Goal: Task Accomplishment & Management: Manage account settings

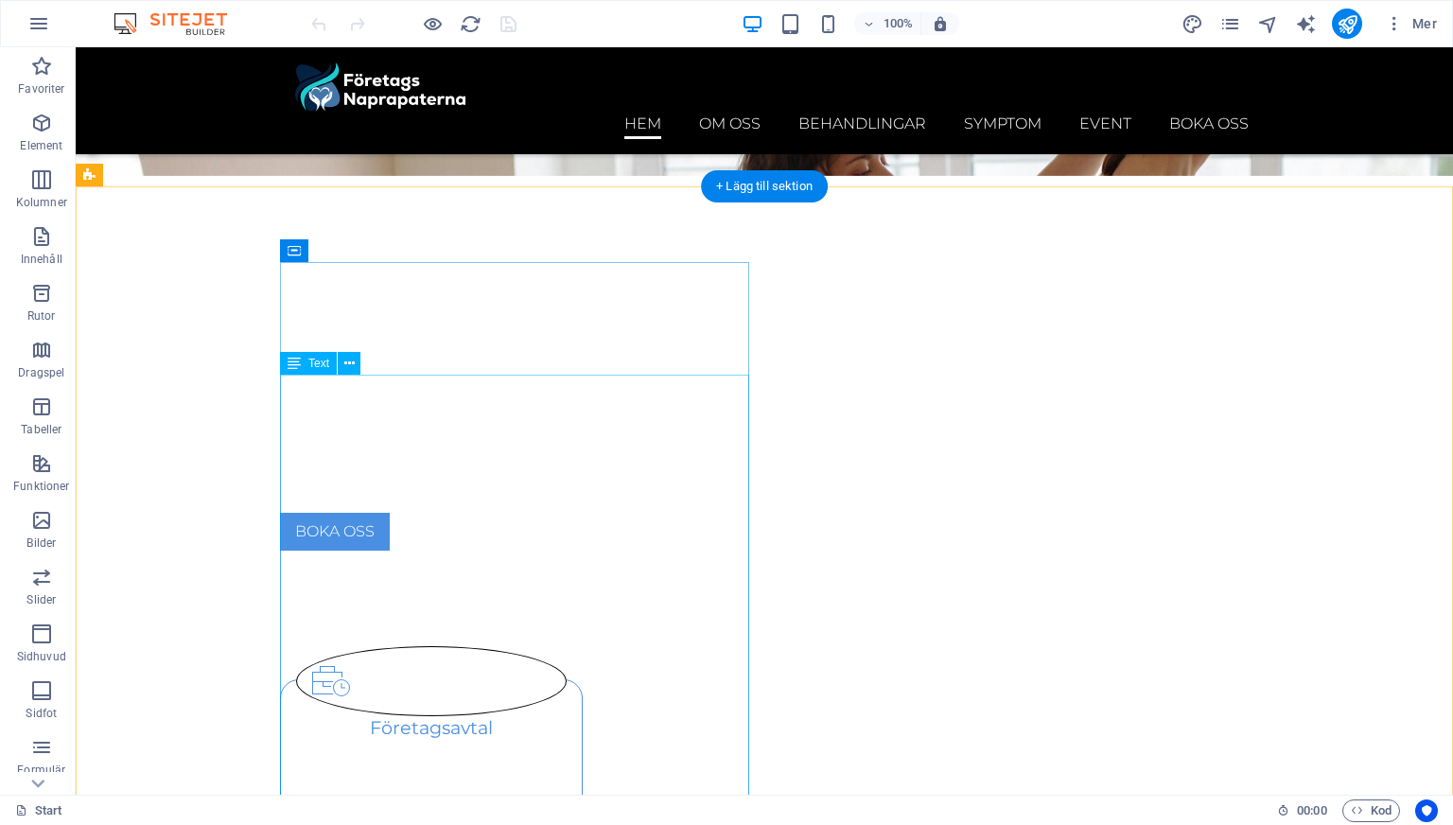
scroll to position [521, 0]
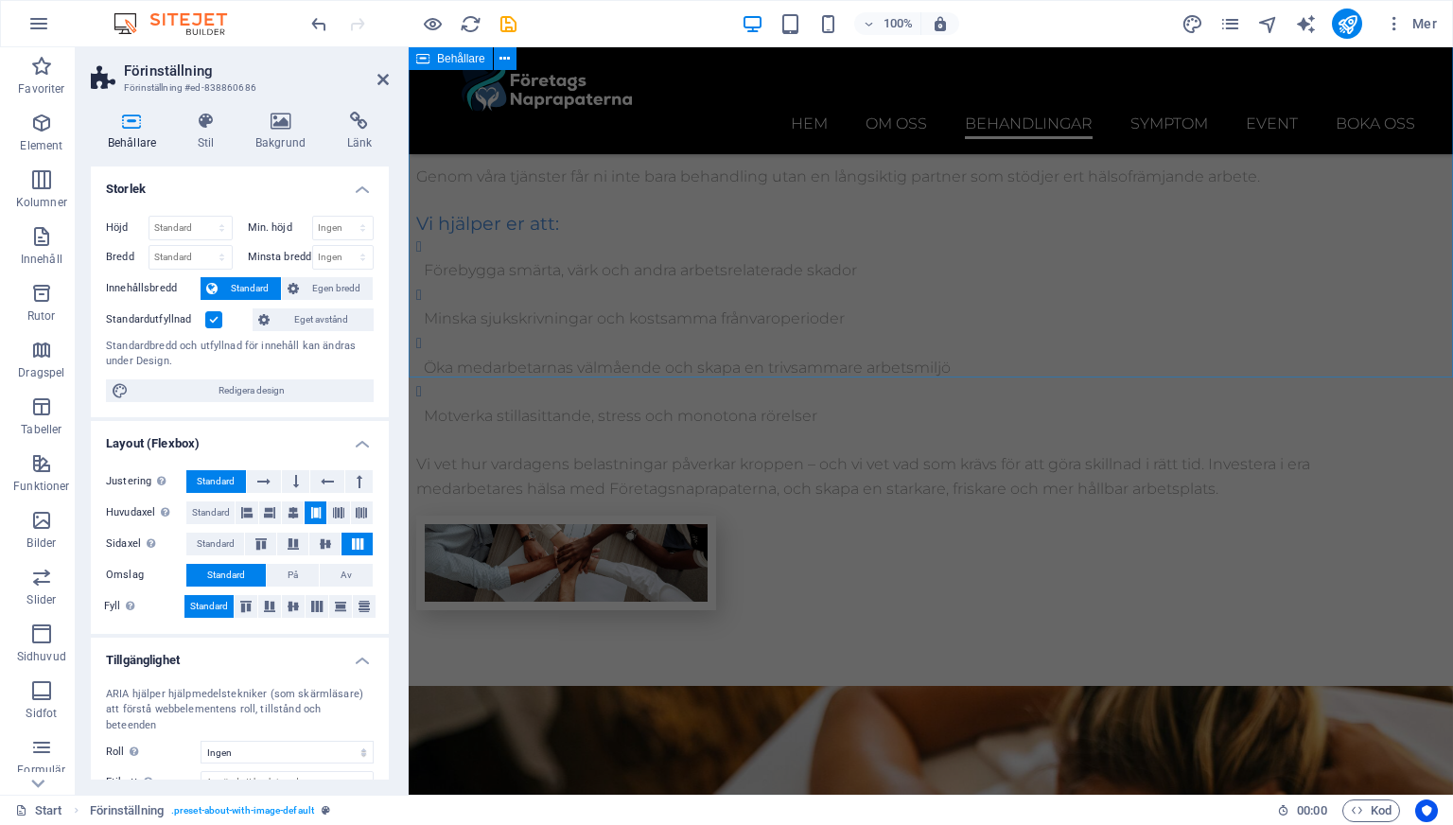
scroll to position [3884, 0]
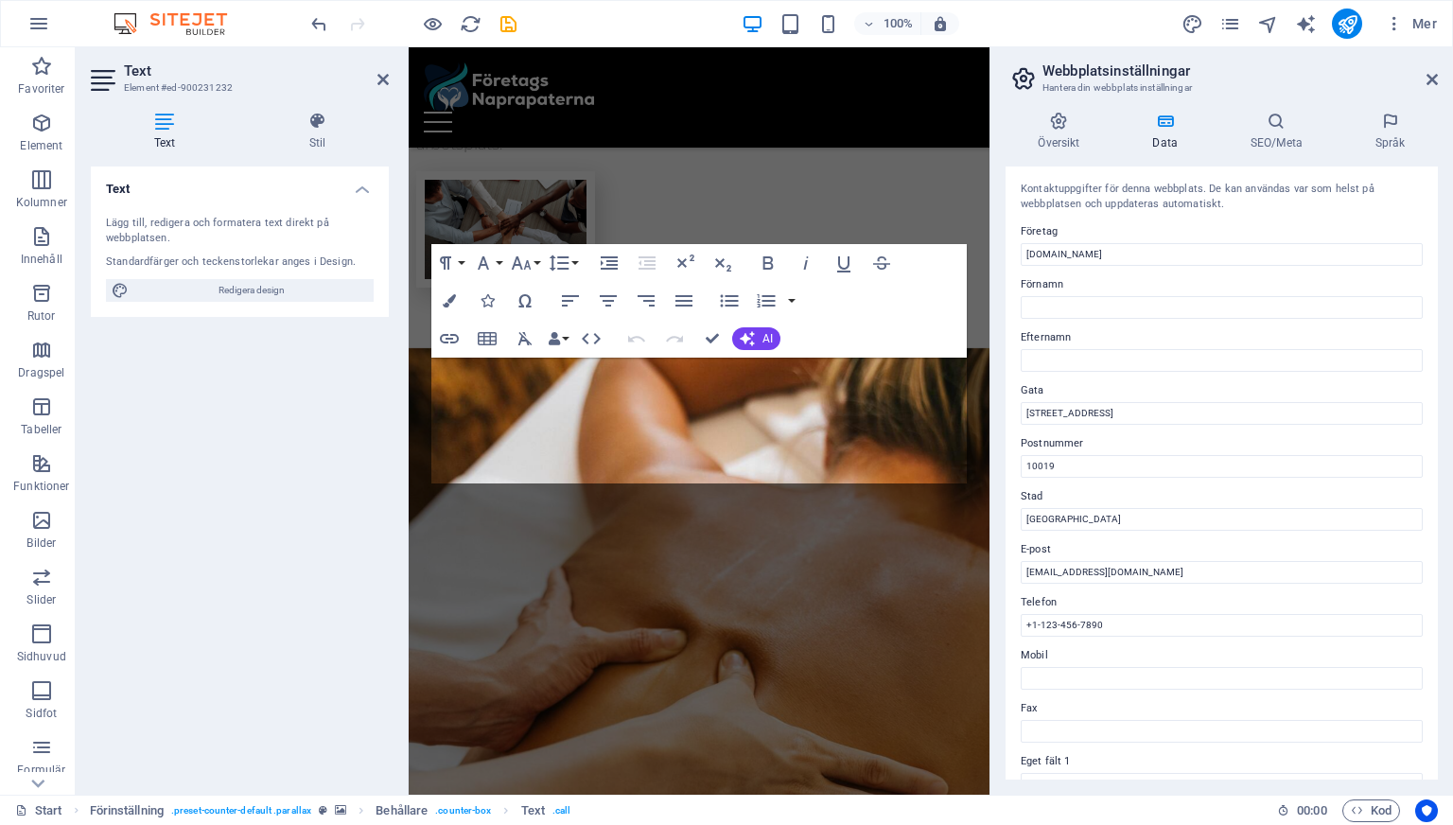
scroll to position [4756, 0]
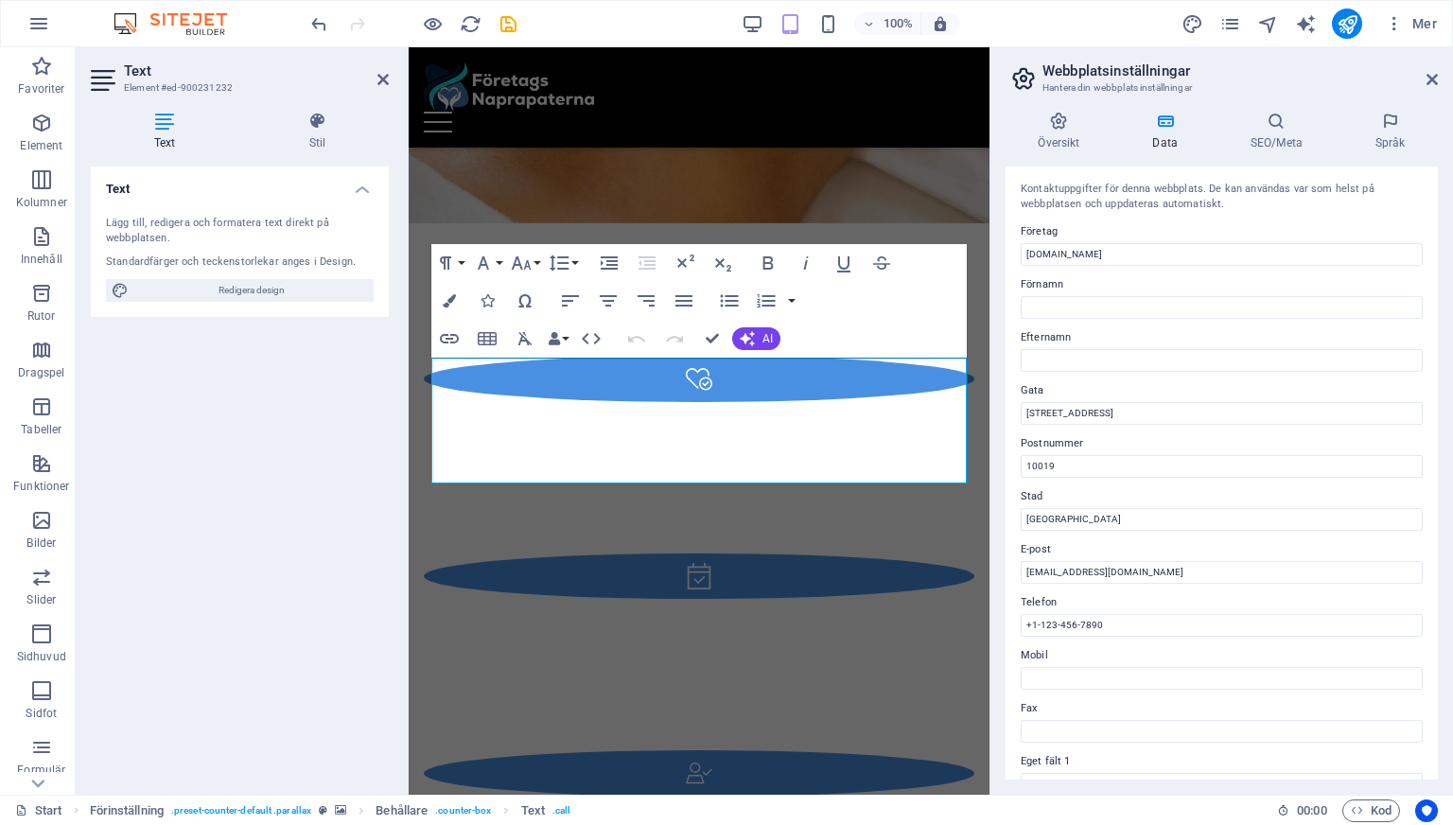
click at [1180, 508] on input "[GEOGRAPHIC_DATA]" at bounding box center [1222, 519] width 402 height 23
click at [1072, 617] on input "+1-123-456-7890" at bounding box center [1222, 625] width 402 height 23
type input "[PHONE_NUMBER]"
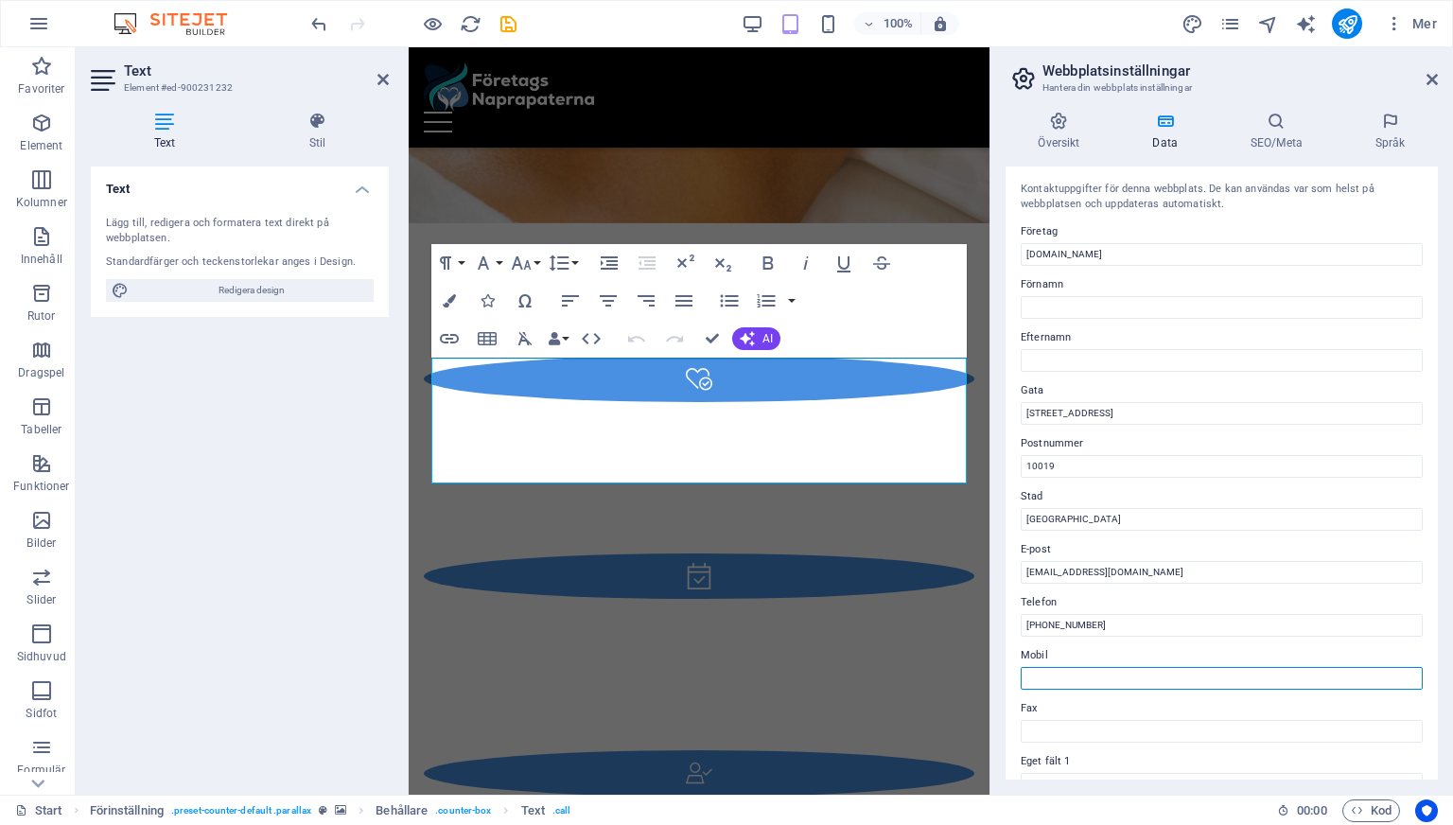
click at [1189, 688] on input "Mobil" at bounding box center [1222, 678] width 402 height 23
click at [1431, 77] on icon at bounding box center [1432, 79] width 11 height 15
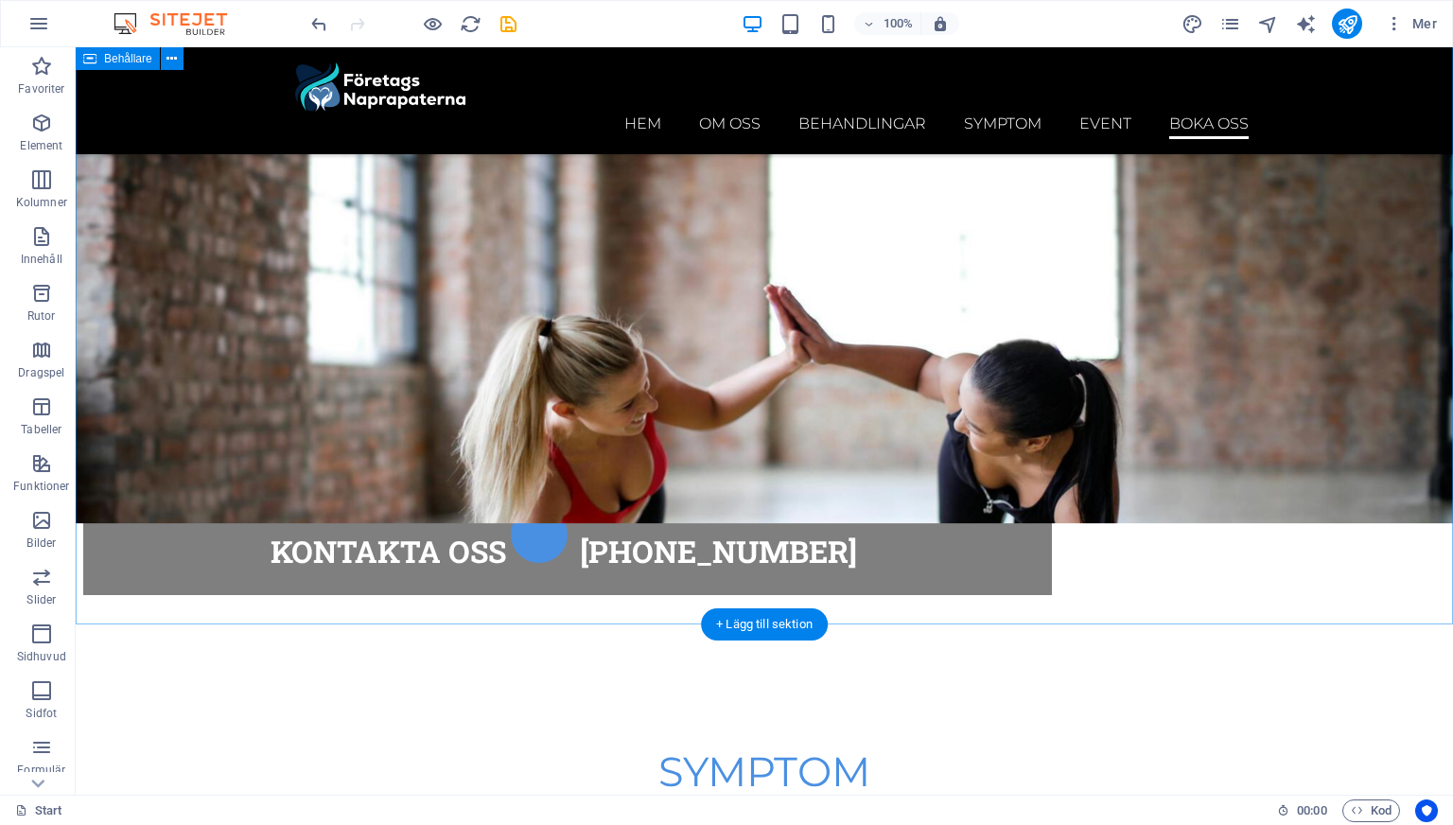
scroll to position [8566, 0]
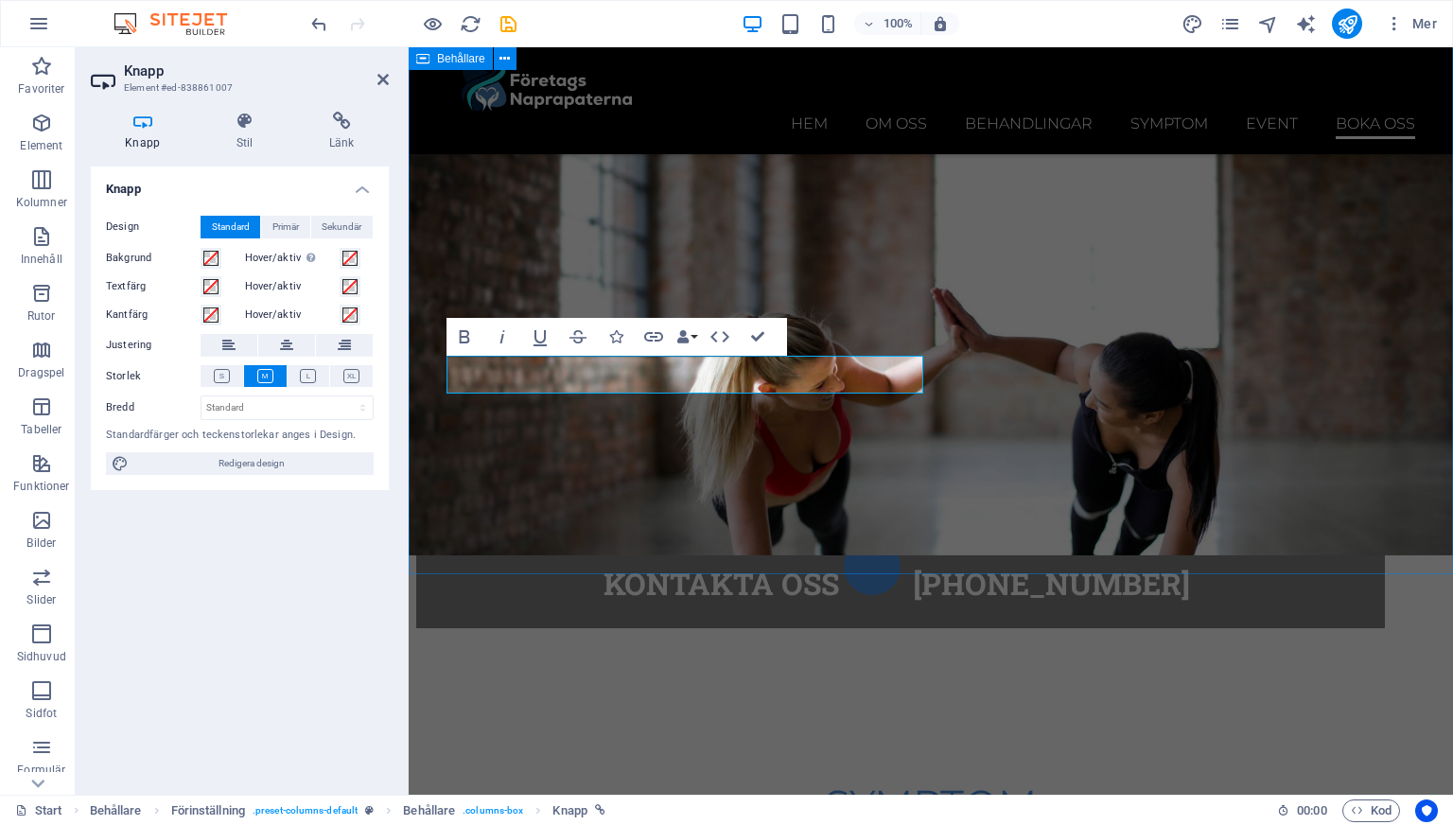
scroll to position [8832, 0]
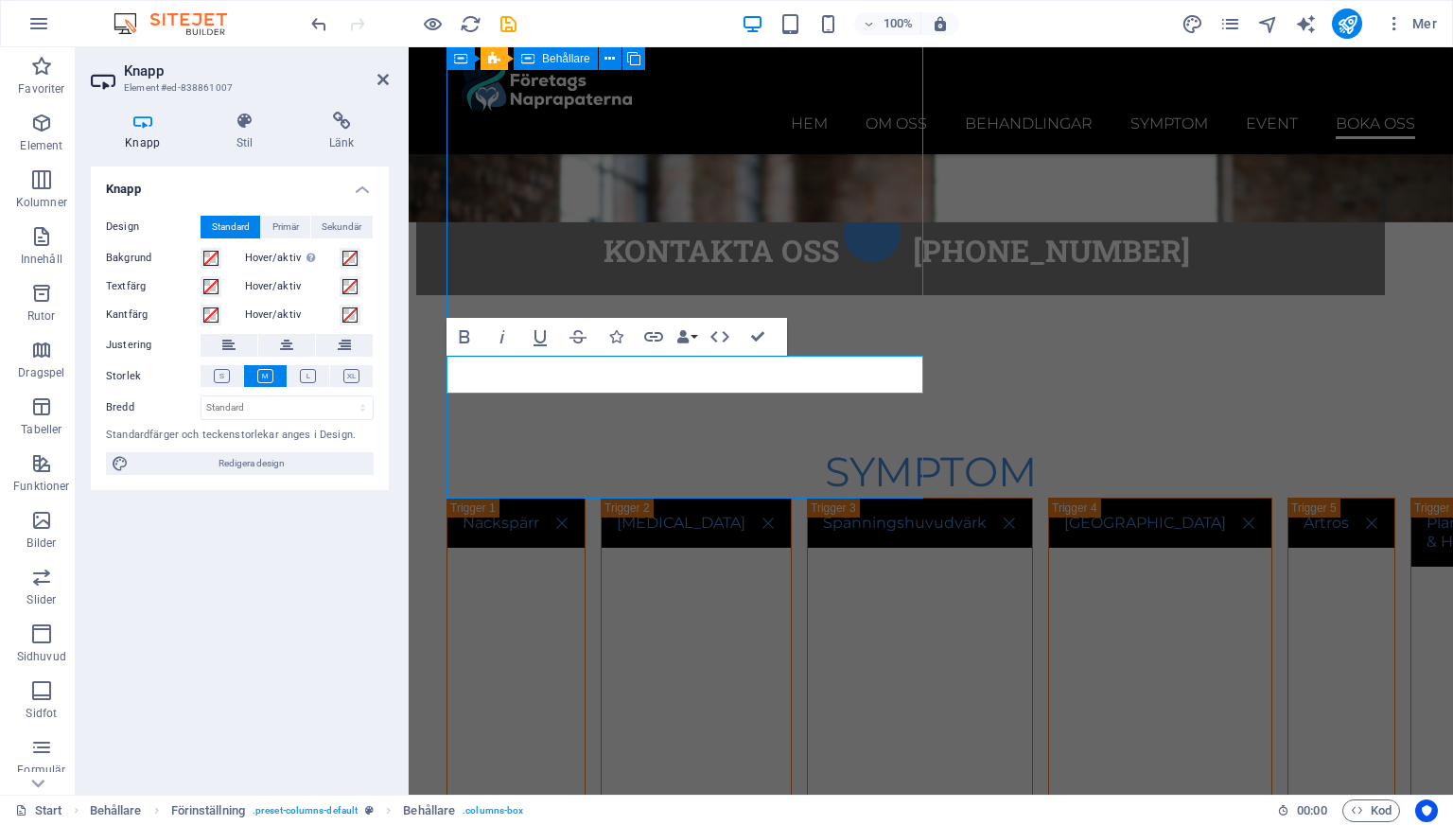
scroll to position [8566, 0]
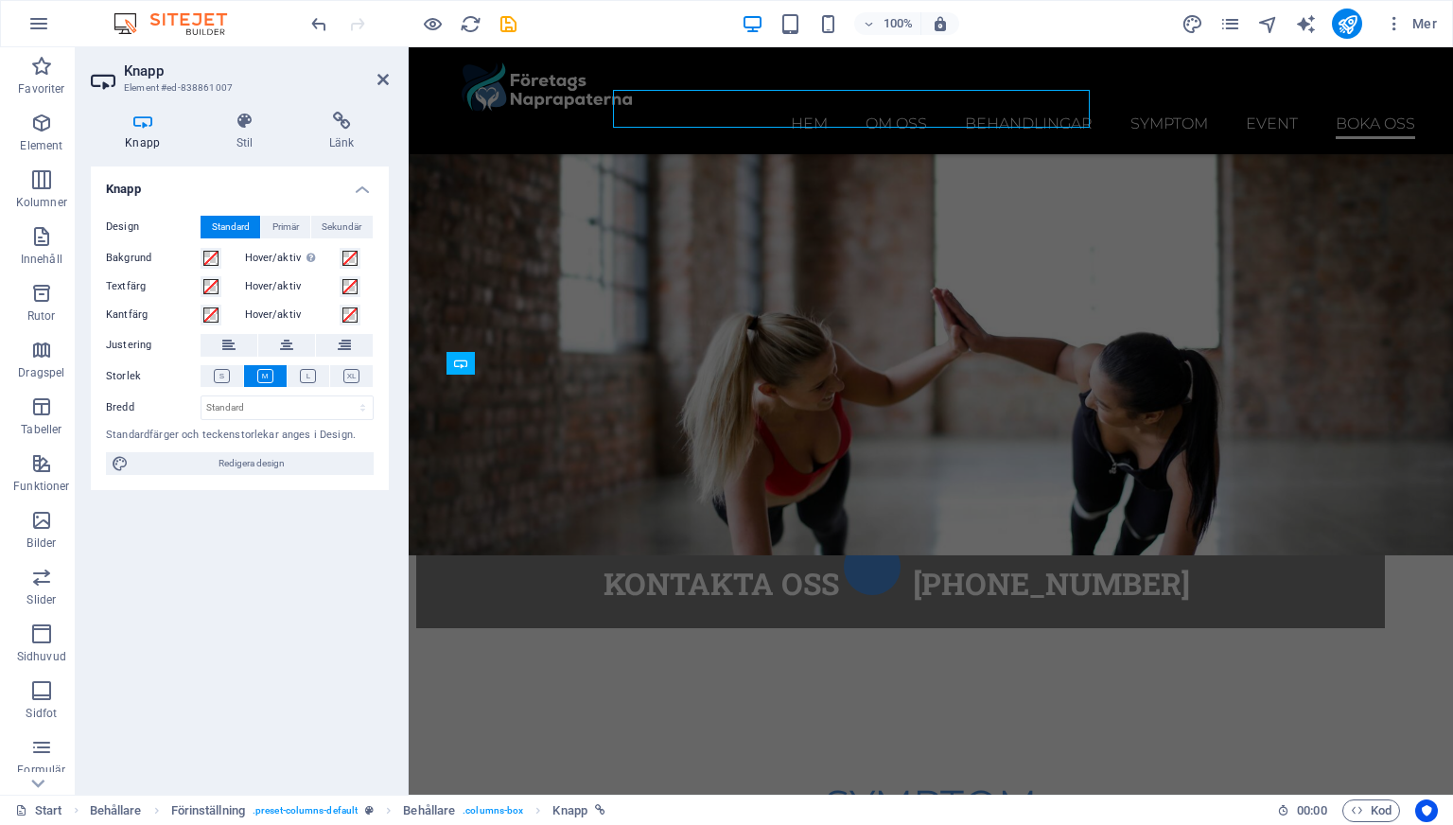
scroll to position [8832, 0]
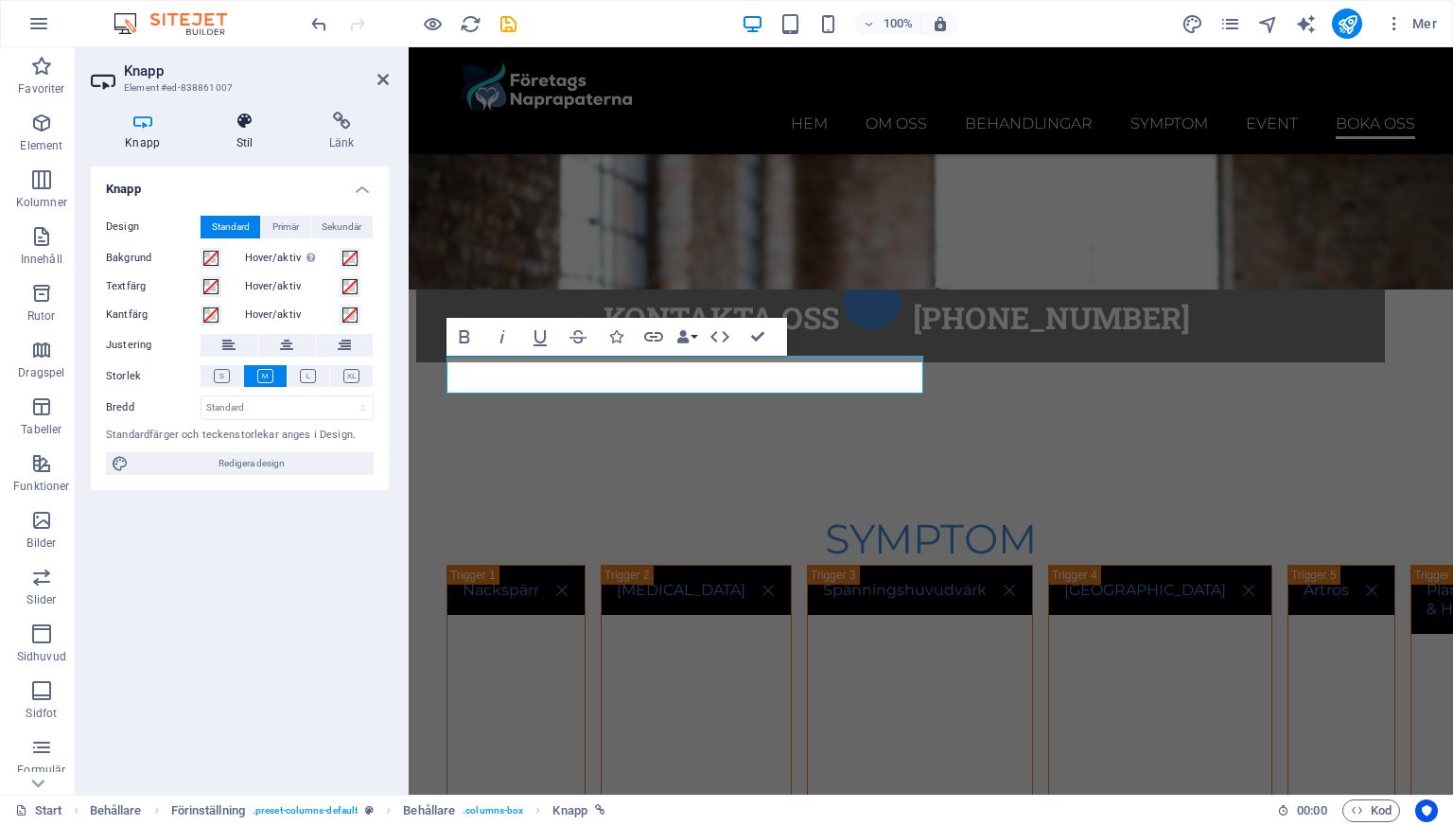
click at [245, 135] on h4 "Stil" at bounding box center [248, 132] width 93 height 40
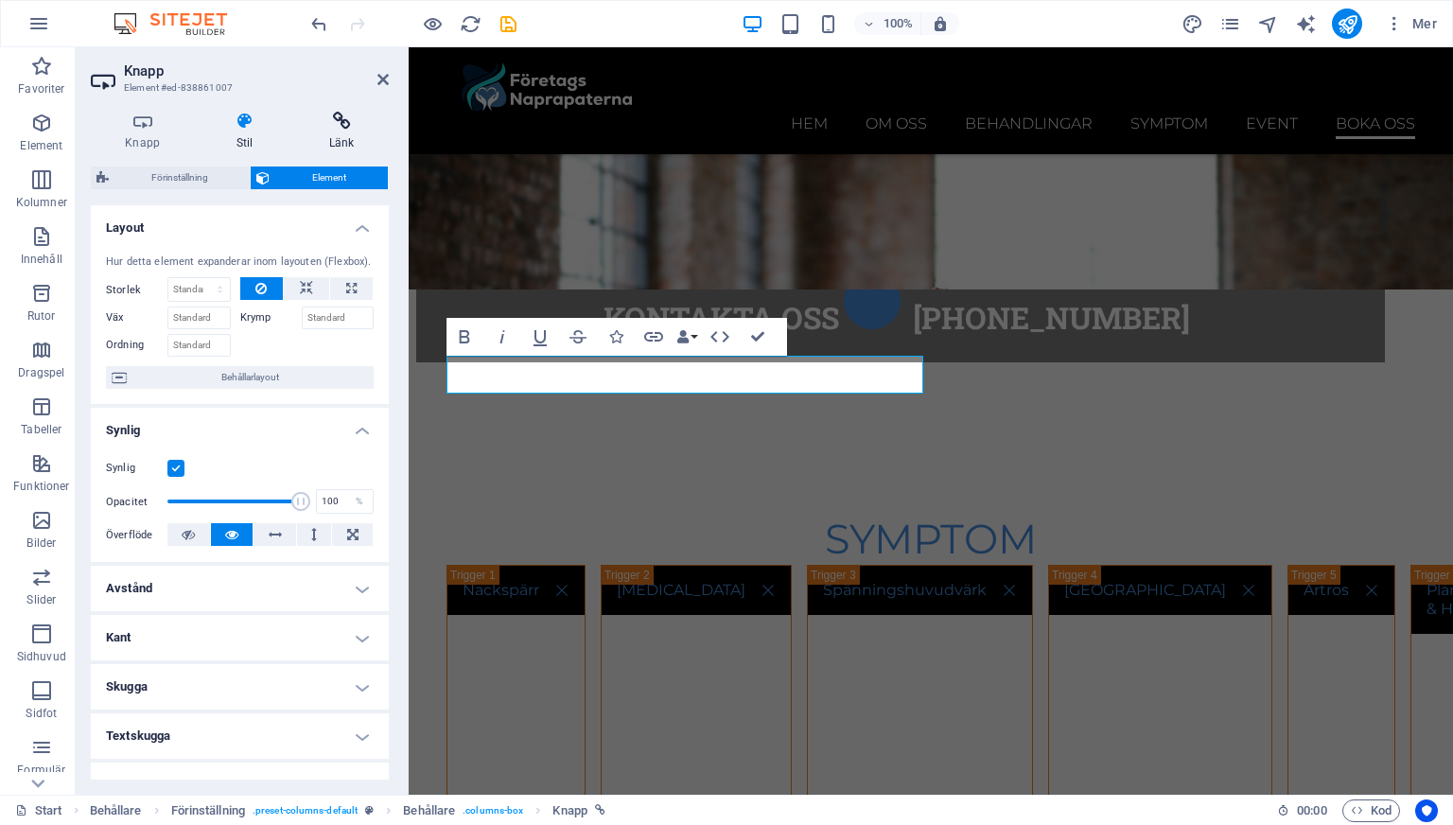
click at [335, 134] on h4 "Länk" at bounding box center [342, 132] width 94 height 40
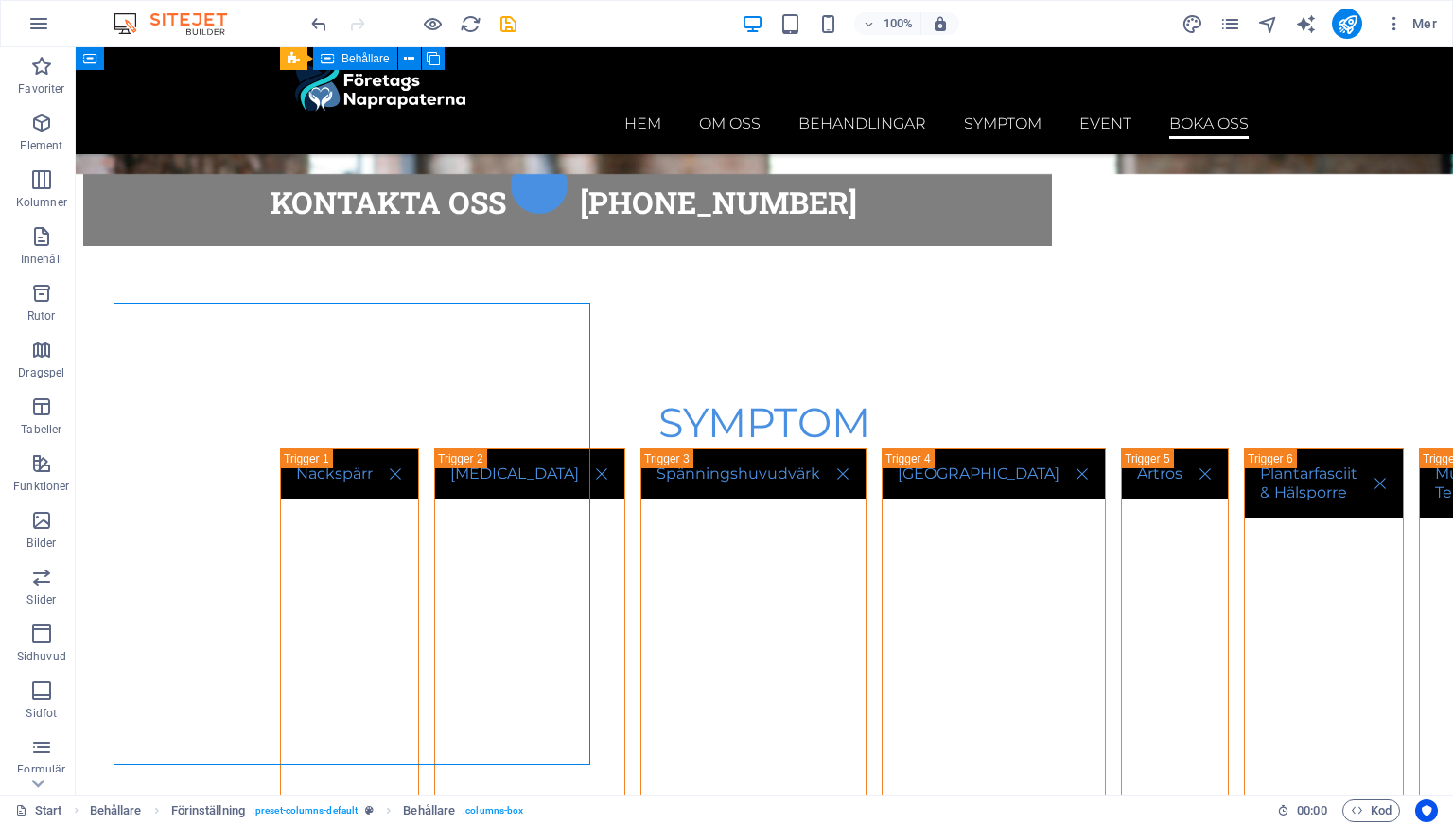
scroll to position [8566, 0]
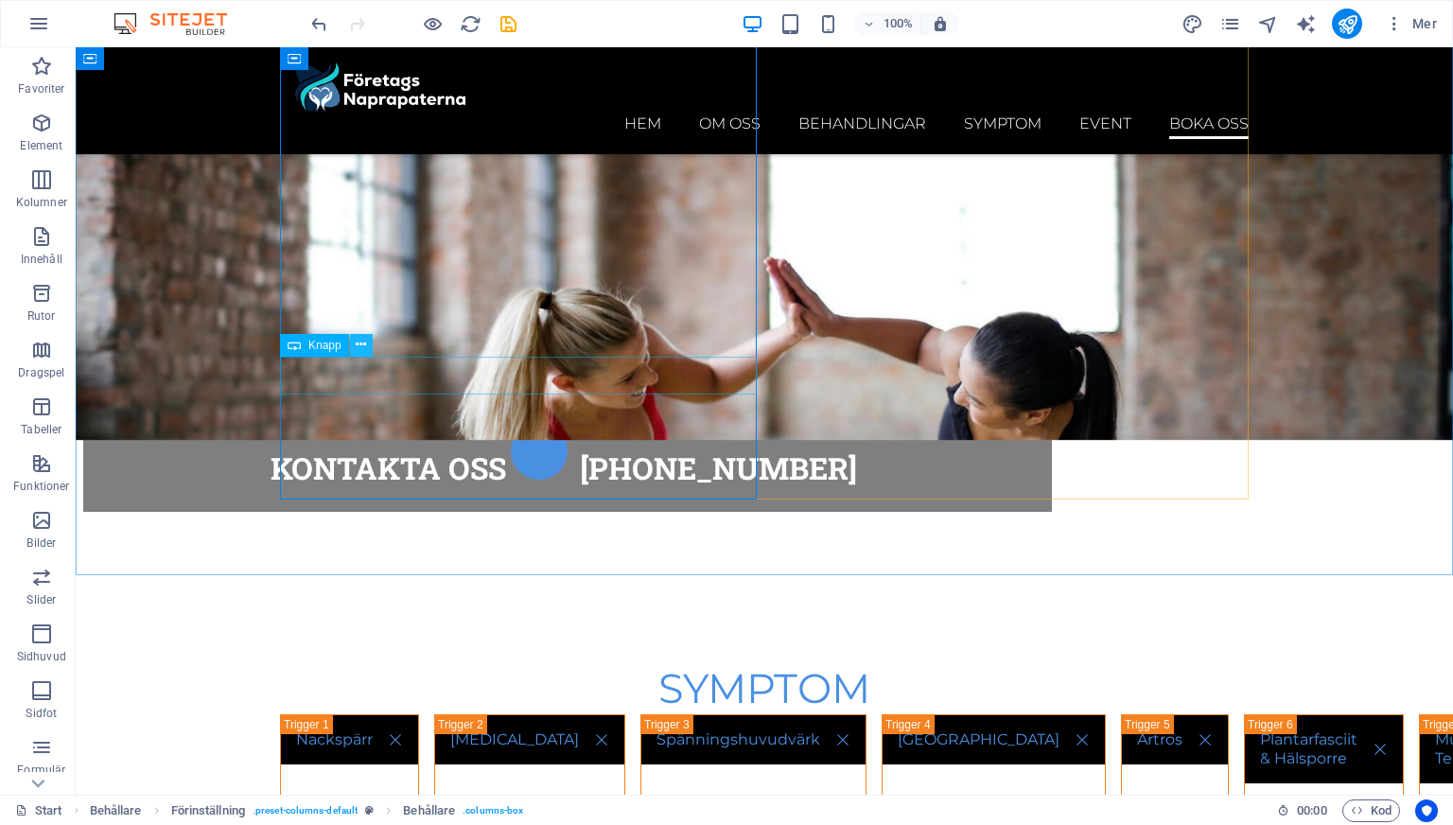
click at [359, 343] on icon at bounding box center [361, 345] width 10 height 20
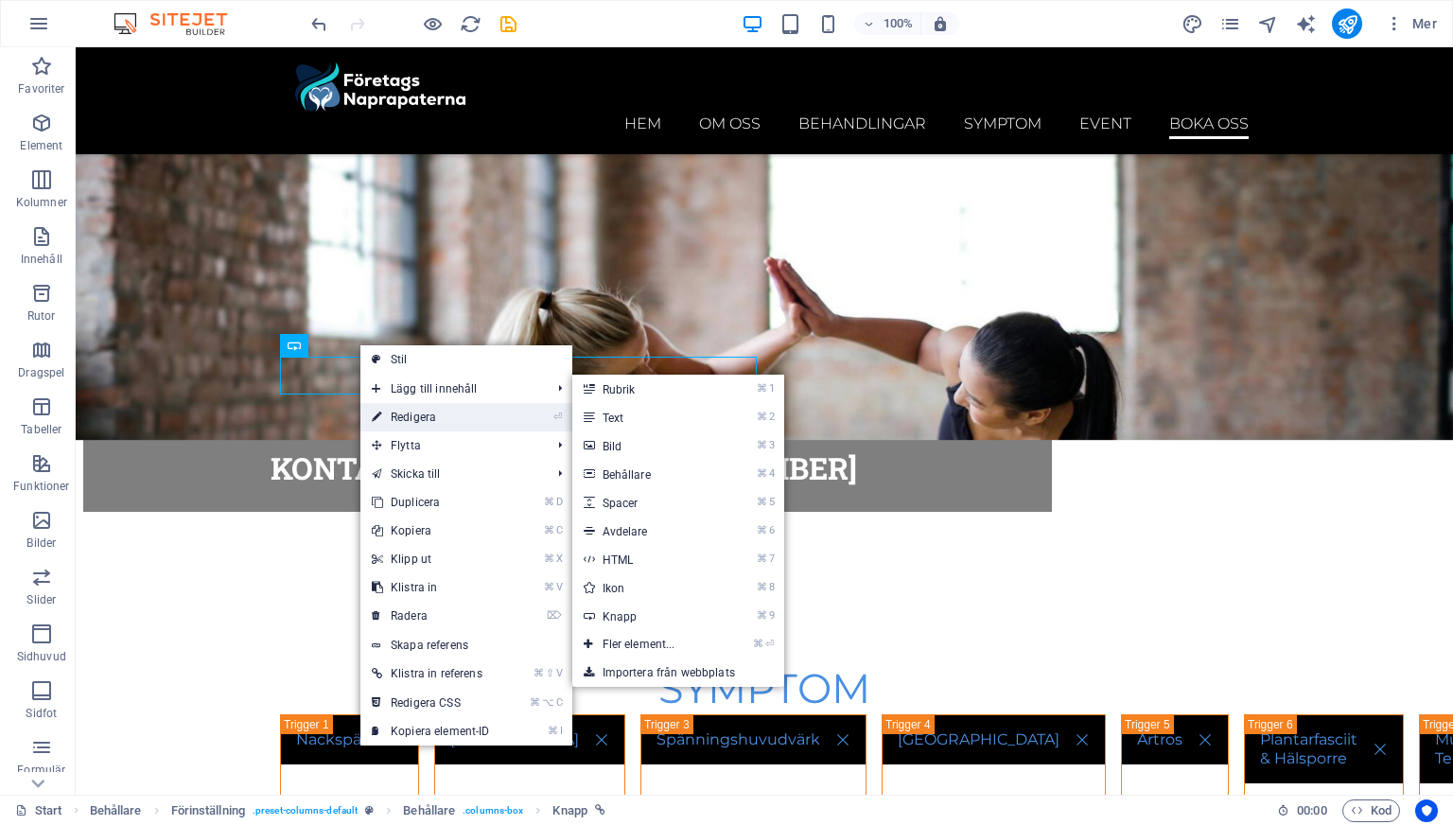
click at [419, 408] on link "⏎ Redigera" at bounding box center [430, 417] width 141 height 28
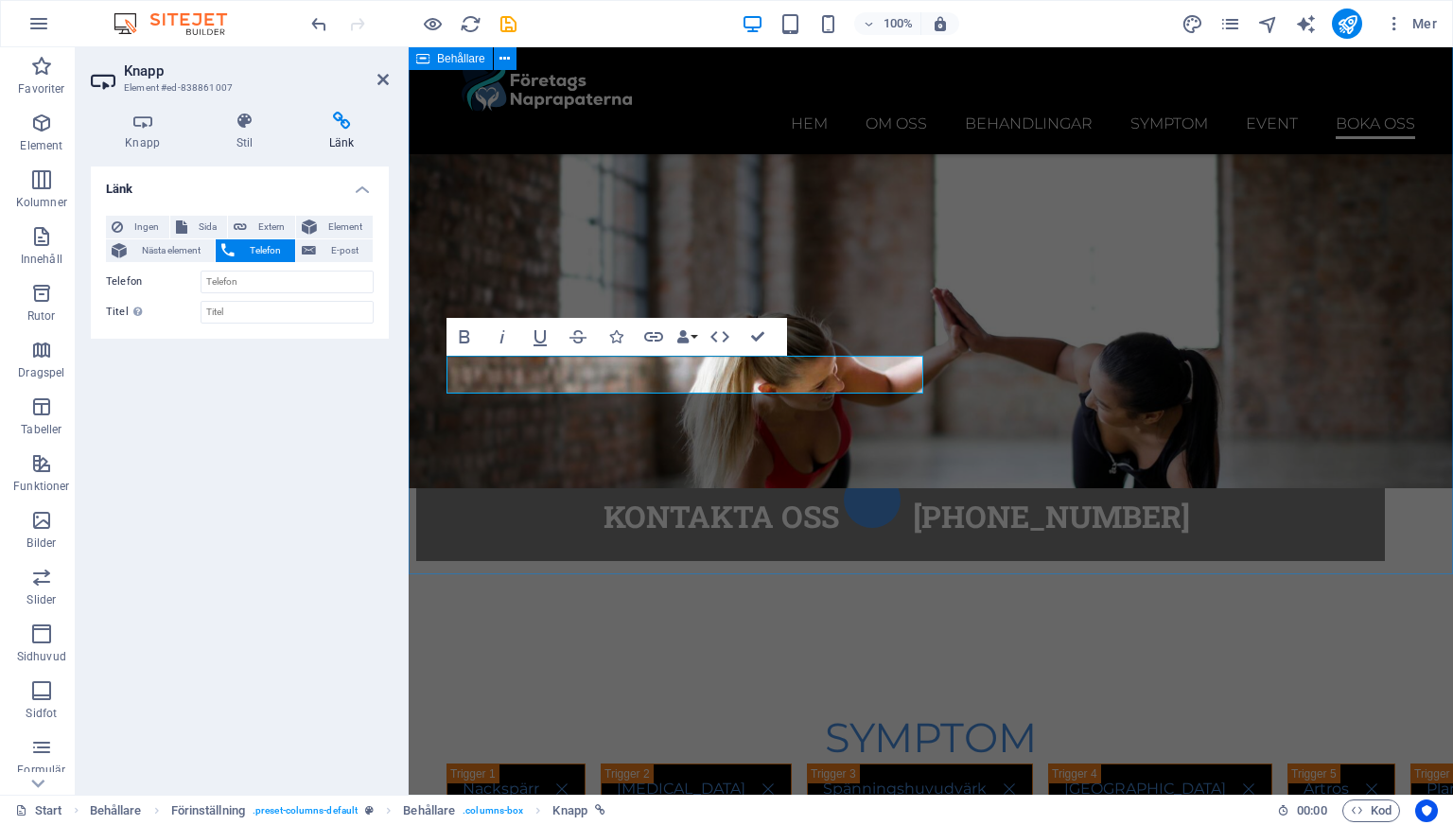
scroll to position [8832, 0]
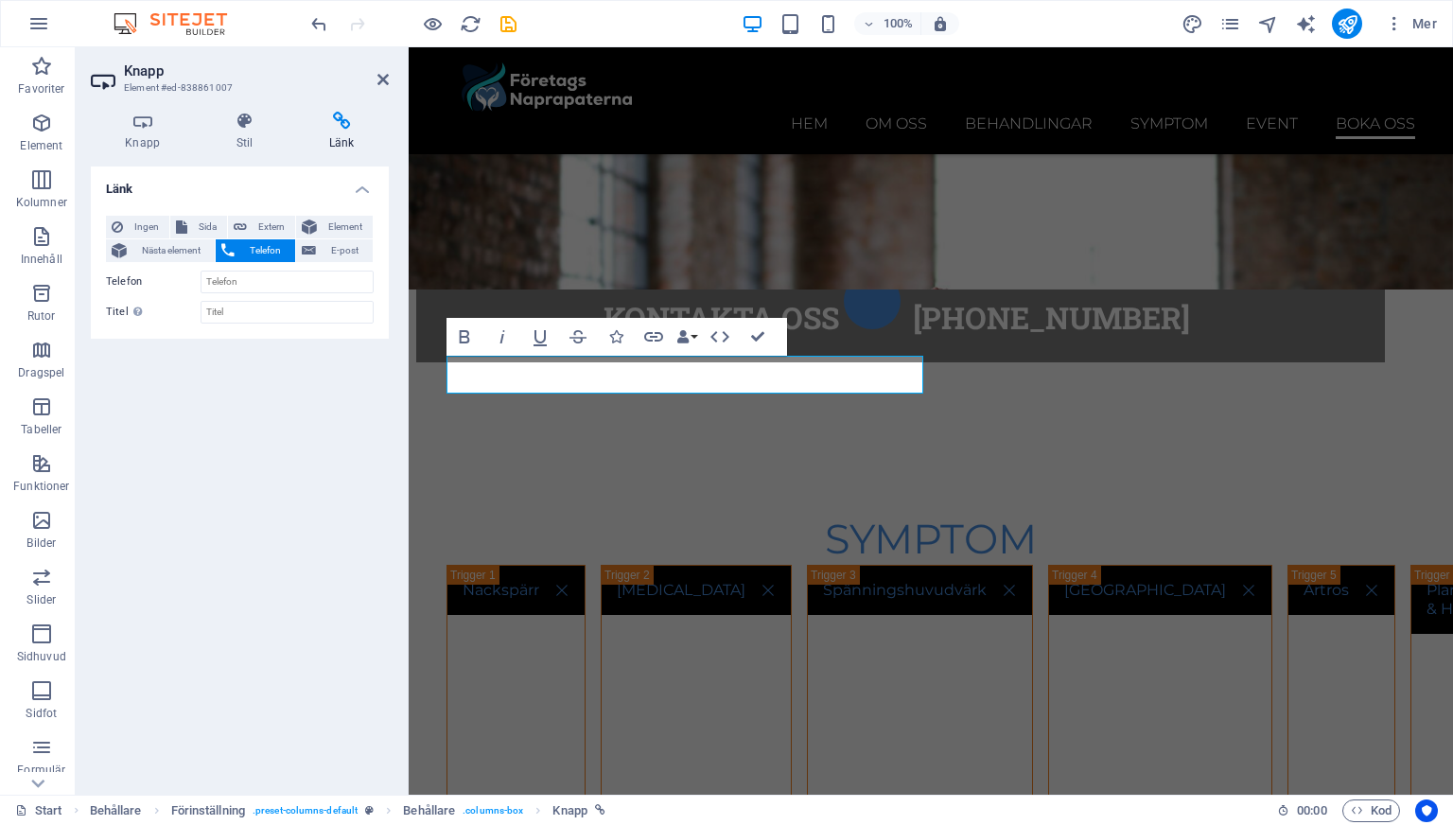
click at [248, 244] on span "Telefon" at bounding box center [264, 250] width 49 height 23
click at [249, 318] on input "Titel Ytterligare länkbeskrivning bör inte vara samma som länktext. Titeln visa…" at bounding box center [287, 312] width 173 height 23
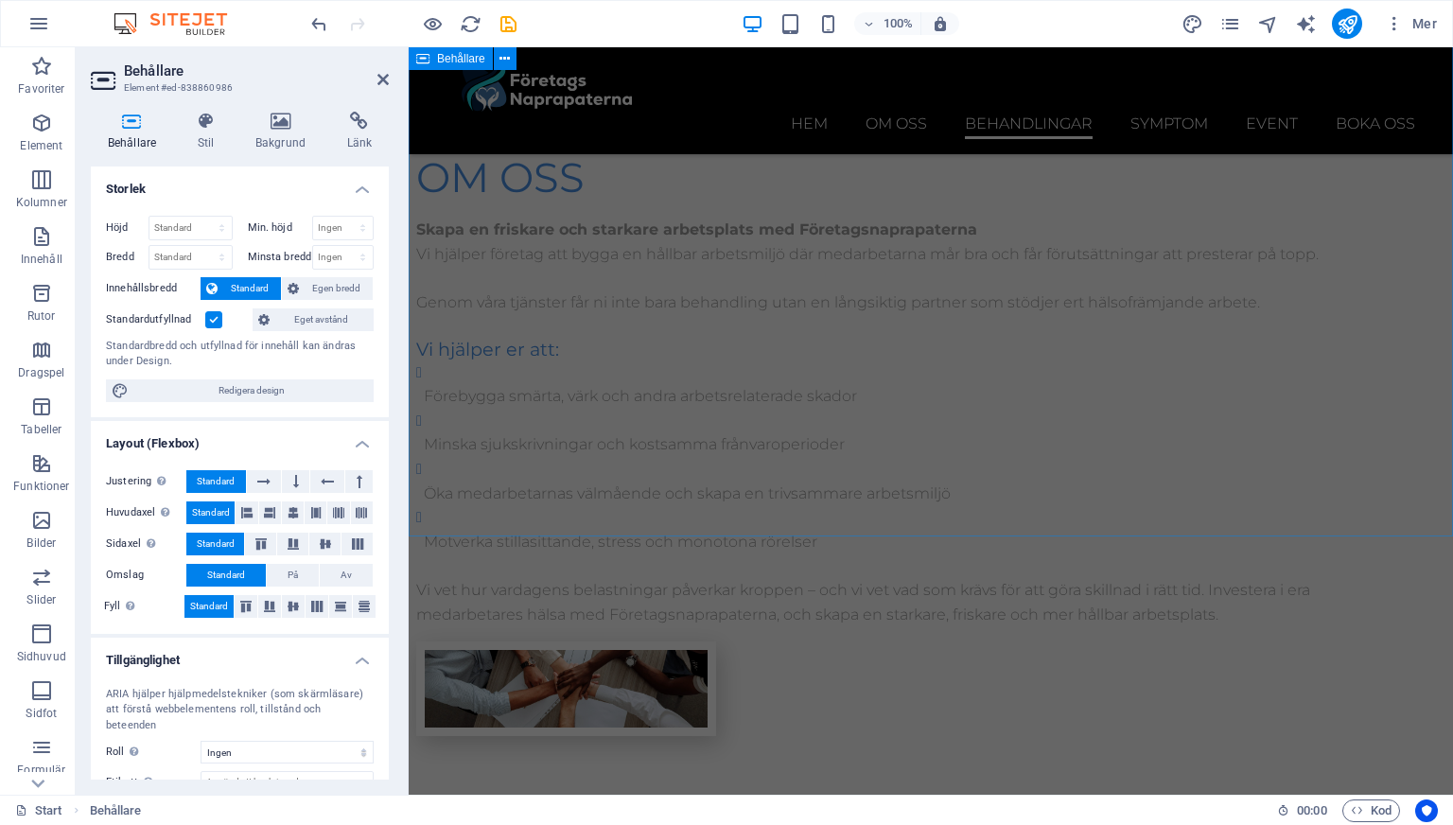
scroll to position [3729, 0]
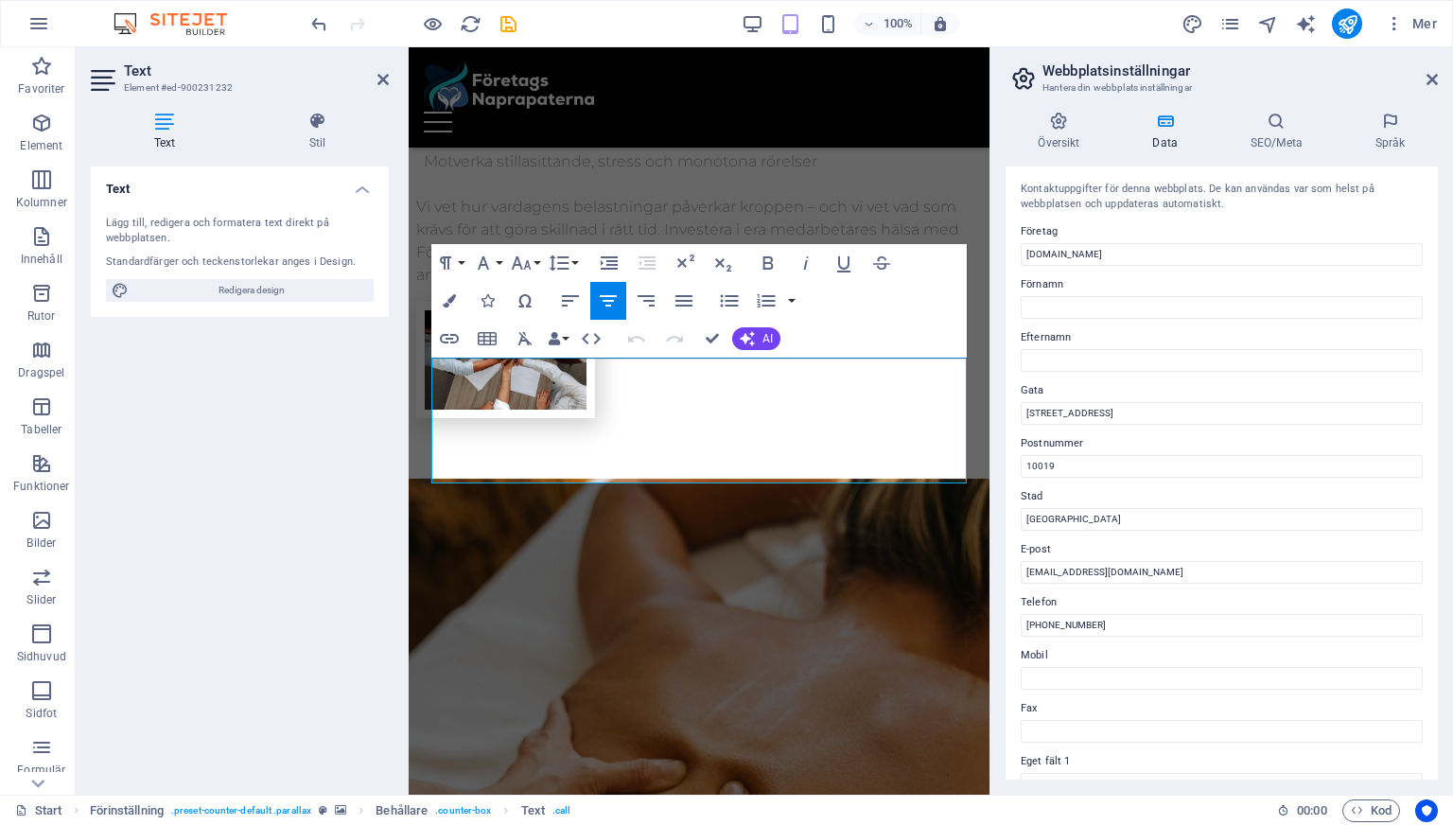
click at [1118, 667] on input "Mobil" at bounding box center [1222, 678] width 402 height 23
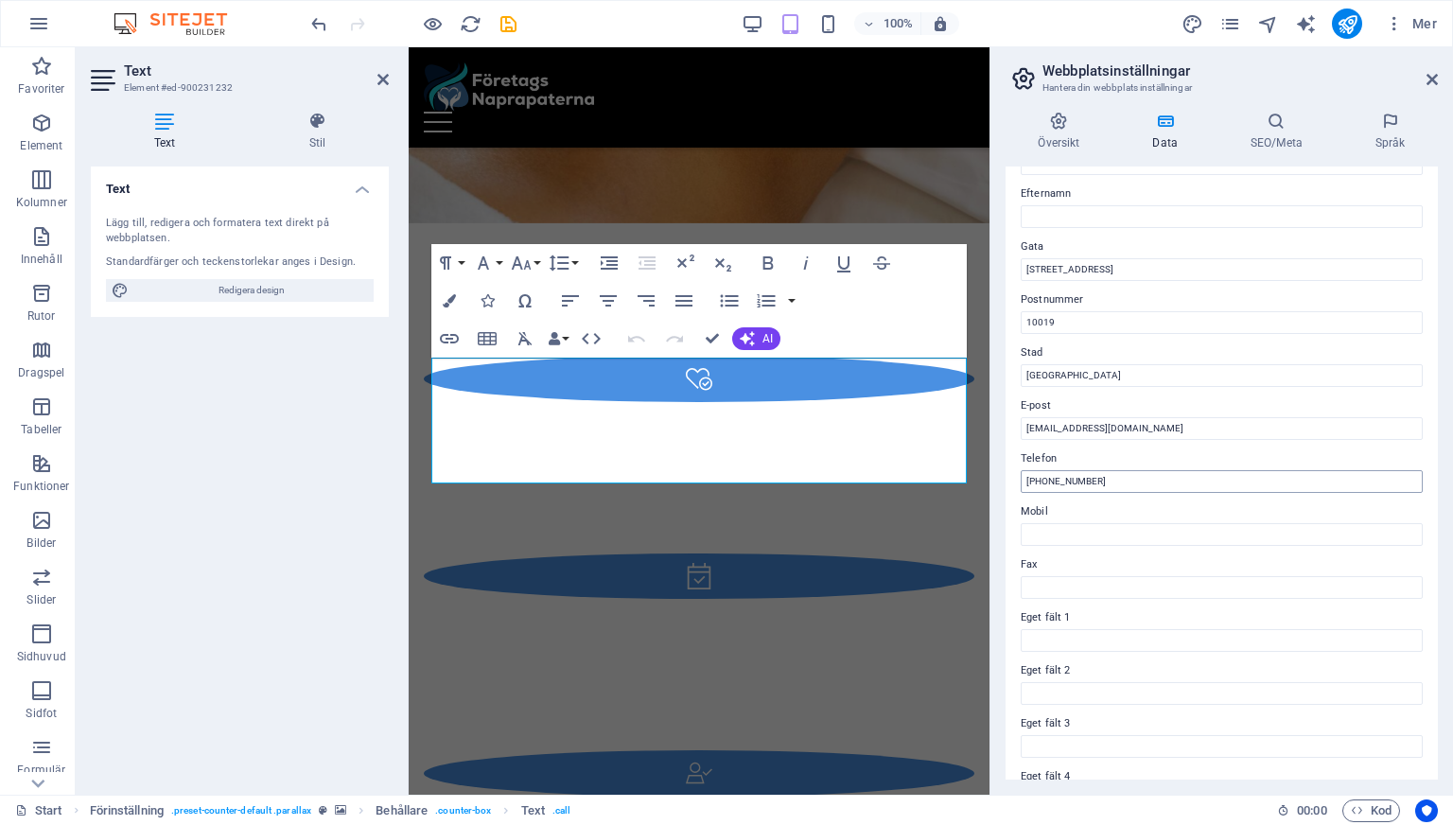
scroll to position [128, 0]
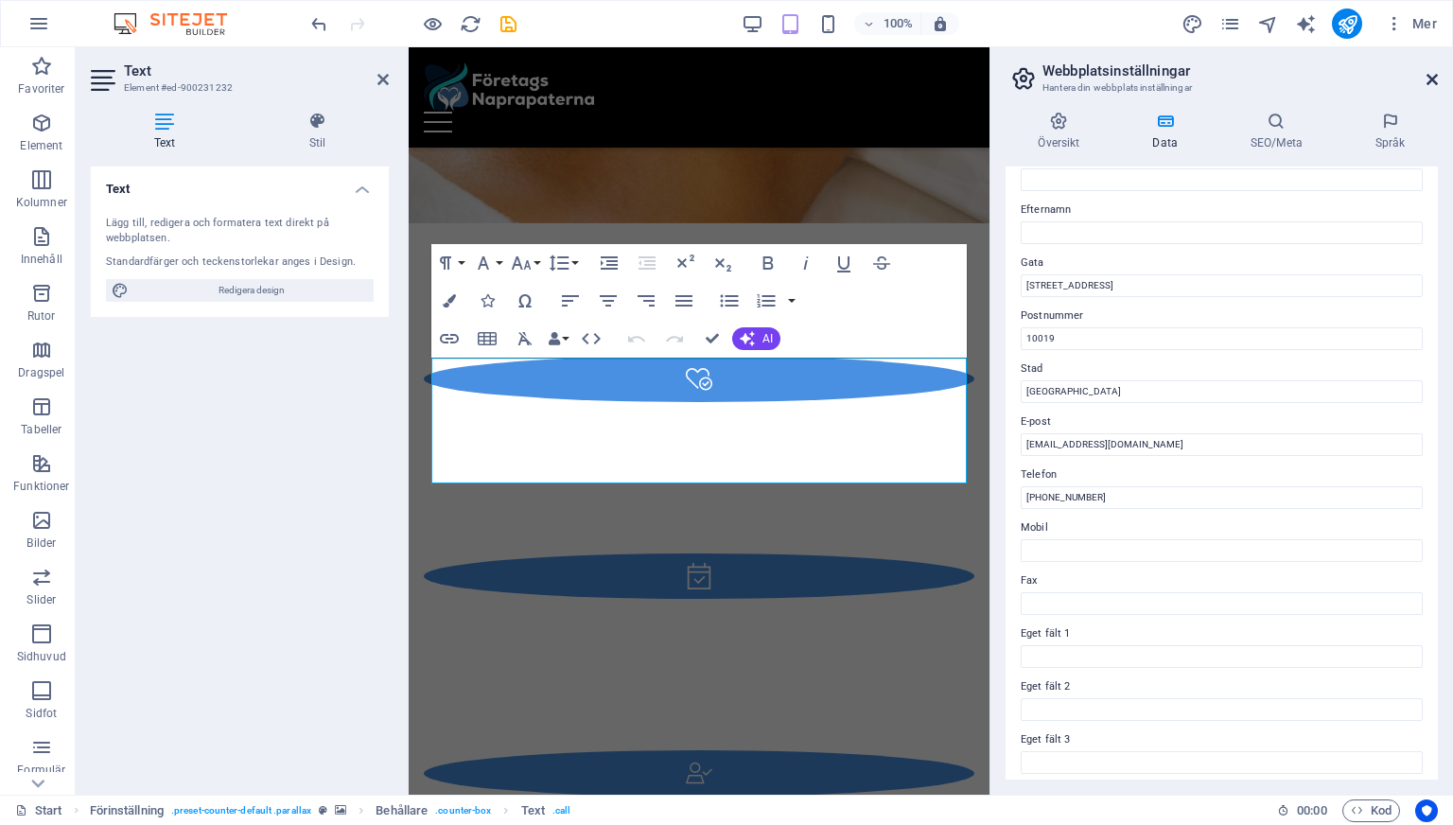
click at [1428, 74] on icon at bounding box center [1432, 79] width 11 height 15
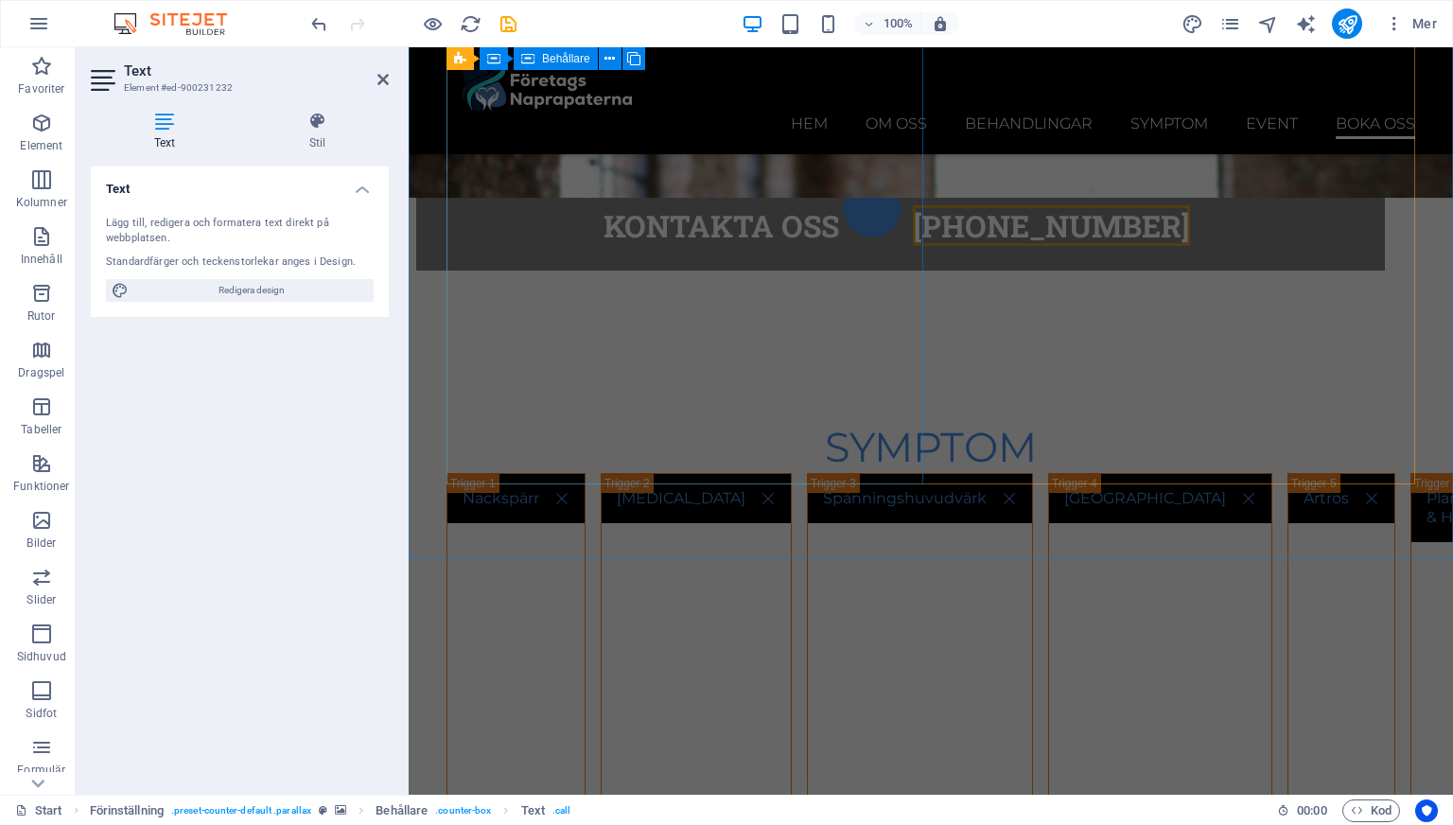
scroll to position [8926, 0]
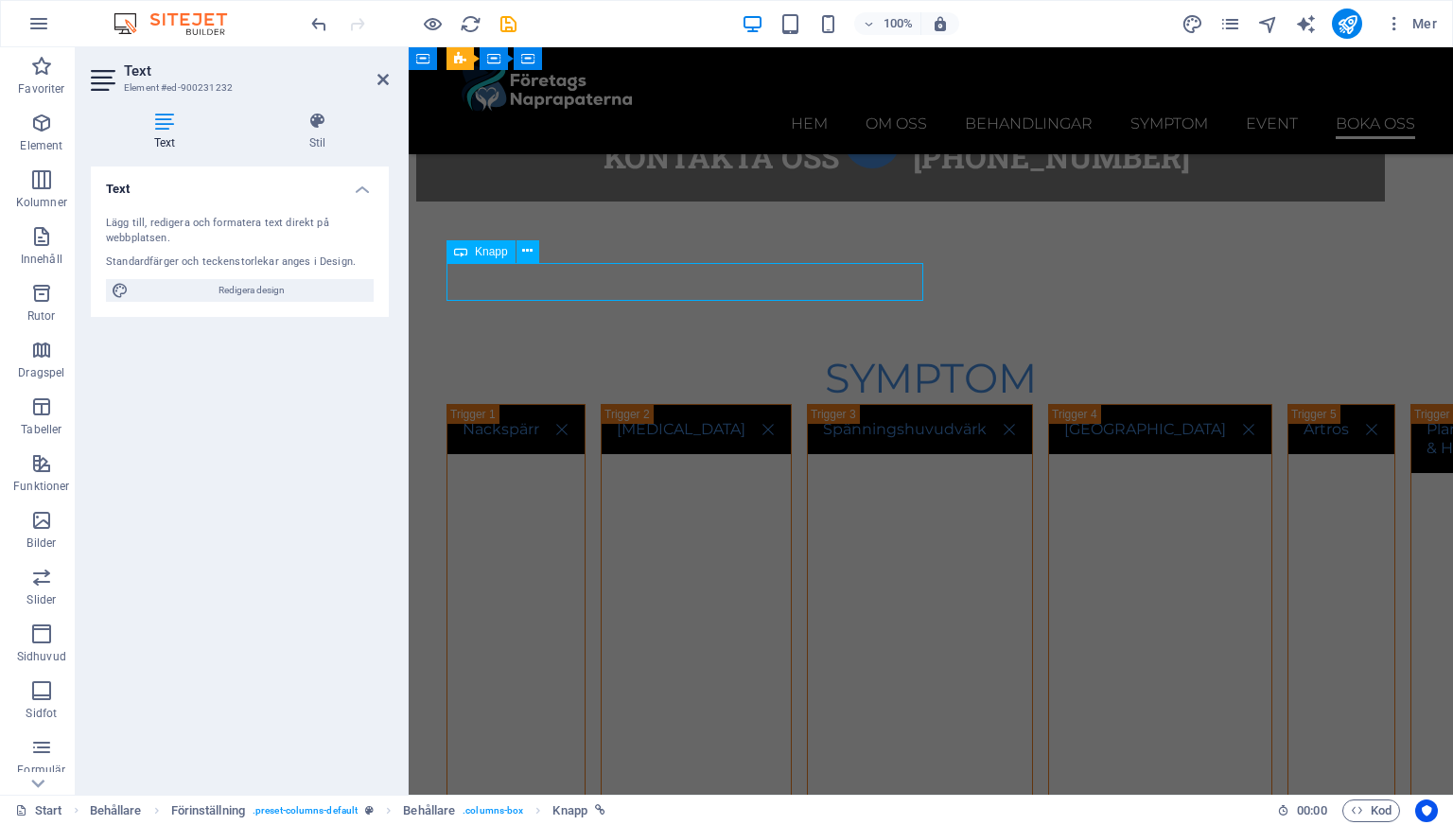
scroll to position [8659, 0]
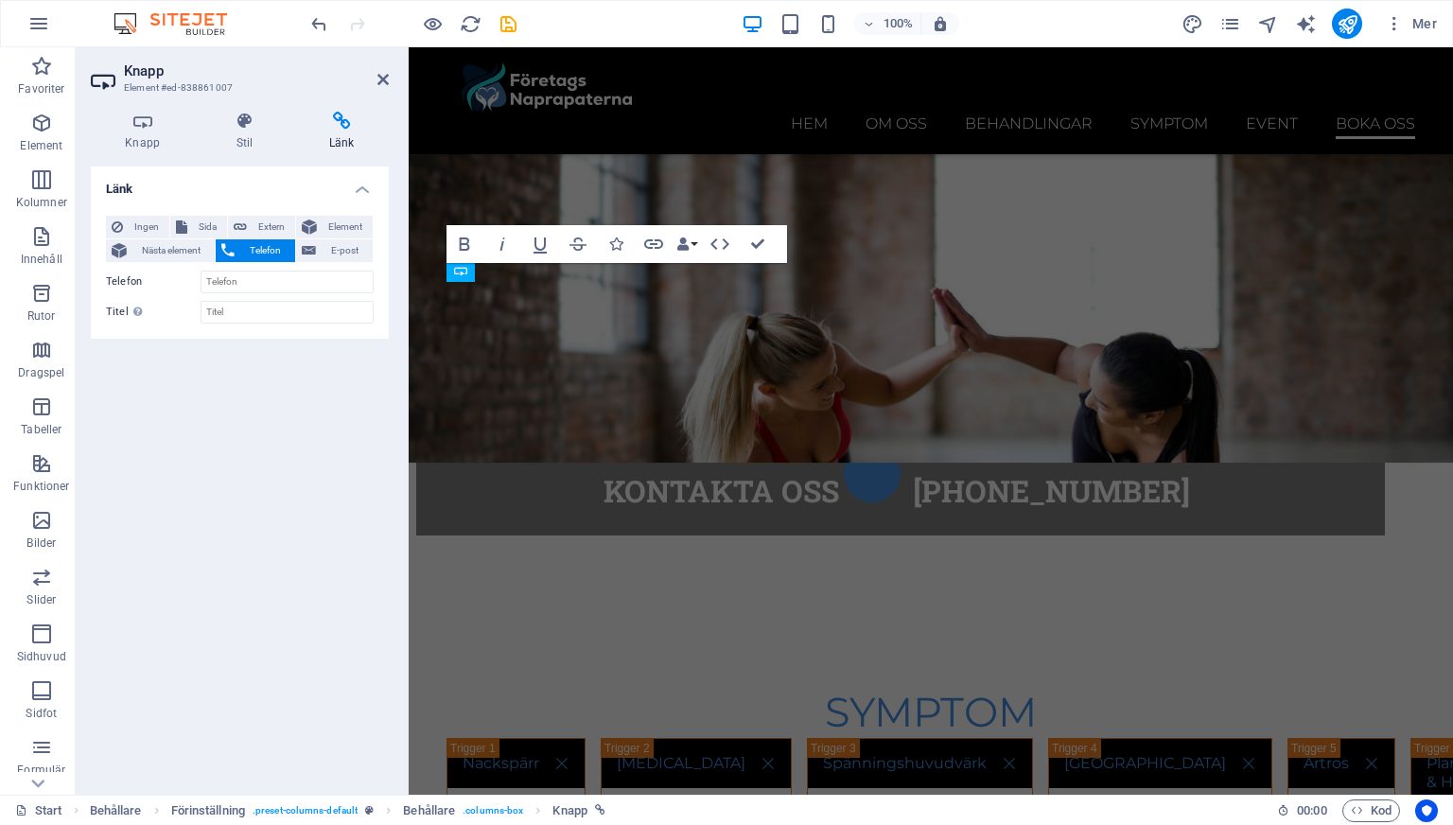
scroll to position [8926, 0]
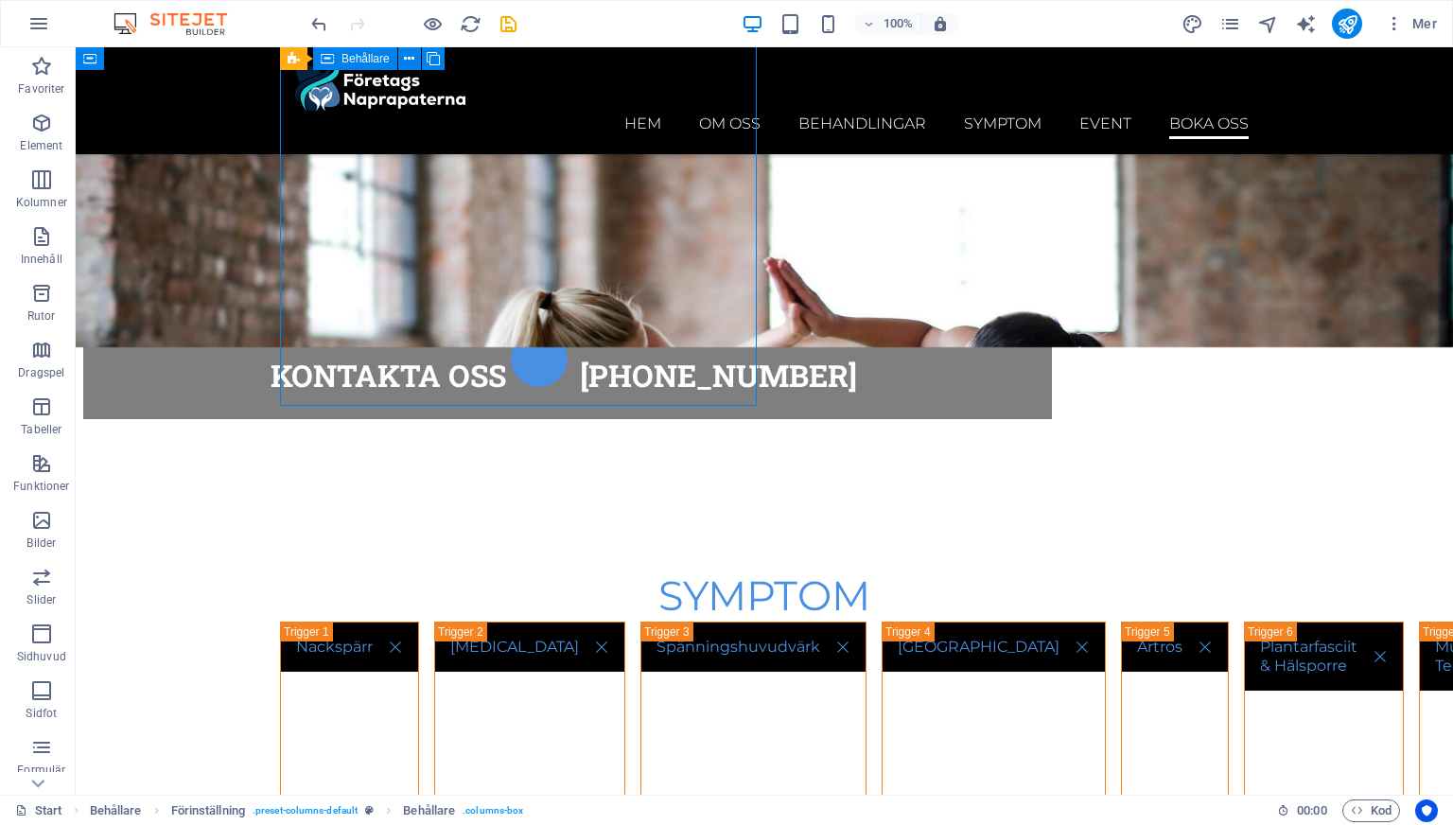
click at [361, 255] on icon at bounding box center [361, 252] width 10 height 20
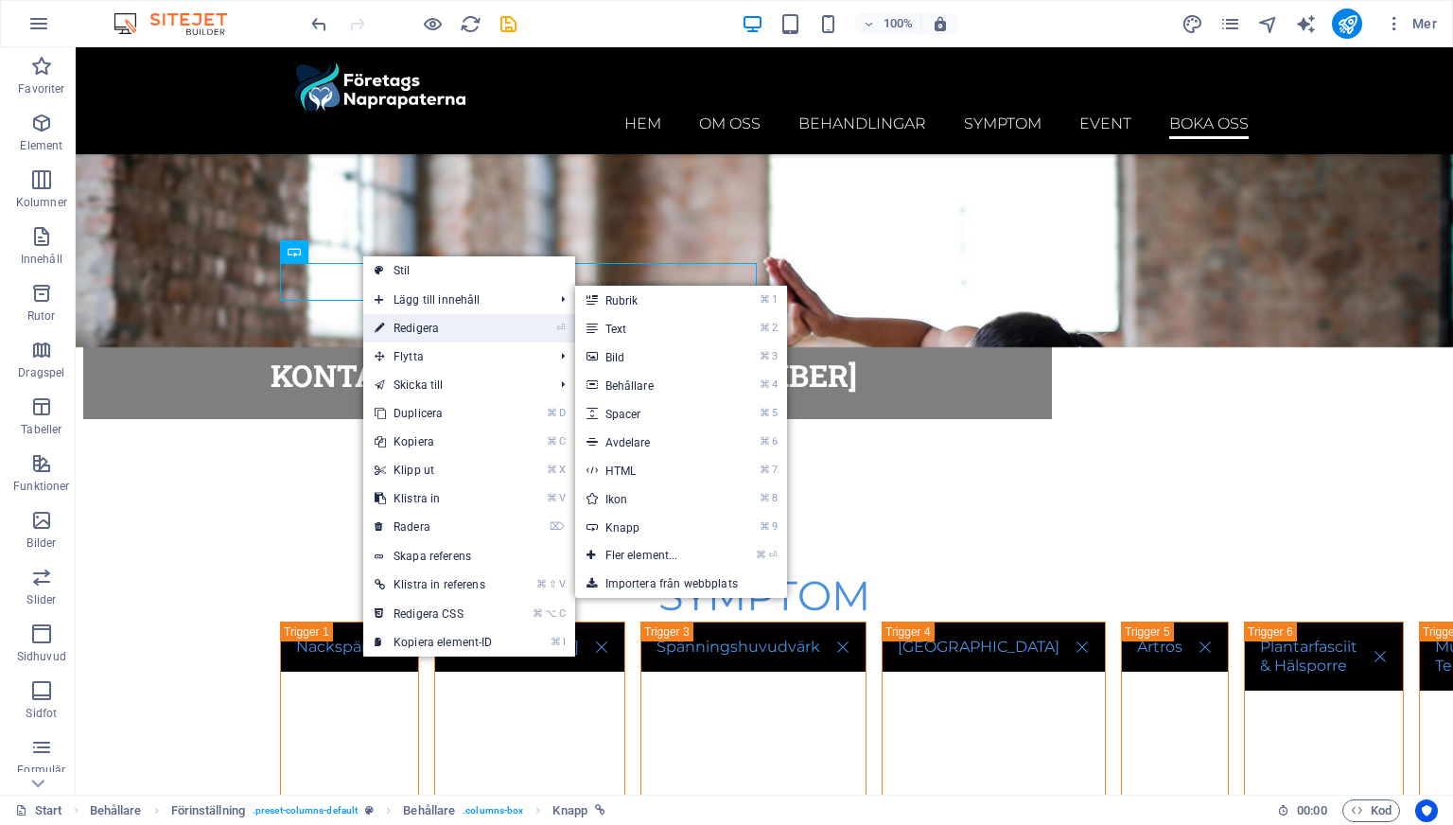
click at [428, 328] on link "⏎ Redigera" at bounding box center [433, 328] width 141 height 28
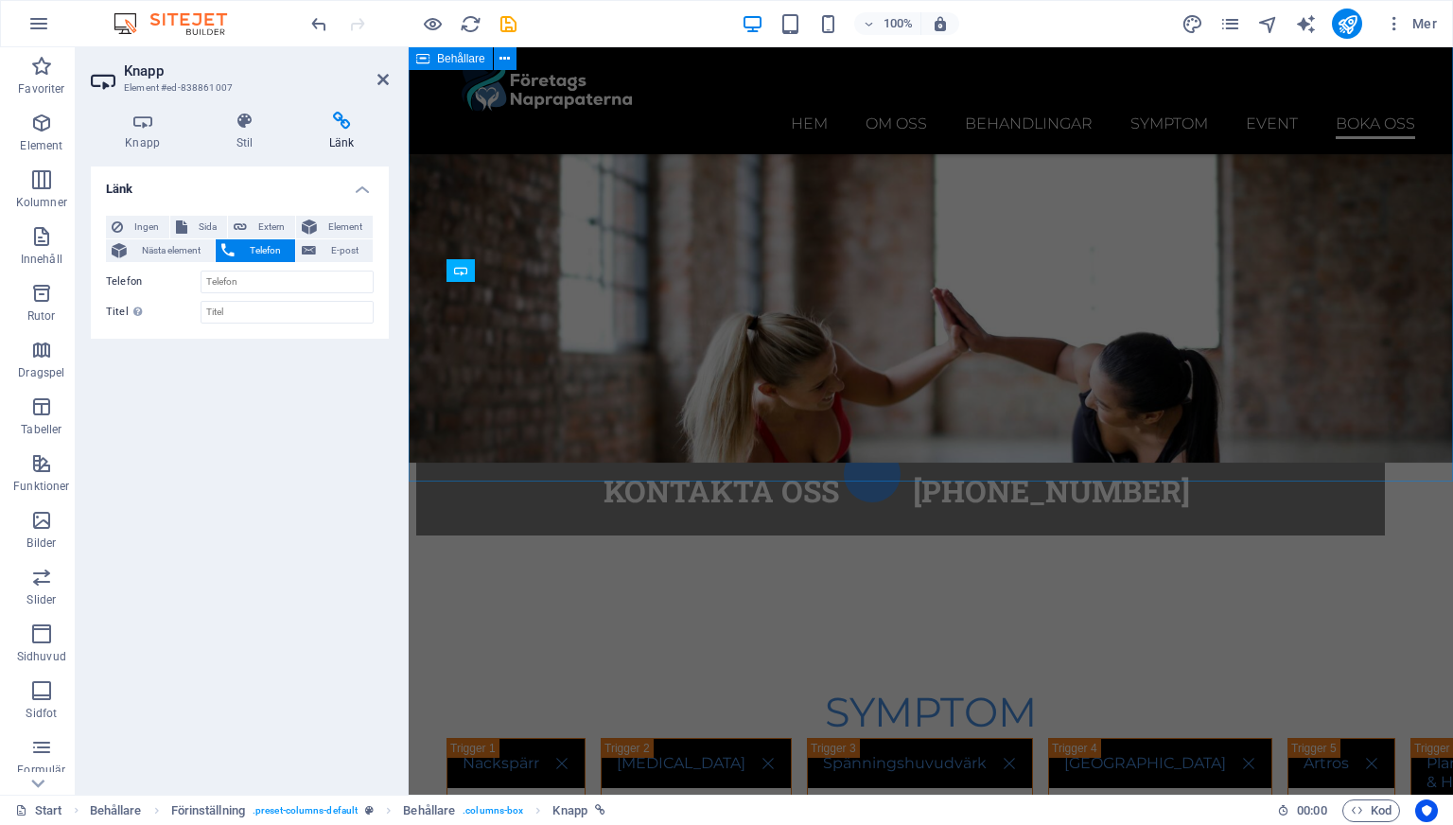
scroll to position [8926, 0]
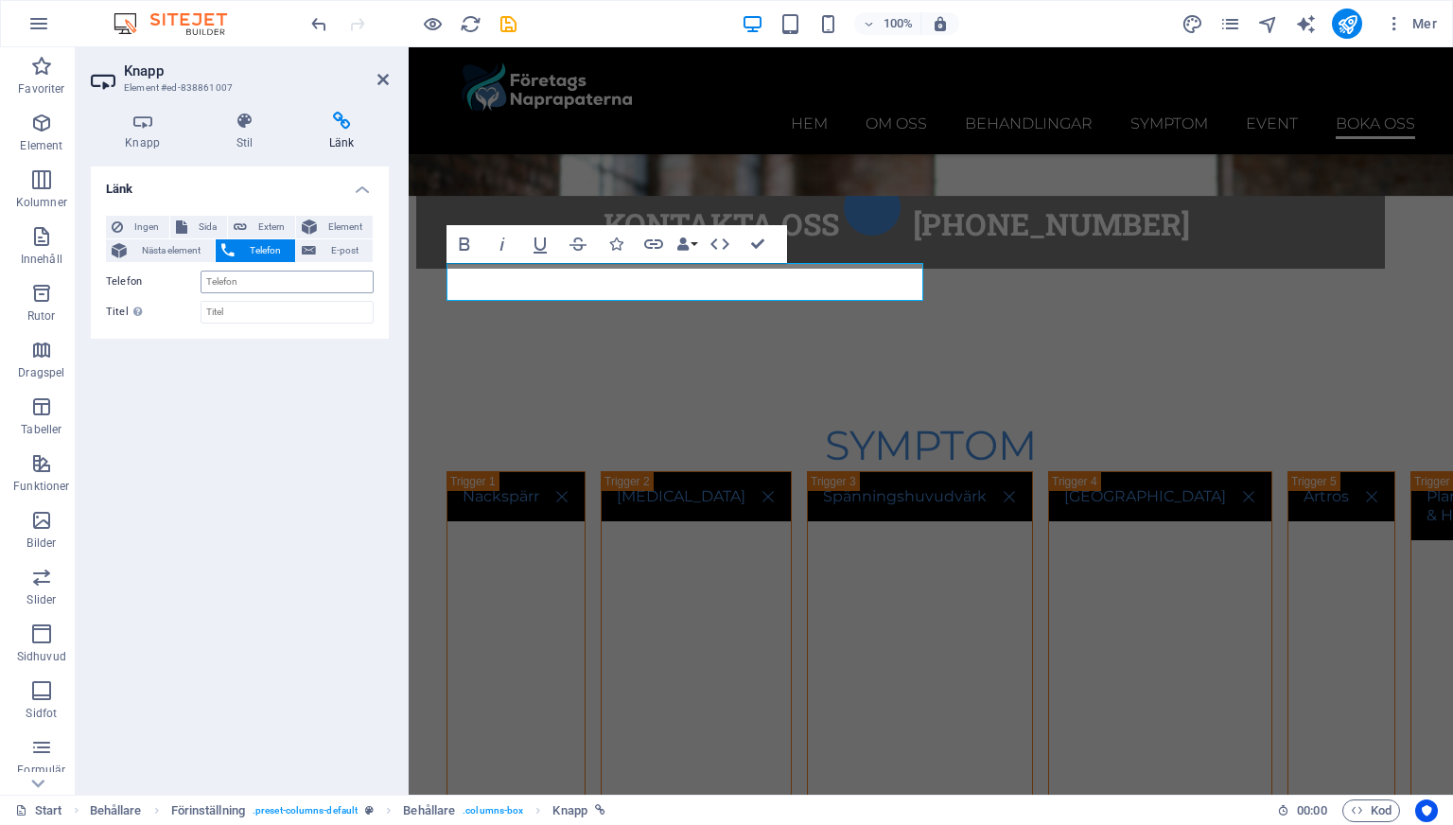
click at [239, 276] on input "Telefon" at bounding box center [287, 282] width 173 height 23
type input "[PHONE_NUMBER]"
click at [239, 380] on div "Länk Ingen Sida Extern Element Nästa element Telefon E-post Sida Start Subpage …" at bounding box center [240, 473] width 298 height 613
drag, startPoint x: 385, startPoint y: 81, endPoint x: 309, endPoint y: 33, distance: 89.8
click at [385, 81] on icon at bounding box center [382, 79] width 11 height 15
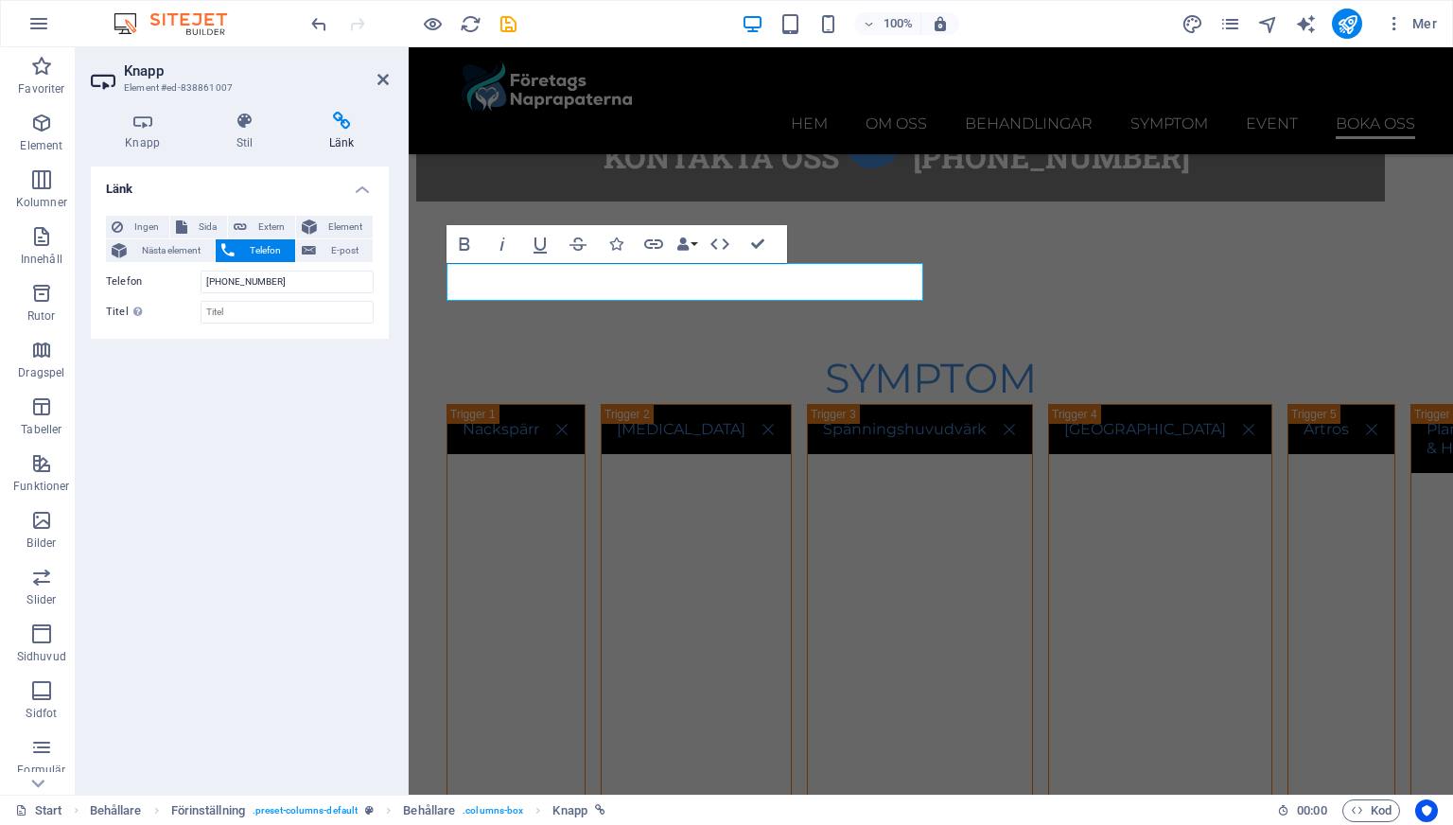
scroll to position [8659, 0]
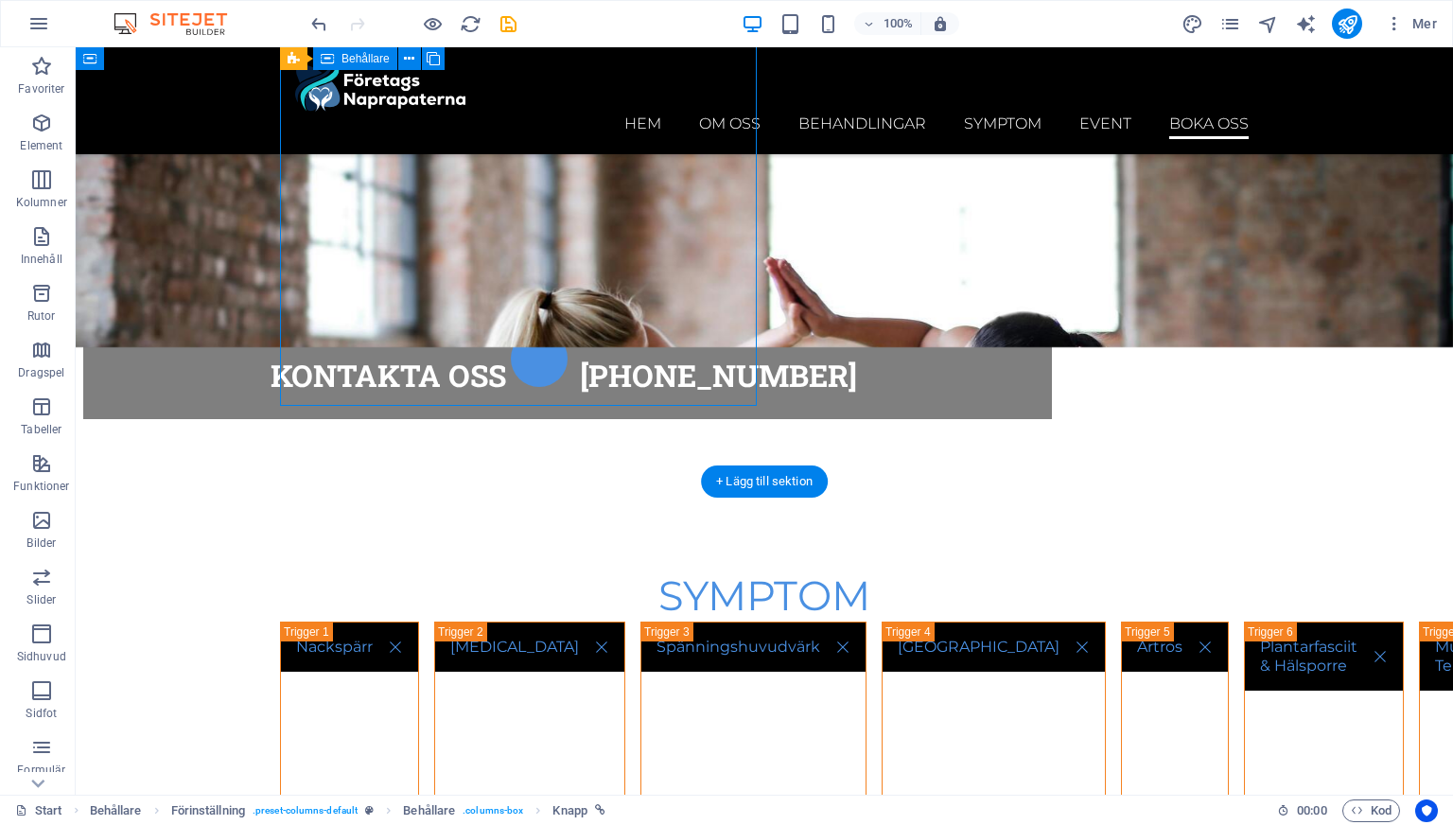
drag, startPoint x: 414, startPoint y: 304, endPoint x: 415, endPoint y: 314, distance: 10.5
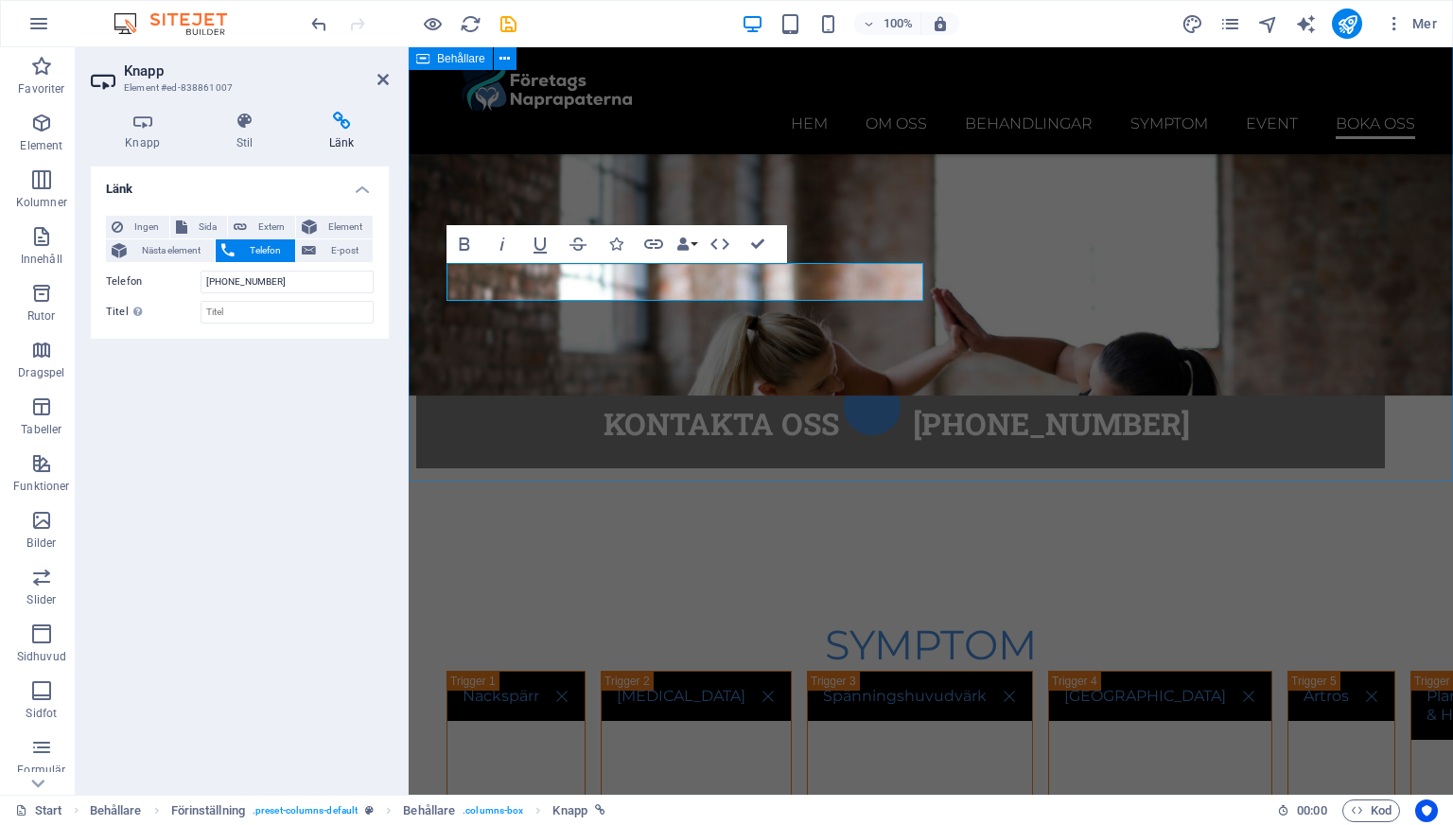
scroll to position [8926, 0]
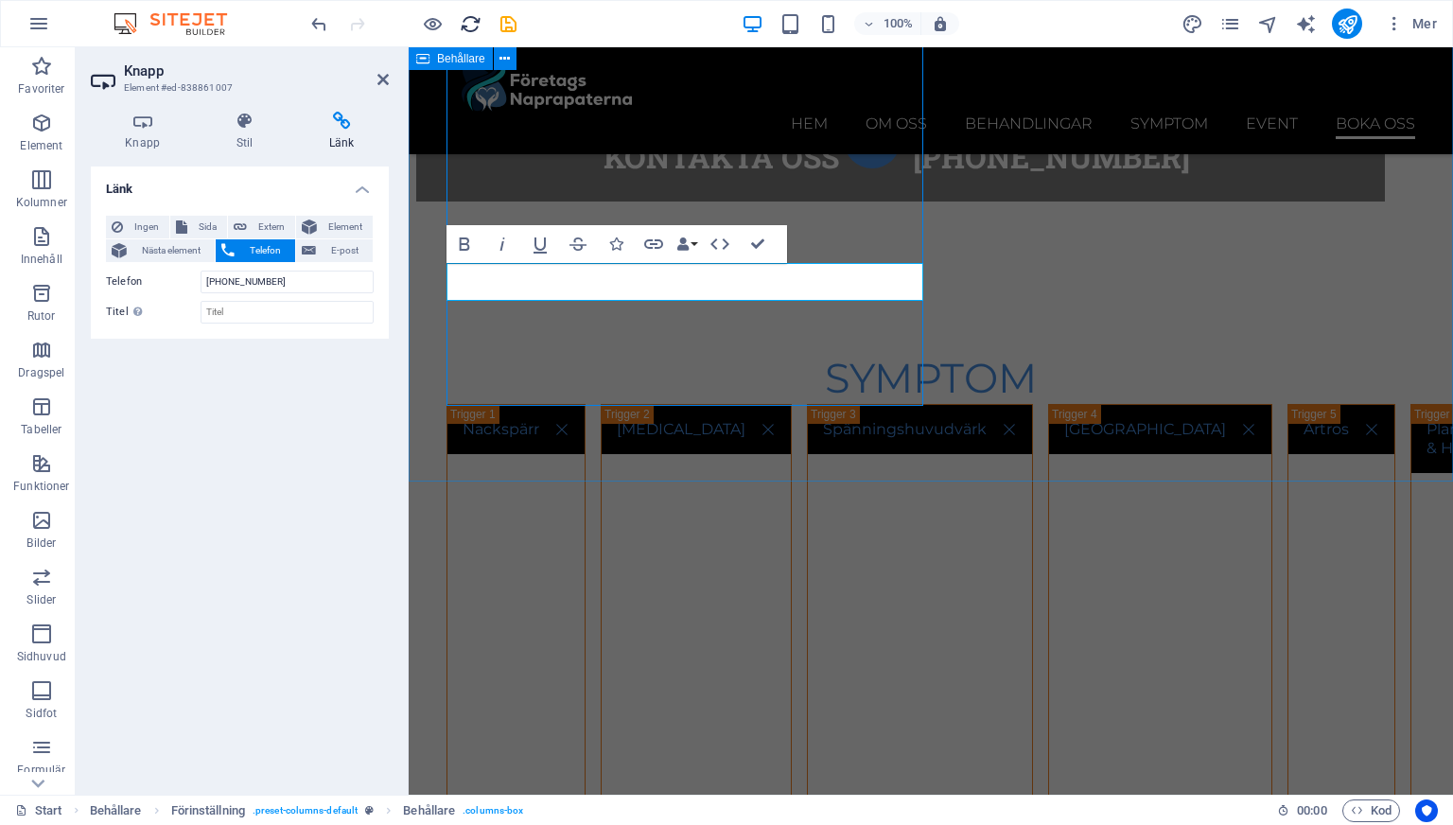
scroll to position [8659, 0]
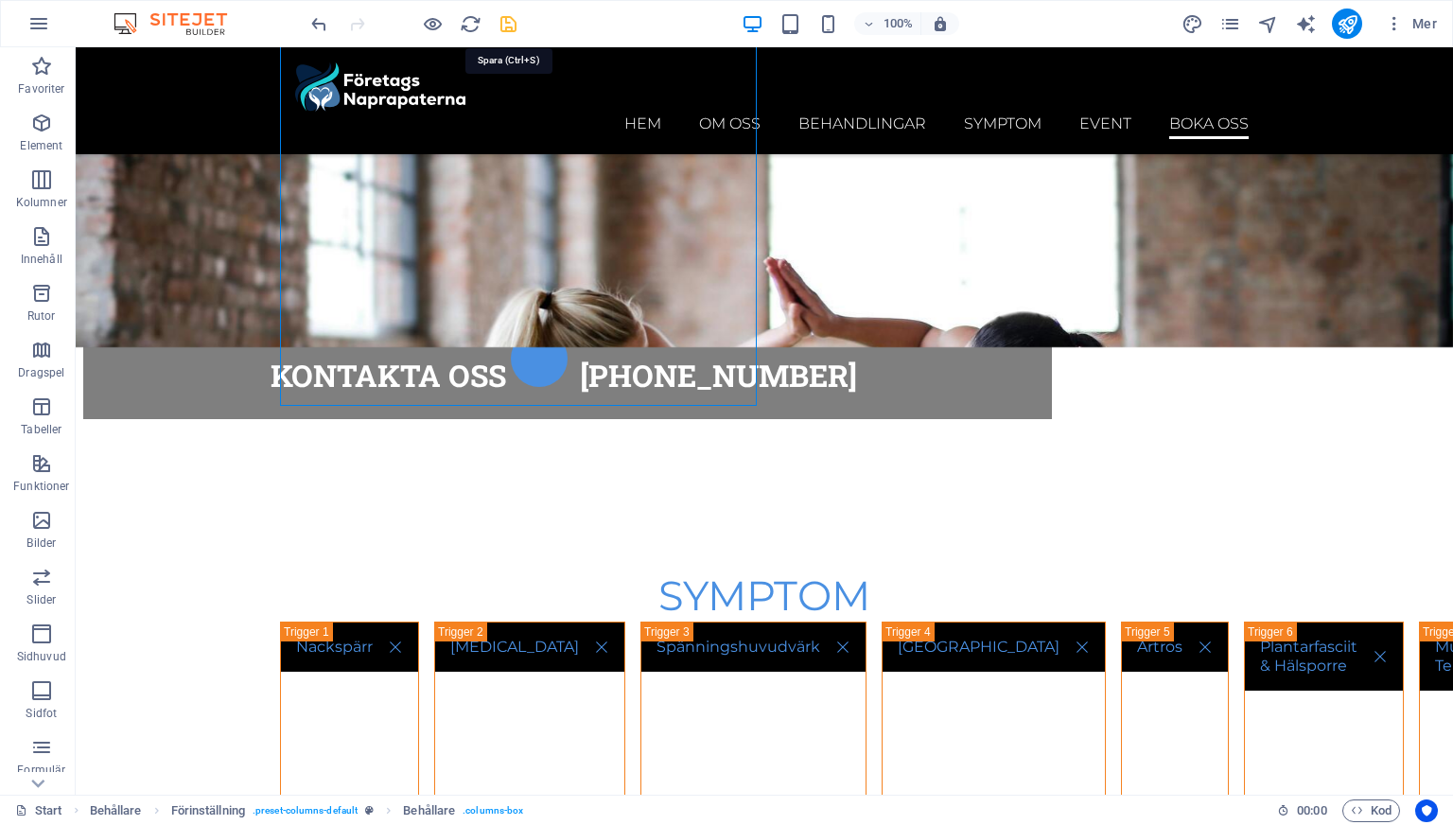
click at [503, 28] on icon "save" at bounding box center [509, 24] width 22 height 22
checkbox input "false"
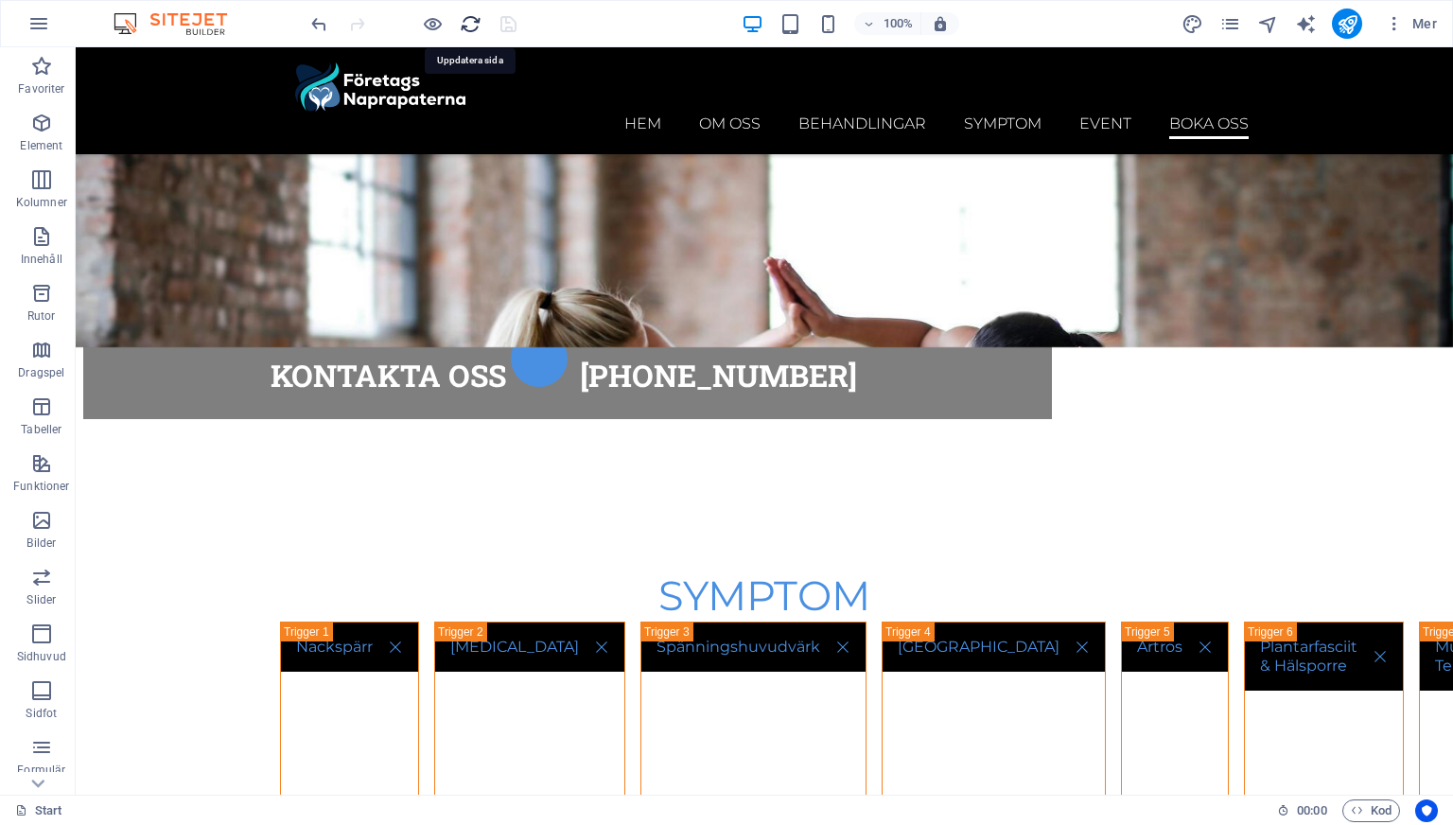
click at [464, 24] on icon "reload" at bounding box center [471, 24] width 22 height 22
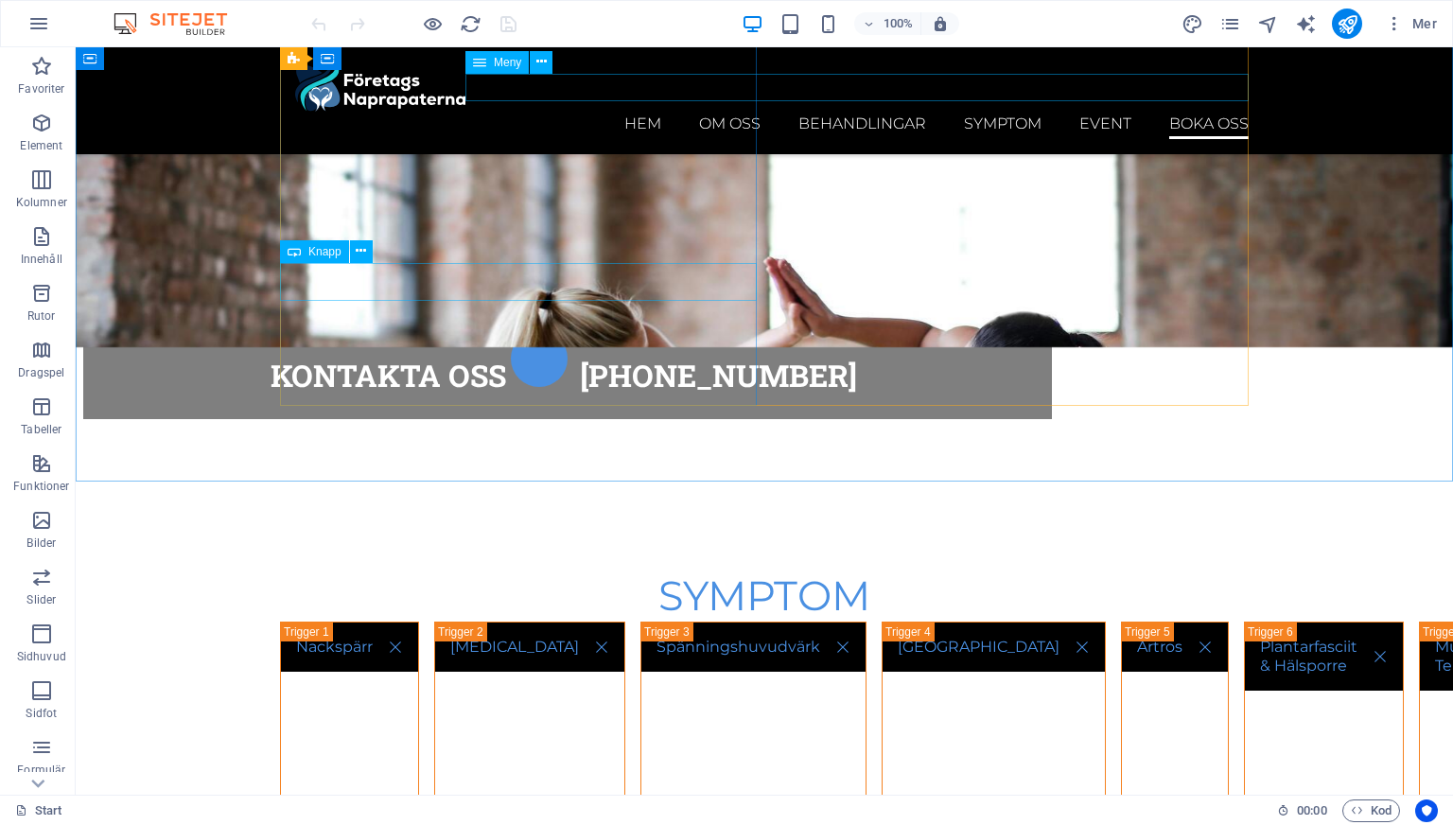
click at [327, 252] on span "Knapp" at bounding box center [324, 251] width 33 height 11
click at [359, 253] on icon at bounding box center [361, 251] width 10 height 20
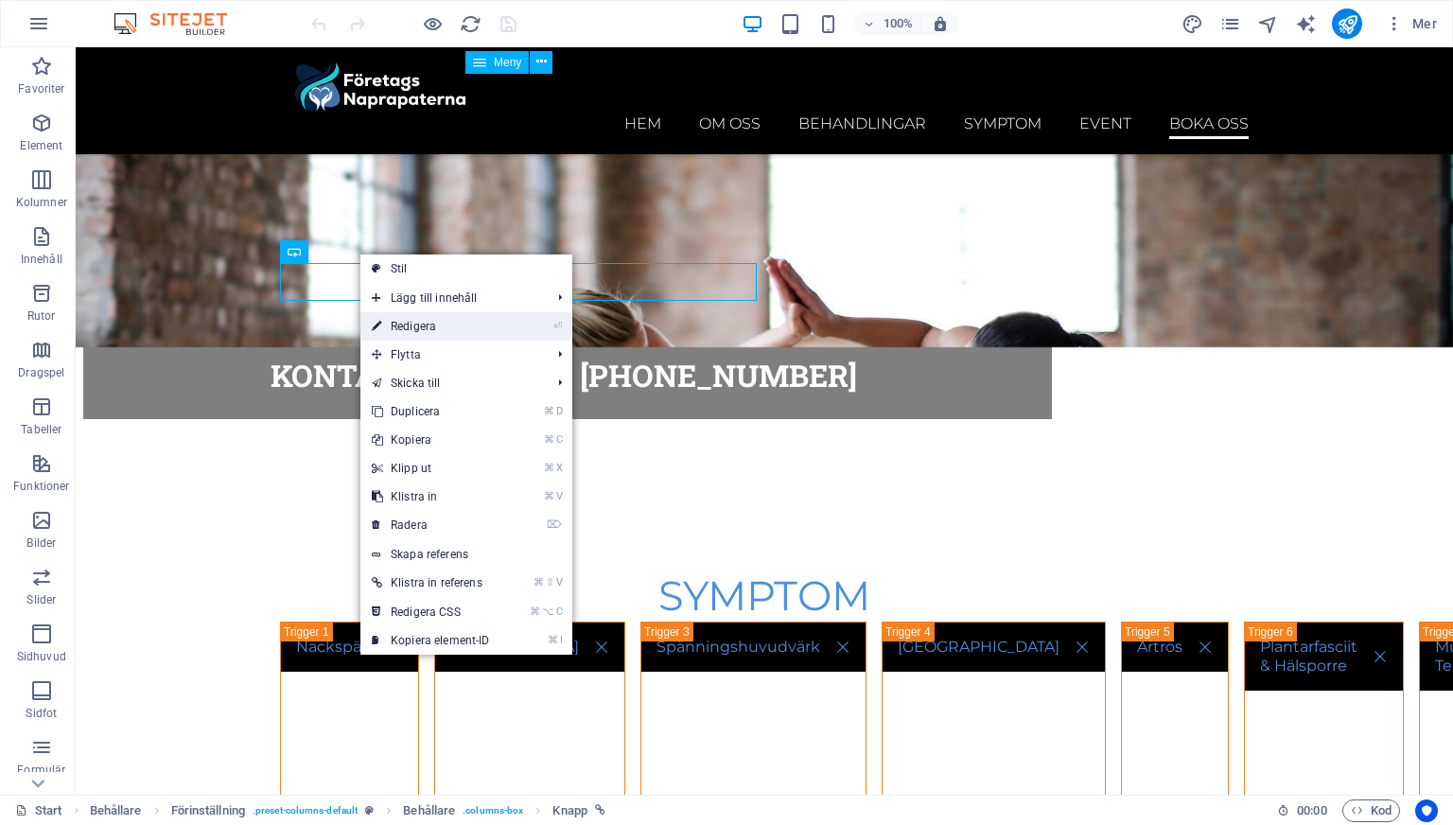
click at [405, 324] on link "⏎ Redigera" at bounding box center [430, 326] width 141 height 28
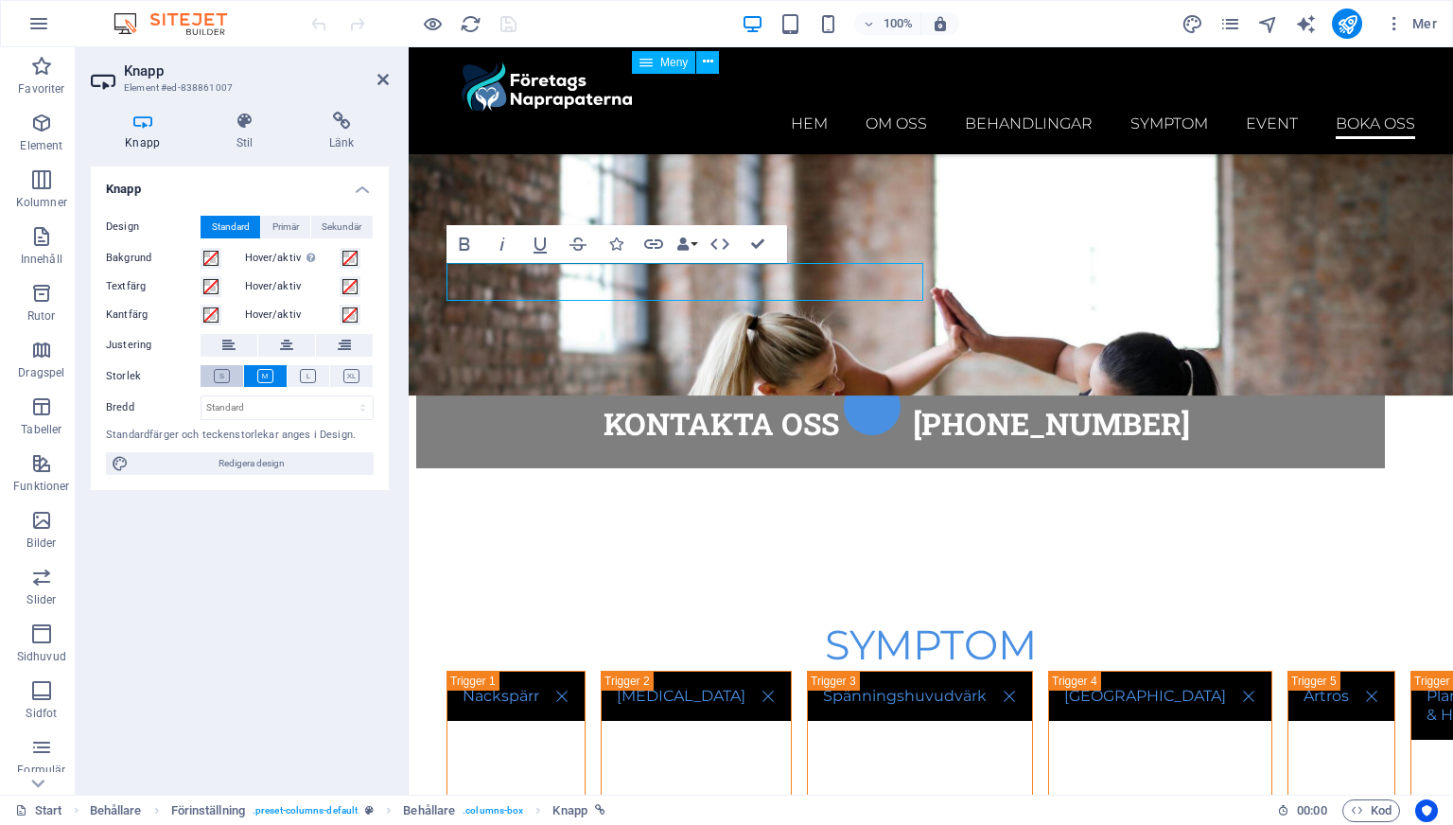
click at [221, 377] on icon at bounding box center [222, 376] width 16 height 14
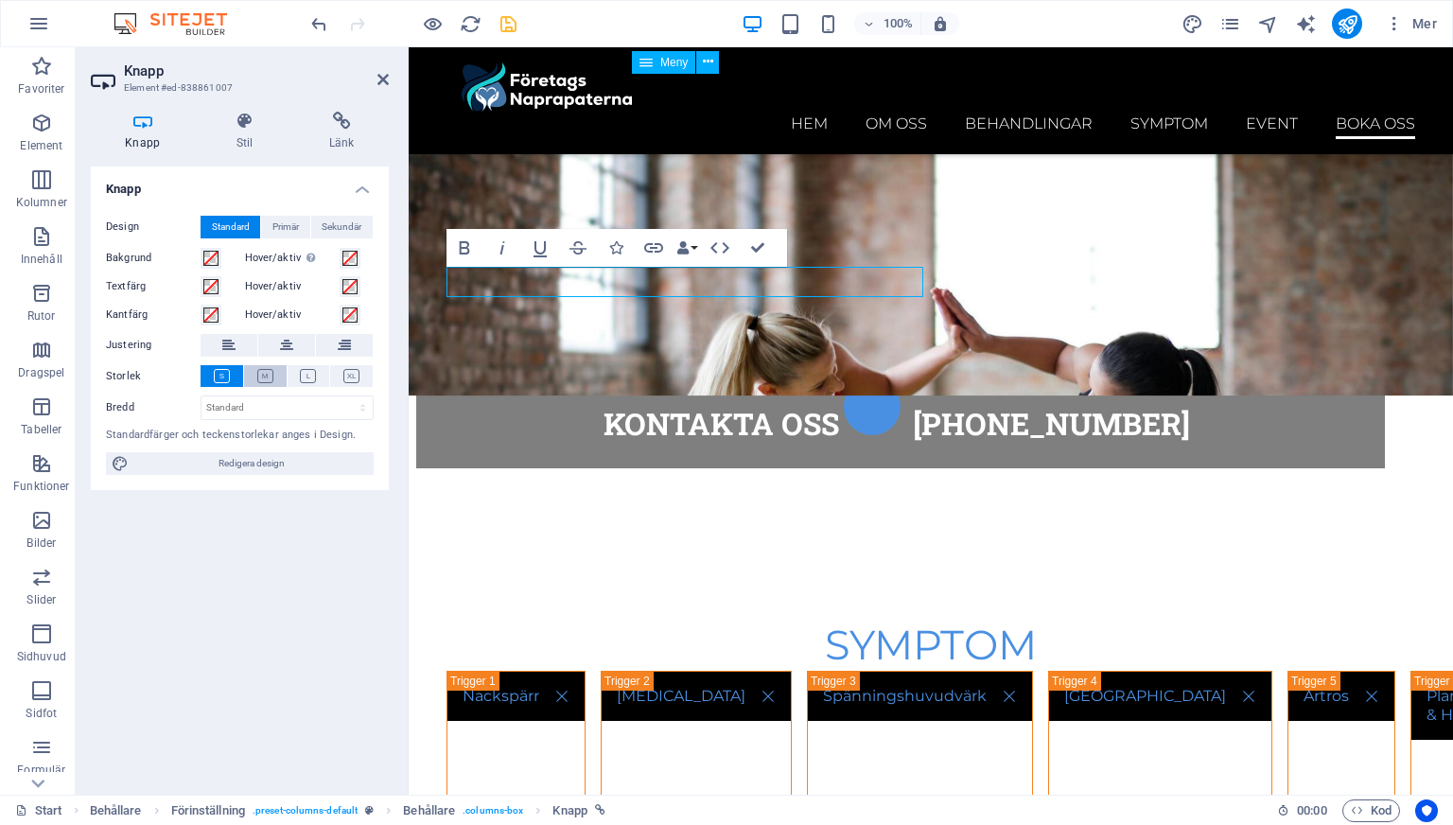
click at [279, 381] on button at bounding box center [265, 376] width 43 height 22
click at [306, 381] on icon at bounding box center [308, 376] width 16 height 14
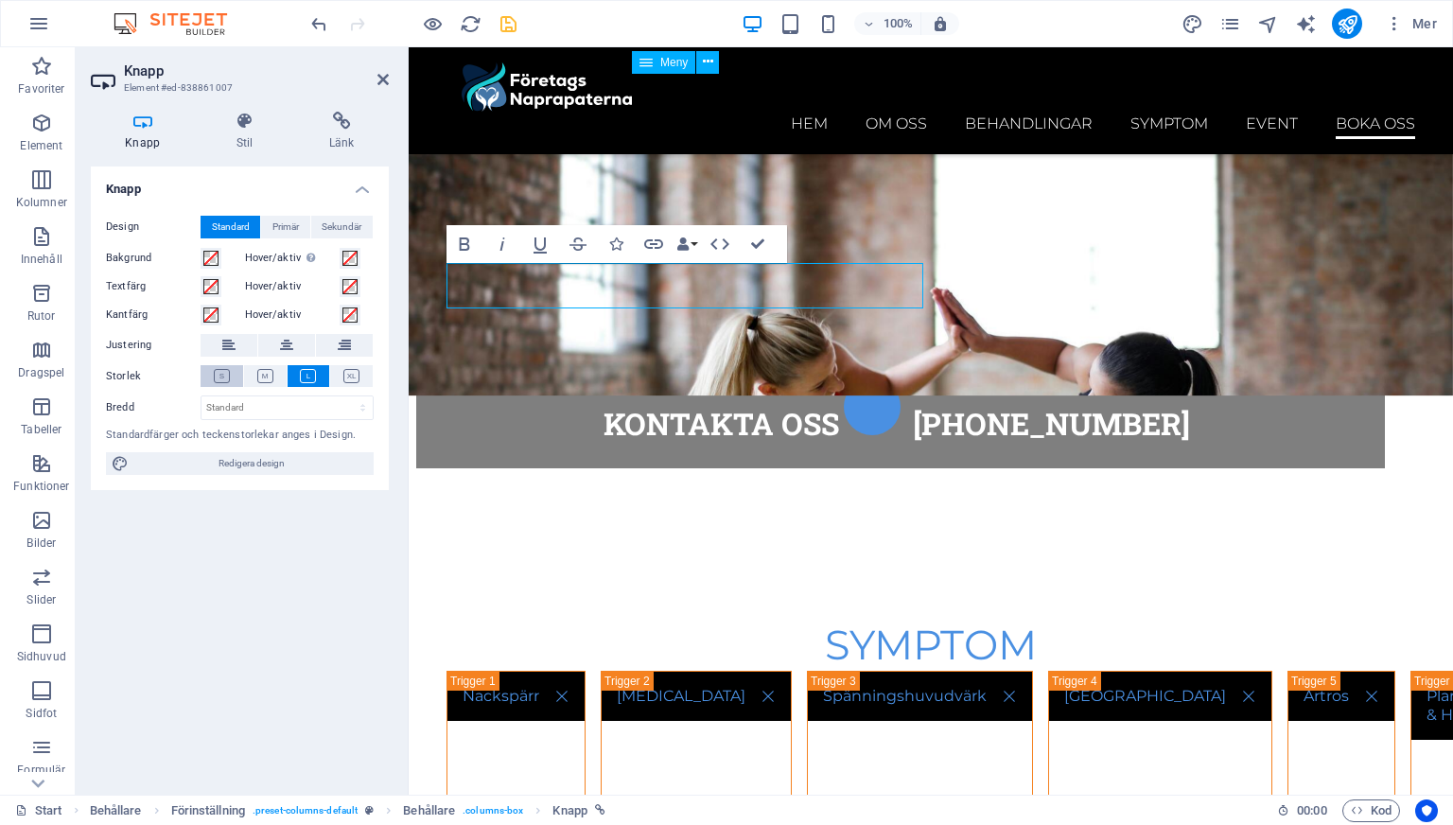
click at [238, 373] on button at bounding box center [222, 376] width 43 height 22
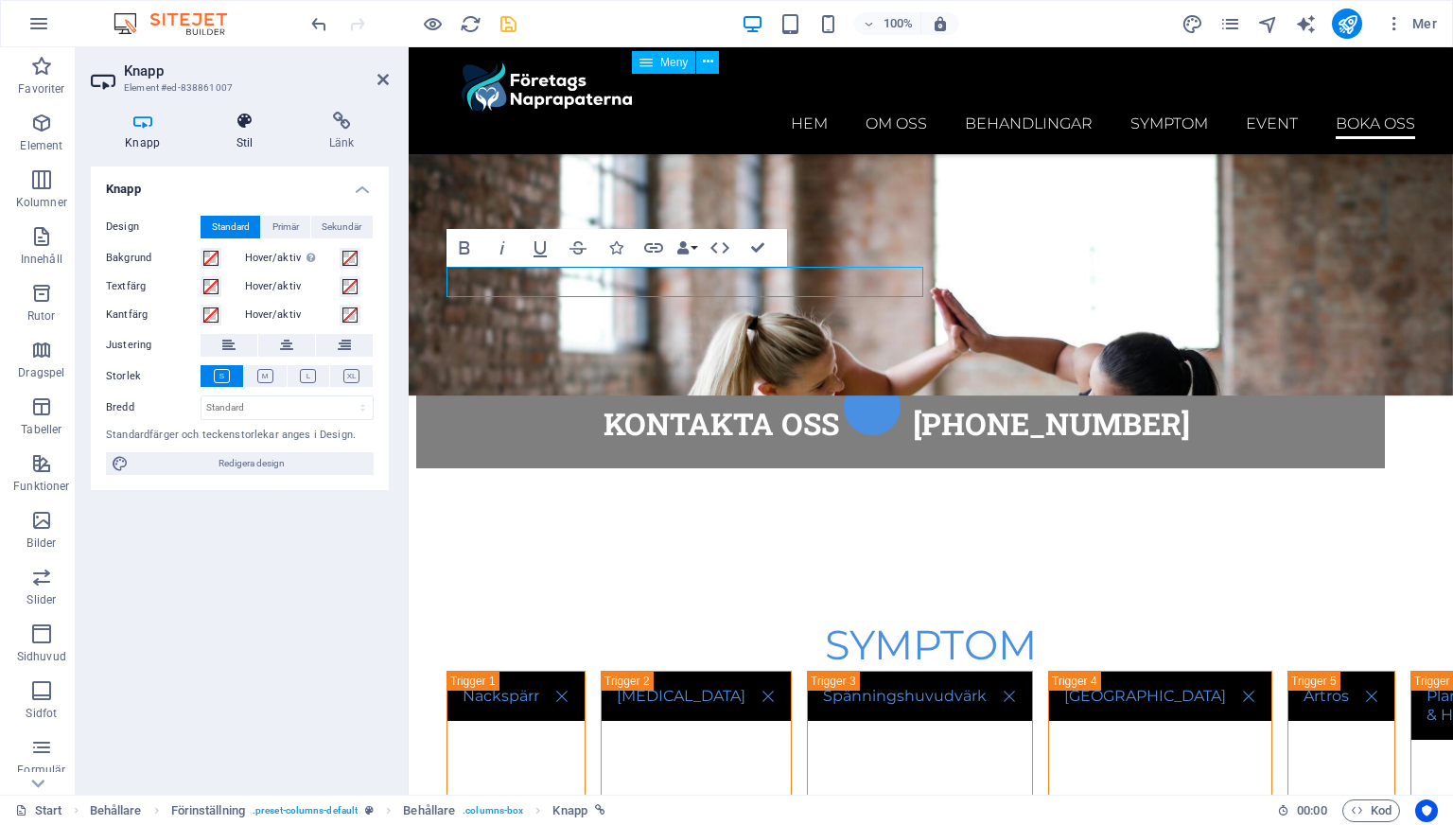
click at [238, 114] on icon at bounding box center [244, 121] width 85 height 19
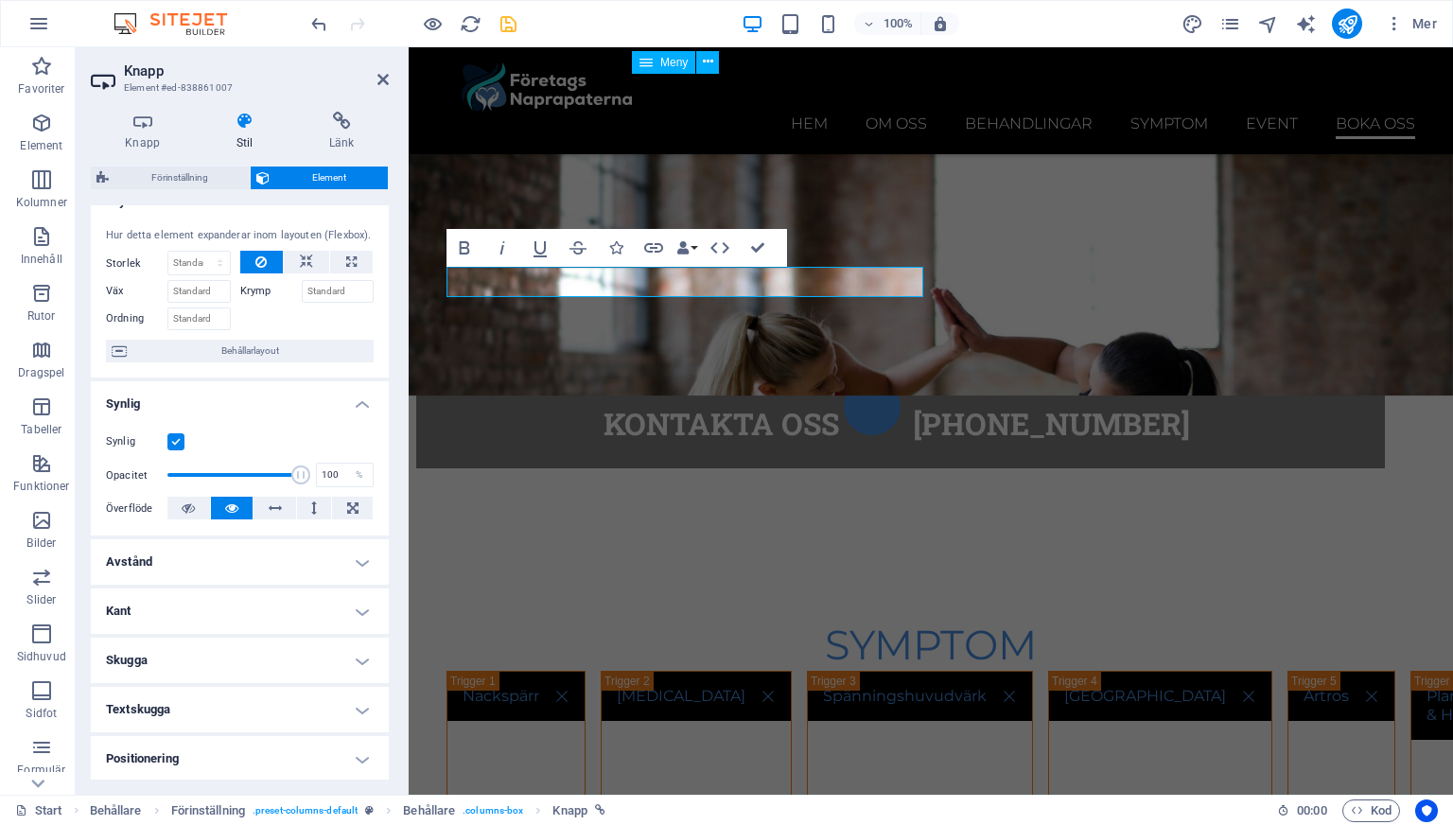
scroll to position [0, 0]
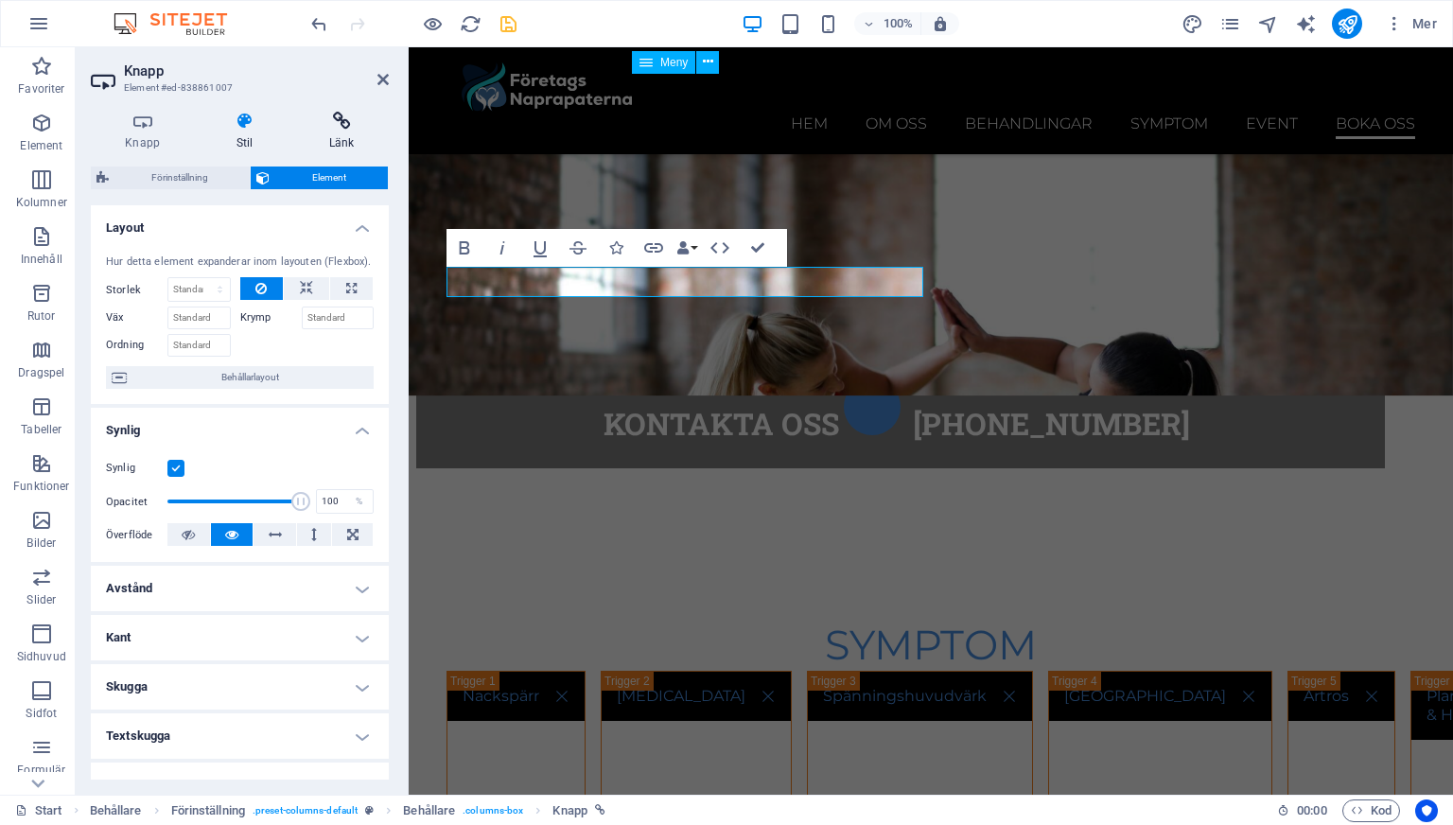
click at [330, 118] on icon at bounding box center [342, 121] width 94 height 19
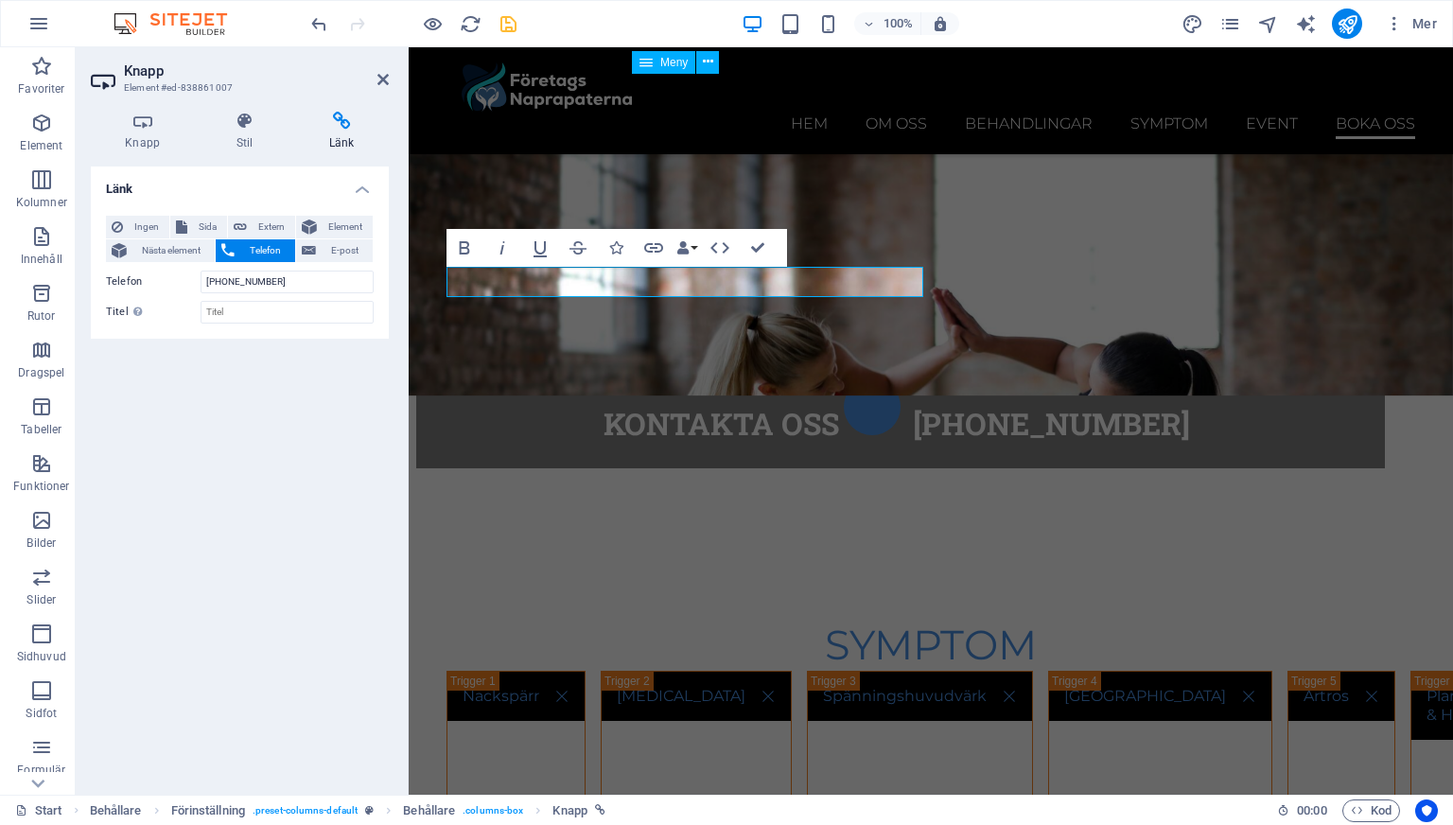
click at [257, 249] on span "Telefon" at bounding box center [264, 250] width 49 height 23
click at [159, 221] on span "Ingen" at bounding box center [146, 227] width 35 height 23
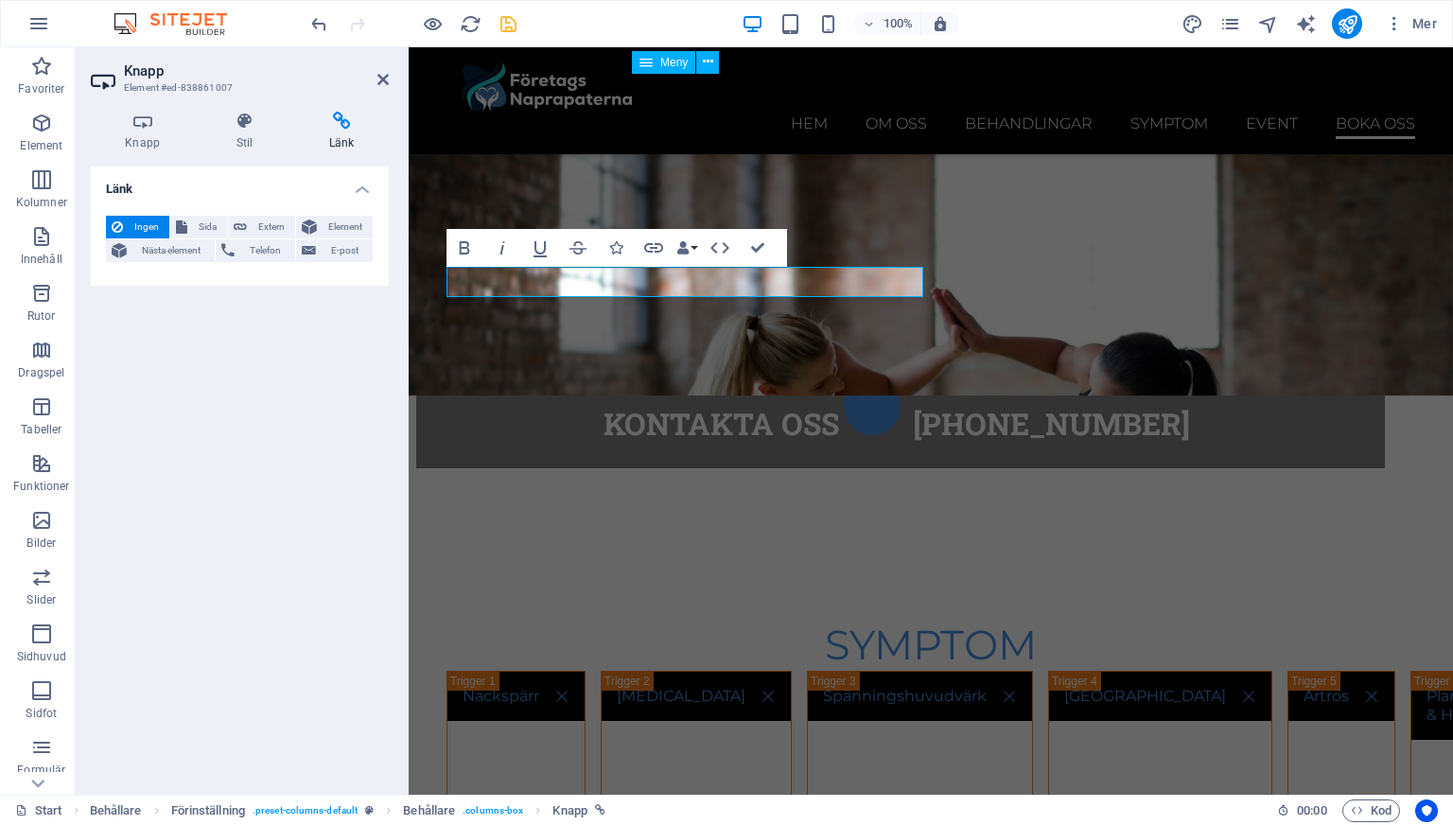
click at [377, 89] on header "Knapp Element #ed-838861007" at bounding box center [240, 71] width 298 height 49
click at [379, 79] on icon at bounding box center [382, 79] width 11 height 15
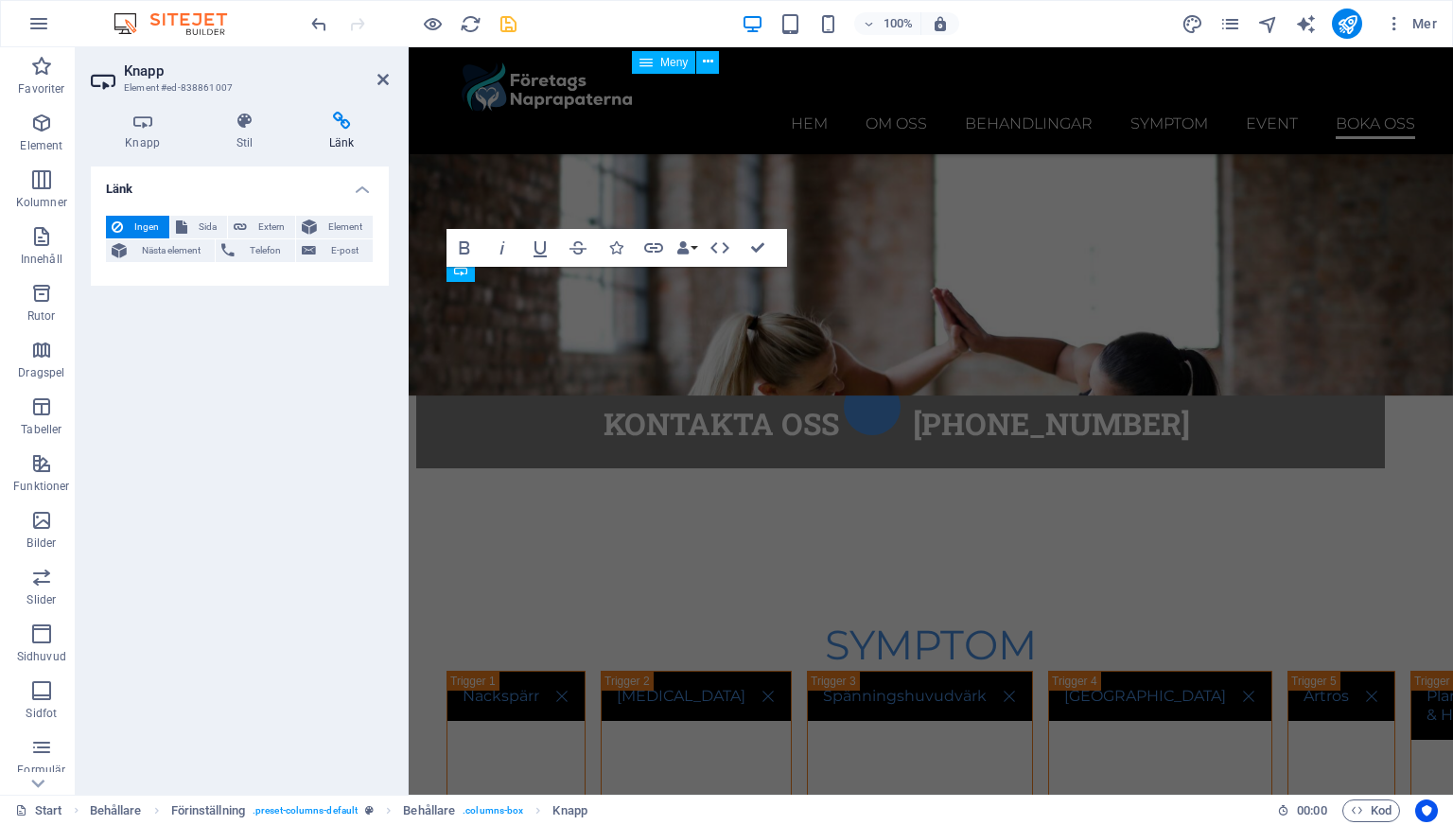
click at [359, 281] on div "Ingen Sida Extern Element Nästa element Telefon E-post Sida Start Subpage Legal…" at bounding box center [240, 243] width 298 height 85
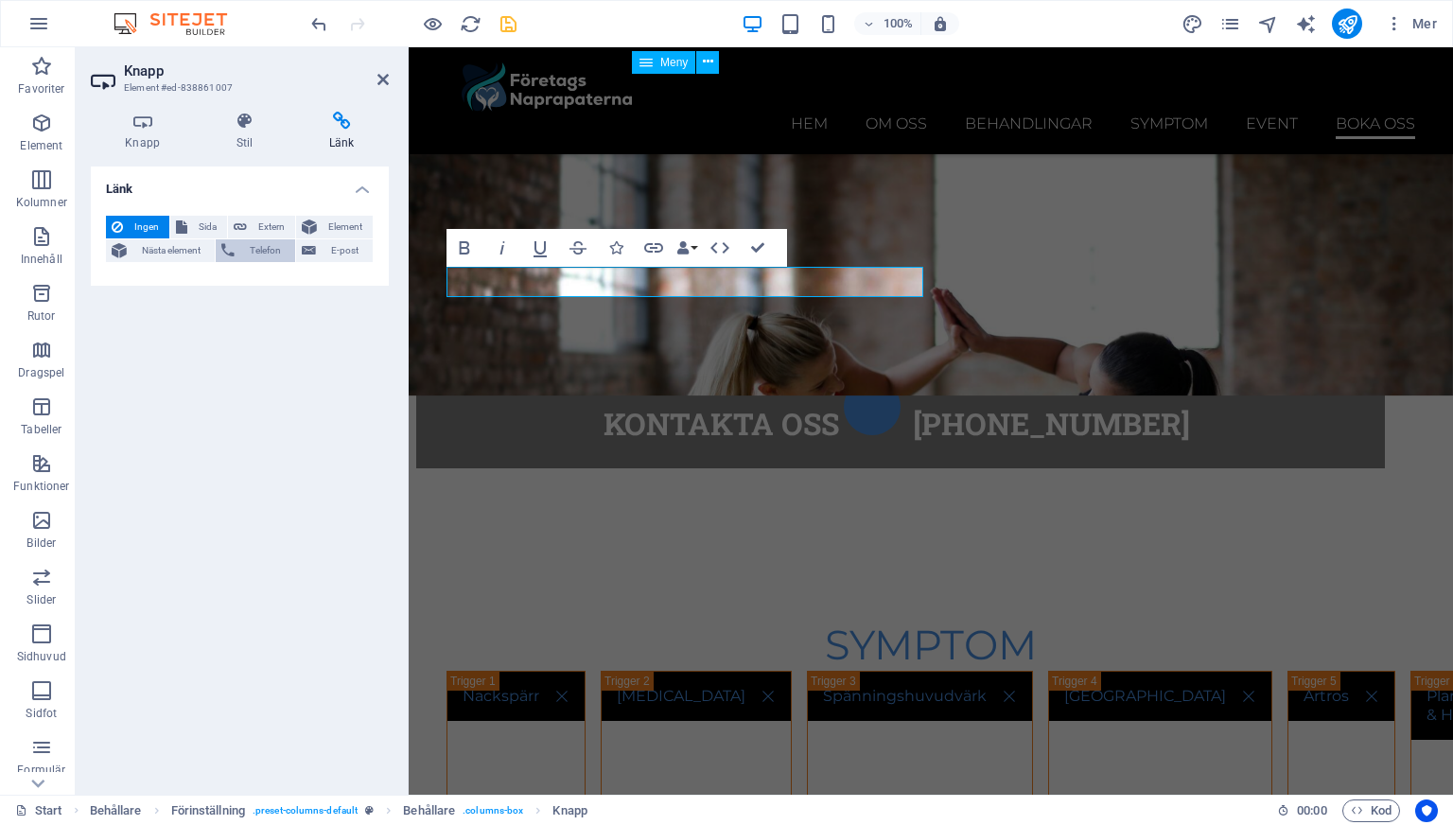
click at [255, 255] on span "Telefon" at bounding box center [264, 250] width 49 height 23
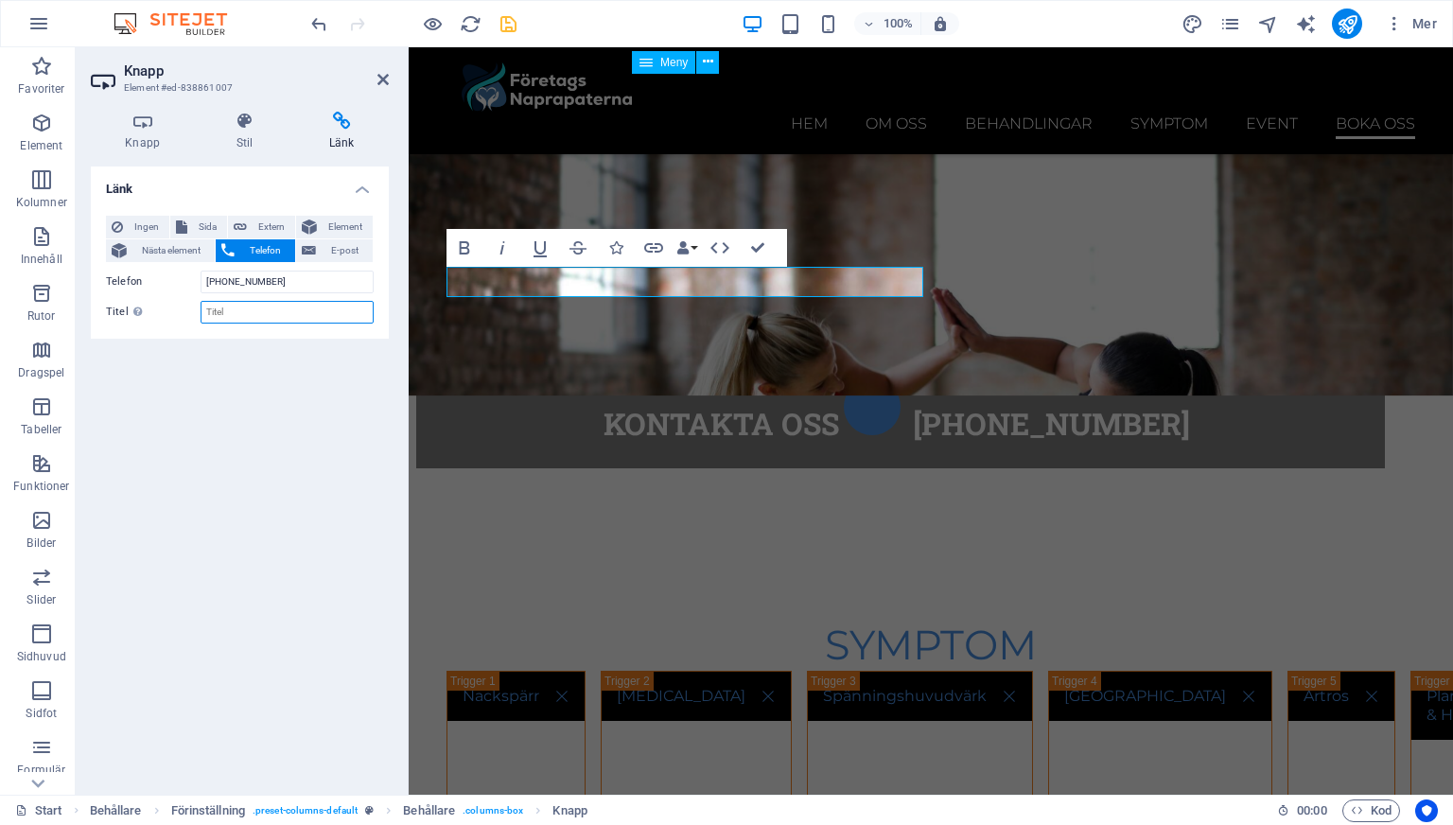
click at [217, 310] on input "Titel Ytterligare länkbeskrivning bör inte vara samma som länktext. Titeln visa…" at bounding box center [287, 312] width 173 height 23
type input "Telefon nummer"
click at [344, 212] on div "Ingen Sida Extern Element Nästa element Telefon E-post Sida Start Subpage Legal…" at bounding box center [240, 270] width 298 height 138
click at [339, 227] on span "Element" at bounding box center [345, 227] width 44 height 23
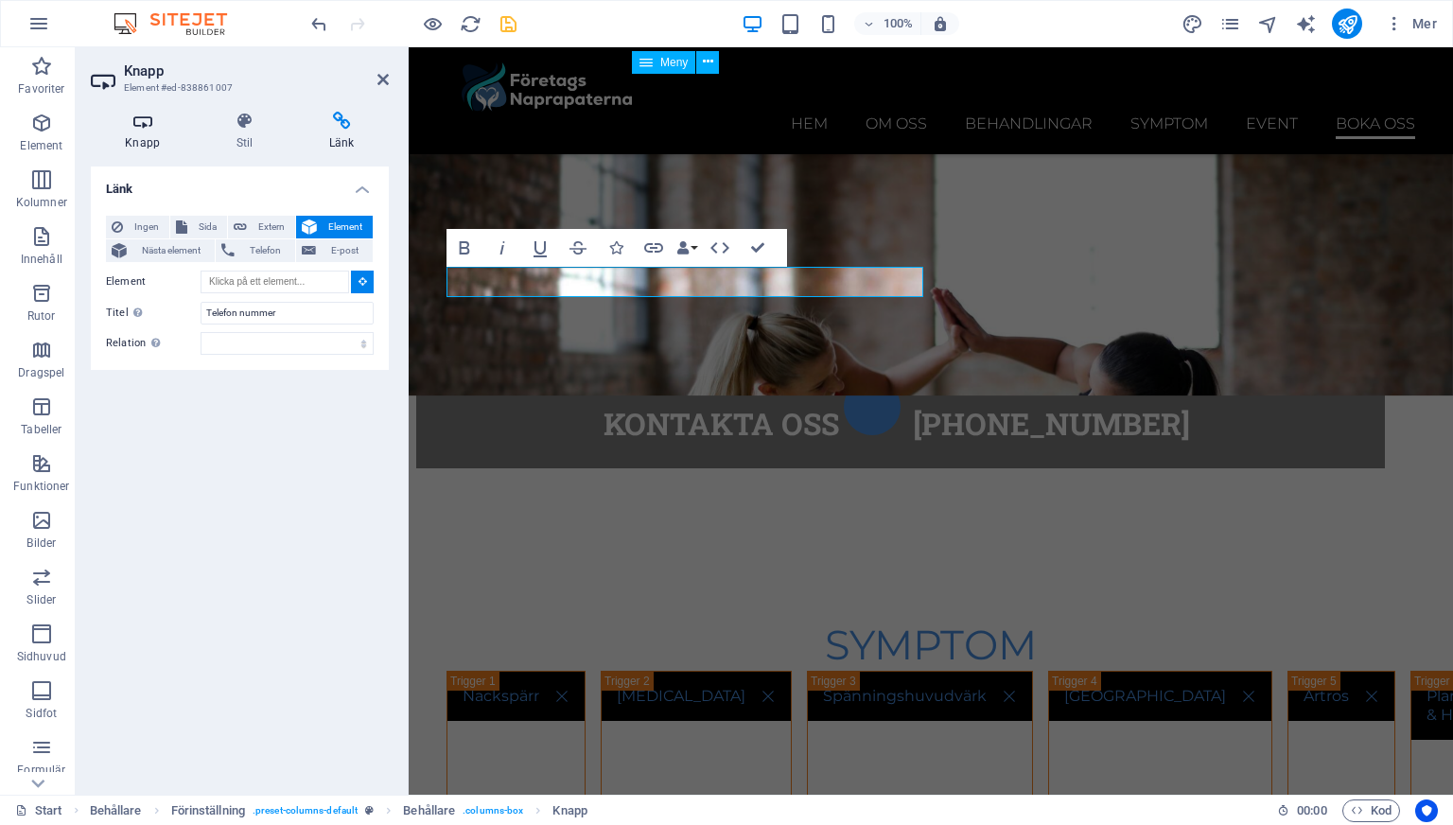
click at [159, 133] on h4 "Knapp" at bounding box center [146, 132] width 111 height 40
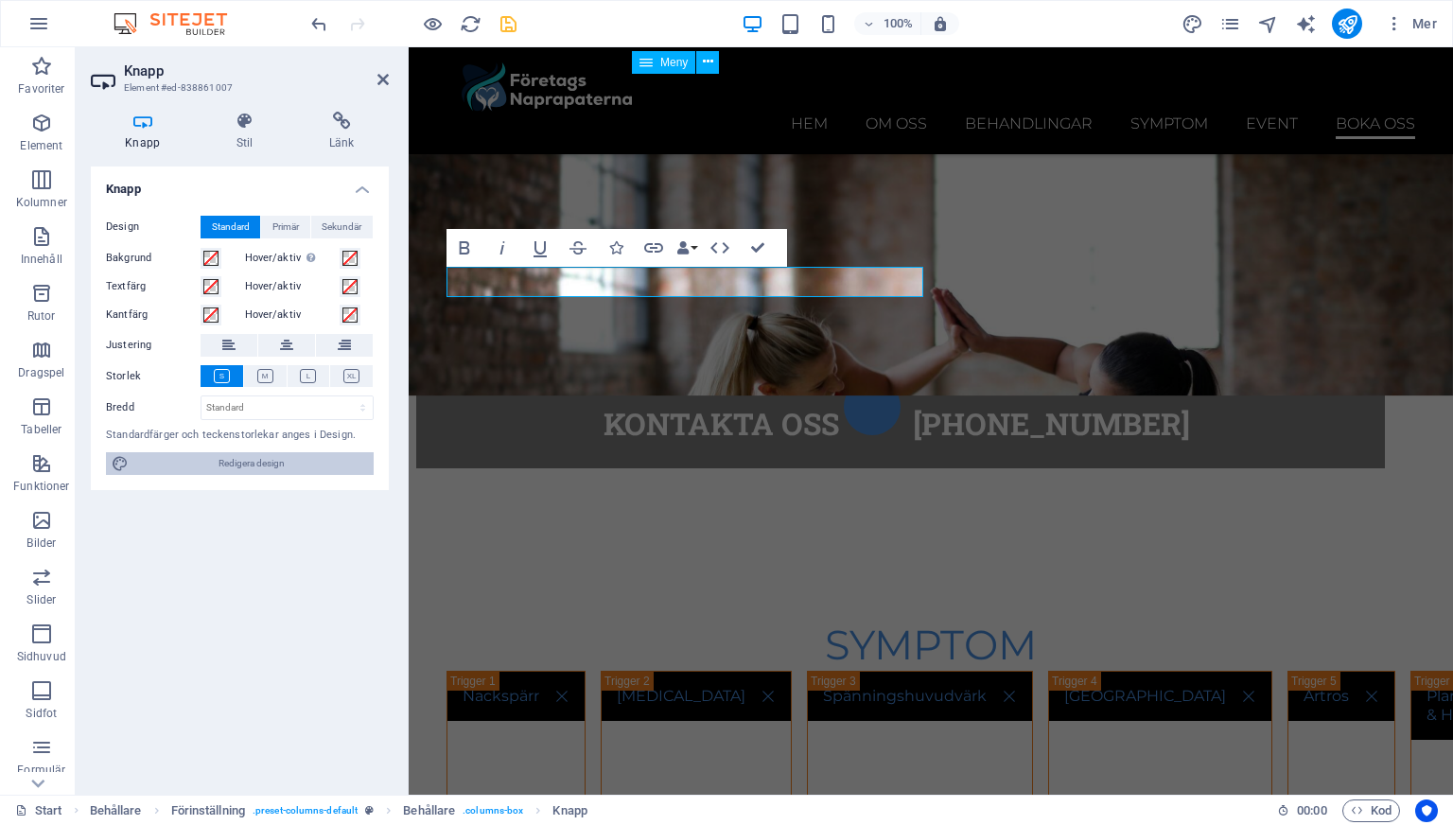
click at [212, 456] on span "Redigera design" at bounding box center [251, 463] width 234 height 23
select select "px"
select select "300"
select select "px"
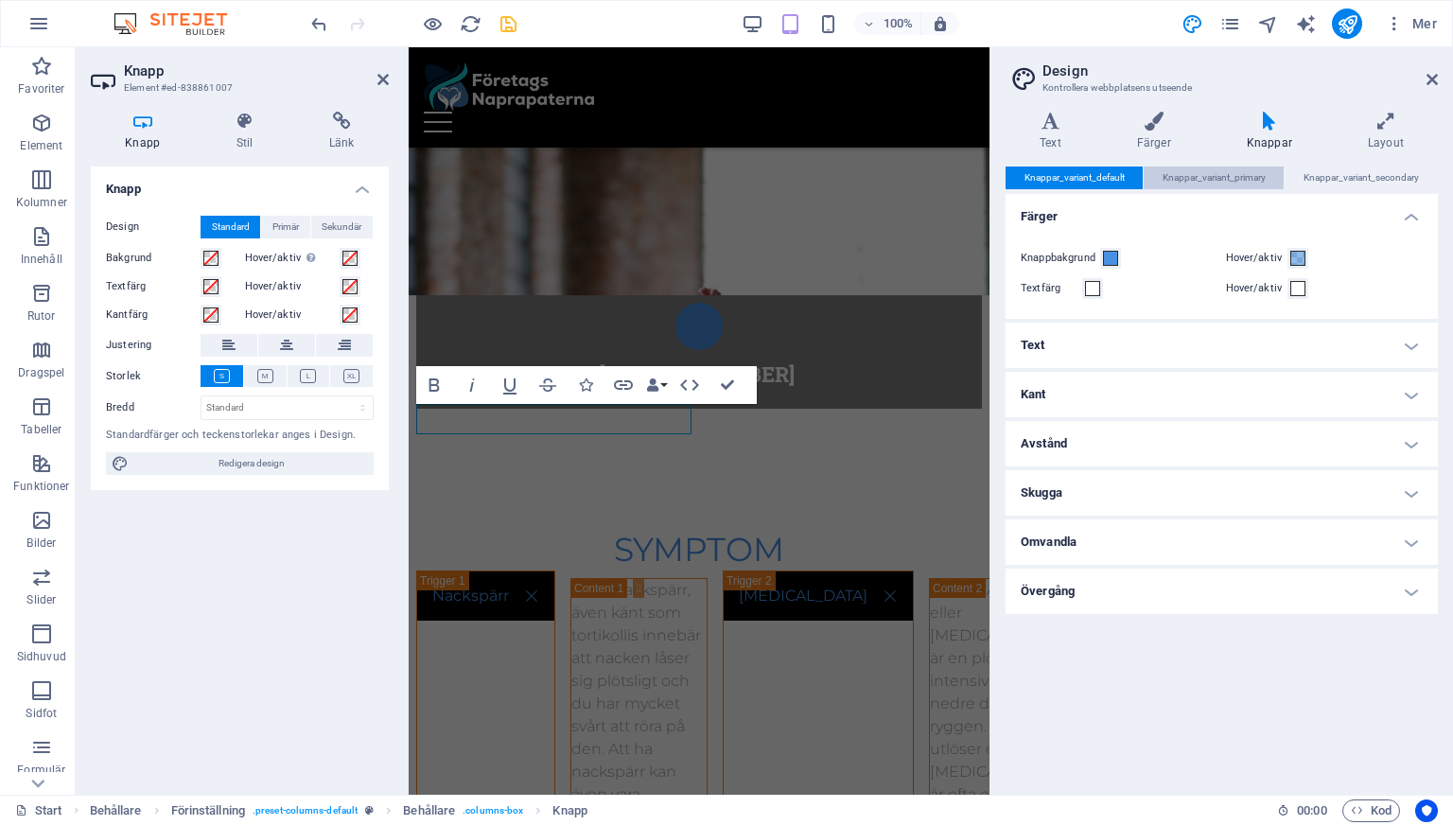
click at [1184, 179] on span "Knappar_variant_primary" at bounding box center [1214, 178] width 103 height 23
click at [1344, 178] on span "Knappar_variant_secondary" at bounding box center [1361, 178] width 115 height 23
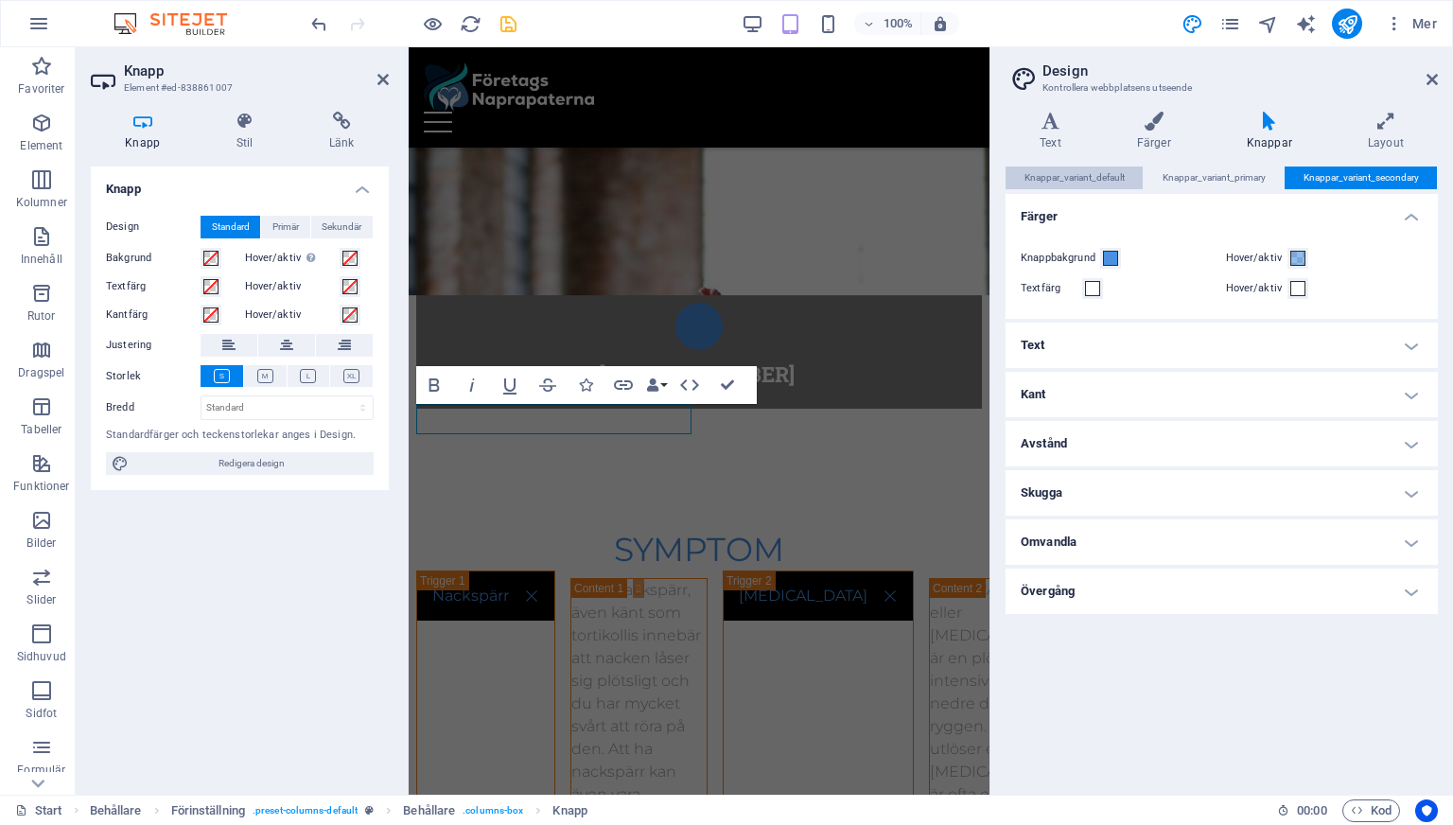
click at [1079, 183] on span "Knappar_variant_default" at bounding box center [1075, 178] width 100 height 23
click at [1055, 101] on div "Varianter Text Färger Knappar Layout Text Standard Bold Links Typsnittsfärg Typ…" at bounding box center [1222, 446] width 463 height 698
click at [1052, 133] on h4 "Text" at bounding box center [1054, 132] width 97 height 40
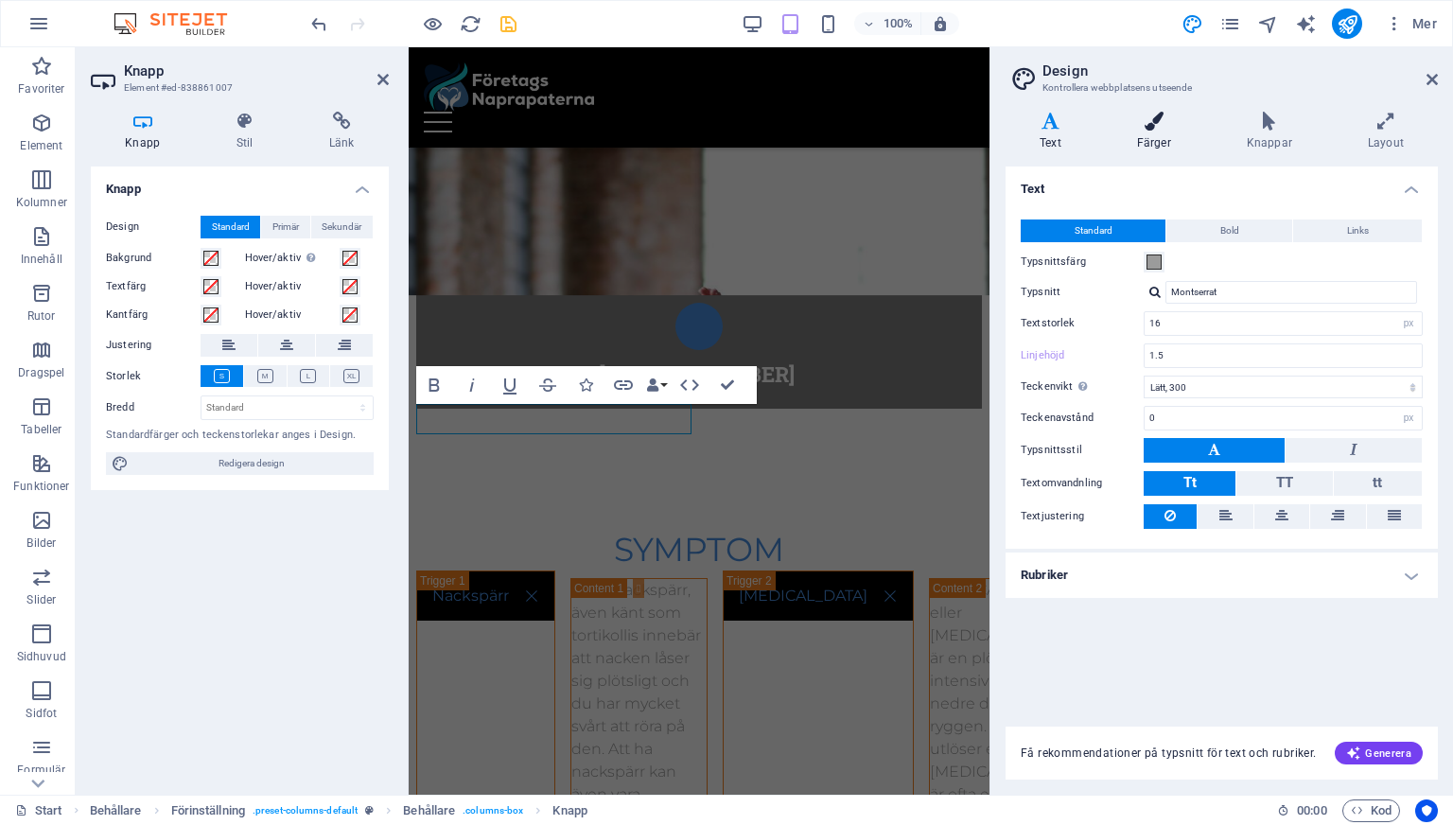
click at [1158, 125] on icon at bounding box center [1154, 121] width 102 height 19
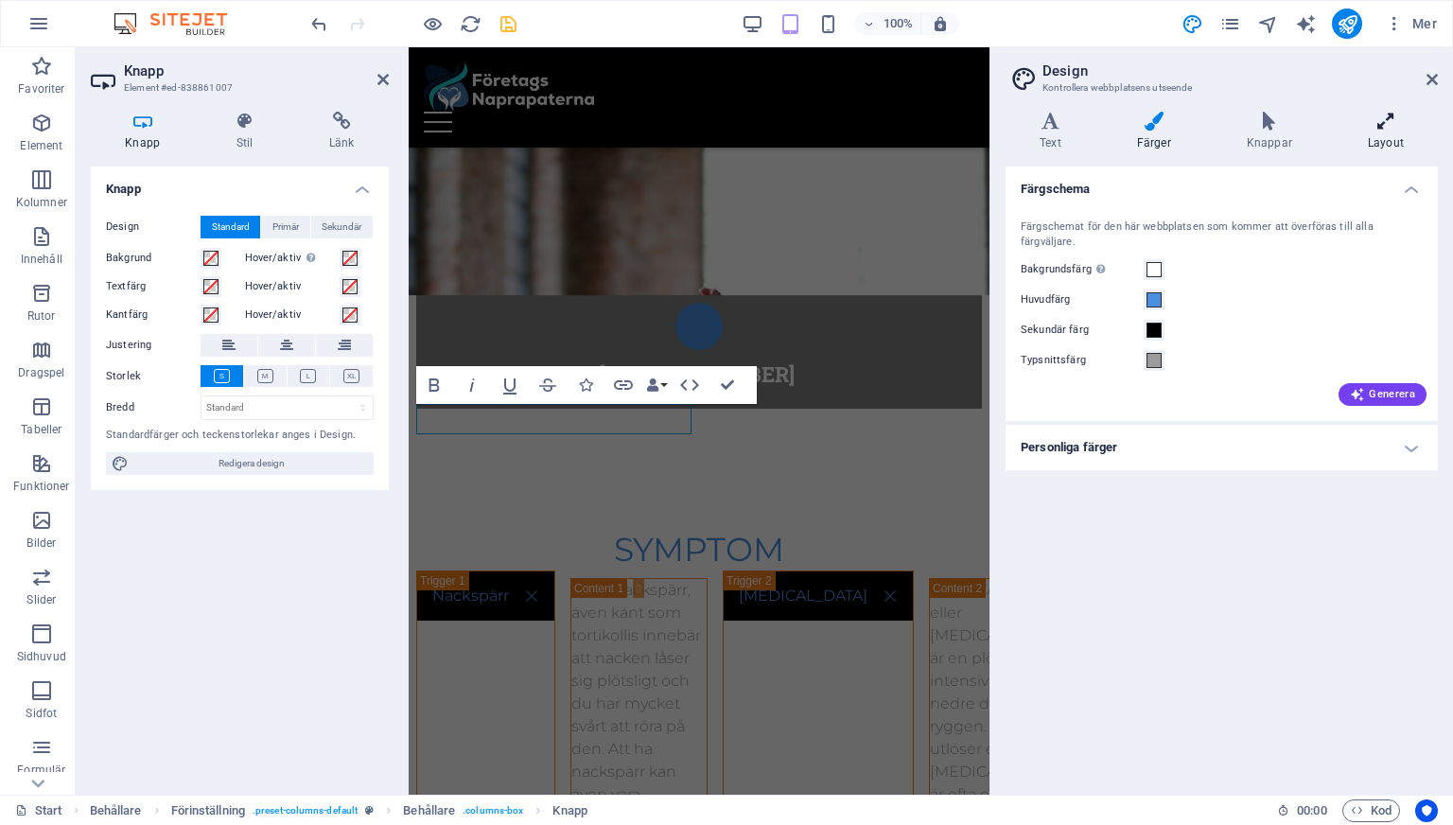
click at [1377, 125] on icon at bounding box center [1386, 121] width 104 height 19
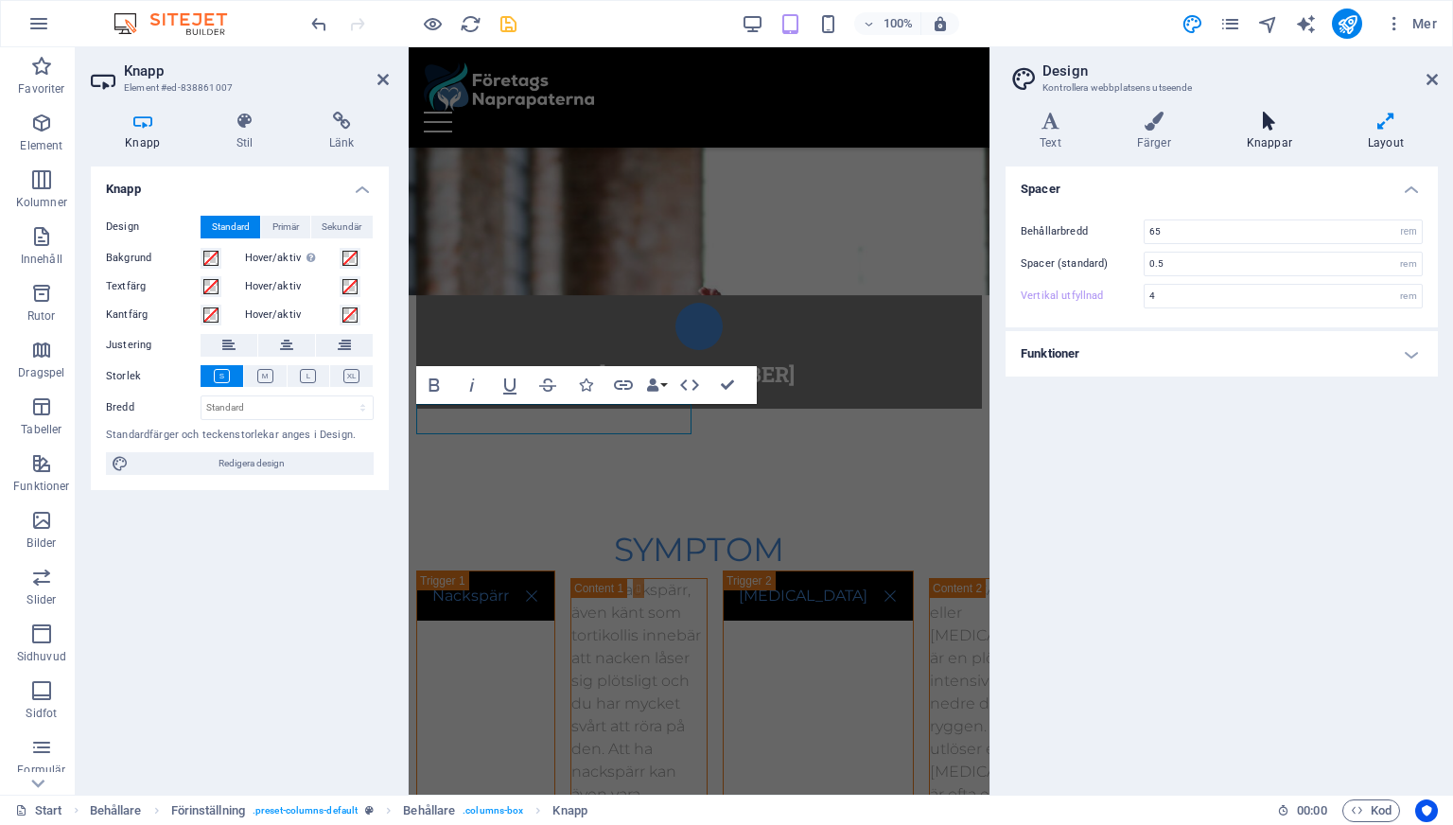
click at [1262, 124] on icon at bounding box center [1270, 121] width 114 height 19
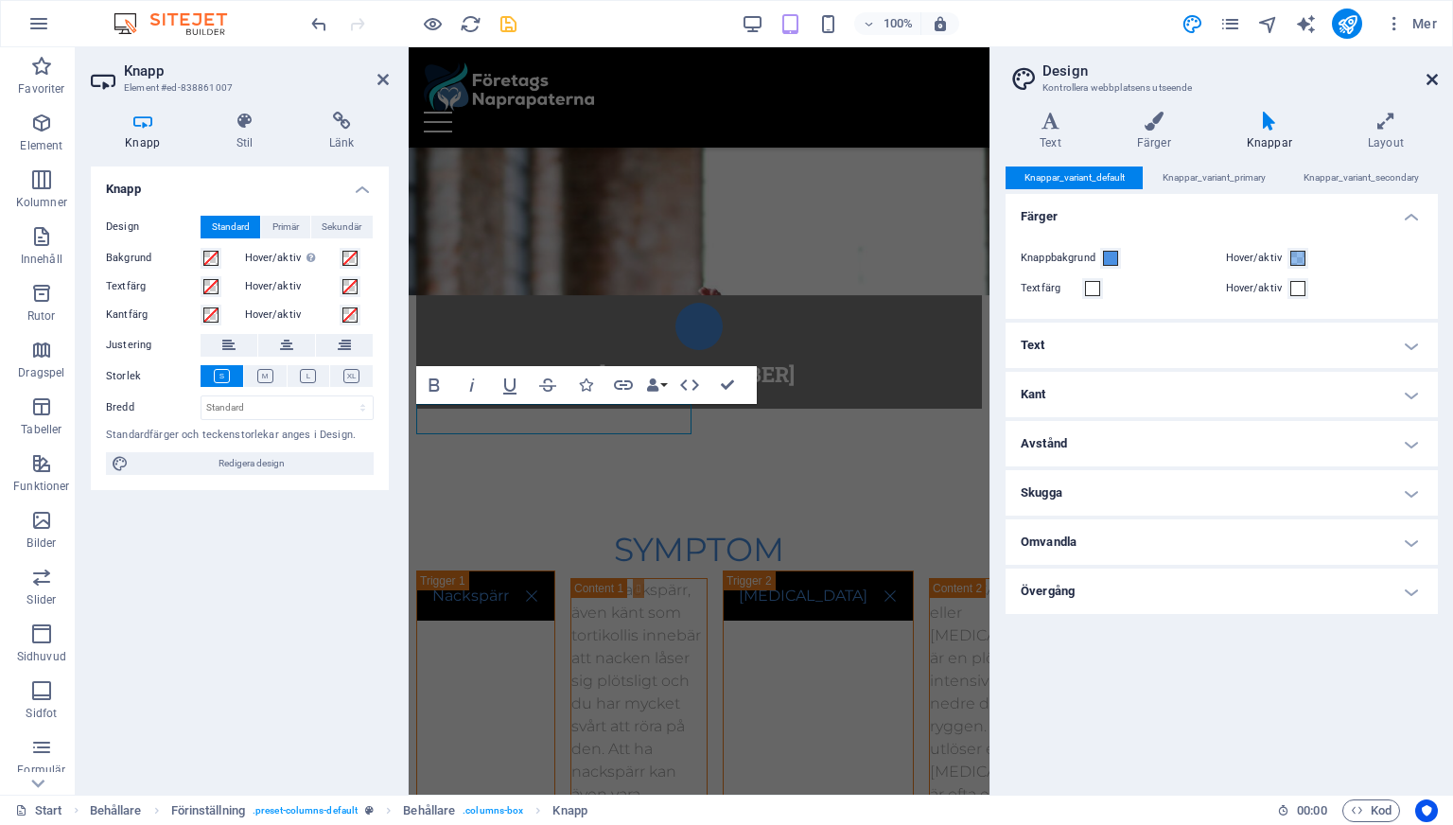
click at [1429, 74] on icon at bounding box center [1432, 79] width 11 height 15
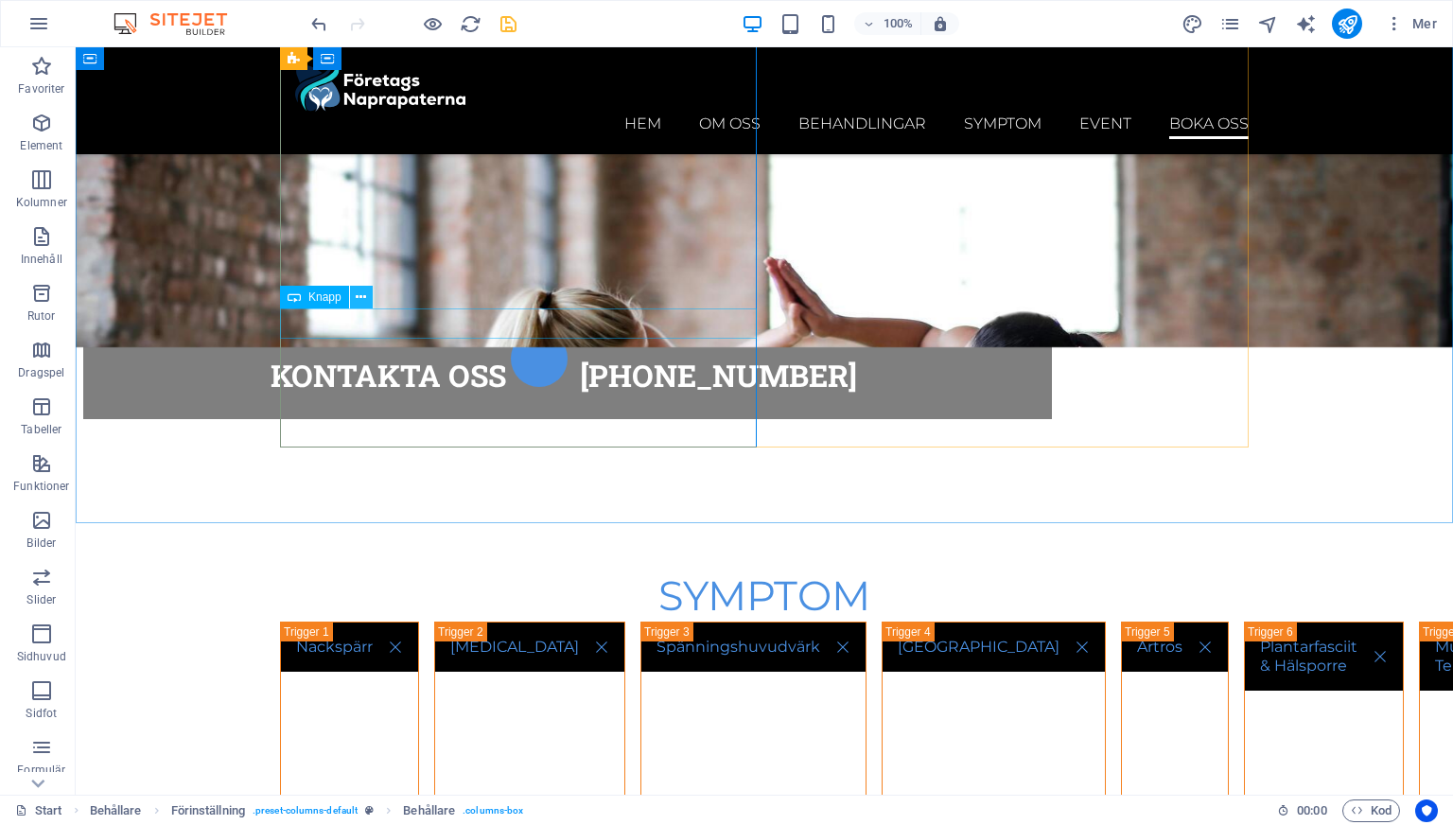
click at [359, 299] on icon at bounding box center [361, 298] width 10 height 20
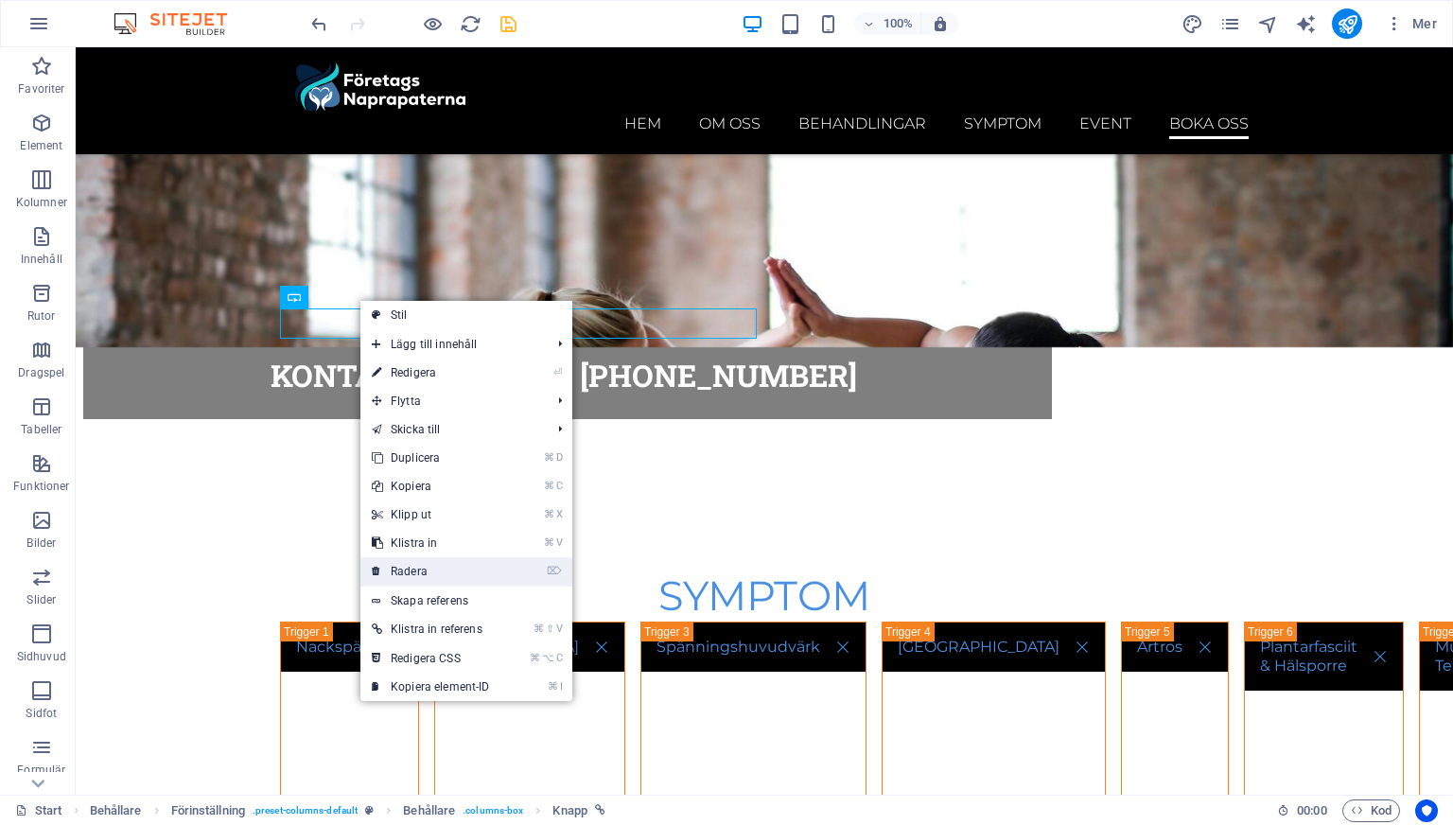
click at [413, 564] on link "⌦ Radera" at bounding box center [430, 571] width 141 height 28
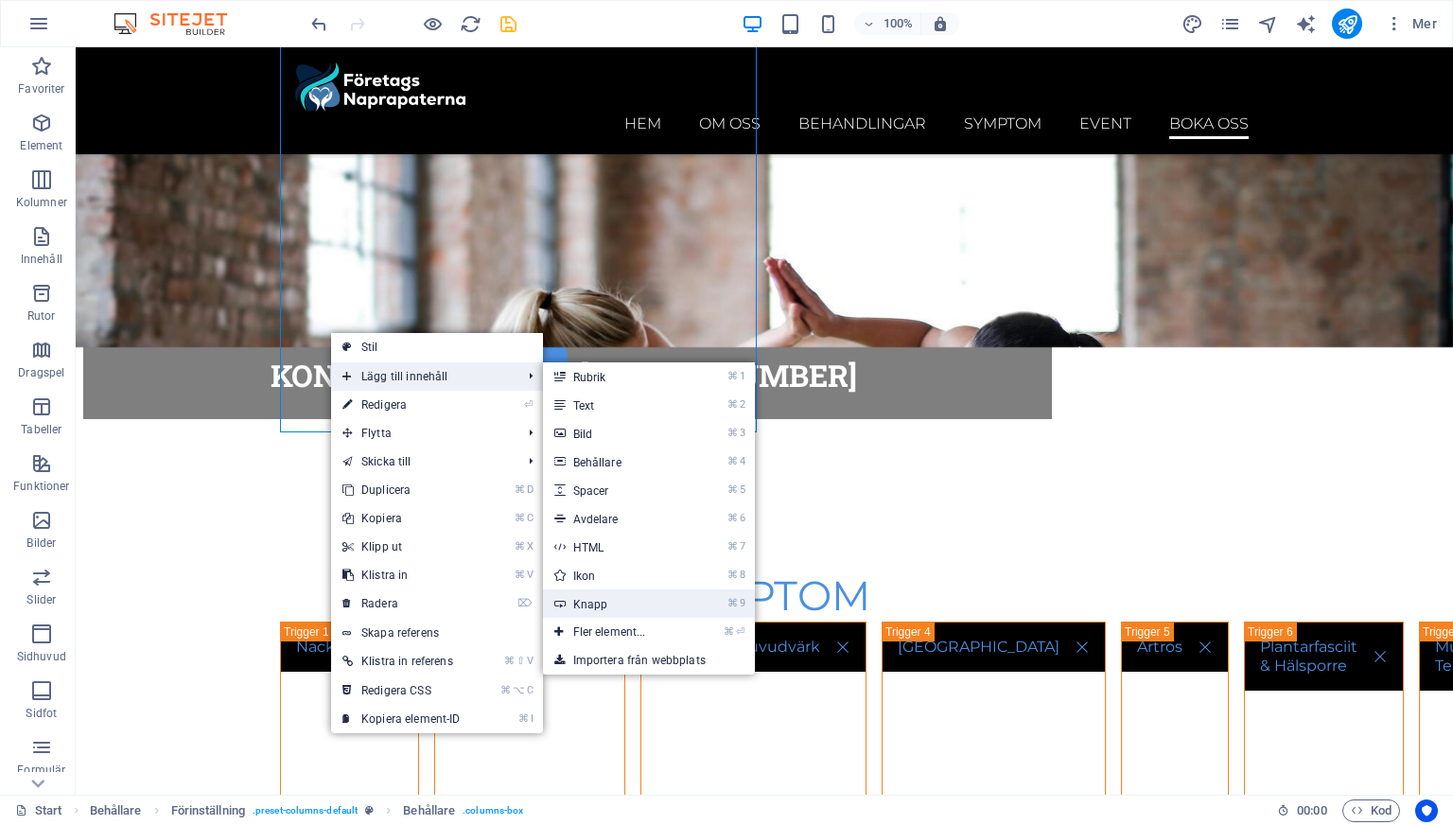
click at [589, 602] on link "⌘ 9 Knapp" at bounding box center [613, 603] width 141 height 28
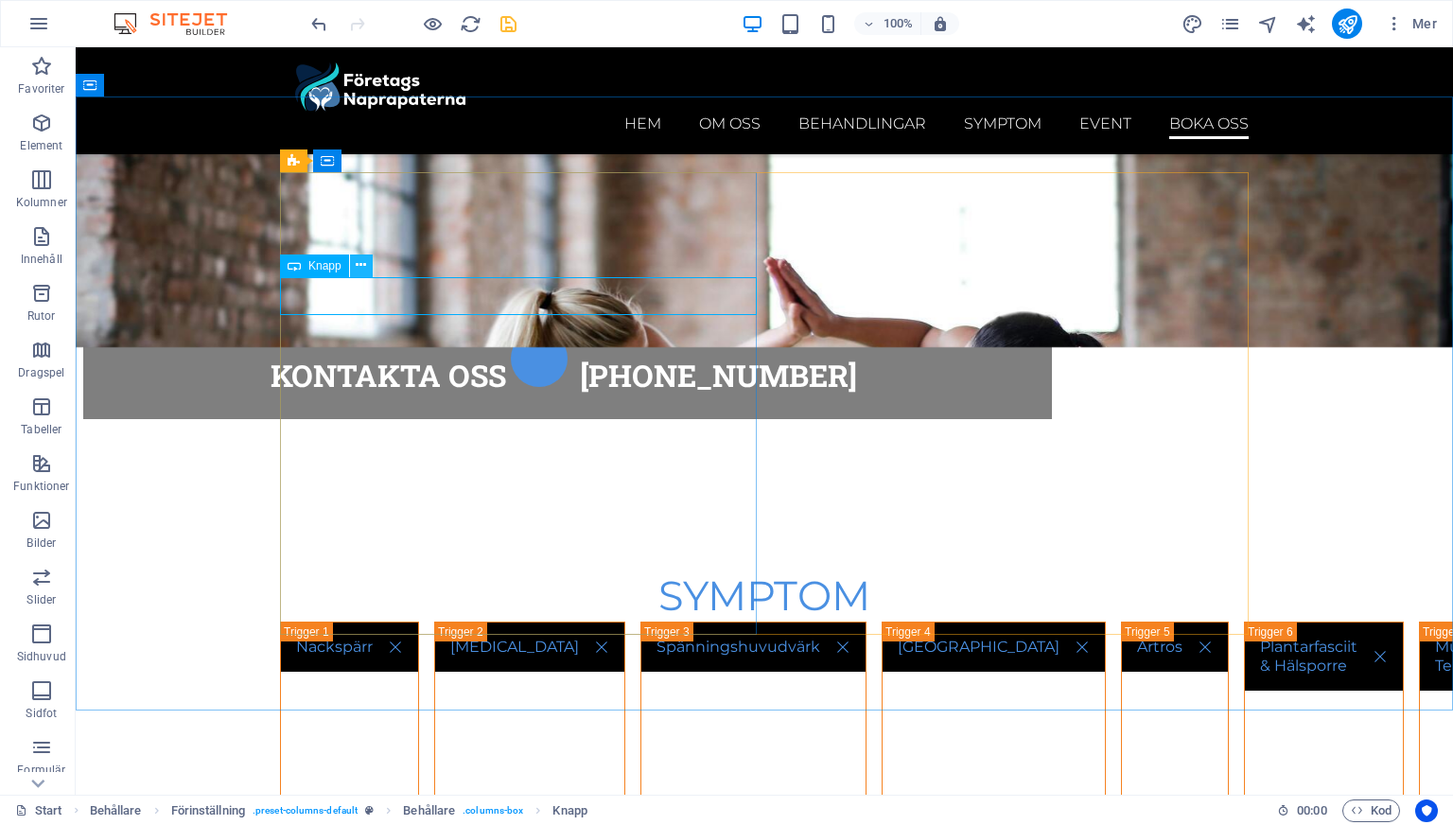
click at [357, 265] on icon at bounding box center [361, 265] width 10 height 20
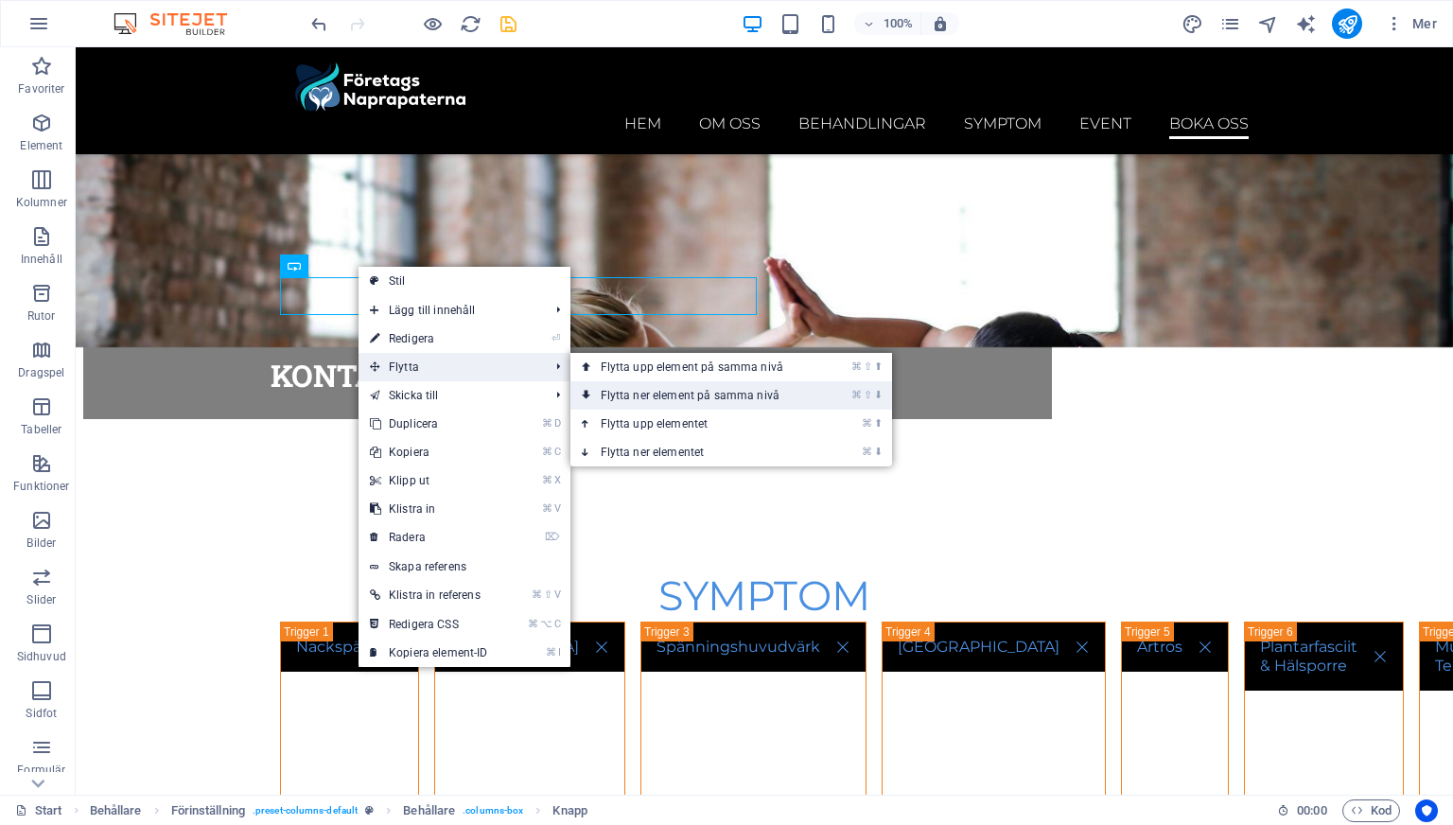
click at [647, 396] on link "⌘ ⇧ ⬇ Flytta ner element på samma nivå" at bounding box center [696, 395] width 251 height 28
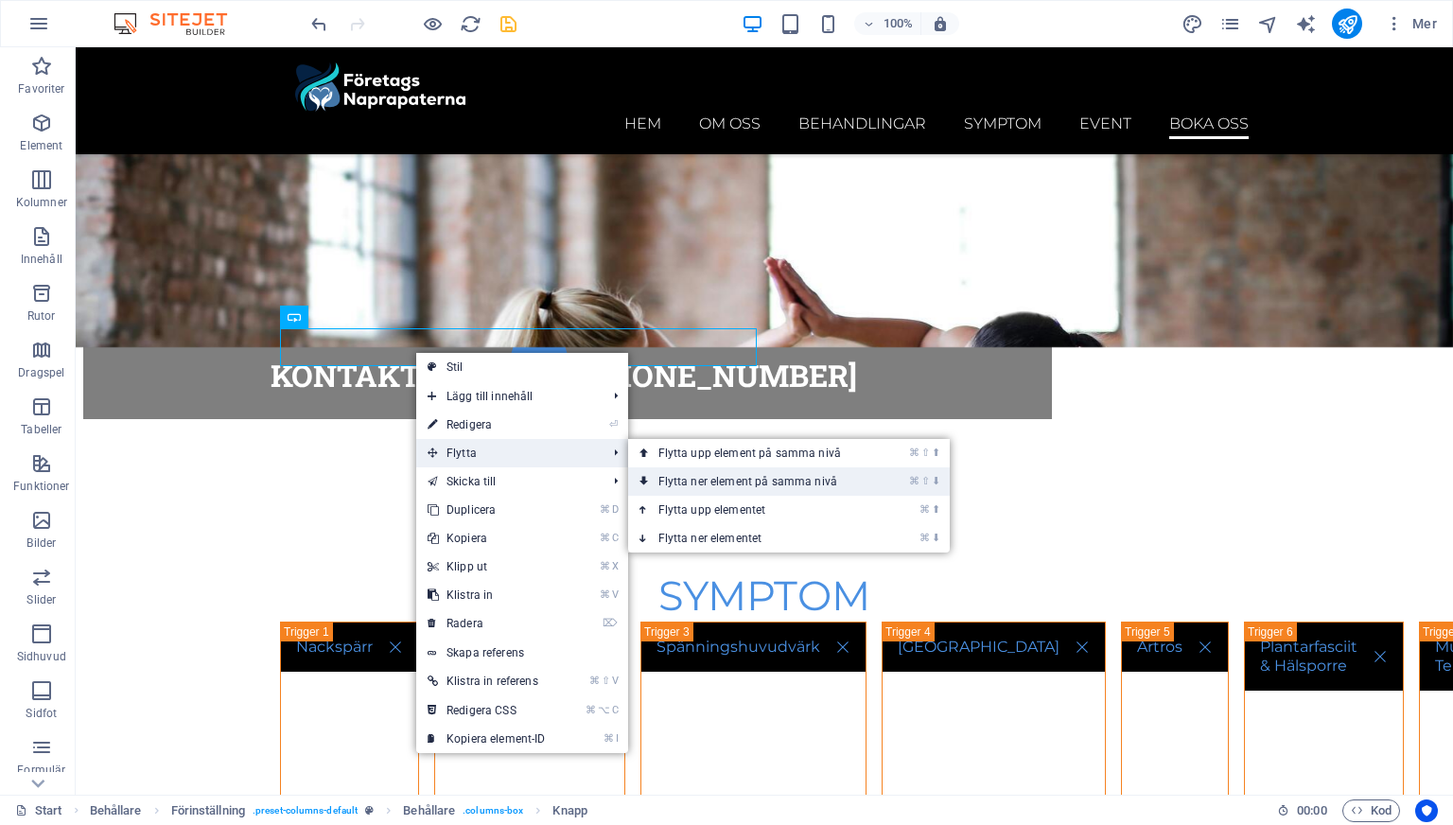
click at [707, 483] on link "⌘ ⇧ ⬇ Flytta ner element på samma nivå" at bounding box center [753, 481] width 251 height 28
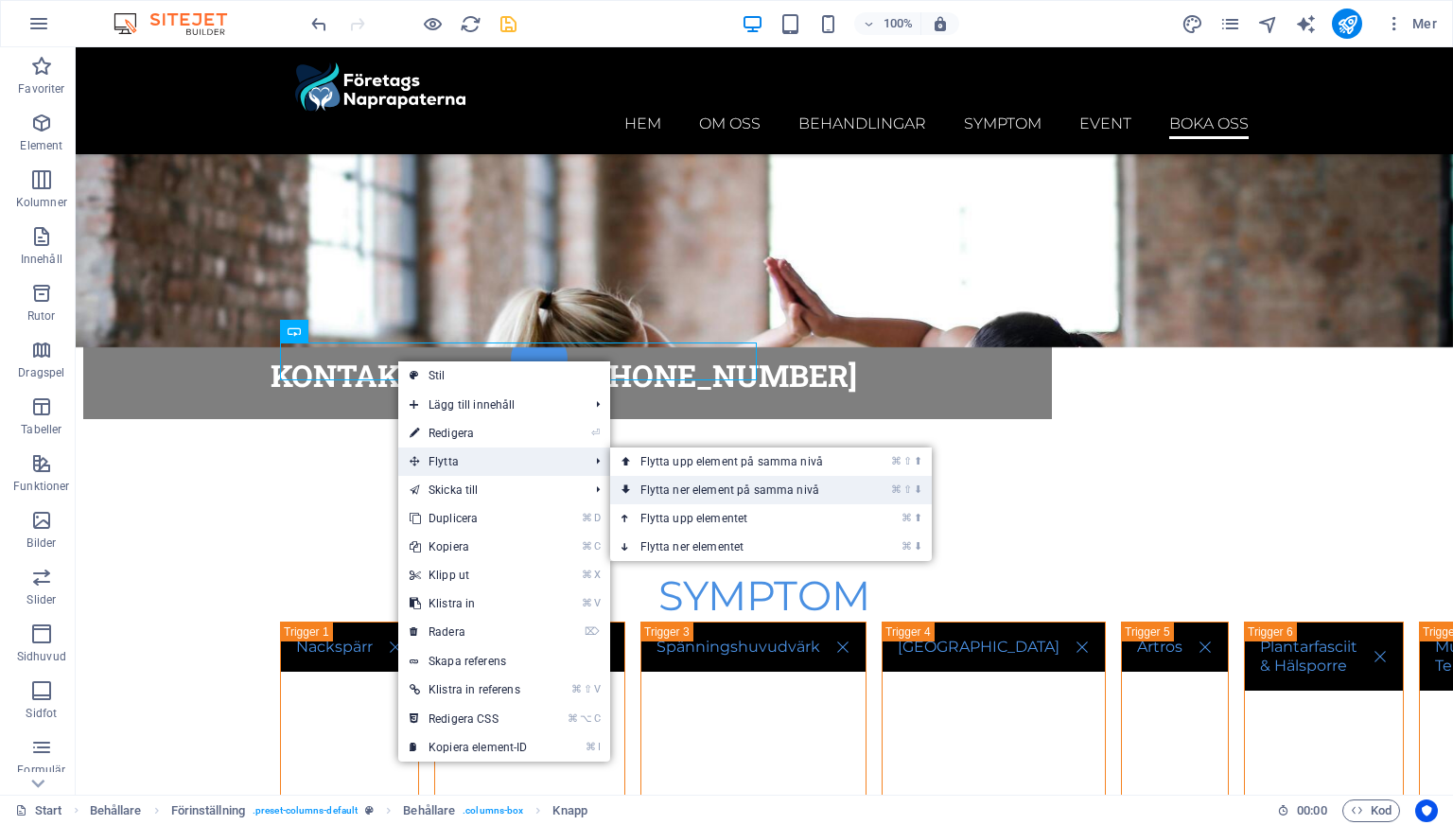
click at [715, 490] on link "⌘ ⇧ ⬇ Flytta ner element på samma nivå" at bounding box center [735, 490] width 251 height 28
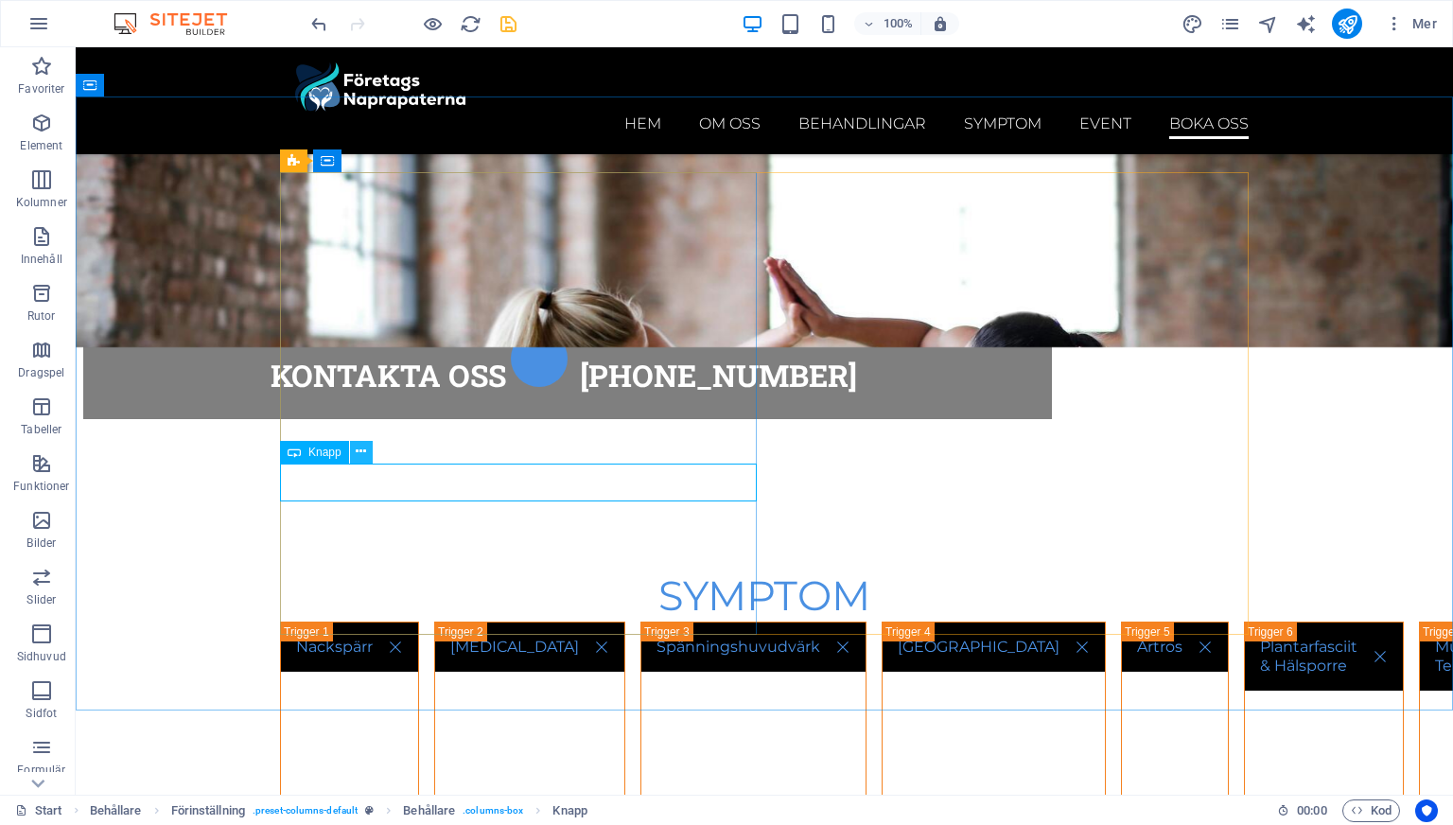
click at [363, 453] on icon at bounding box center [361, 452] width 10 height 20
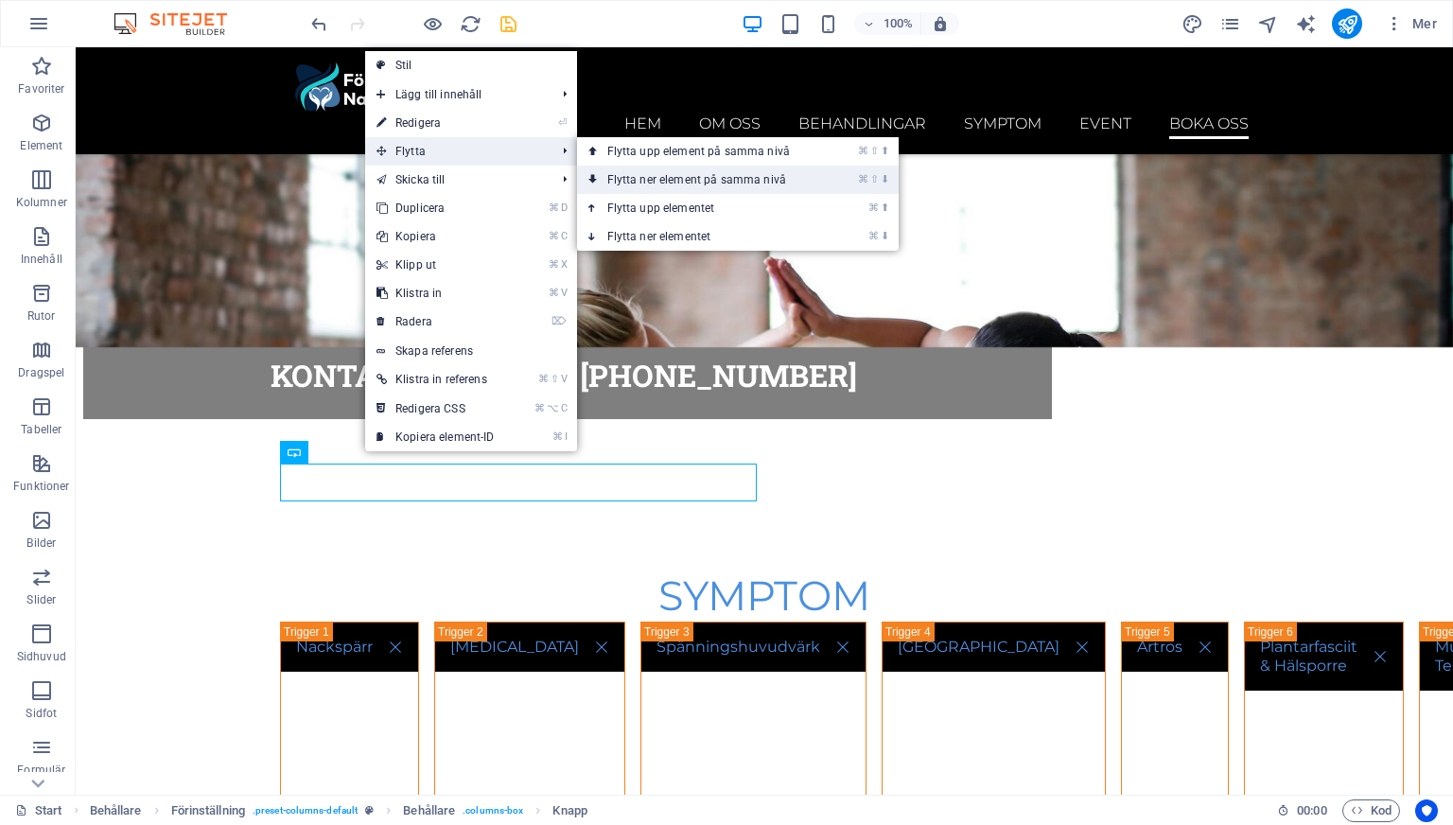
click at [628, 180] on link "⌘ ⇧ ⬇ Flytta ner element på samma nivå" at bounding box center [702, 180] width 251 height 28
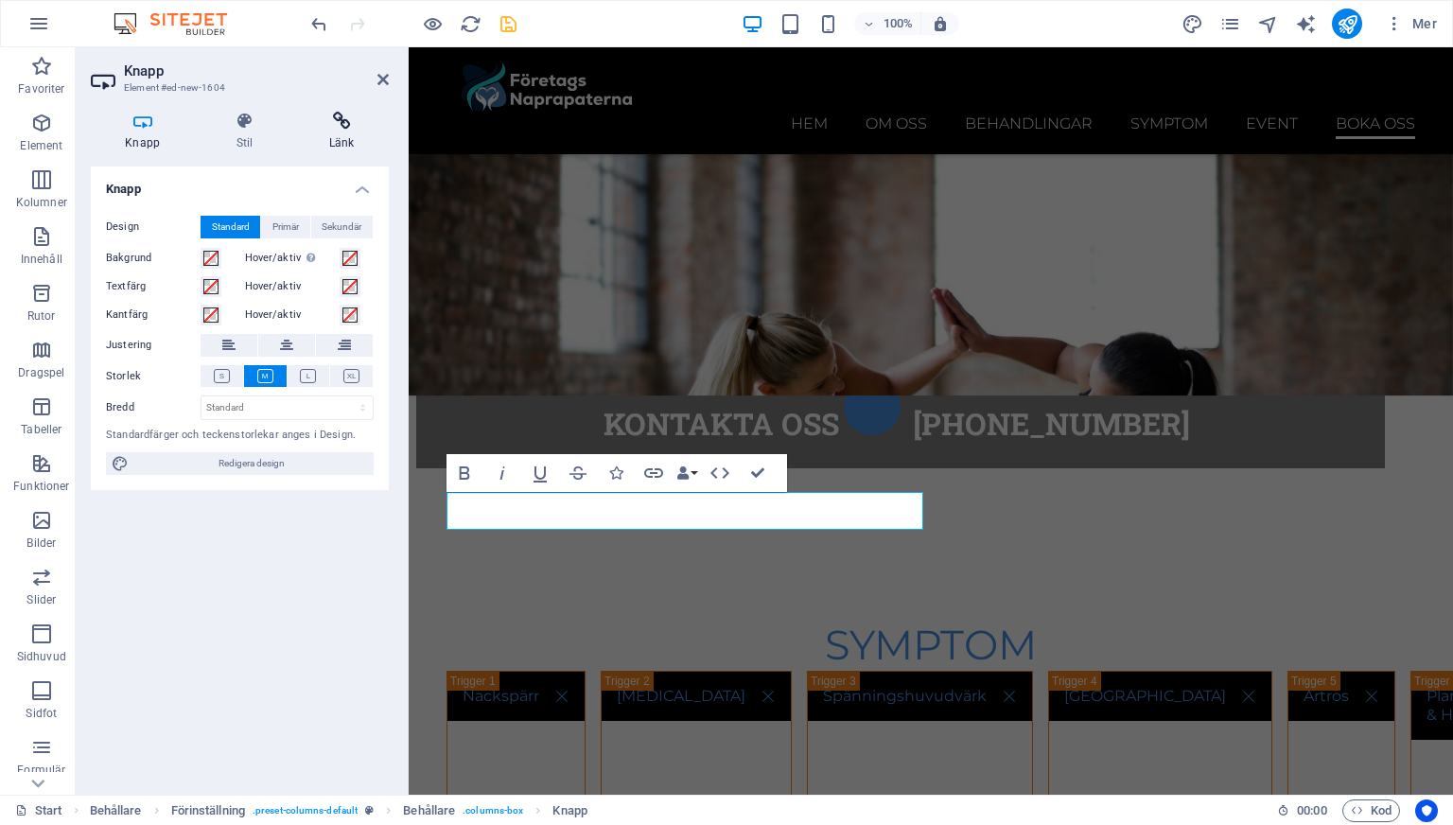
click at [325, 133] on h4 "Länk" at bounding box center [342, 132] width 94 height 40
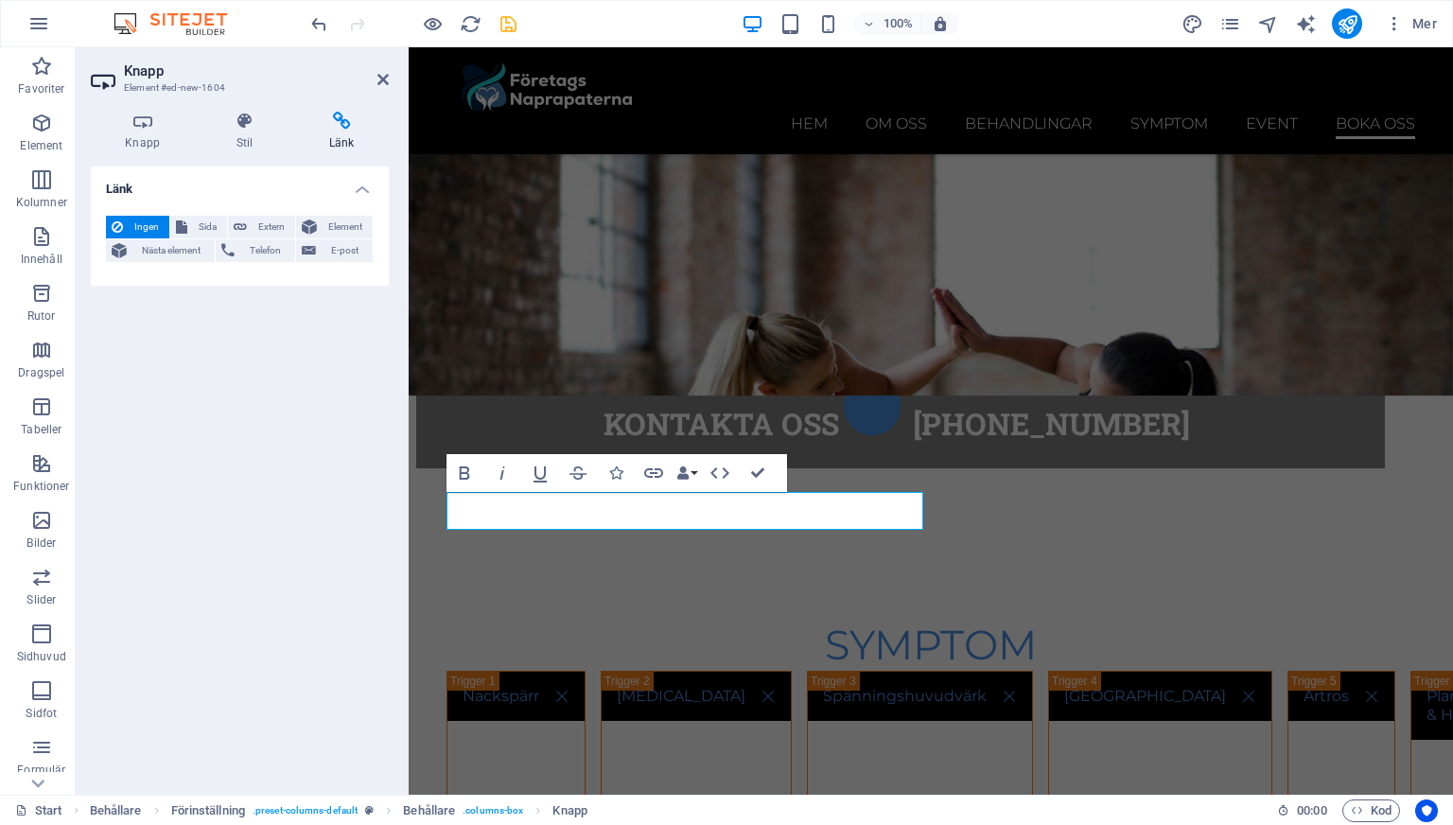
click at [334, 133] on h4 "Länk" at bounding box center [342, 132] width 94 height 40
click at [246, 245] on span "Telefon" at bounding box center [264, 250] width 49 height 23
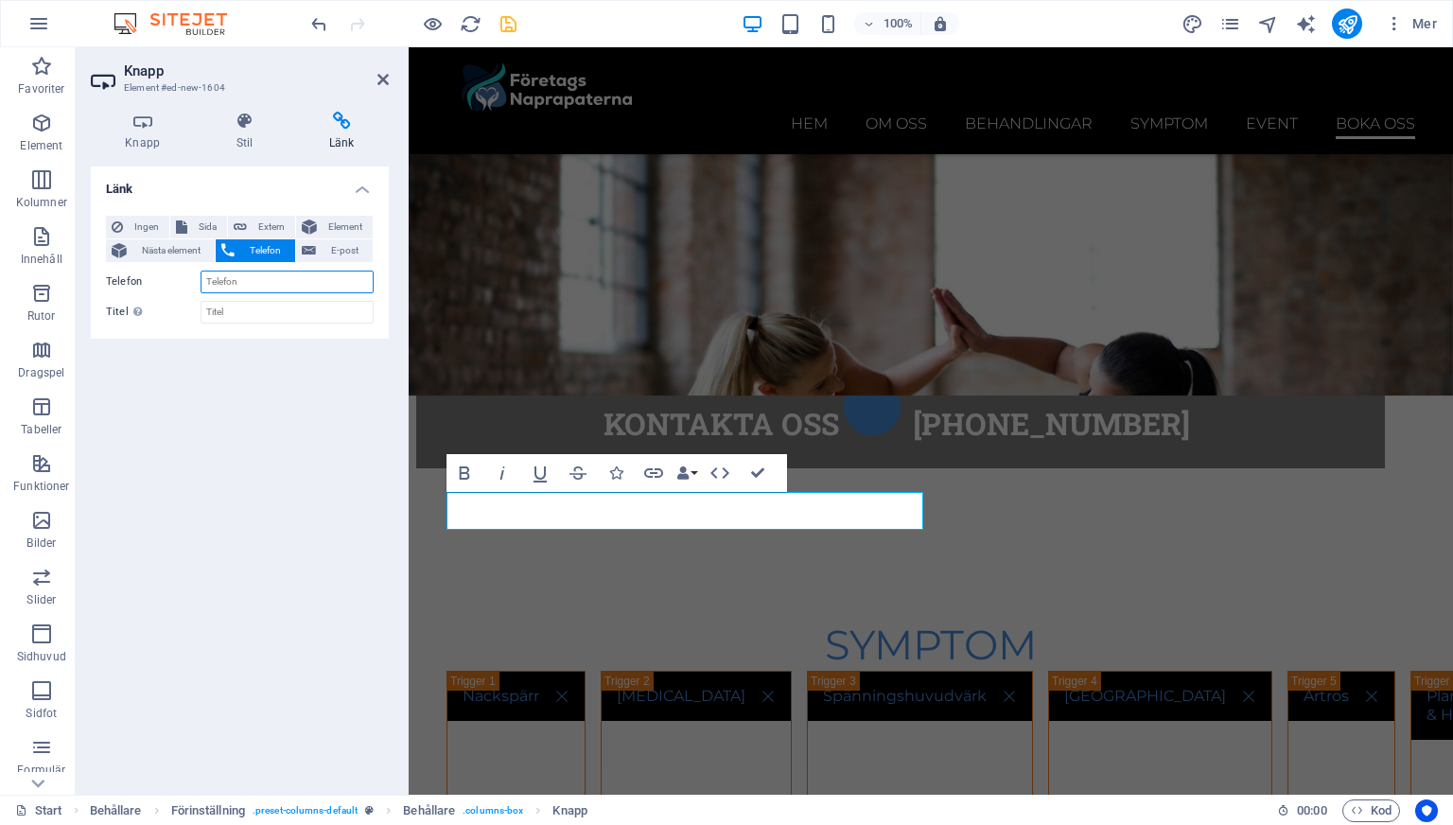
click at [242, 277] on input "Telefon" at bounding box center [287, 282] width 173 height 23
click at [296, 277] on input "Telefon" at bounding box center [287, 282] width 173 height 23
type input "010-2045052"
click at [243, 309] on input "Titel Ytterligare länkbeskrivning bör inte vara samma som länktext. Titeln visa…" at bounding box center [287, 312] width 173 height 23
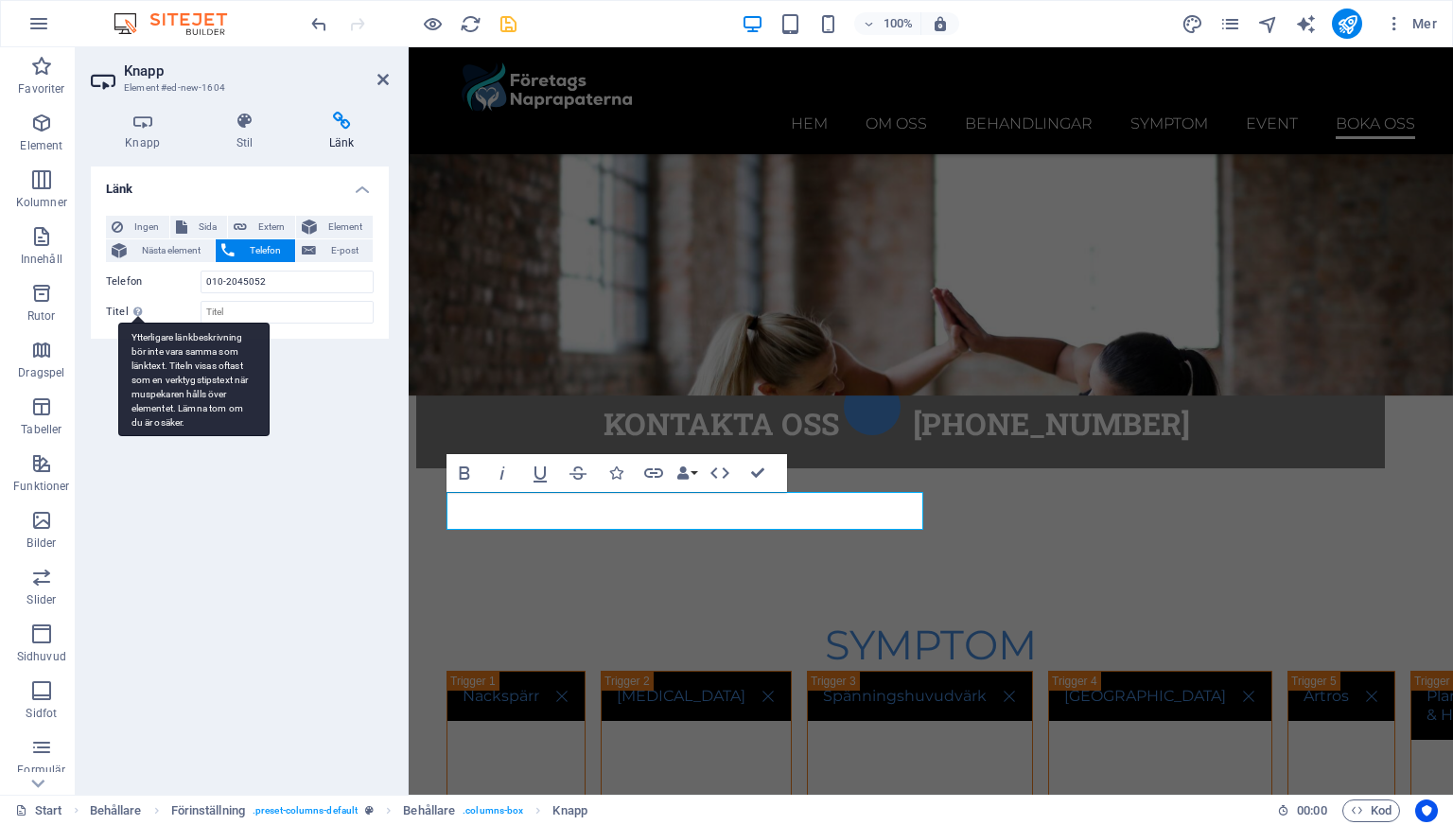
click at [140, 323] on div "Ytterligare länkbeskrivning bör inte vara samma som länktext. Titeln visas ofta…" at bounding box center [193, 380] width 151 height 114
click at [201, 310] on input "Titel Ytterligare länkbeskrivning bör inte vara samma som länktext. Titeln visa…" at bounding box center [287, 312] width 173 height 23
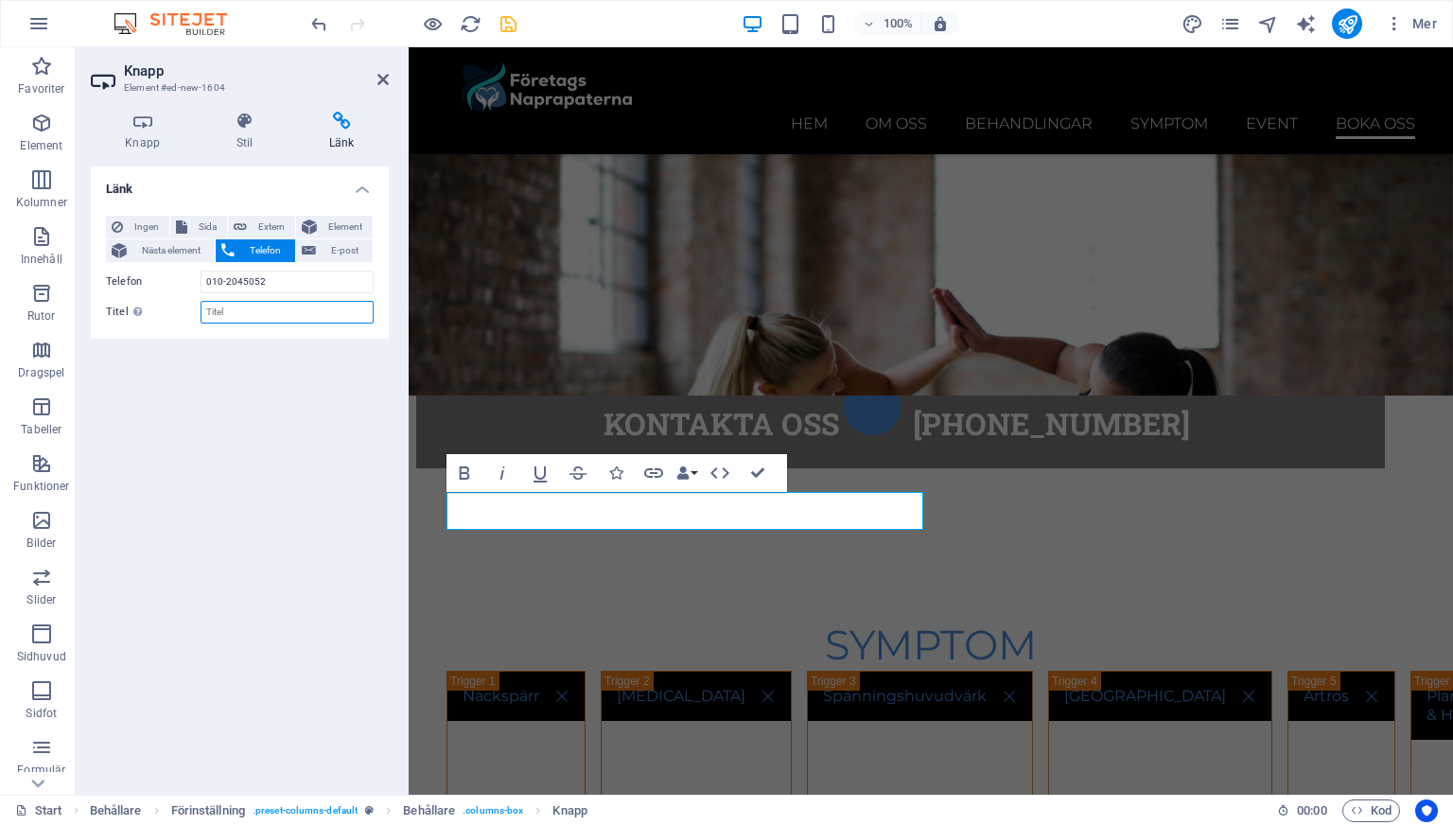
click at [307, 306] on input "Titel Ytterligare länkbeskrivning bör inte vara samma som länktext. Titeln visa…" at bounding box center [287, 312] width 173 height 23
type input "Telefon nummer"
click at [306, 390] on div "Länk Ingen Sida Extern Element Nästa element Telefon E-post Sida Start Subpage …" at bounding box center [240, 473] width 298 height 613
click at [382, 78] on icon at bounding box center [382, 79] width 11 height 15
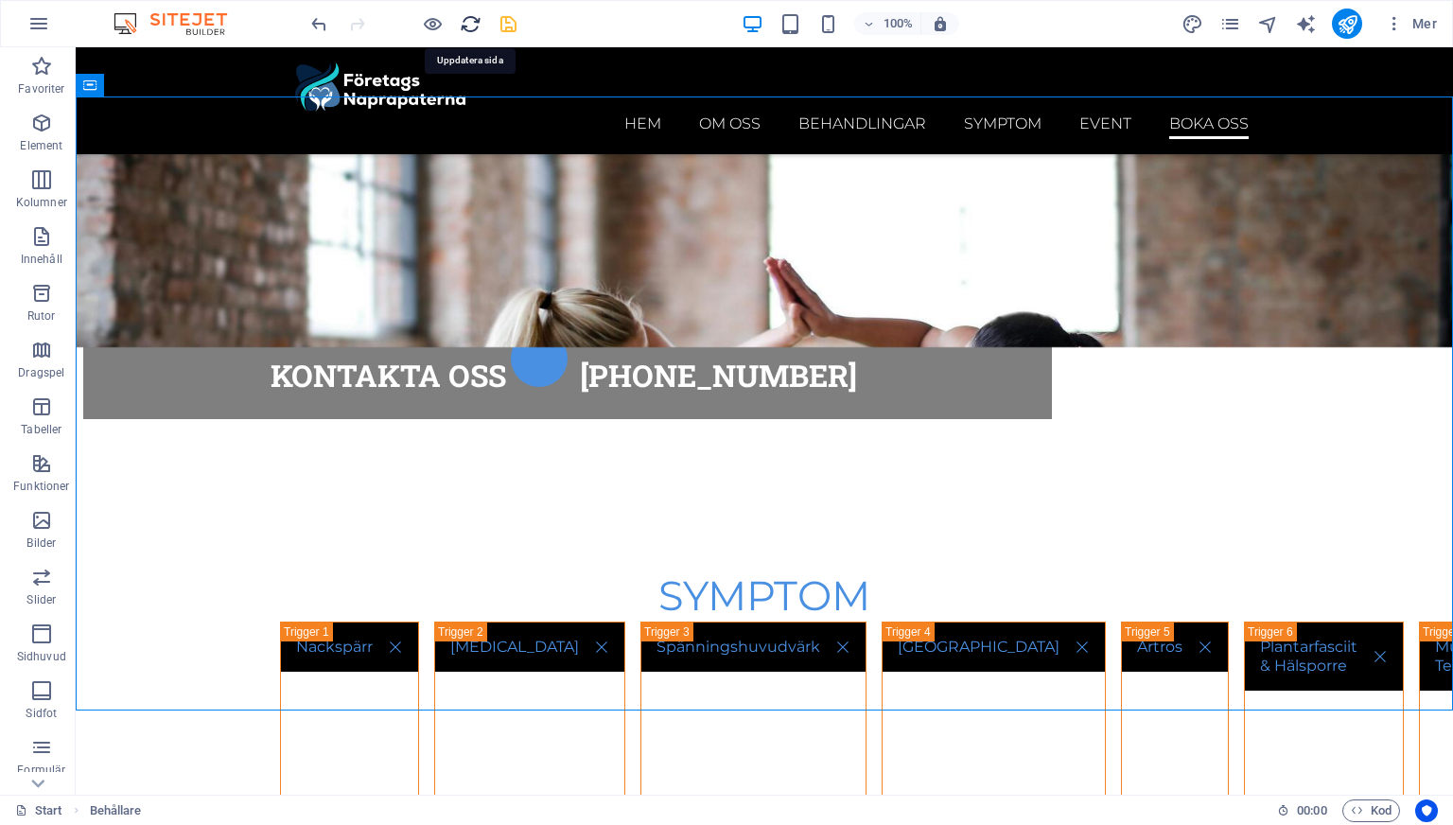
click at [476, 13] on icon "reload" at bounding box center [471, 24] width 22 height 22
click at [513, 37] on div at bounding box center [413, 24] width 212 height 30
click at [503, 16] on icon "save" at bounding box center [509, 24] width 22 height 22
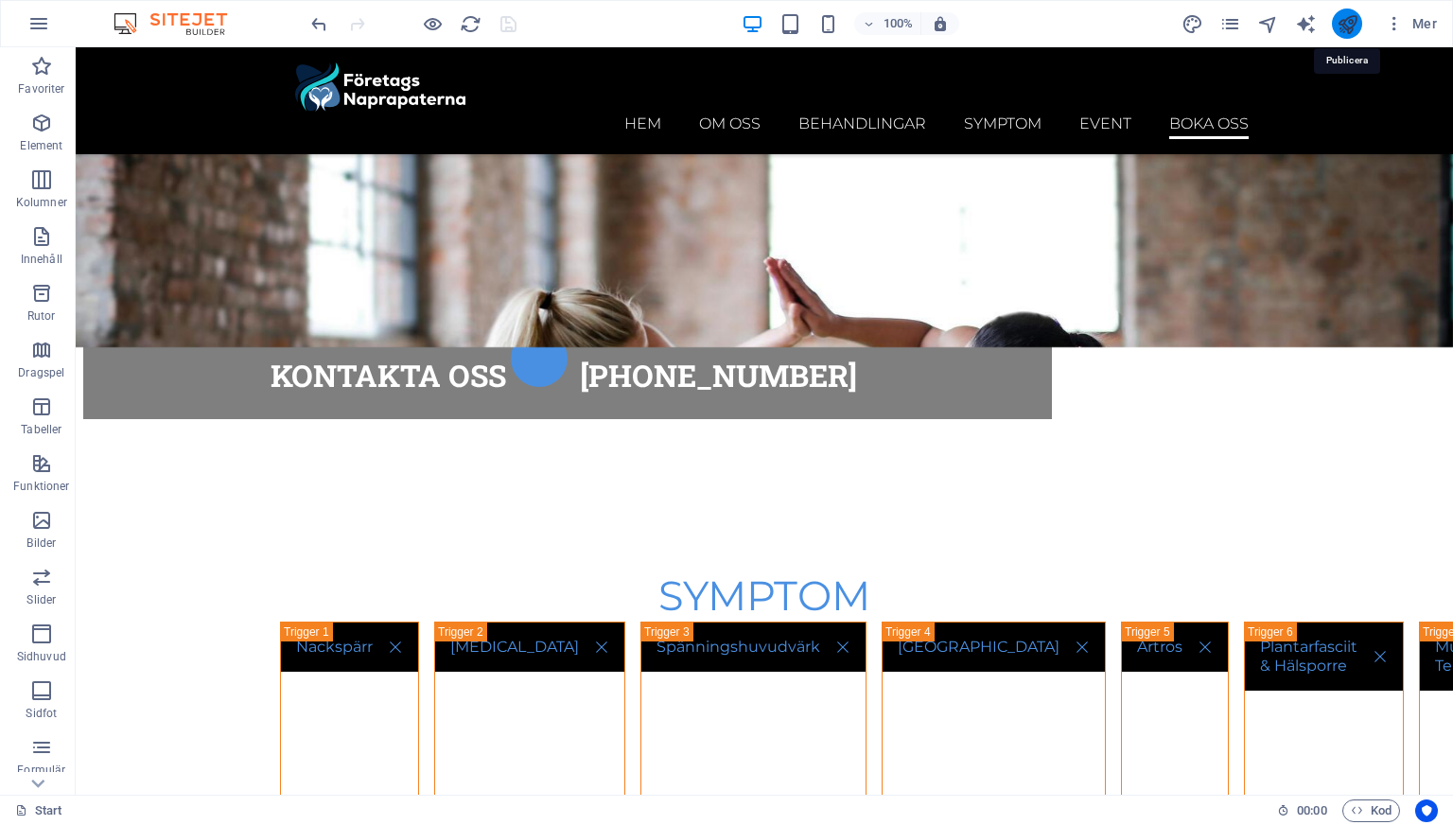
click at [1338, 23] on icon "publish" at bounding box center [1348, 24] width 22 height 22
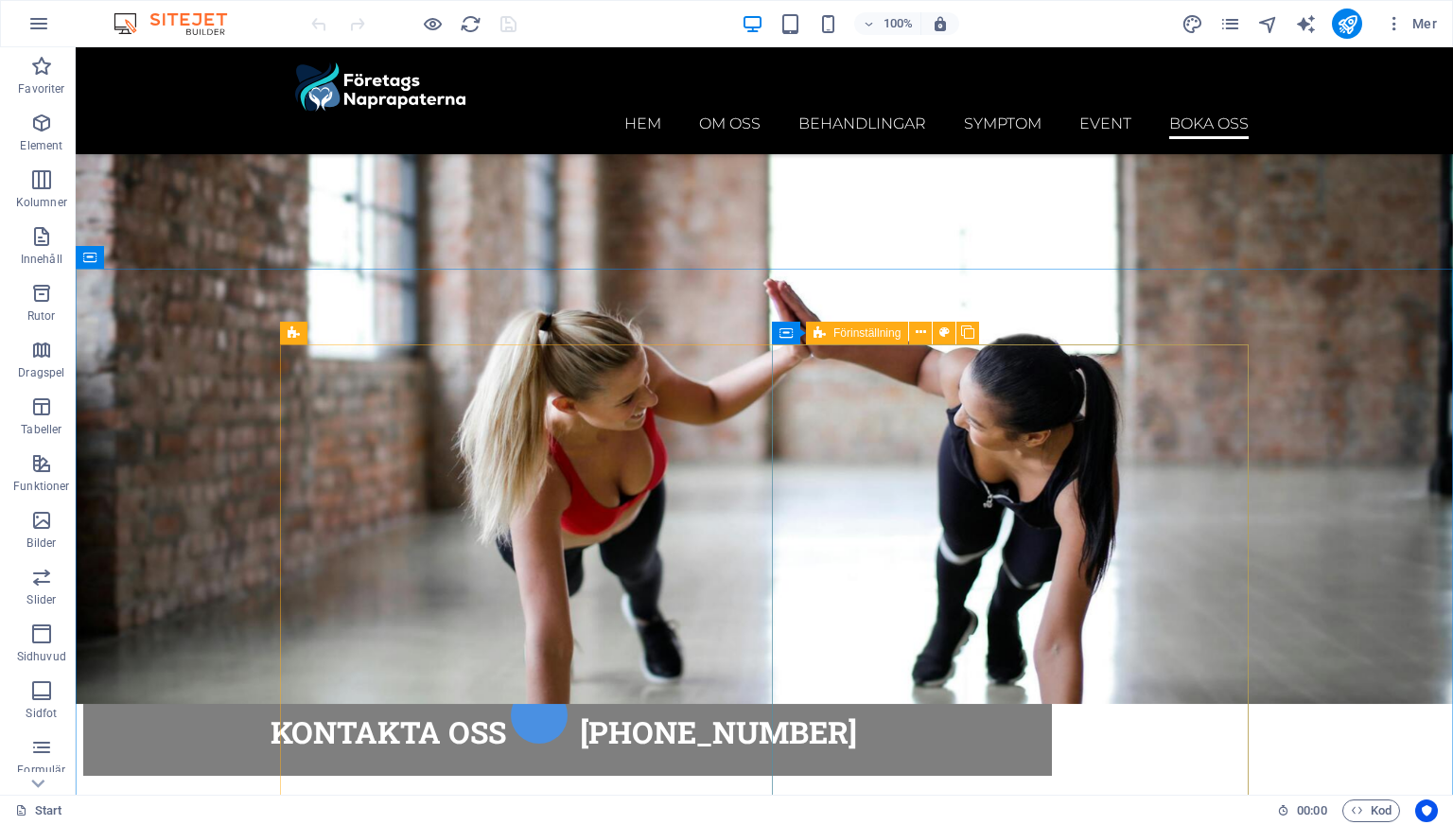
scroll to position [8316, 0]
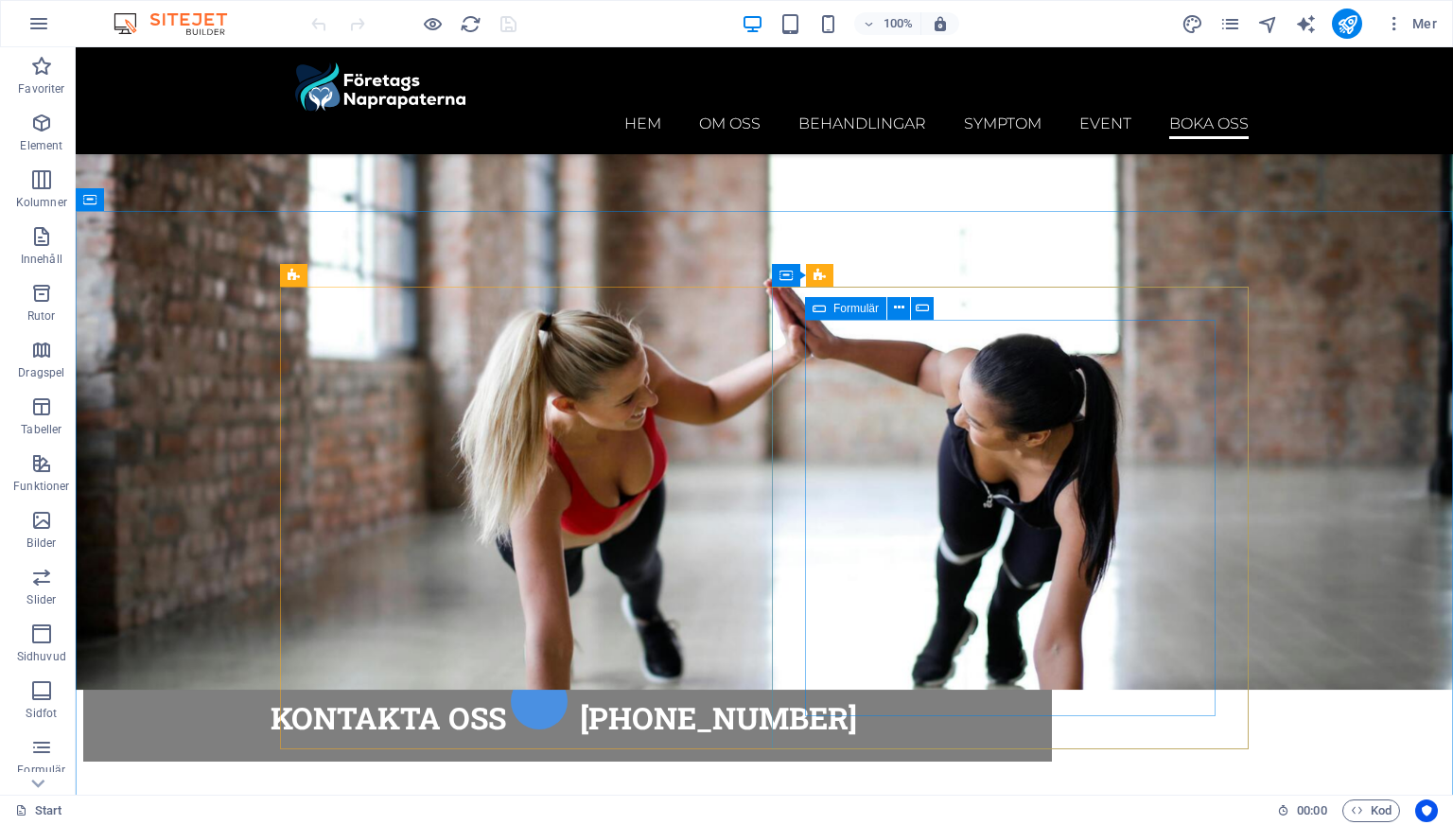
click at [845, 297] on div "Formulär" at bounding box center [845, 308] width 81 height 23
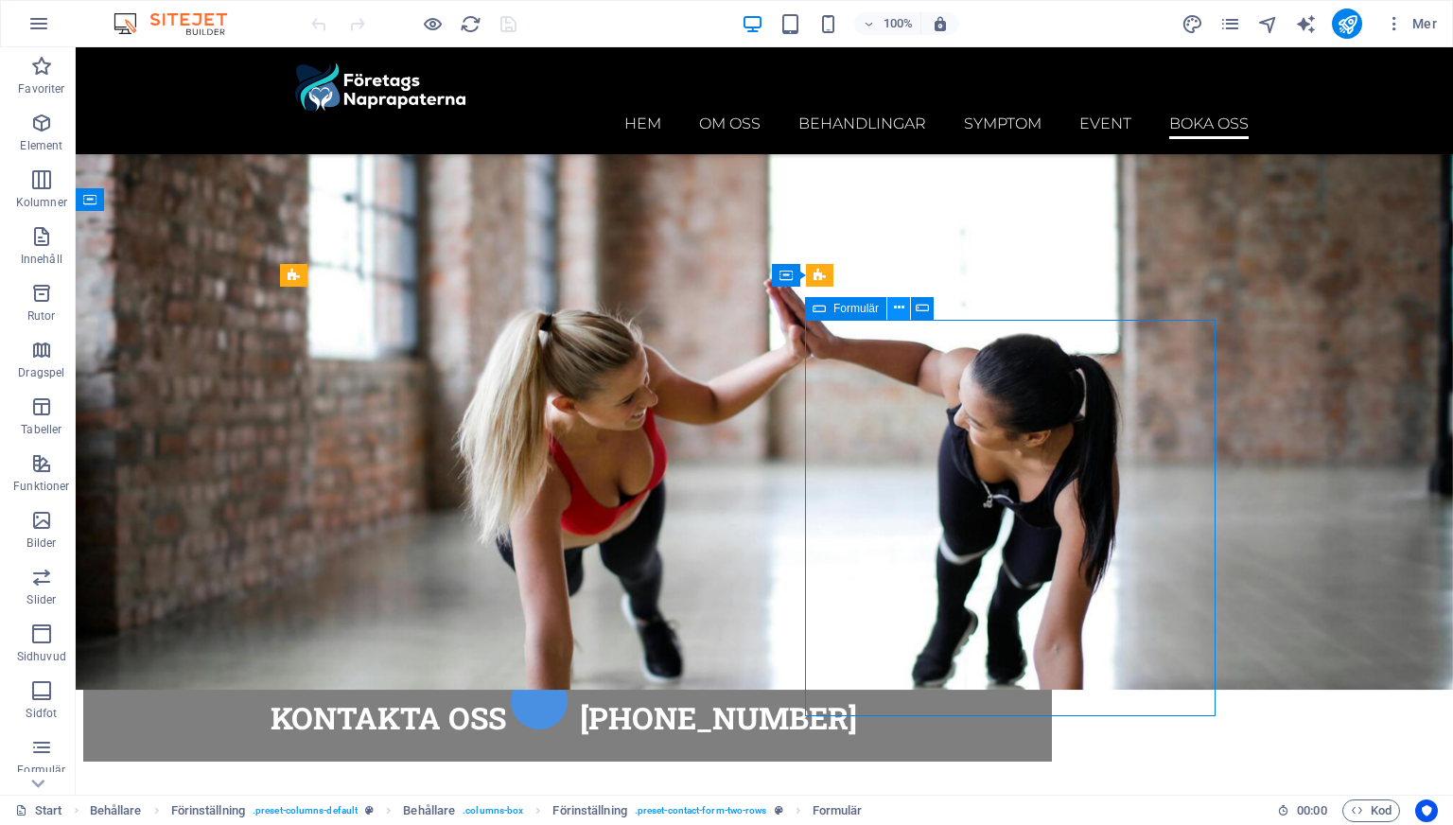
click at [904, 307] on icon at bounding box center [899, 308] width 10 height 20
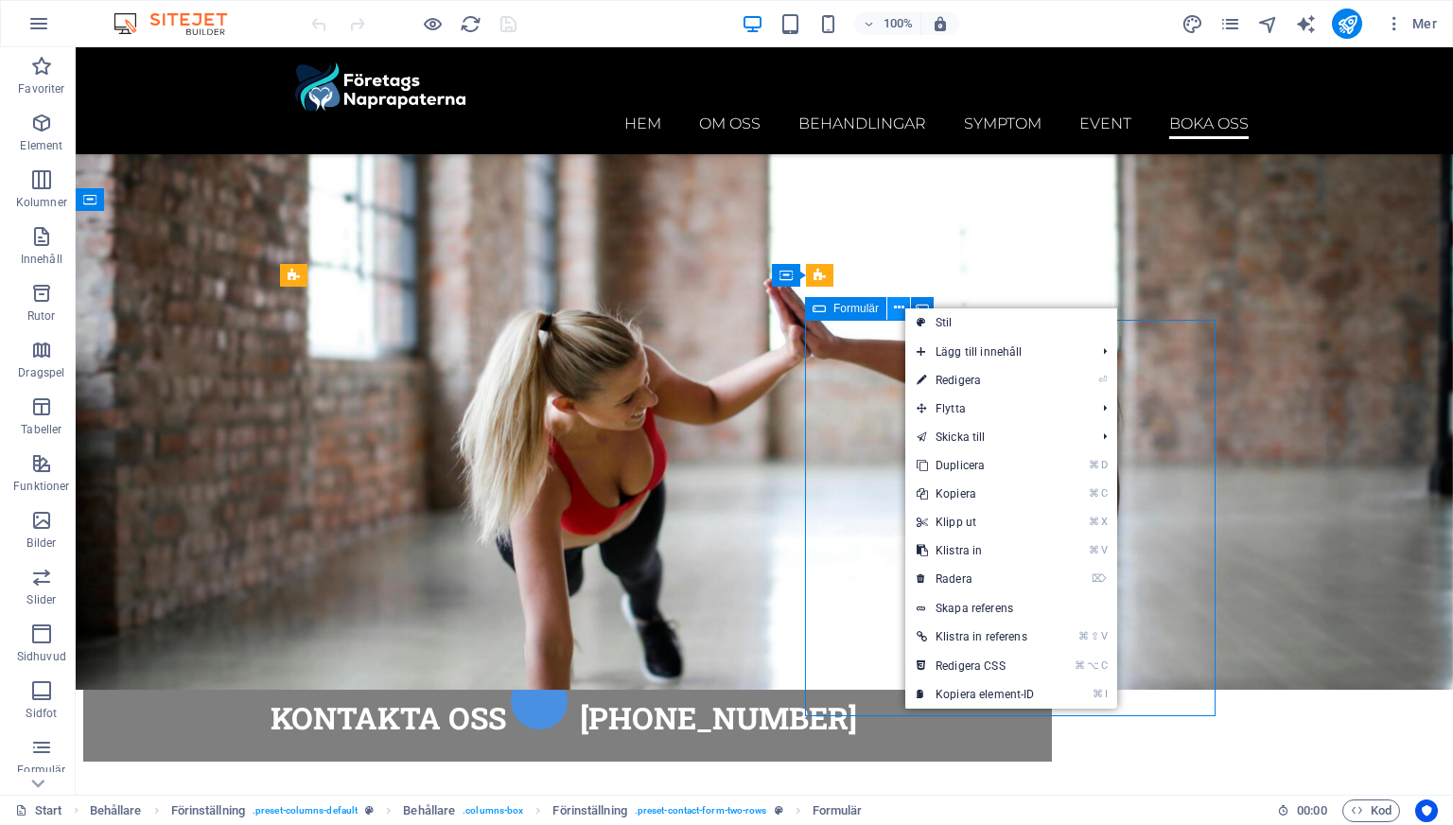
click at [899, 307] on icon at bounding box center [899, 308] width 10 height 20
click at [921, 306] on icon at bounding box center [922, 308] width 13 height 20
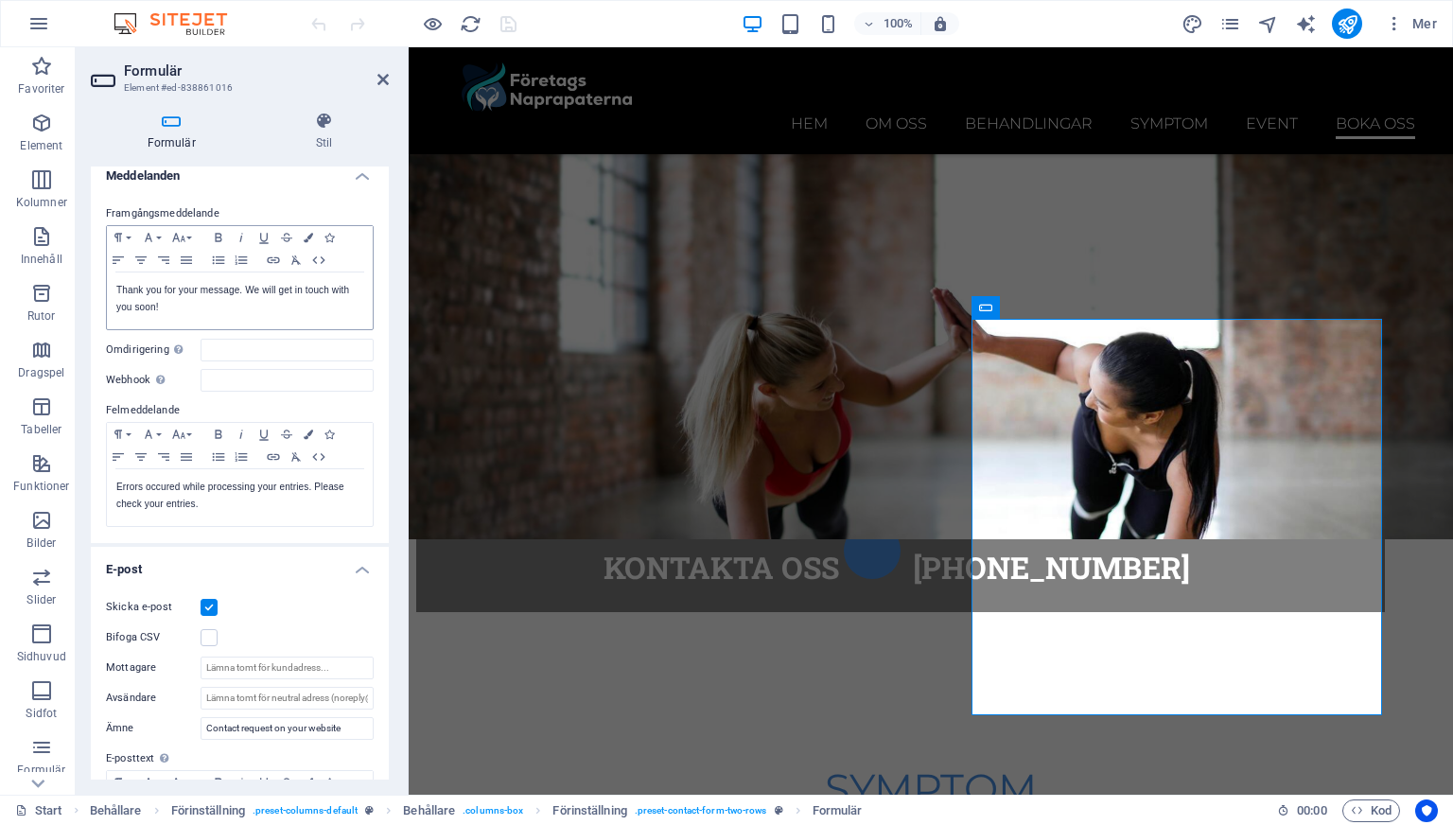
scroll to position [162, 0]
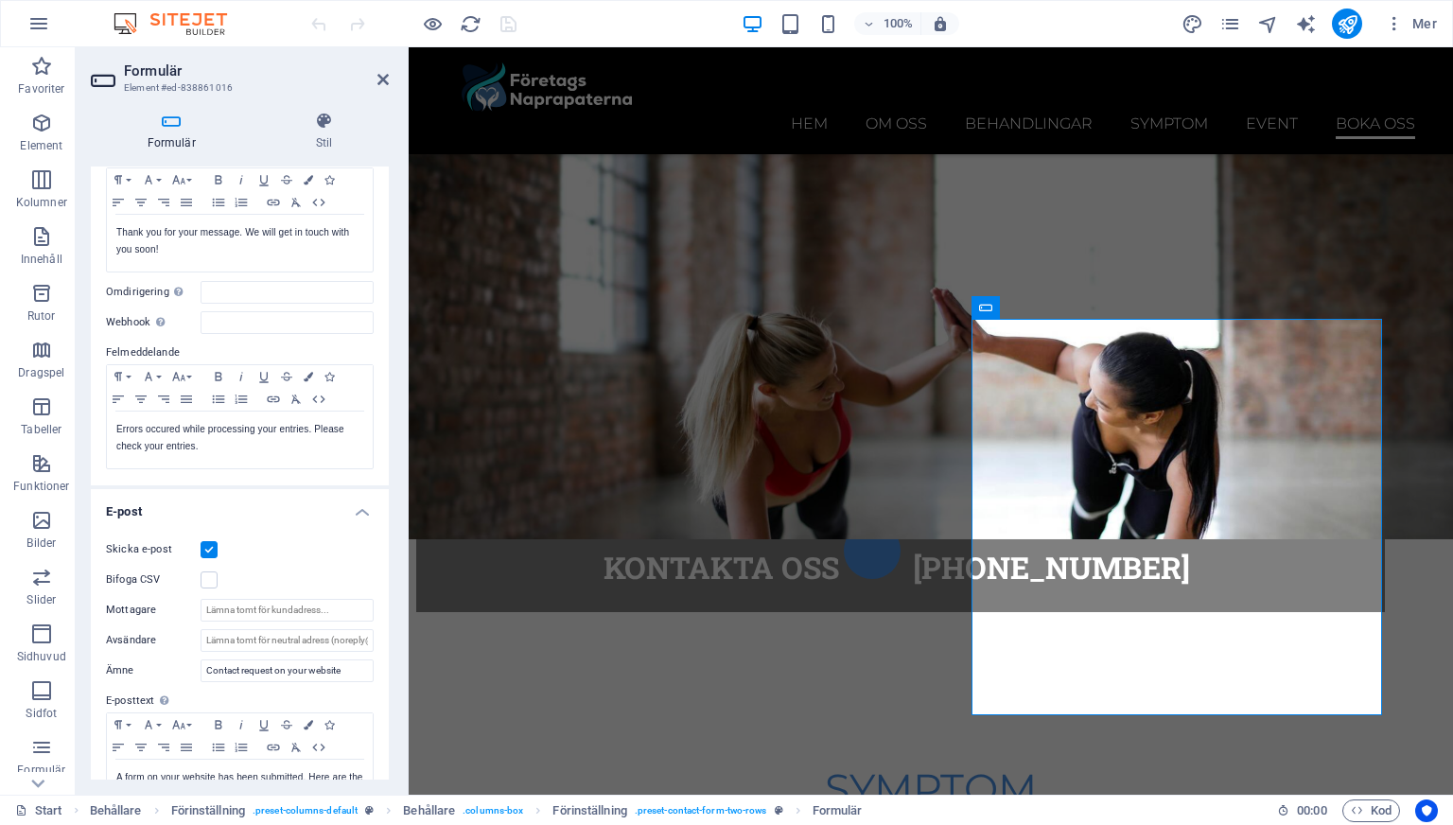
click at [213, 547] on label at bounding box center [209, 549] width 17 height 17
click at [0, 0] on input "Skicka e-post" at bounding box center [0, 0] width 0 height 0
click at [213, 547] on label at bounding box center [209, 549] width 17 height 17
click at [0, 0] on input "Skicka e-post" at bounding box center [0, 0] width 0 height 0
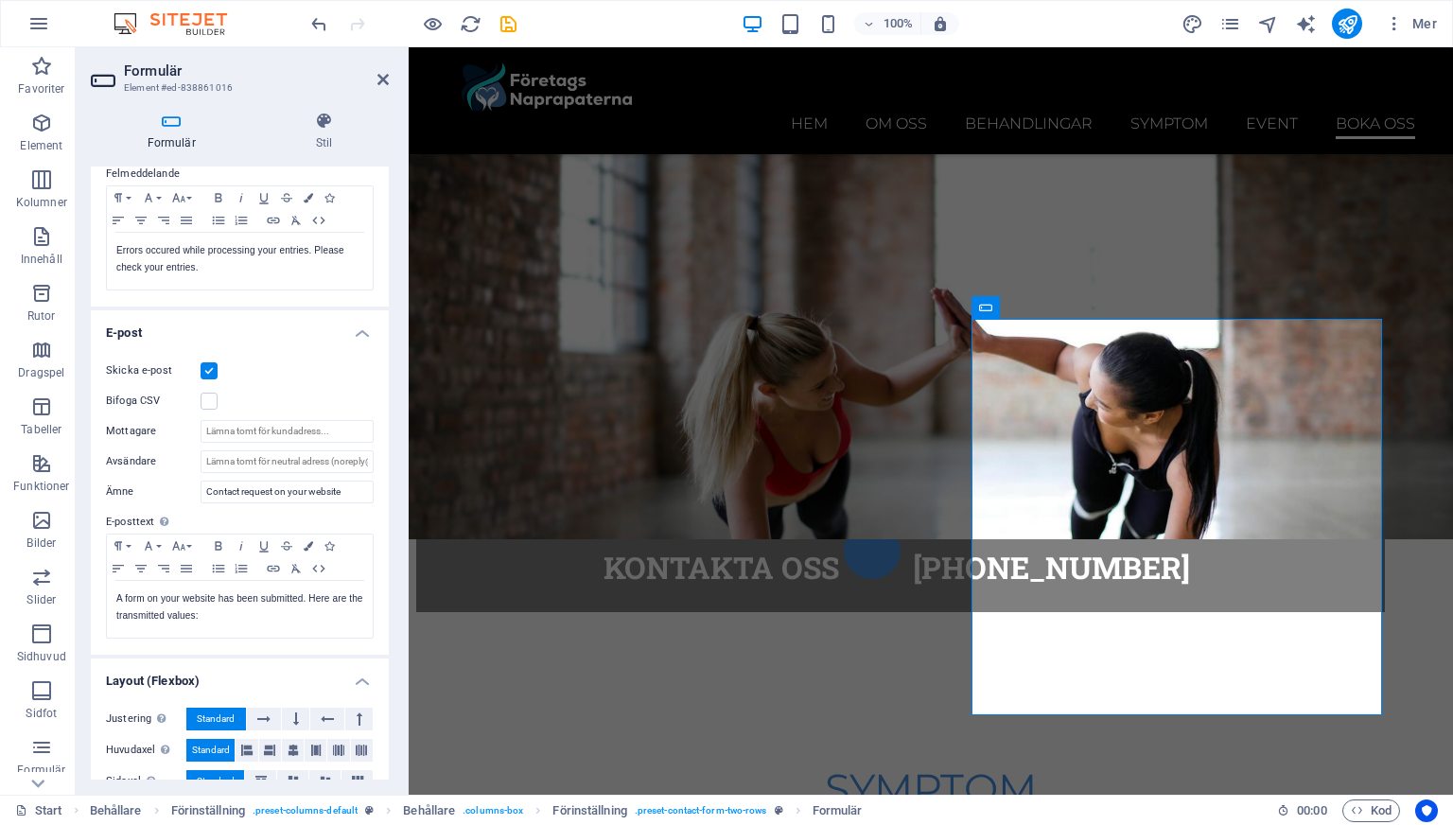
scroll to position [431, 0]
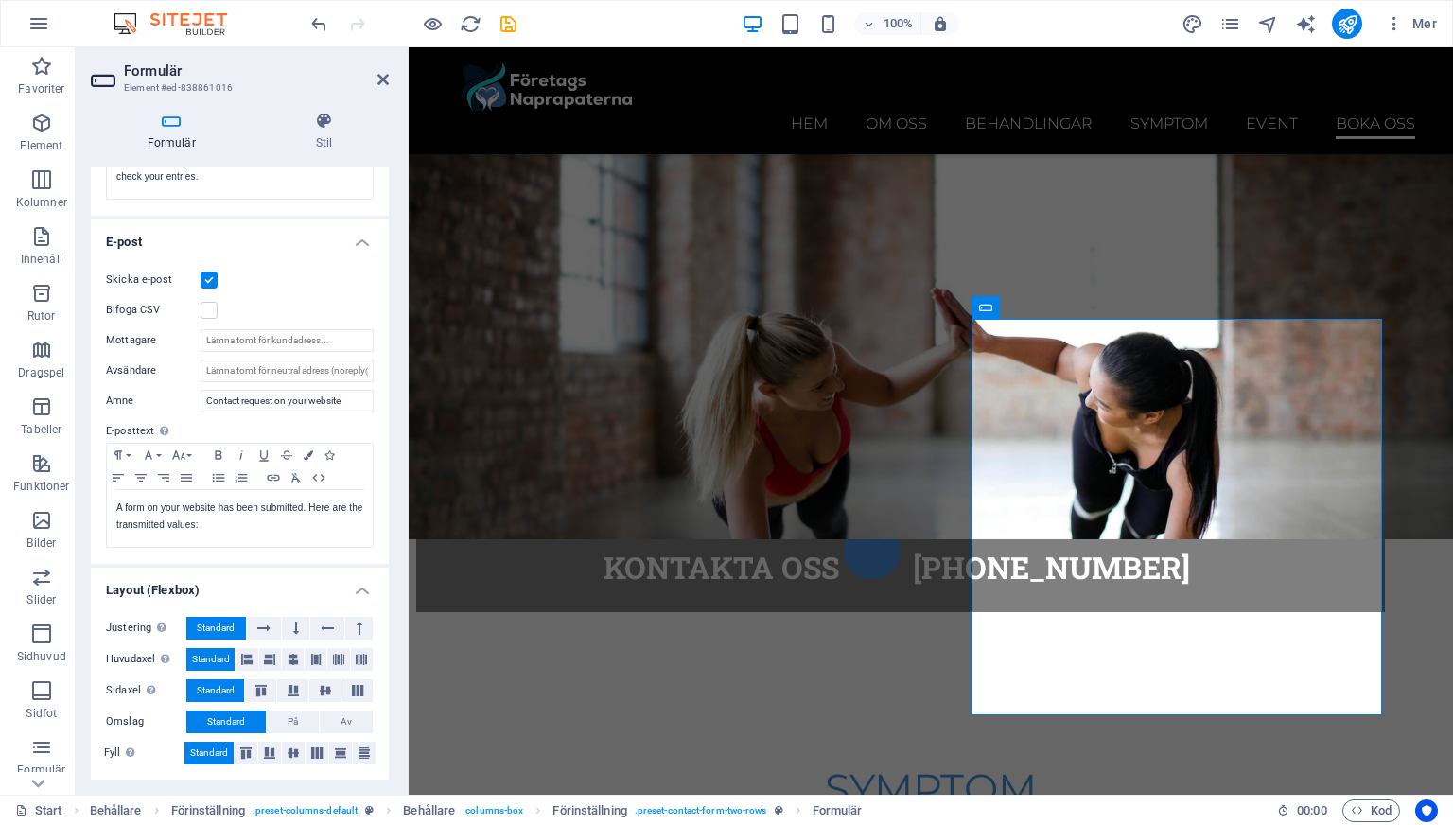
click at [363, 237] on h4 "E-post" at bounding box center [240, 236] width 298 height 34
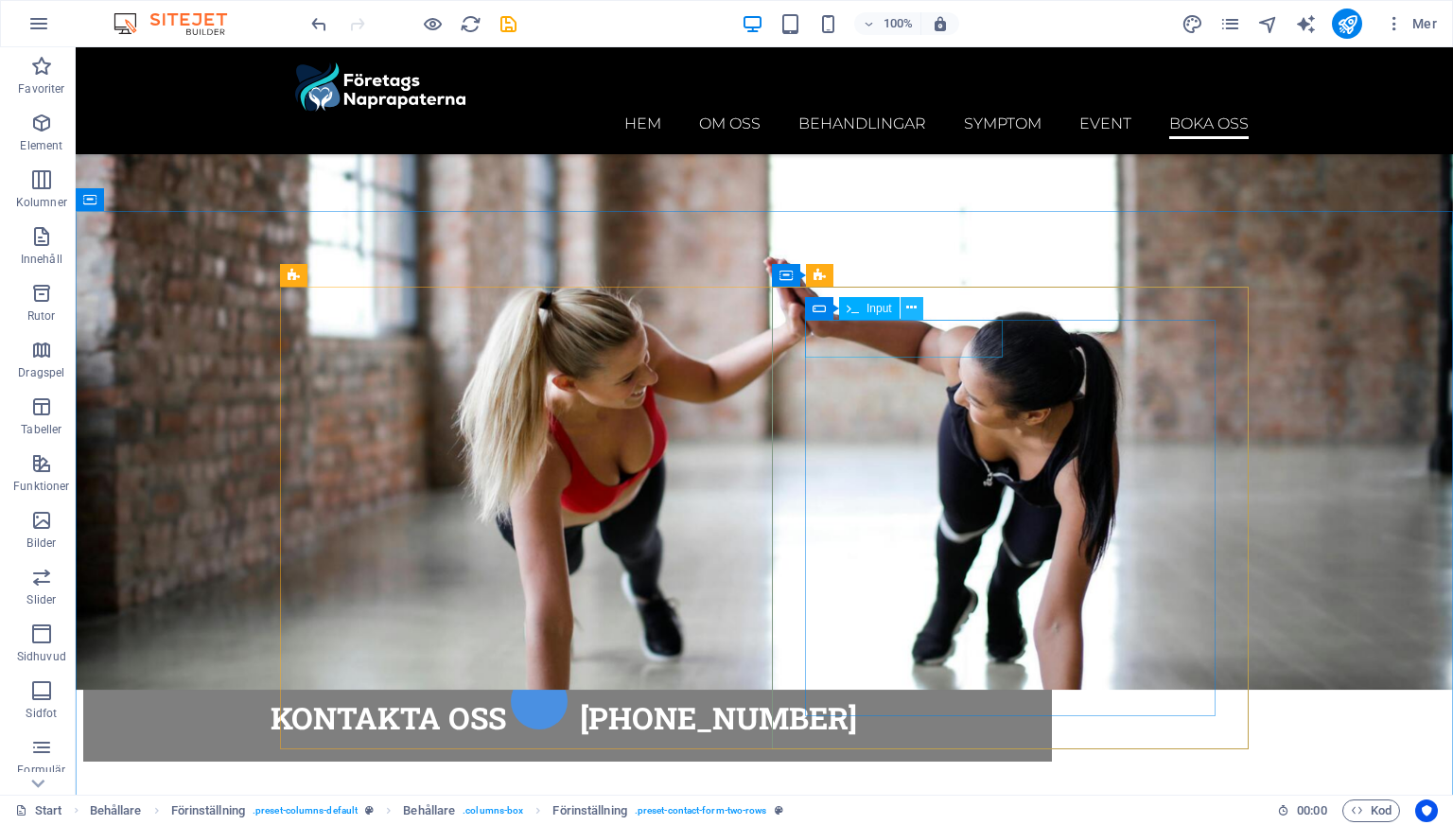
click at [909, 303] on icon at bounding box center [911, 308] width 10 height 20
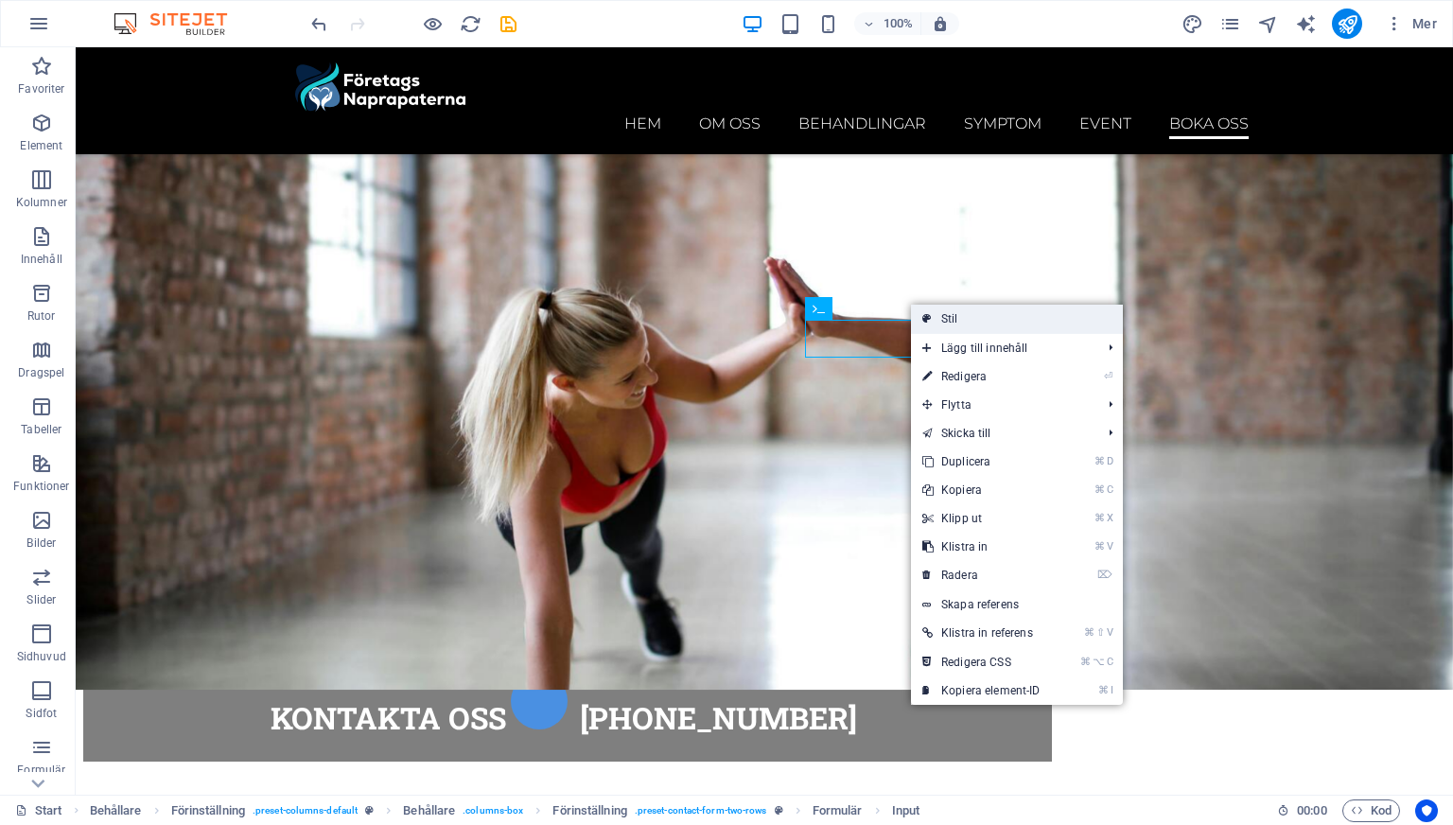
click at [937, 315] on link "Stil" at bounding box center [1017, 319] width 212 height 28
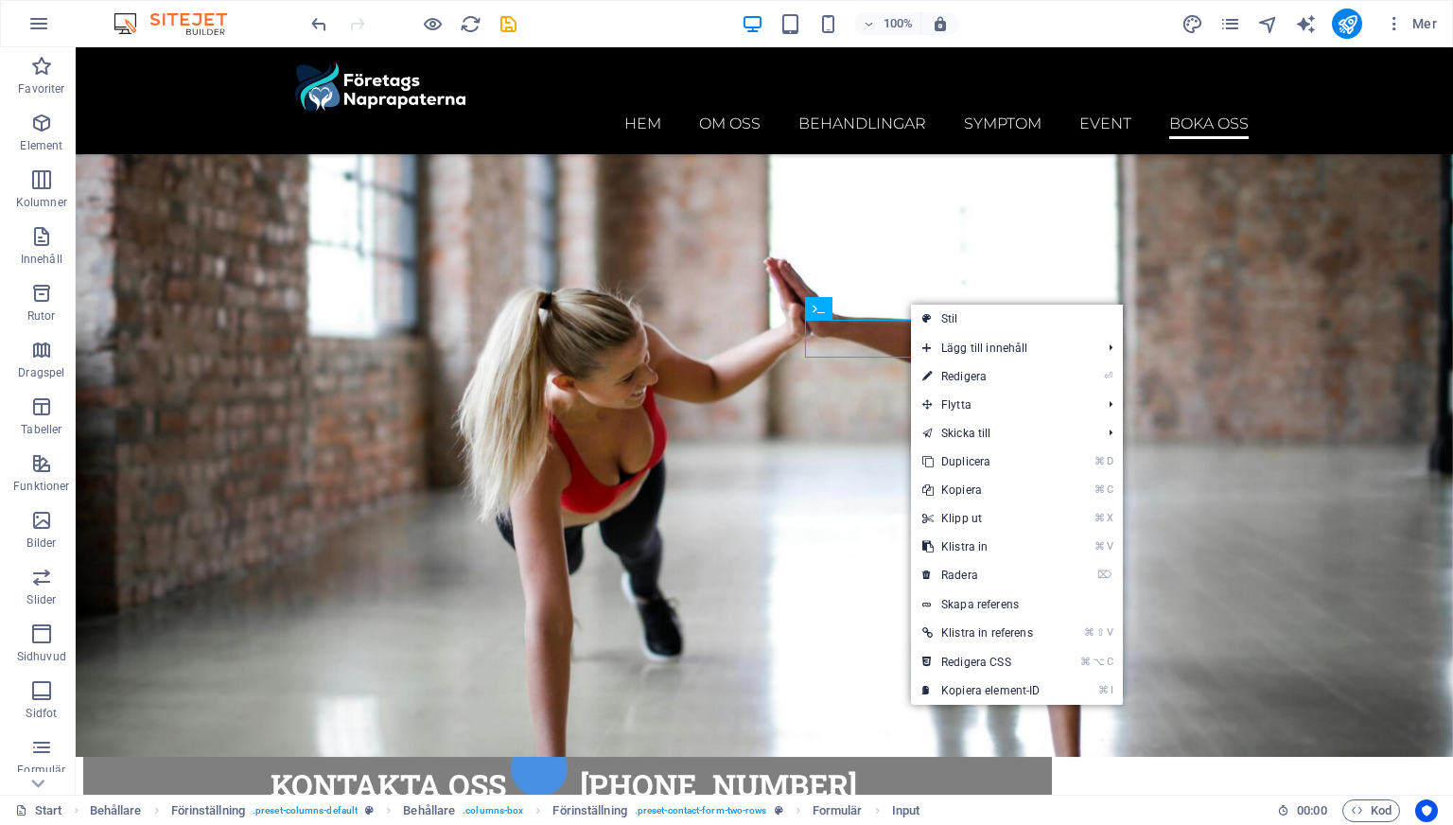
select select "px"
select select "rem"
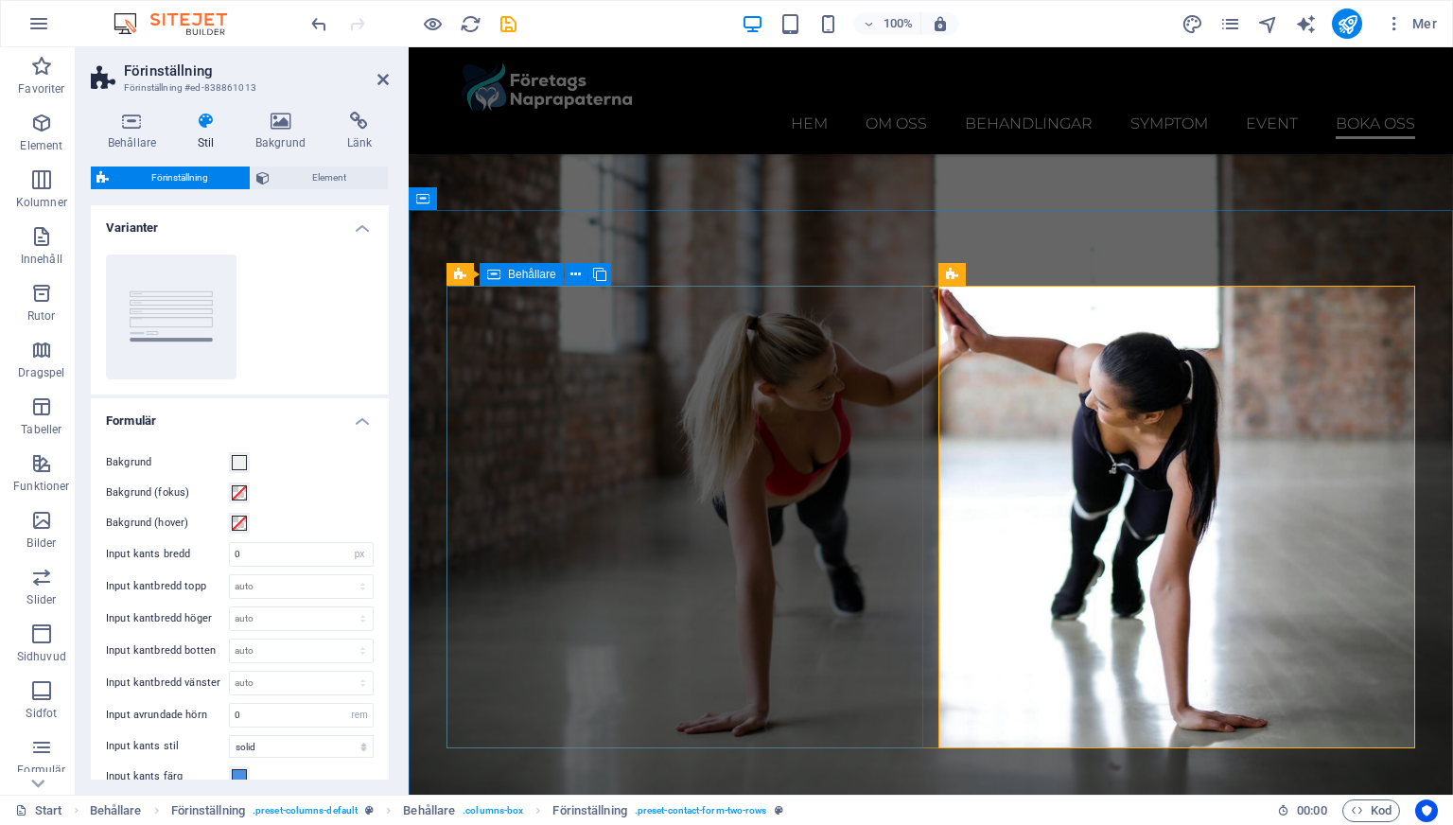
scroll to position [8582, 0]
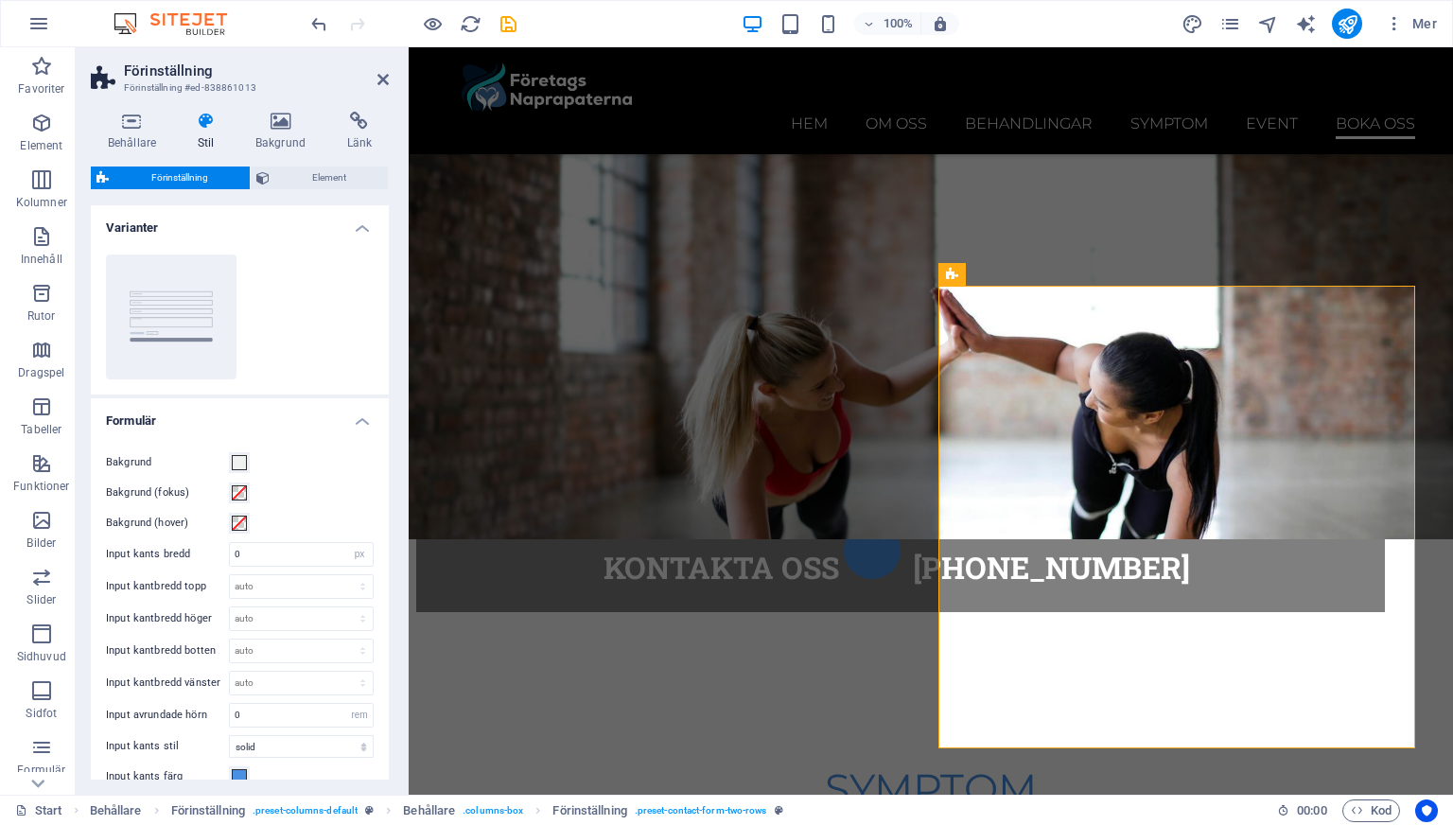
click at [294, 198] on div "Förinställning Element Layout Hur detta element expanderar inom layouten (Flexb…" at bounding box center [240, 473] width 298 height 613
click at [305, 185] on span "Element" at bounding box center [328, 178] width 107 height 23
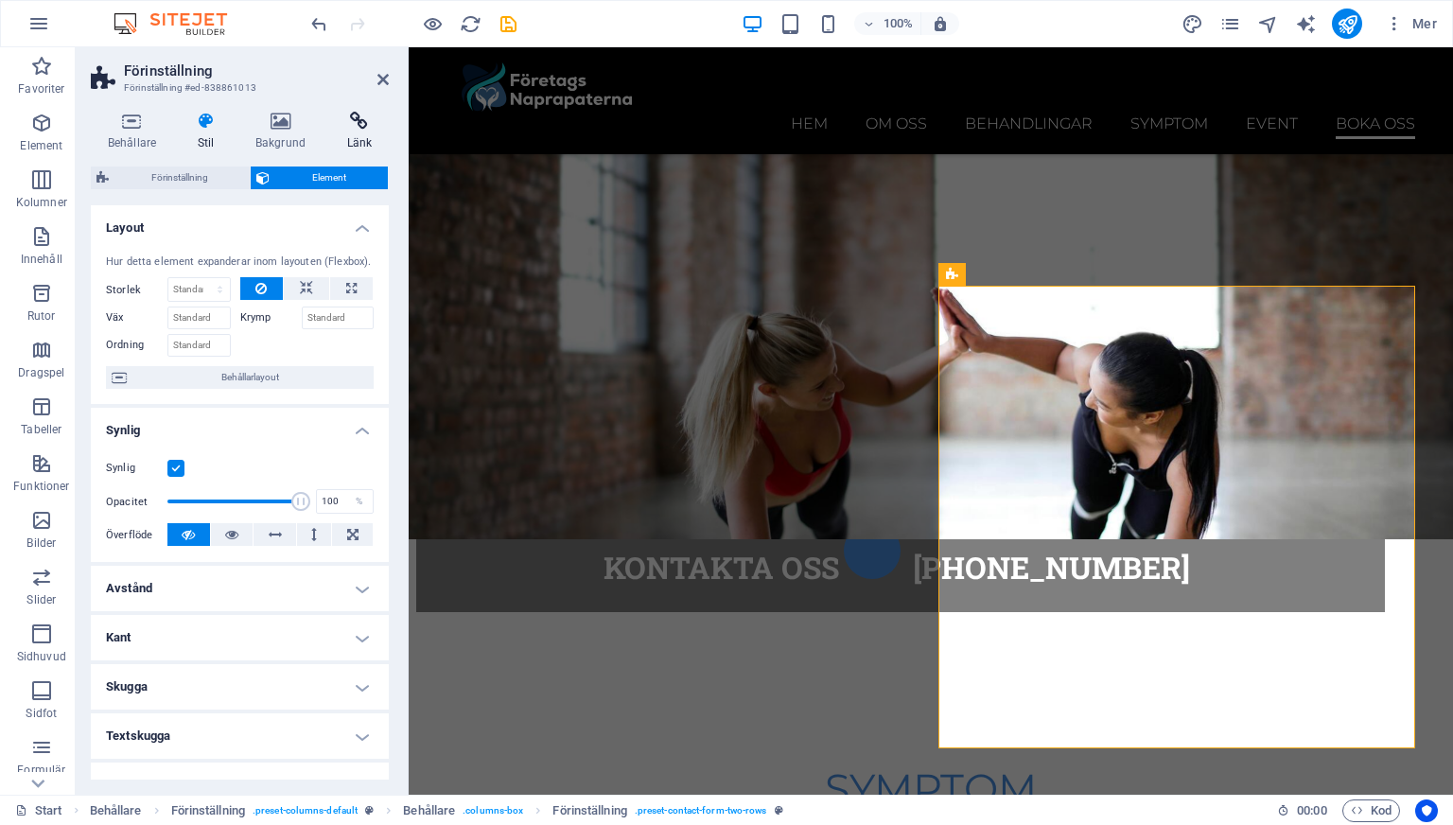
click at [358, 137] on h4 "Länk" at bounding box center [359, 132] width 59 height 40
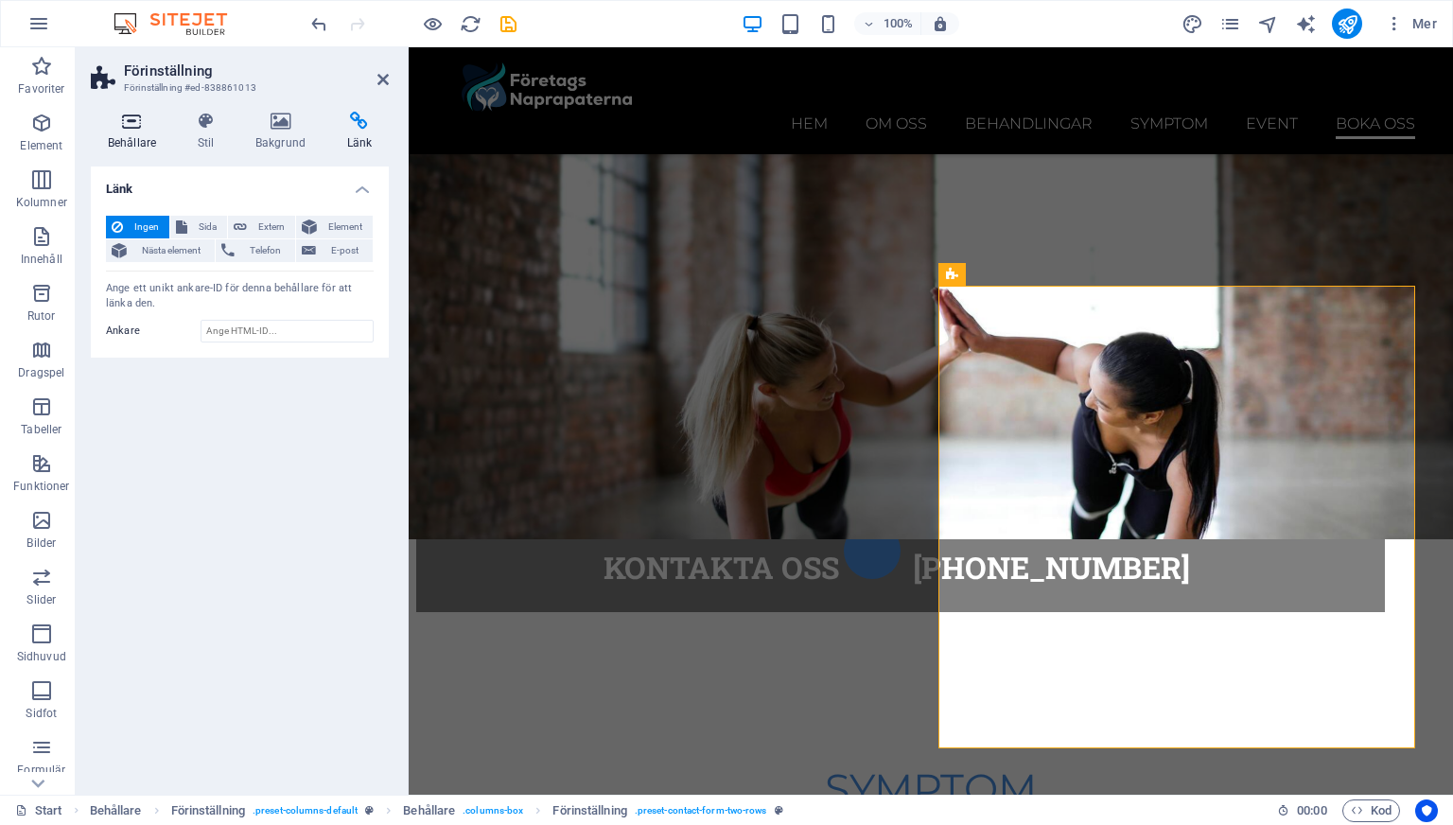
click at [123, 119] on icon at bounding box center [132, 121] width 82 height 19
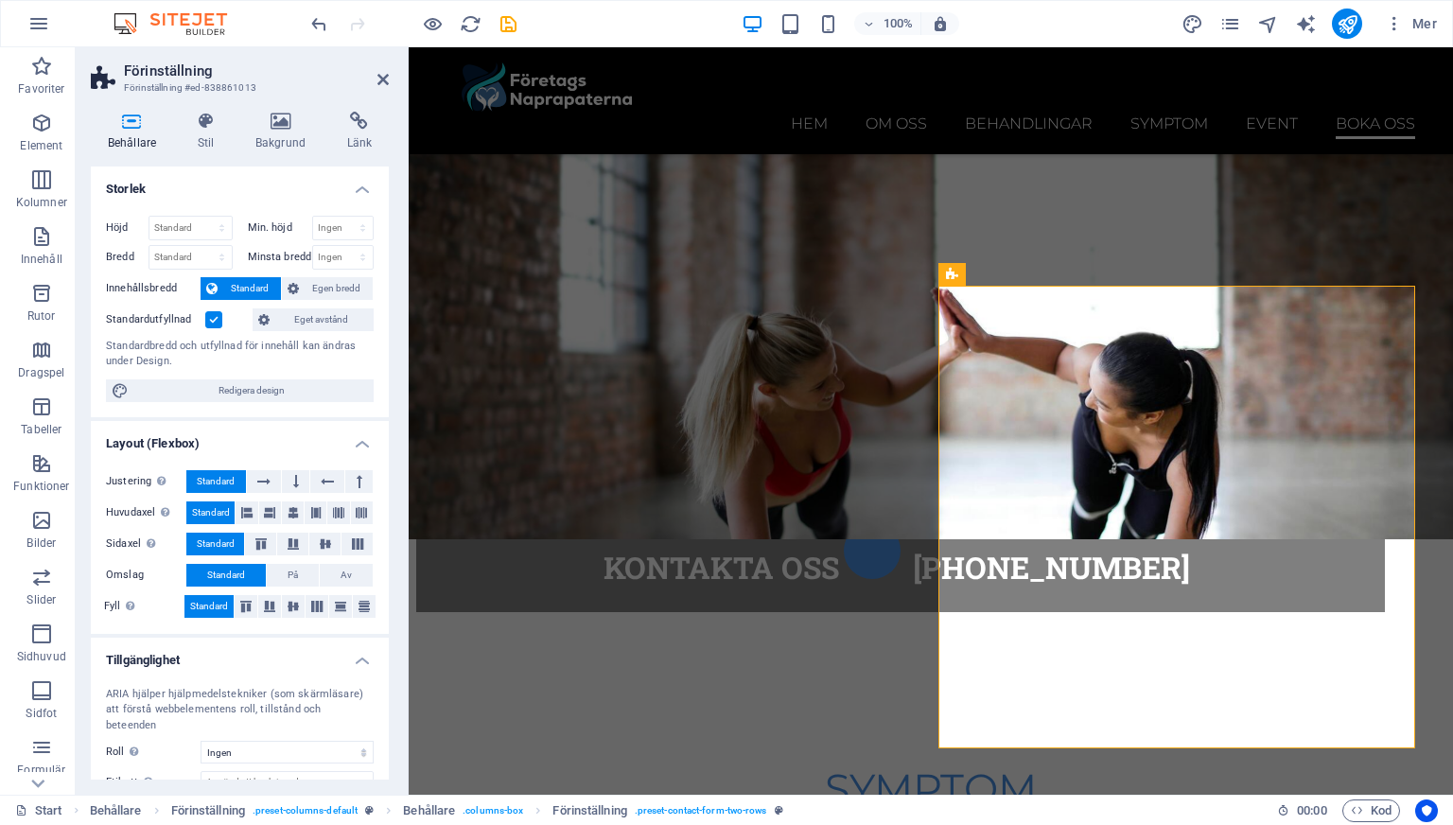
click at [376, 83] on header "Förinställning Förinställning #ed-838861013" at bounding box center [240, 71] width 298 height 49
drag, startPoint x: 387, startPoint y: 80, endPoint x: 312, endPoint y: 33, distance: 88.5
click at [387, 80] on icon at bounding box center [382, 79] width 11 height 15
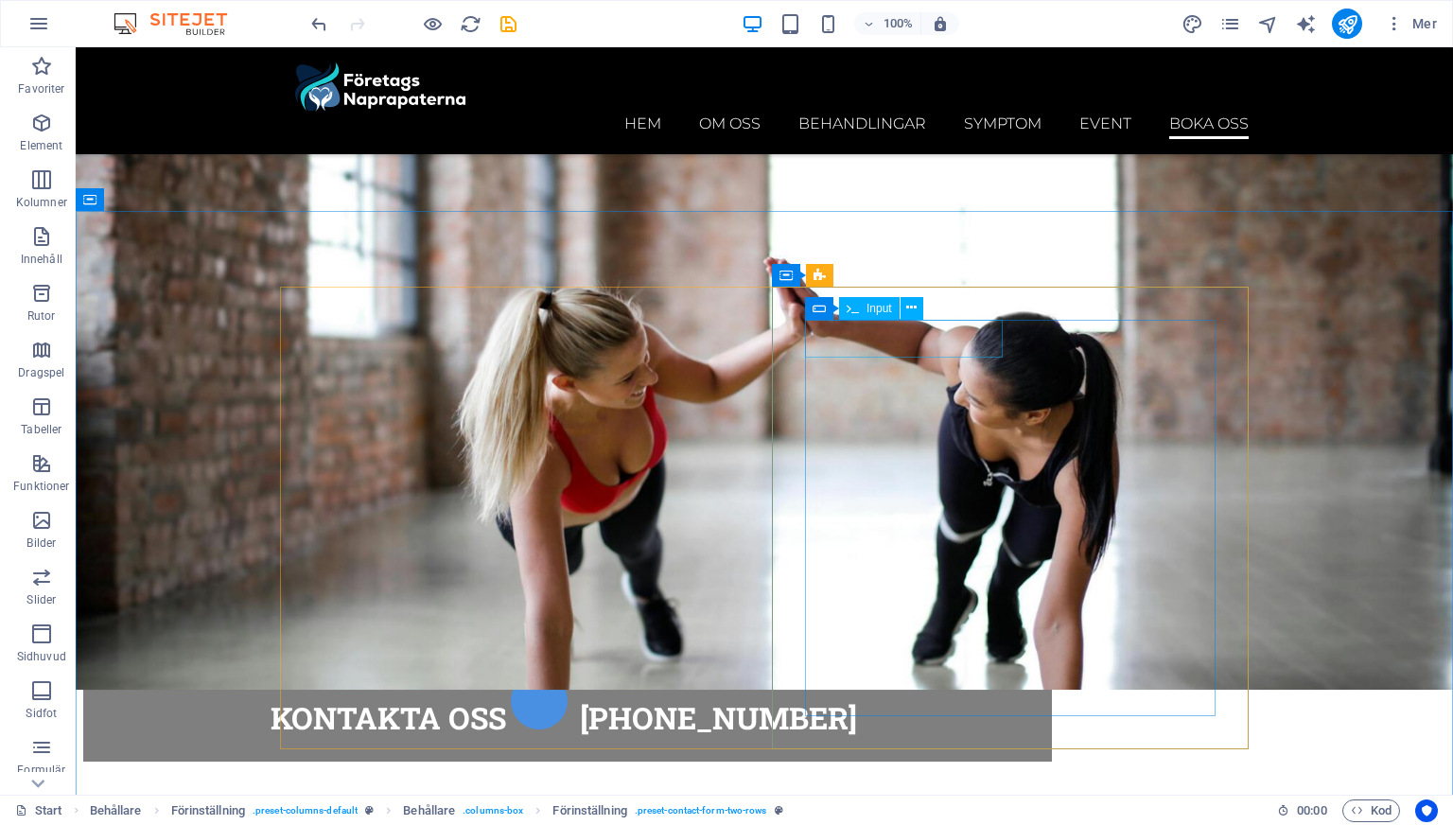
click at [865, 311] on div "Input" at bounding box center [869, 308] width 61 height 23
click at [865, 310] on div "Input" at bounding box center [869, 308] width 61 height 23
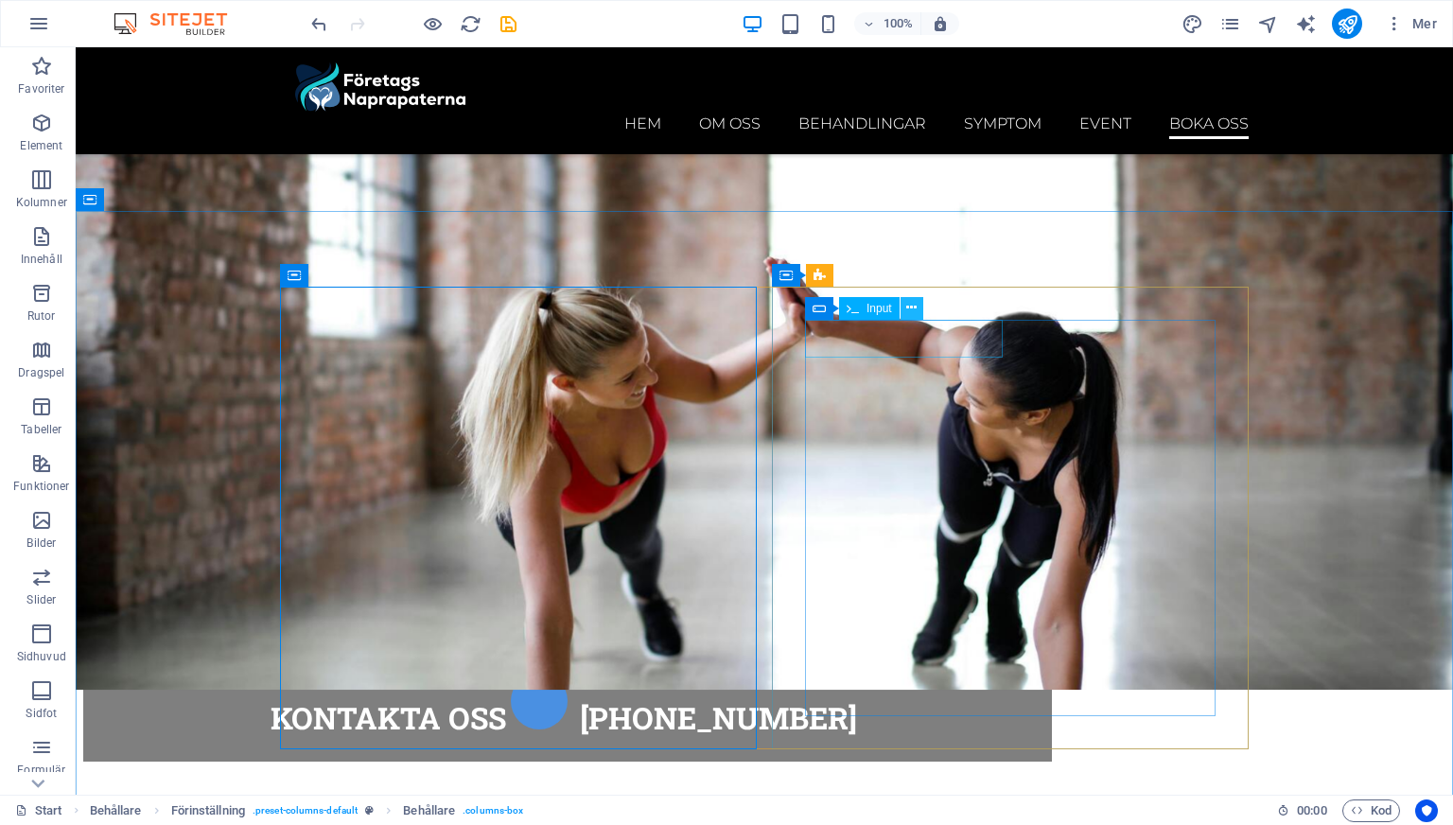
click at [908, 307] on icon at bounding box center [911, 308] width 10 height 20
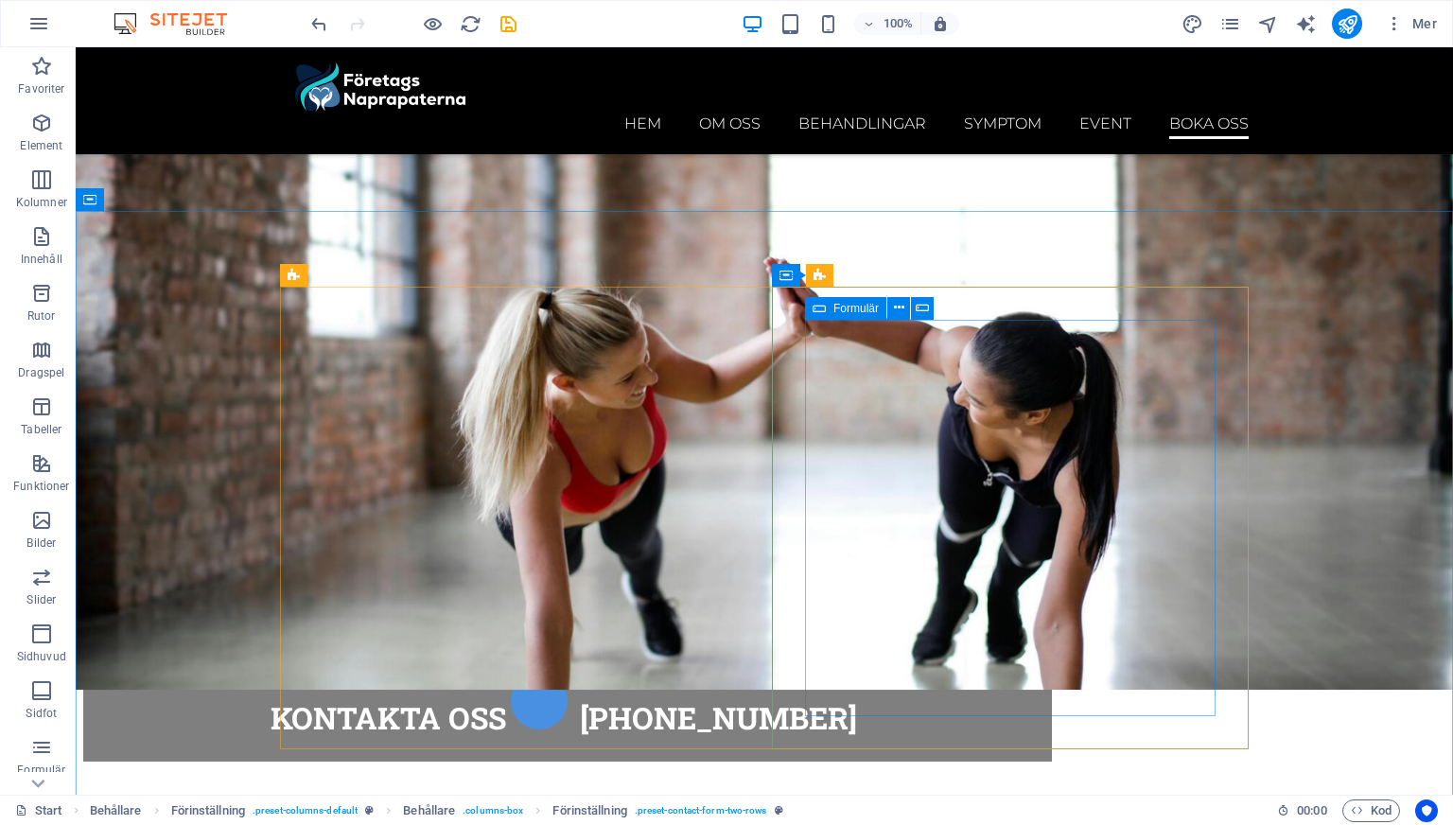
click at [814, 313] on icon at bounding box center [819, 308] width 13 height 23
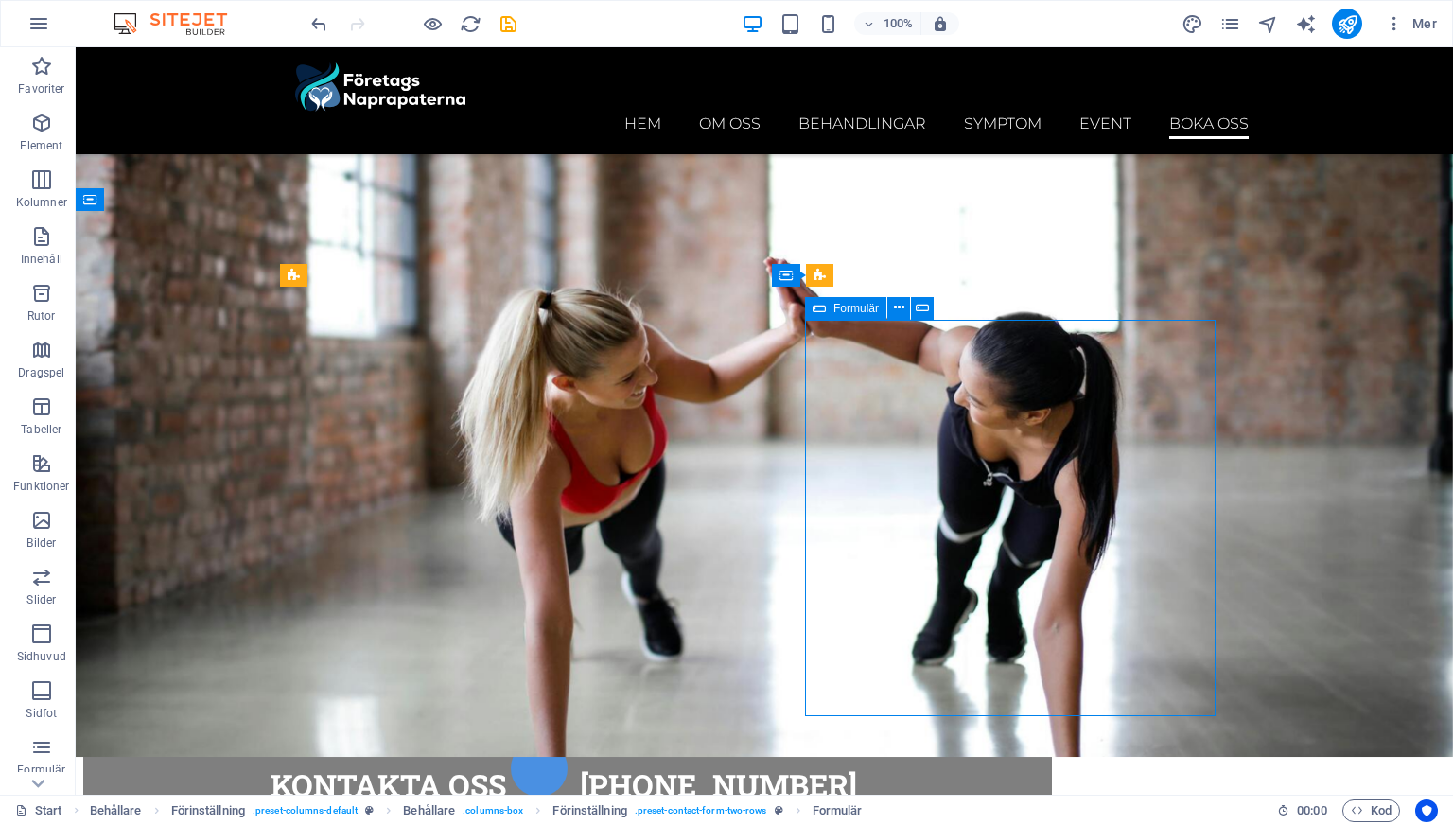
scroll to position [8582, 0]
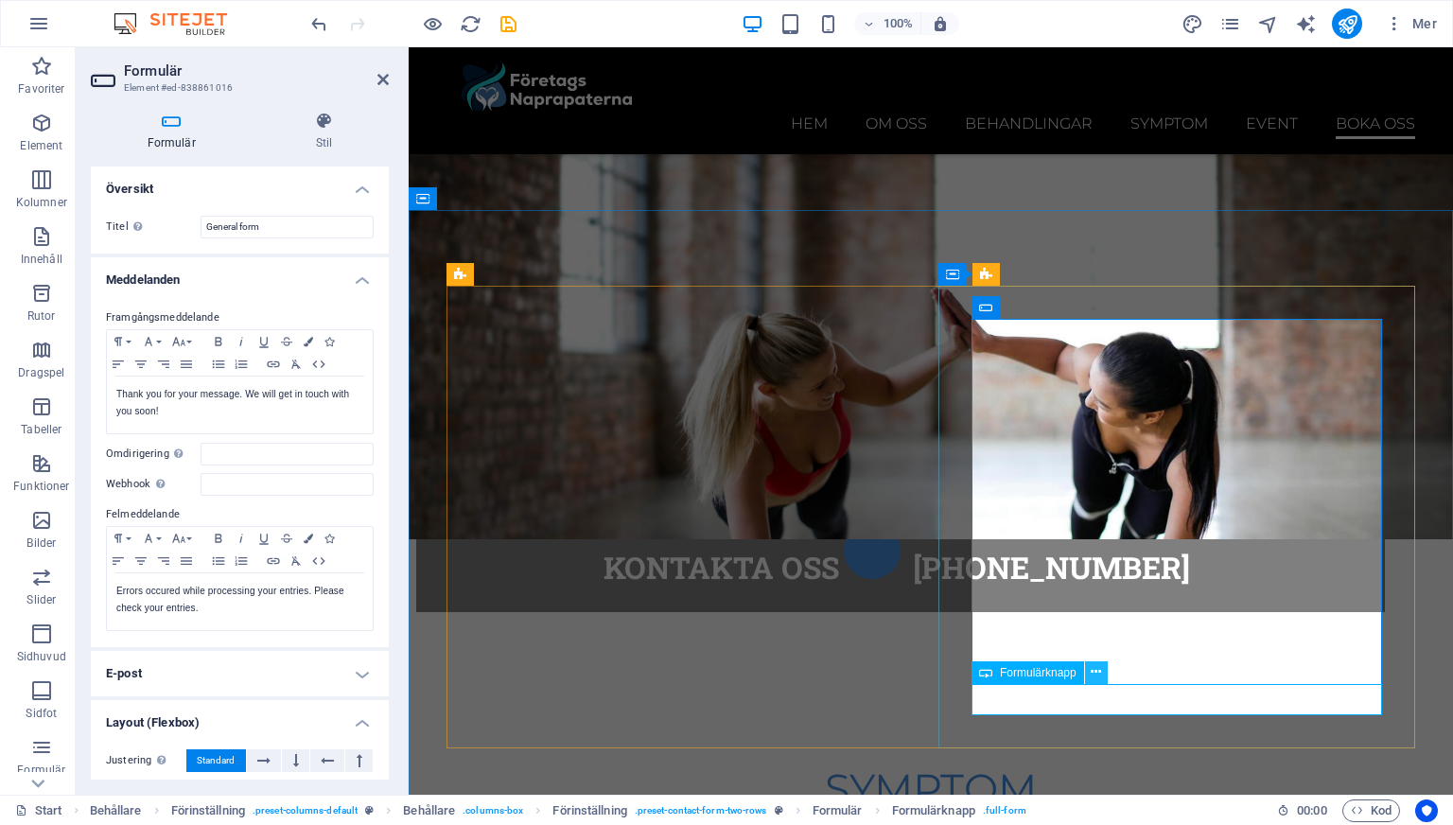
click at [1094, 671] on icon at bounding box center [1096, 672] width 10 height 20
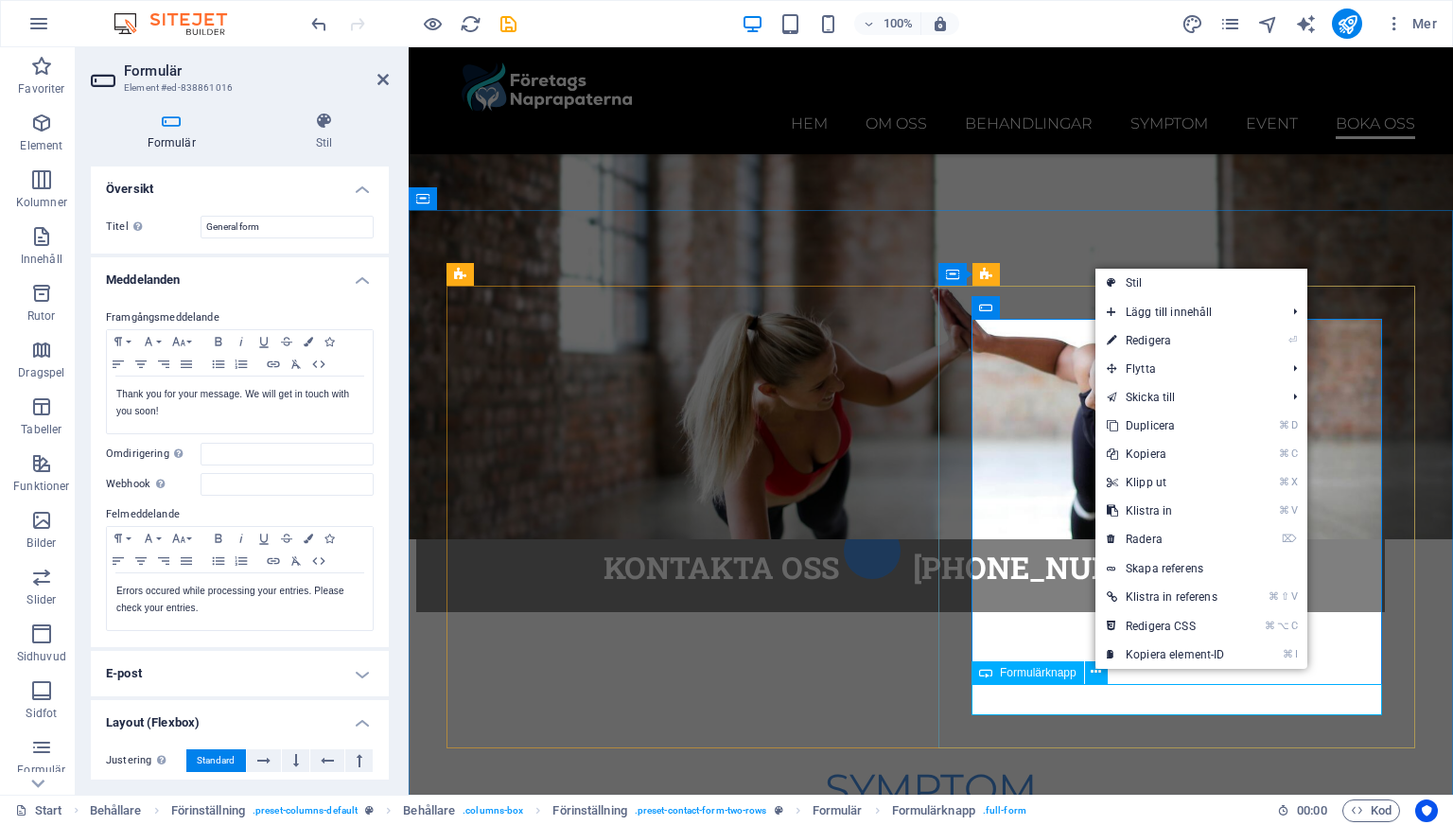
click at [1041, 673] on span "Formulärknapp" at bounding box center [1038, 672] width 77 height 11
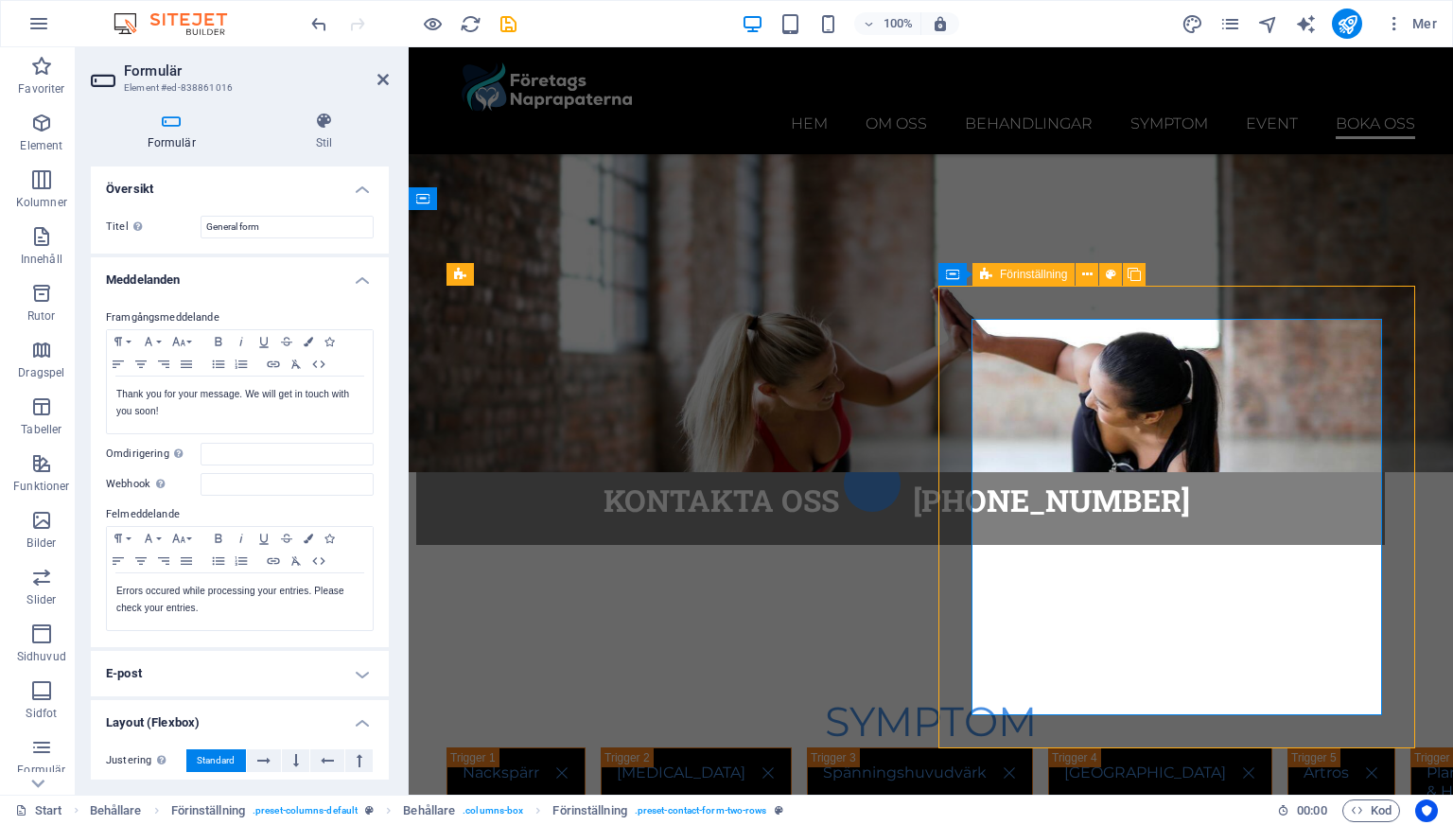
scroll to position [8316, 0]
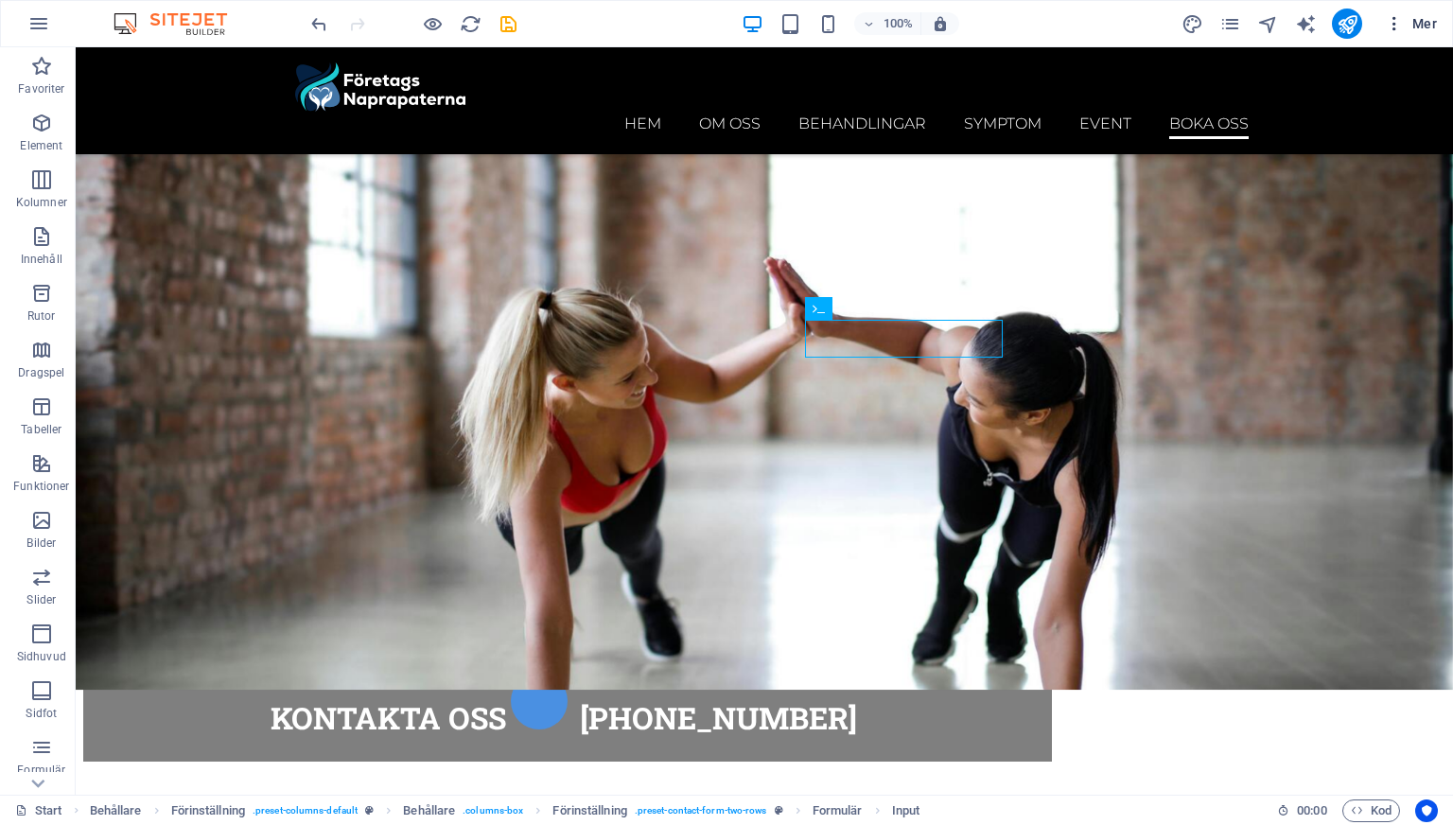
click at [1390, 28] on icon "button" at bounding box center [1394, 23] width 19 height 19
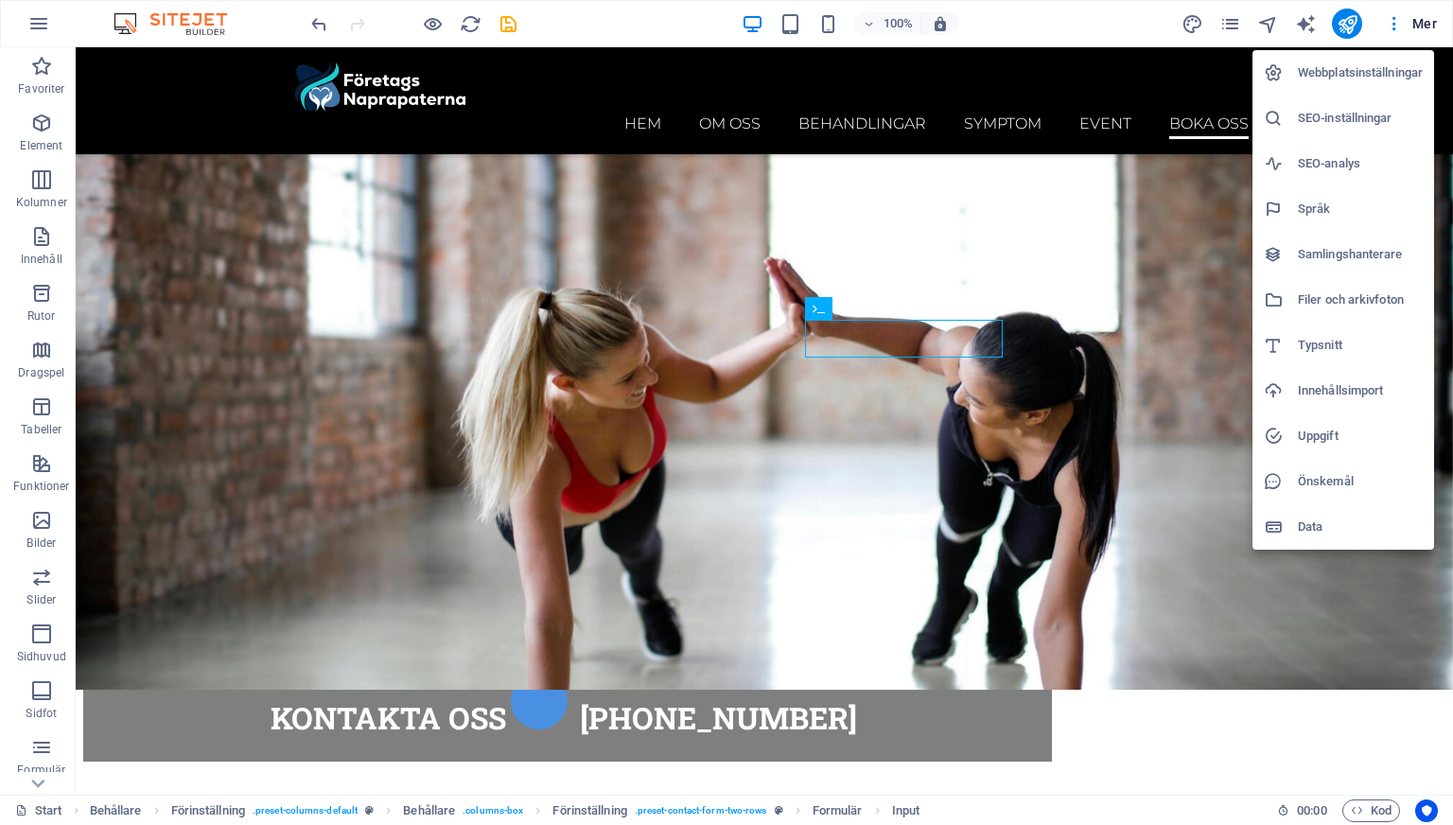
click at [1344, 76] on h6 "Webbplatsinställningar" at bounding box center [1360, 72] width 125 height 23
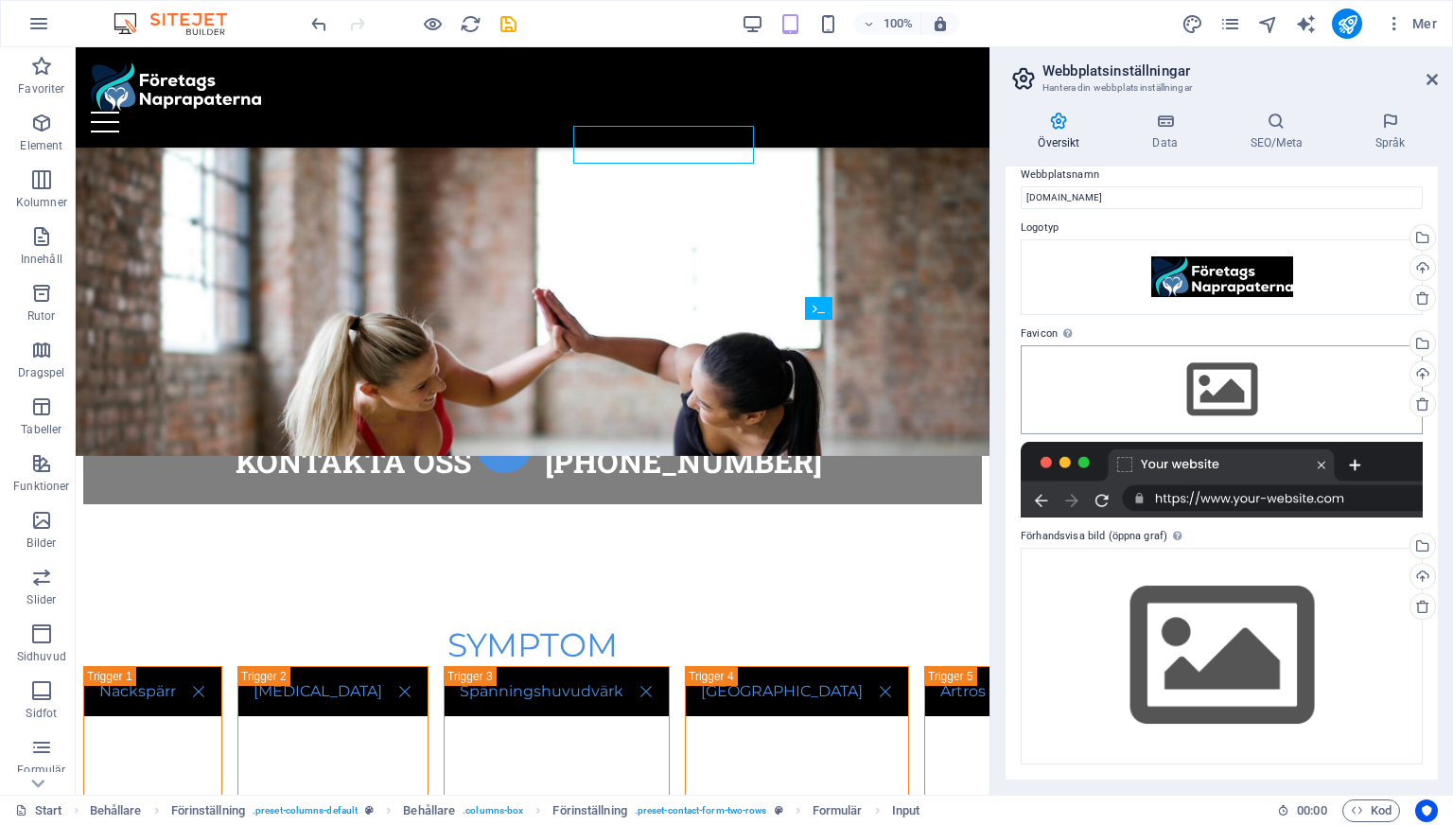
scroll to position [0, 0]
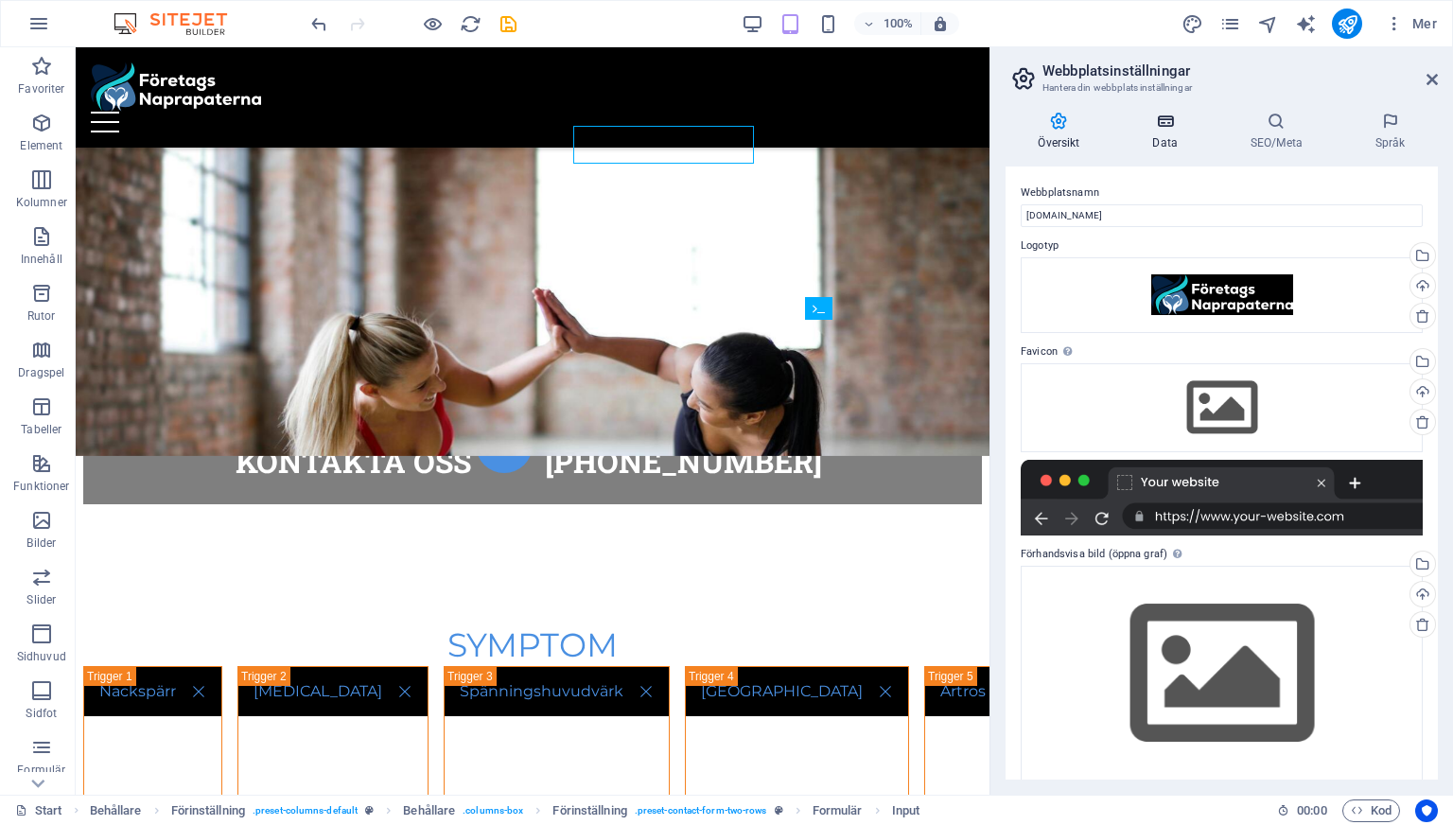
click at [1158, 138] on h4 "Data" at bounding box center [1168, 132] width 97 height 40
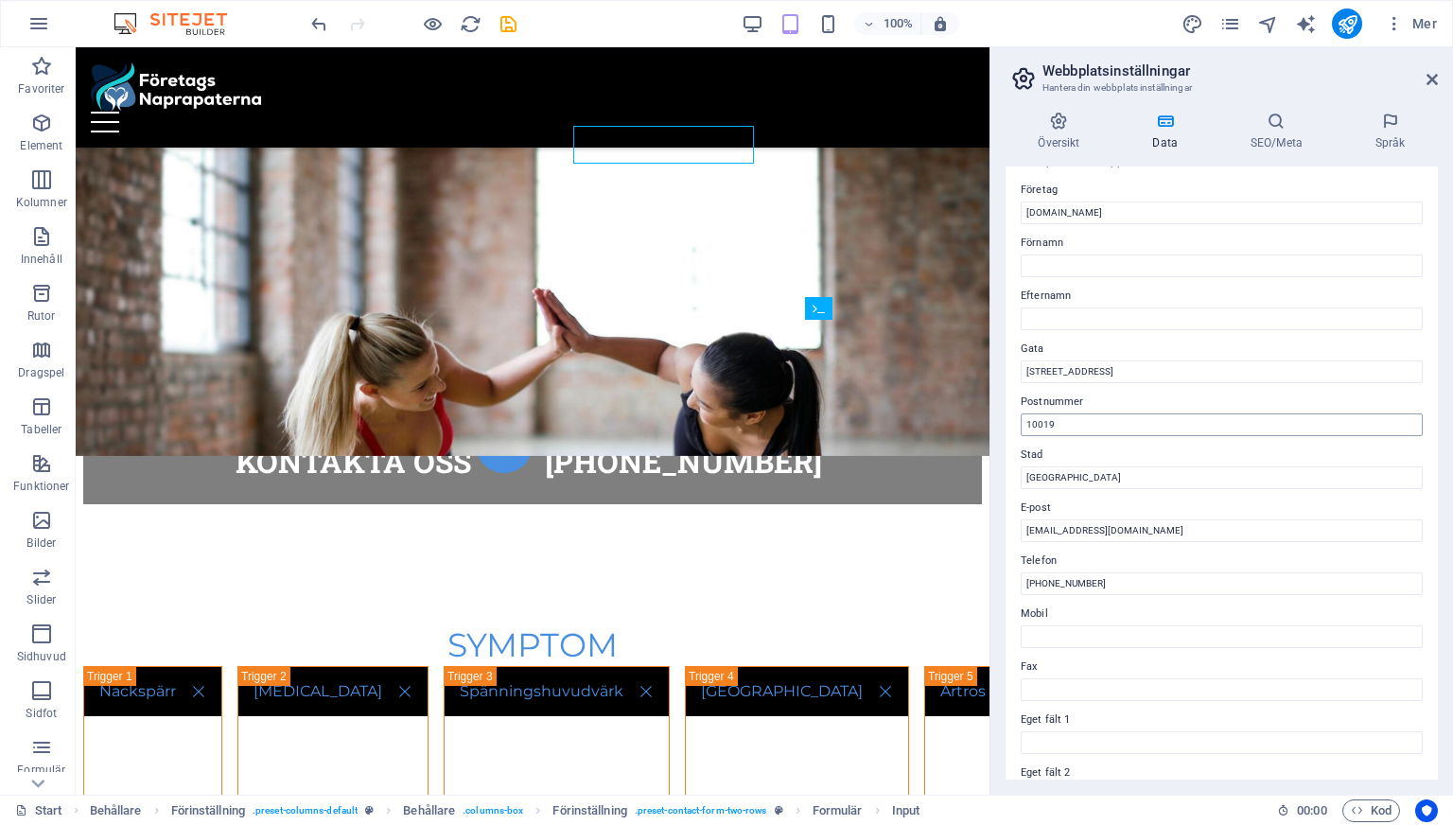
scroll to position [44, 0]
click at [1048, 529] on input "boka@foretagsnaprapaterna.se" at bounding box center [1222, 528] width 402 height 23
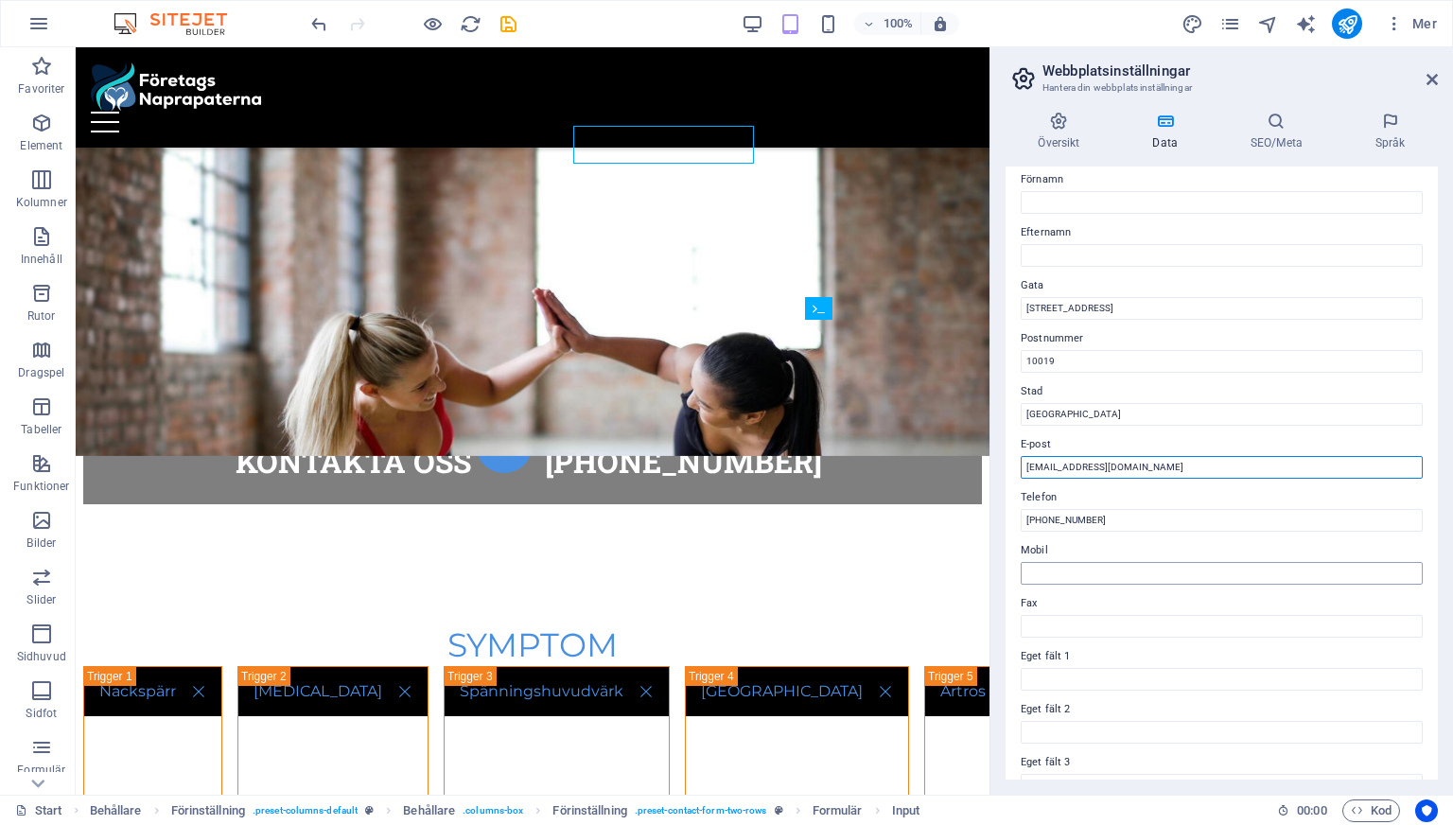
scroll to position [0, 0]
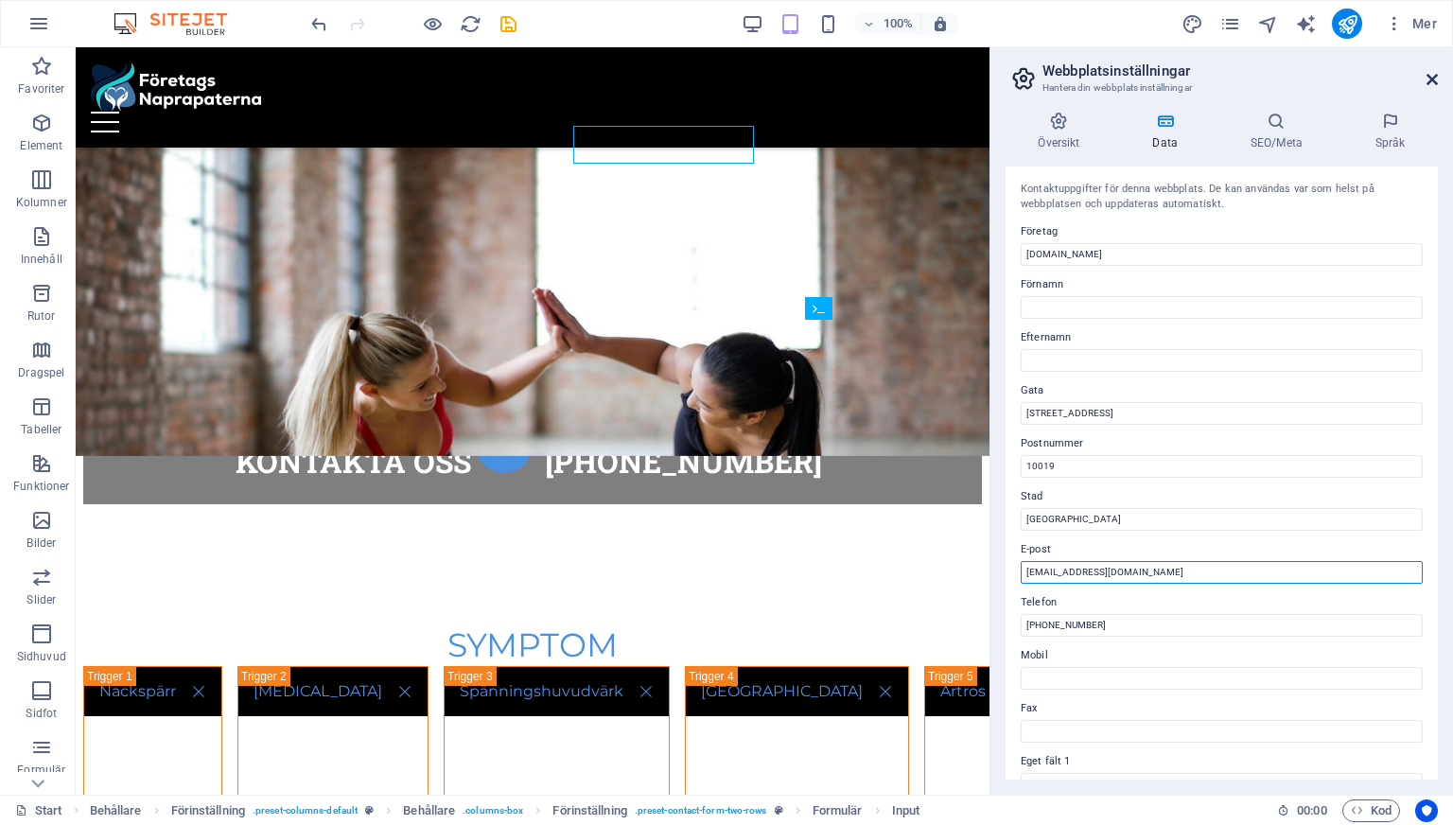
type input "[EMAIL_ADDRESS][DOMAIN_NAME]"
click at [1430, 81] on icon at bounding box center [1432, 79] width 11 height 15
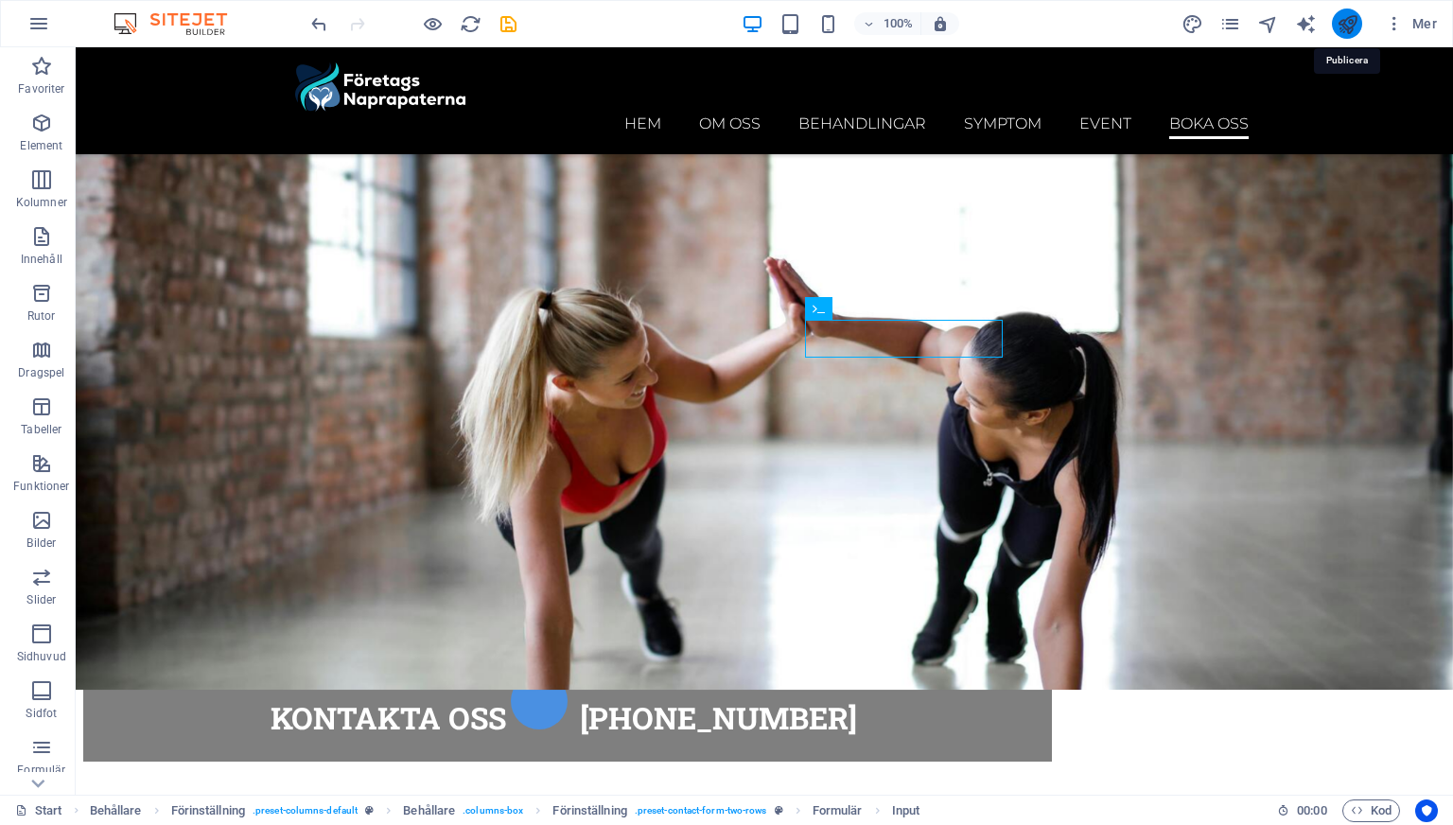
click at [1345, 26] on icon "publish" at bounding box center [1348, 24] width 22 height 22
checkbox input "false"
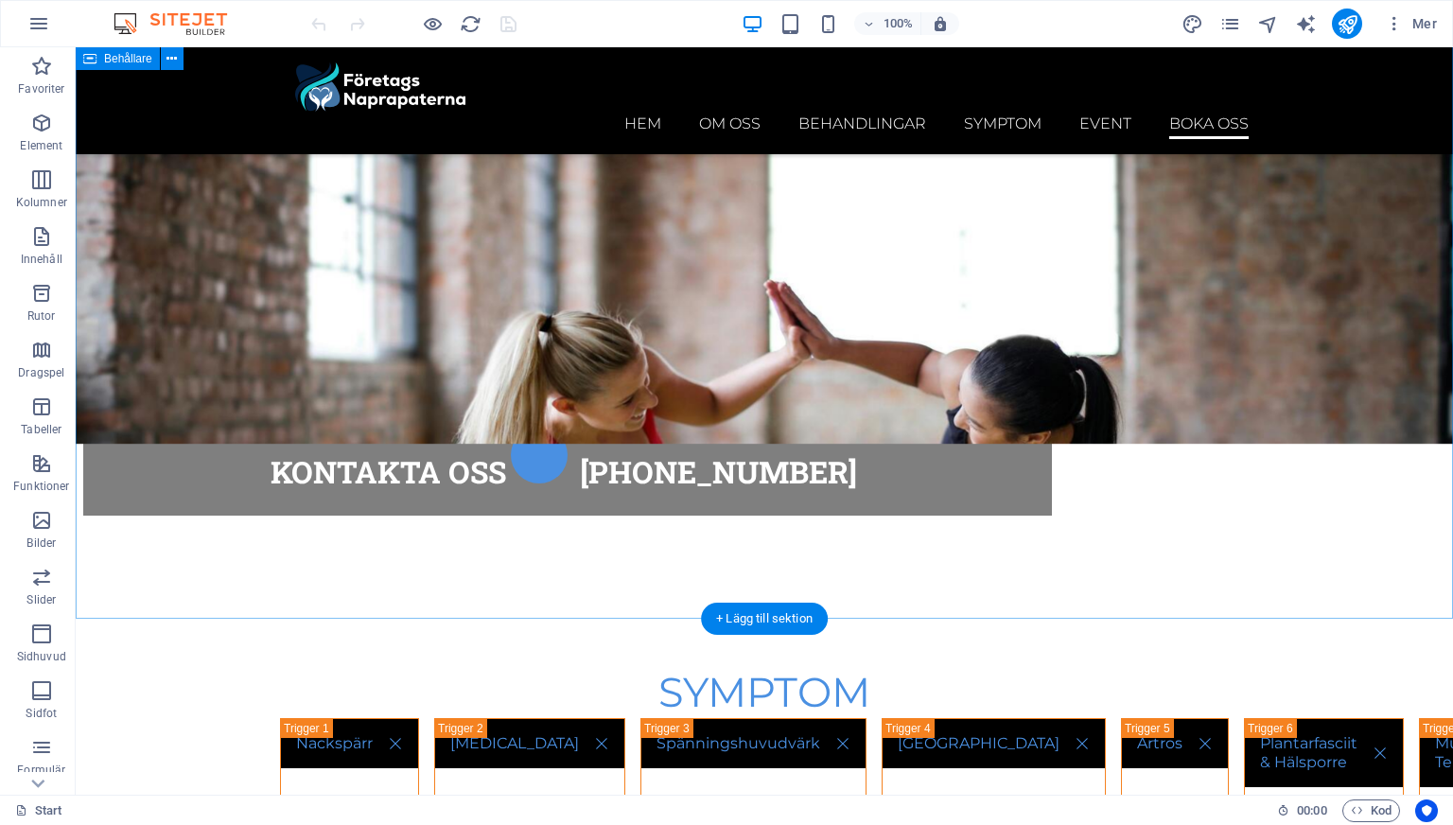
scroll to position [8425, 0]
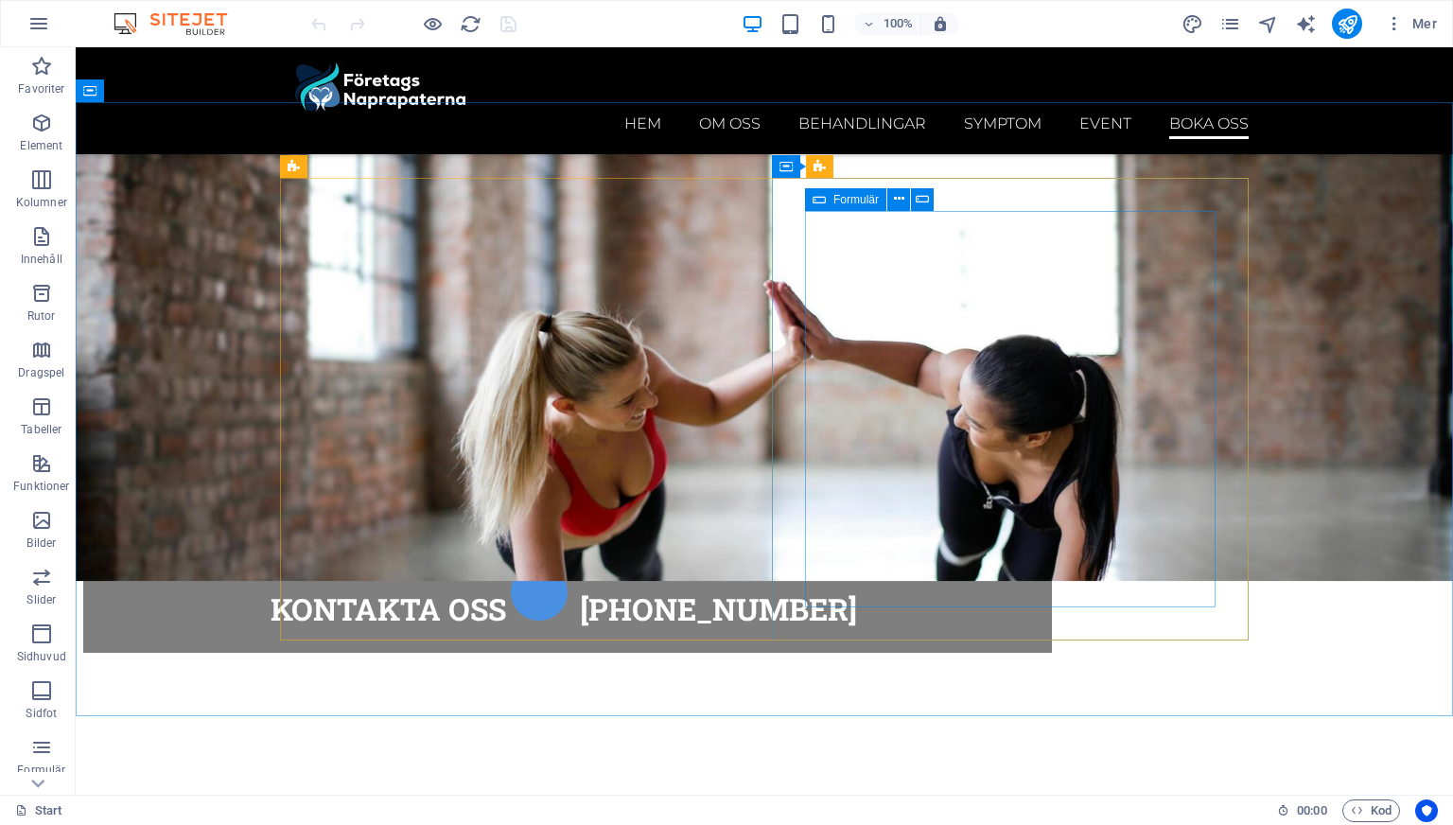
click at [823, 202] on icon at bounding box center [819, 199] width 13 height 23
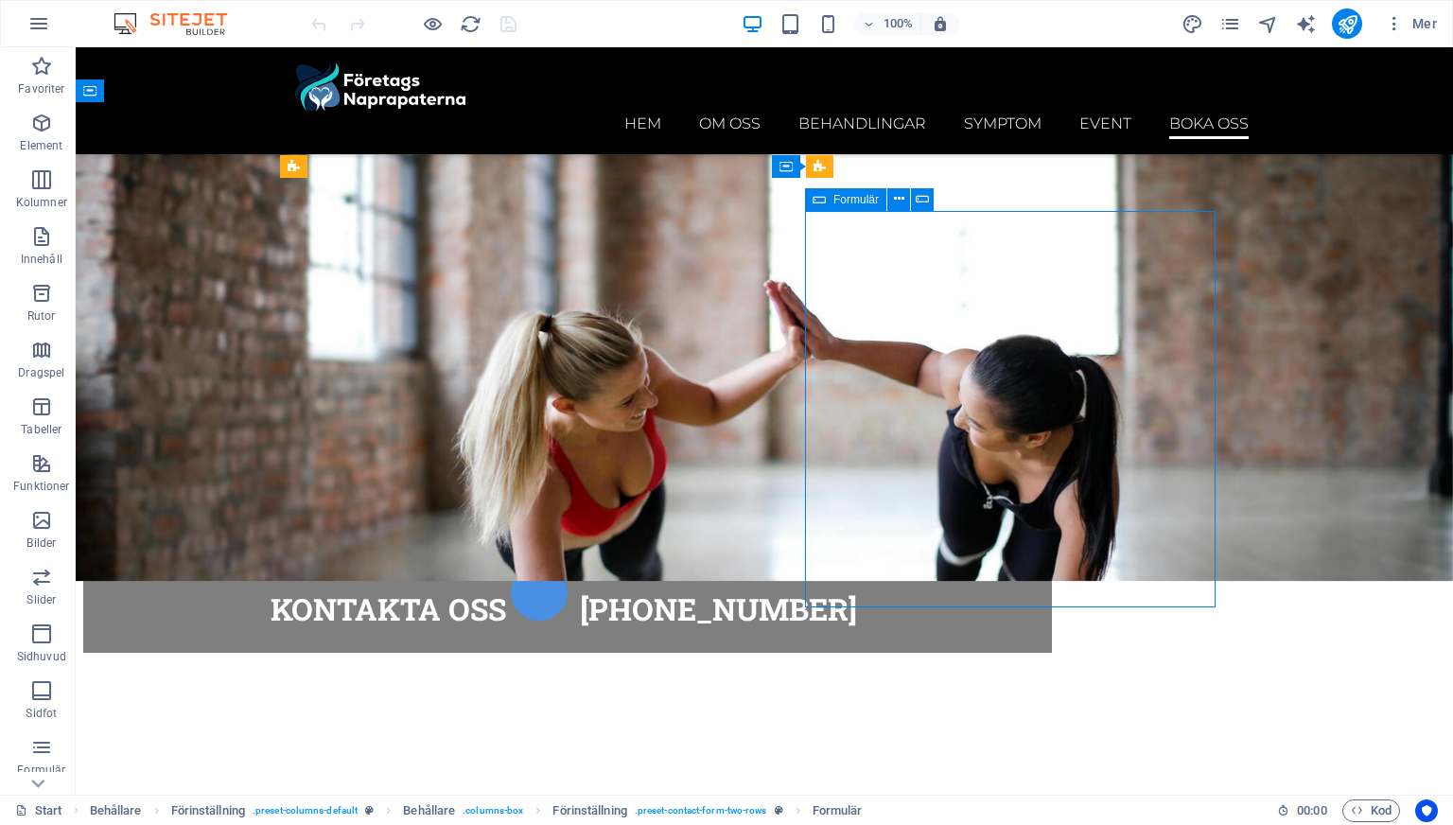
click at [835, 188] on div "Formulär" at bounding box center [845, 199] width 81 height 23
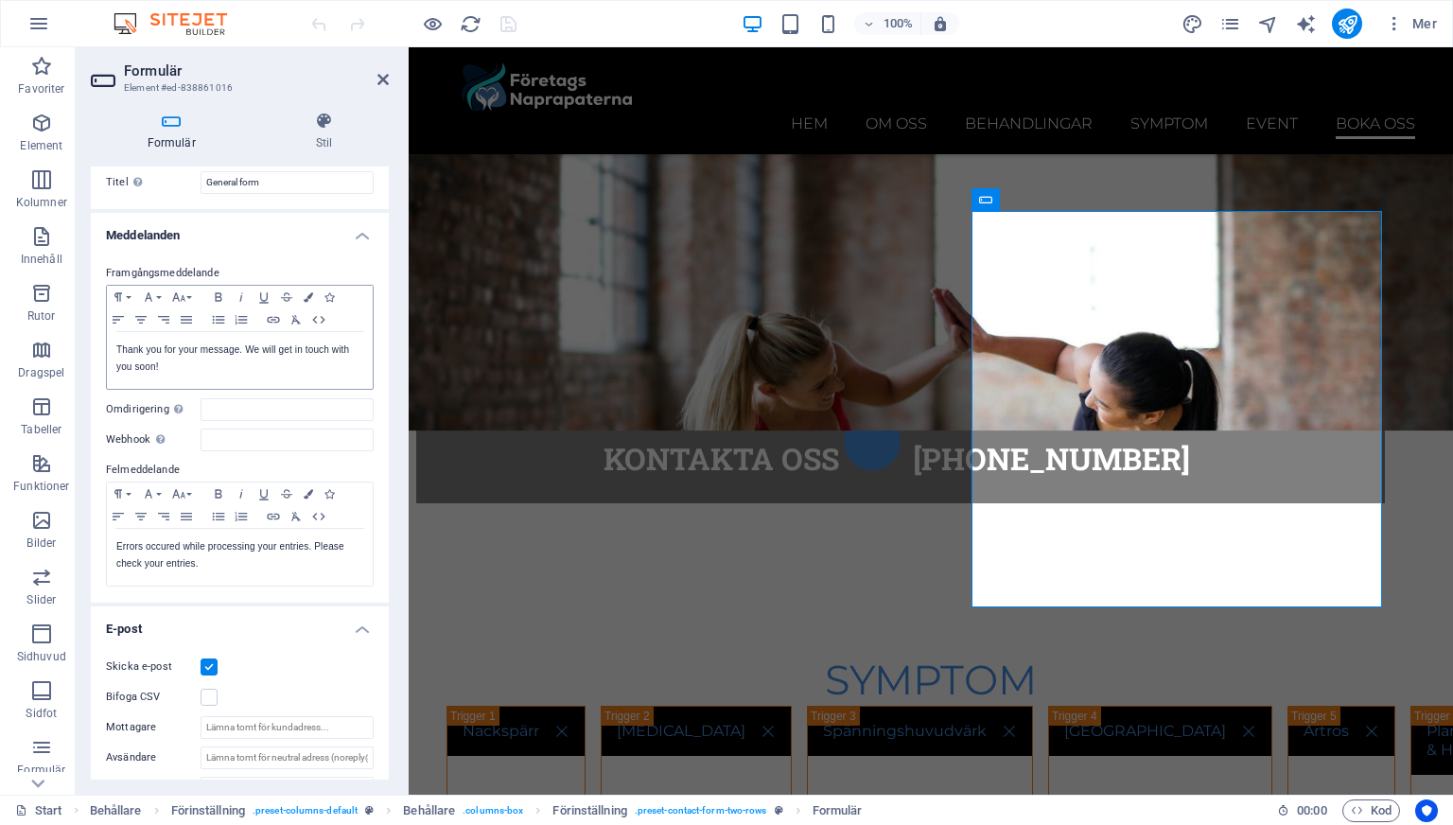
scroll to position [0, 0]
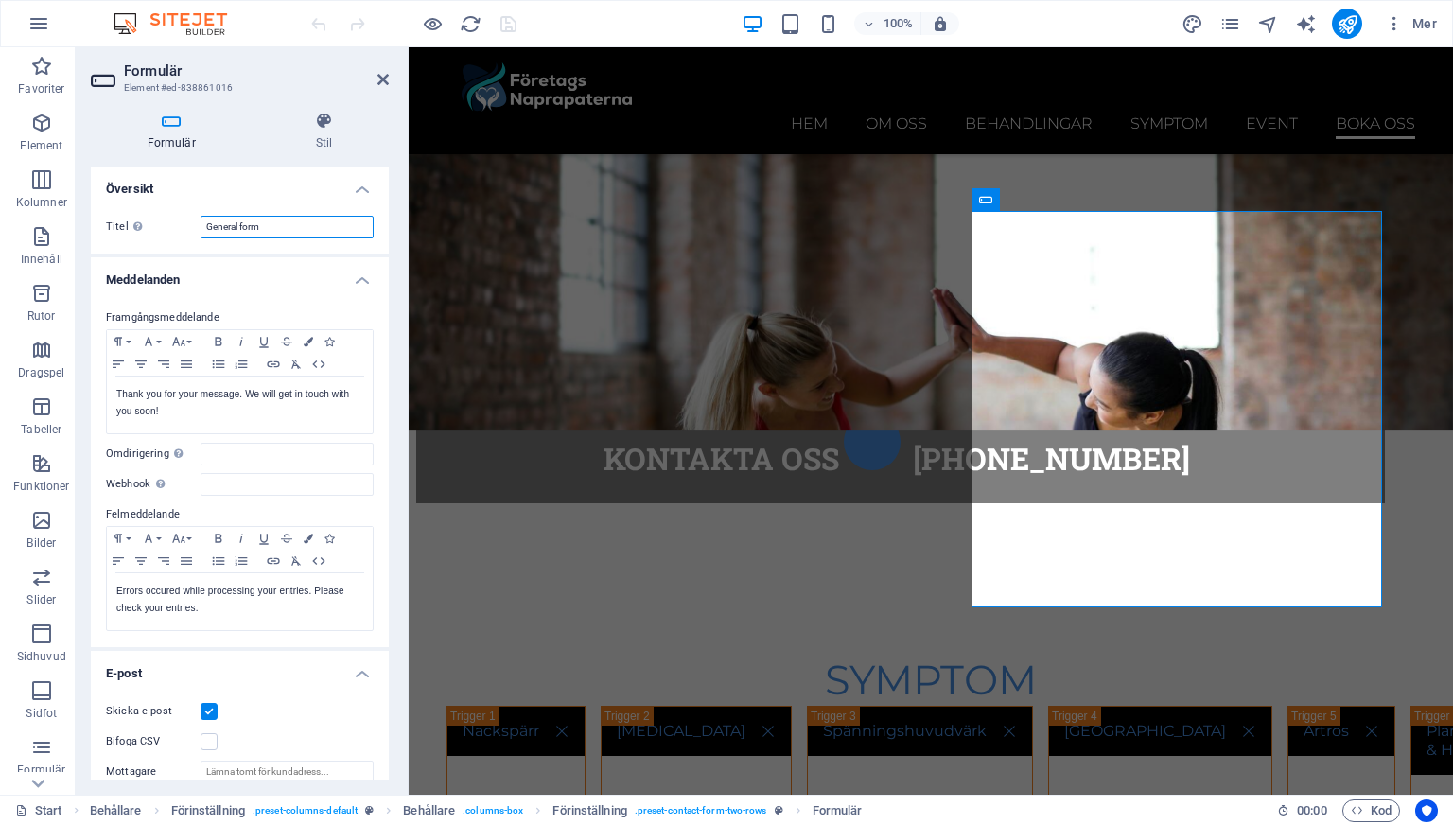
click at [312, 221] on input "General form" at bounding box center [287, 227] width 173 height 23
click at [368, 194] on h4 "Översikt" at bounding box center [240, 184] width 298 height 34
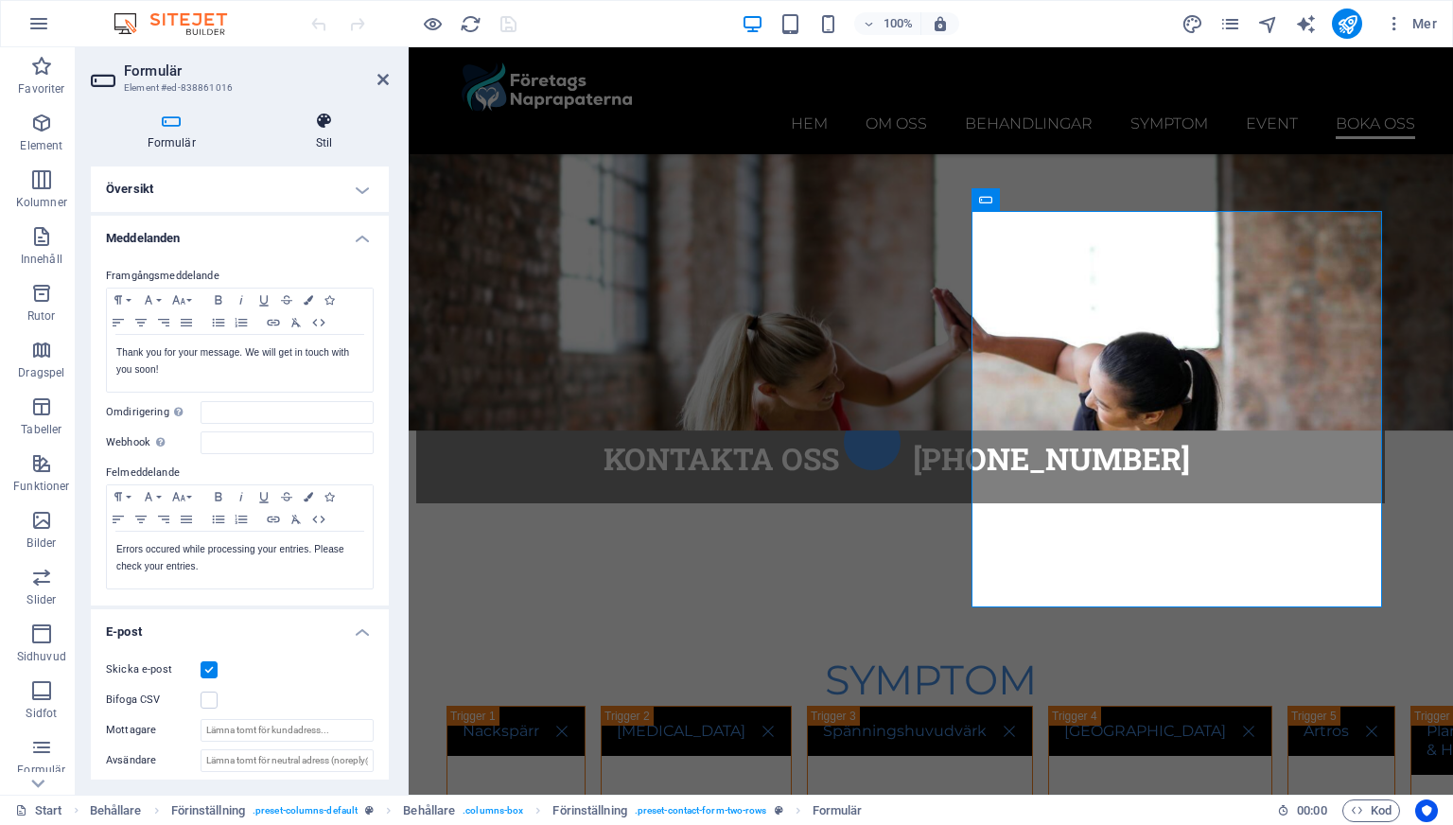
click at [343, 114] on icon at bounding box center [324, 121] width 130 height 19
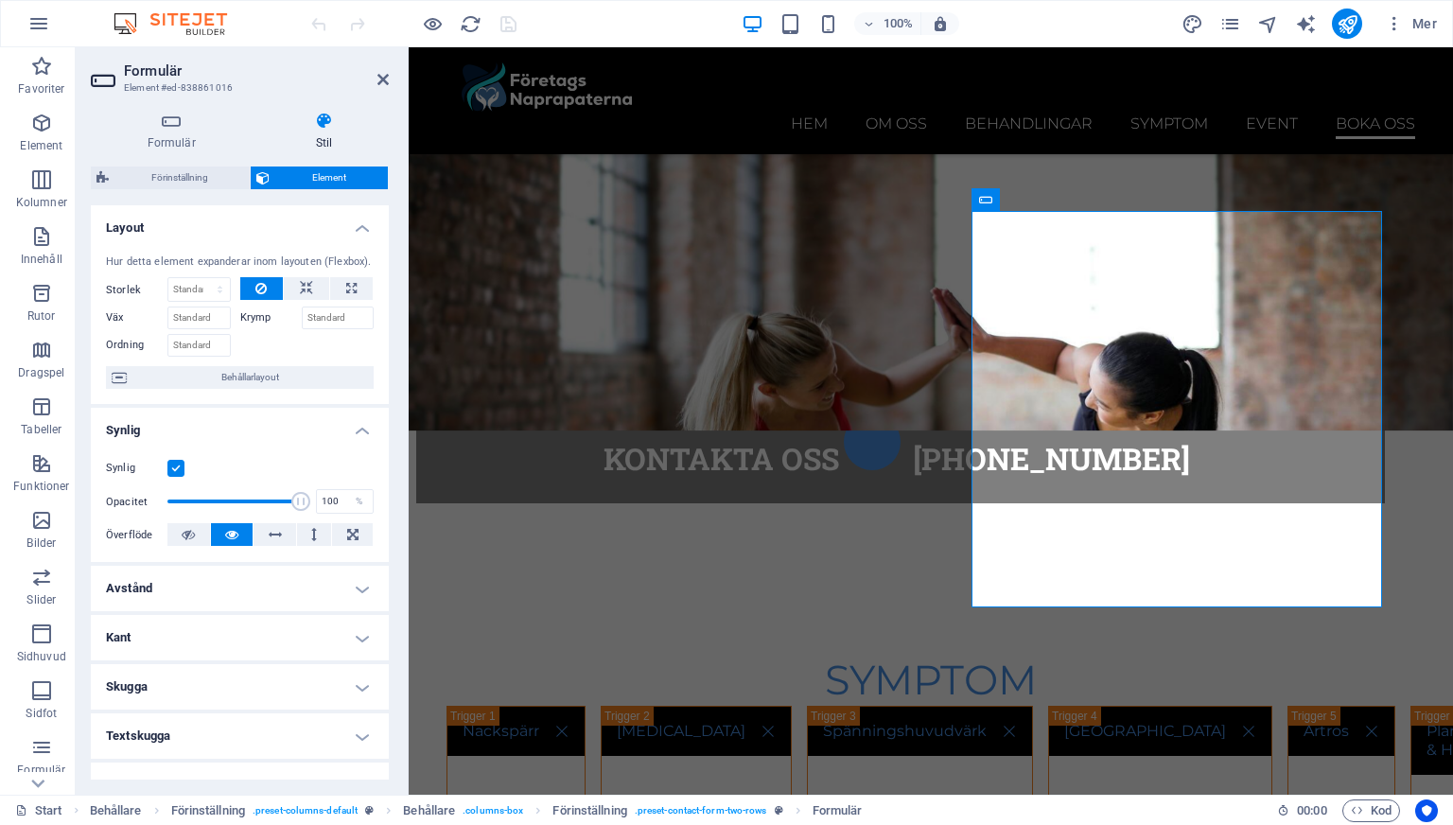
click at [357, 232] on h4 "Layout" at bounding box center [240, 222] width 298 height 34
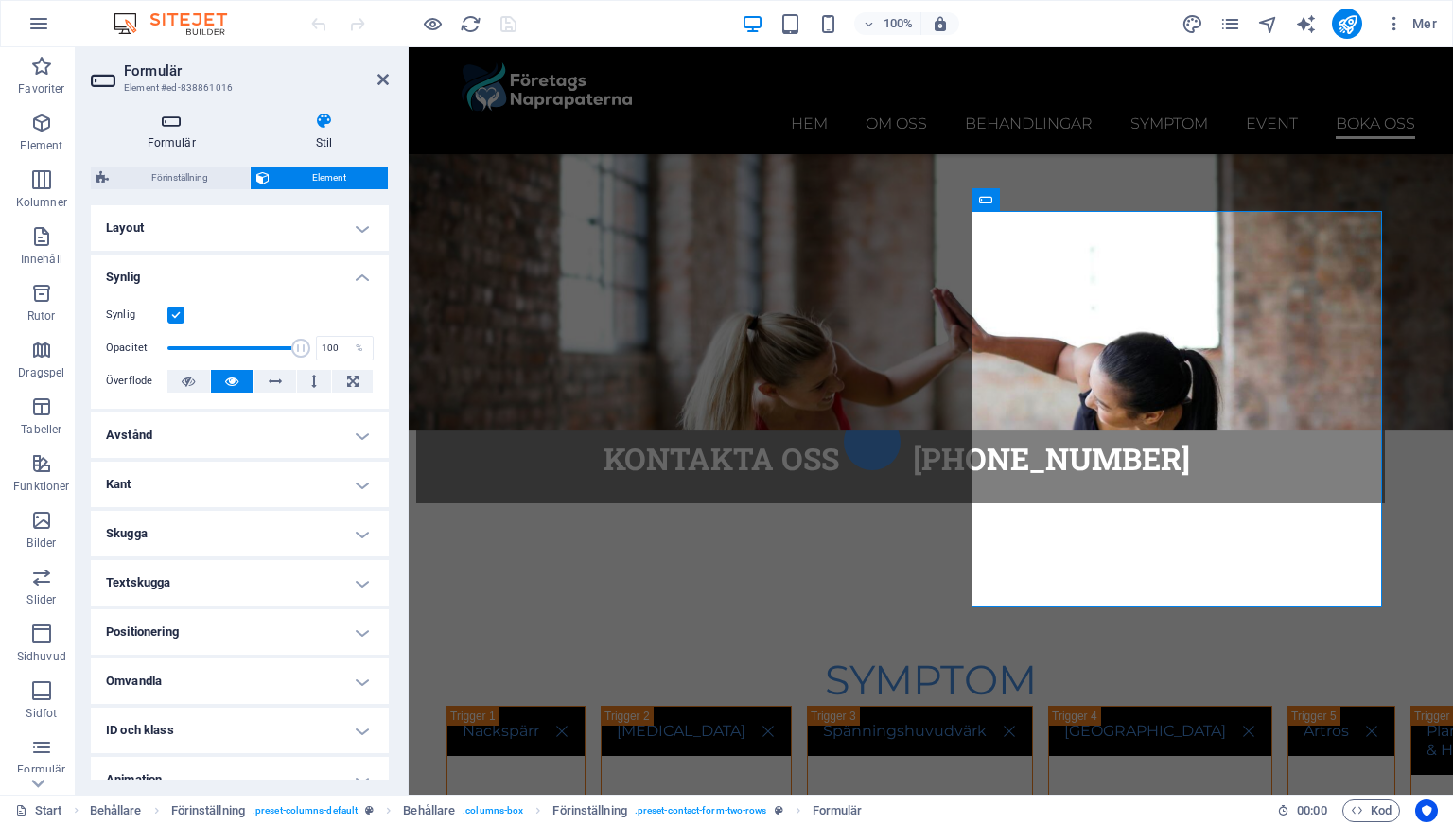
click at [184, 144] on h4 "Formulär" at bounding box center [175, 132] width 168 height 40
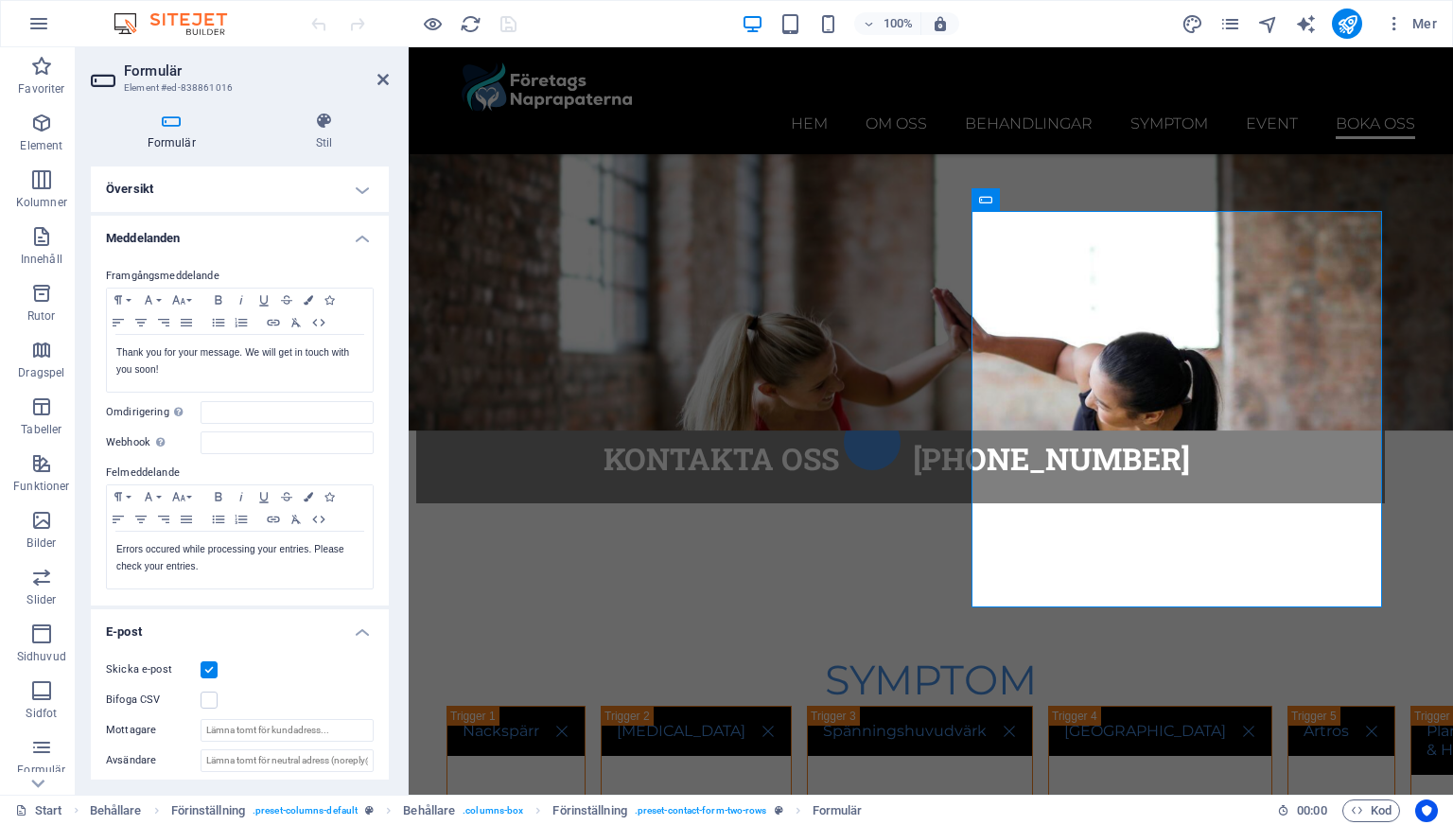
click at [355, 237] on h4 "Meddelanden" at bounding box center [240, 233] width 298 height 34
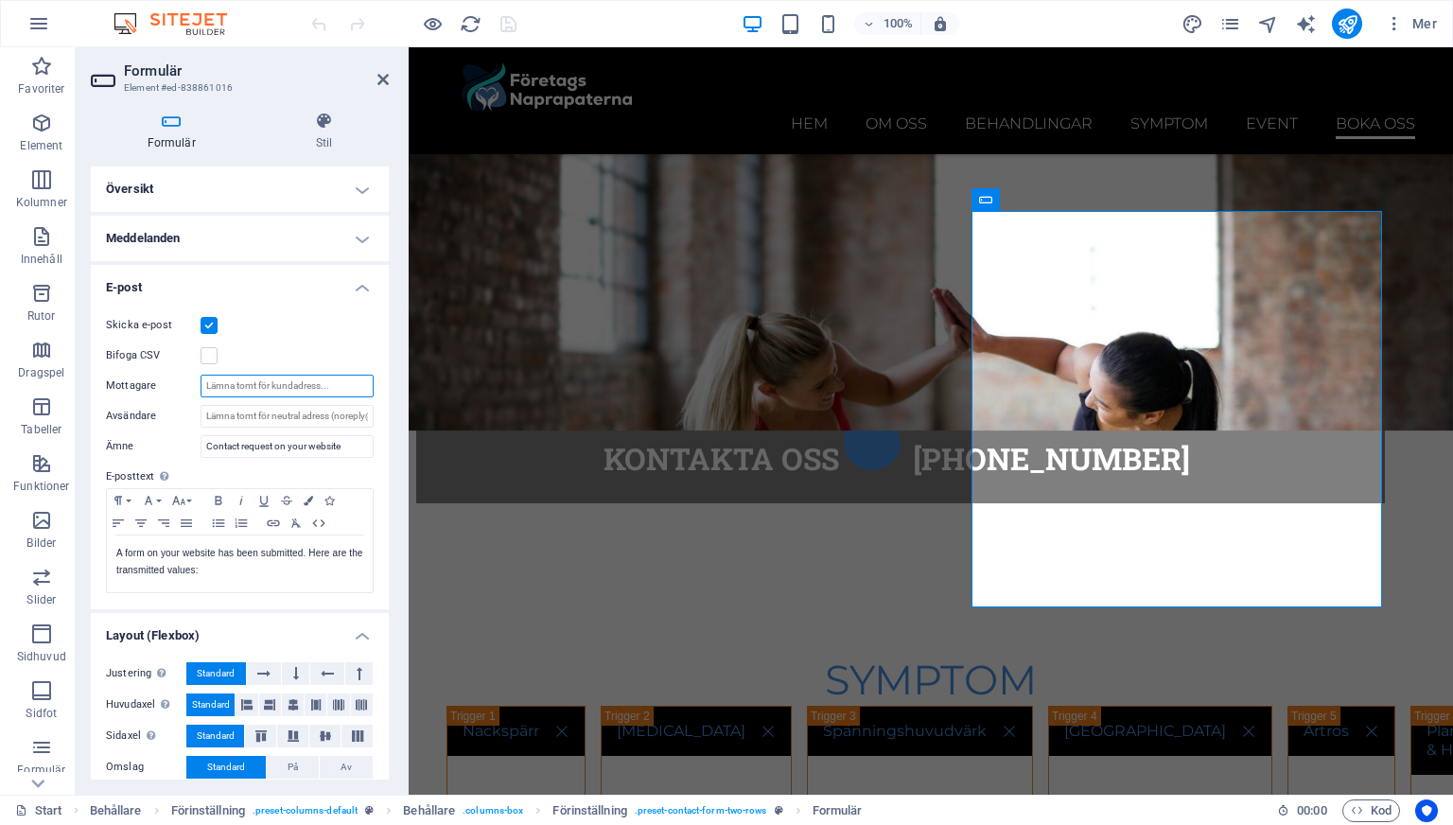
click at [218, 382] on input "Mottagare" at bounding box center [287, 386] width 173 height 23
type input "info"
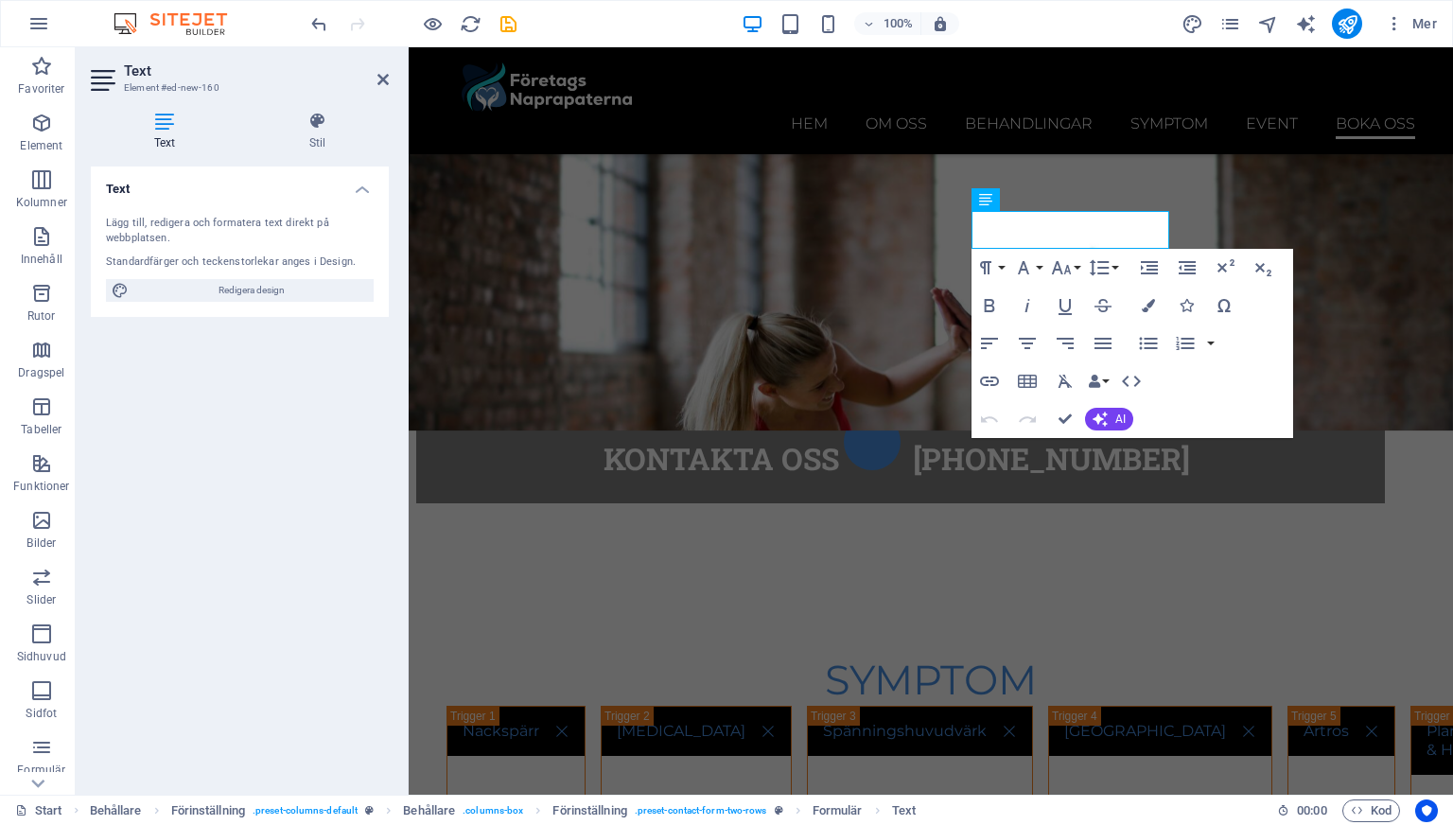
click at [175, 132] on h4 "Text" at bounding box center [168, 132] width 155 height 40
click at [273, 125] on icon at bounding box center [317, 121] width 143 height 19
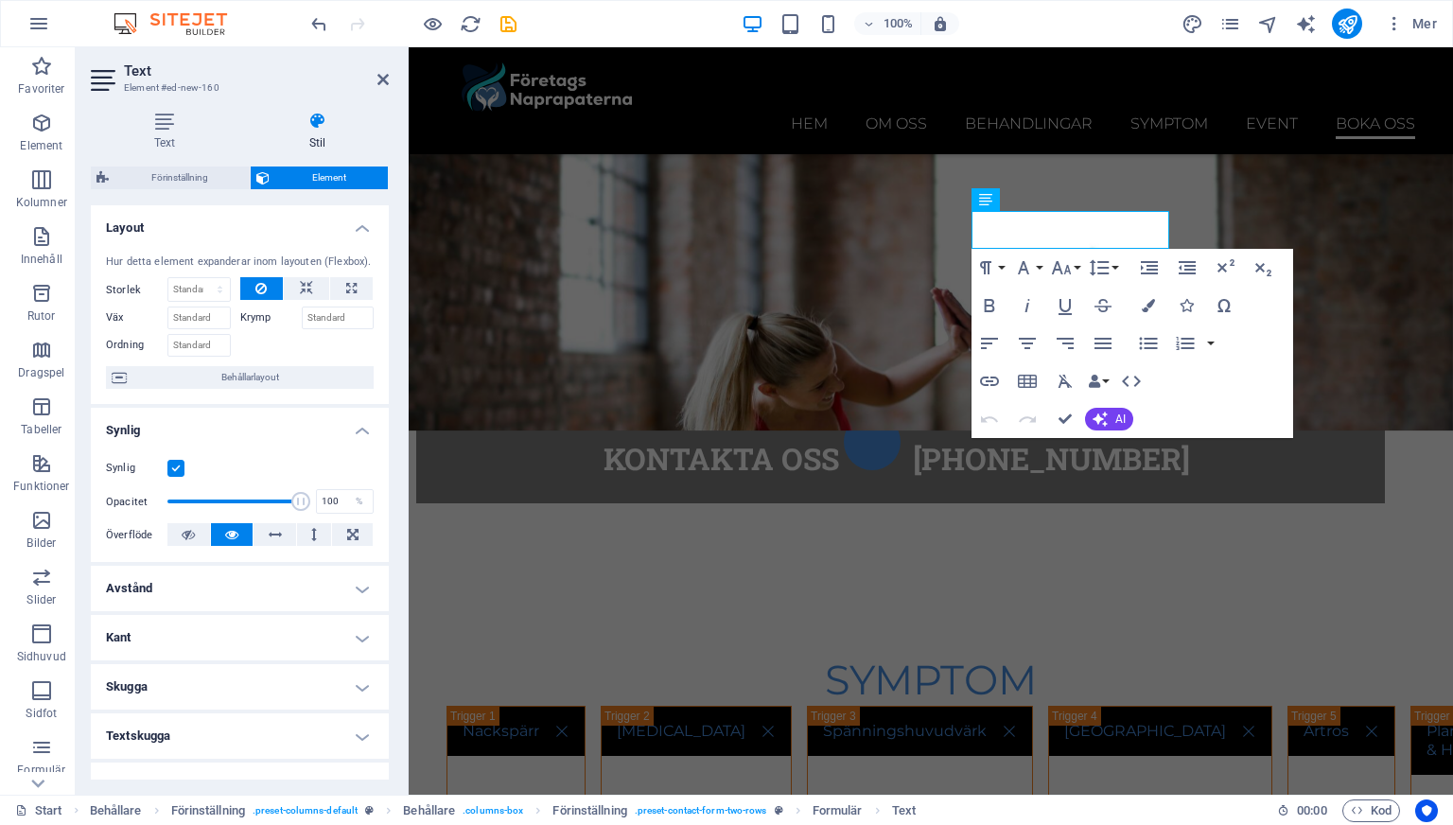
click at [316, 138] on h4 "Stil" at bounding box center [317, 132] width 143 height 40
click at [215, 189] on div "Förinställning Element Layout Hur detta element expanderar inom layouten (Flexb…" at bounding box center [240, 473] width 298 height 613
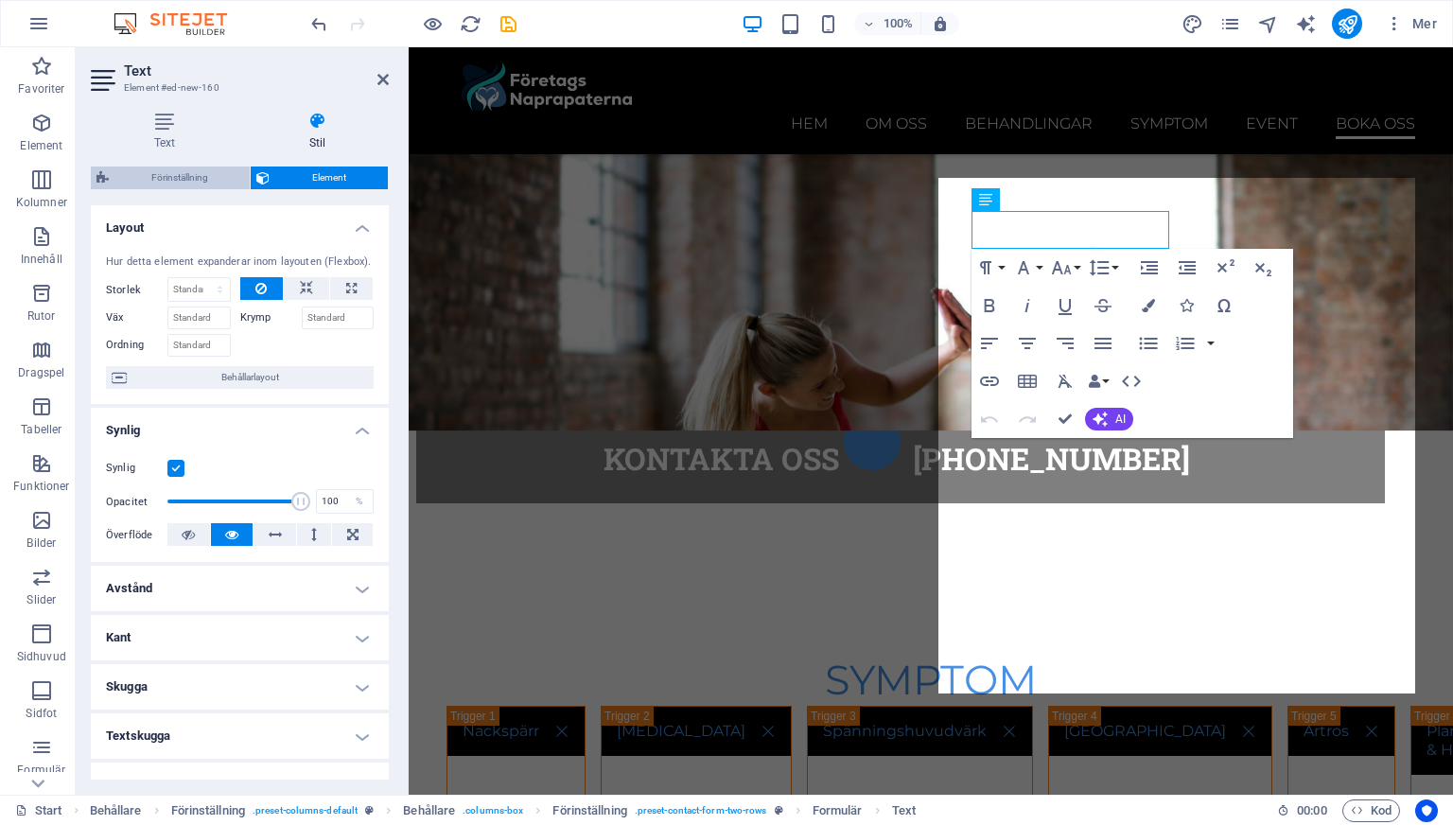
click at [202, 172] on span "Förinställning" at bounding box center [179, 178] width 130 height 23
select select "px"
select select "rem"
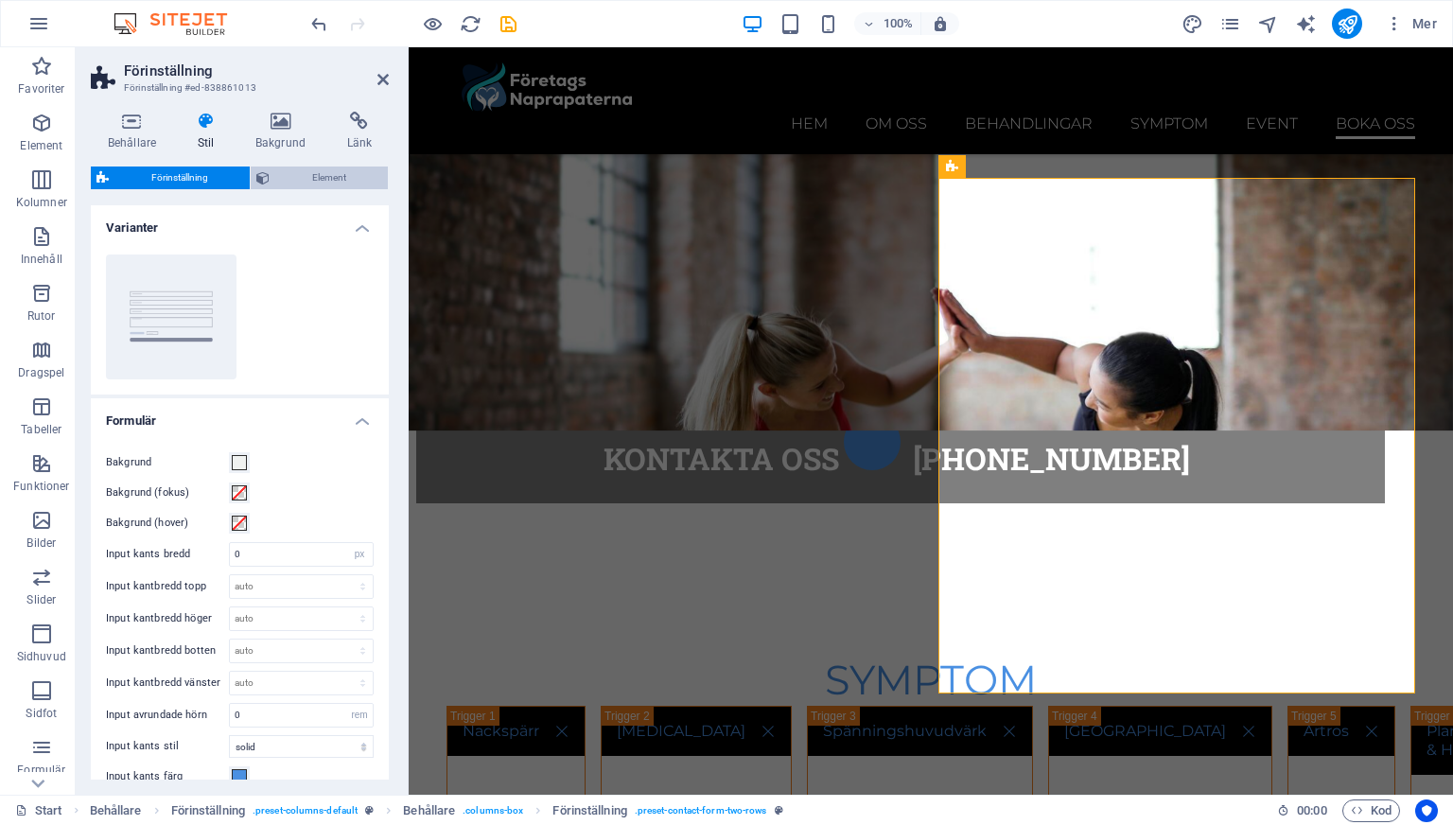
click at [288, 173] on span "Element" at bounding box center [328, 178] width 107 height 23
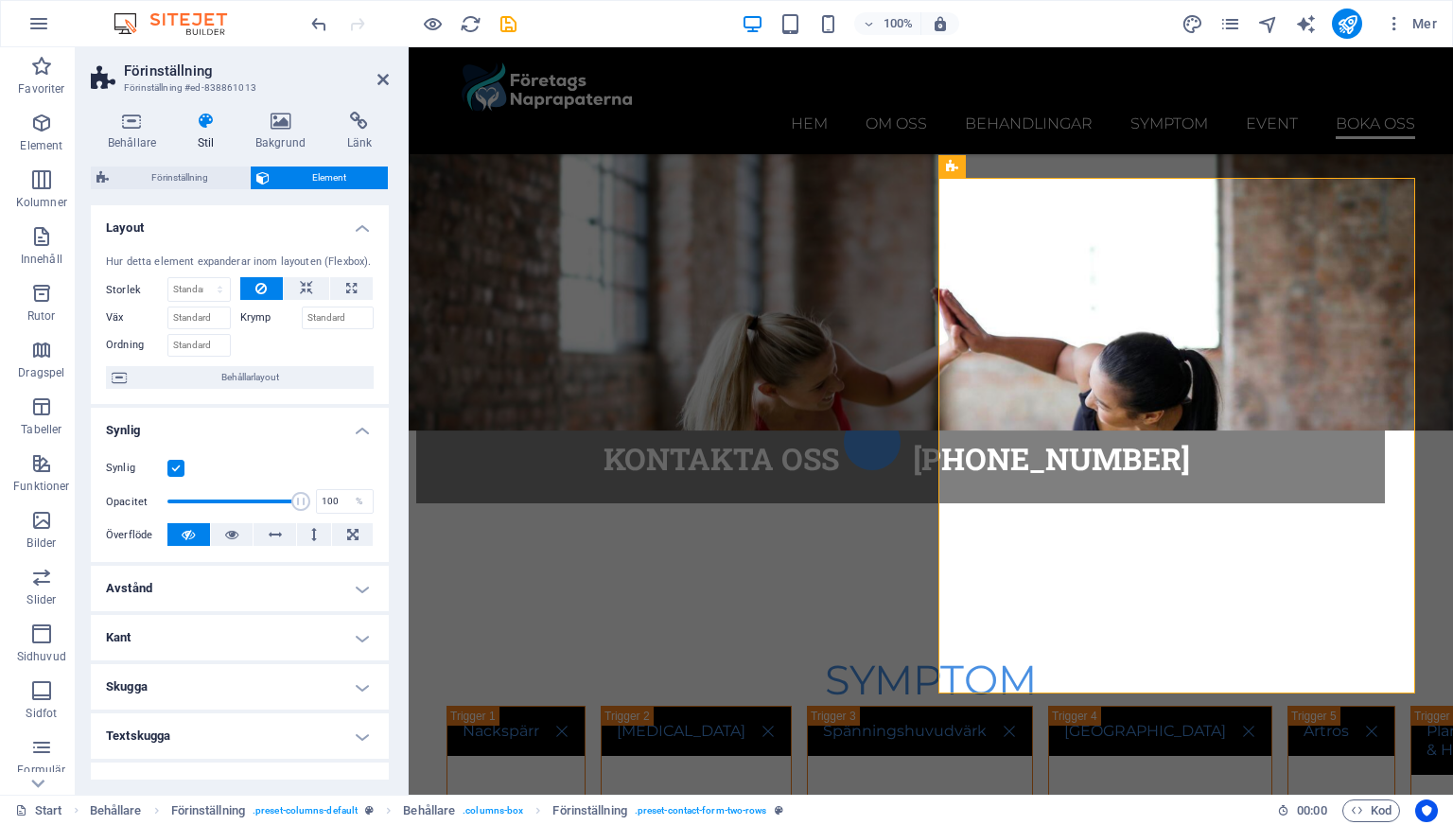
click at [304, 173] on span "Element" at bounding box center [328, 178] width 107 height 23
click at [350, 131] on h4 "Länk" at bounding box center [359, 132] width 59 height 40
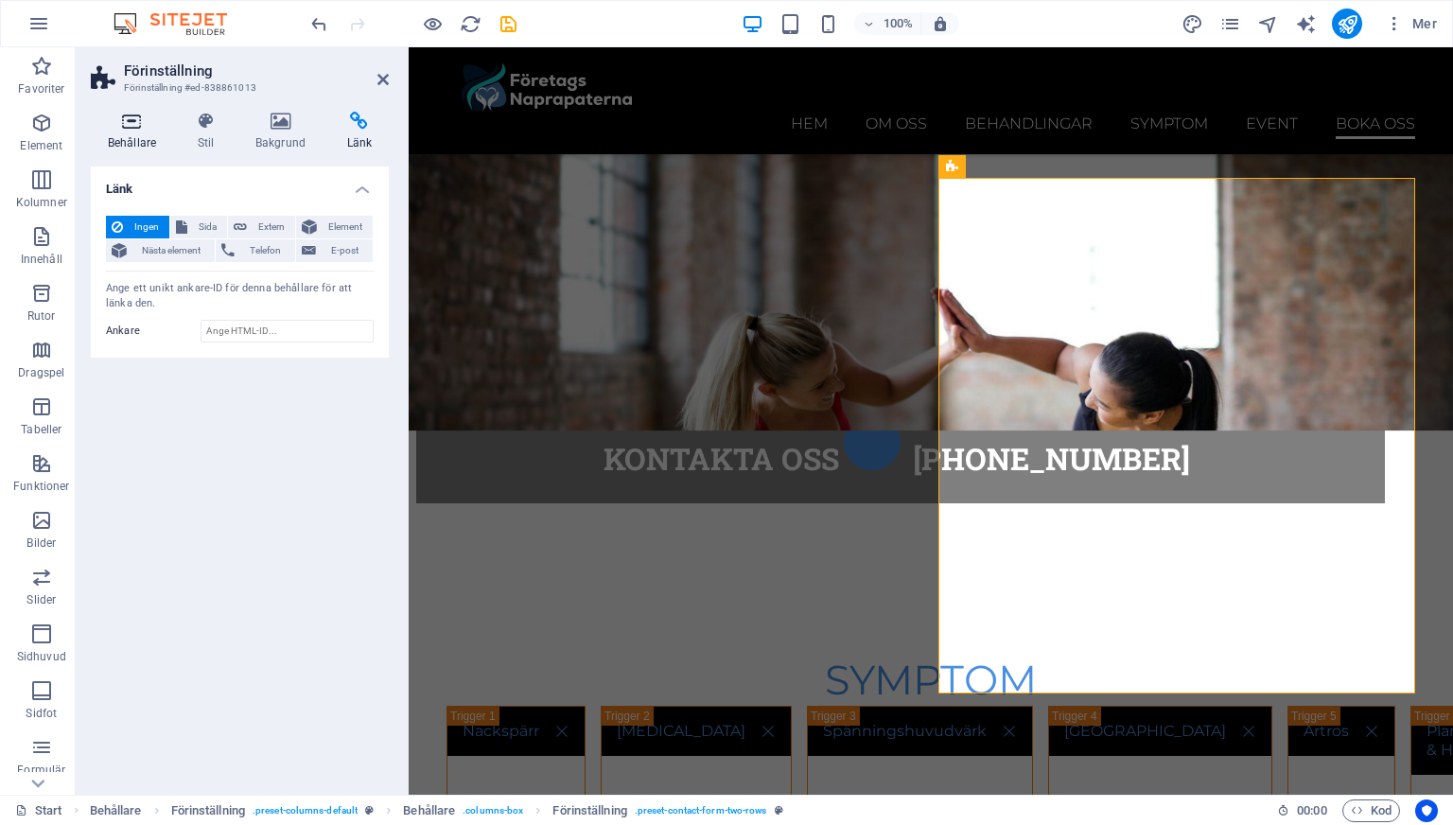
click at [145, 133] on h4 "Behållare" at bounding box center [136, 132] width 90 height 40
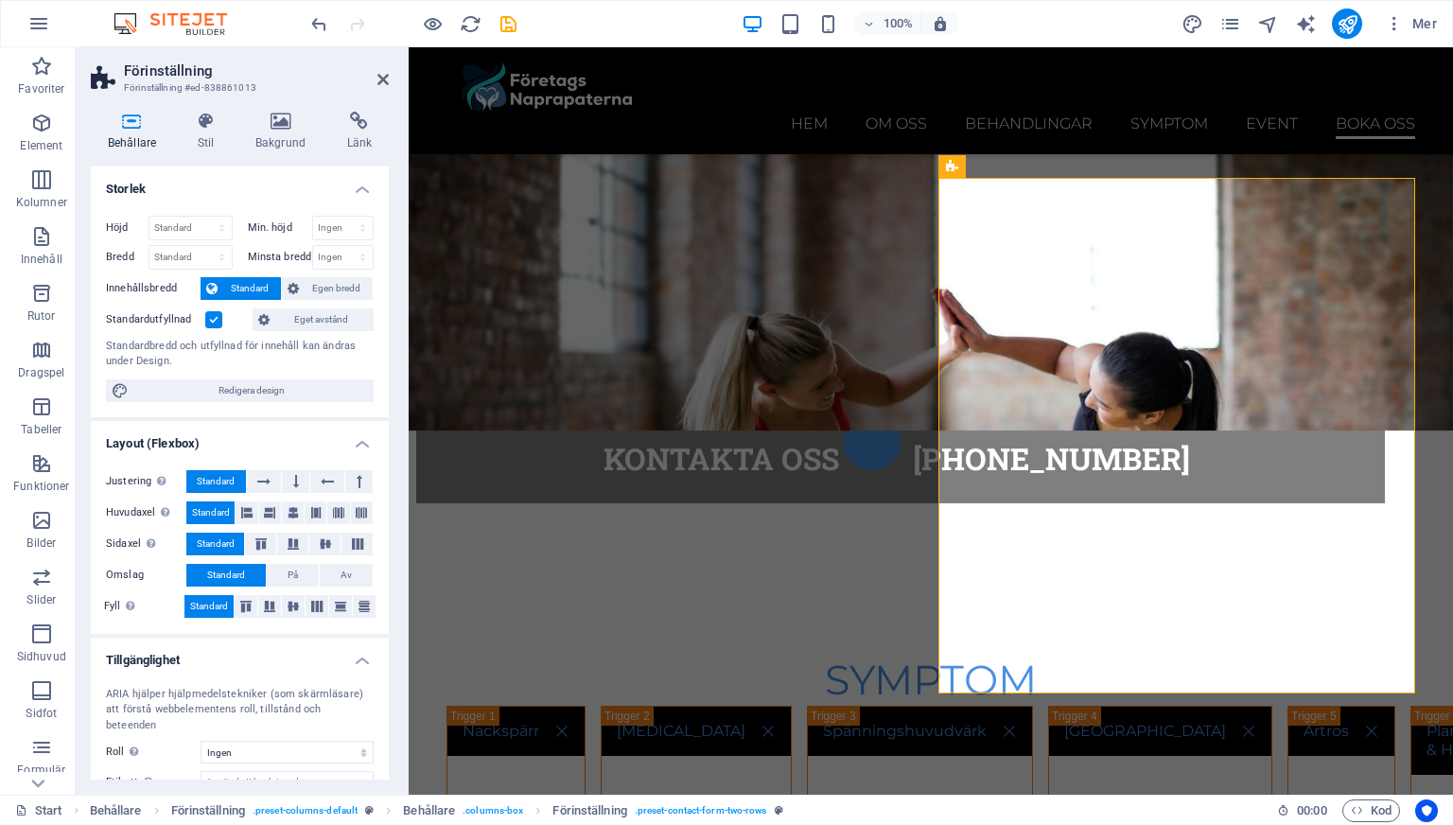
scroll to position [104, 0]
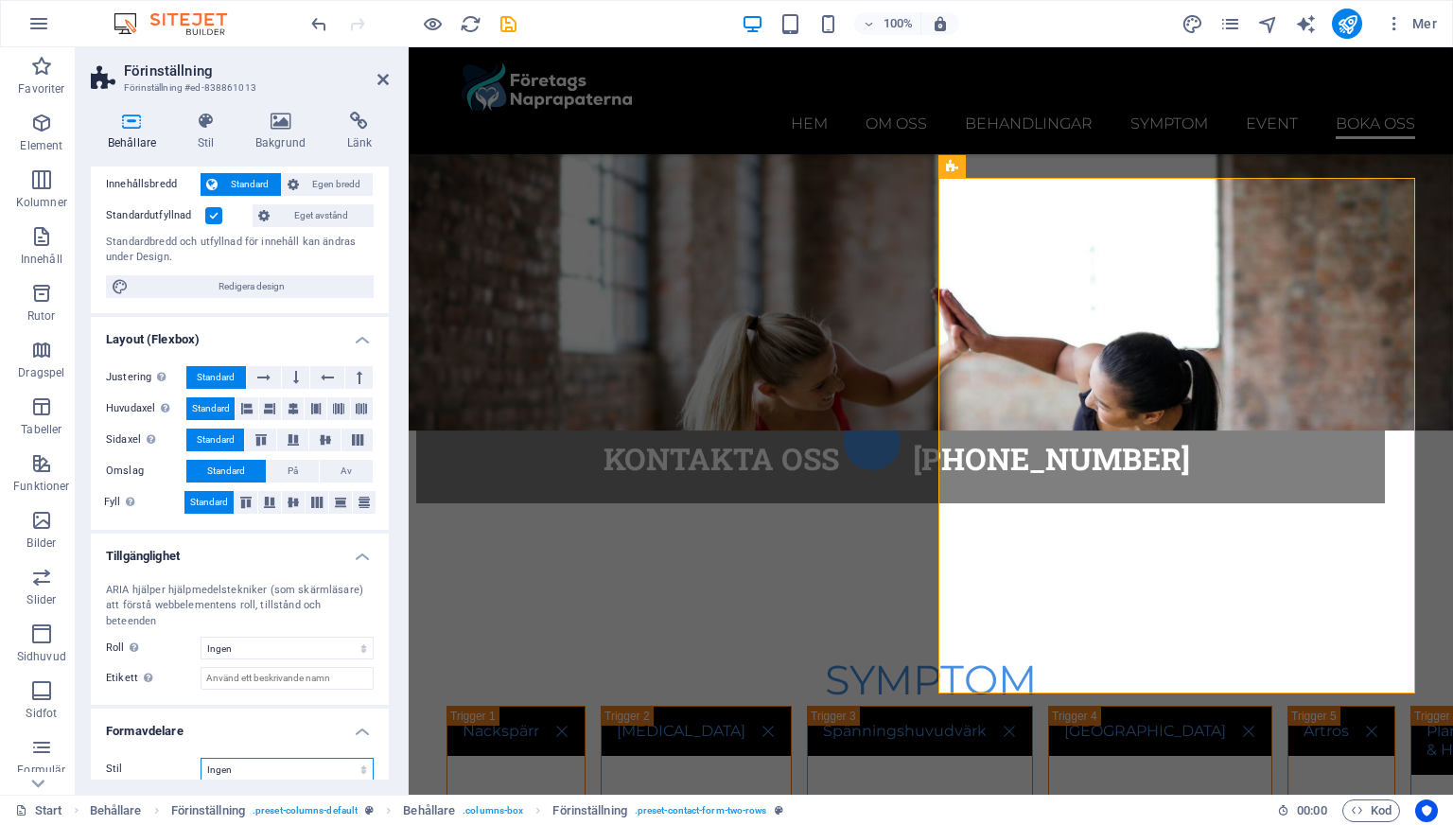
click at [317, 758] on select "Ingen Triangel Fyrkant Diagonal Polygon 1 Polygon 2 Sicksack Flera sicksack Våg…" at bounding box center [287, 769] width 173 height 23
click at [201, 758] on select "Ingen Triangel Fyrkant Diagonal Polygon 1 Polygon 2 Sicksack Flera sicksack Våg…" at bounding box center [287, 769] width 173 height 23
click at [294, 720] on h4 "Formavdelare" at bounding box center [240, 726] width 298 height 34
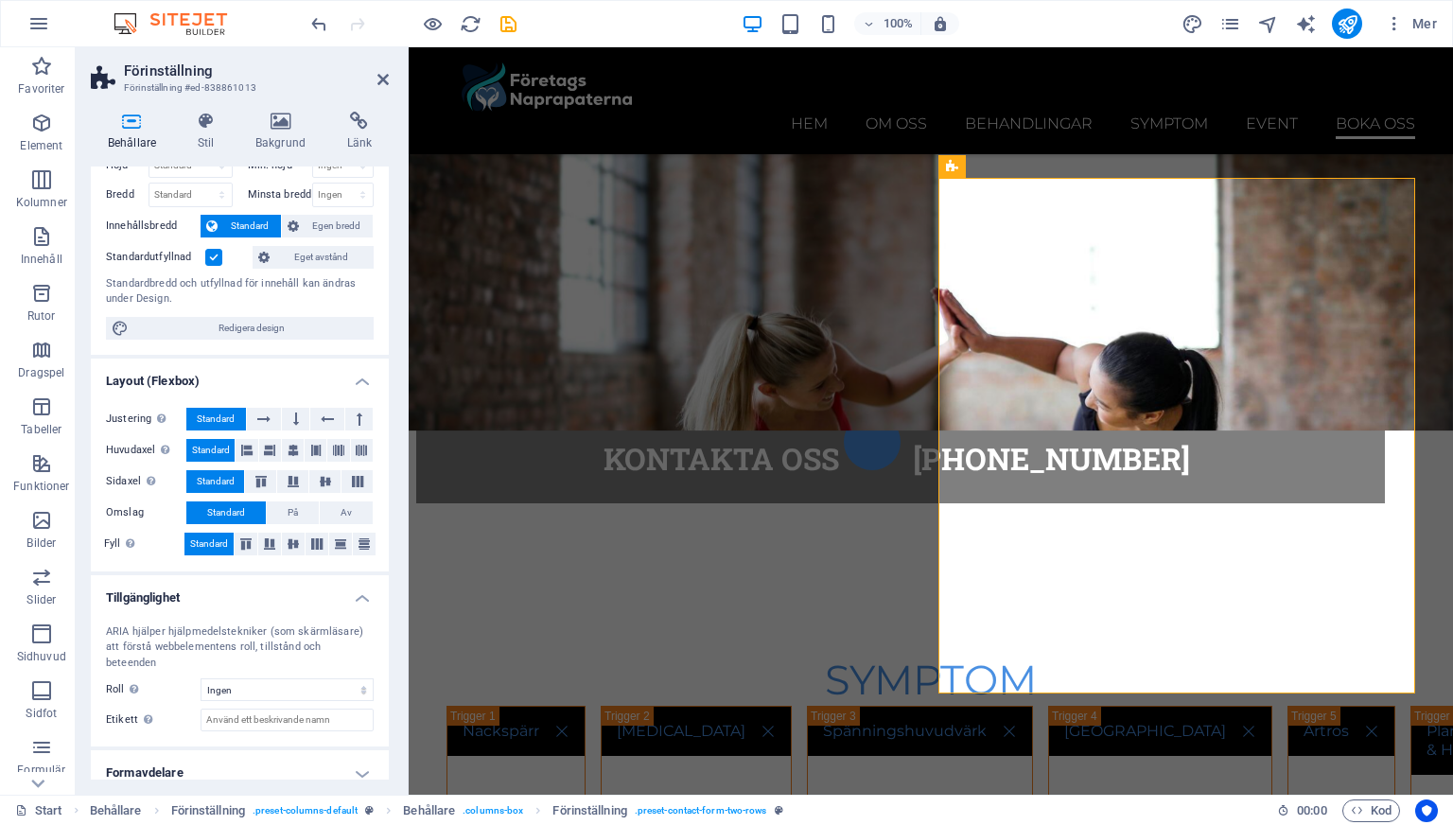
scroll to position [0, 0]
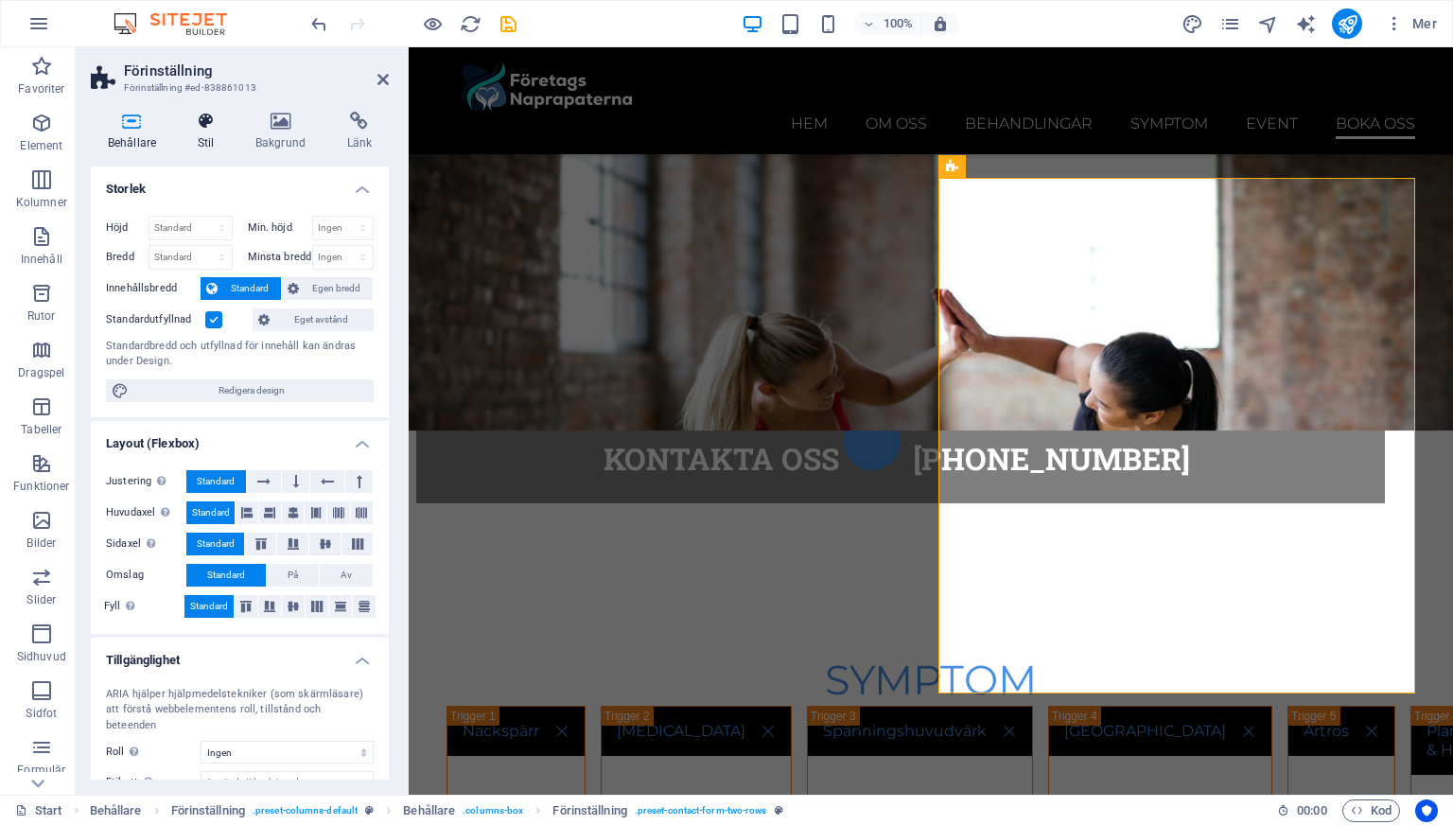
click at [219, 149] on h4 "Stil" at bounding box center [210, 132] width 58 height 40
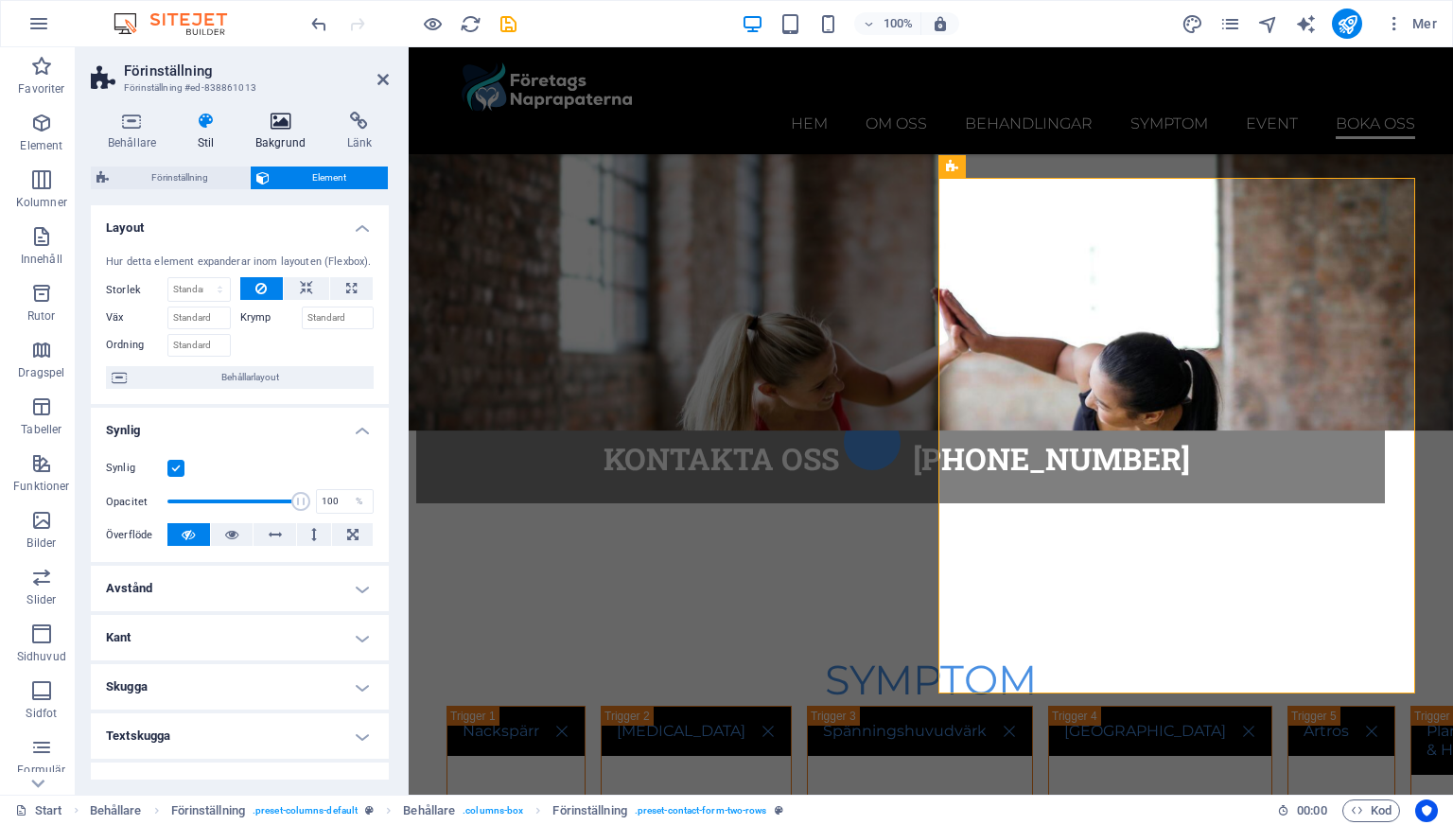
click at [293, 135] on h4 "Bakgrund" at bounding box center [284, 132] width 92 height 40
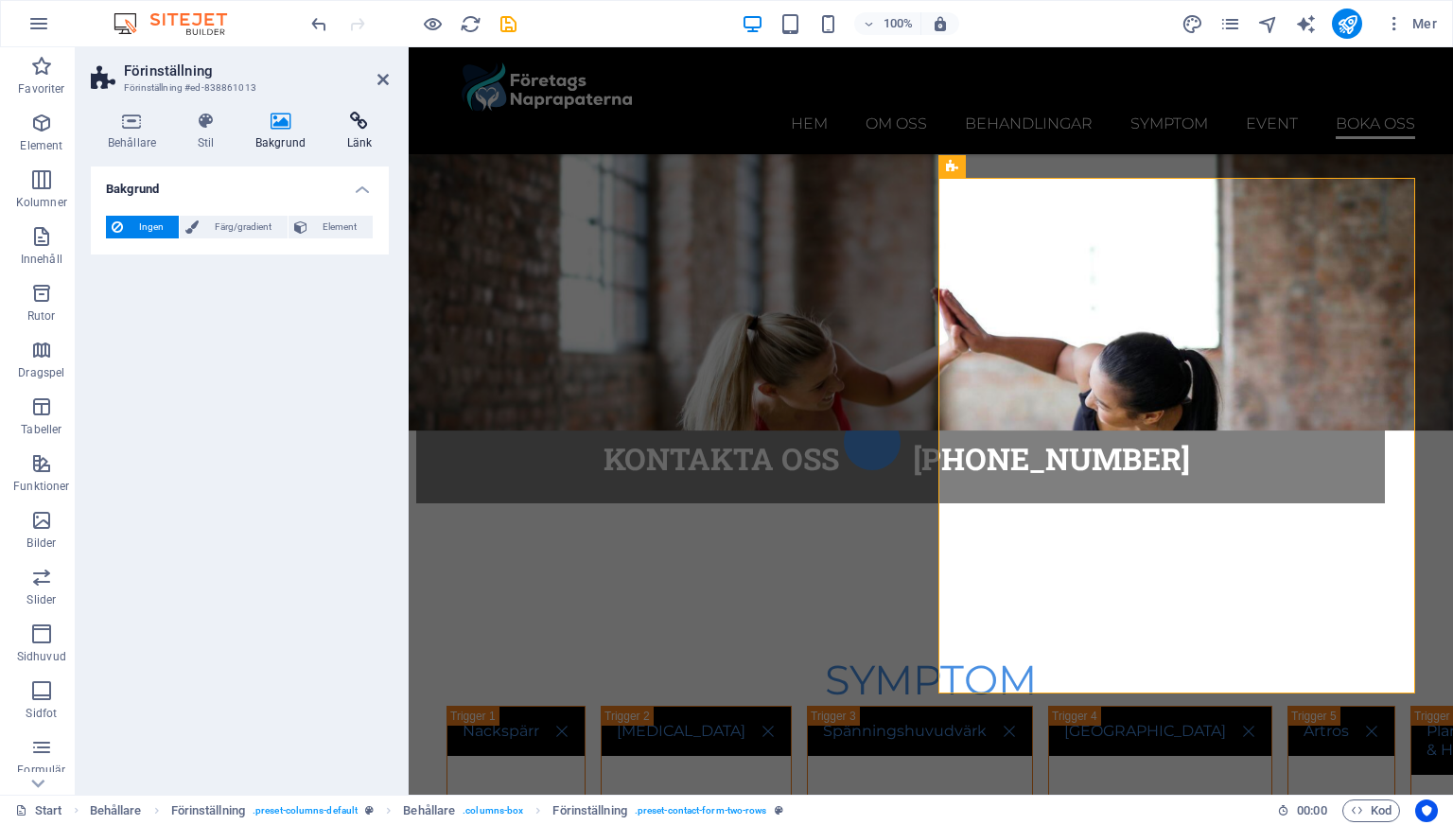
click at [346, 136] on h4 "Länk" at bounding box center [359, 132] width 59 height 40
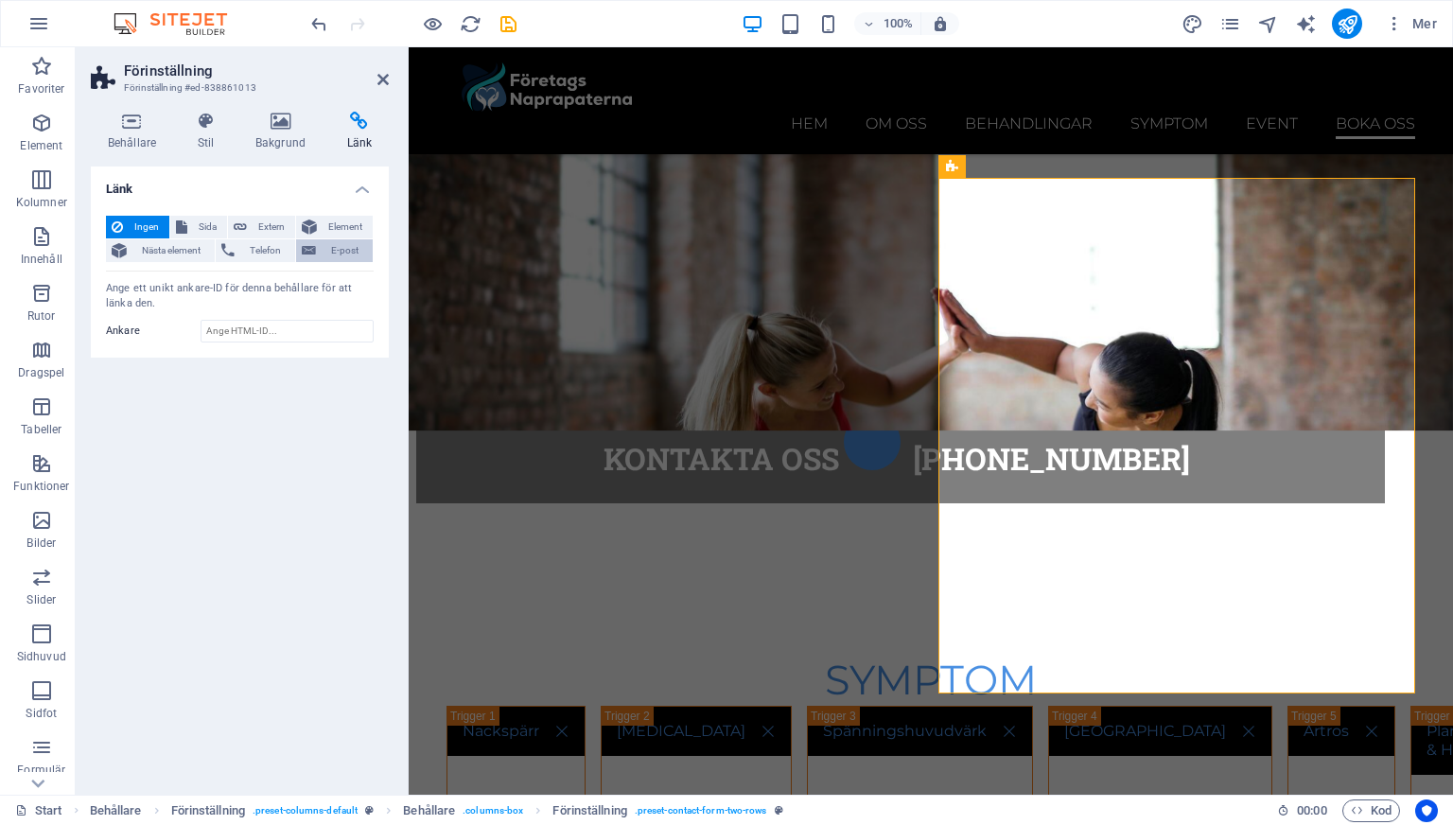
click at [316, 255] on icon at bounding box center [309, 250] width 14 height 23
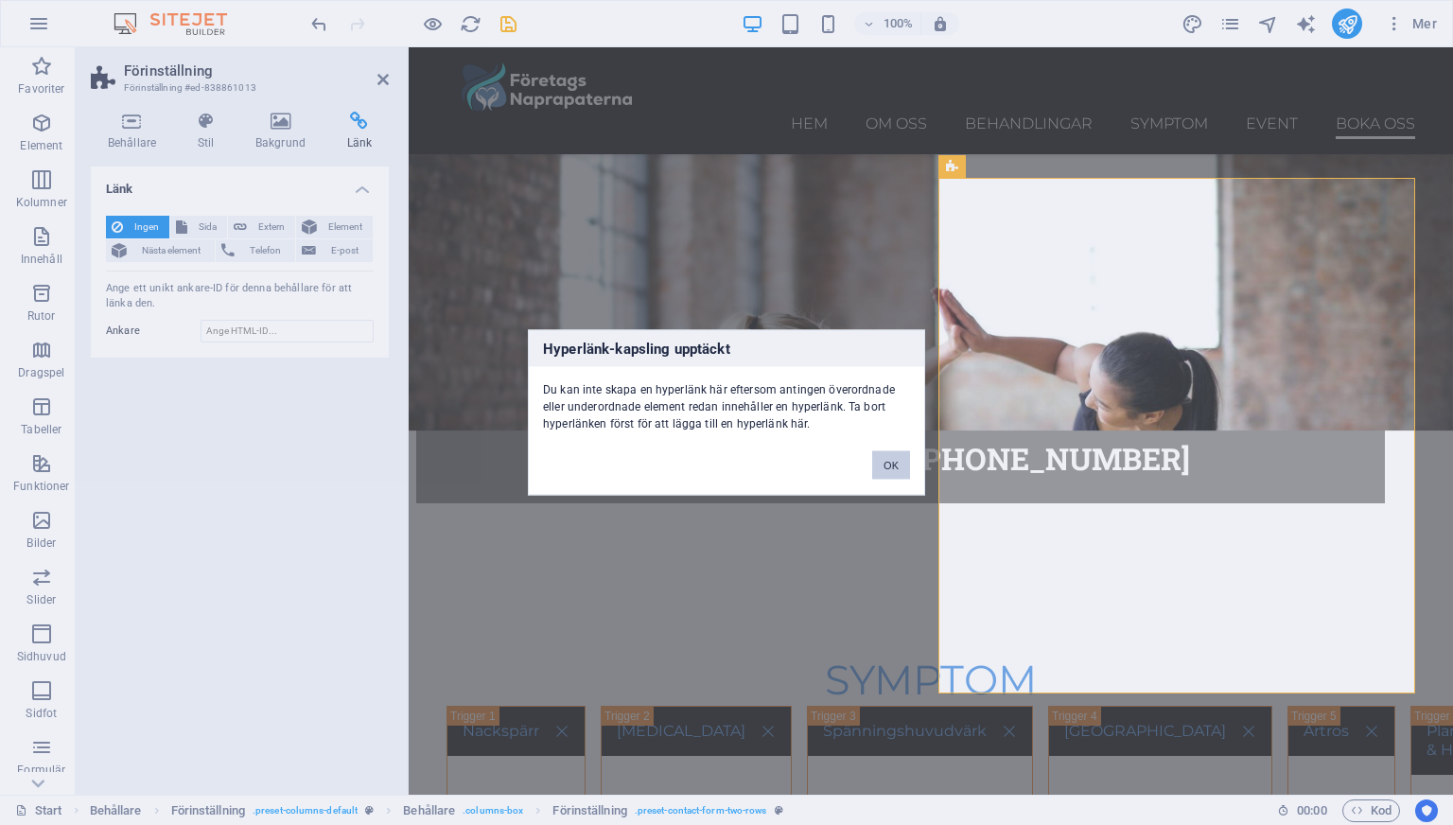
click at [894, 465] on button "OK" at bounding box center [891, 465] width 38 height 28
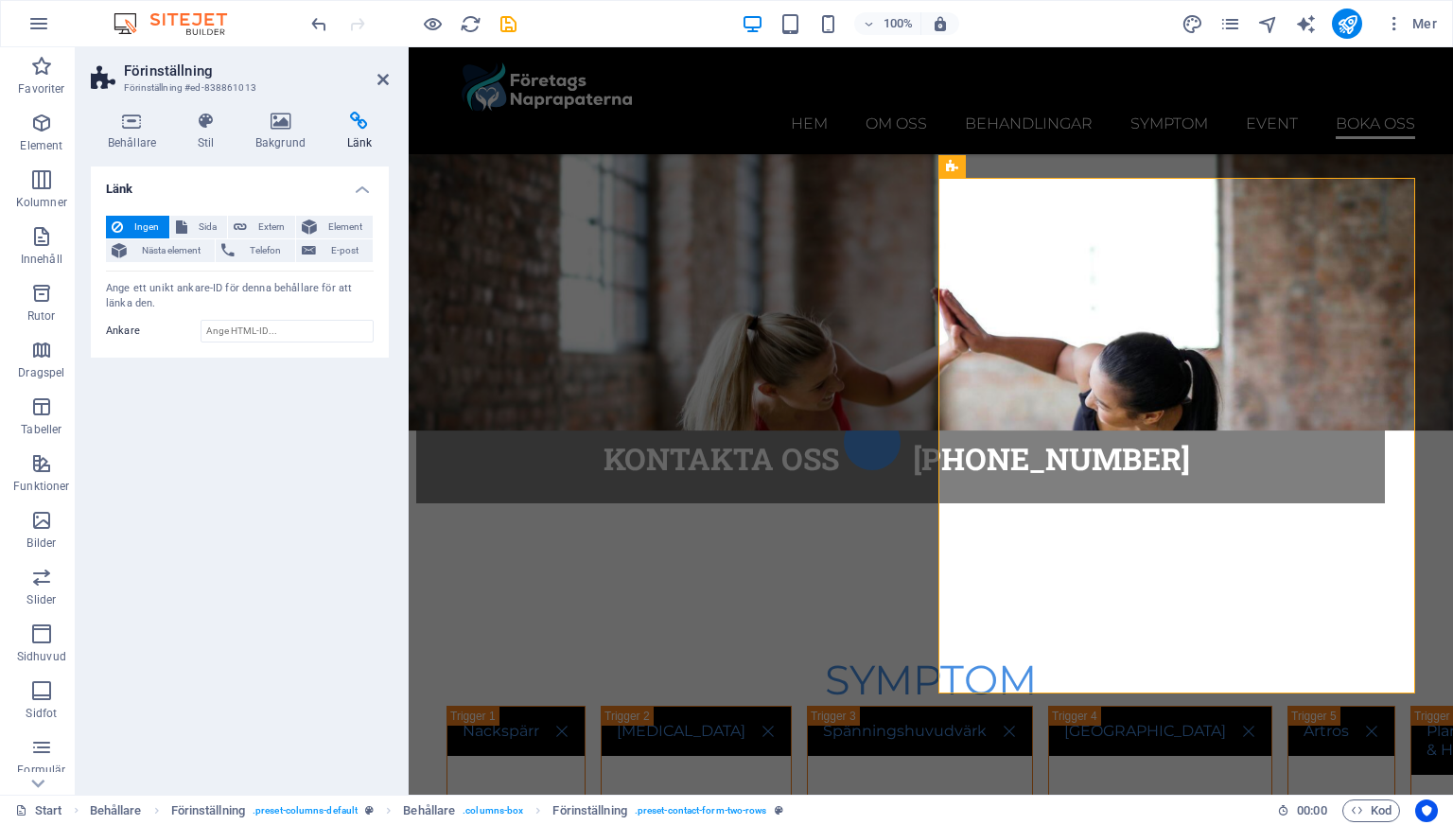
click at [378, 71] on h2 "Förinställning" at bounding box center [256, 70] width 265 height 17
click at [382, 79] on icon at bounding box center [382, 79] width 11 height 15
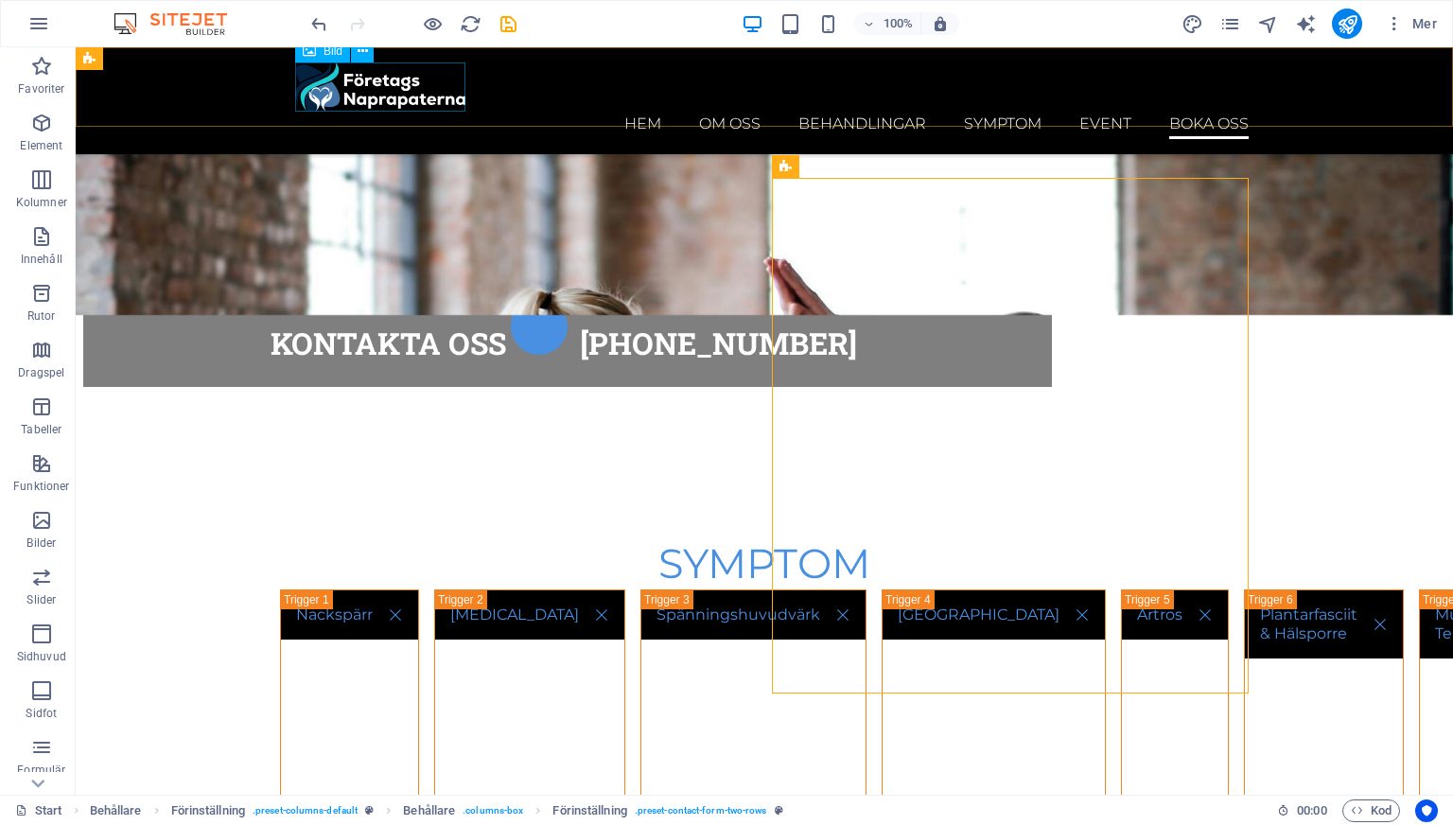
scroll to position [8425, 0]
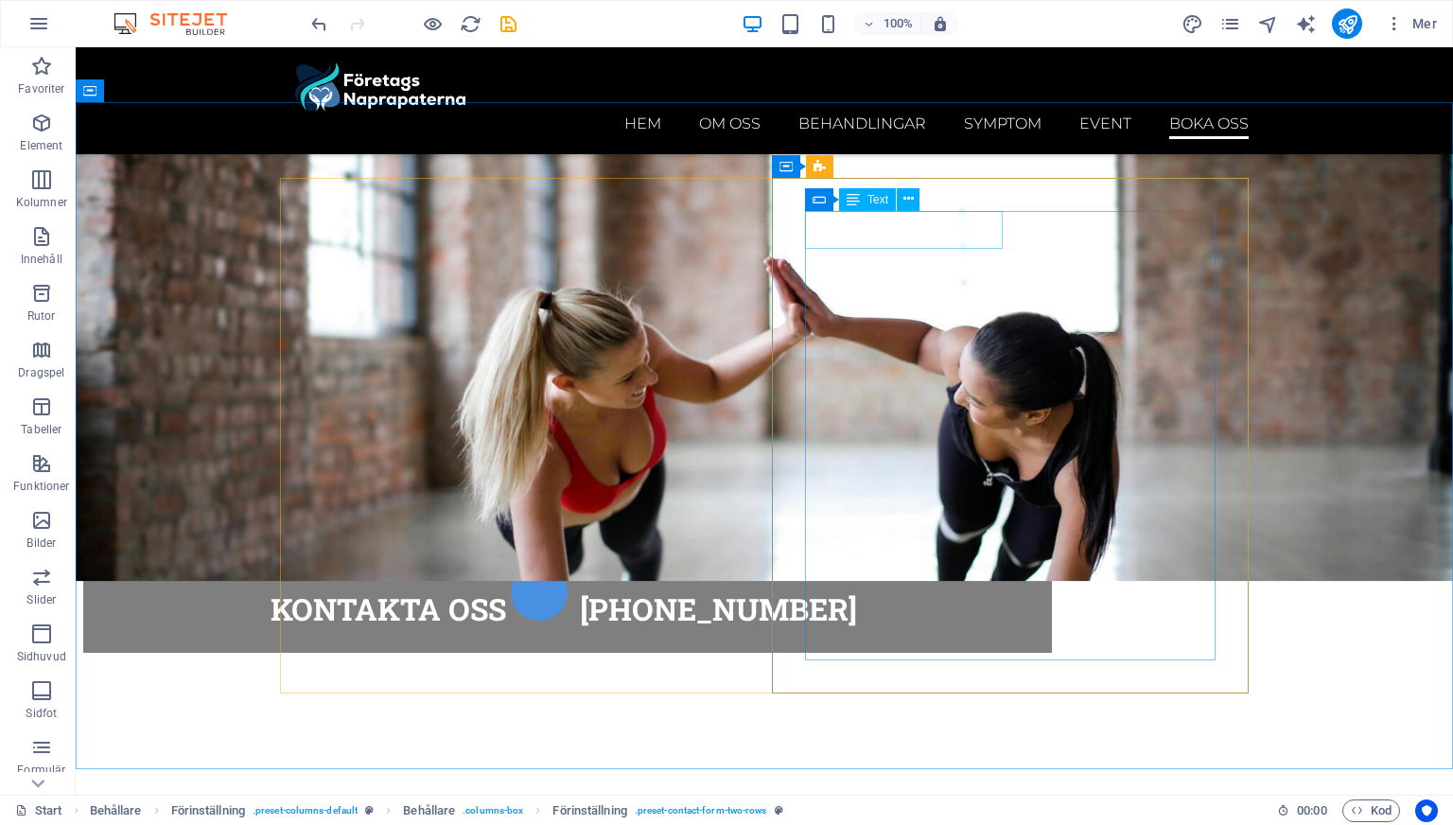
click at [864, 205] on div "Text" at bounding box center [867, 199] width 57 height 23
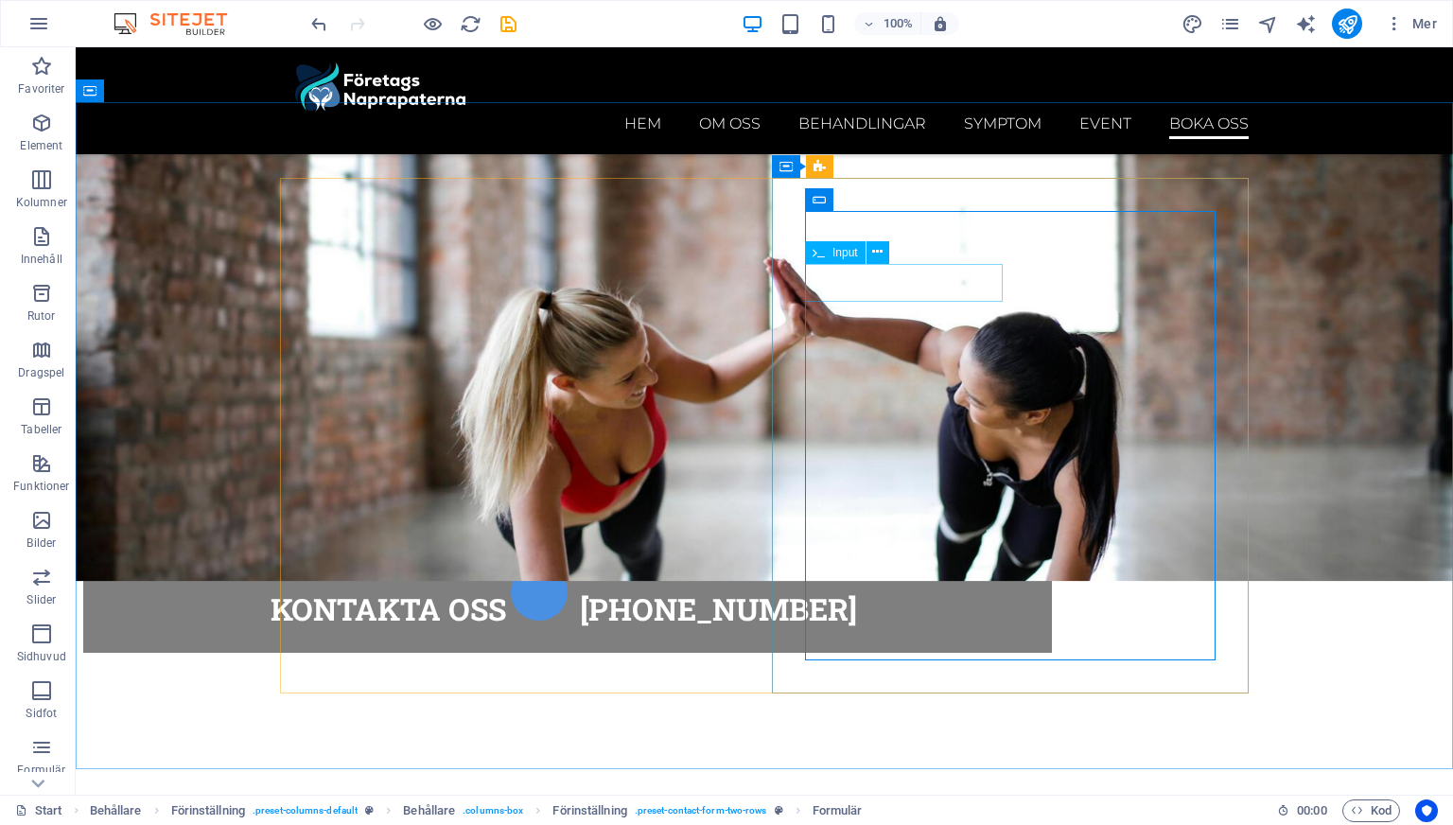
click at [850, 247] on span "Input" at bounding box center [846, 252] width 26 height 11
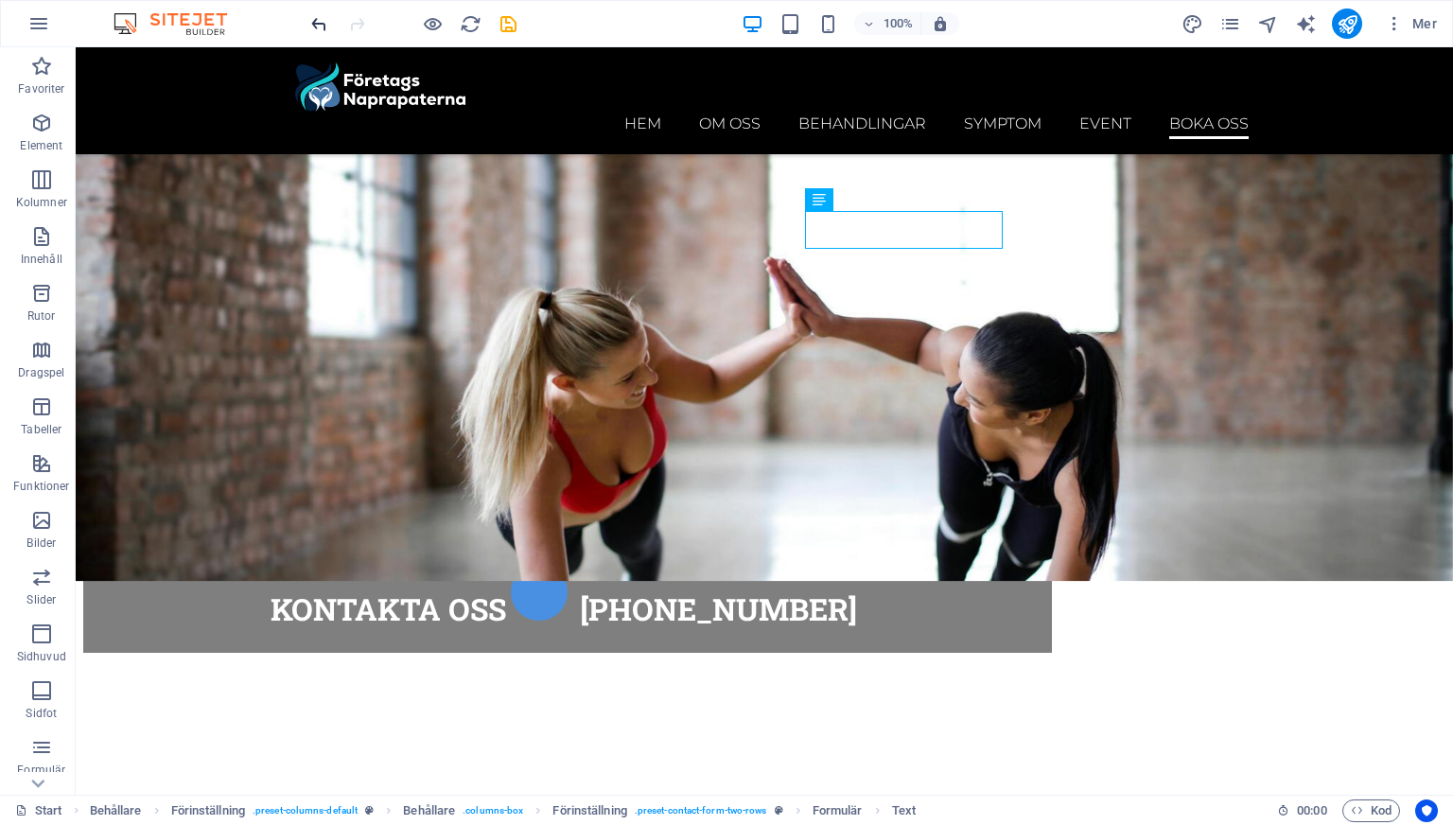
click at [312, 28] on icon "undo" at bounding box center [319, 24] width 22 height 22
click at [304, 29] on div "100% Mer" at bounding box center [726, 23] width 1451 height 45
click at [315, 25] on icon "undo" at bounding box center [319, 24] width 22 height 22
click at [316, 24] on icon "undo" at bounding box center [319, 24] width 22 height 22
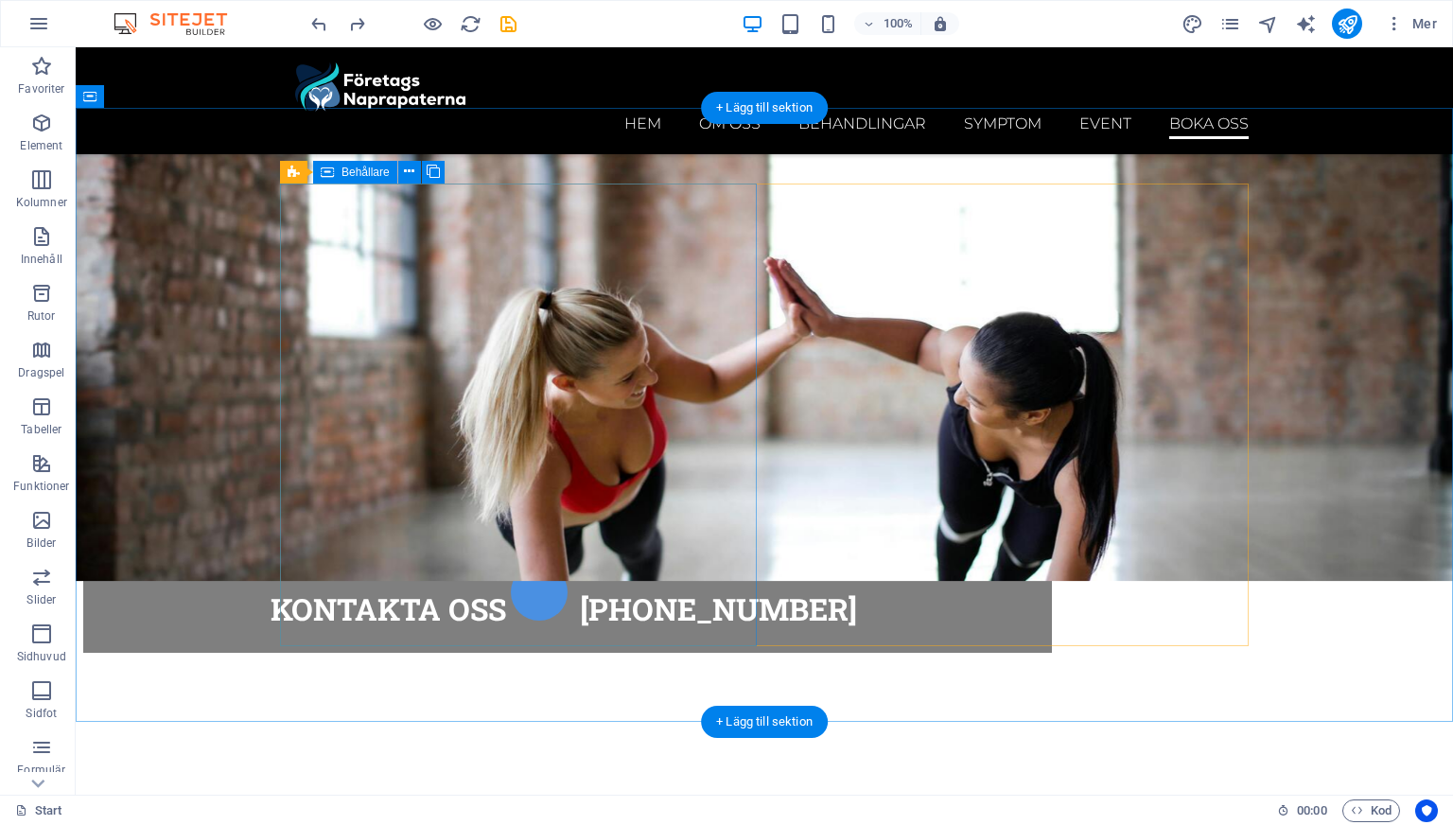
scroll to position [8365, 0]
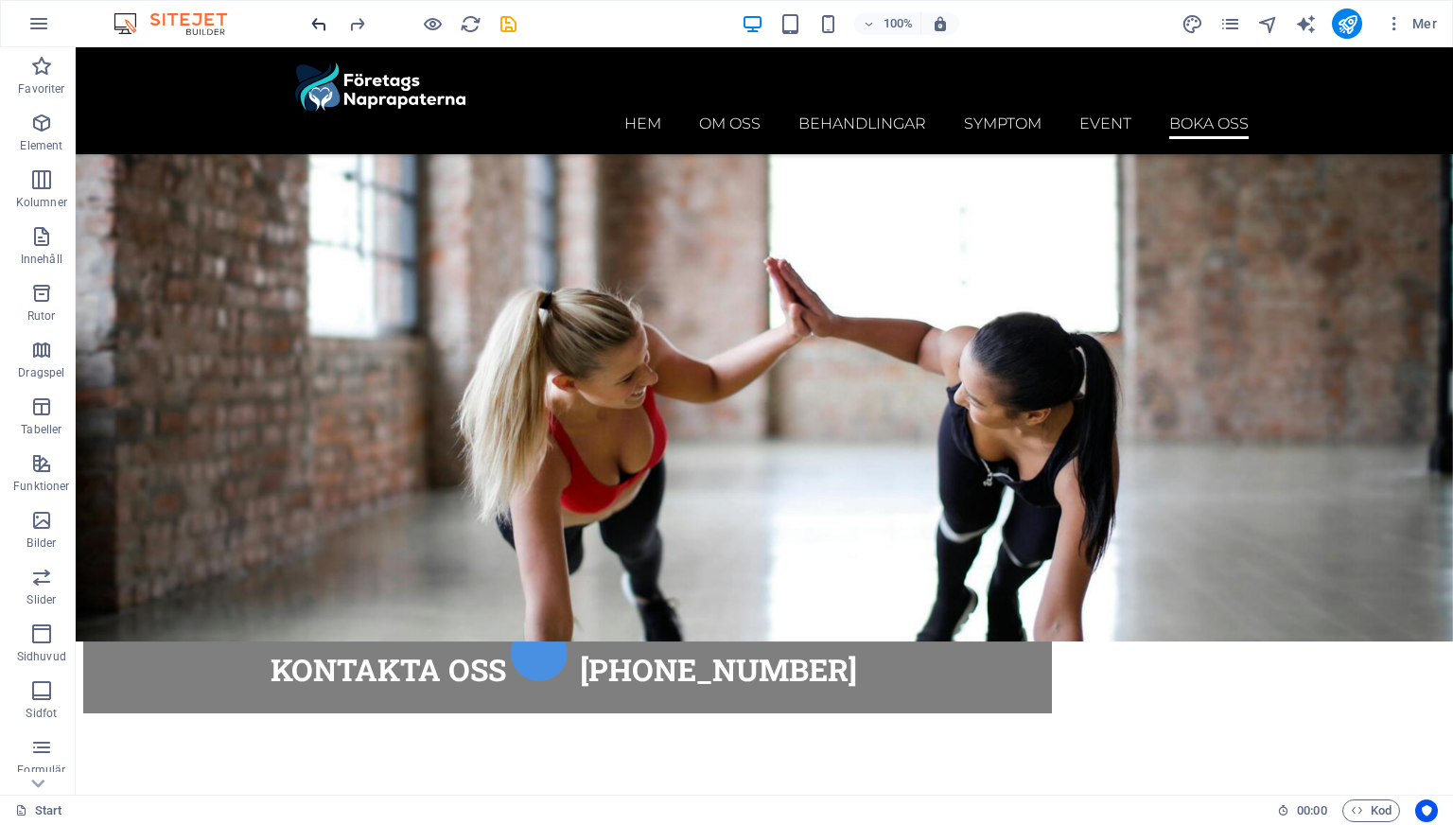
click at [316, 26] on icon "undo" at bounding box center [319, 24] width 22 height 22
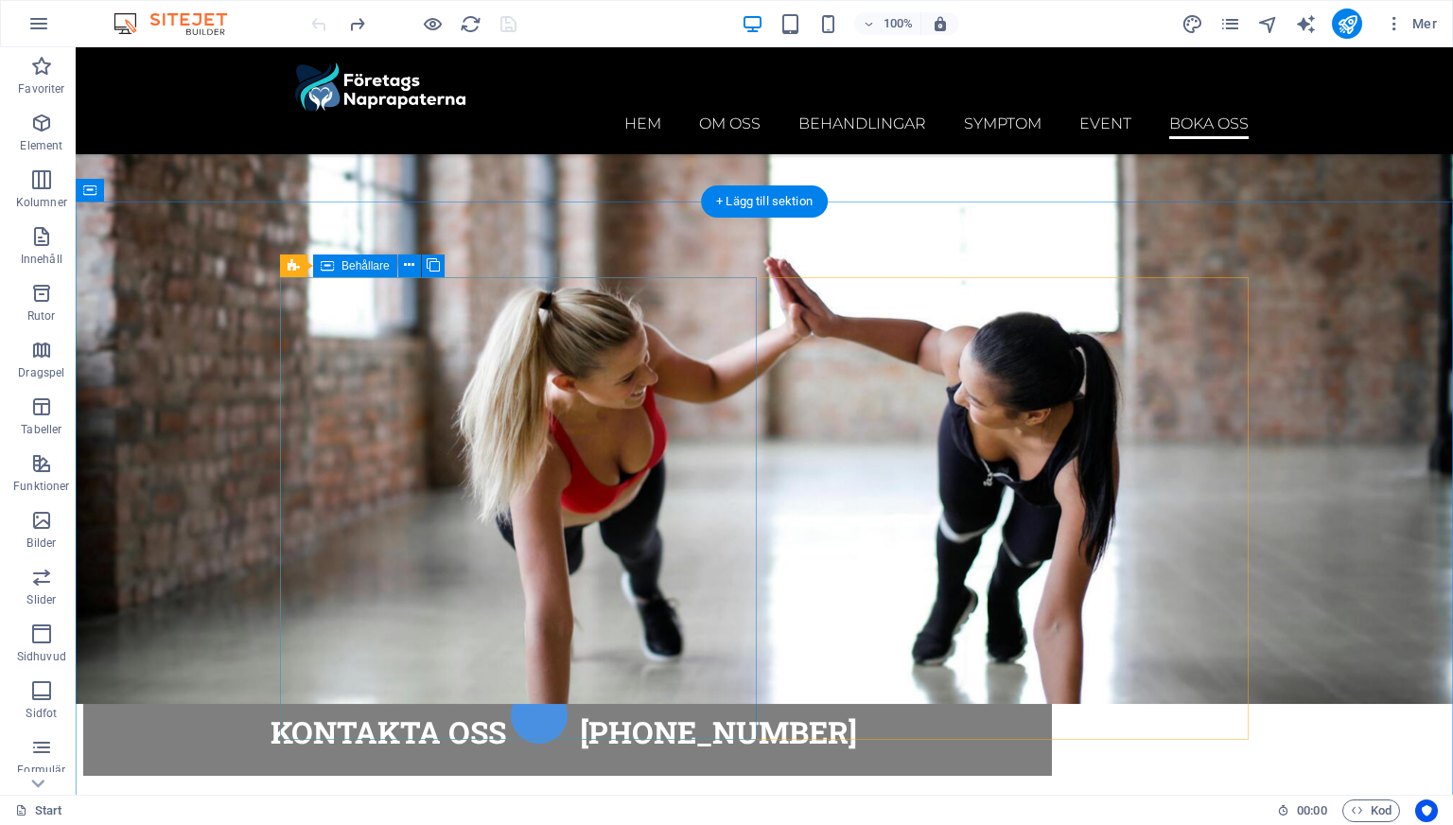
scroll to position [8326, 0]
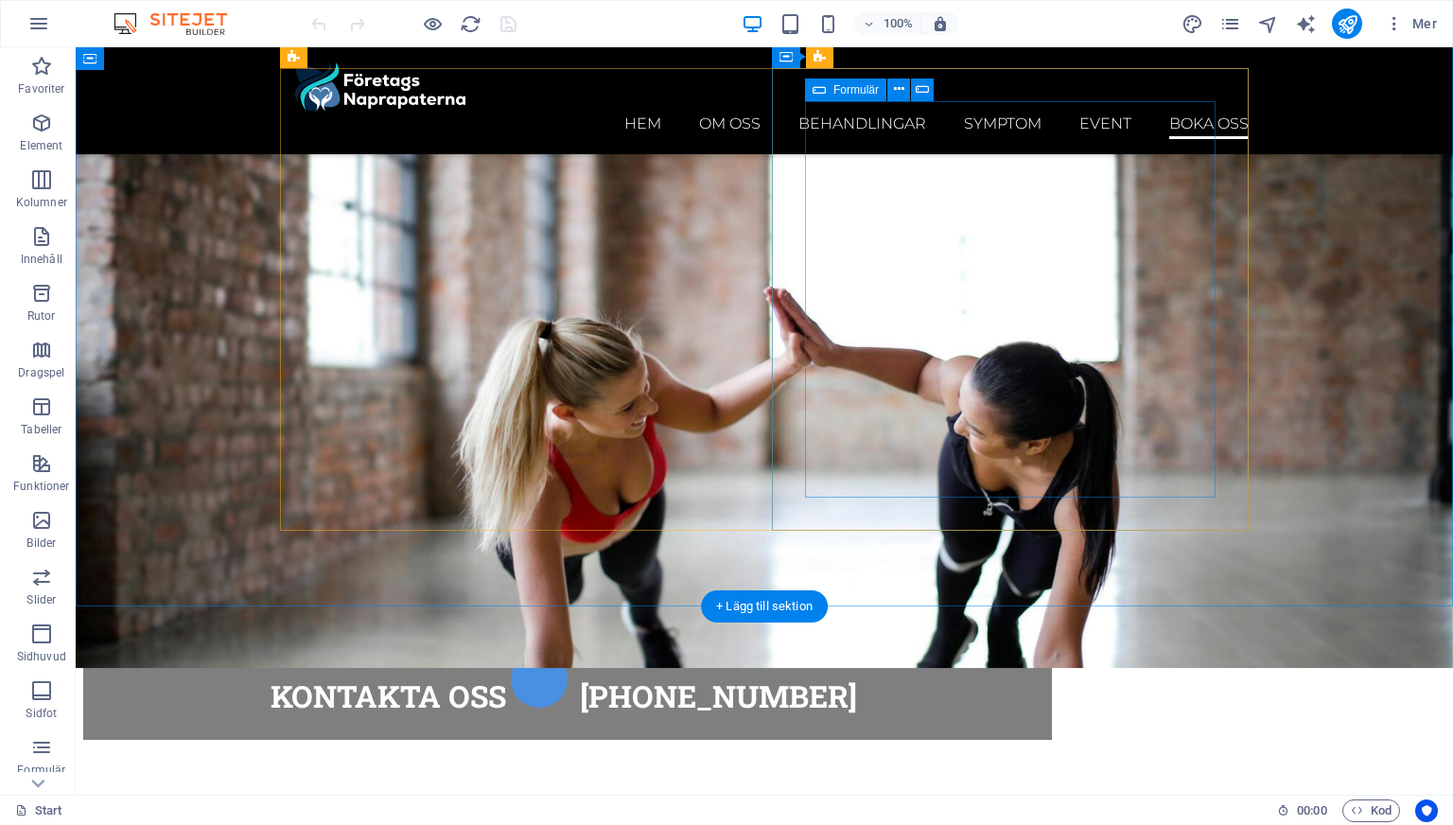
scroll to position [8230, 0]
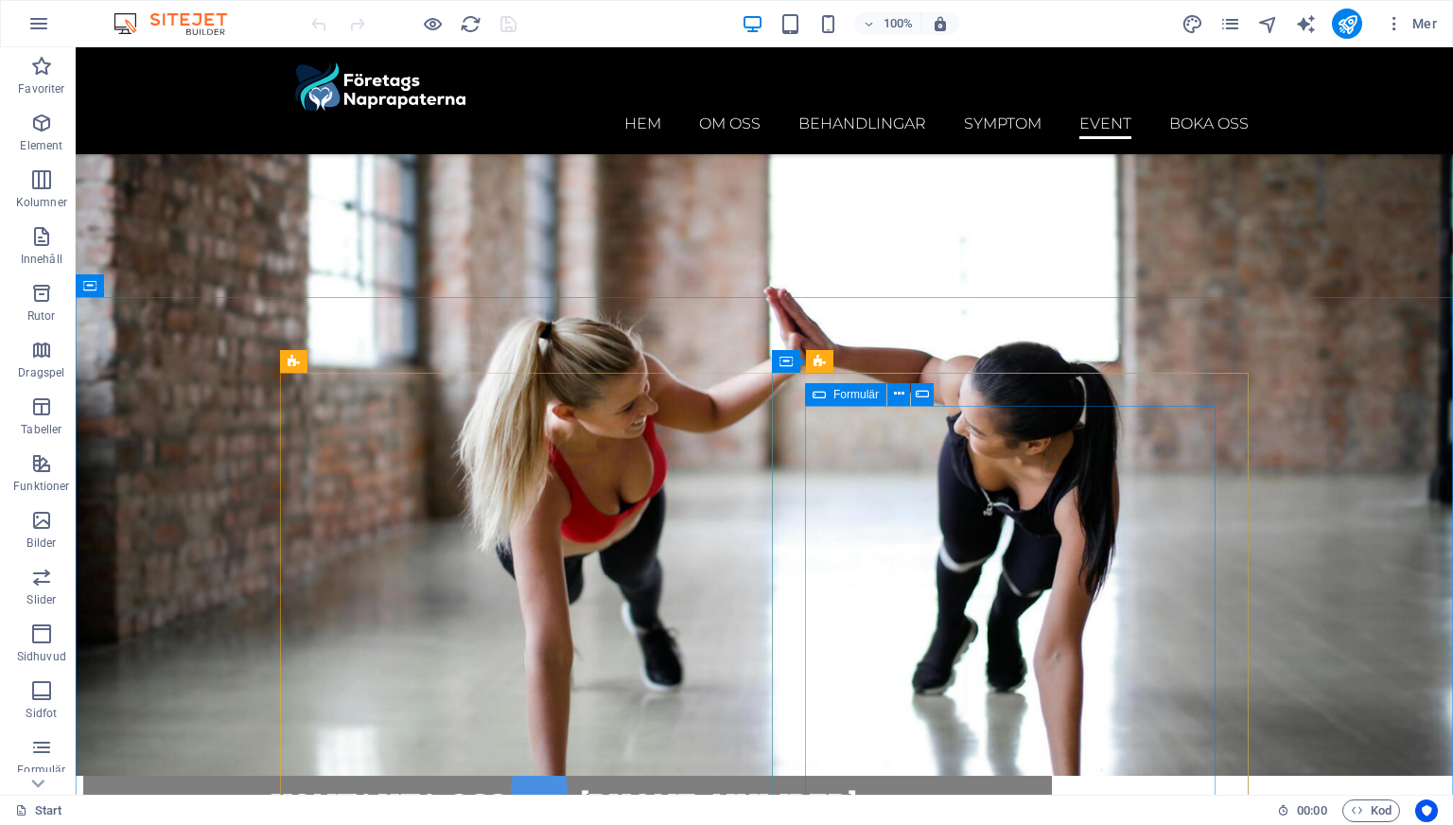
click at [837, 391] on span "Formulär" at bounding box center [856, 394] width 45 height 11
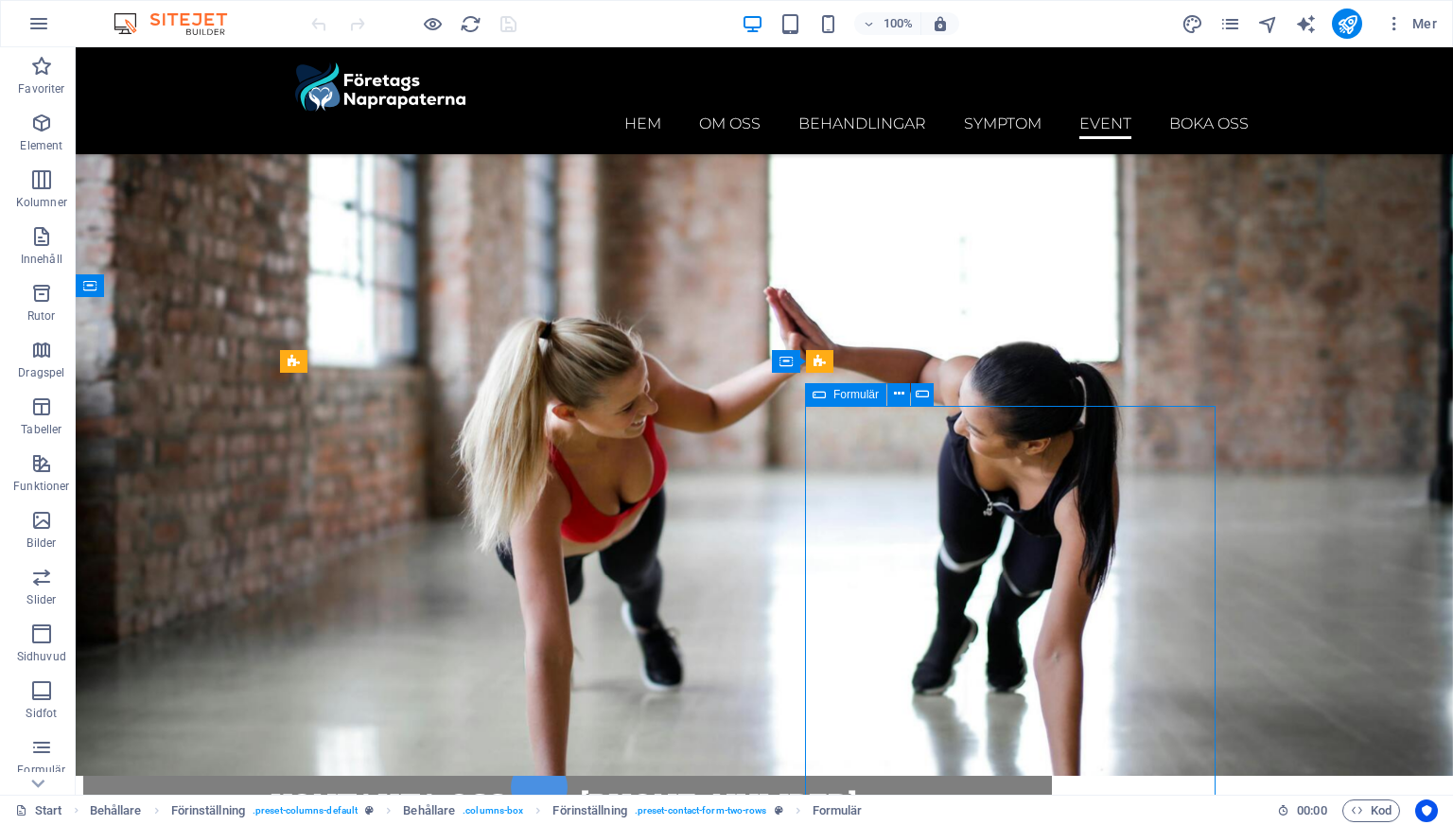
click at [837, 391] on span "Formulär" at bounding box center [856, 394] width 45 height 11
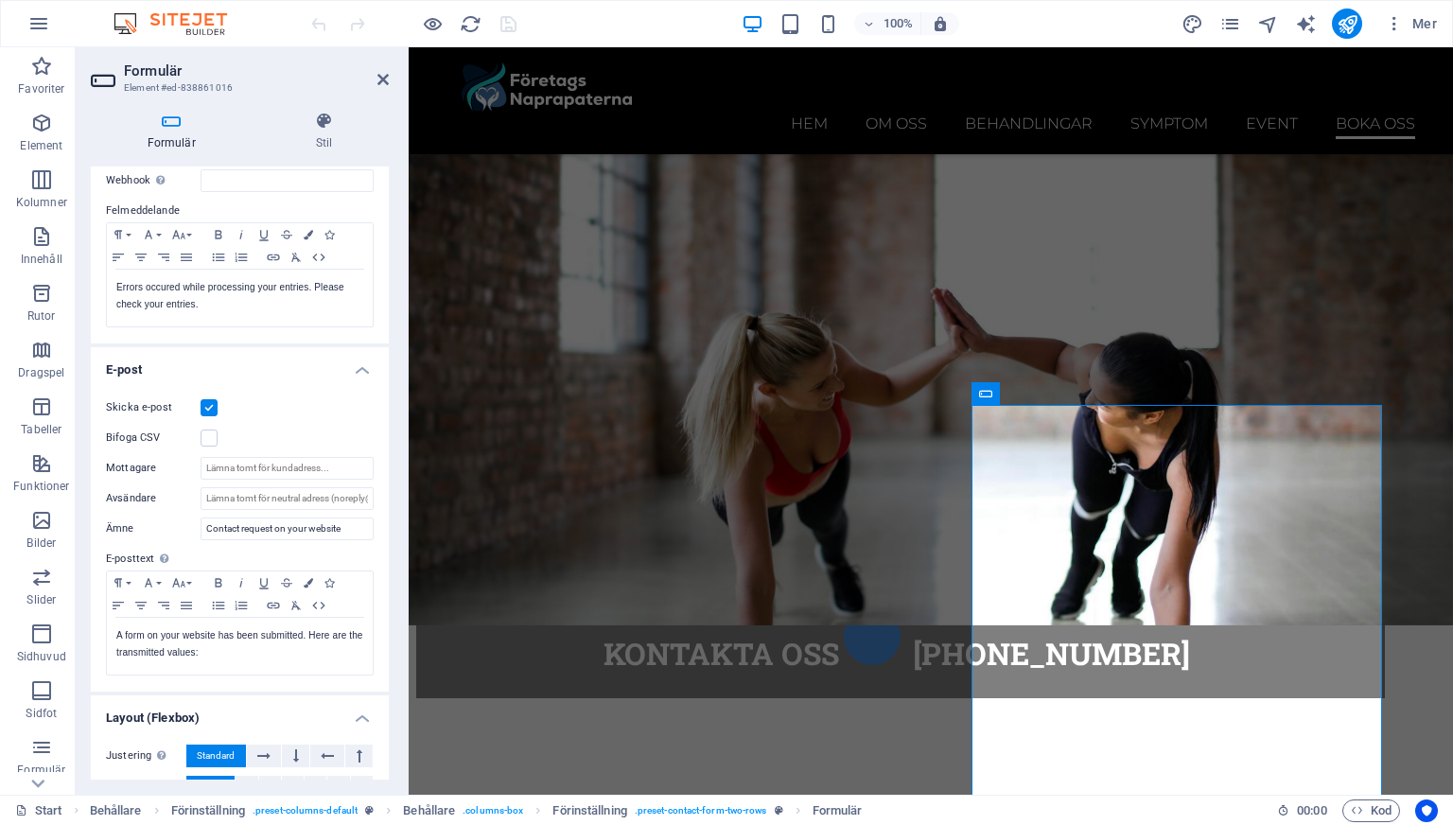
scroll to position [305, 0]
click at [252, 473] on input "Mottagare" at bounding box center [287, 467] width 173 height 23
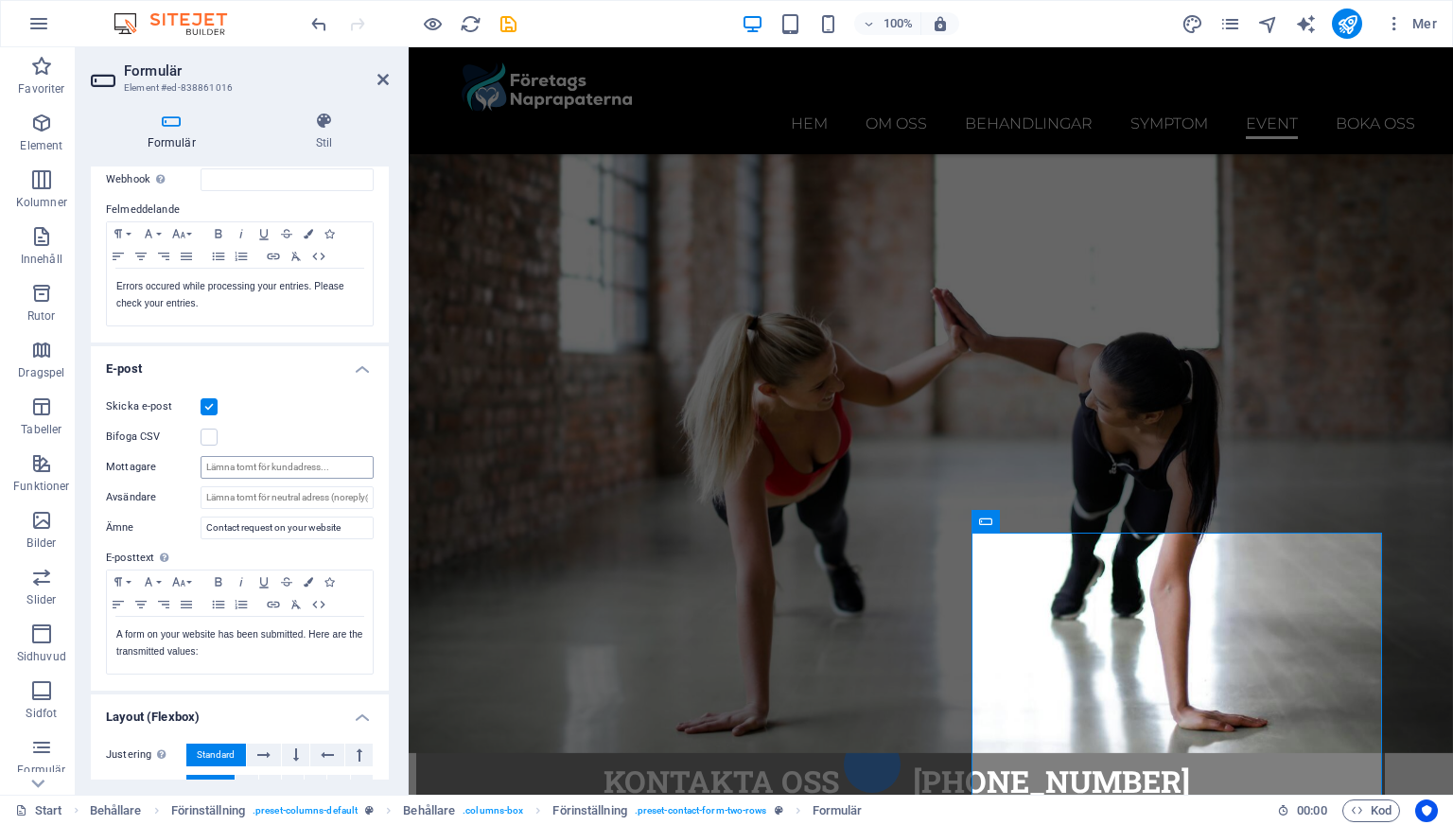
scroll to position [9162, 0]
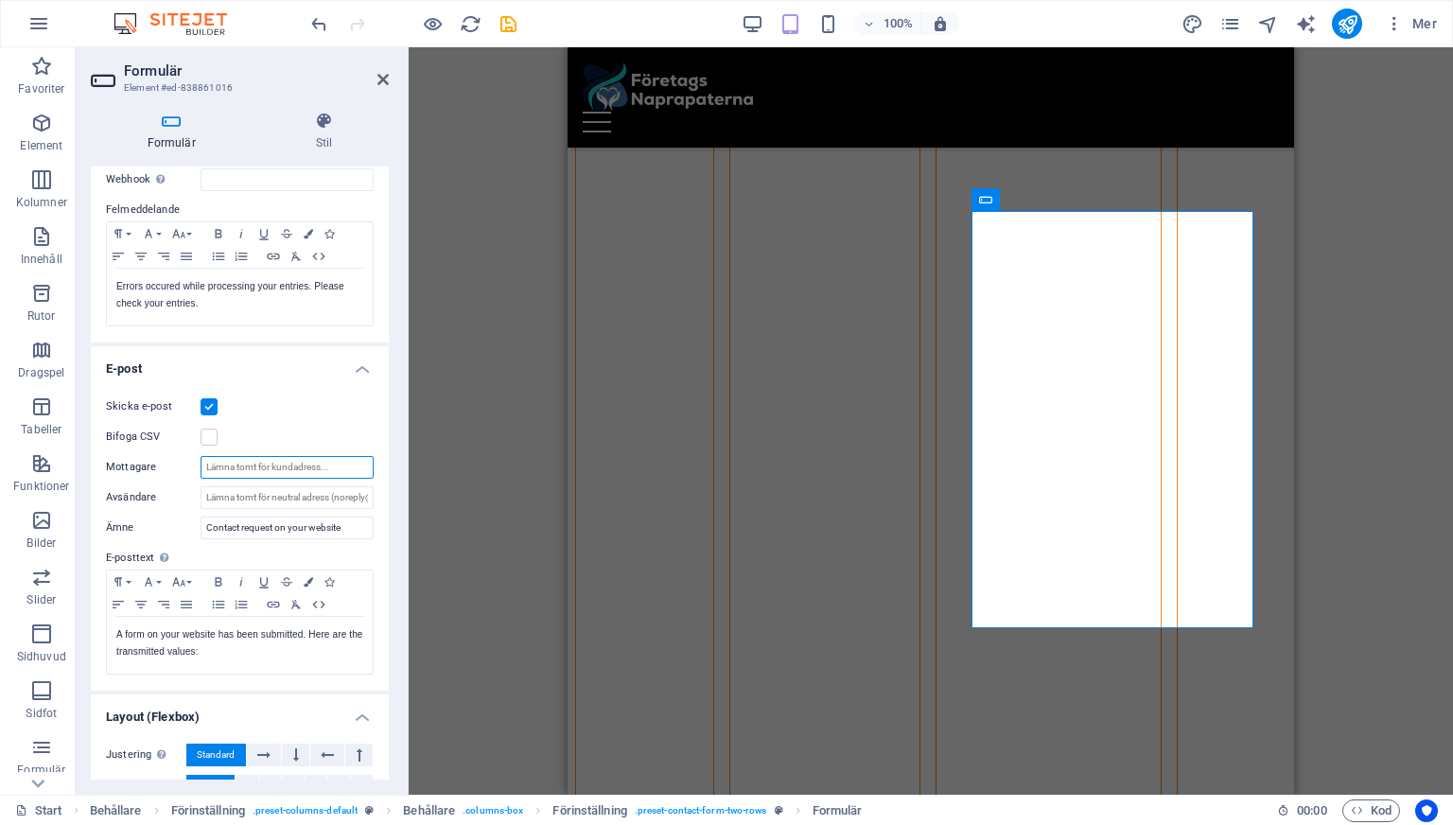
click at [285, 475] on input "Mottagare" at bounding box center [287, 467] width 173 height 23
type input "i"
click at [414, 335] on div "Dra hit för att ersätta det befintliga innehållet. Tryck på "Ctrl" om du vill s…" at bounding box center [931, 420] width 1044 height 747
click at [395, 83] on aside "Formulär Element #ed-838861016 Formulär Stil Översikt Titel Ange ett namn för f…" at bounding box center [242, 420] width 333 height 747
click at [379, 83] on icon at bounding box center [382, 79] width 11 height 15
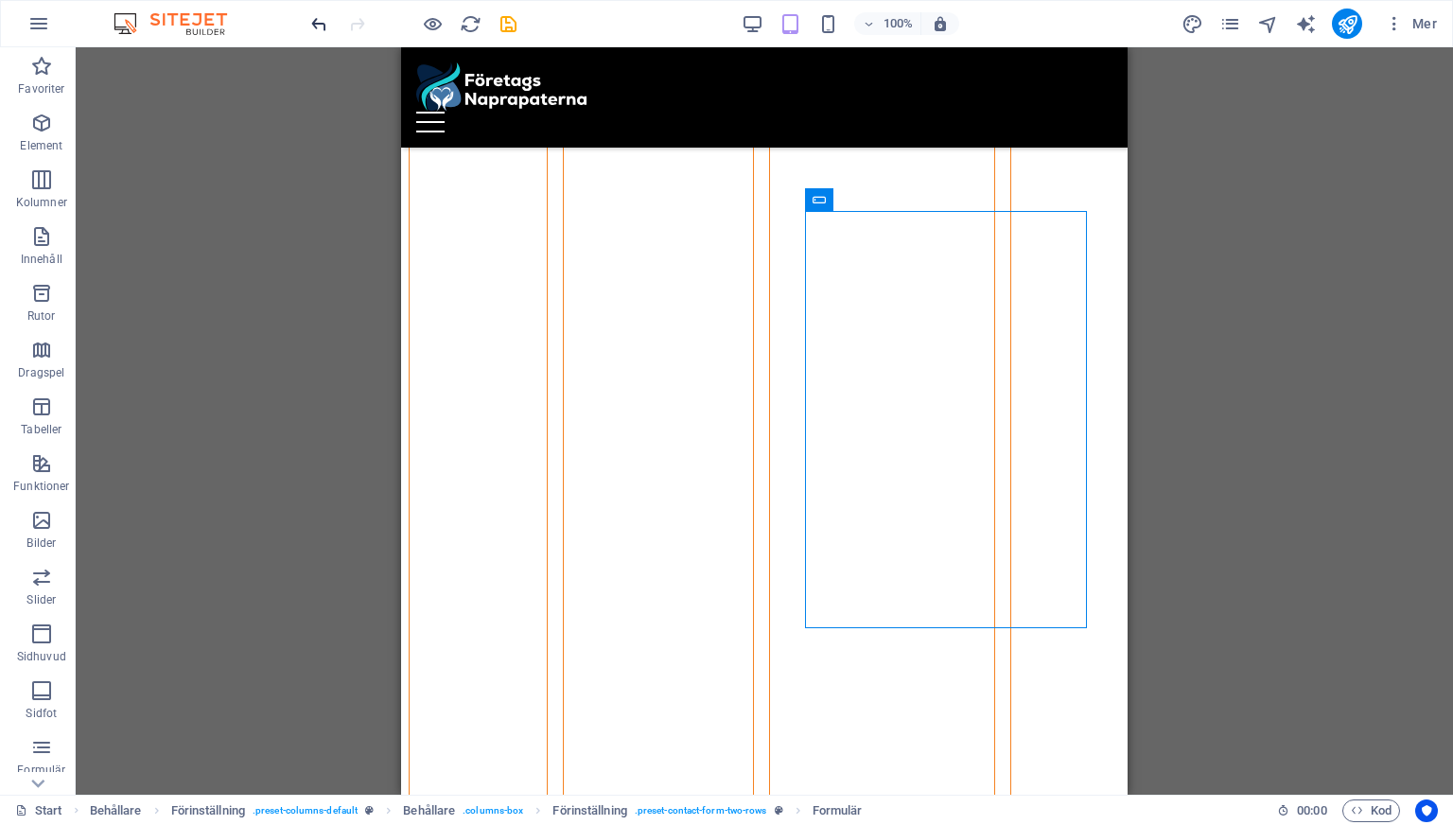
click at [314, 24] on icon "undo" at bounding box center [319, 24] width 22 height 22
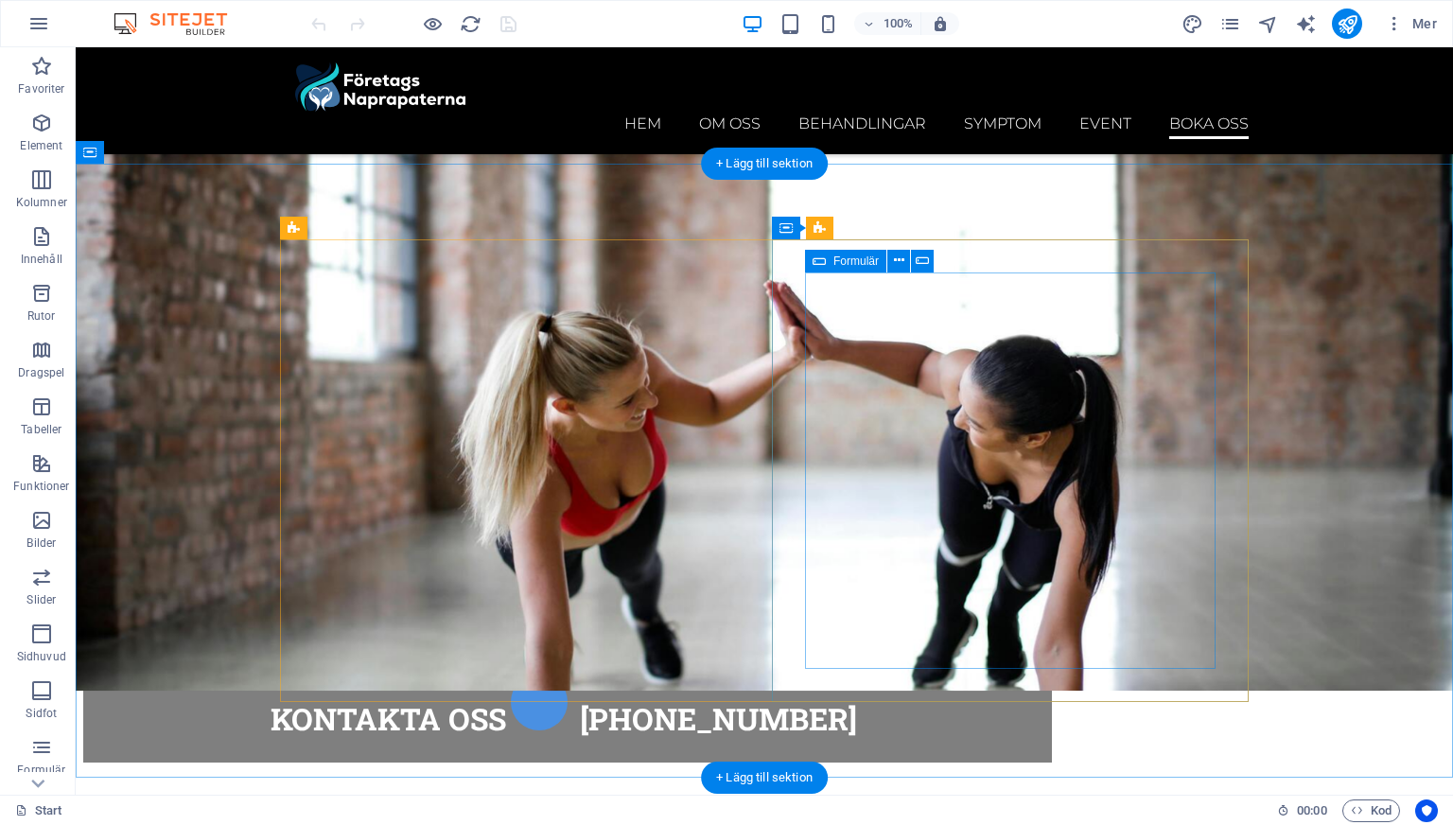
scroll to position [8313, 0]
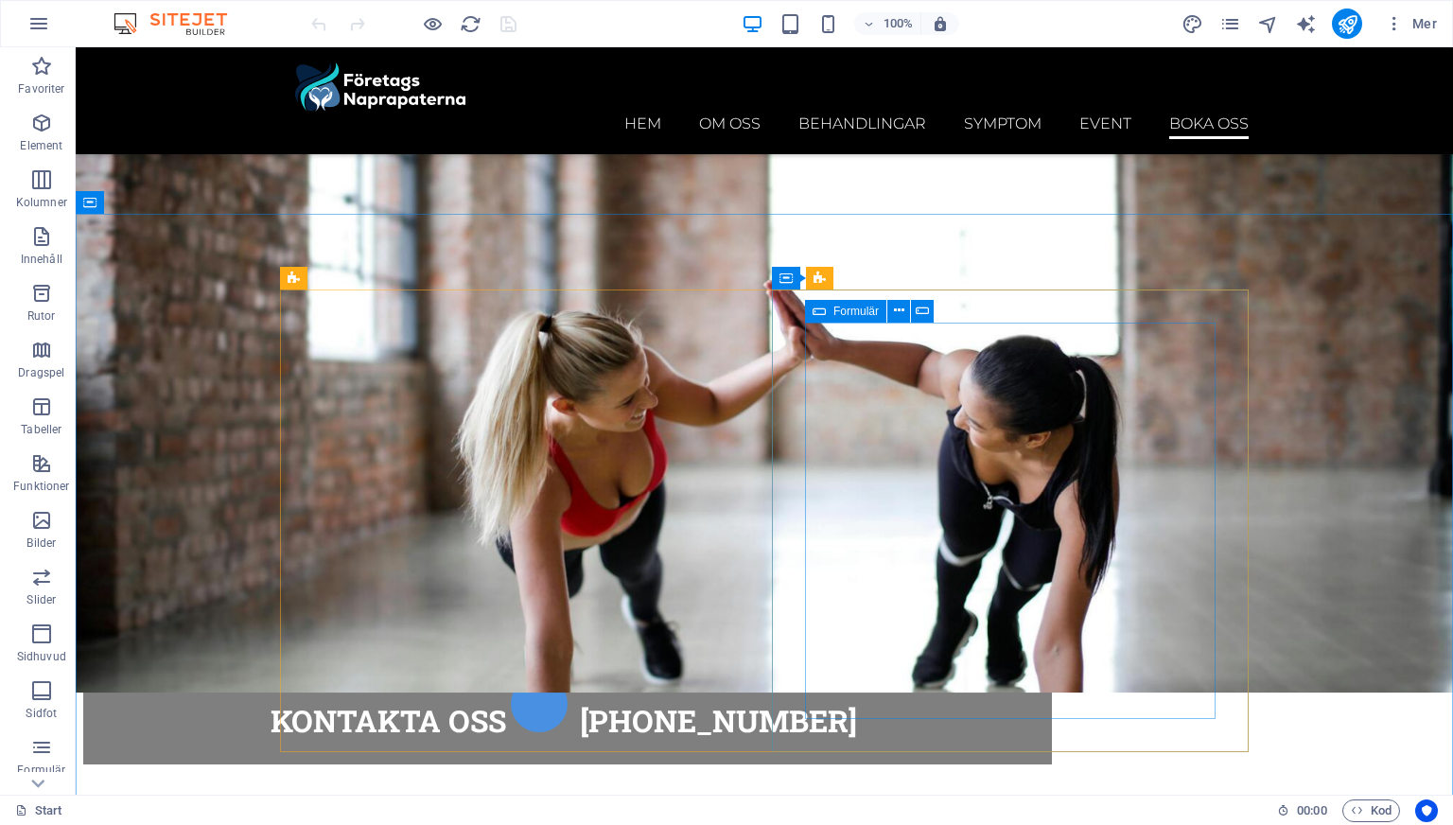
click at [817, 316] on icon at bounding box center [819, 311] width 13 height 23
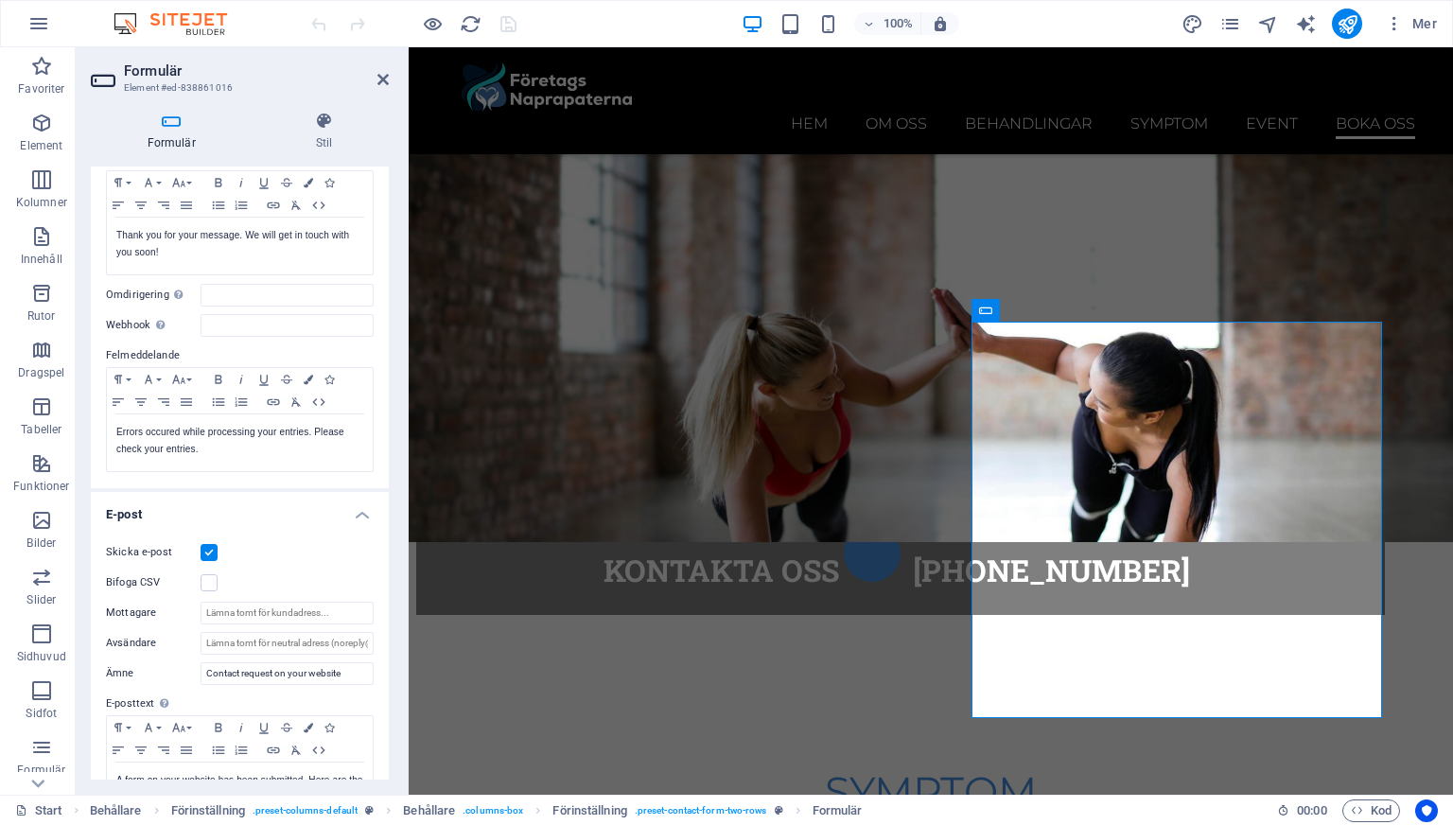
scroll to position [431, 0]
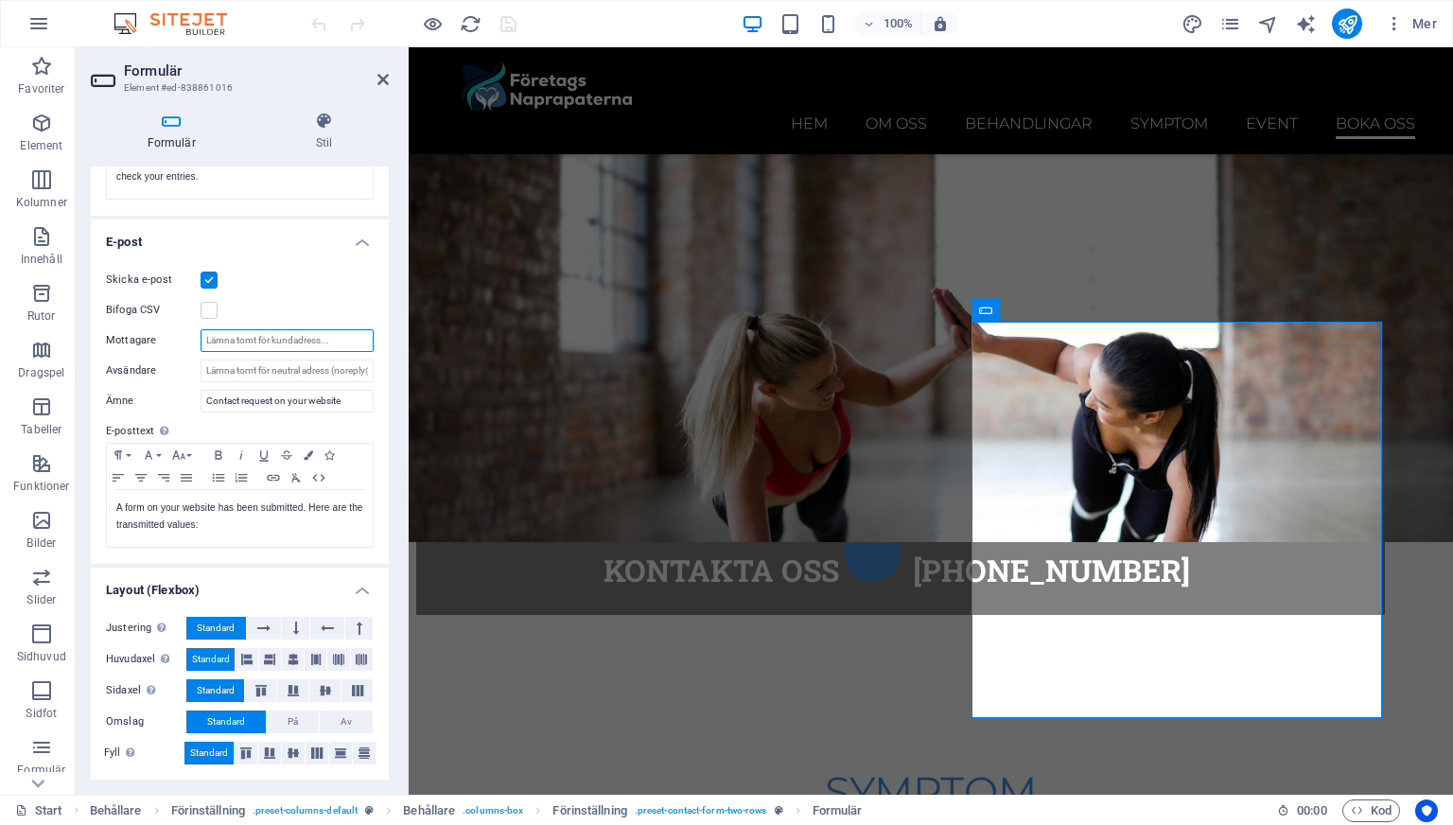
click at [219, 336] on input "Mottagare" at bounding box center [287, 340] width 173 height 23
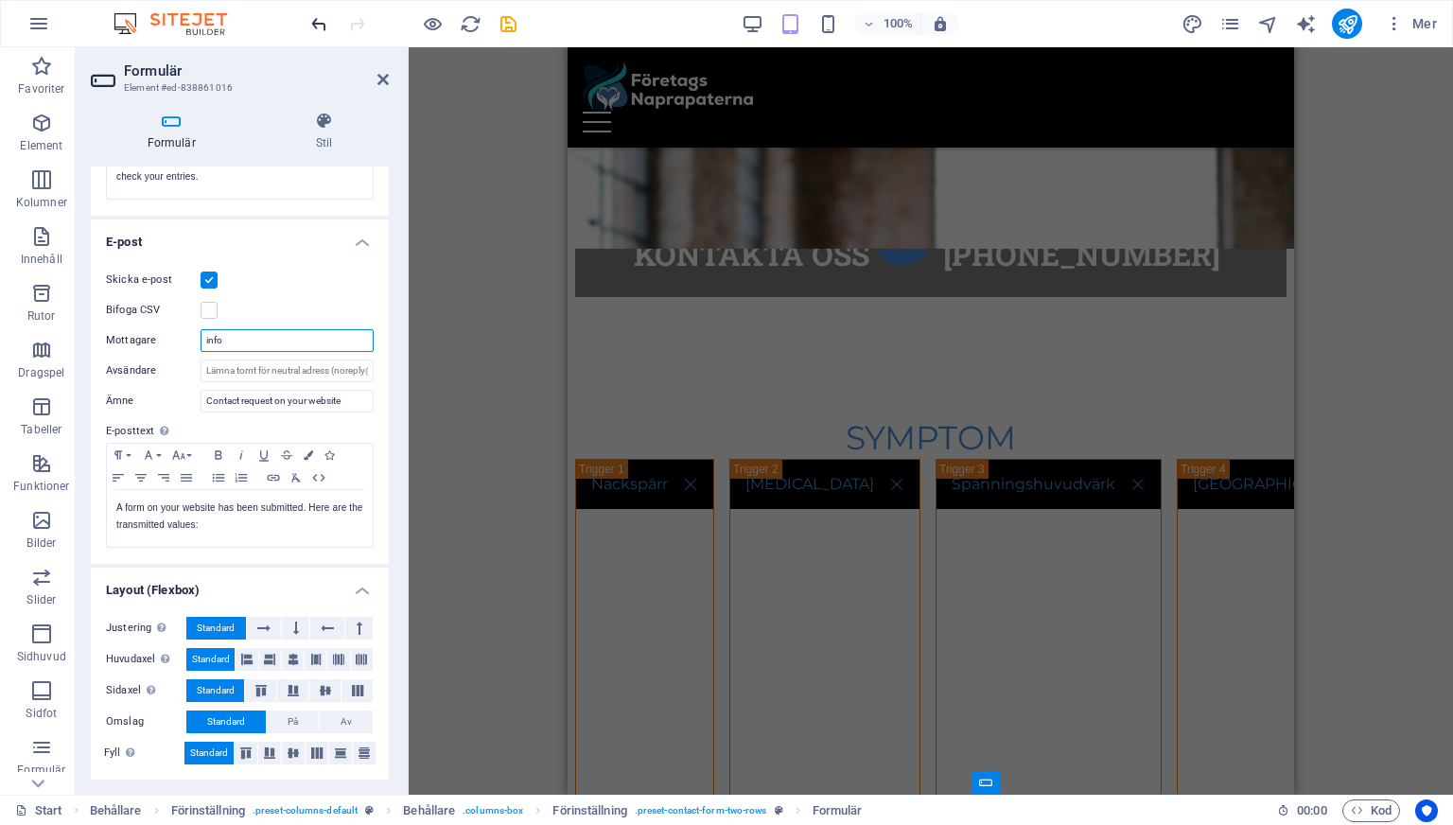
type input "info"
click at [317, 19] on icon "undo" at bounding box center [319, 24] width 22 height 22
click at [386, 82] on icon at bounding box center [382, 79] width 11 height 15
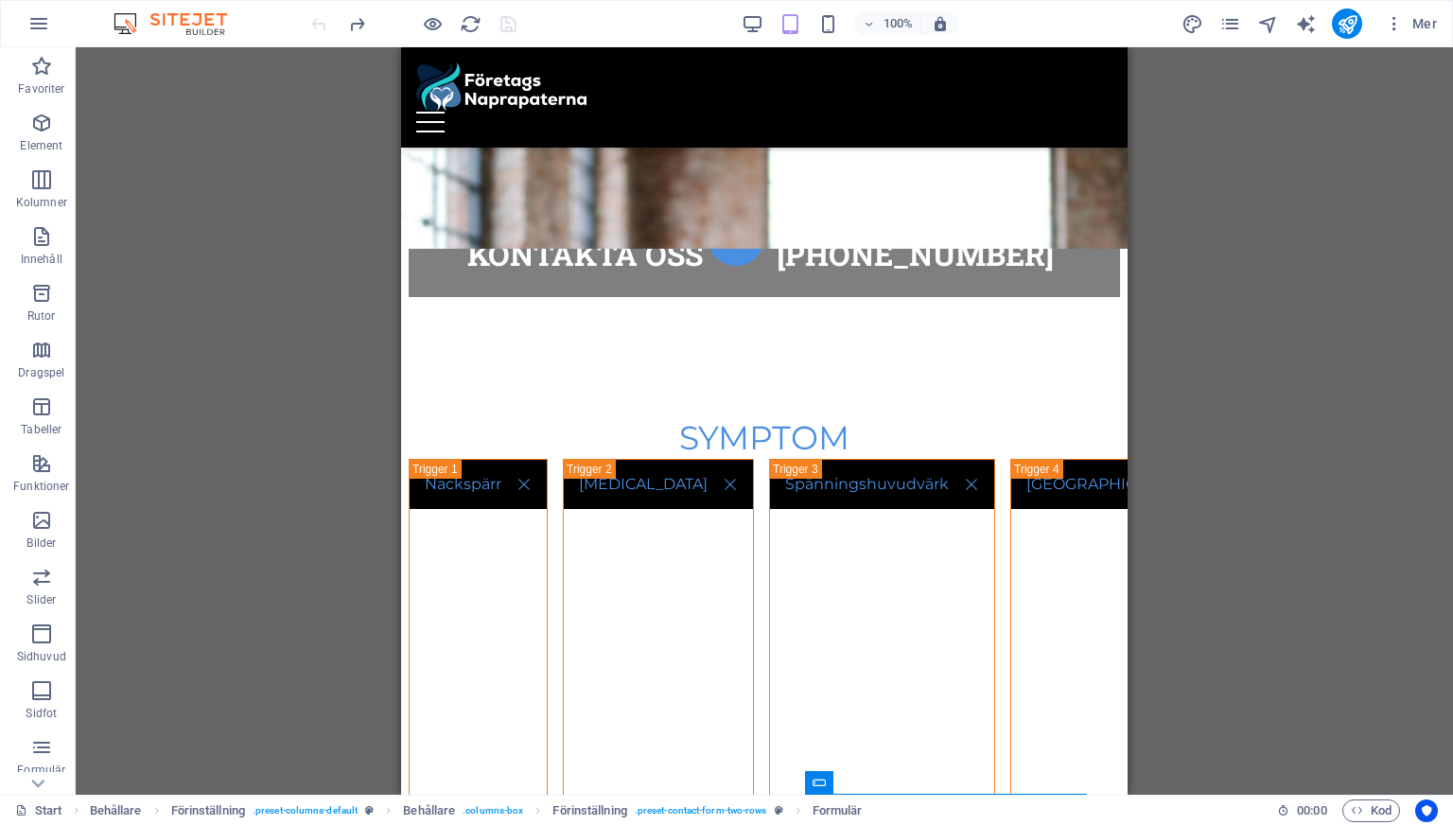
click at [740, 34] on div "100% Mer" at bounding box center [875, 24] width 1137 height 30
click at [749, 24] on icon "button" at bounding box center [753, 24] width 22 height 22
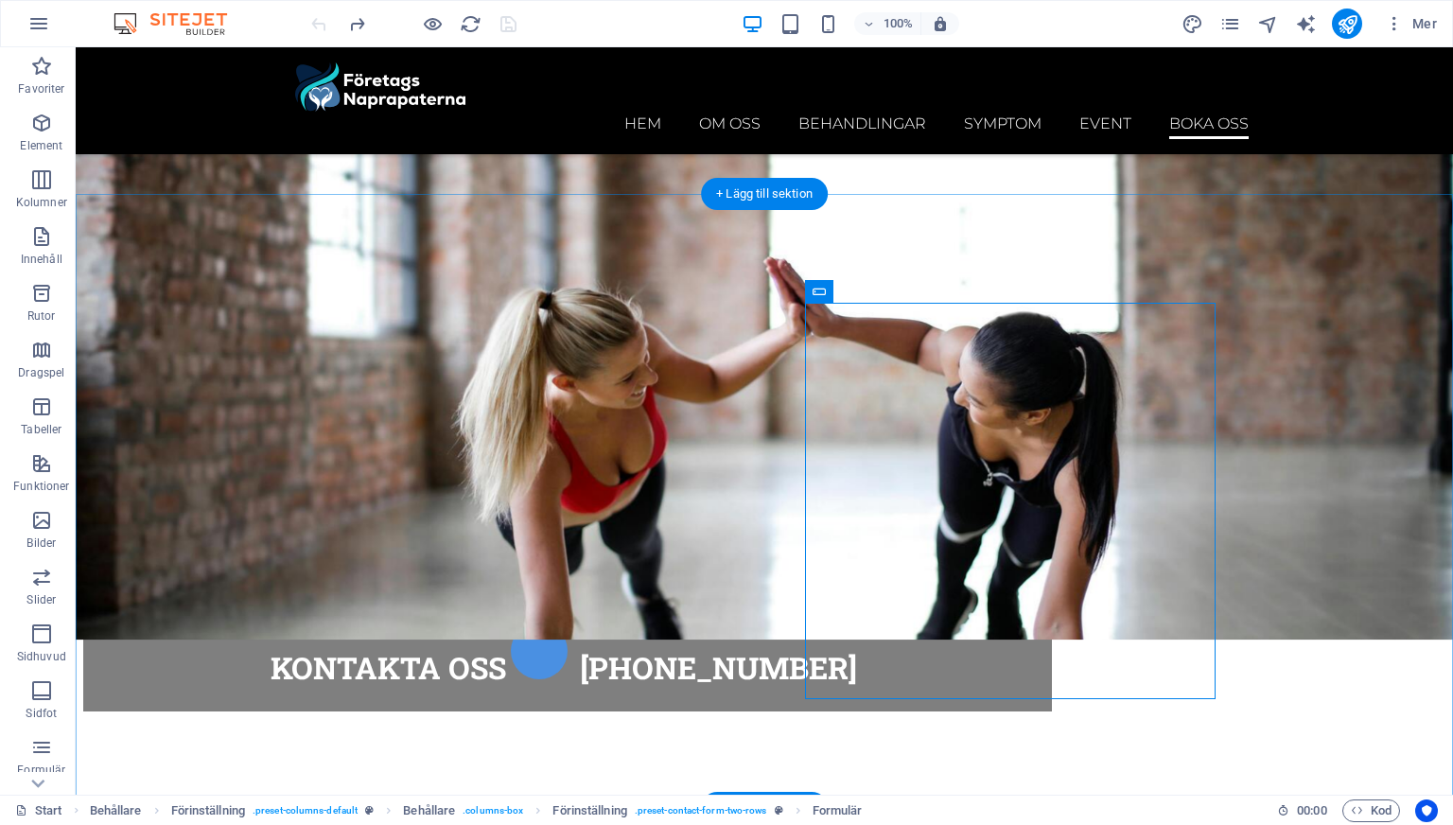
scroll to position [8314, 0]
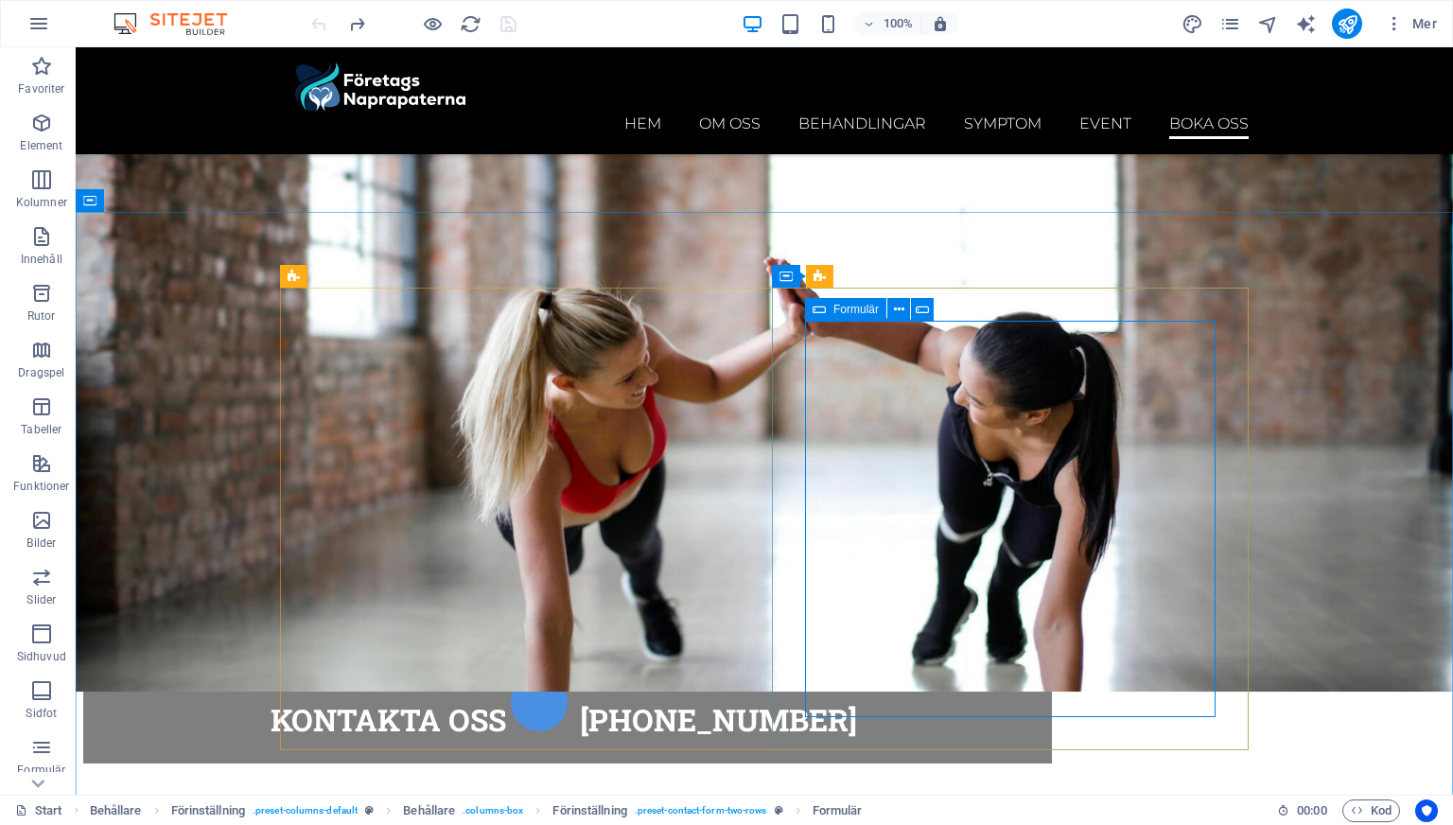
click at [817, 313] on icon at bounding box center [819, 309] width 13 height 23
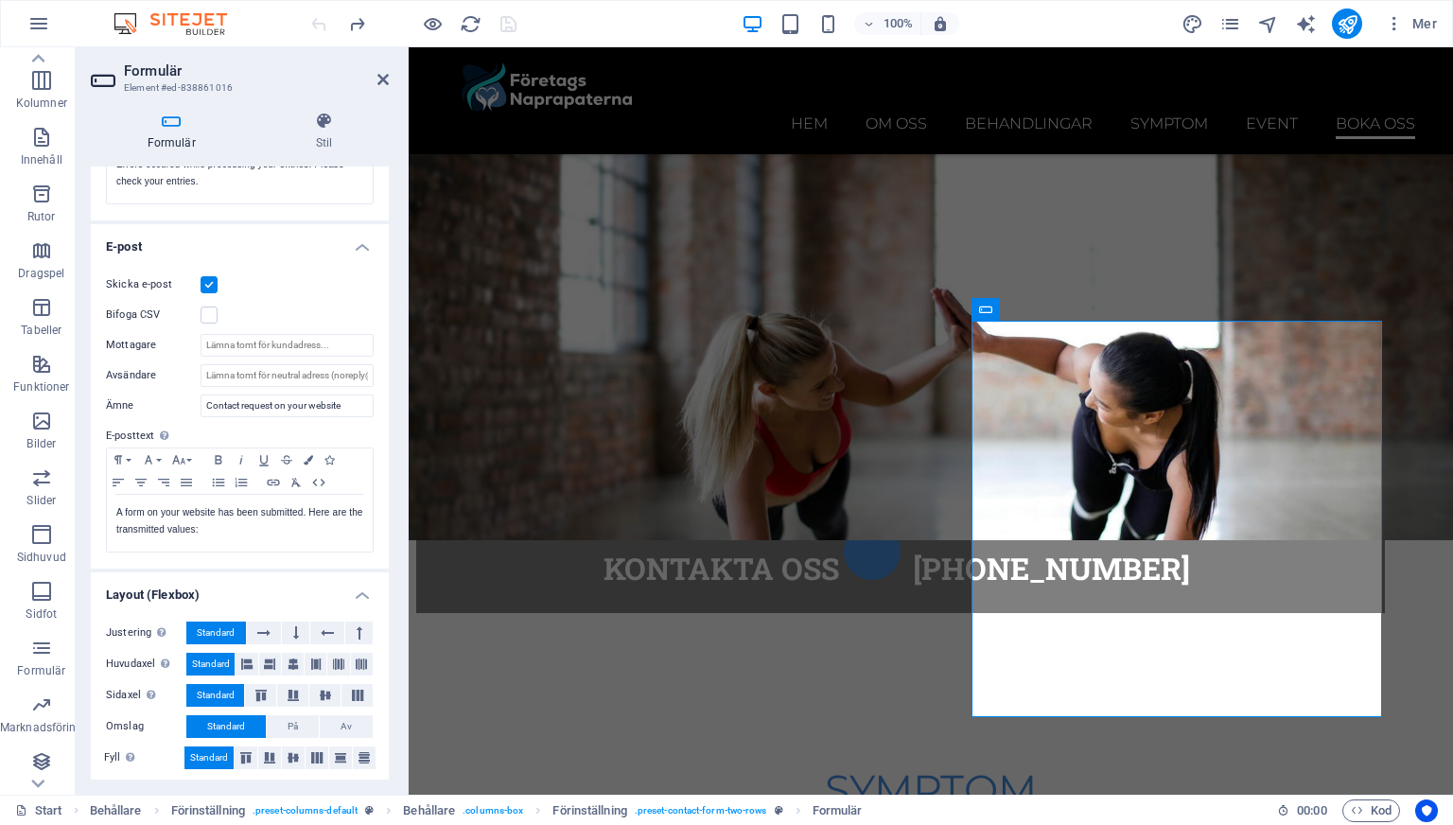
scroll to position [431, 0]
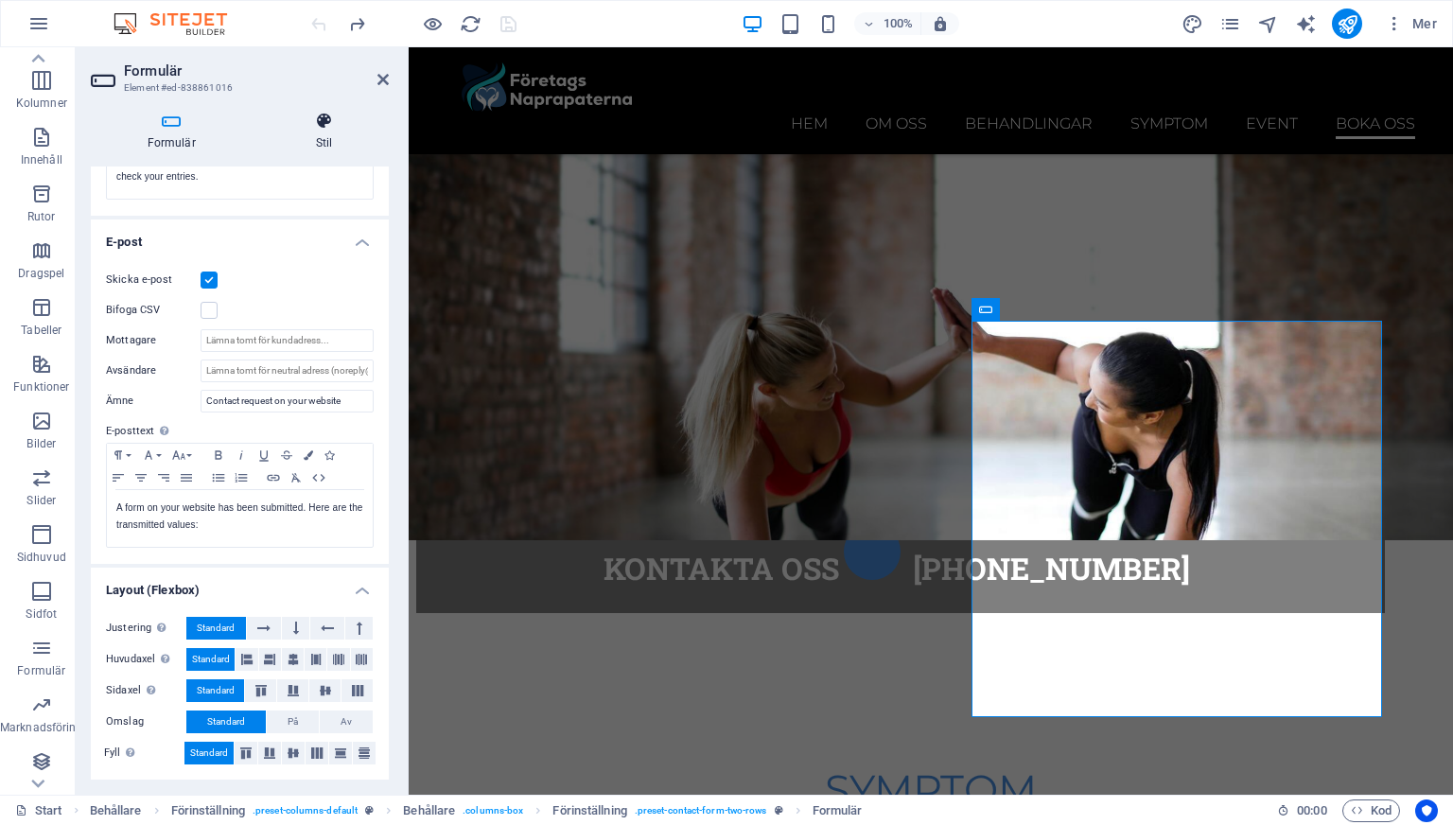
click at [337, 117] on icon at bounding box center [324, 121] width 130 height 19
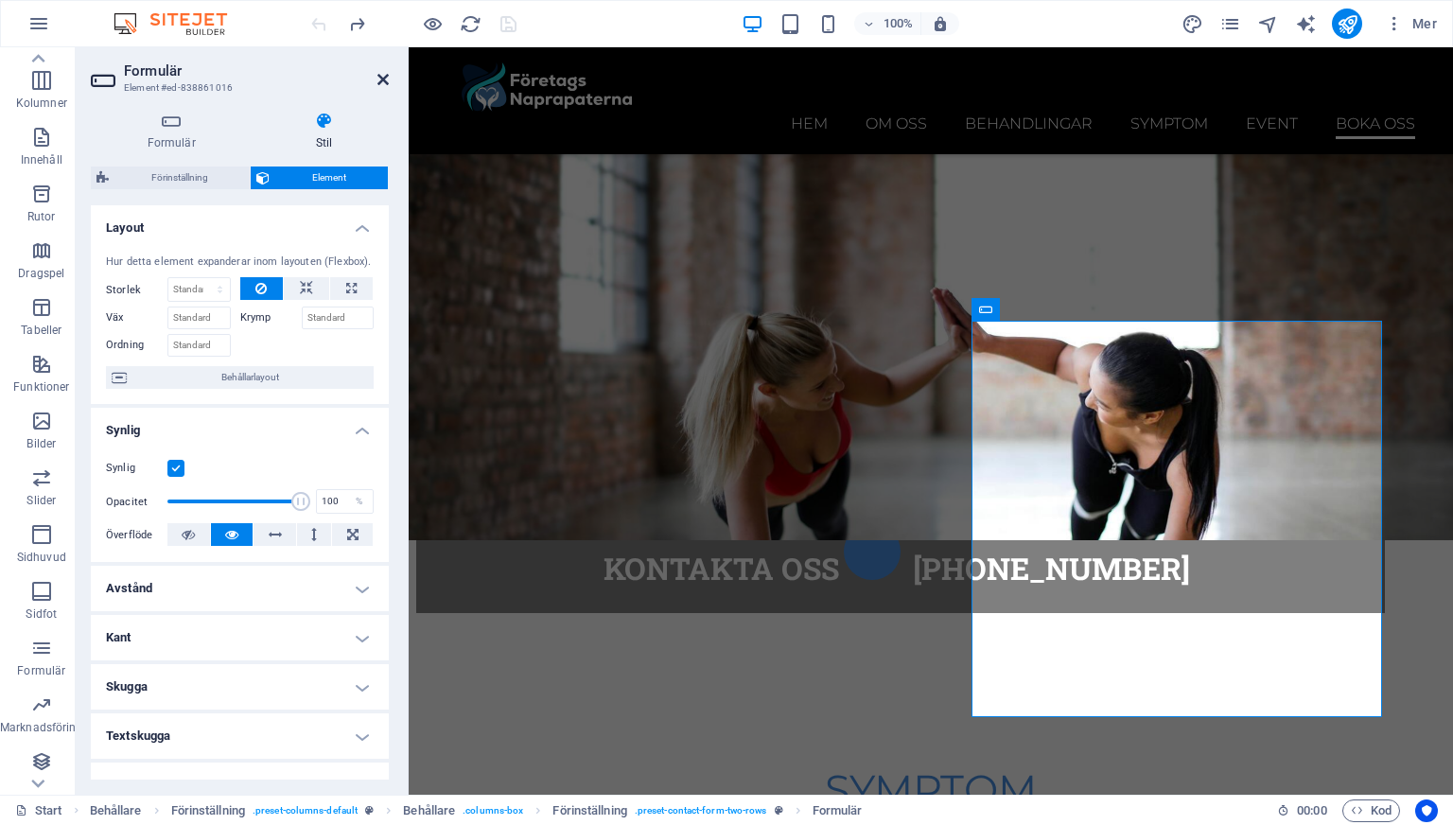
click at [379, 79] on icon at bounding box center [382, 79] width 11 height 15
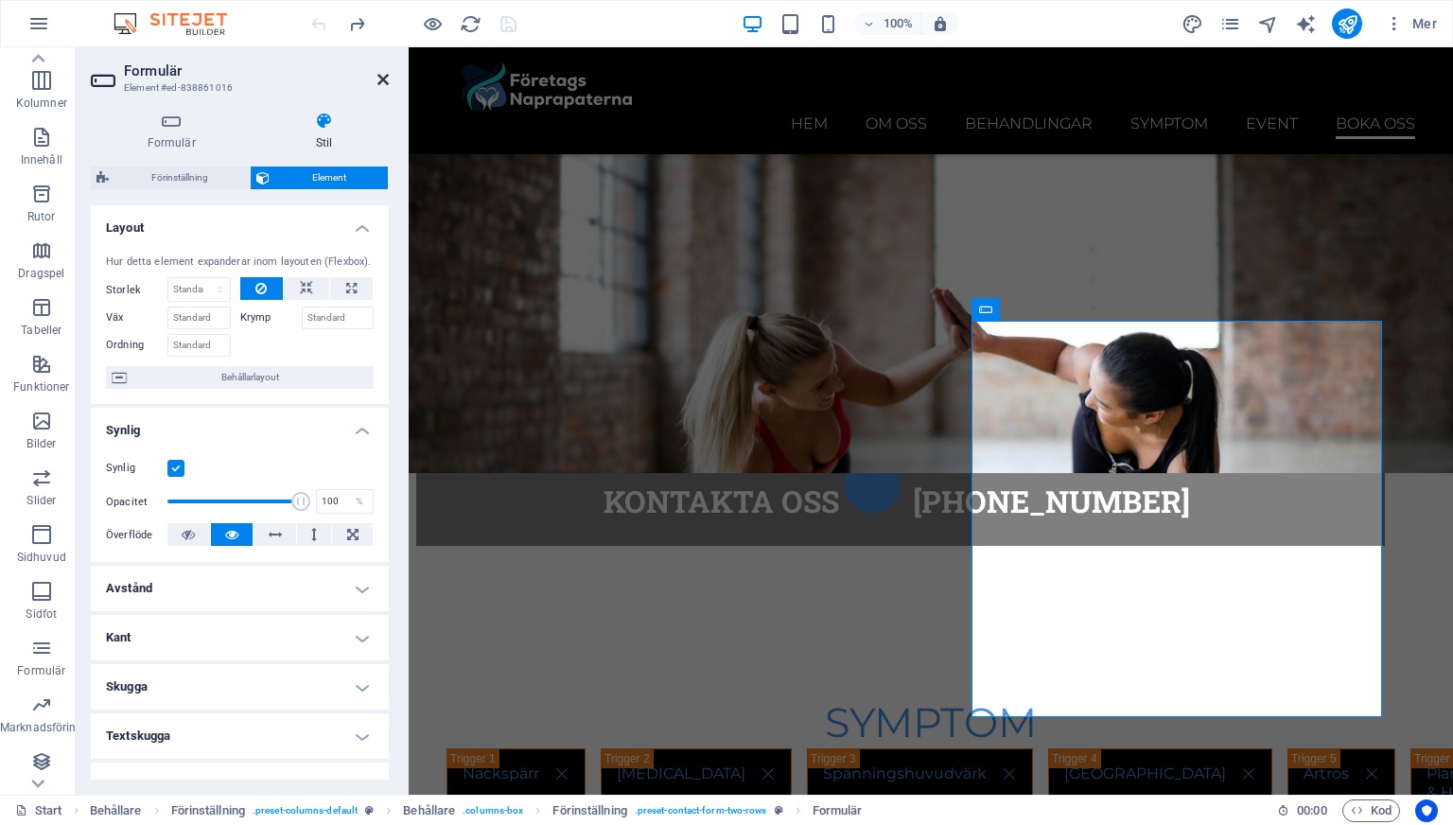
scroll to position [8314, 0]
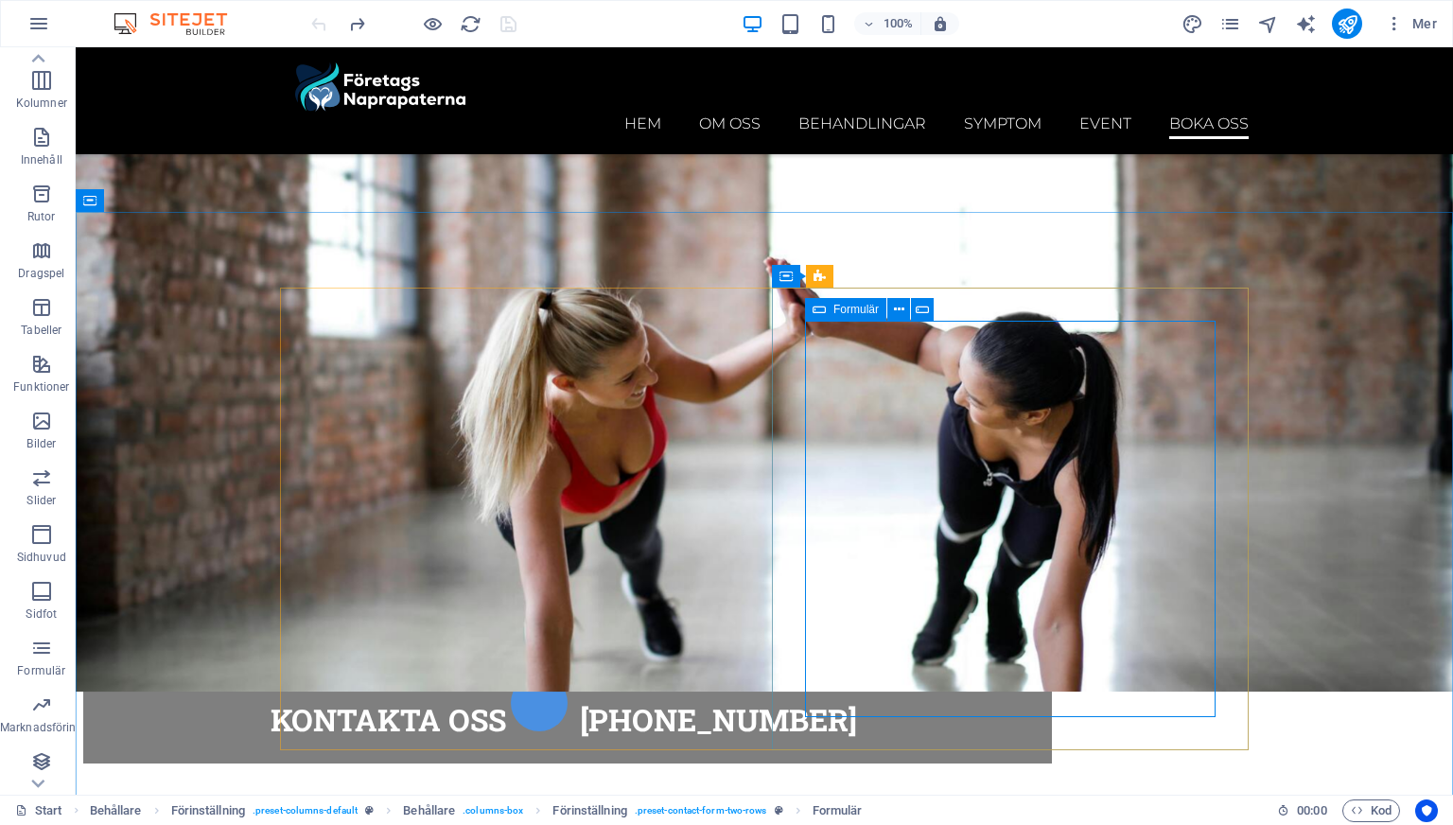
click at [826, 314] on div "Formulär" at bounding box center [845, 309] width 81 height 23
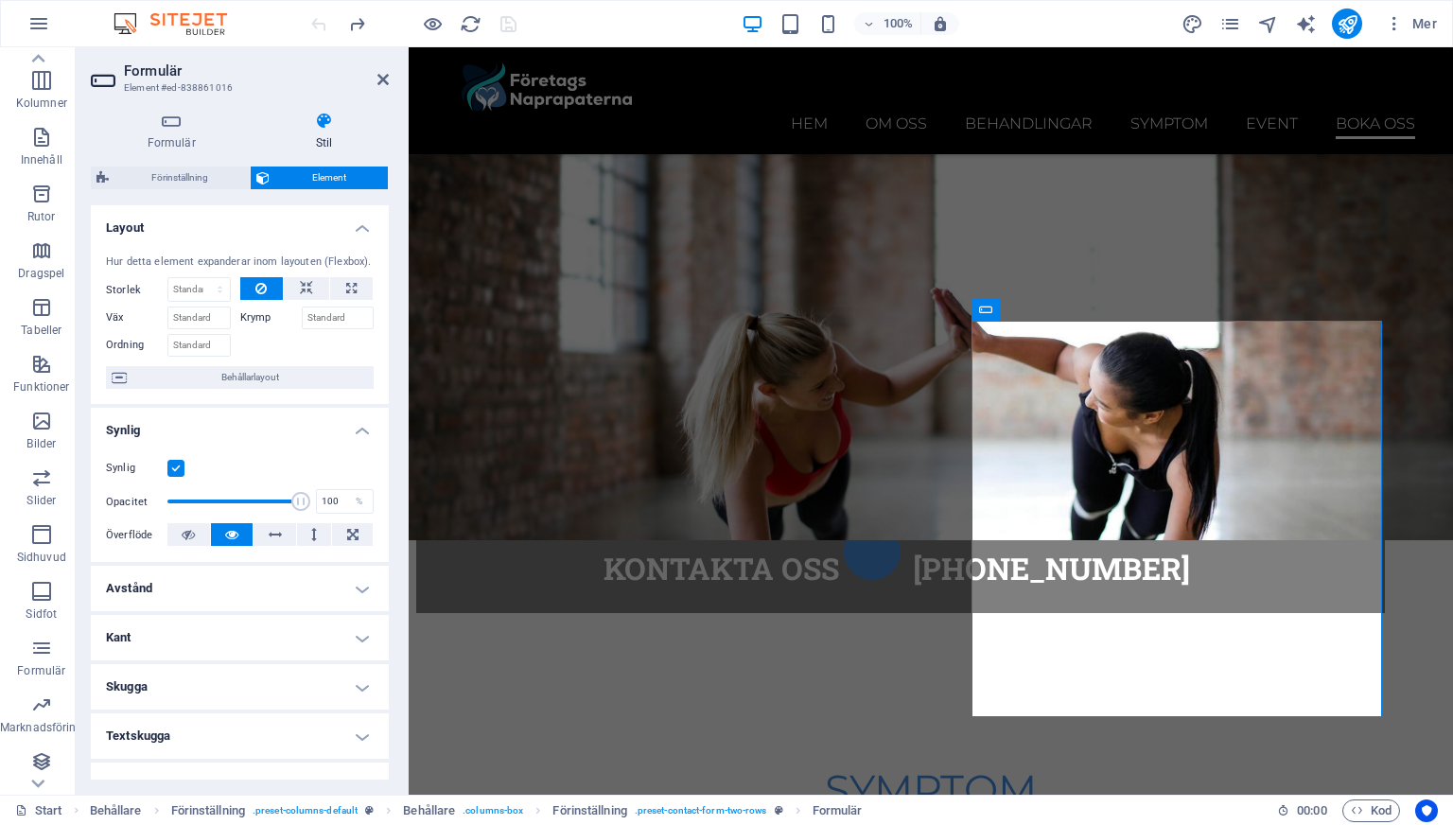
scroll to position [225, 0]
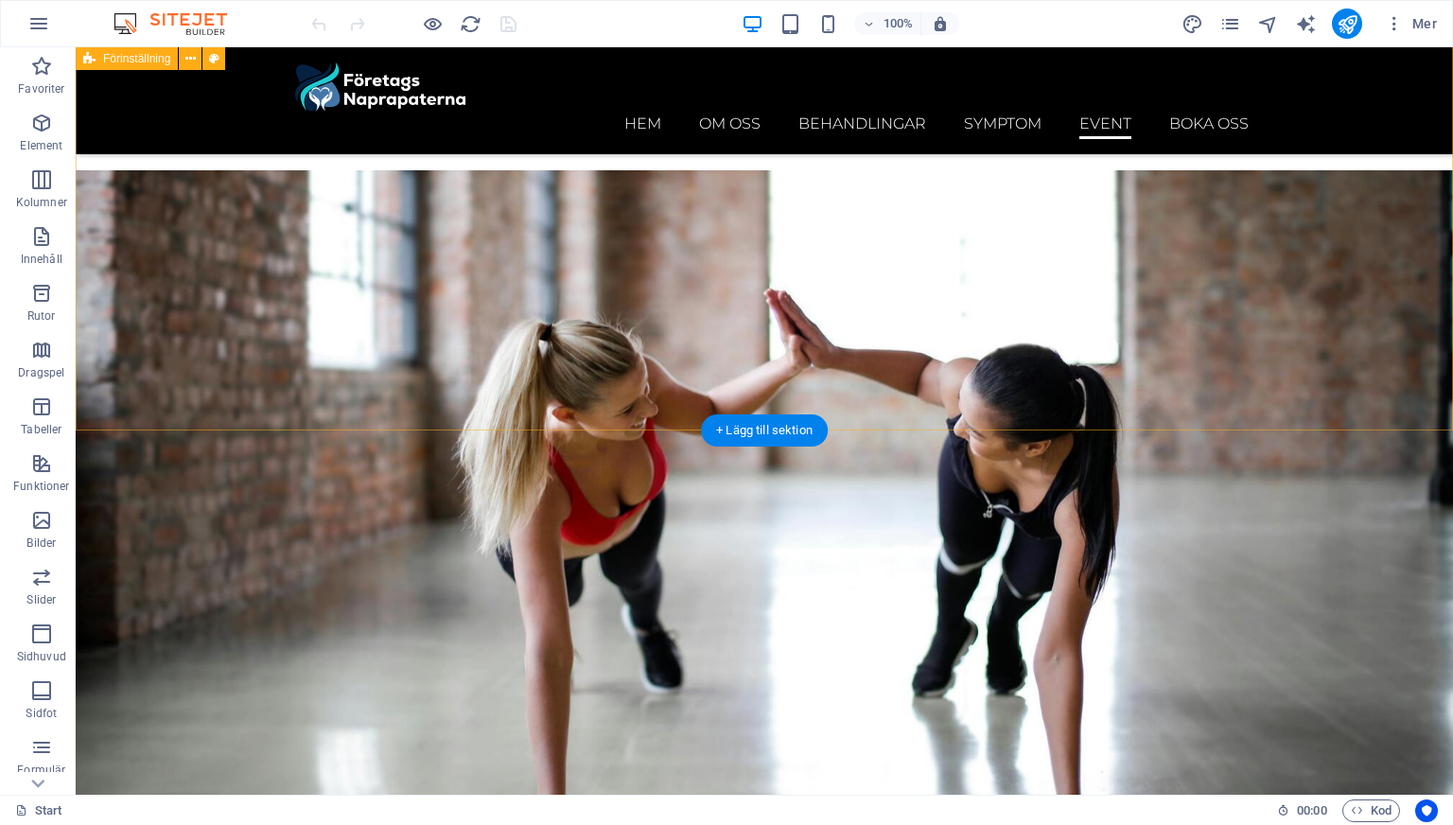
scroll to position [8172, 0]
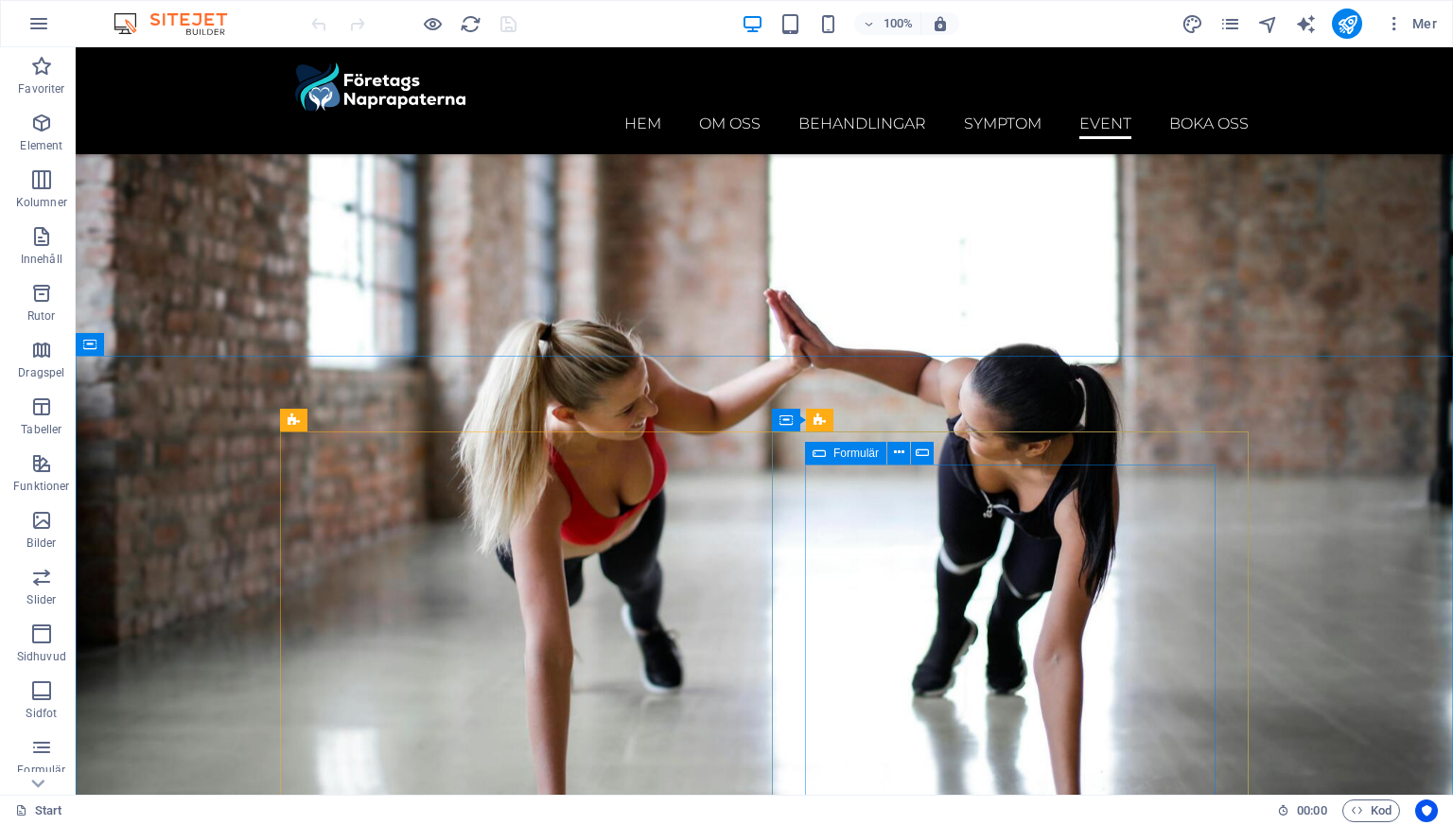
click at [813, 455] on icon at bounding box center [819, 453] width 13 height 23
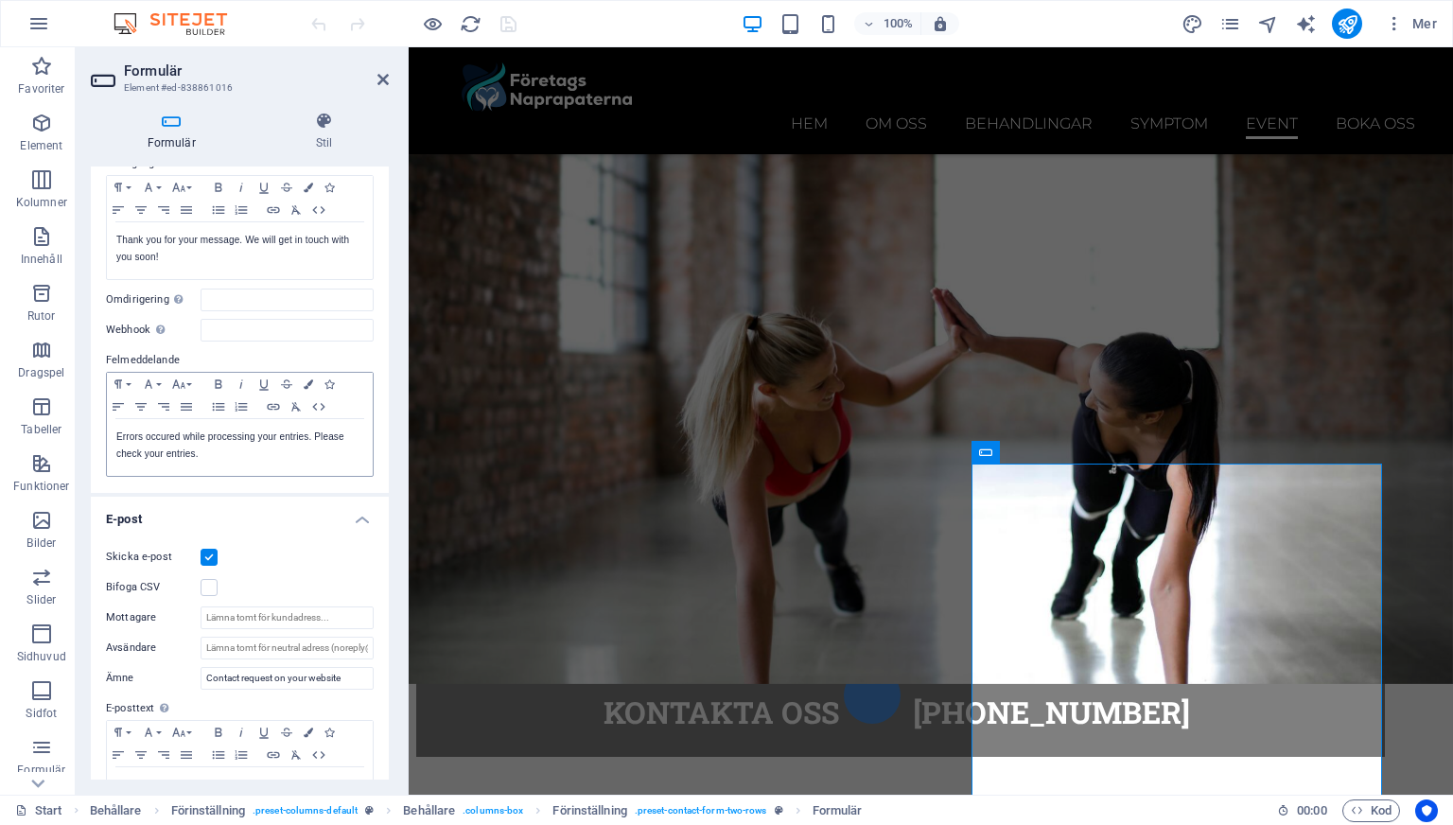
scroll to position [156, 0]
click at [245, 620] on input "Mottagare" at bounding box center [287, 616] width 173 height 23
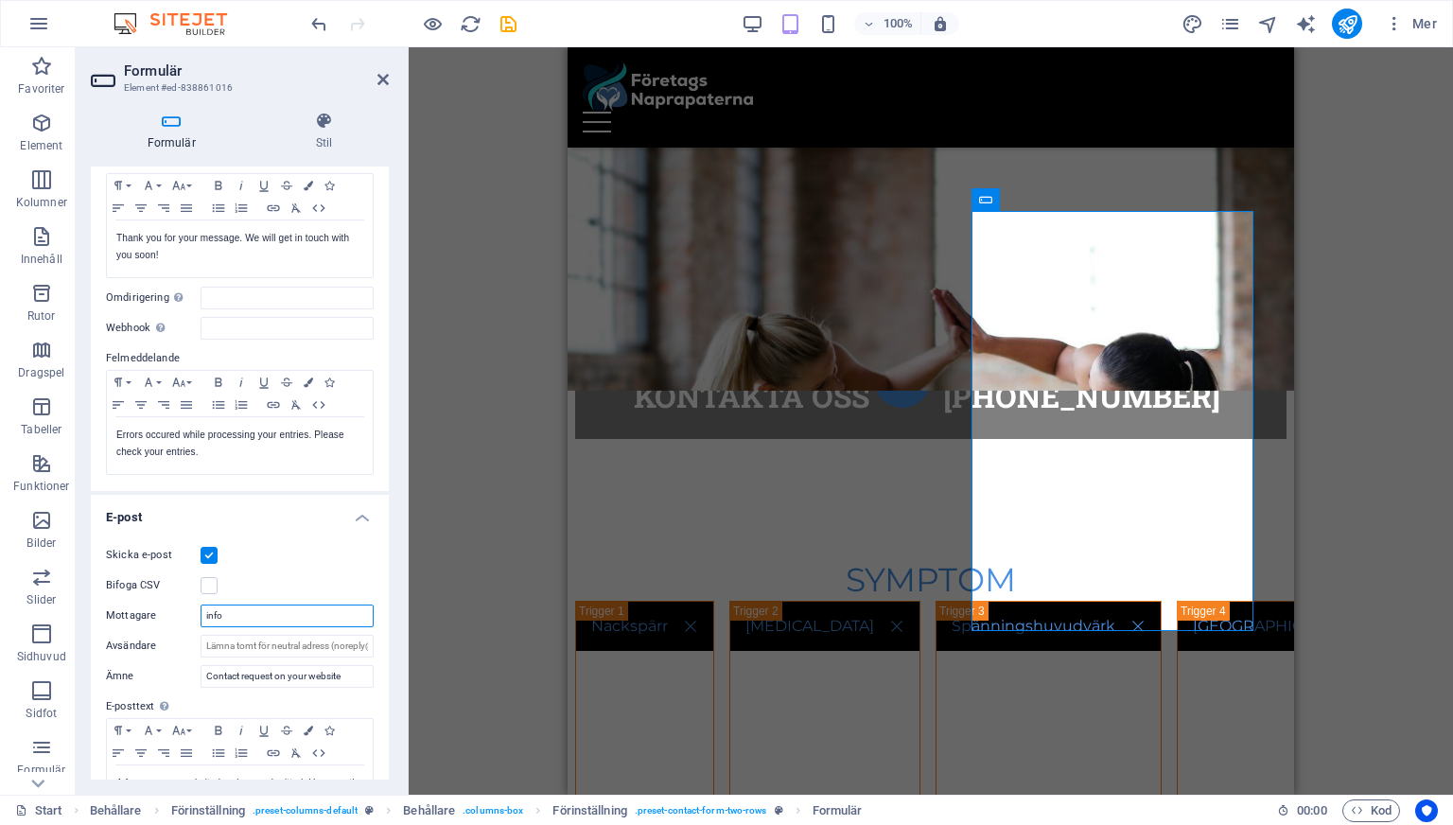
scroll to position [9162, 0]
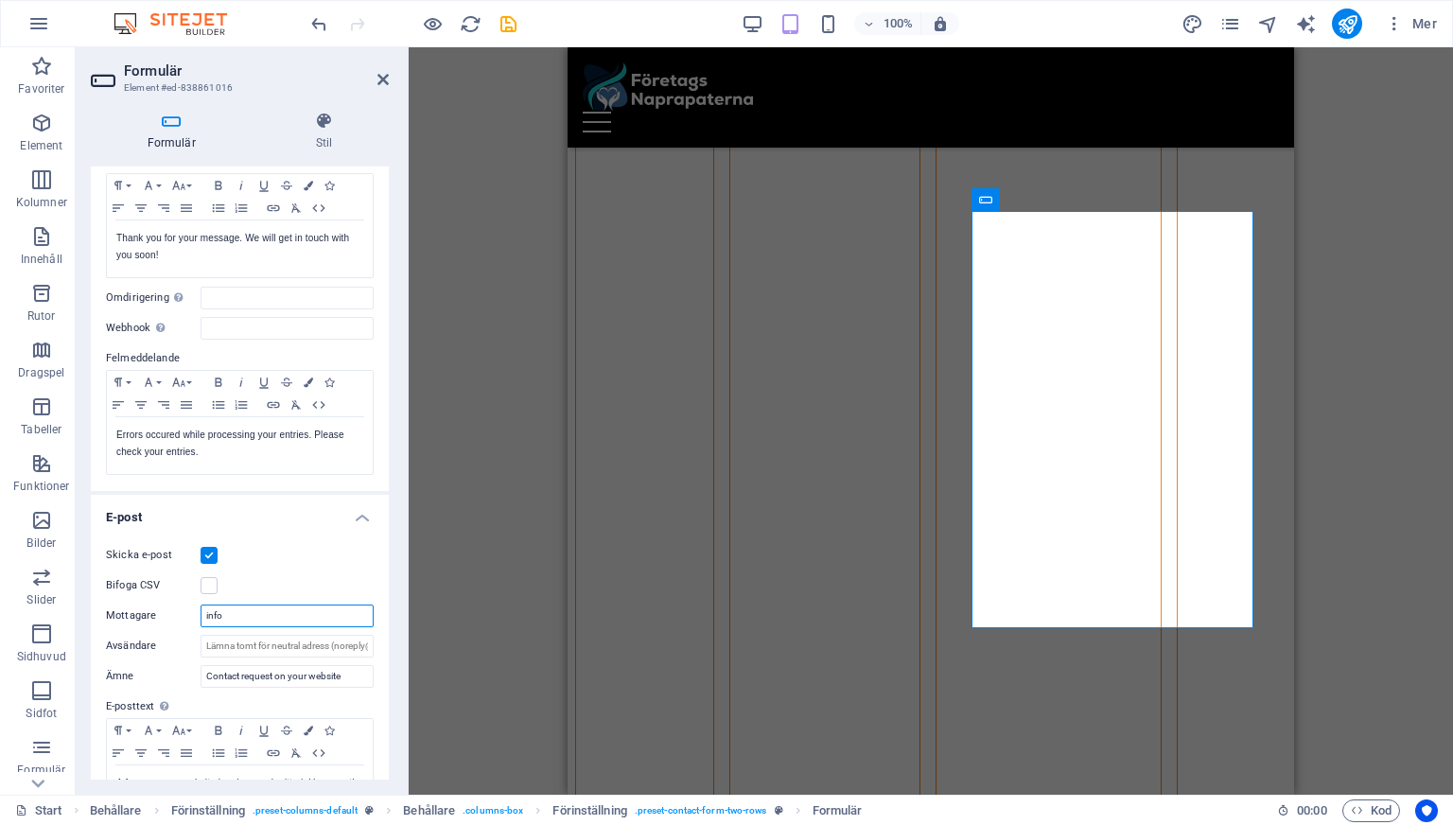
click at [245, 620] on input "info" at bounding box center [287, 616] width 173 height 23
click at [236, 619] on input "info" at bounding box center [287, 616] width 173 height 23
type input "i"
click at [149, 581] on label "Bifoga CSV" at bounding box center [153, 585] width 95 height 23
click at [0, 0] on input "Bifoga CSV" at bounding box center [0, 0] width 0 height 0
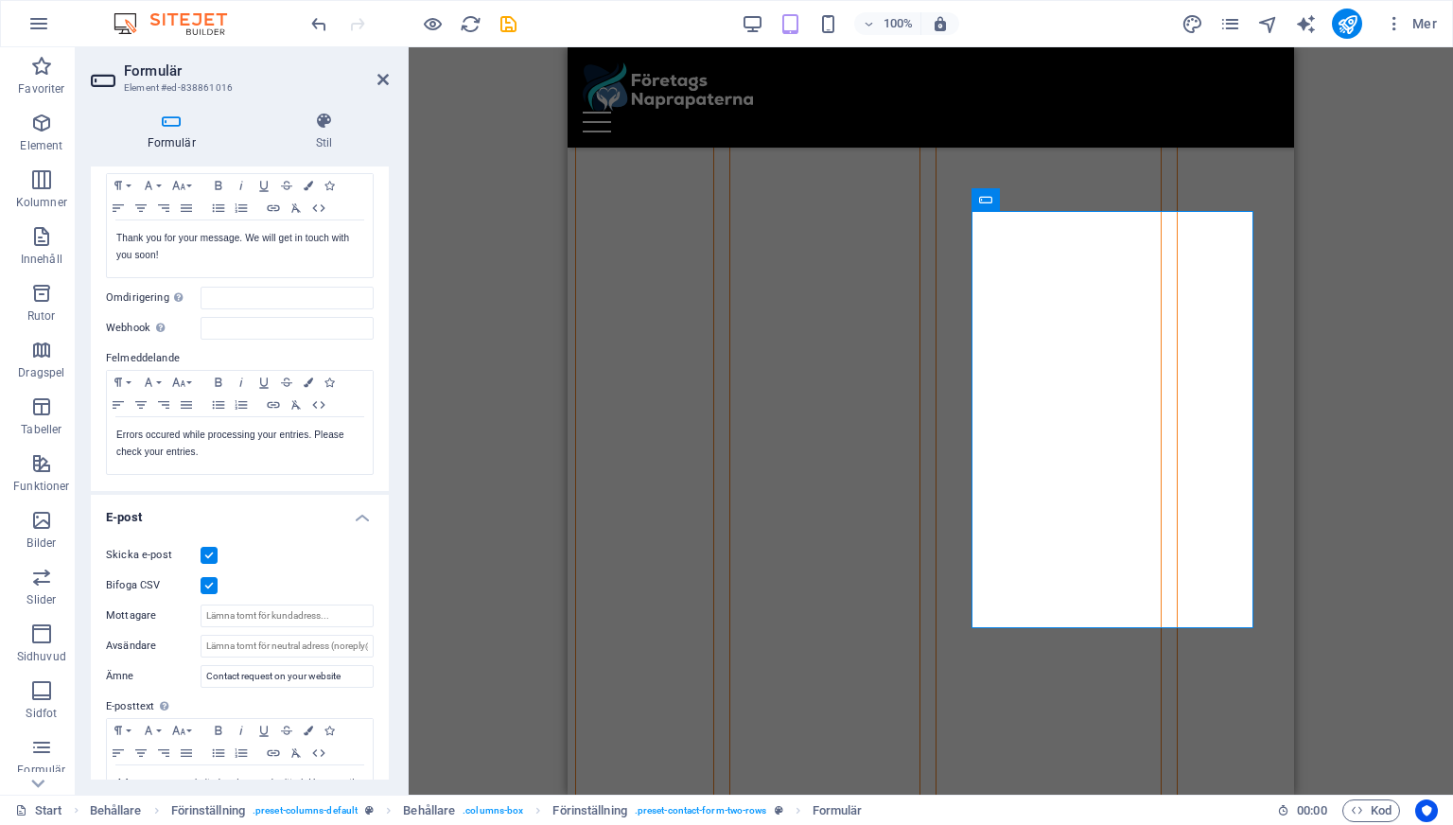
click at [203, 584] on label at bounding box center [209, 585] width 17 height 17
click at [0, 0] on input "Bifoga CSV" at bounding box center [0, 0] width 0 height 0
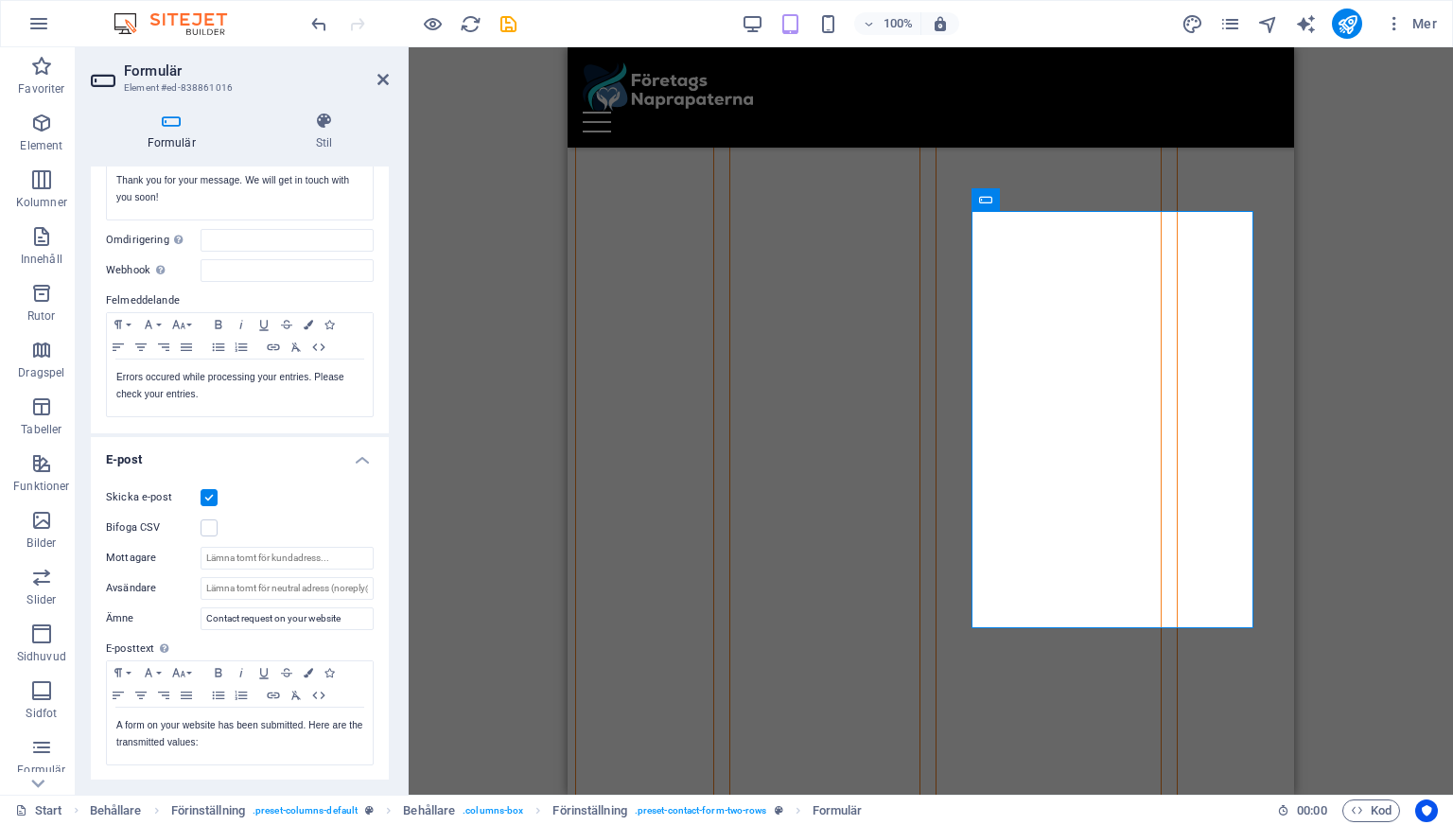
scroll to position [219, 0]
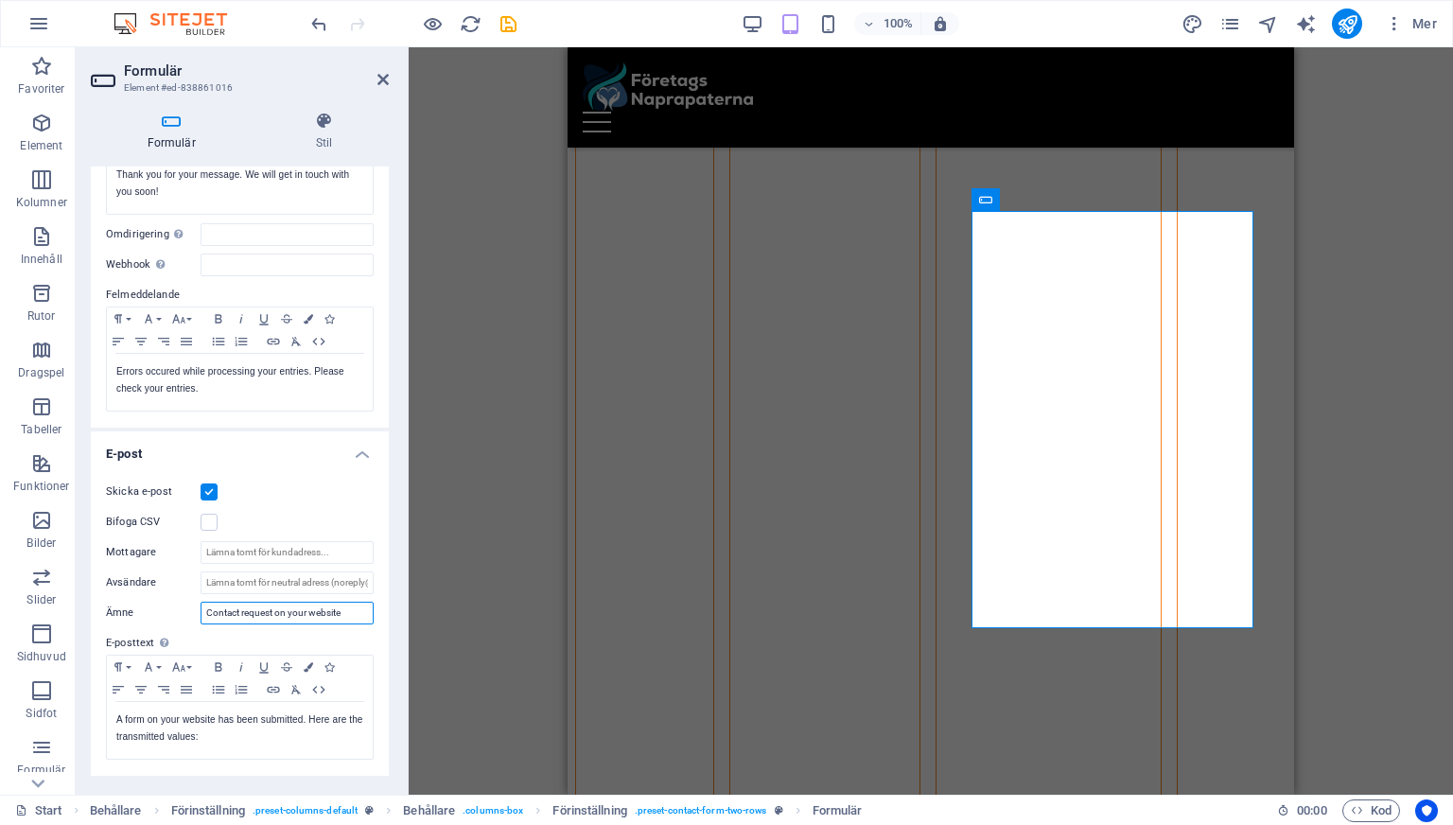
click at [208, 613] on input "Contact request on your website" at bounding box center [287, 613] width 173 height 23
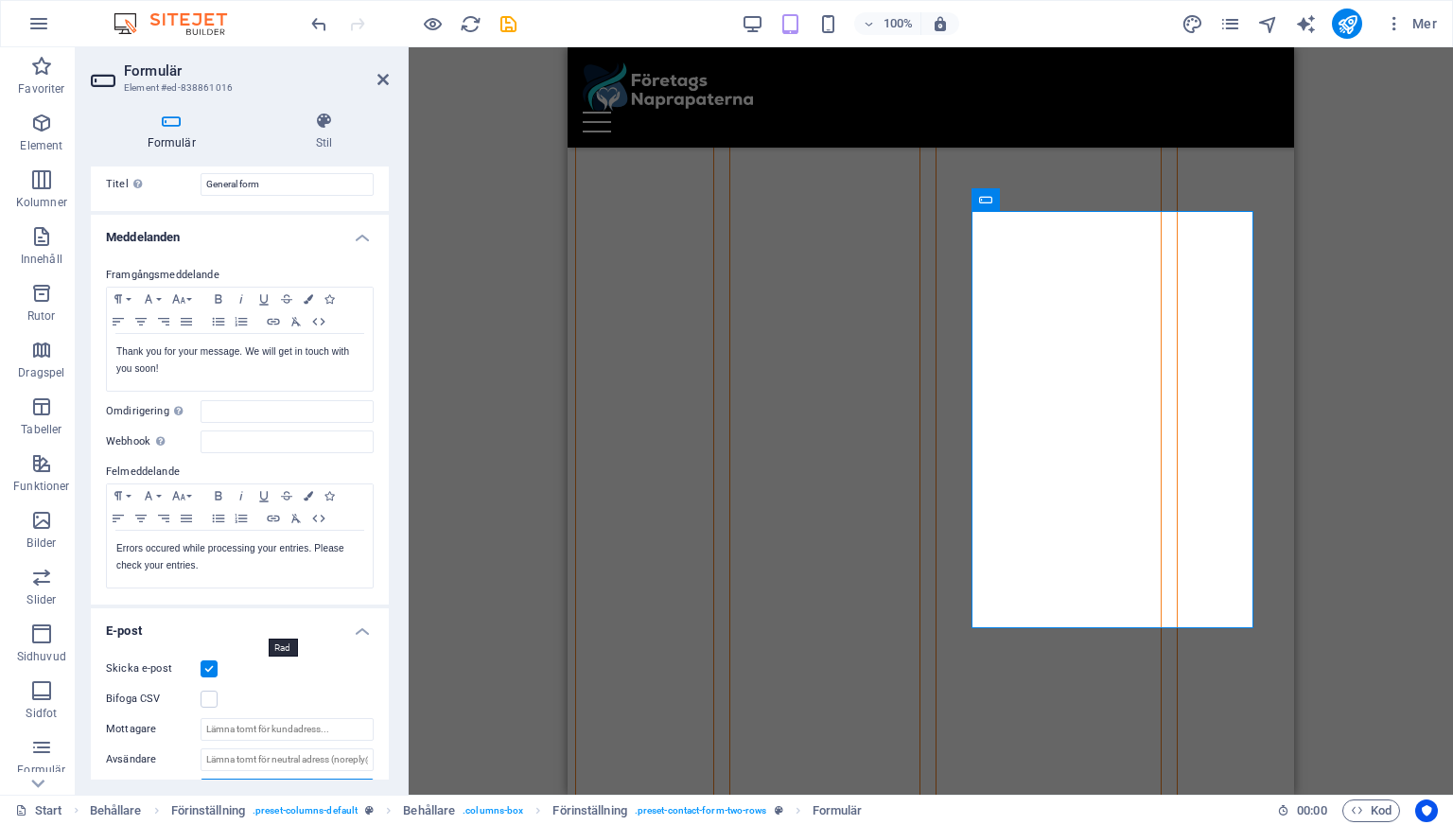
scroll to position [0, 0]
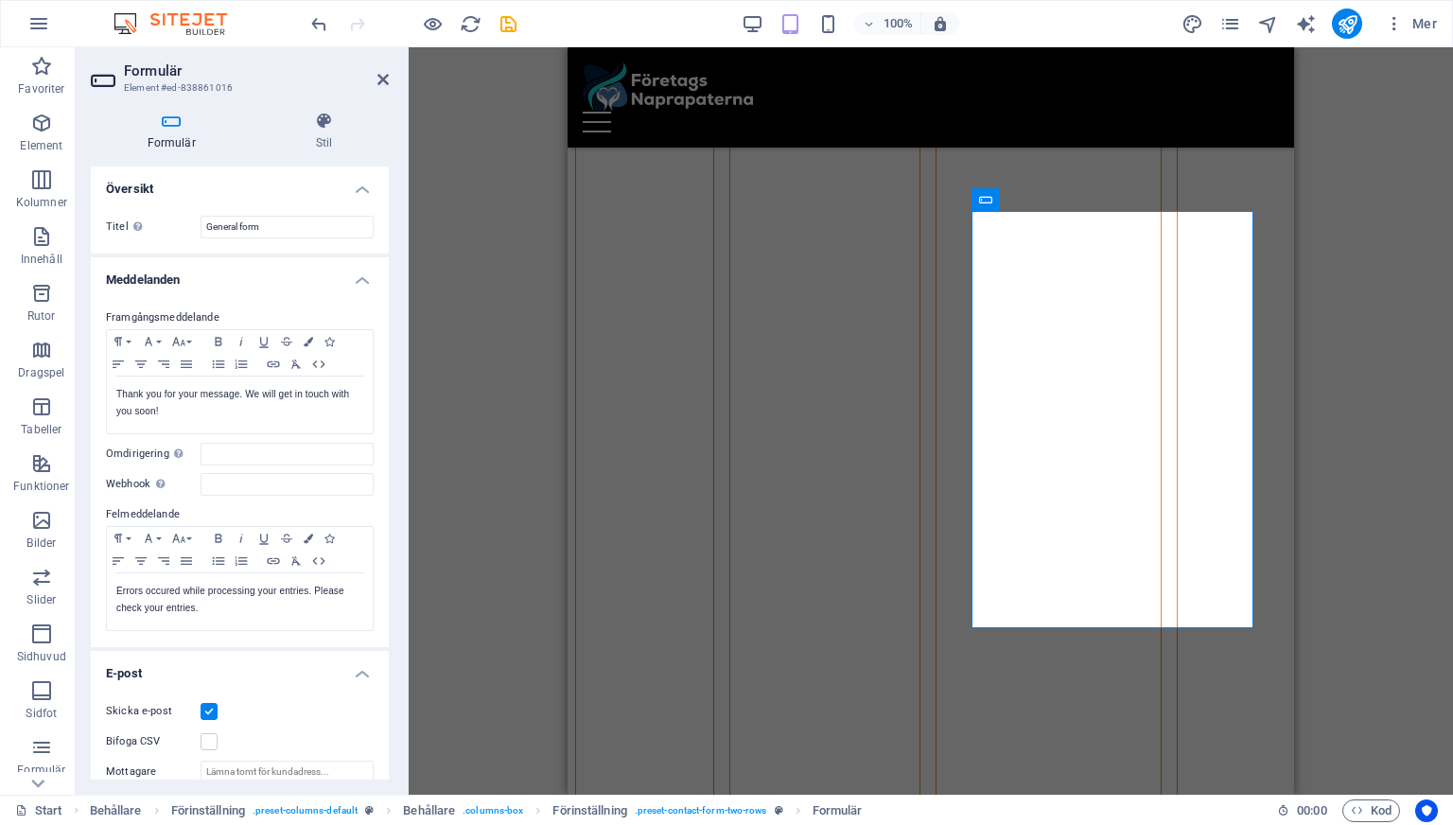
click at [381, 78] on icon at bounding box center [382, 79] width 11 height 15
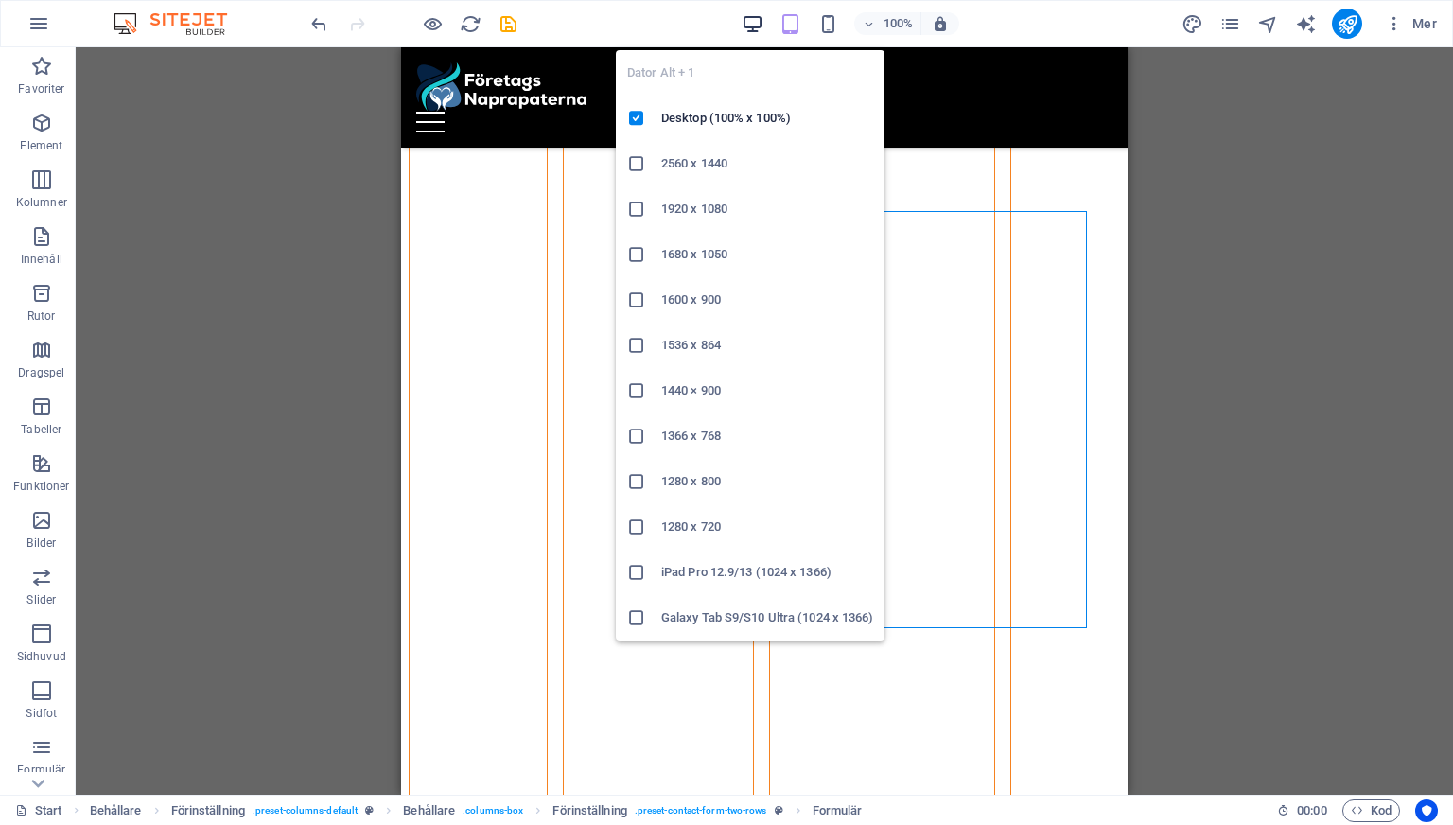
click at [757, 14] on icon "button" at bounding box center [753, 24] width 22 height 22
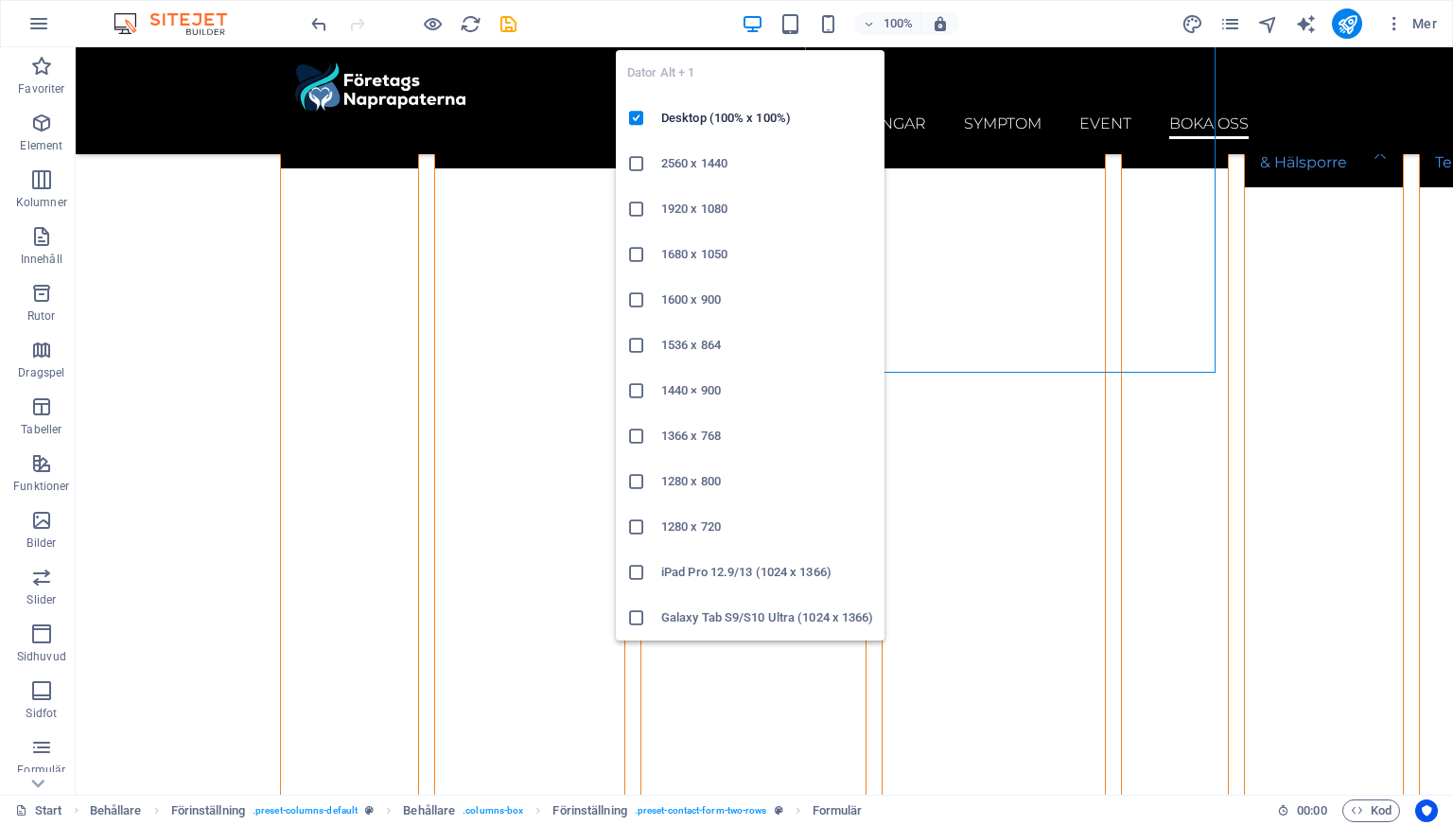
scroll to position [8660, 0]
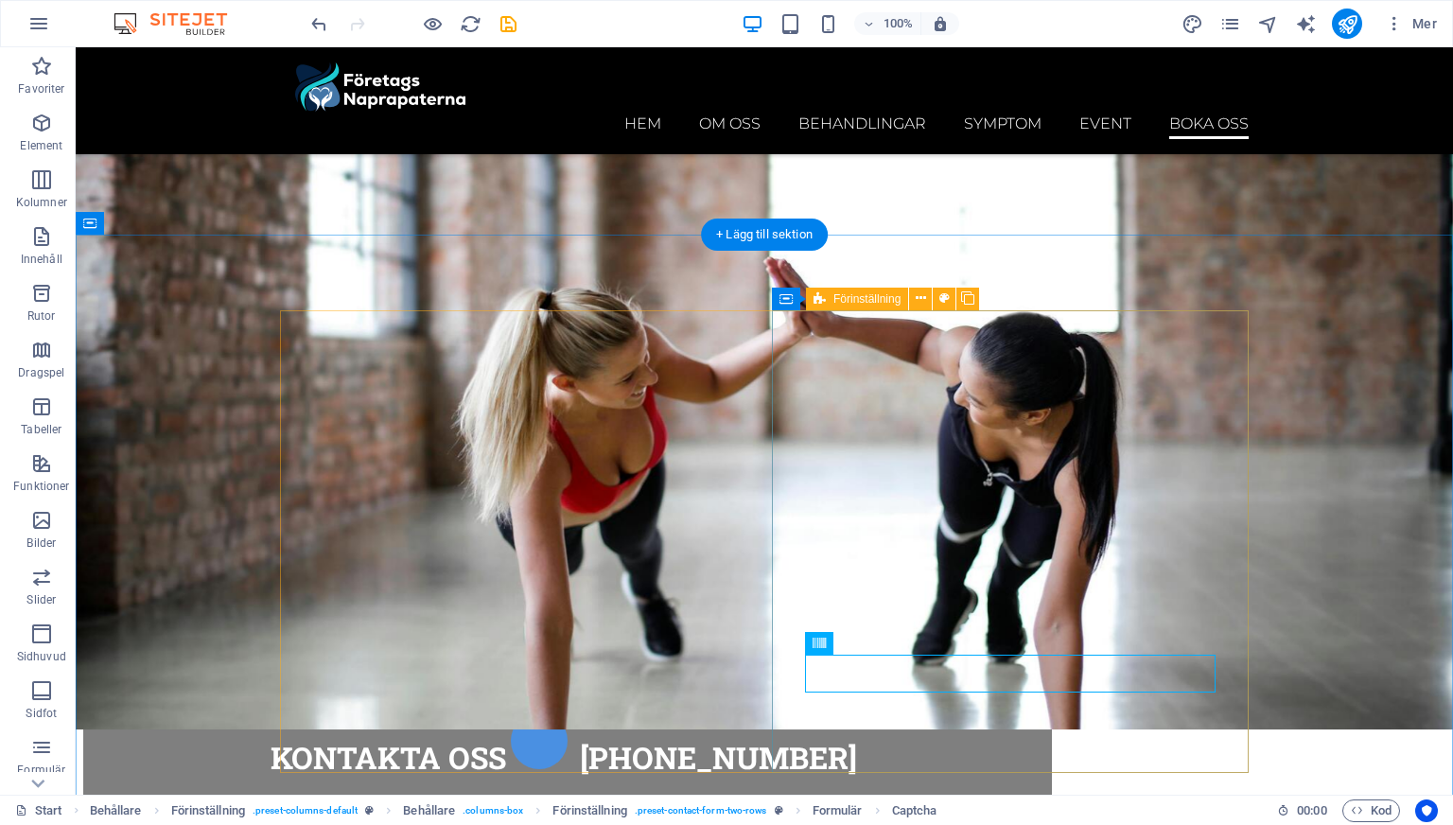
scroll to position [8267, 0]
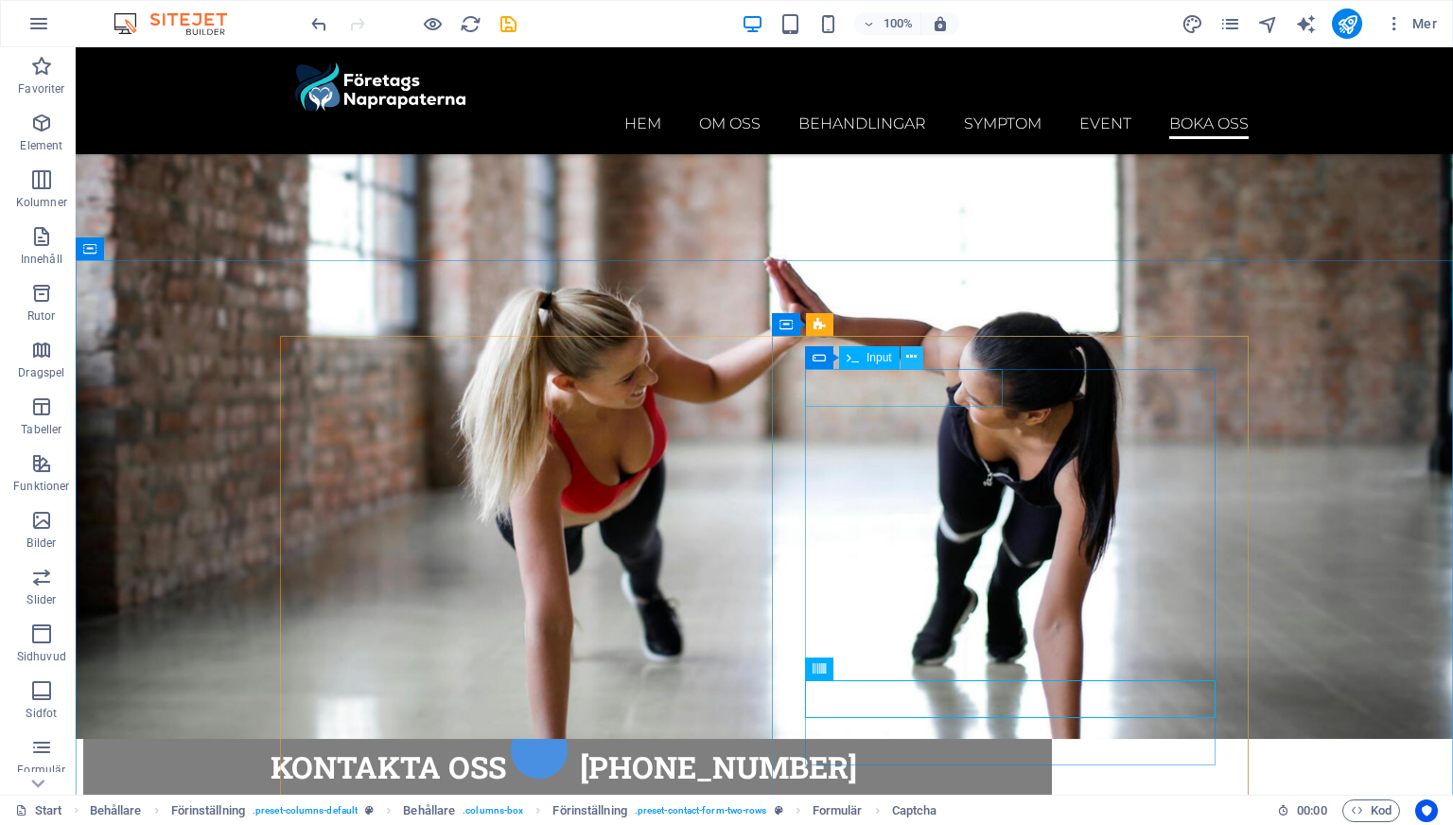
click at [906, 360] on icon at bounding box center [911, 357] width 10 height 20
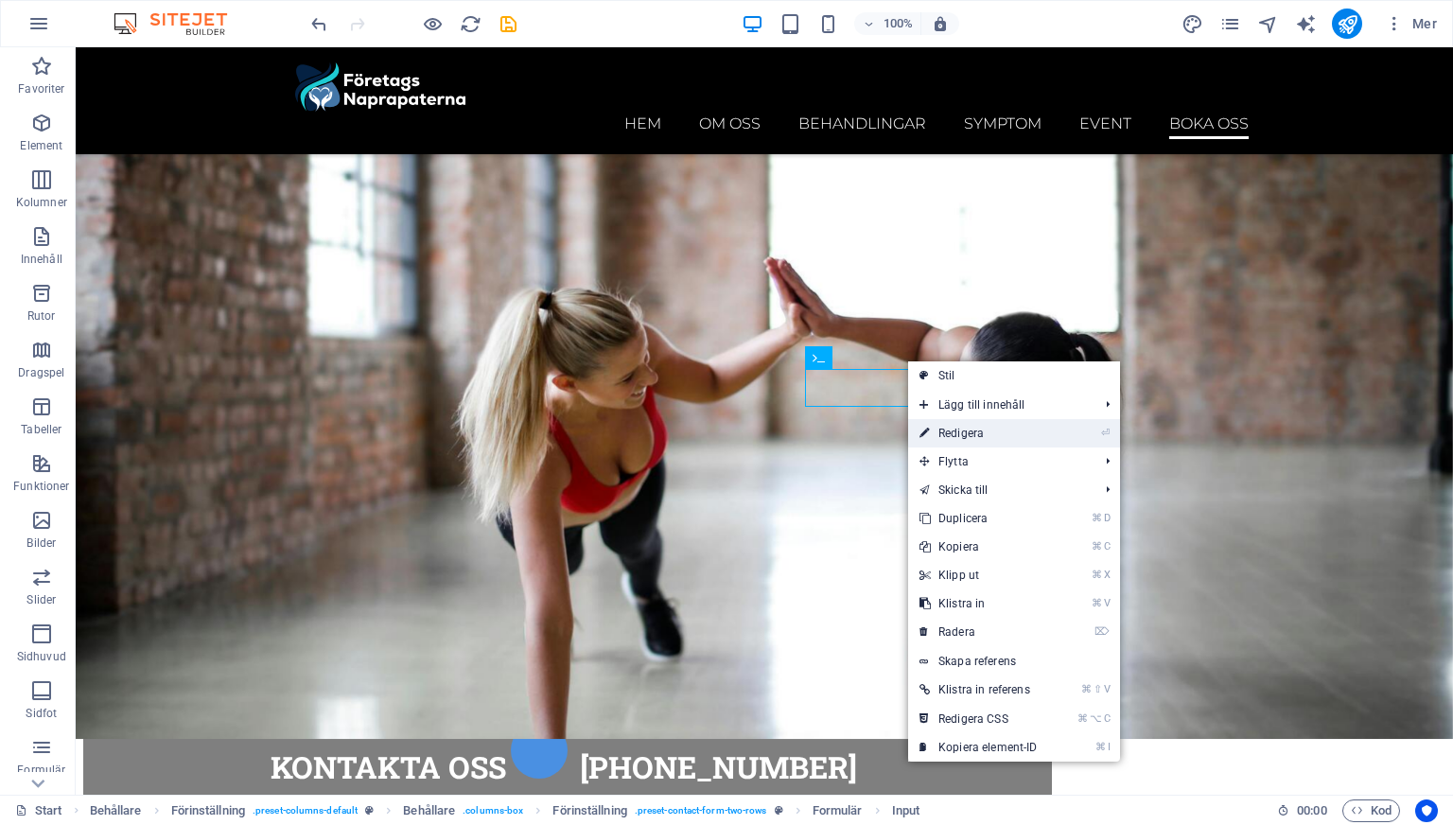
click at [943, 428] on link "⏎ Redigera" at bounding box center [978, 433] width 141 height 28
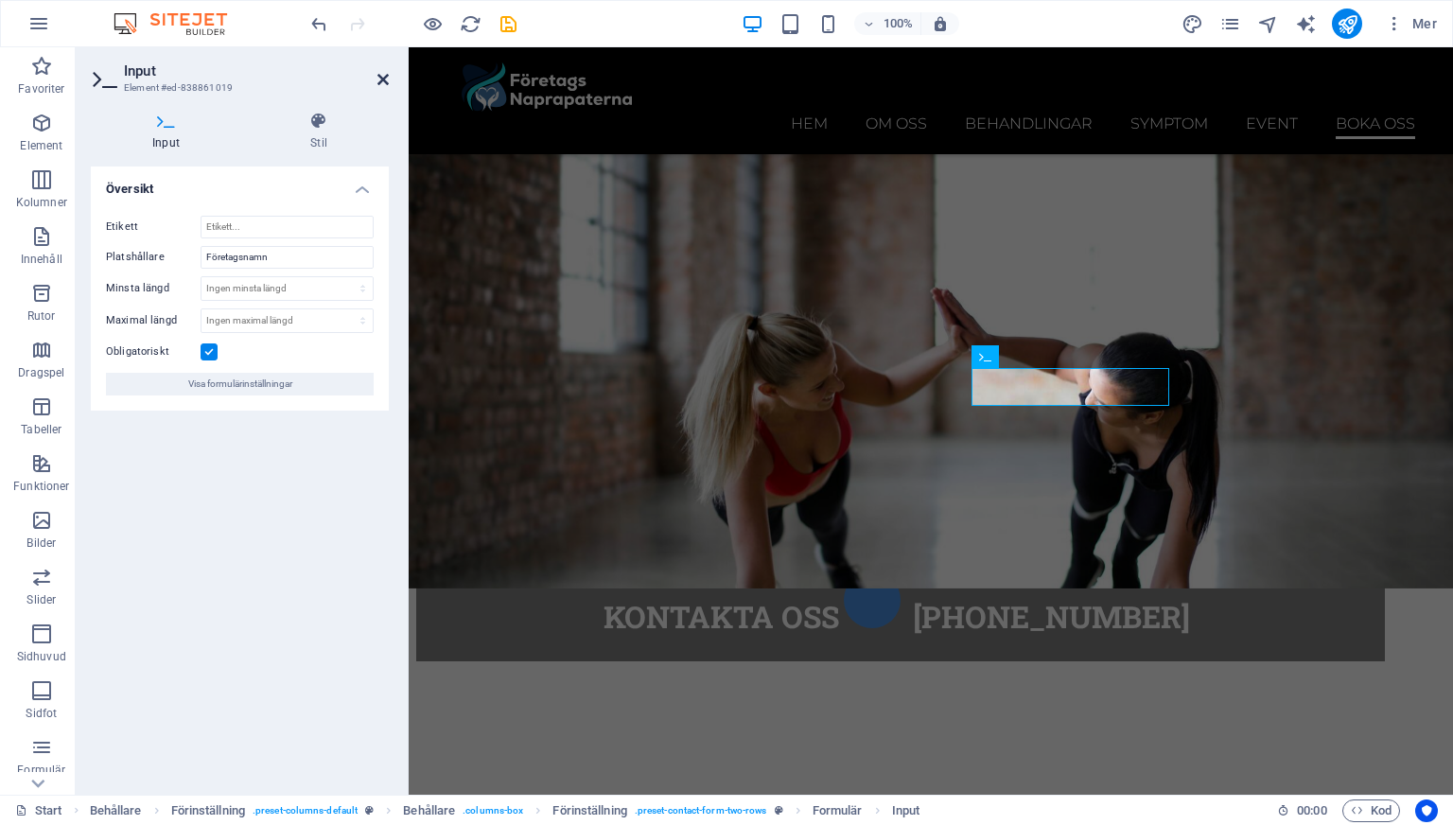
click at [384, 77] on icon at bounding box center [382, 79] width 11 height 15
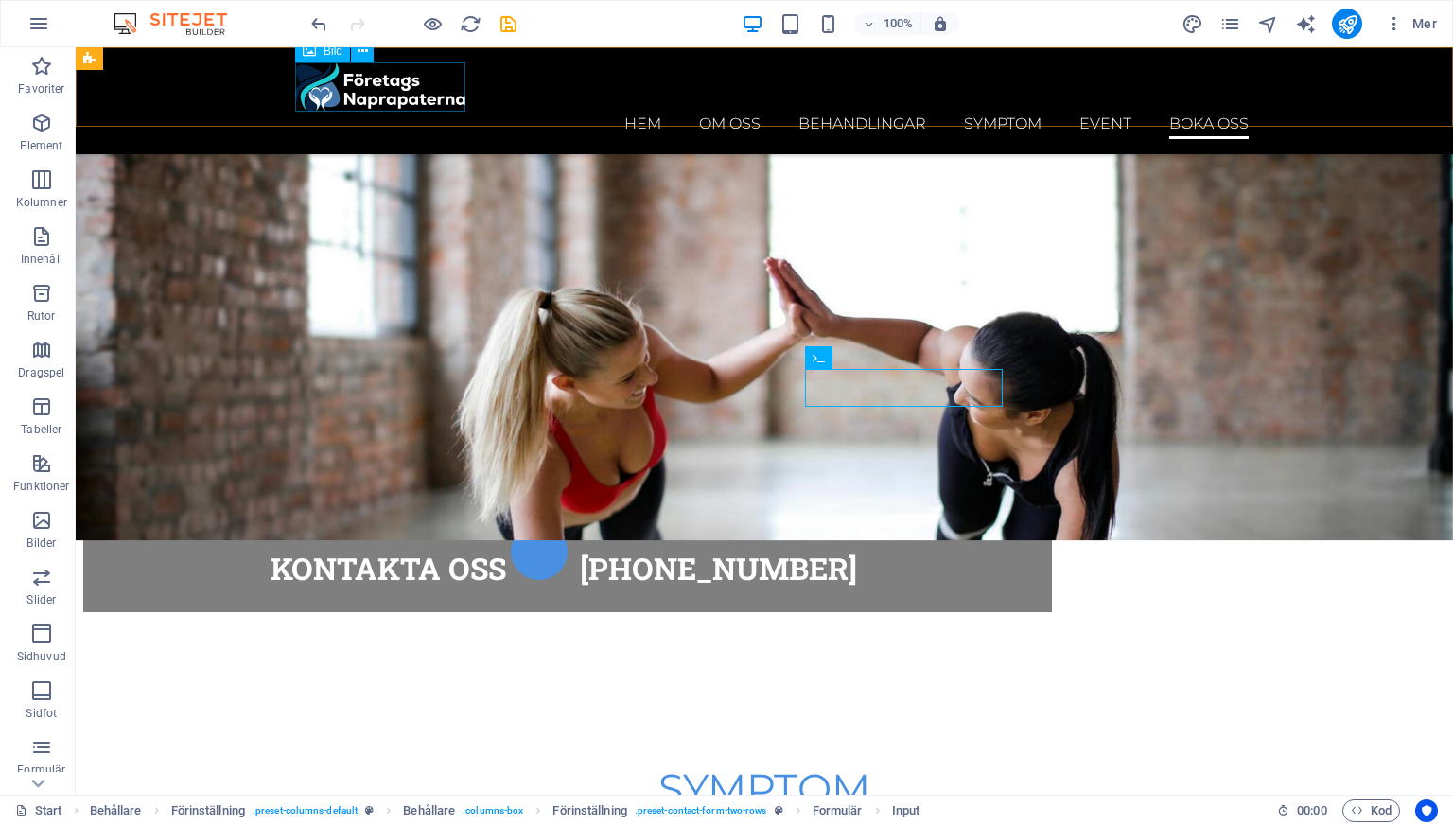
scroll to position [8267, 0]
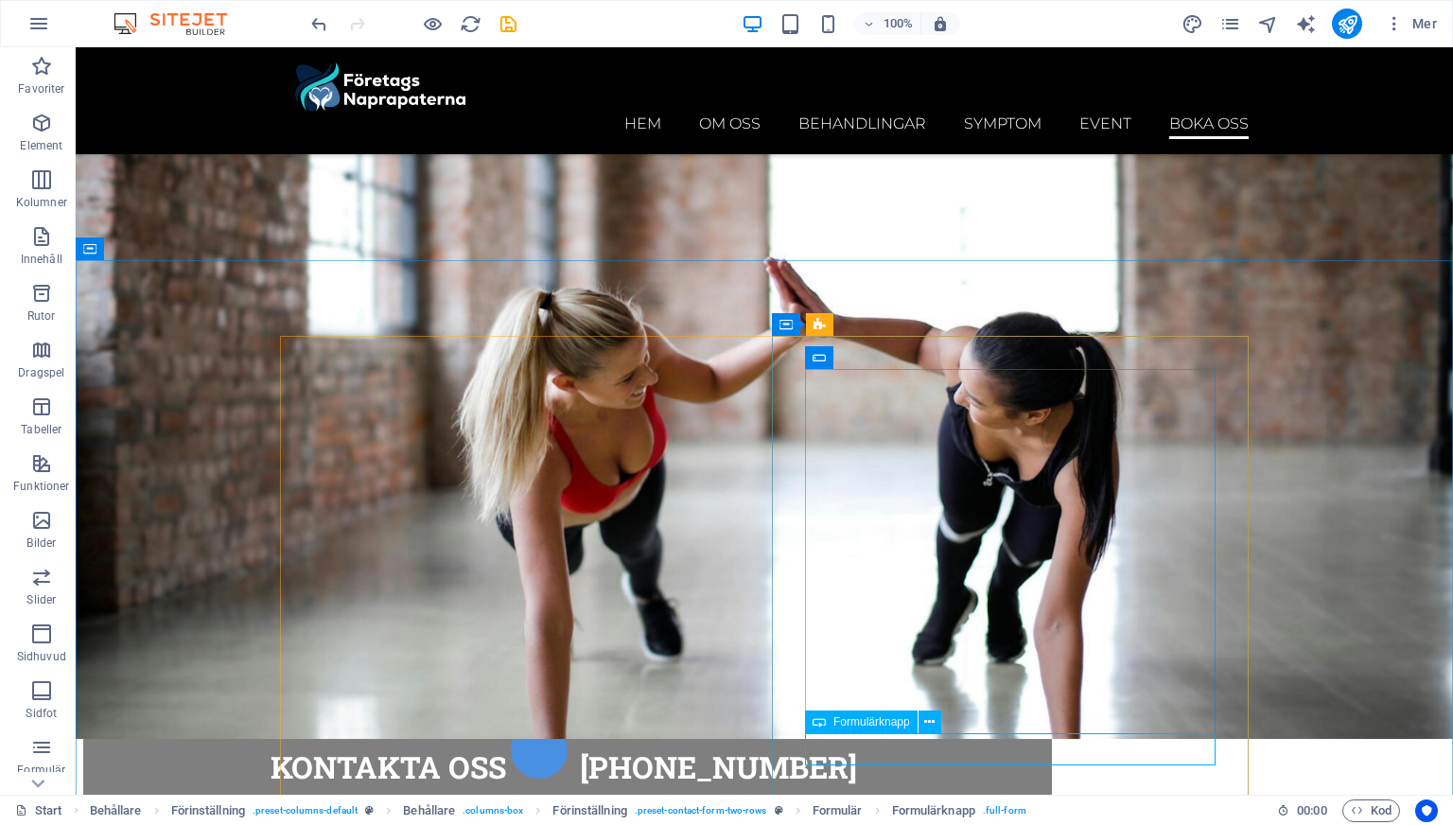
click at [893, 722] on span "Formulärknapp" at bounding box center [872, 721] width 77 height 11
click at [927, 721] on icon at bounding box center [929, 722] width 10 height 20
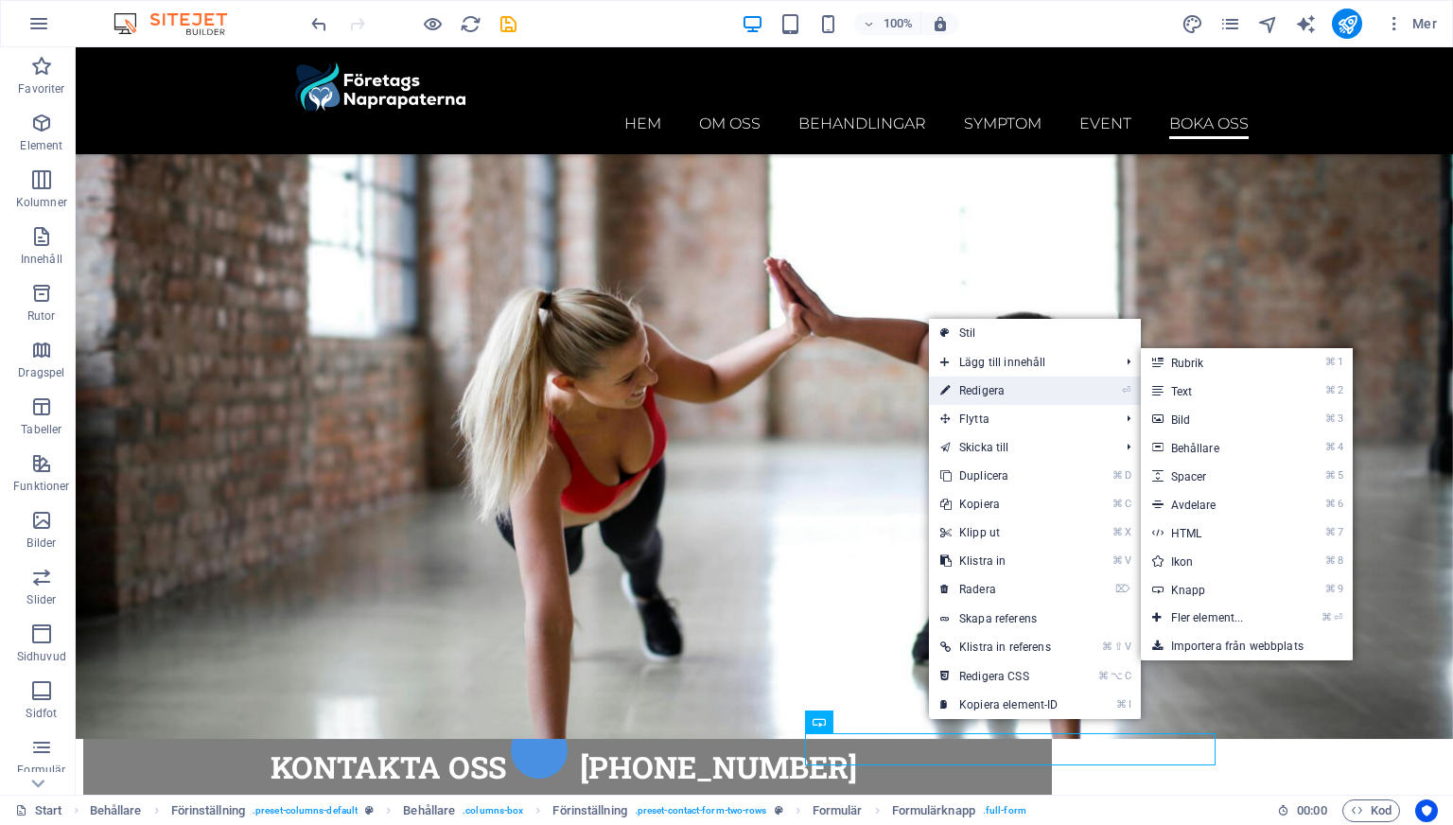
click at [981, 391] on link "⏎ Redigera" at bounding box center [999, 391] width 141 height 28
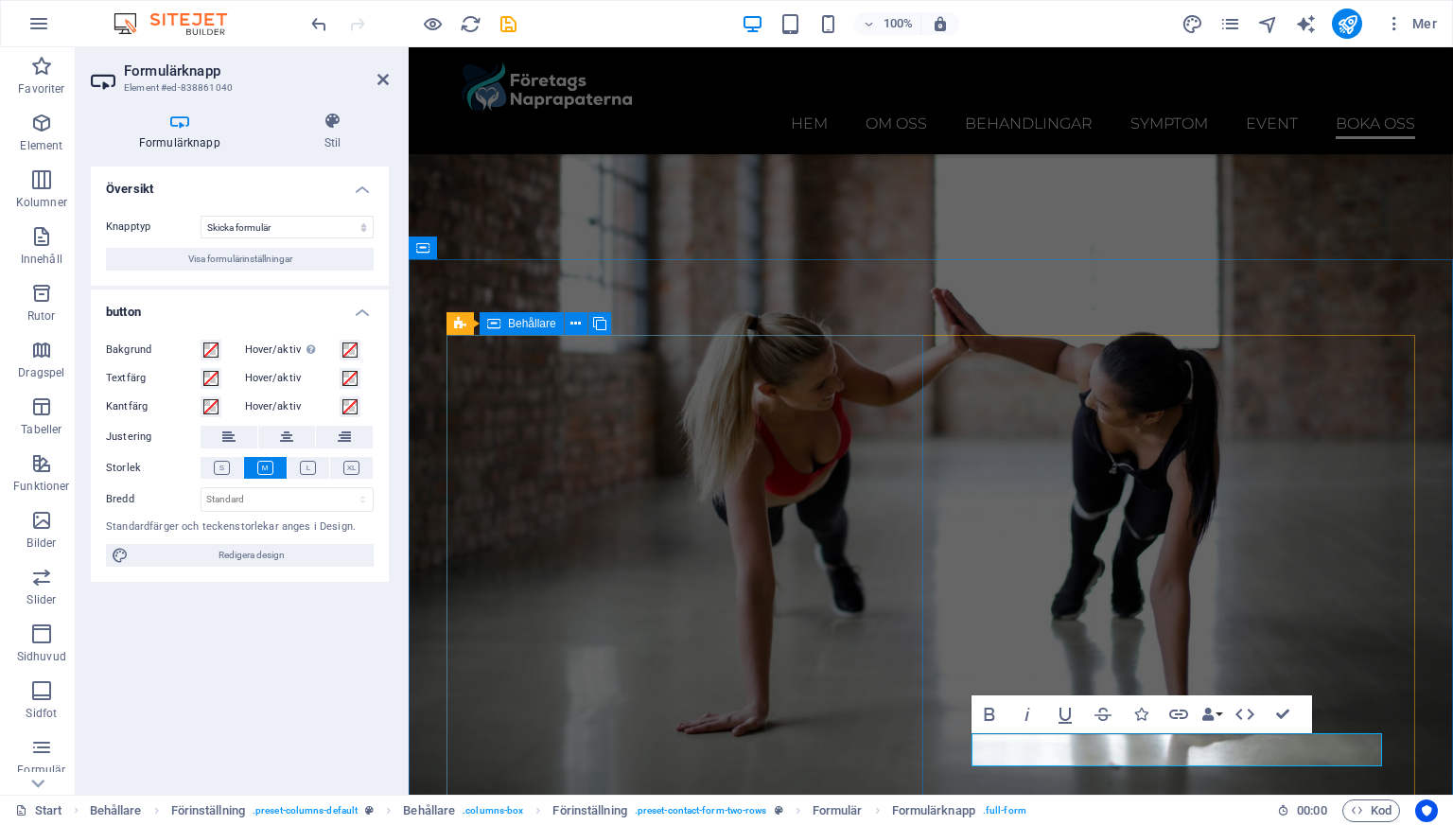
scroll to position [8533, 0]
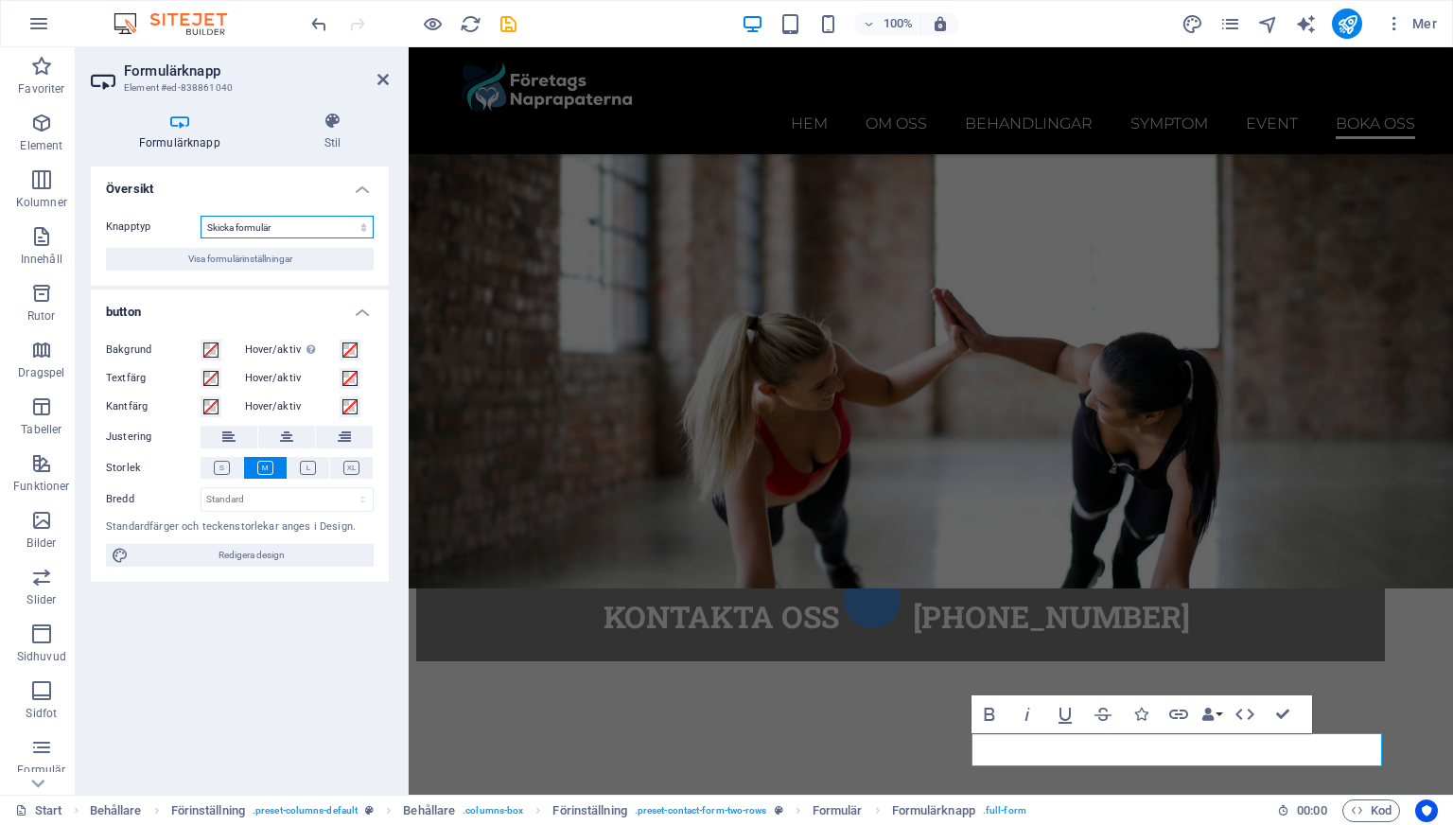
click at [243, 227] on select "Skicka formulär Återställ formulär Ingen åtgärd" at bounding box center [287, 227] width 173 height 23
click at [201, 216] on select "Skicka formulär Återställ formulär Ingen åtgärd" at bounding box center [287, 227] width 173 height 23
click at [250, 255] on span "Visa formulärinställningar" at bounding box center [240, 259] width 104 height 23
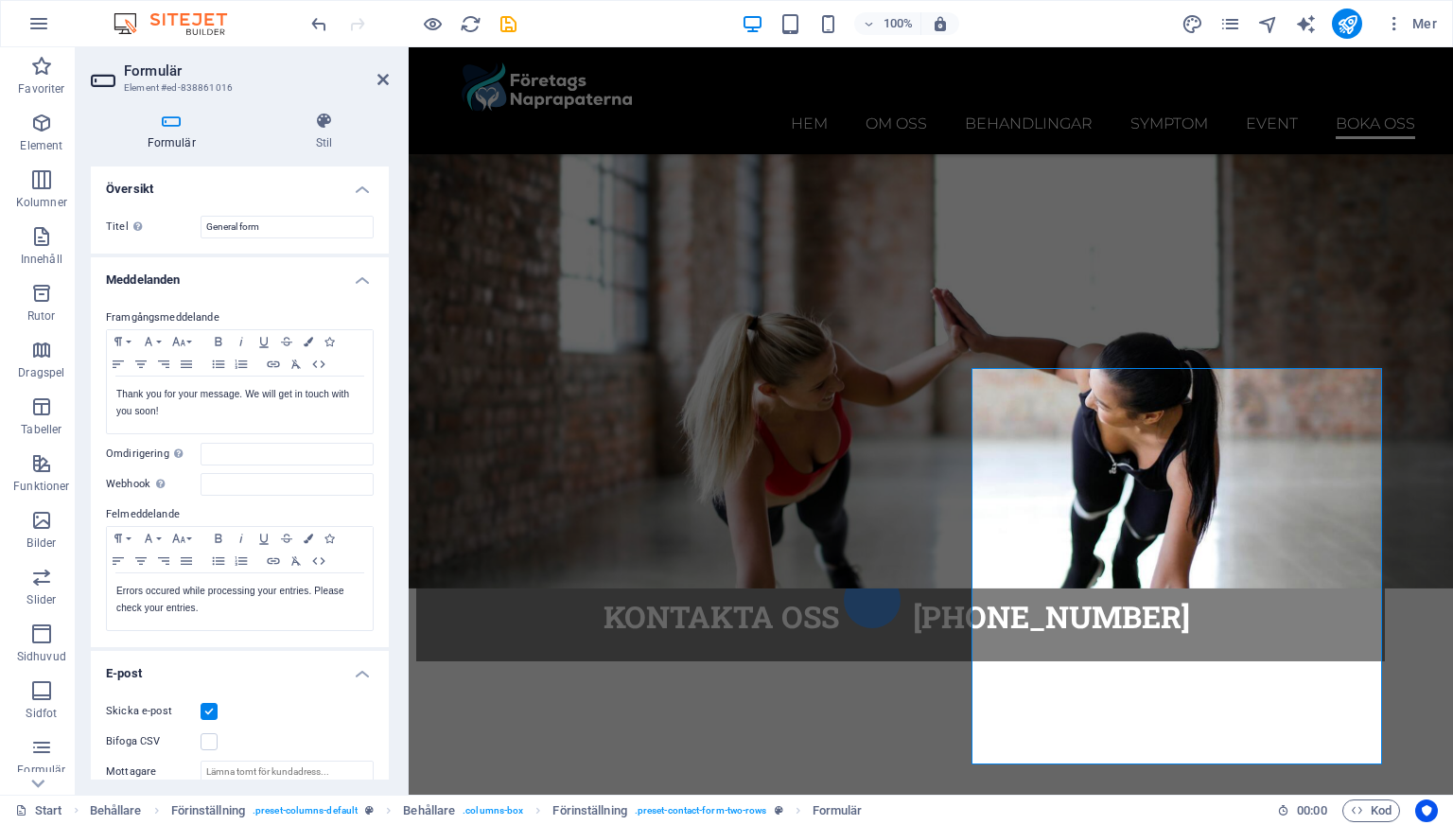
click at [360, 193] on h4 "Översikt" at bounding box center [240, 184] width 298 height 34
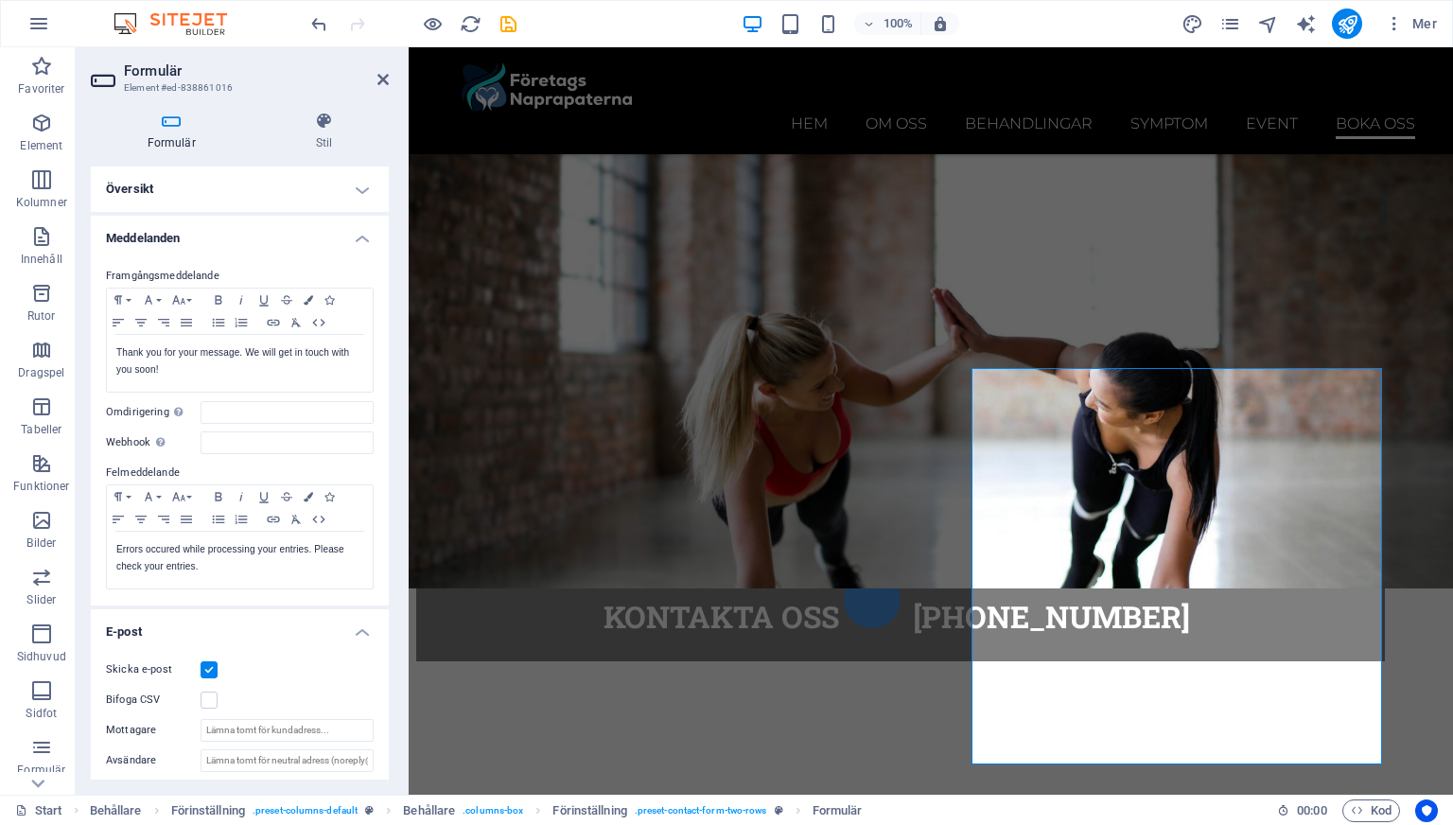
click at [203, 149] on h4 "Formulär" at bounding box center [175, 132] width 168 height 40
click at [174, 138] on h4 "Formulär" at bounding box center [175, 132] width 168 height 40
click at [173, 138] on h4 "Formulär" at bounding box center [175, 132] width 168 height 40
click at [358, 196] on h4 "Översikt" at bounding box center [240, 189] width 298 height 45
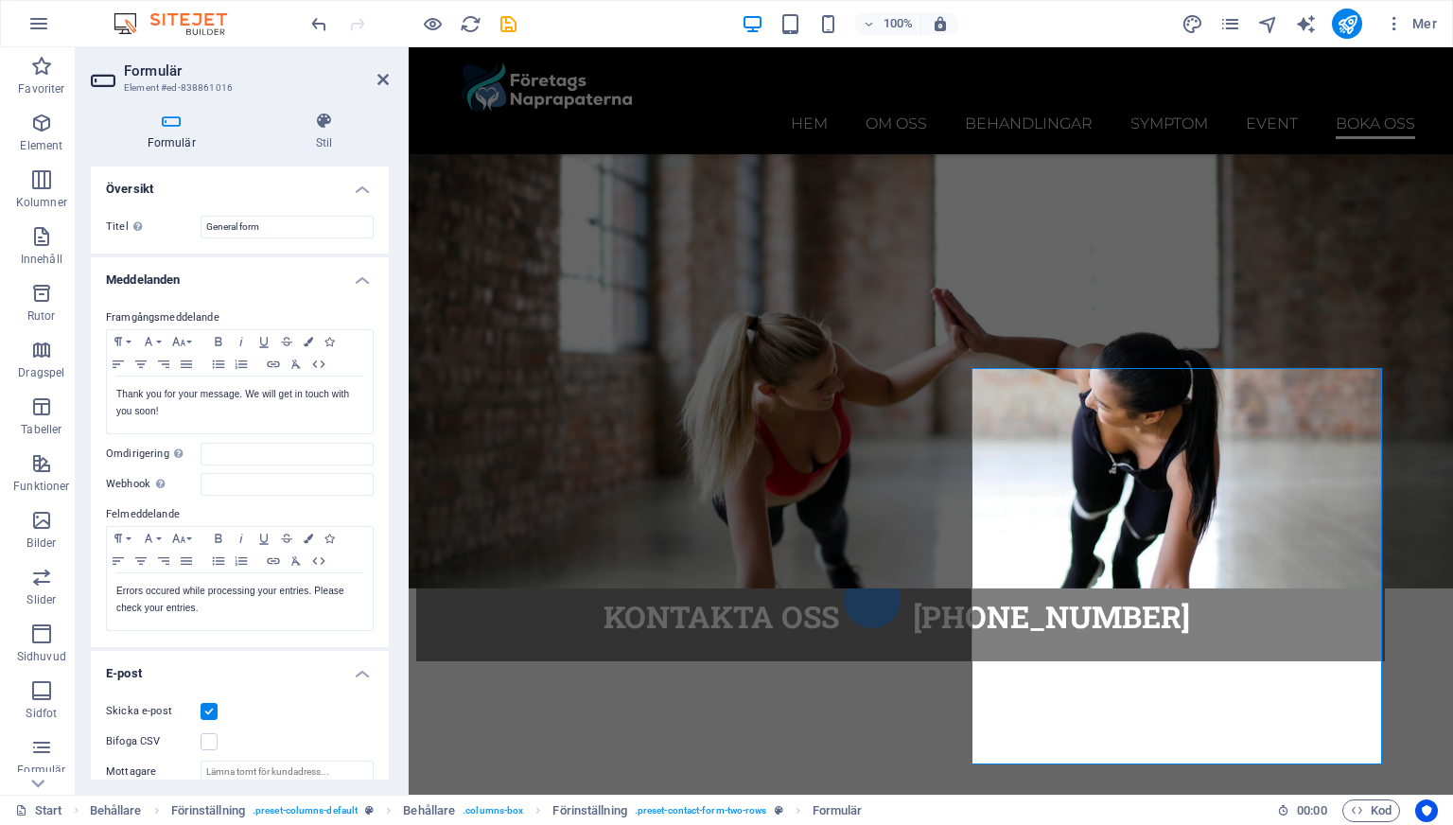
click at [359, 285] on h4 "Meddelanden" at bounding box center [240, 274] width 298 height 34
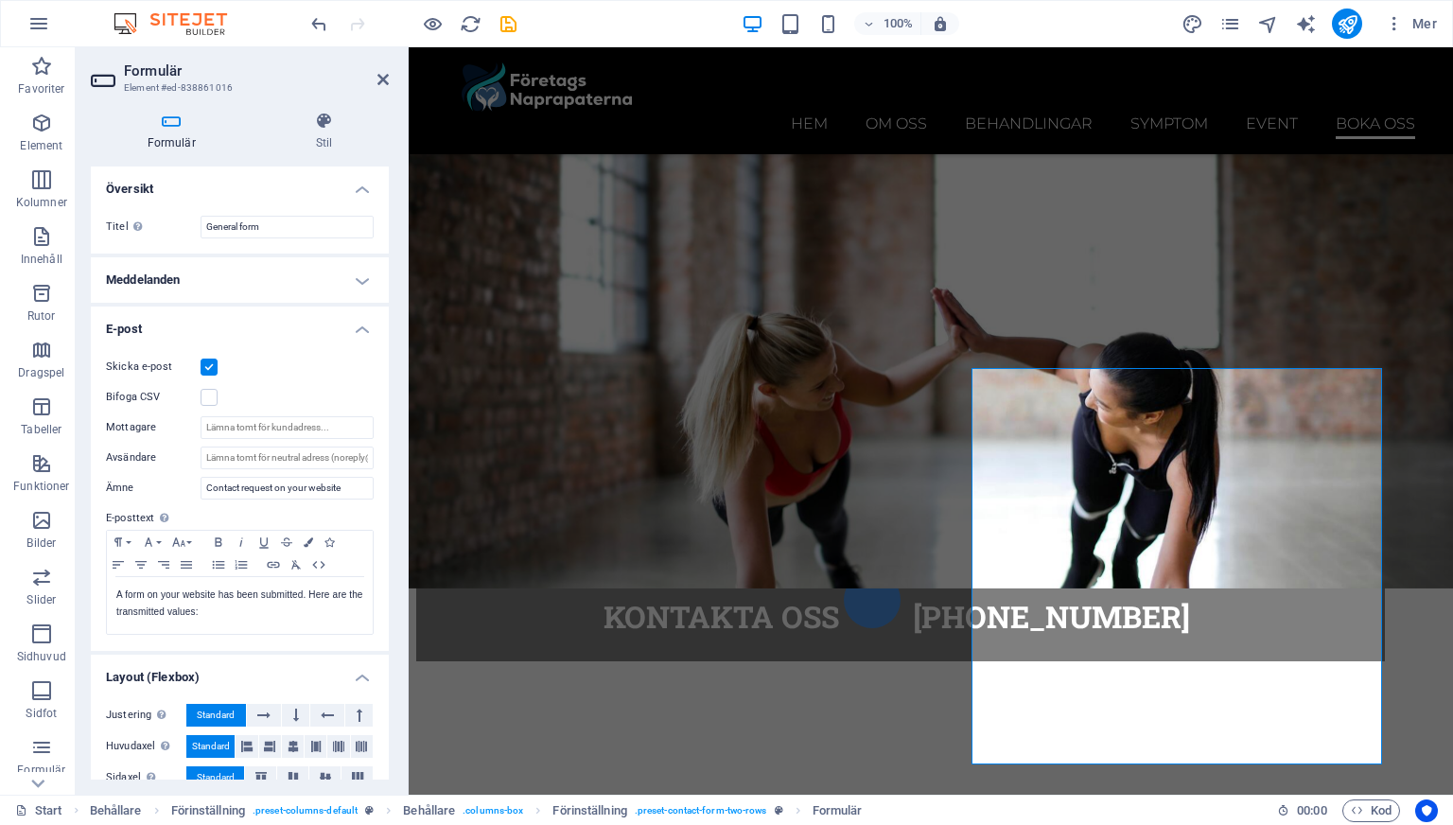
click at [360, 315] on h4 "E-post" at bounding box center [240, 324] width 298 height 34
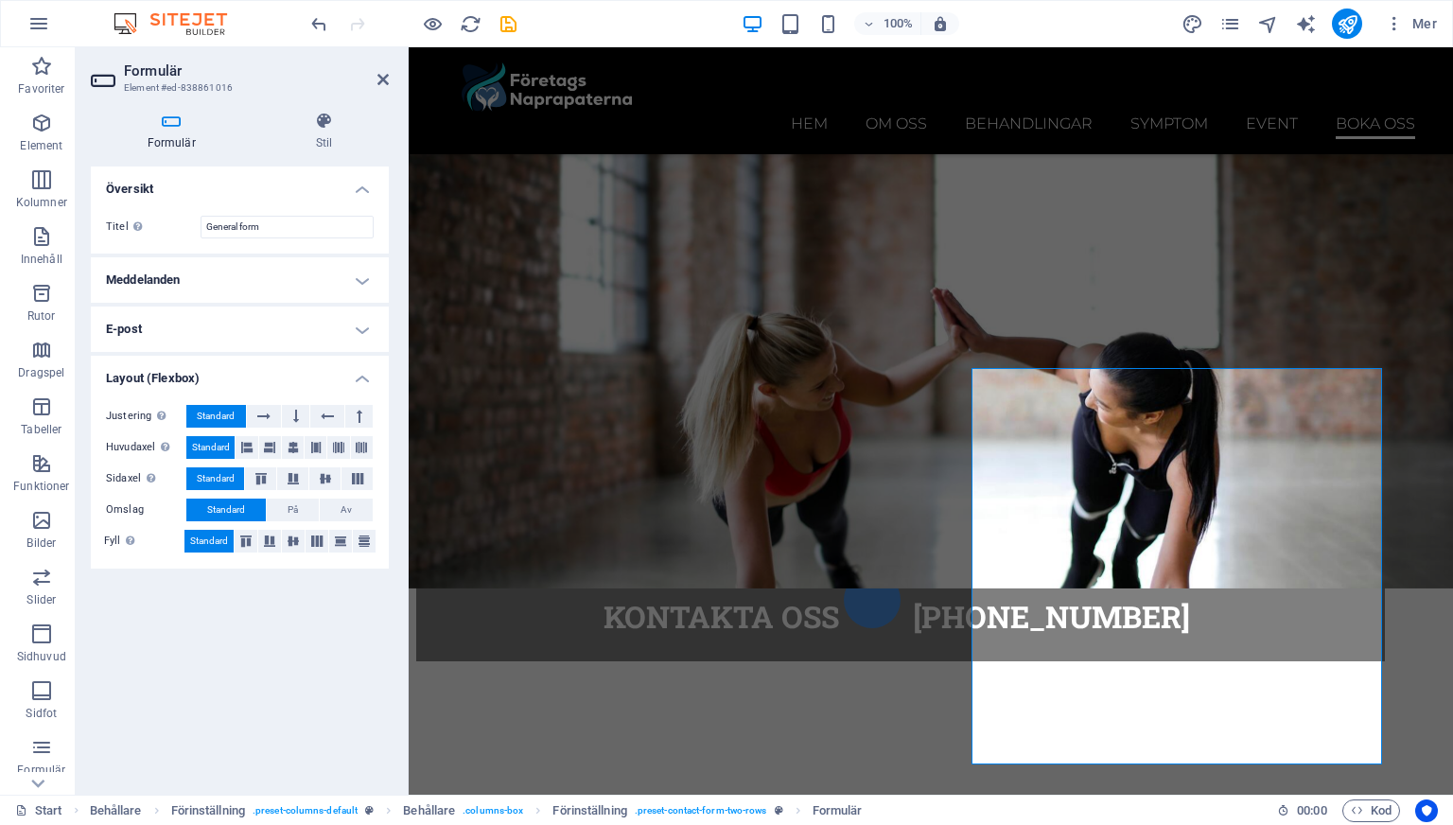
click at [364, 374] on h4 "Layout (Flexbox)" at bounding box center [240, 373] width 298 height 34
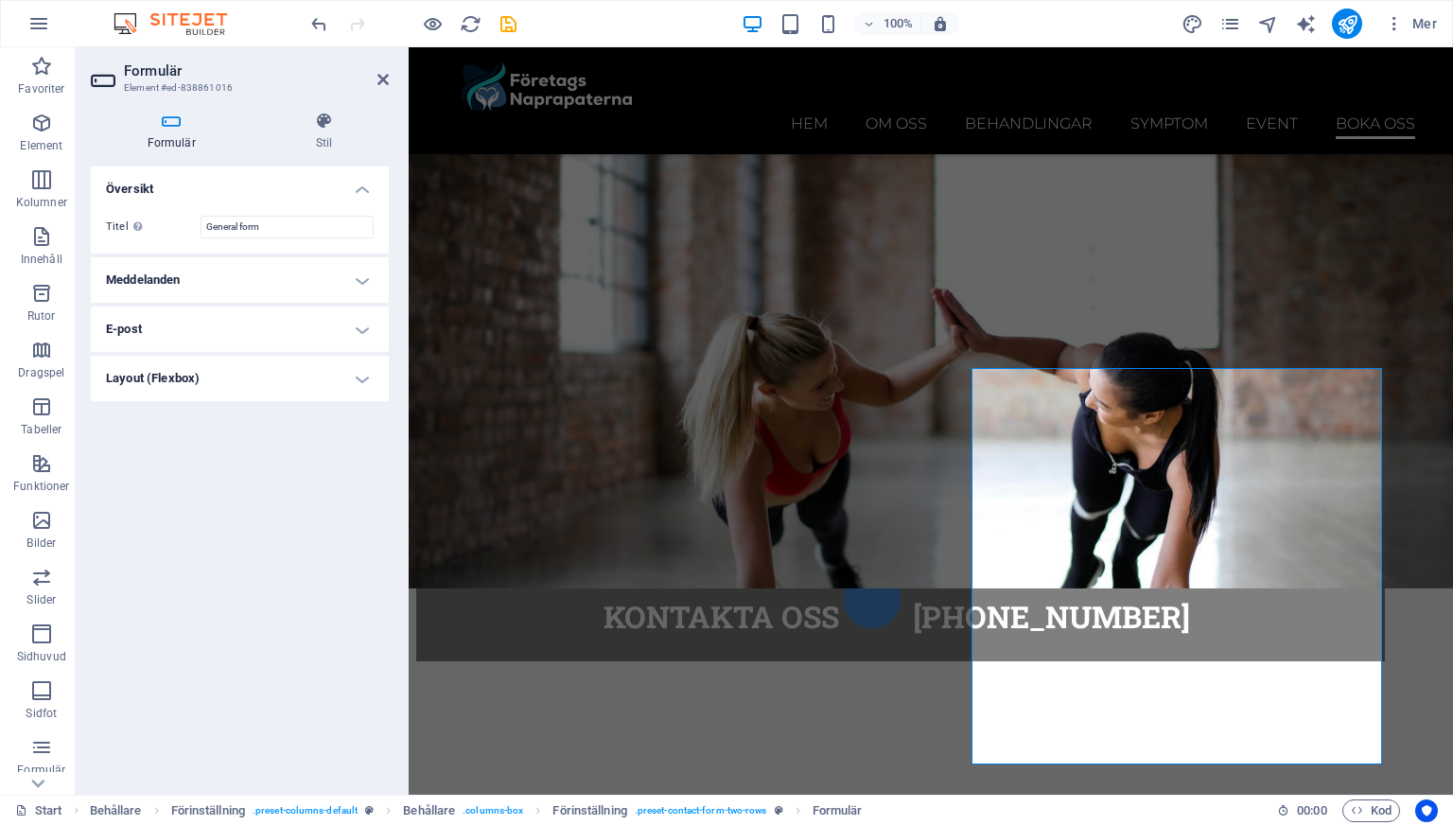
click at [356, 338] on h4 "E-post" at bounding box center [240, 329] width 298 height 45
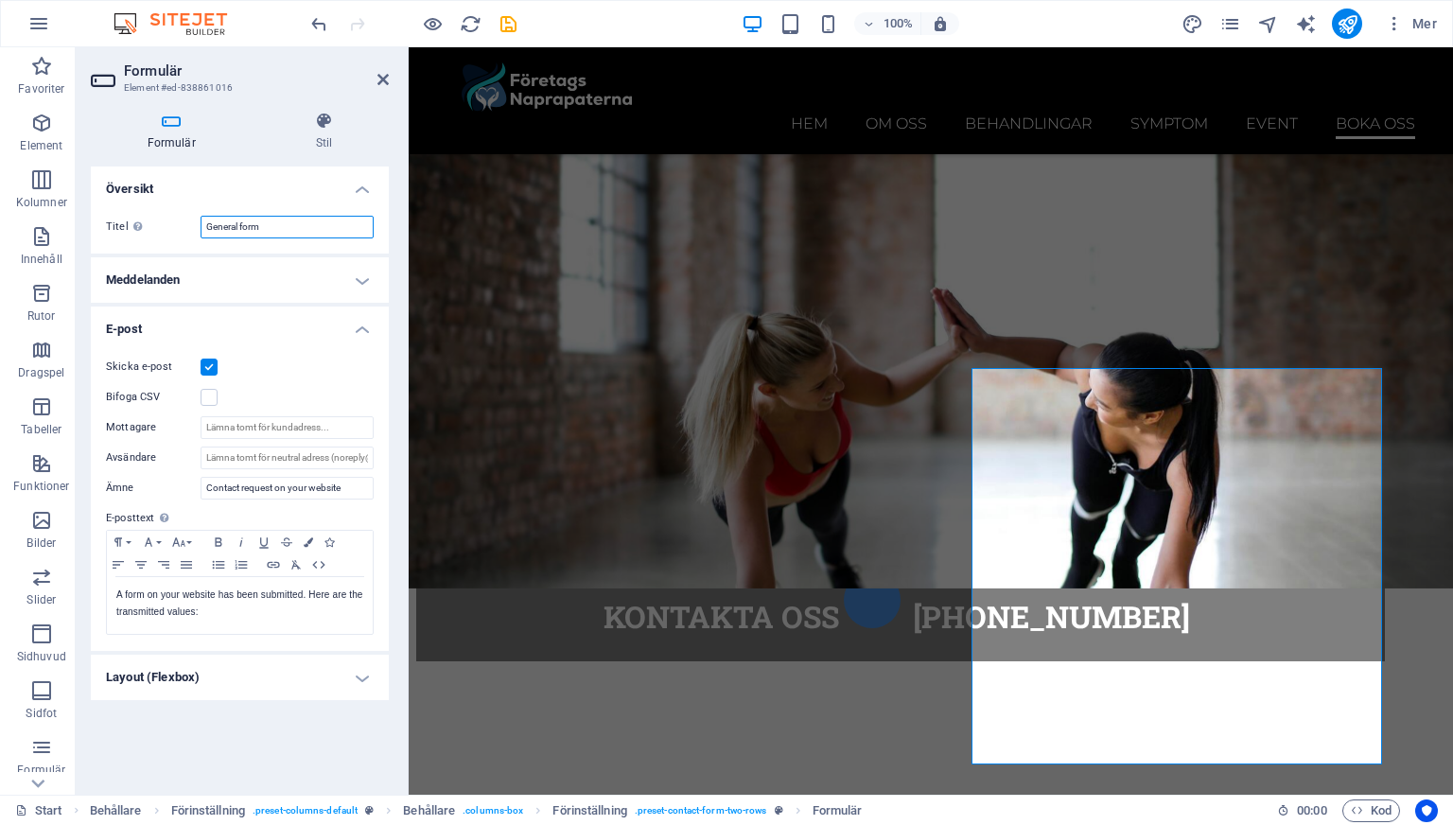
click at [252, 232] on input "General form" at bounding box center [287, 227] width 173 height 23
click at [191, 132] on h4 "Formulär" at bounding box center [175, 132] width 168 height 40
click at [334, 136] on h4 "Stil" at bounding box center [324, 132] width 130 height 40
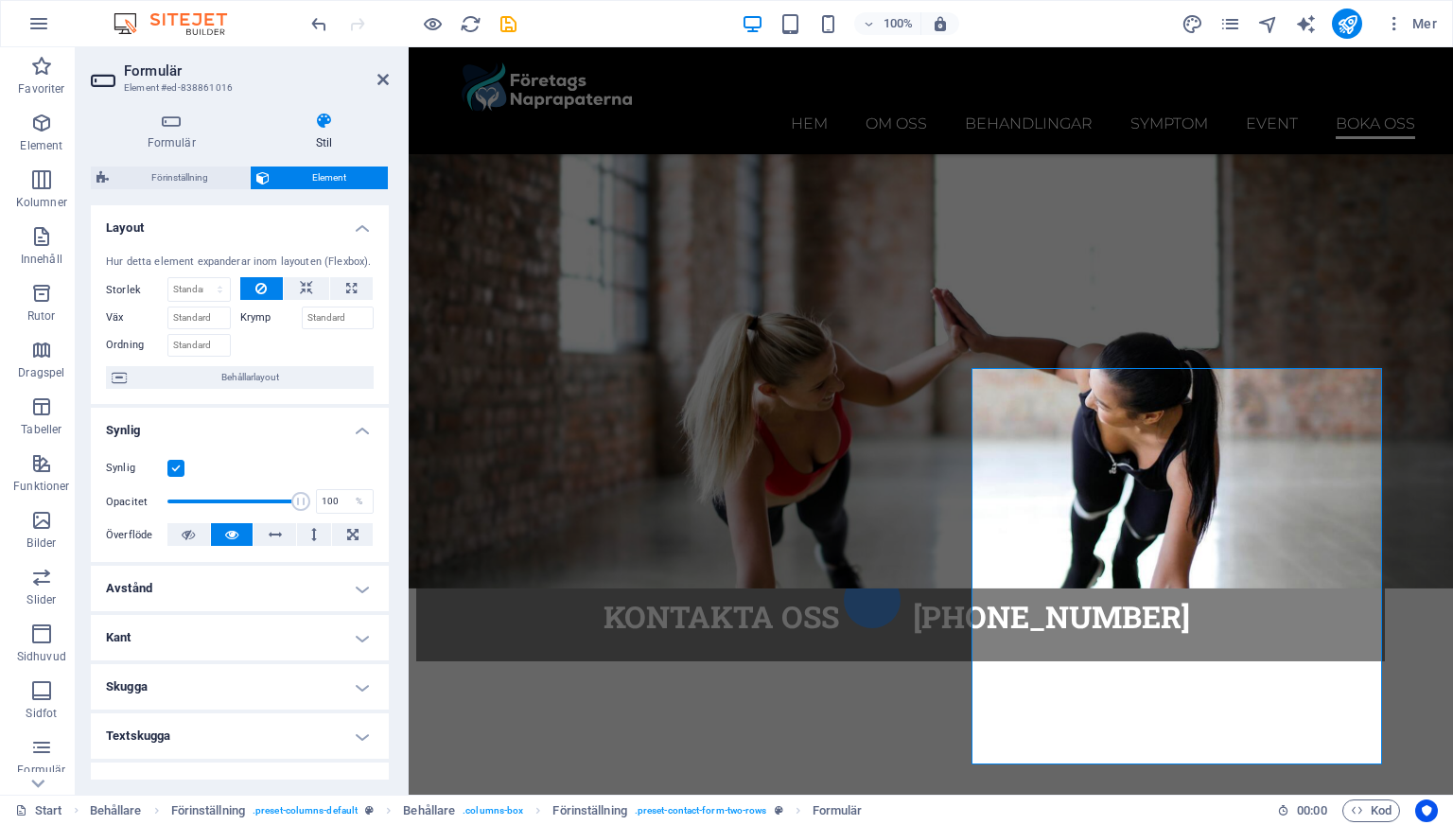
click at [373, 86] on header "Formulär Element #ed-838861016" at bounding box center [240, 71] width 298 height 49
drag, startPoint x: 382, startPoint y: 83, endPoint x: 307, endPoint y: 36, distance: 88.5
click at [382, 83] on icon at bounding box center [382, 79] width 11 height 15
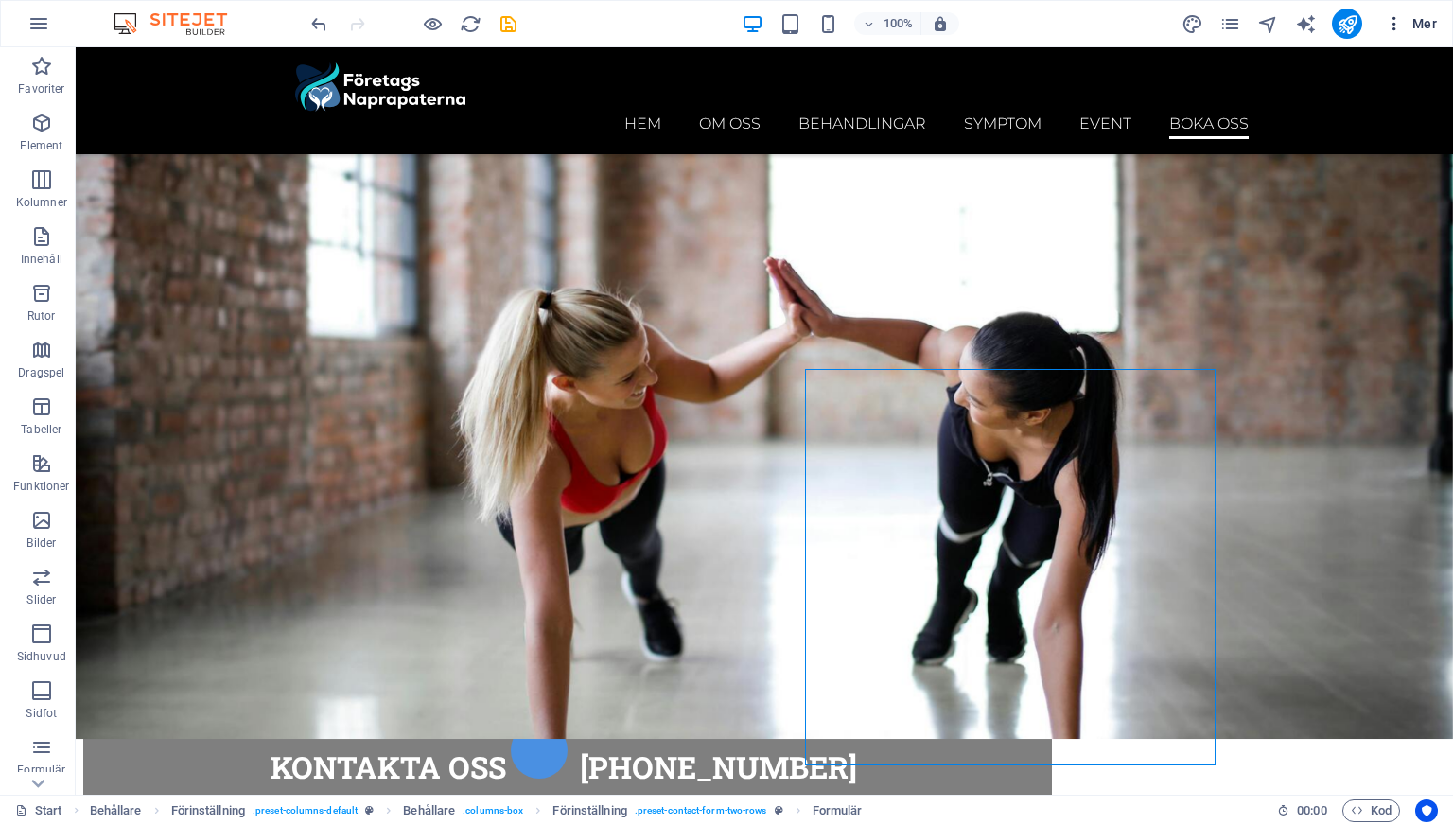
click at [1400, 20] on icon "button" at bounding box center [1394, 23] width 19 height 19
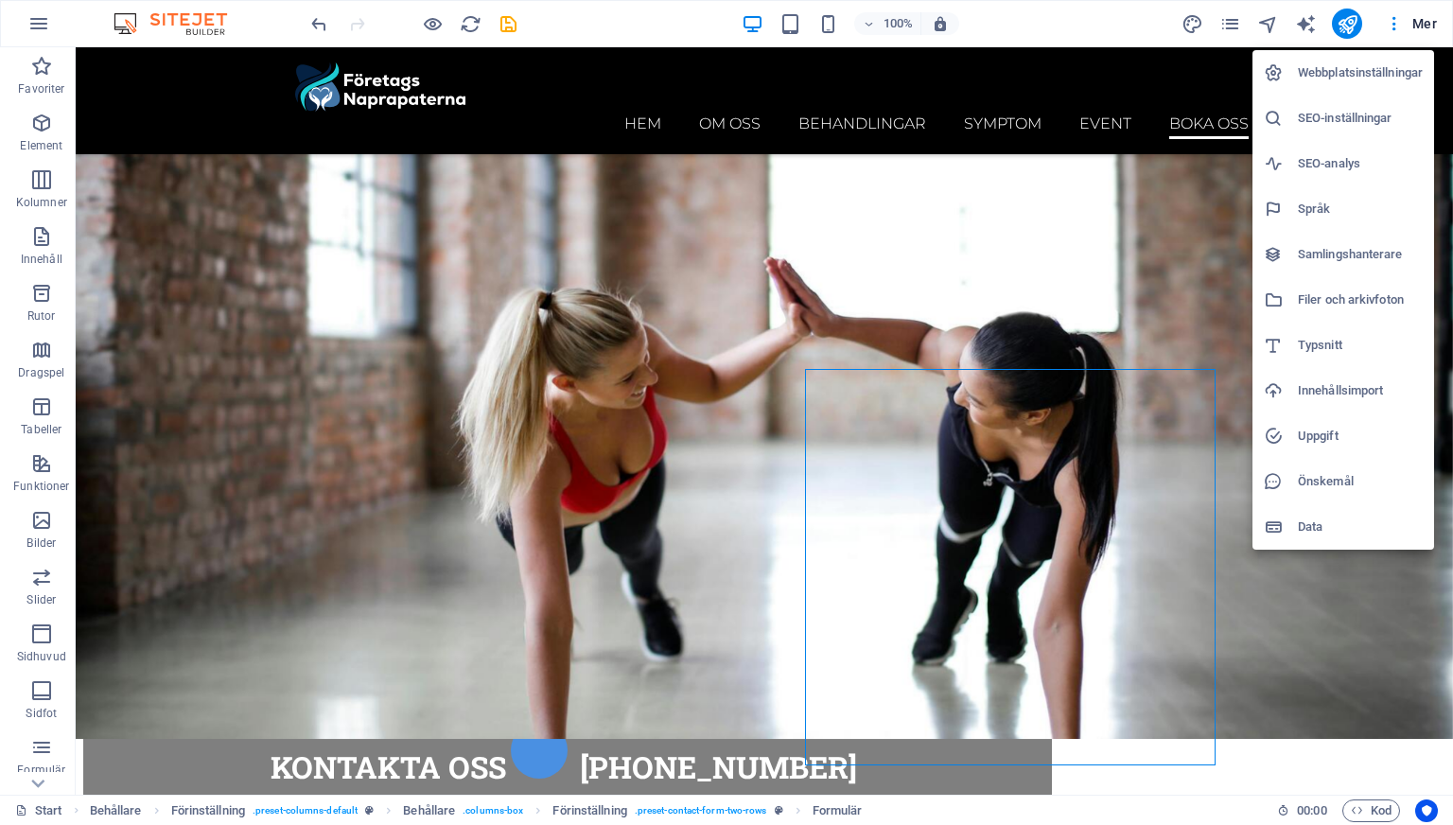
click at [1366, 74] on h6 "Webbplatsinställningar" at bounding box center [1360, 72] width 125 height 23
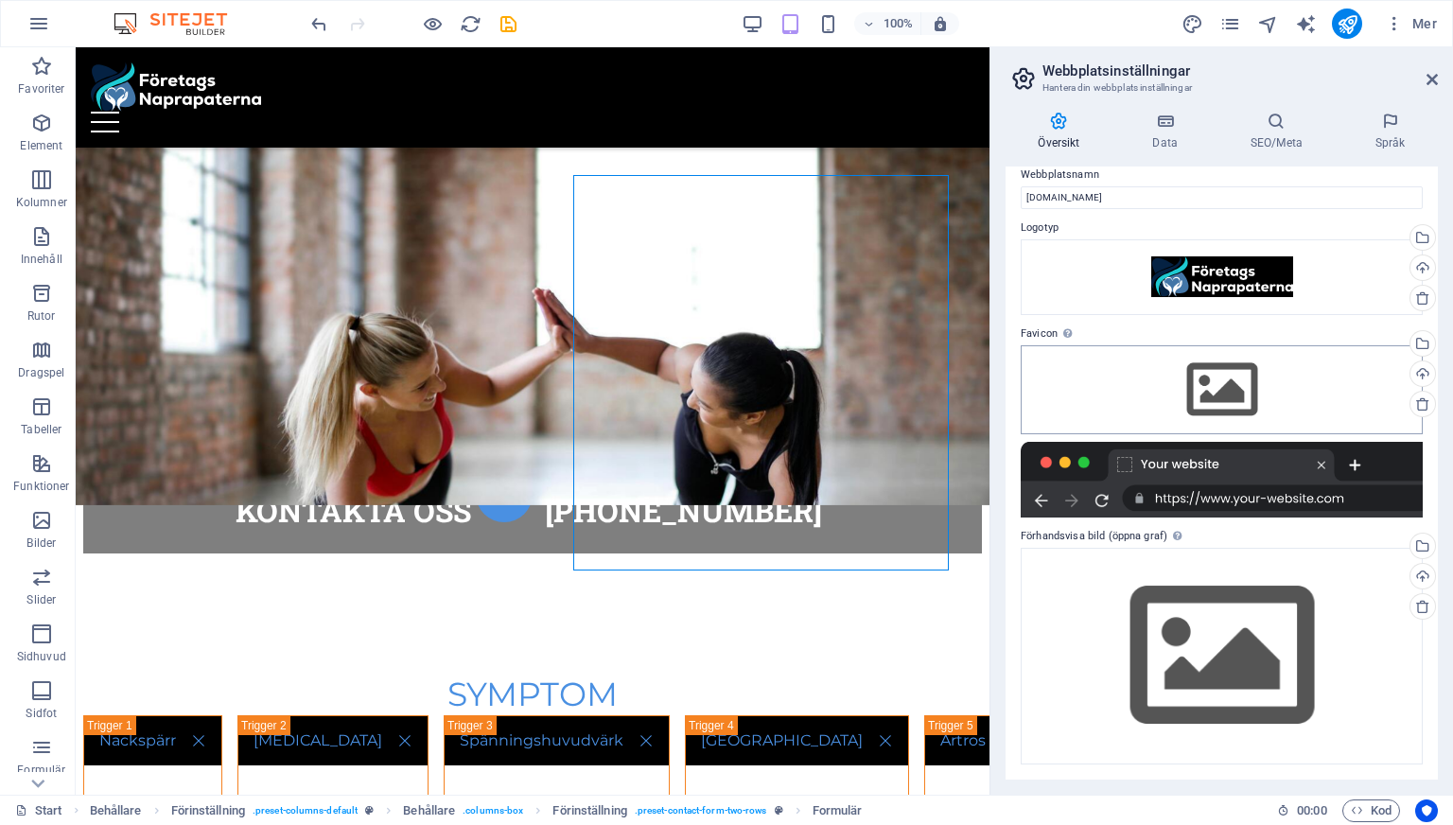
scroll to position [0, 0]
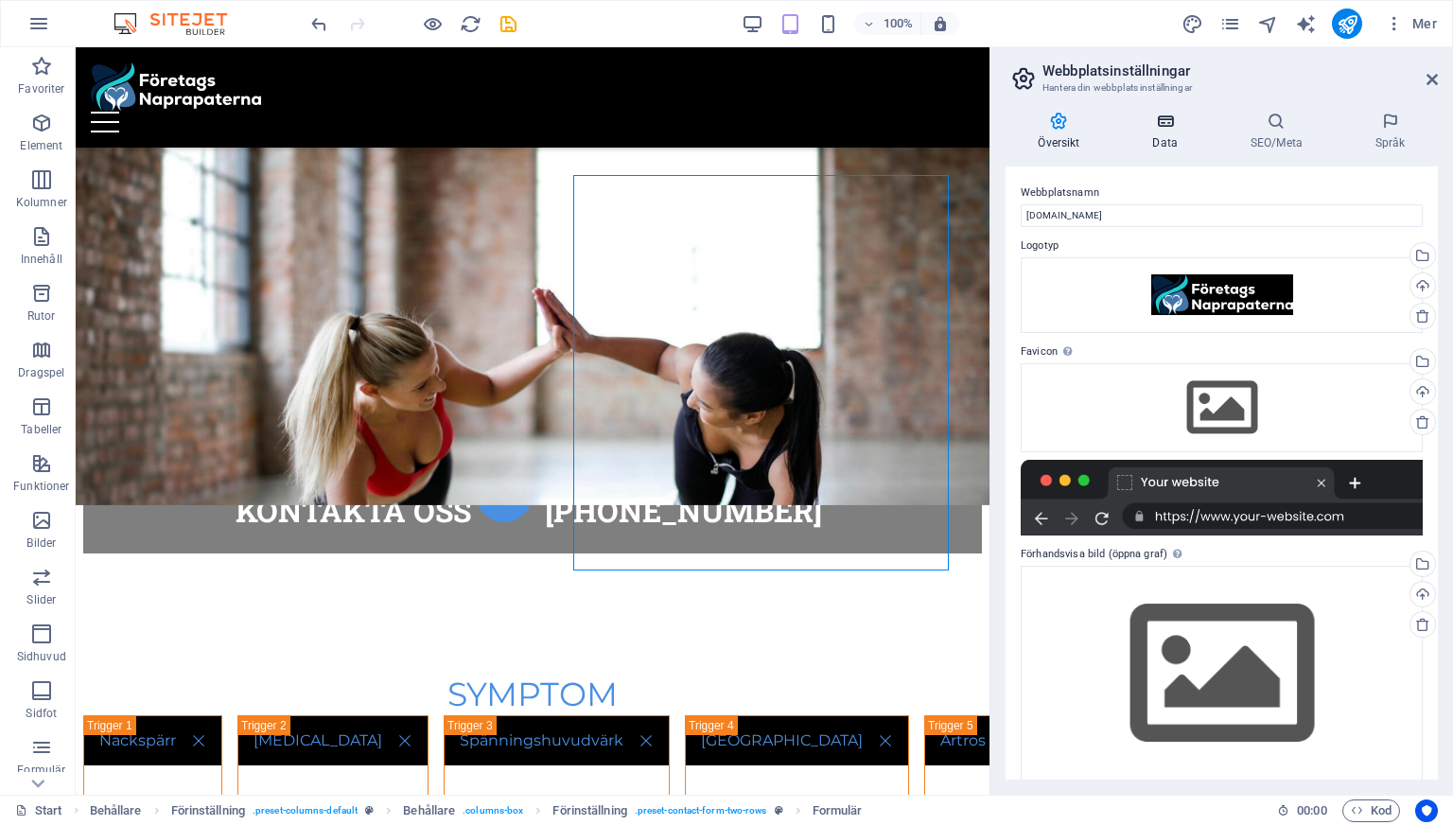
click at [1163, 113] on icon at bounding box center [1165, 121] width 90 height 19
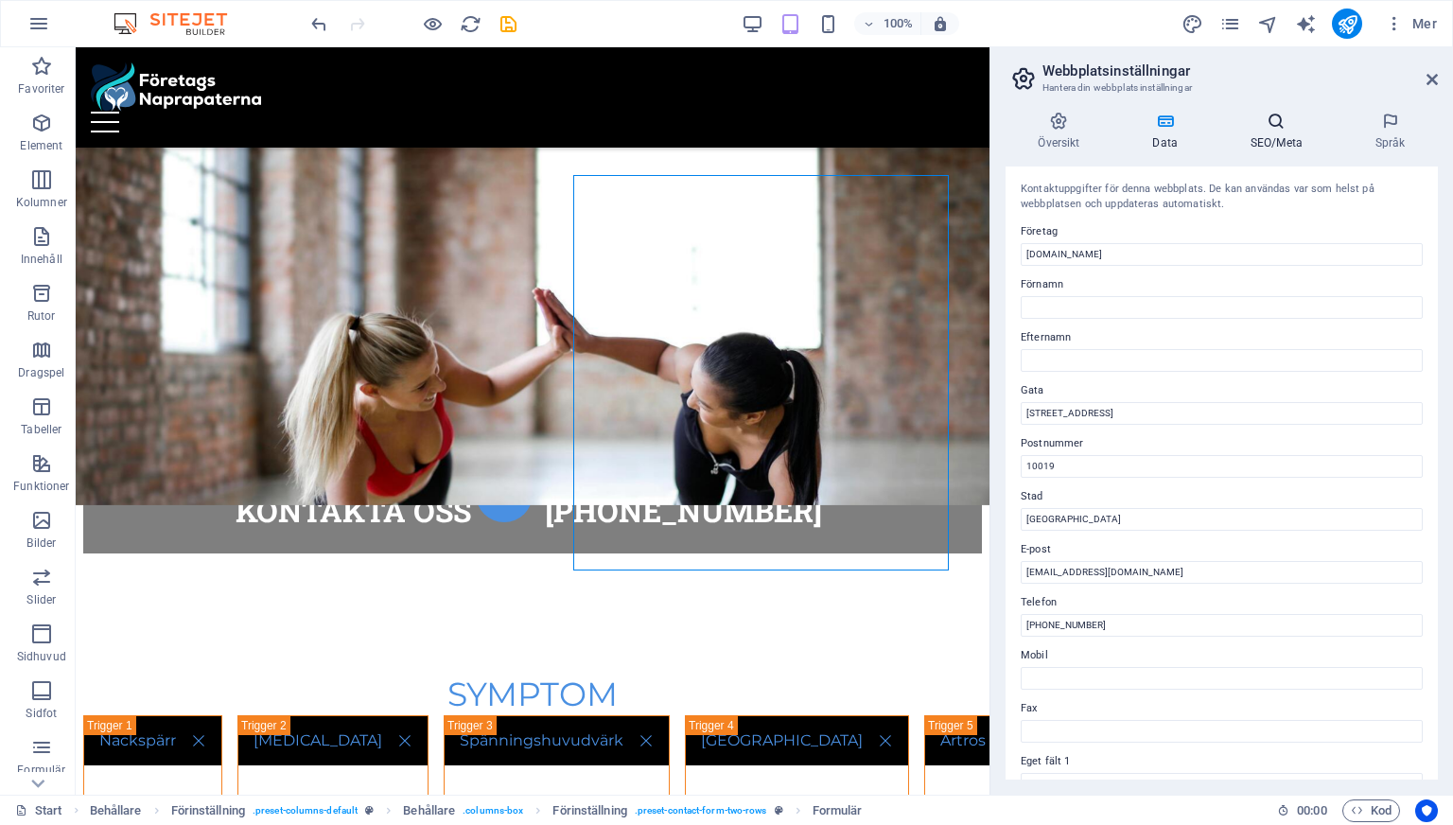
click at [1269, 120] on icon at bounding box center [1276, 121] width 117 height 19
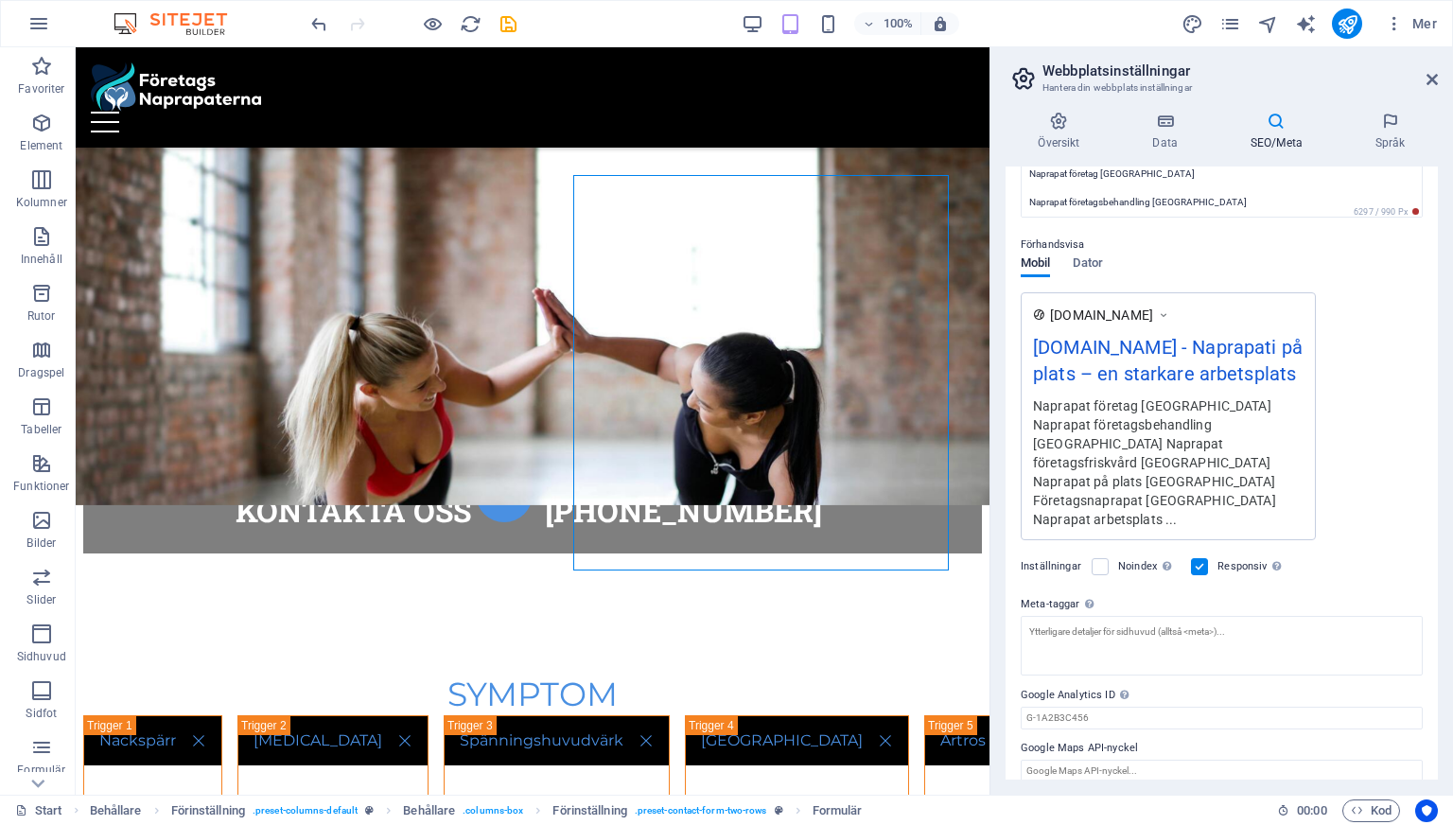
scroll to position [211, 0]
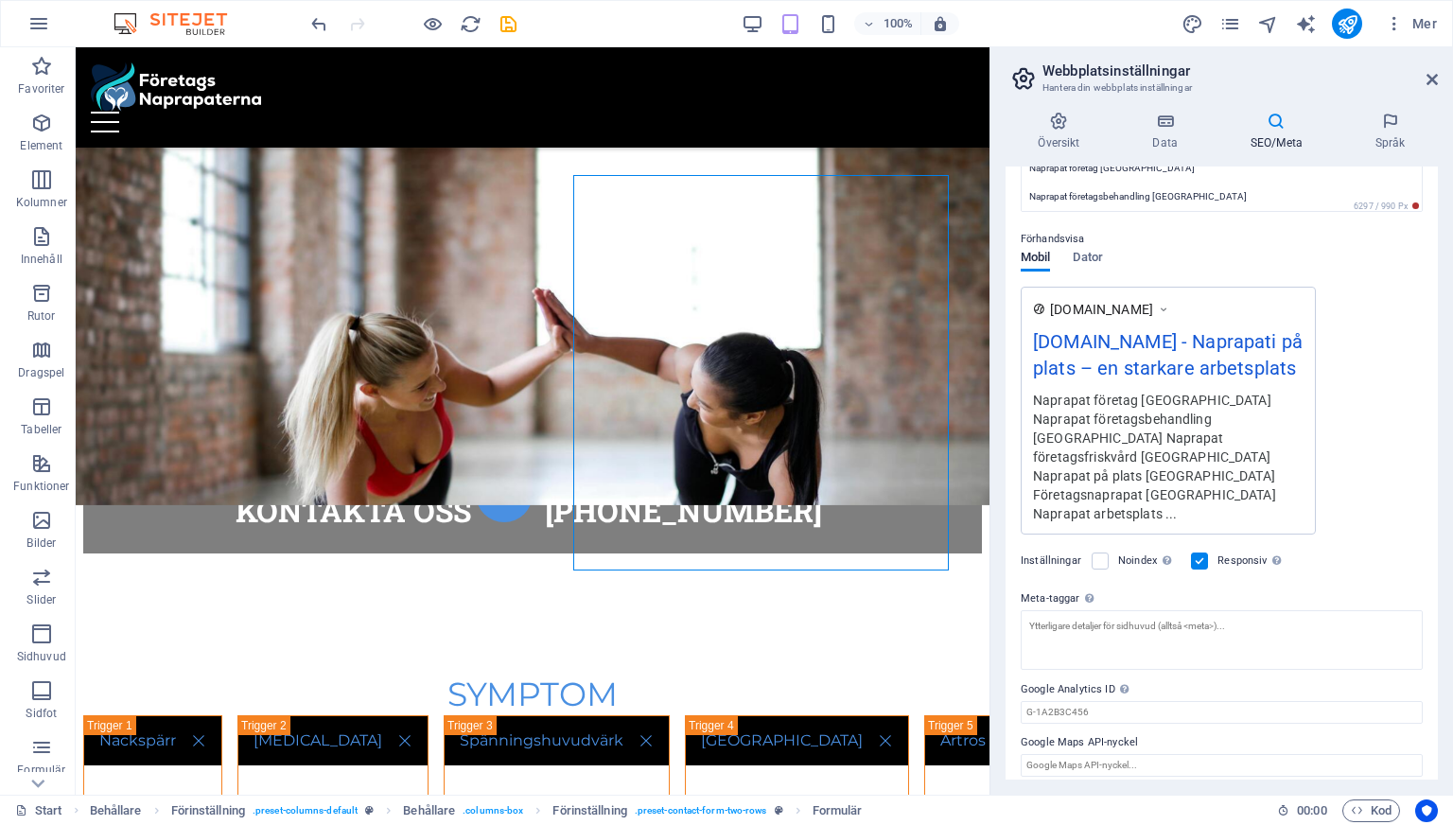
click at [1111, 258] on div "Förhandsvisa Mobil Dator [DOMAIN_NAME] [DOMAIN_NAME] - Naprapati på plats – en …" at bounding box center [1222, 374] width 402 height 322
click at [1088, 257] on span "Dator" at bounding box center [1087, 259] width 29 height 26
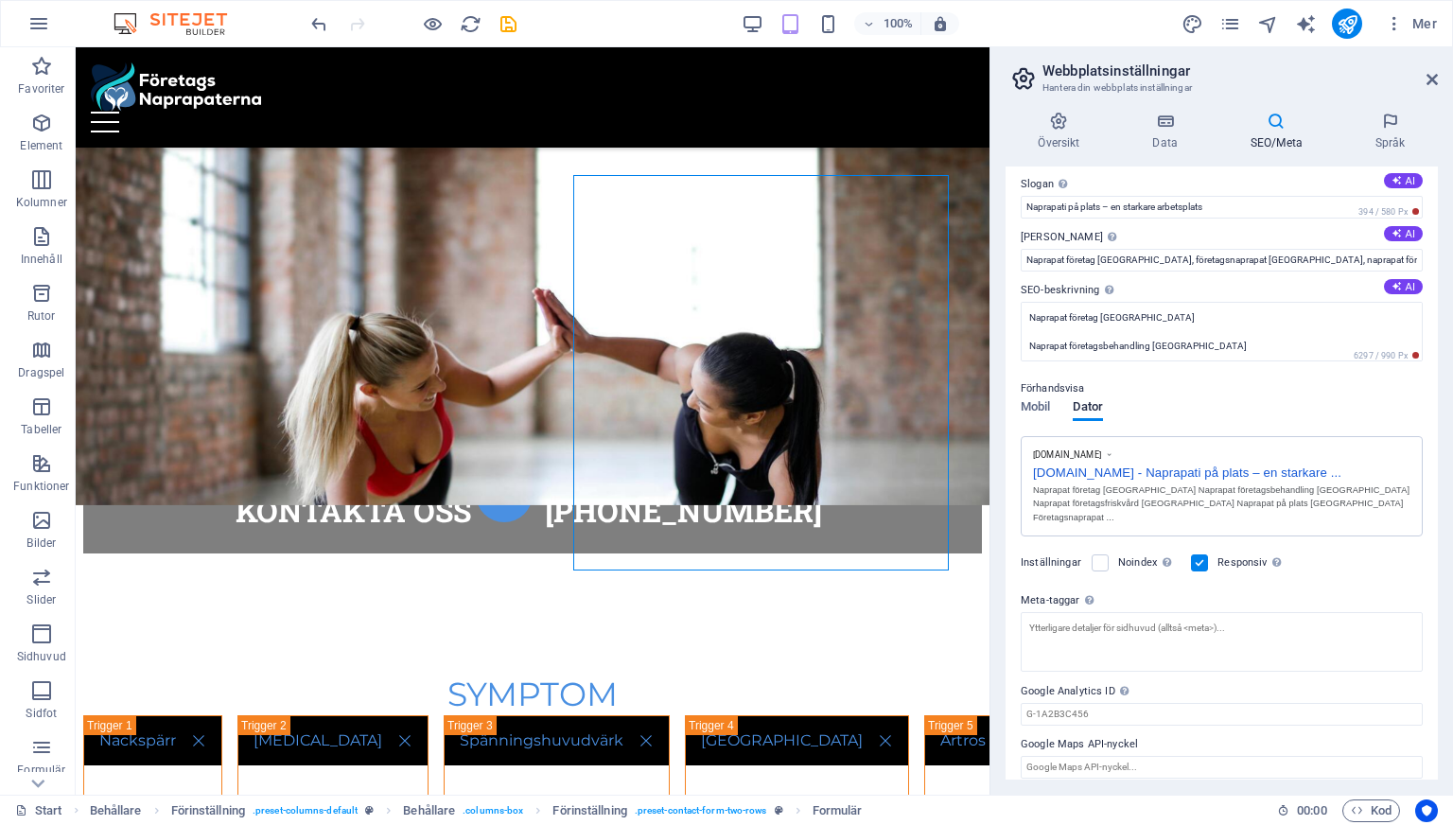
click at [1425, 82] on header "Webbplatsinställningar Hantera din webbplats inställningar" at bounding box center [1223, 71] width 429 height 49
click at [1431, 82] on icon at bounding box center [1432, 79] width 11 height 15
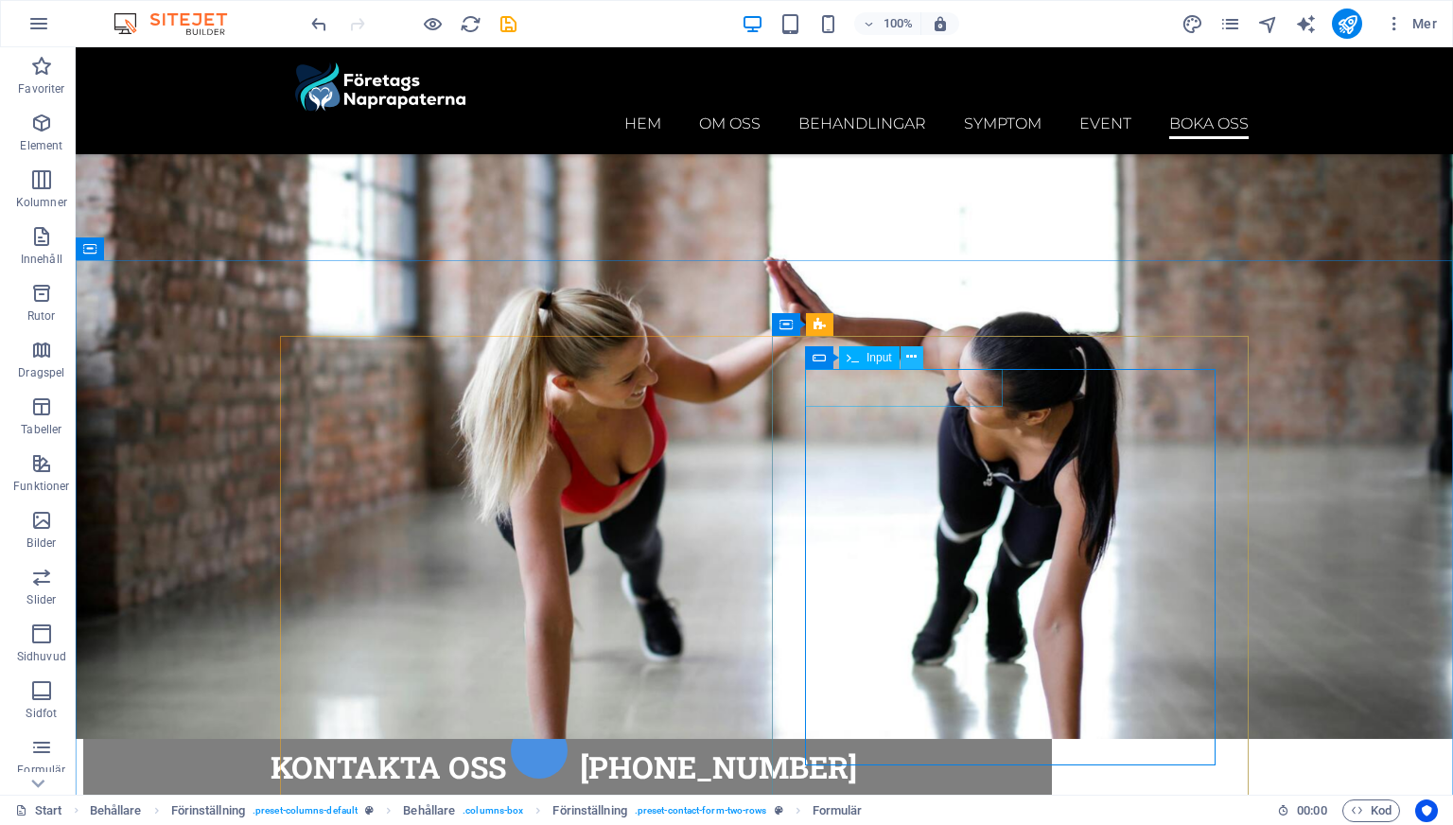
click at [912, 356] on icon at bounding box center [911, 357] width 10 height 20
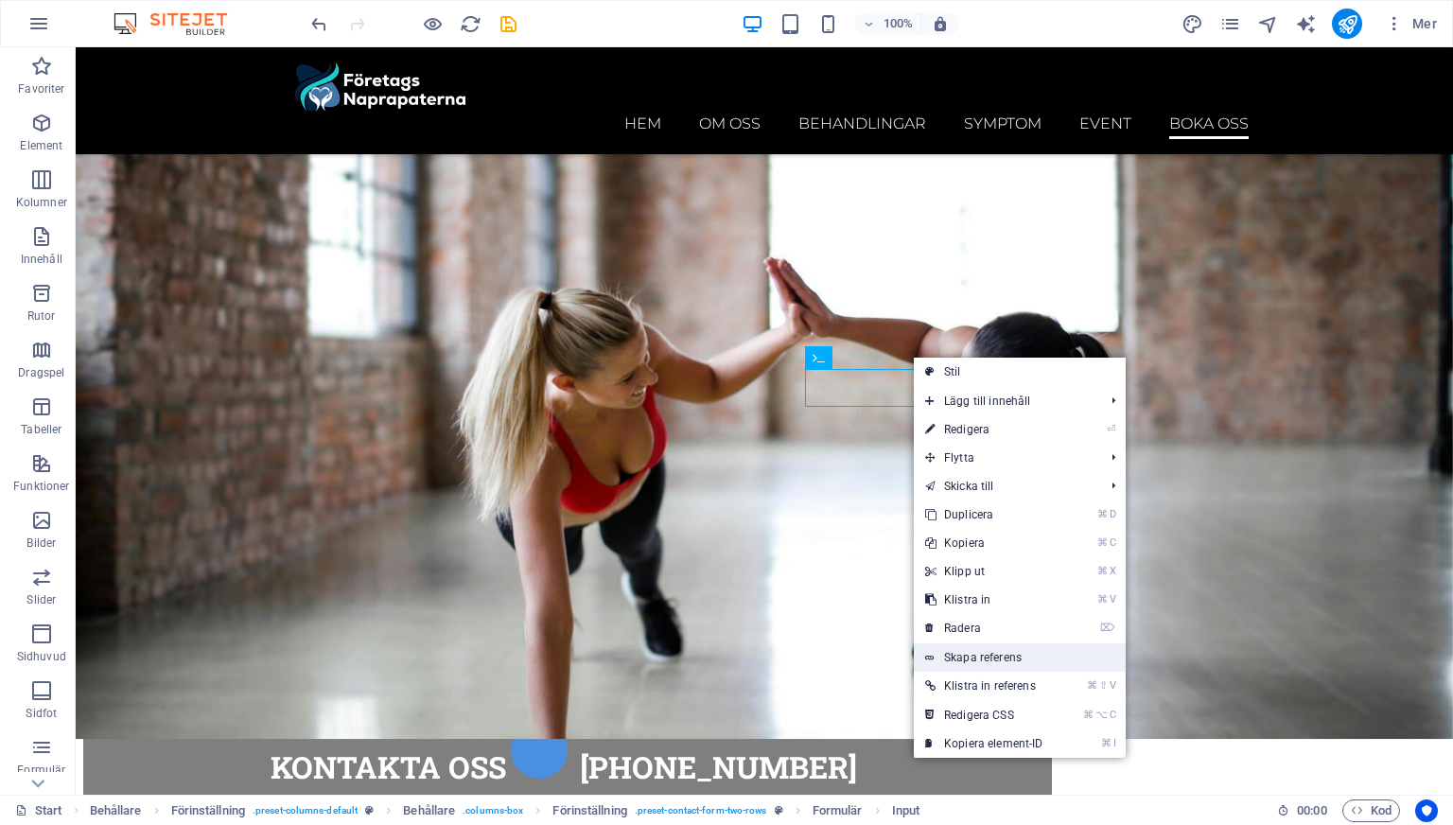
click at [981, 663] on link "Skapa referens" at bounding box center [1020, 657] width 212 height 28
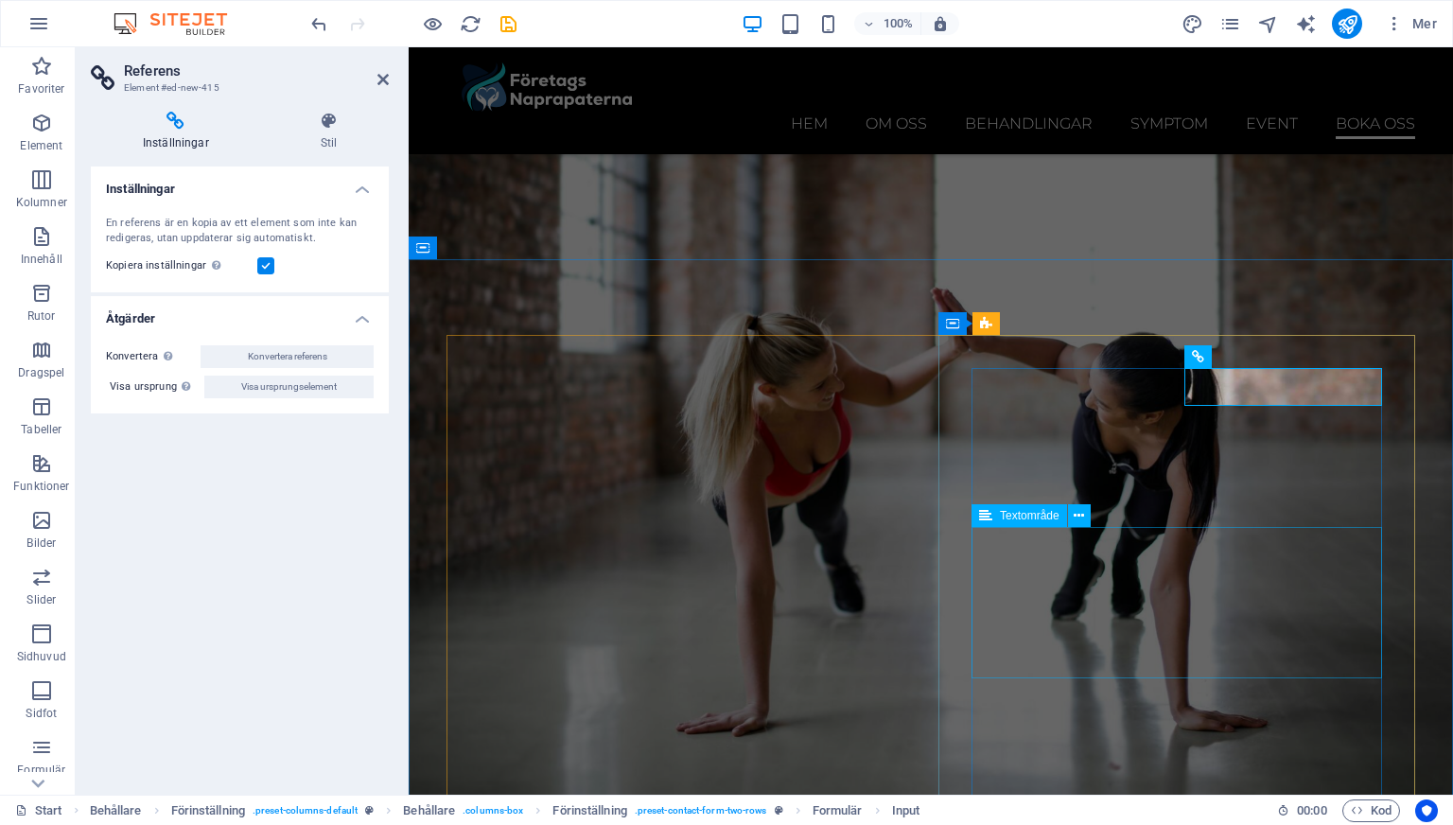
scroll to position [8533, 0]
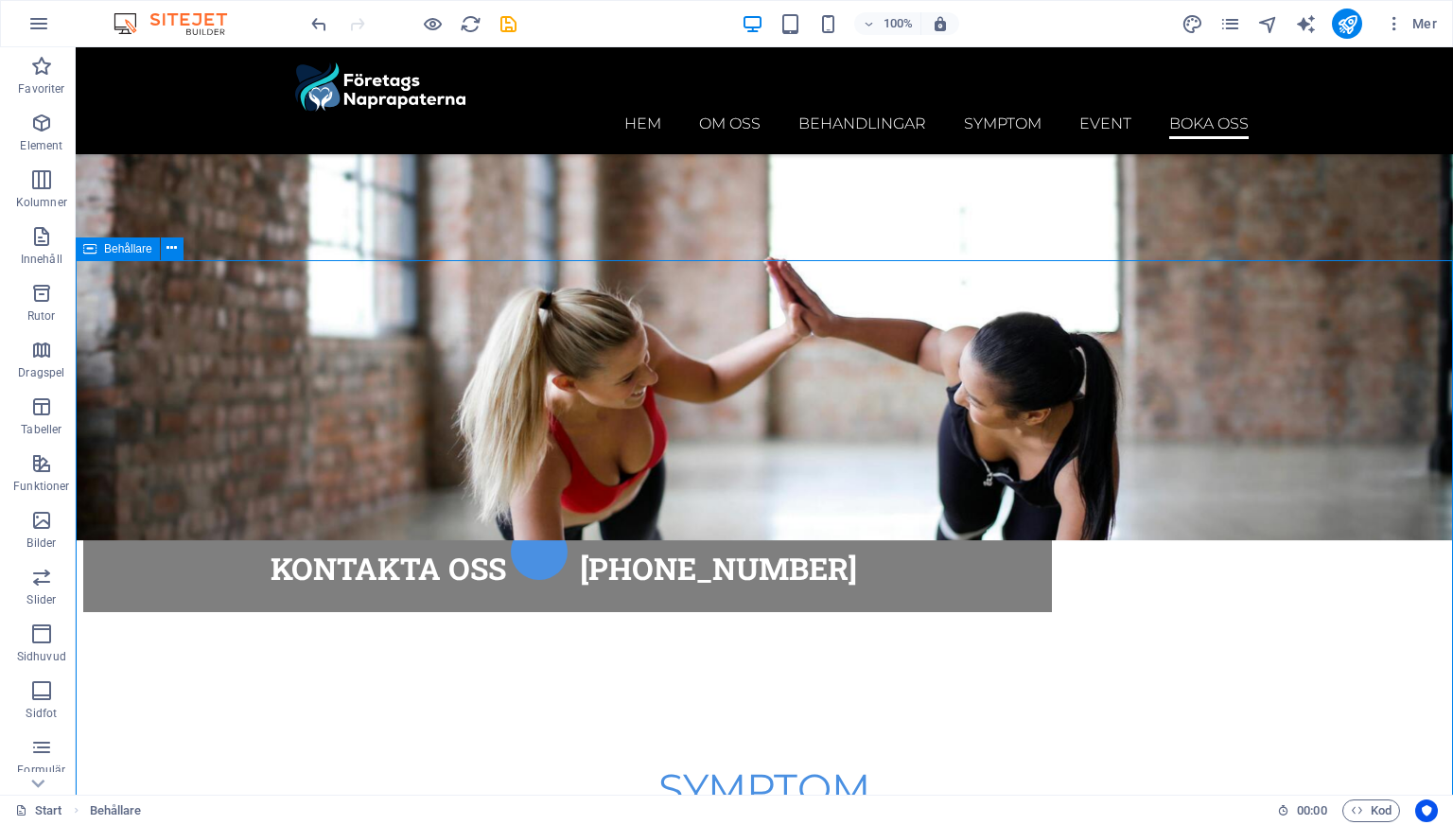
scroll to position [8267, 0]
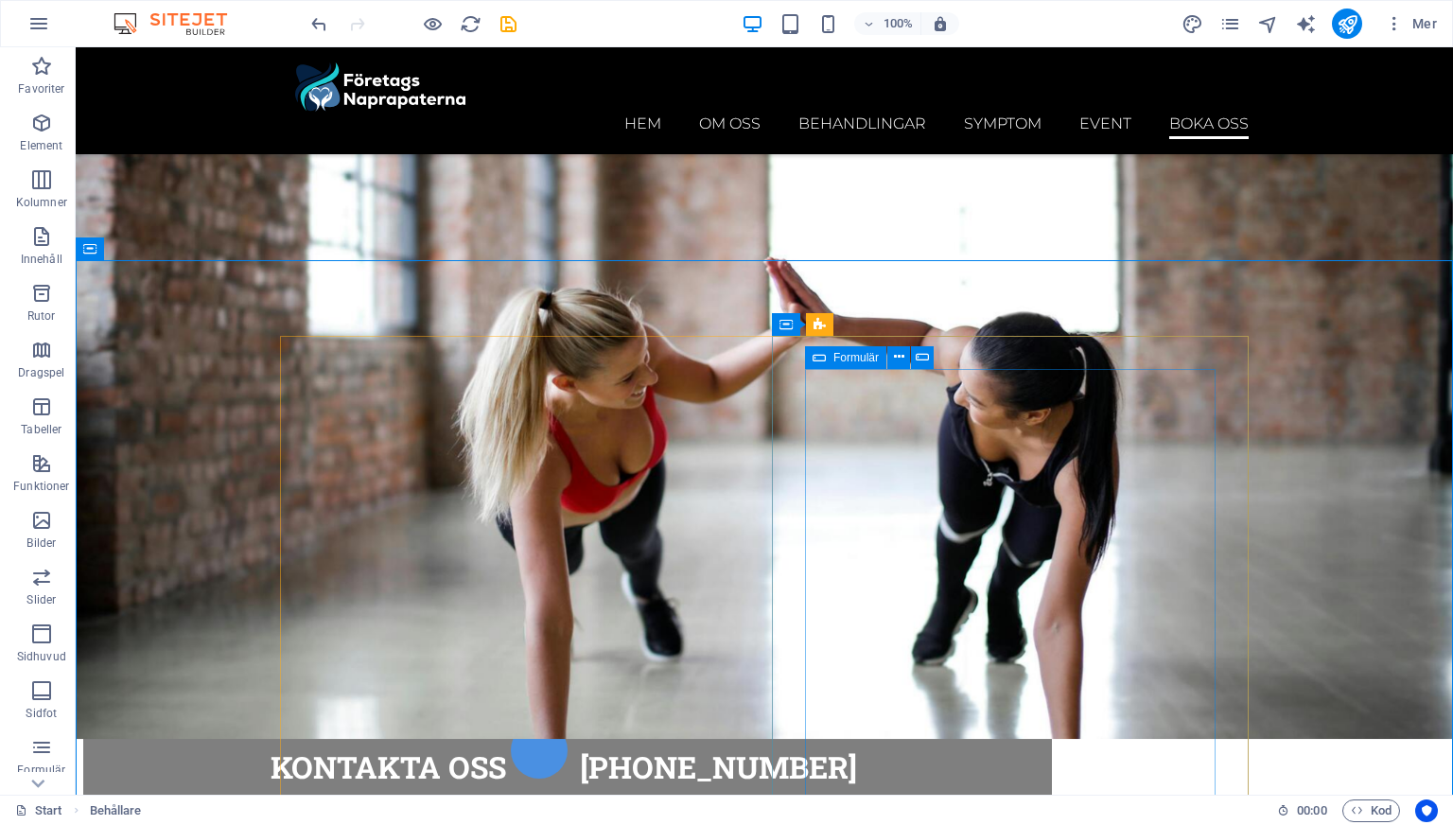
click at [817, 360] on icon at bounding box center [819, 357] width 13 height 23
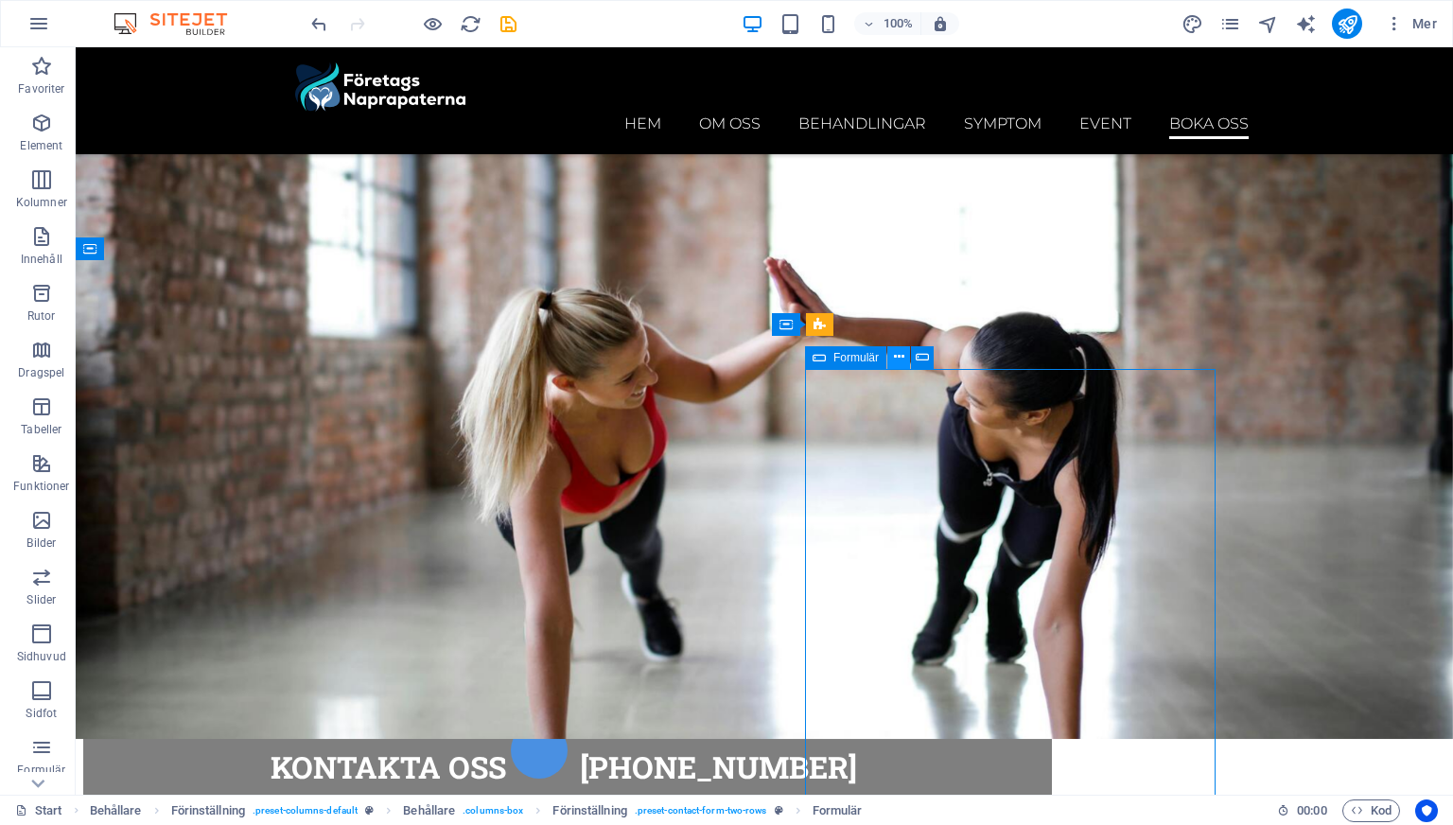
click at [898, 357] on icon at bounding box center [899, 357] width 10 height 20
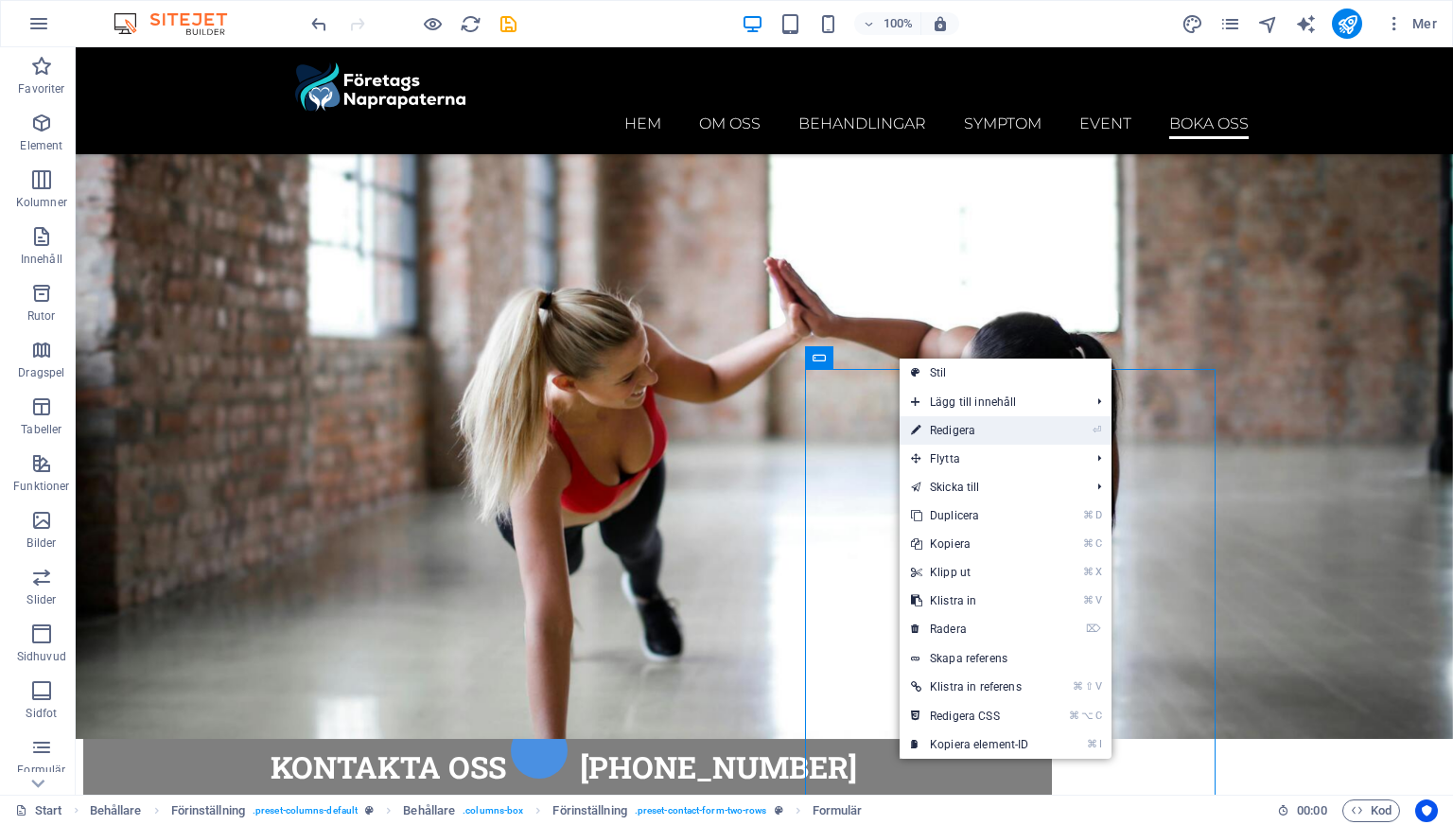
click at [949, 427] on link "⏎ Redigera" at bounding box center [970, 430] width 141 height 28
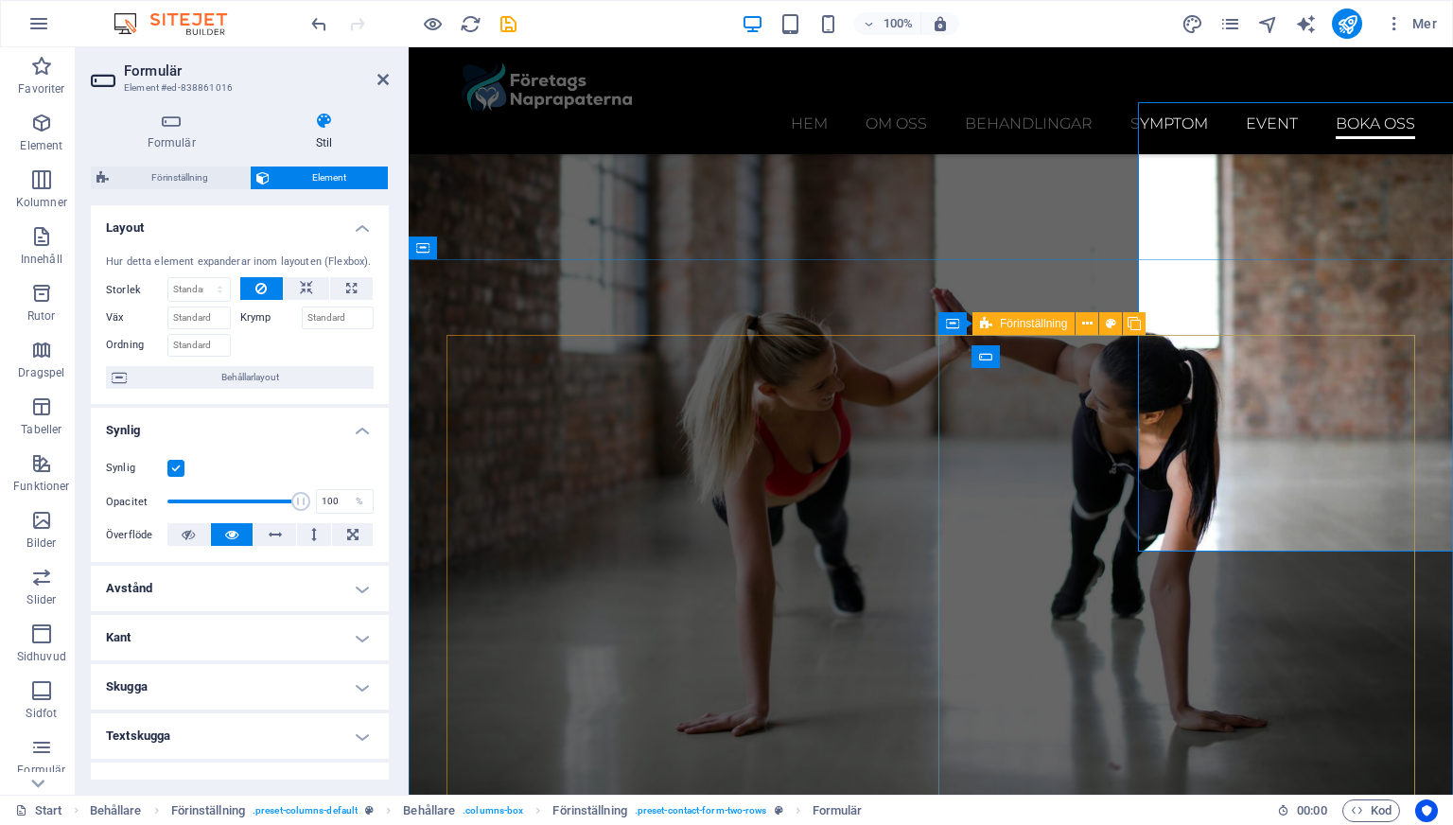
scroll to position [8533, 0]
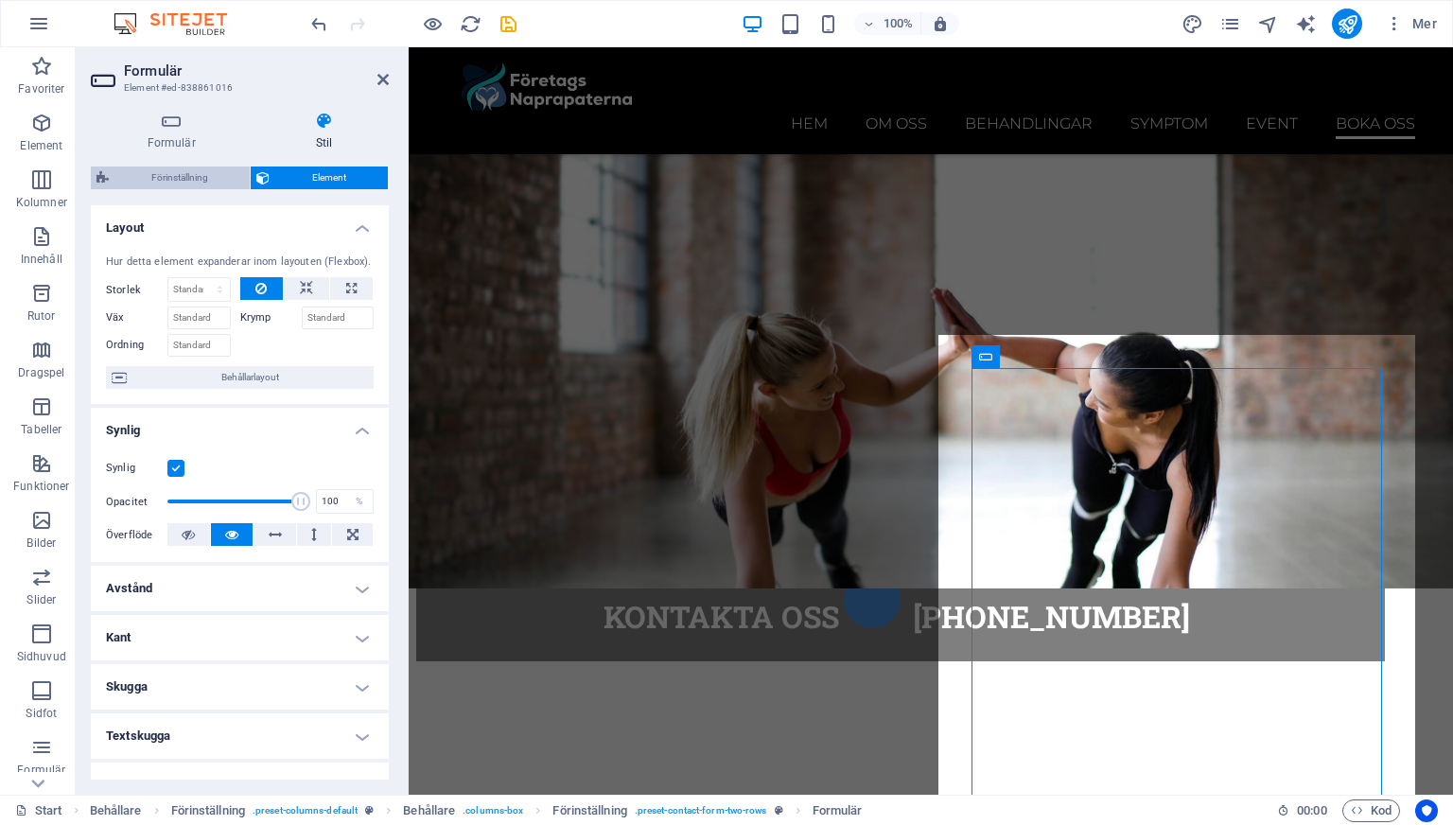
click at [199, 186] on span "Förinställning" at bounding box center [179, 178] width 130 height 23
select select "px"
select select "rem"
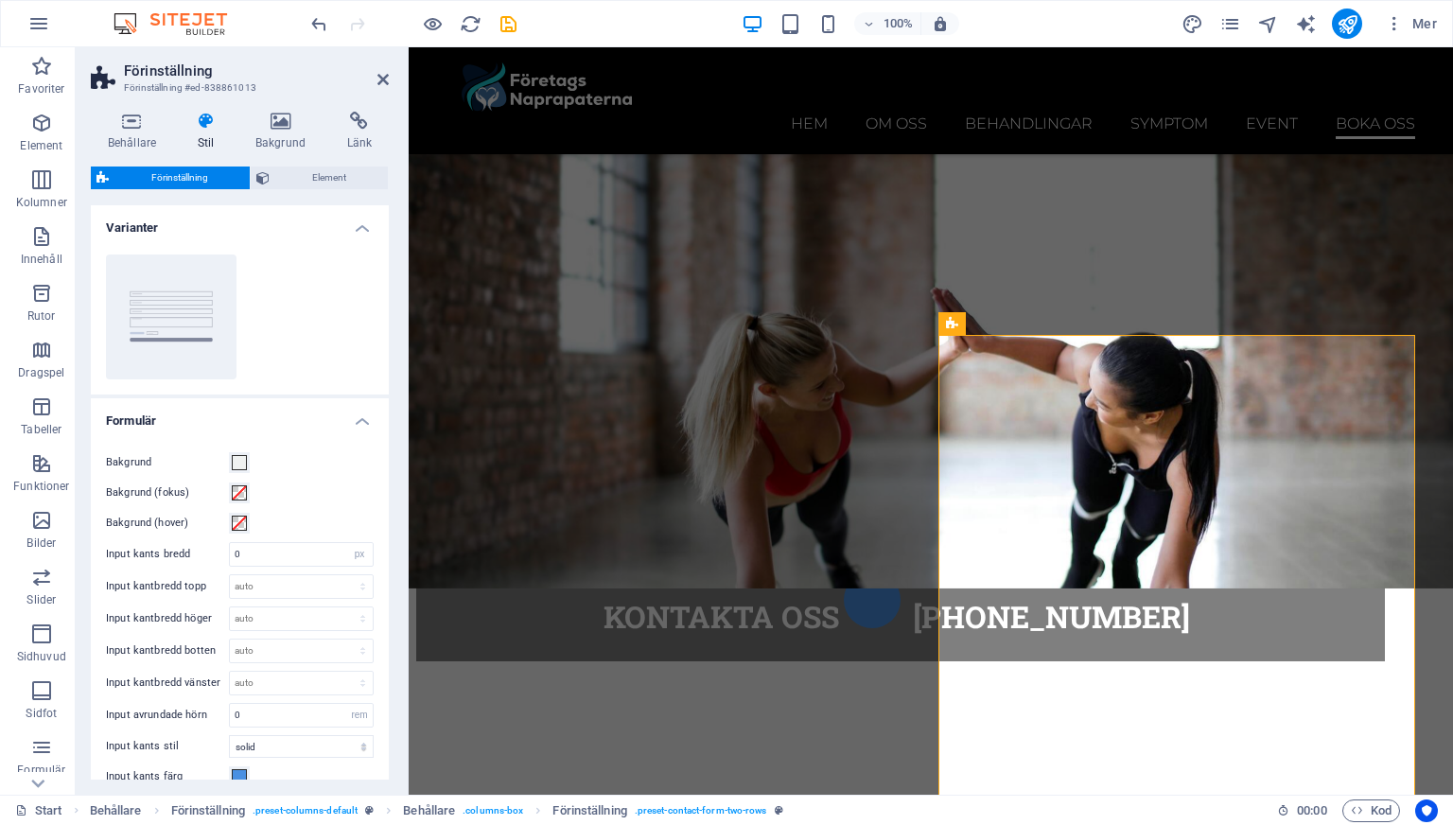
click at [361, 233] on h4 "Varianter" at bounding box center [240, 222] width 298 height 34
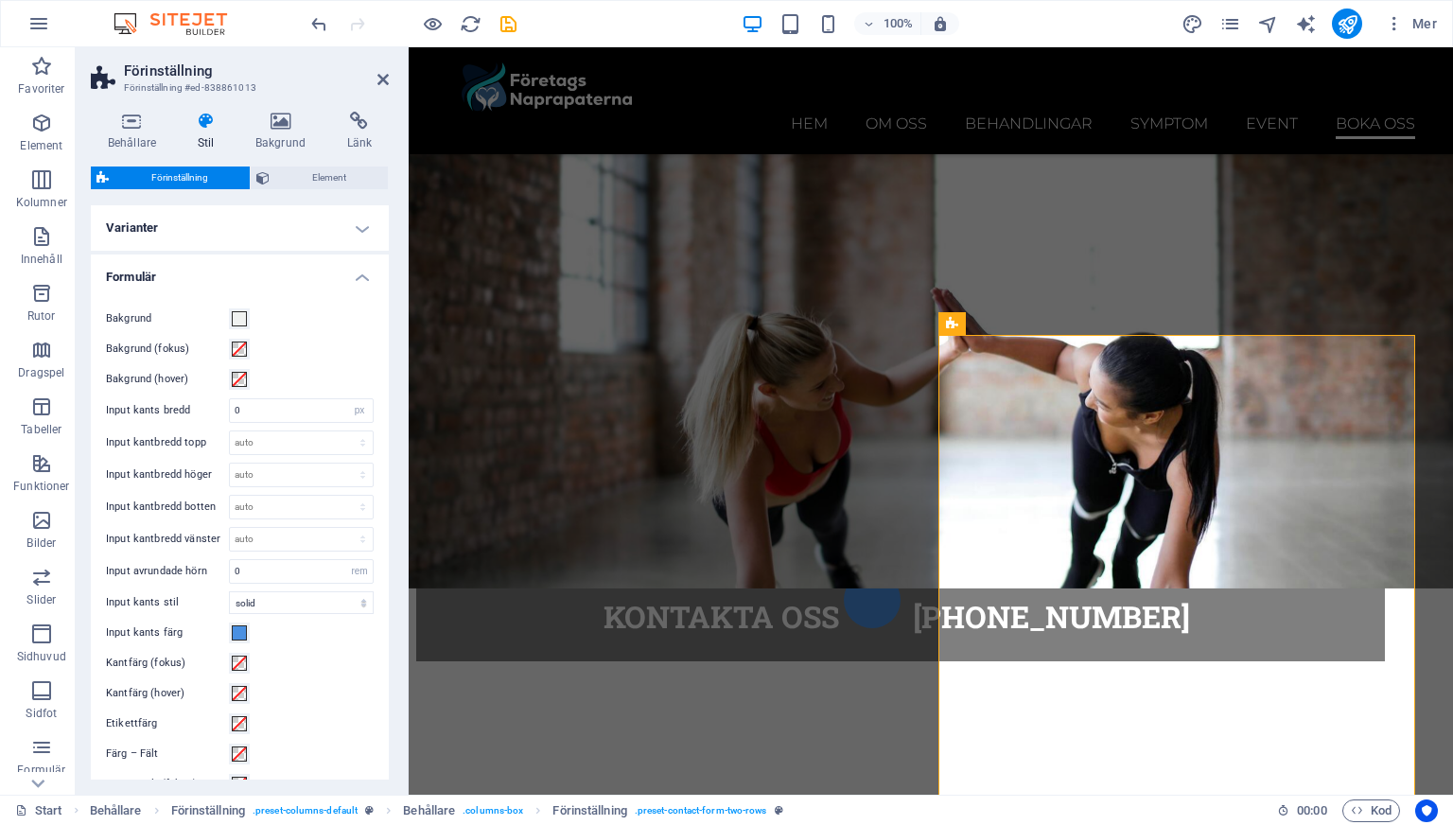
click at [360, 274] on h4 "Formulär" at bounding box center [240, 272] width 298 height 34
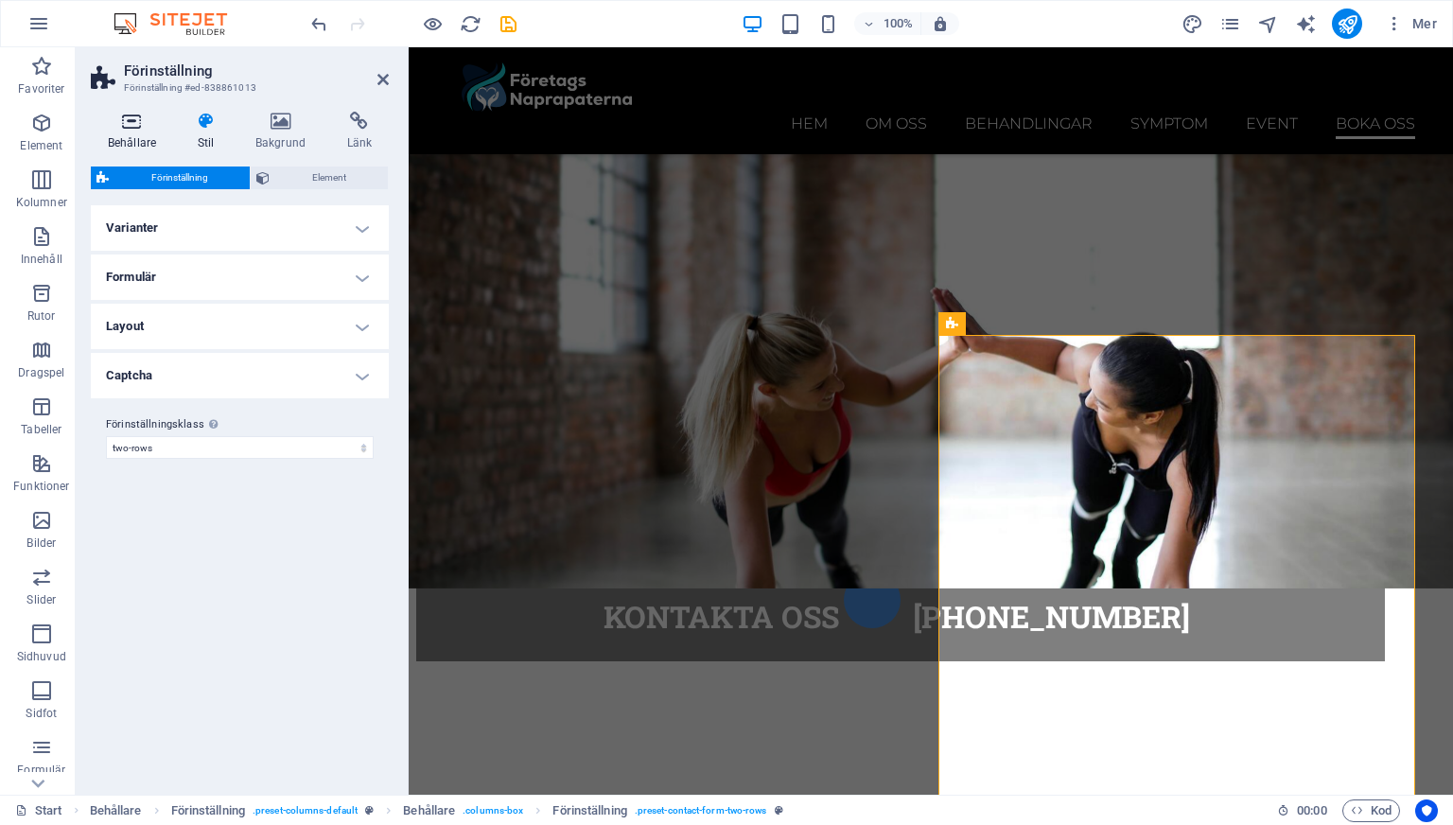
click at [143, 132] on h4 "Behållare" at bounding box center [136, 132] width 90 height 40
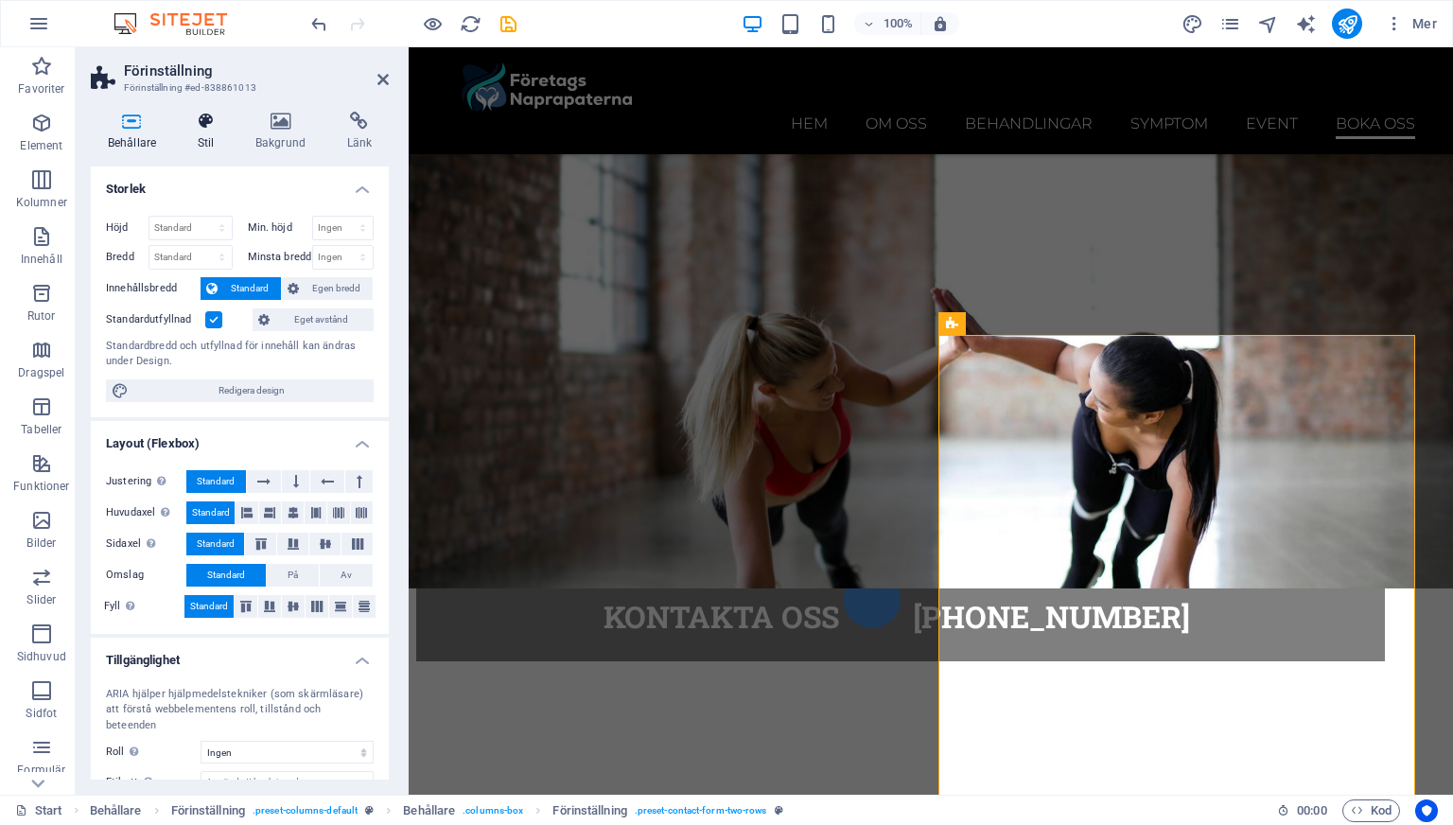
click at [213, 136] on h4 "Stil" at bounding box center [210, 132] width 58 height 40
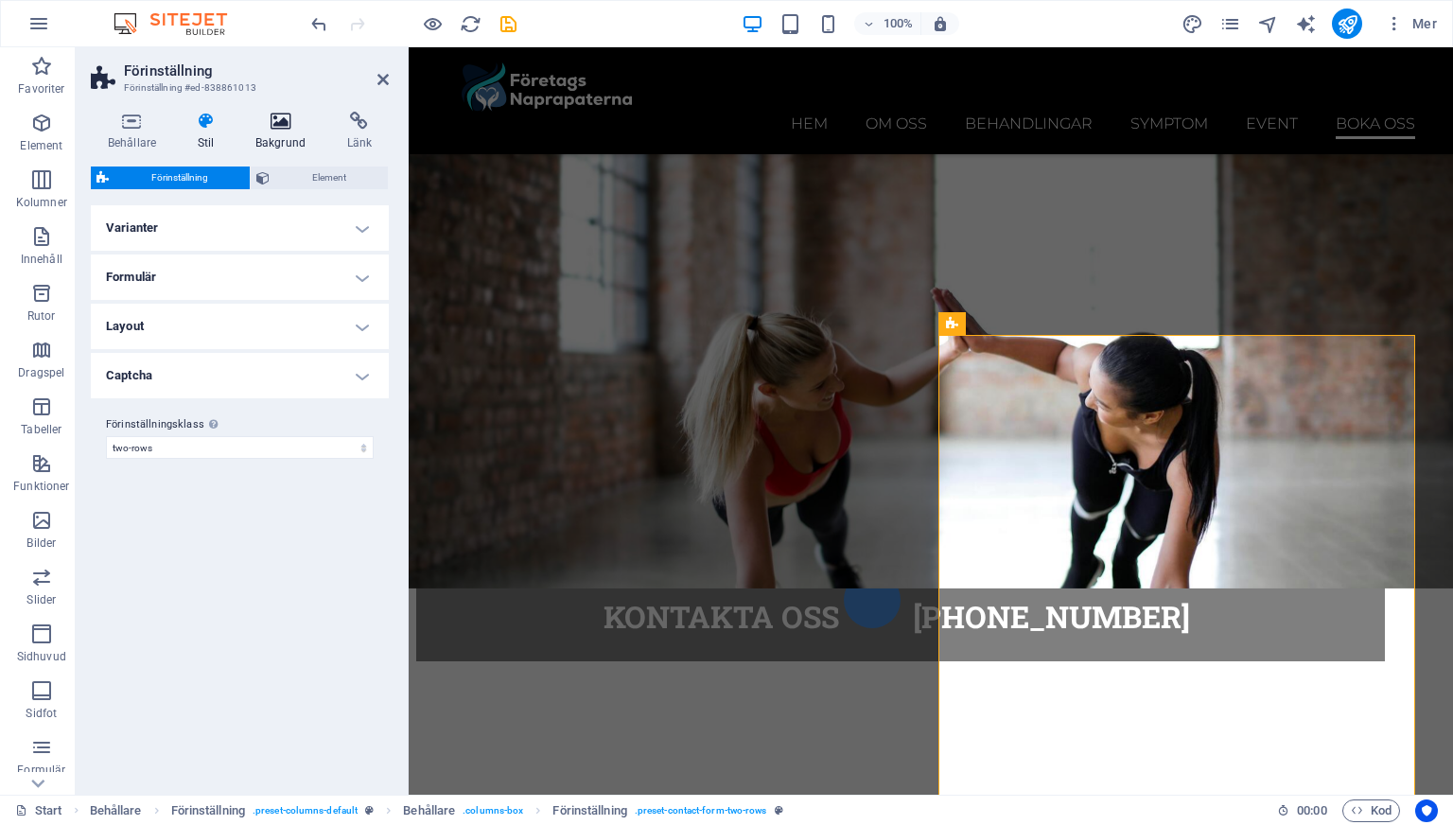
click at [267, 125] on icon at bounding box center [280, 121] width 84 height 19
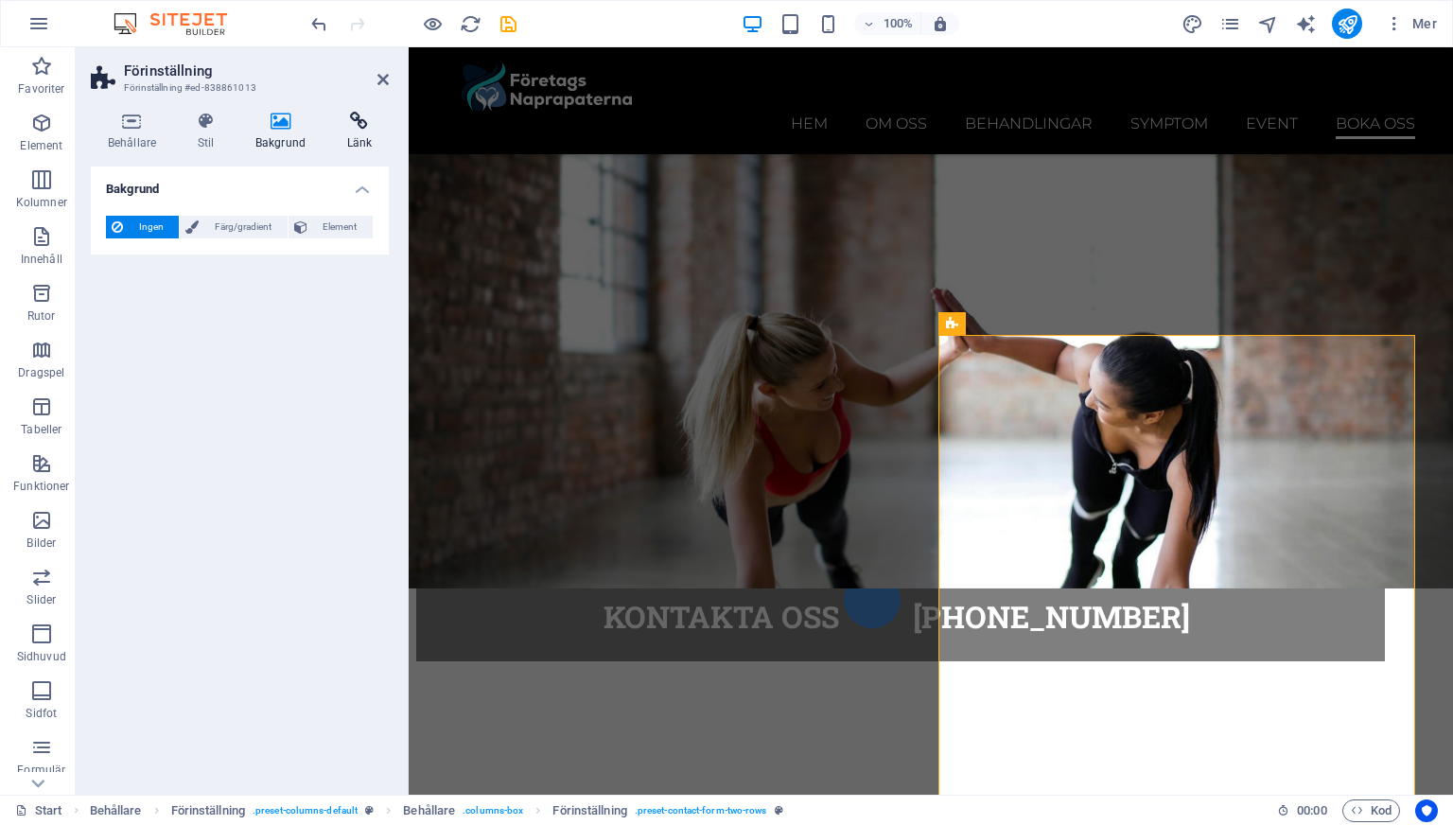
click at [354, 132] on h4 "Länk" at bounding box center [359, 132] width 59 height 40
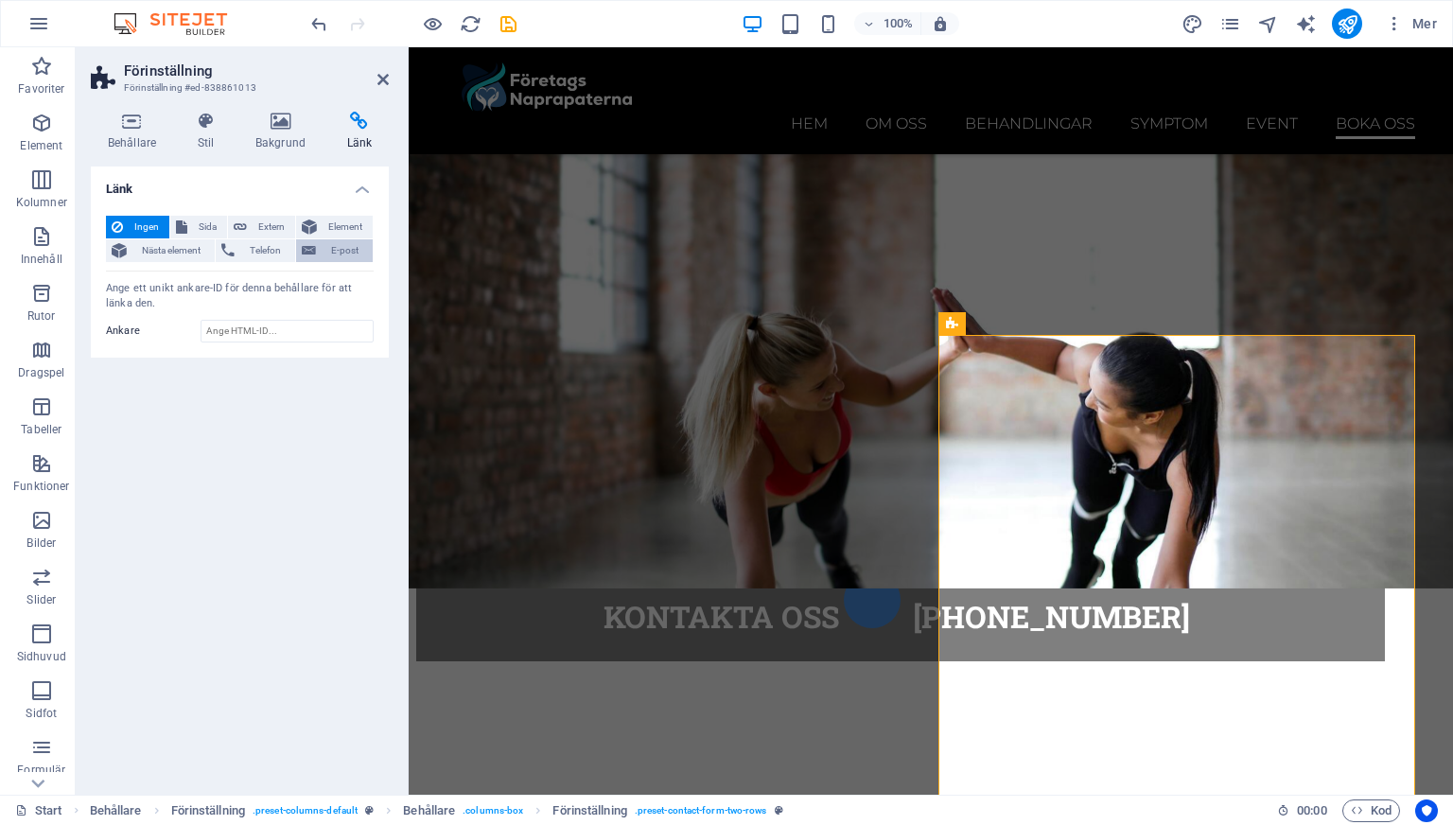
click at [307, 252] on icon at bounding box center [309, 250] width 14 height 23
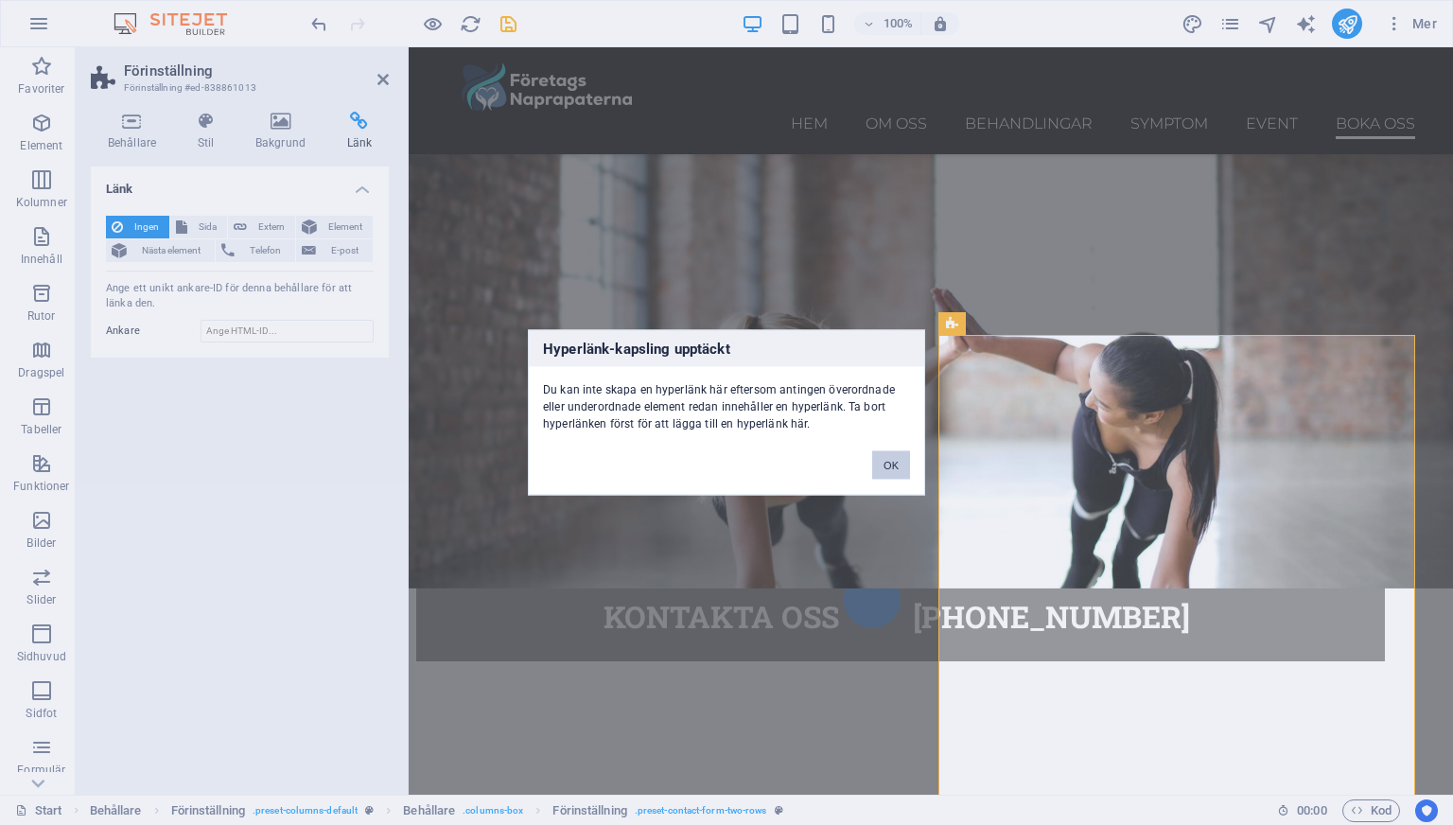
click at [885, 460] on button "OK" at bounding box center [891, 465] width 38 height 28
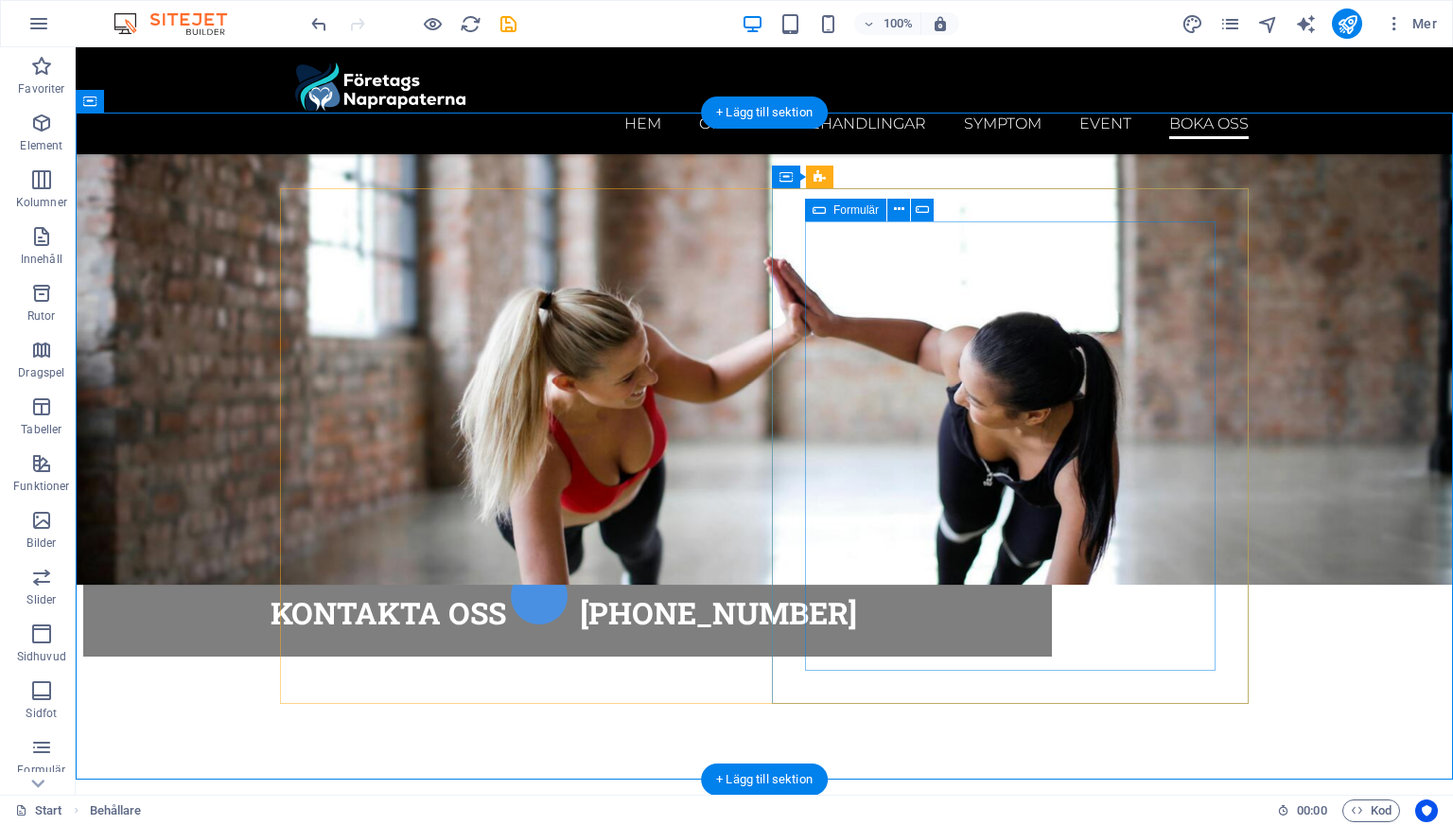
scroll to position [8426, 0]
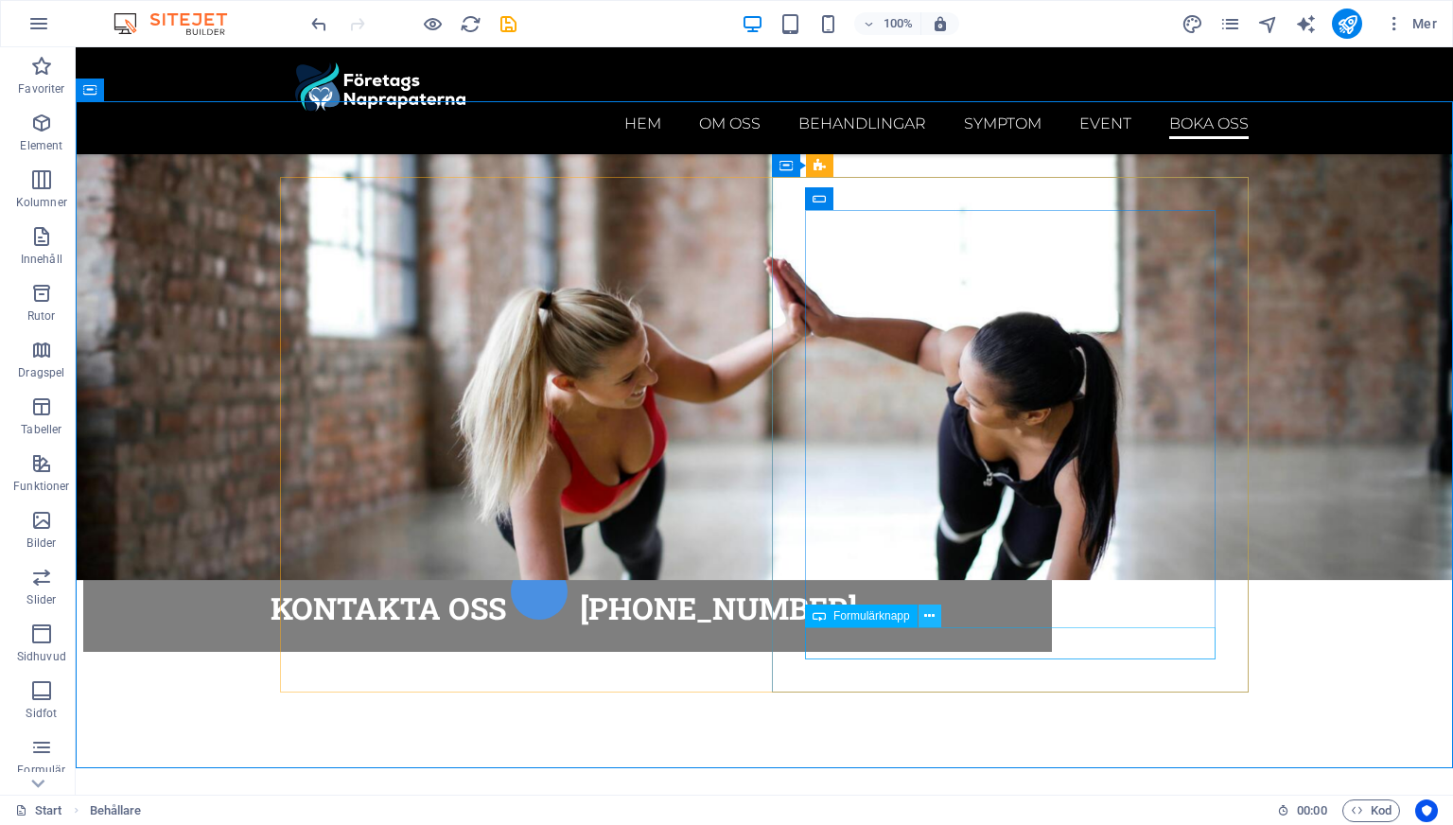
click at [925, 616] on icon at bounding box center [929, 616] width 10 height 20
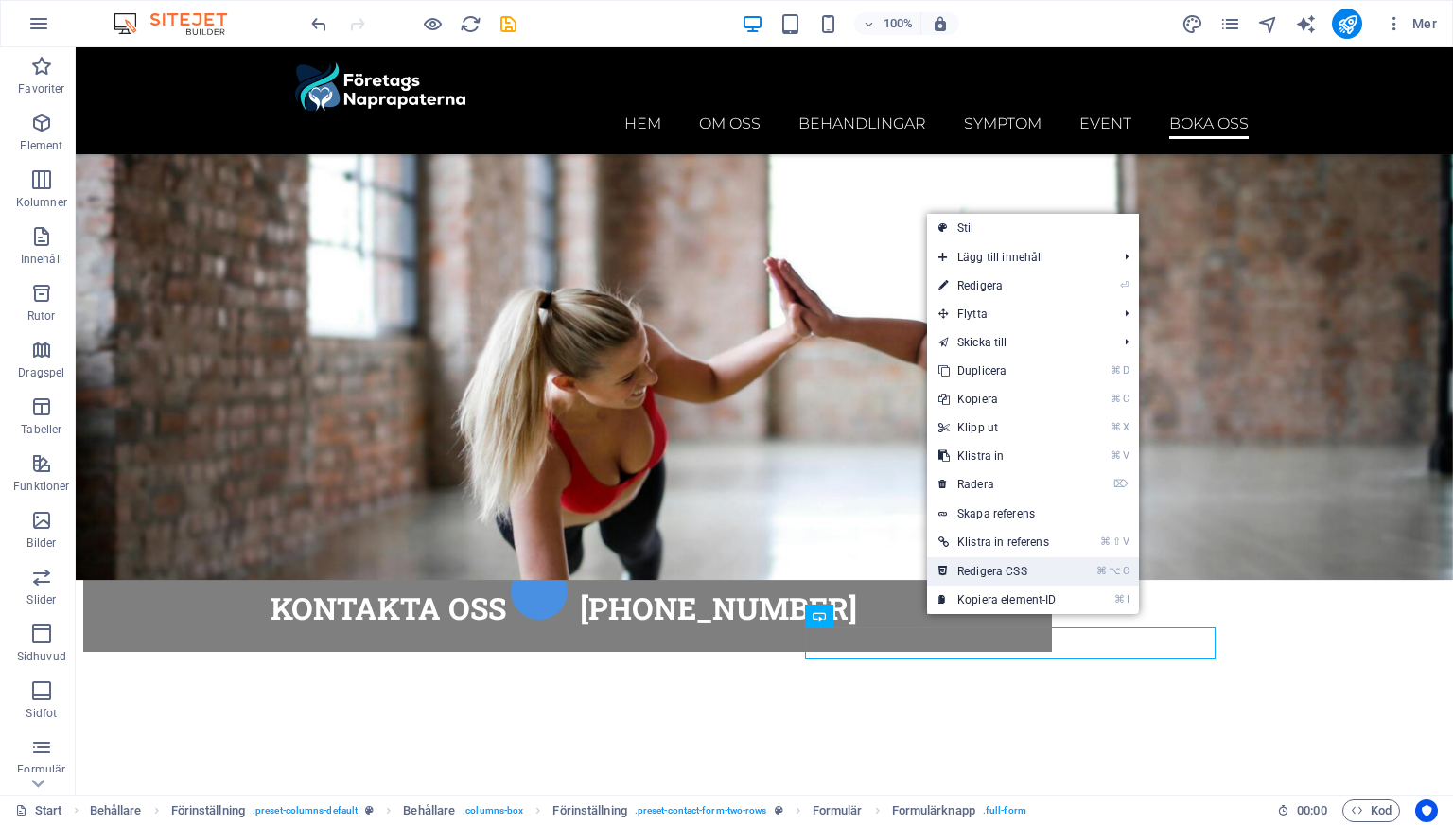
click at [962, 576] on link "⌘ ⌥ C Redigera CSS" at bounding box center [997, 571] width 141 height 28
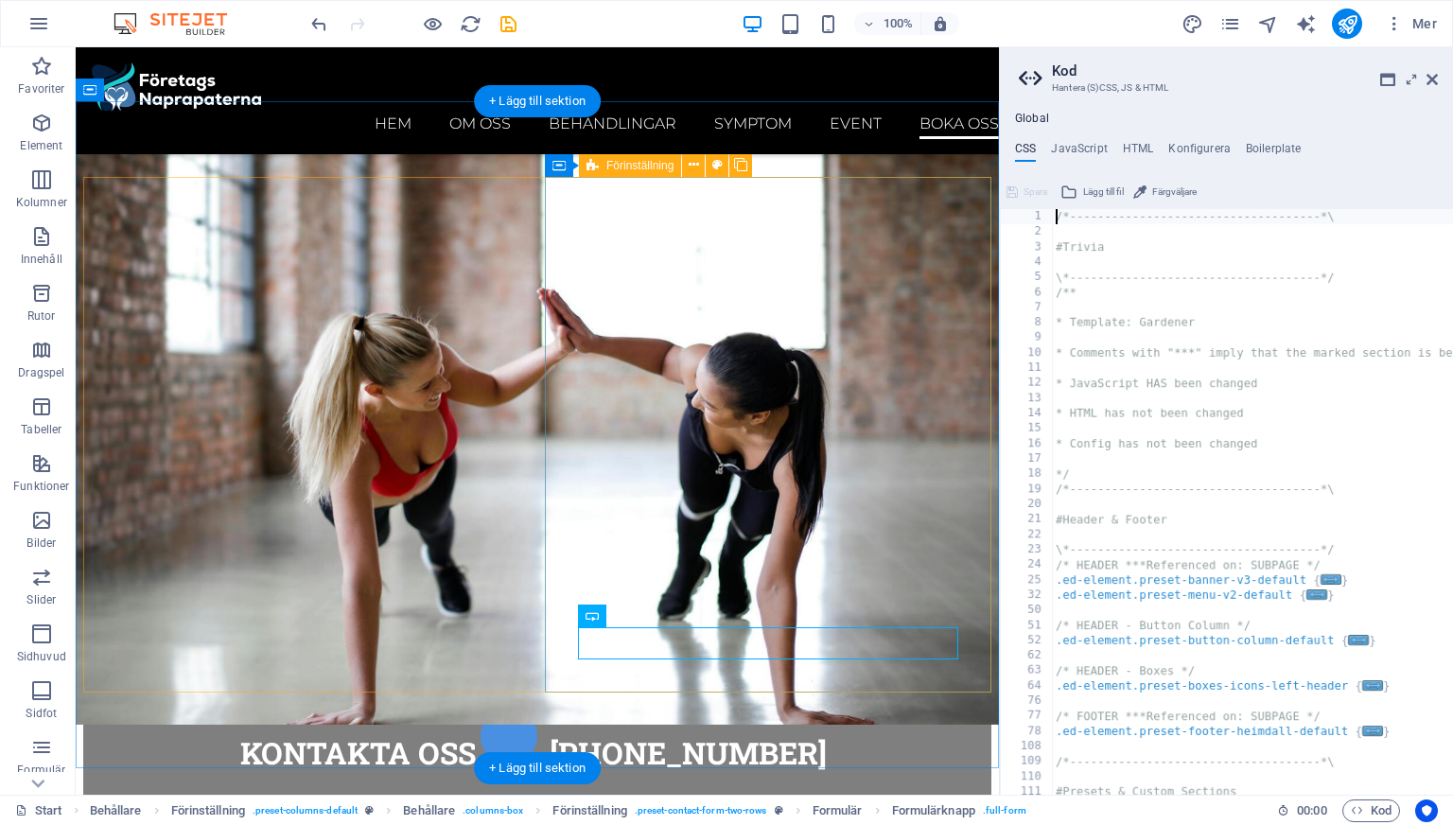
type textarea ".full-form { flex-basis: 100%; }"
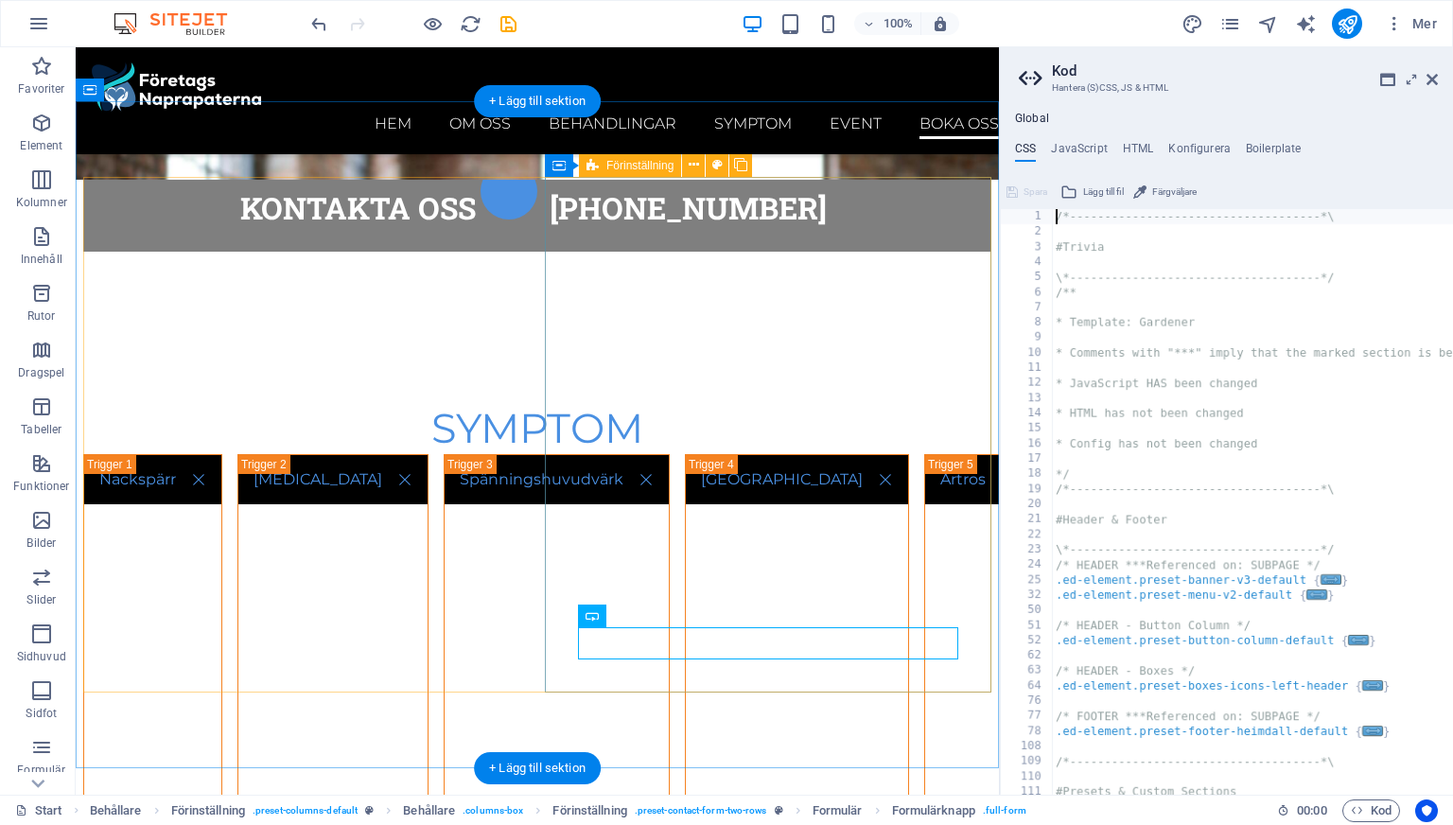
scroll to position [1599, 0]
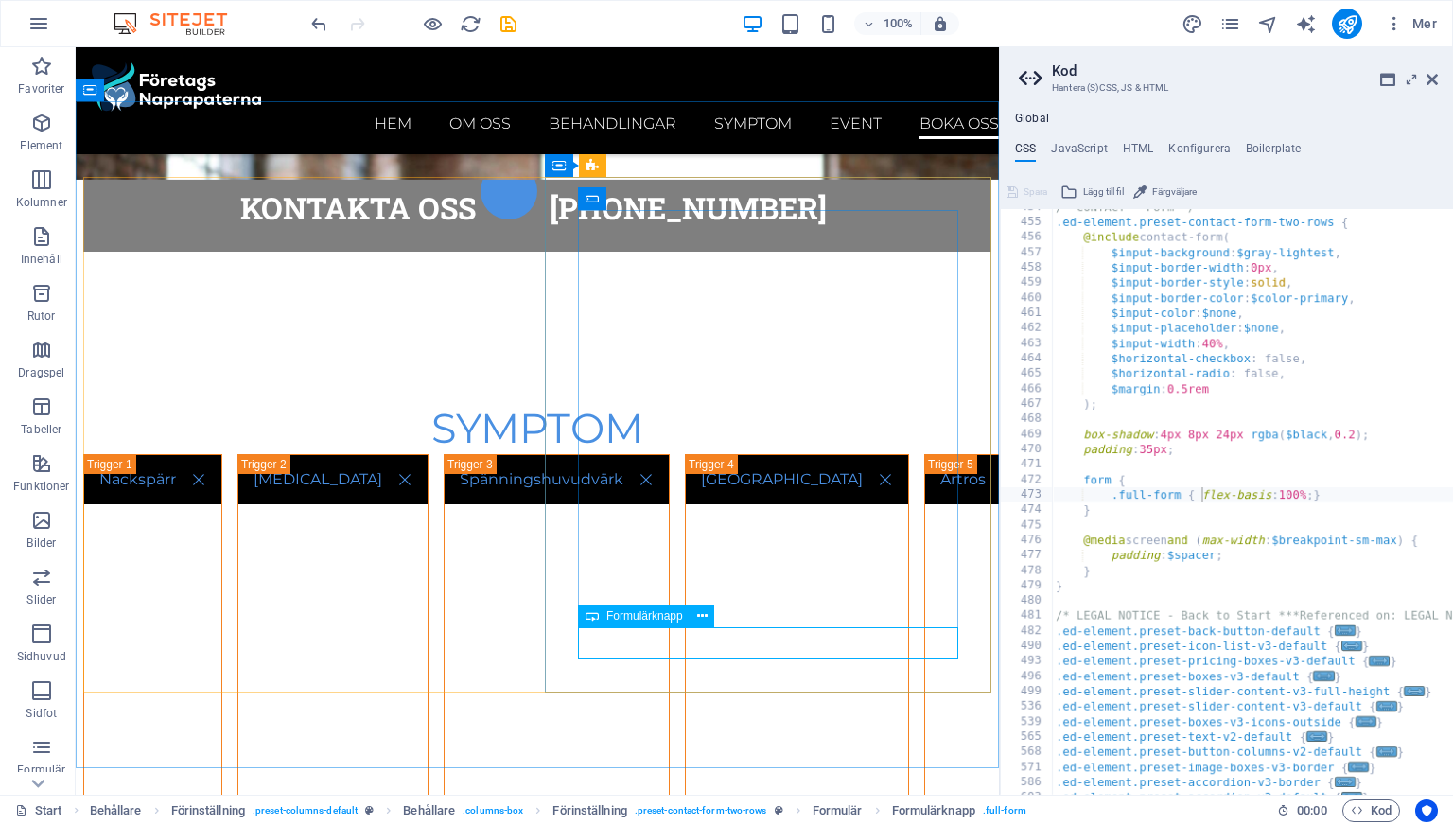
click at [598, 613] on icon at bounding box center [592, 616] width 13 height 23
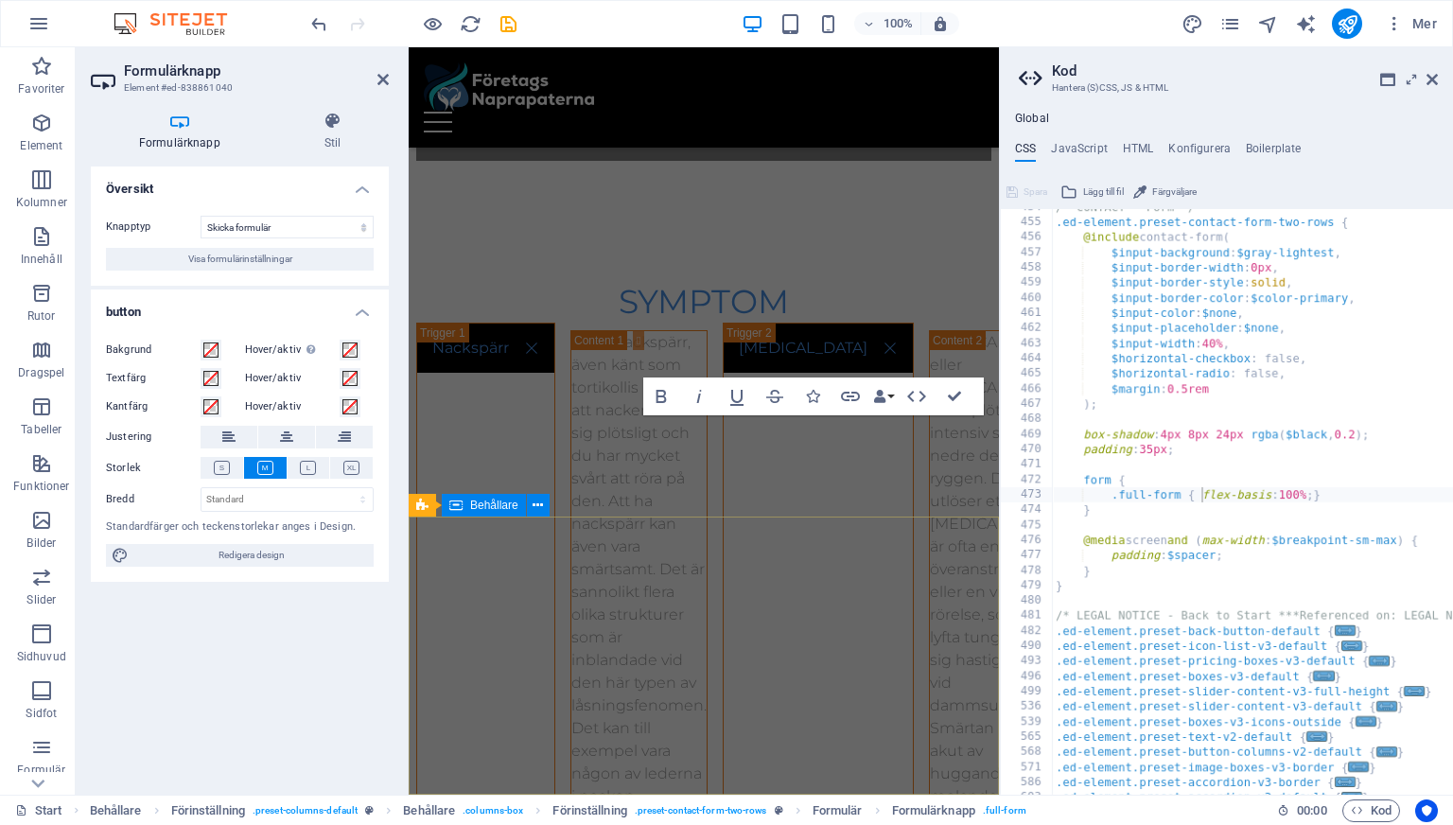
scroll to position [10765, 0]
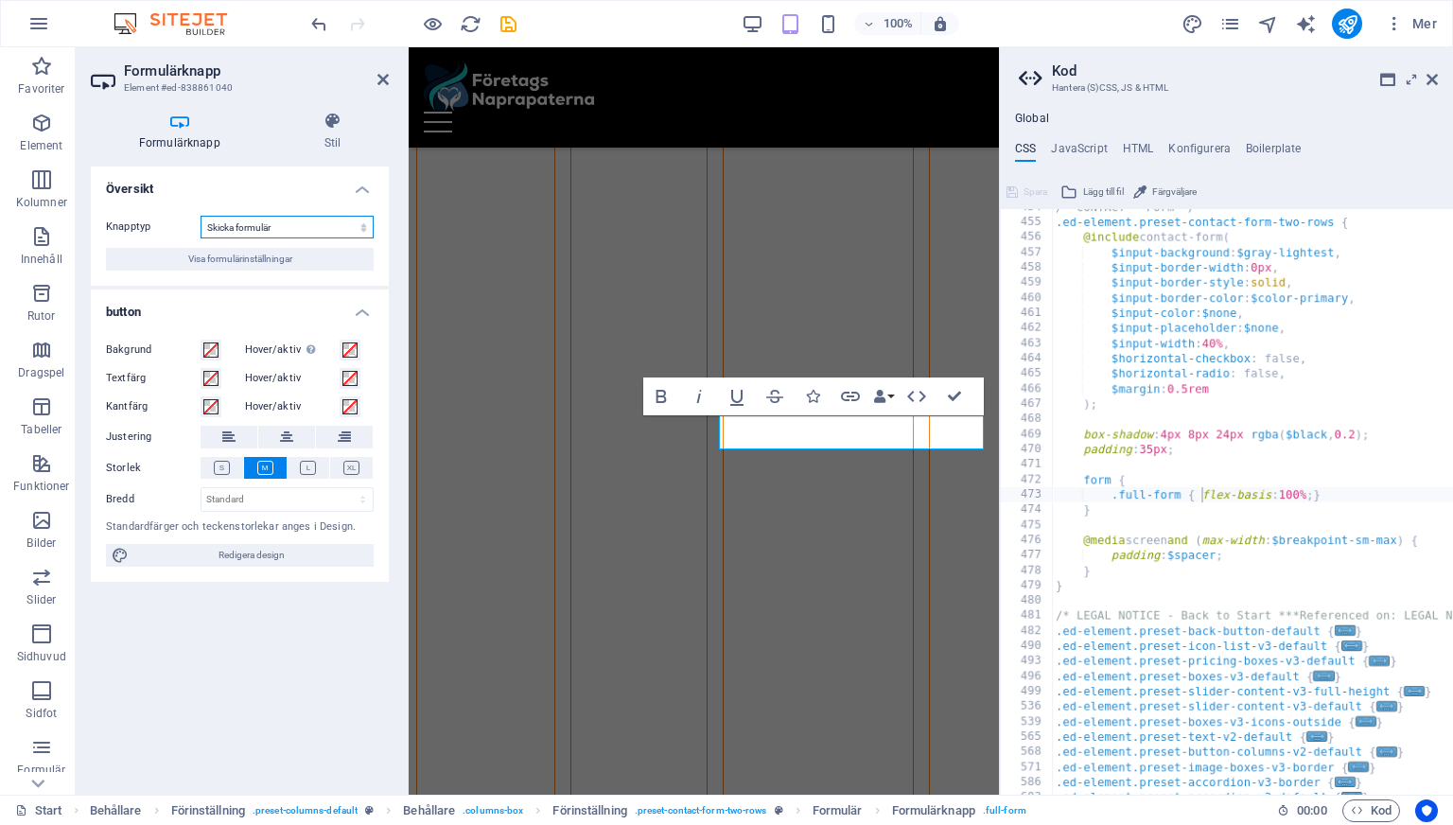
click at [307, 233] on select "Skicka formulär Återställ formulär Ingen åtgärd" at bounding box center [287, 227] width 173 height 23
click at [201, 216] on select "Skicka formulär Återställ formulär Ingen åtgärd" at bounding box center [287, 227] width 173 height 23
click at [298, 260] on button "Visa formulärinställningar" at bounding box center [240, 259] width 268 height 23
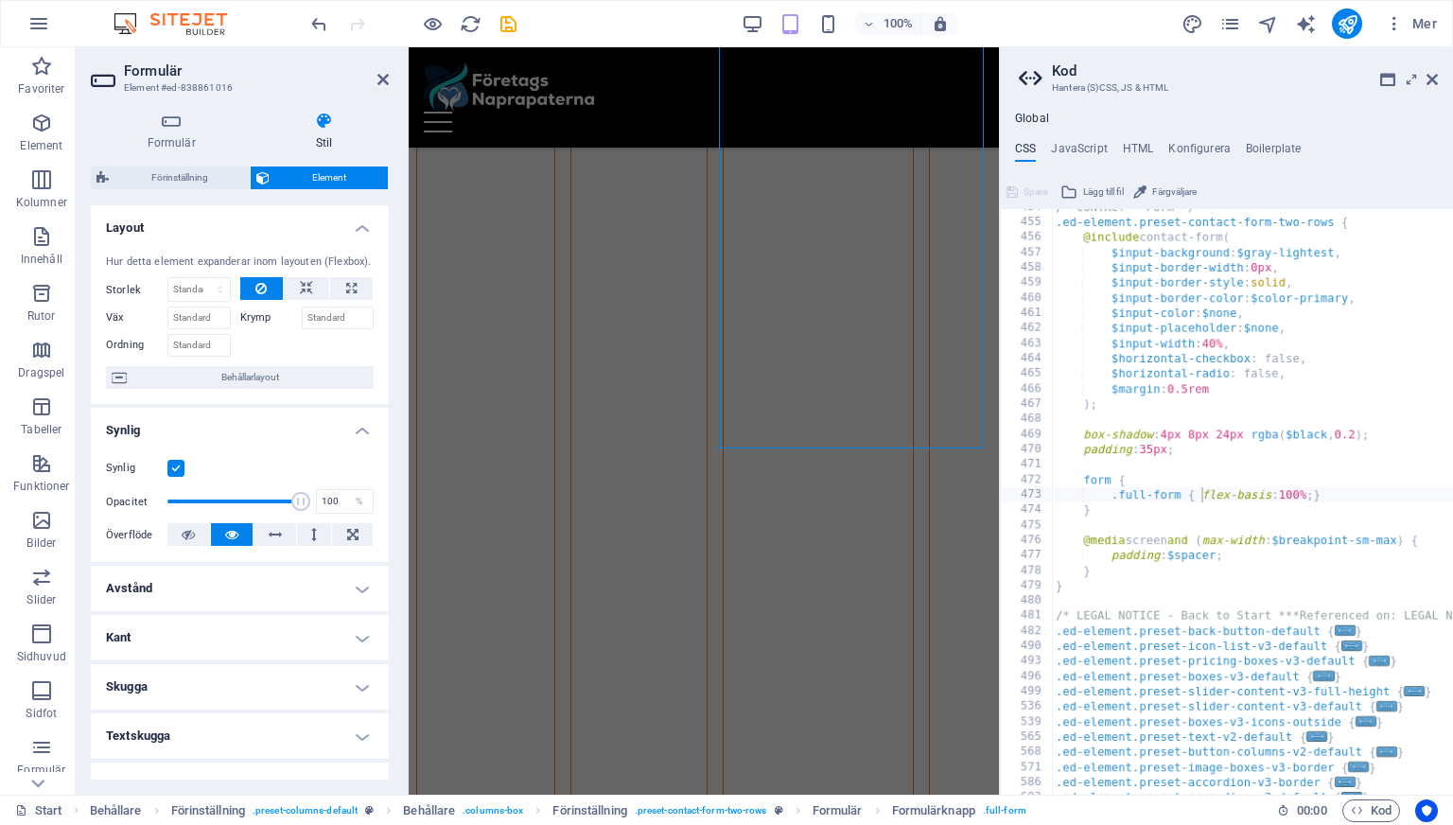
scroll to position [10764, 0]
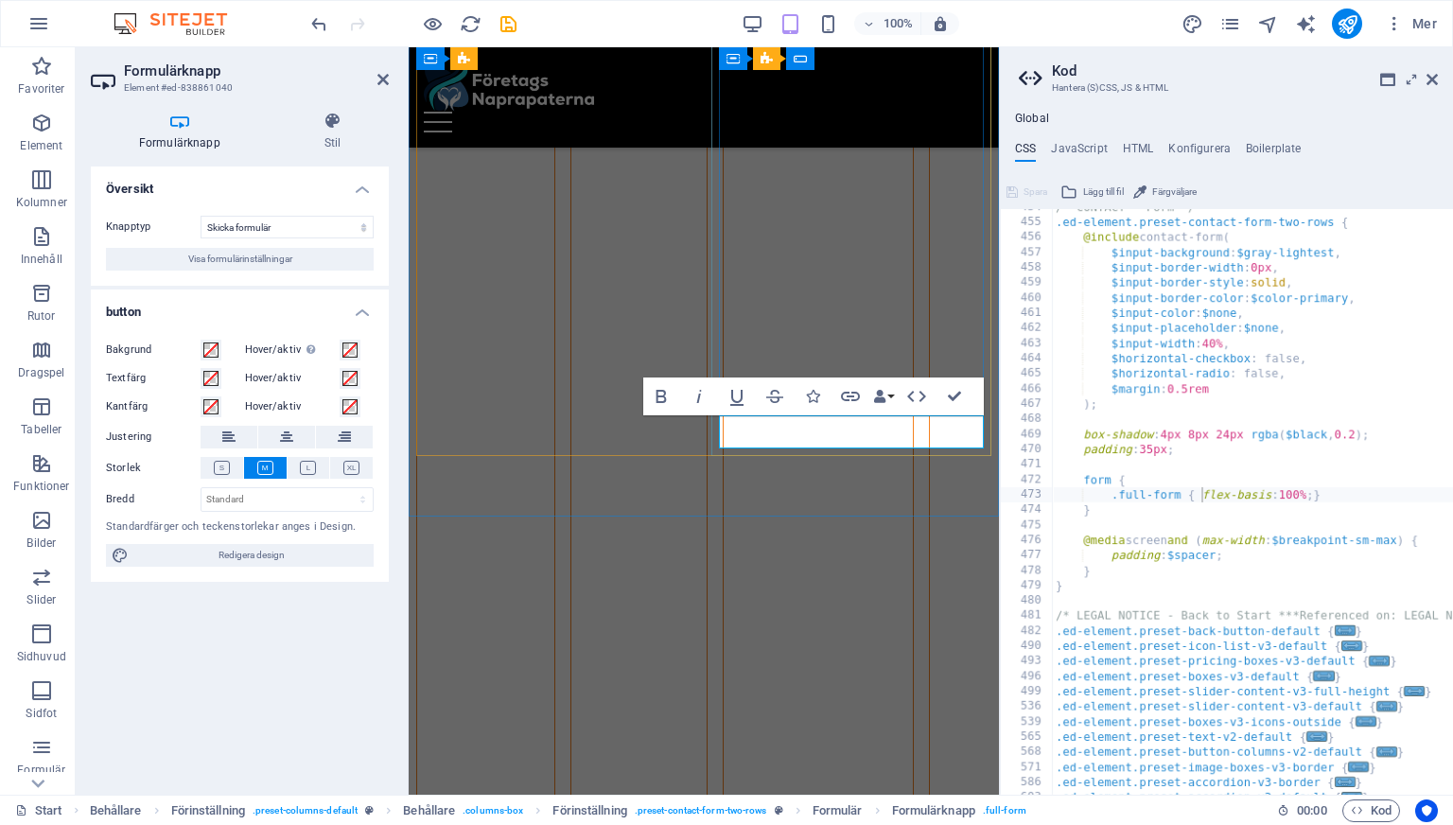
click at [325, 143] on h4 "Stil" at bounding box center [332, 132] width 113 height 40
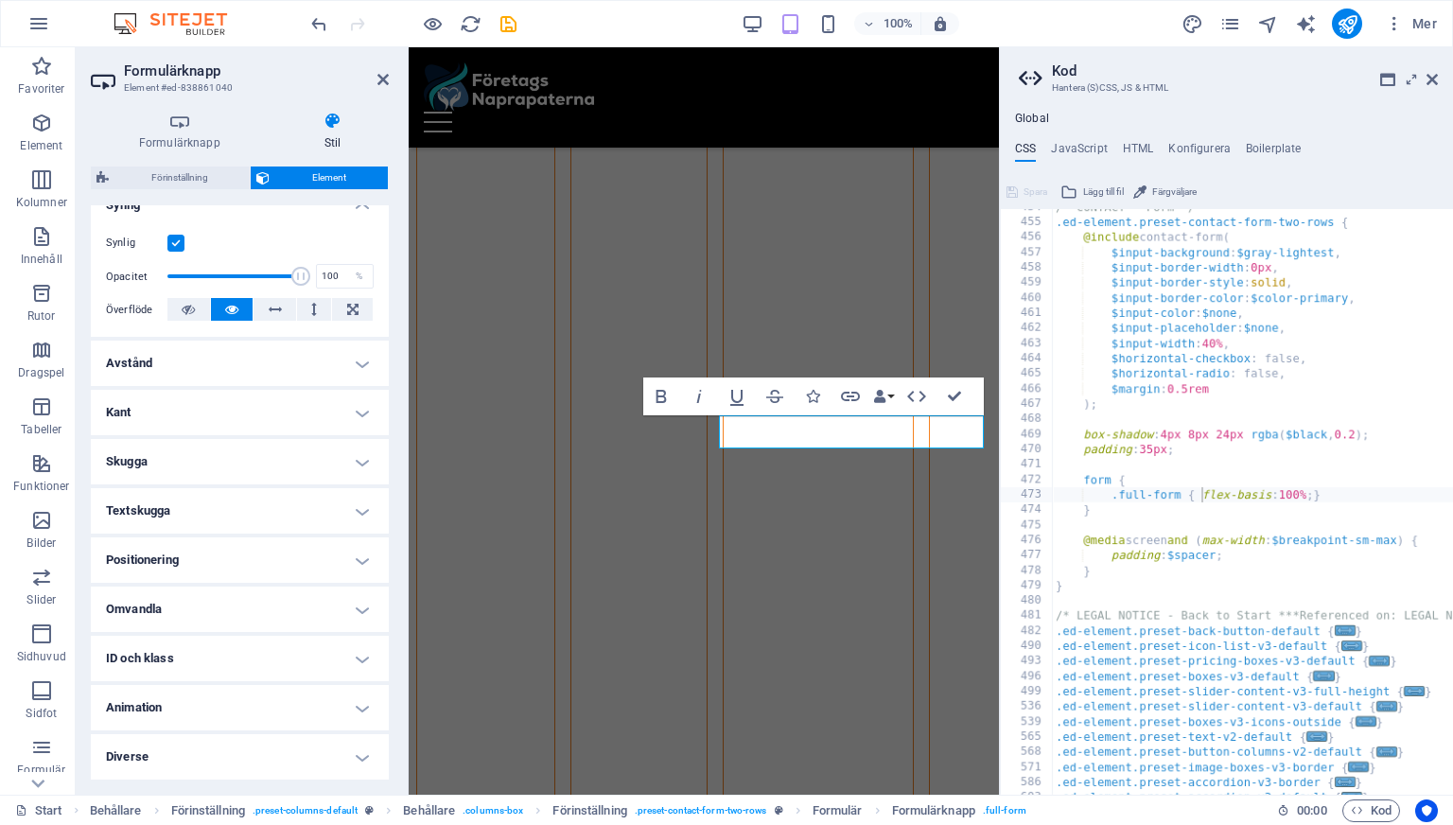
scroll to position [0, 0]
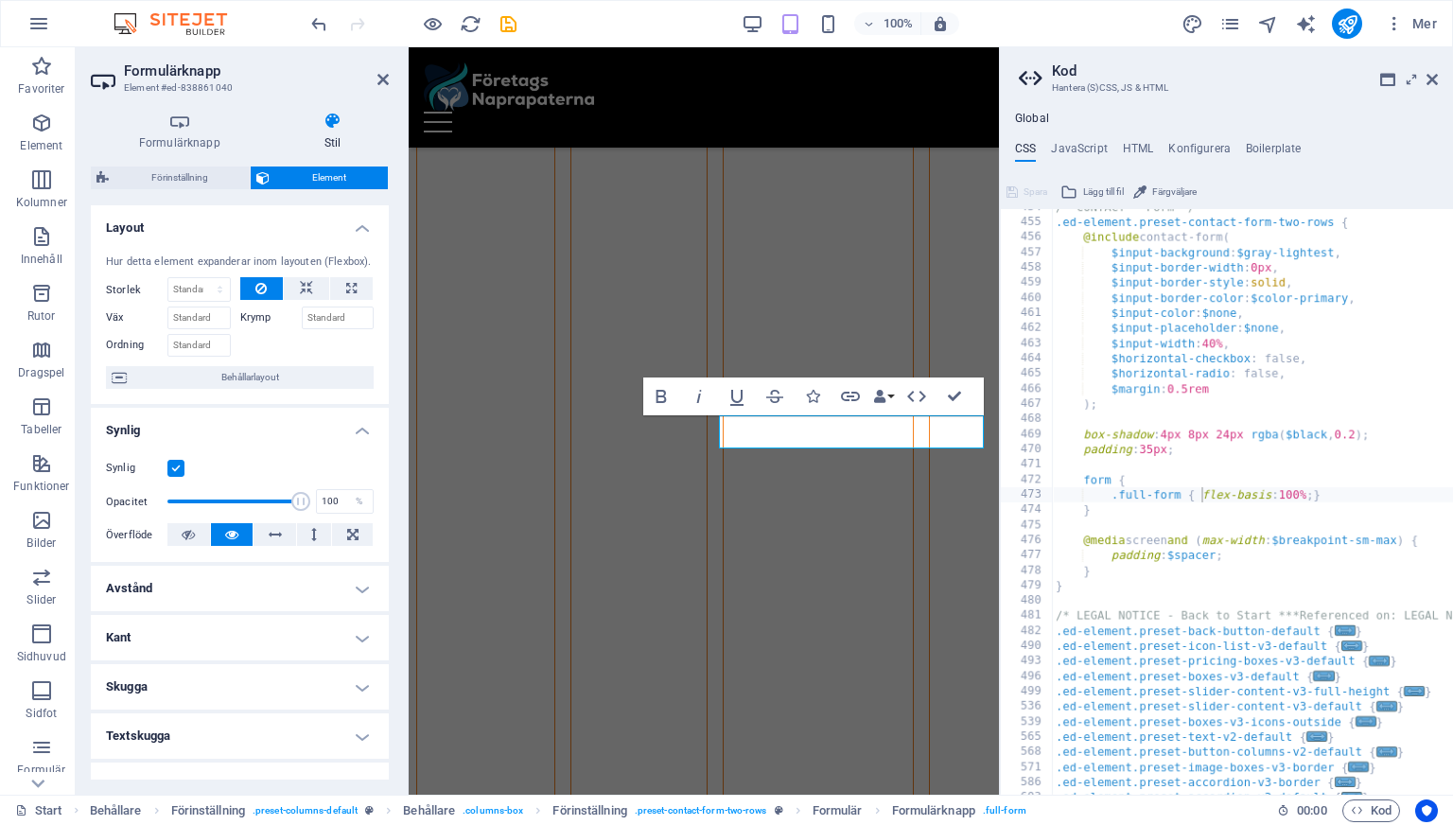
click at [351, 237] on h4 "Layout" at bounding box center [240, 222] width 298 height 34
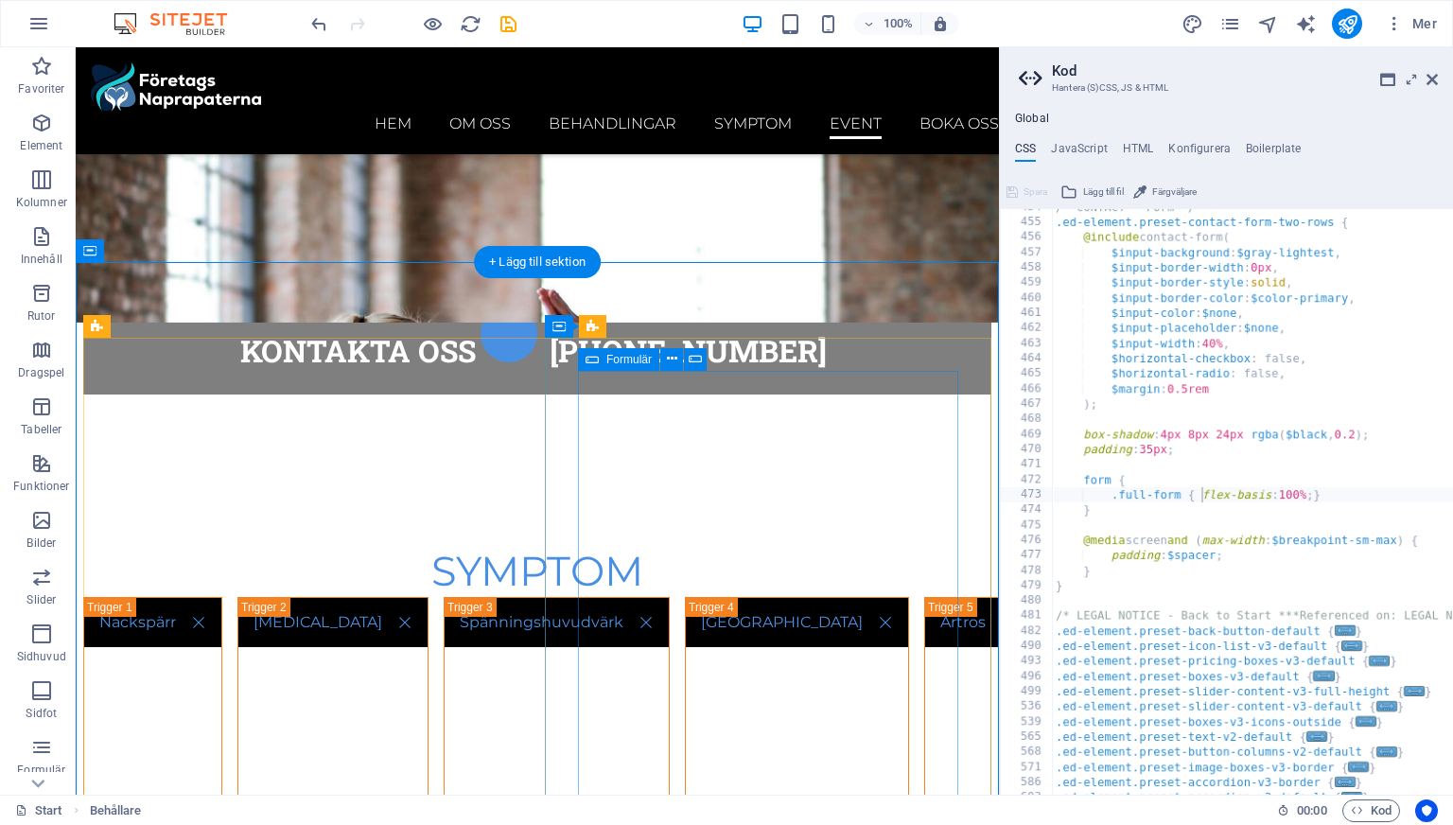
scroll to position [8722, 0]
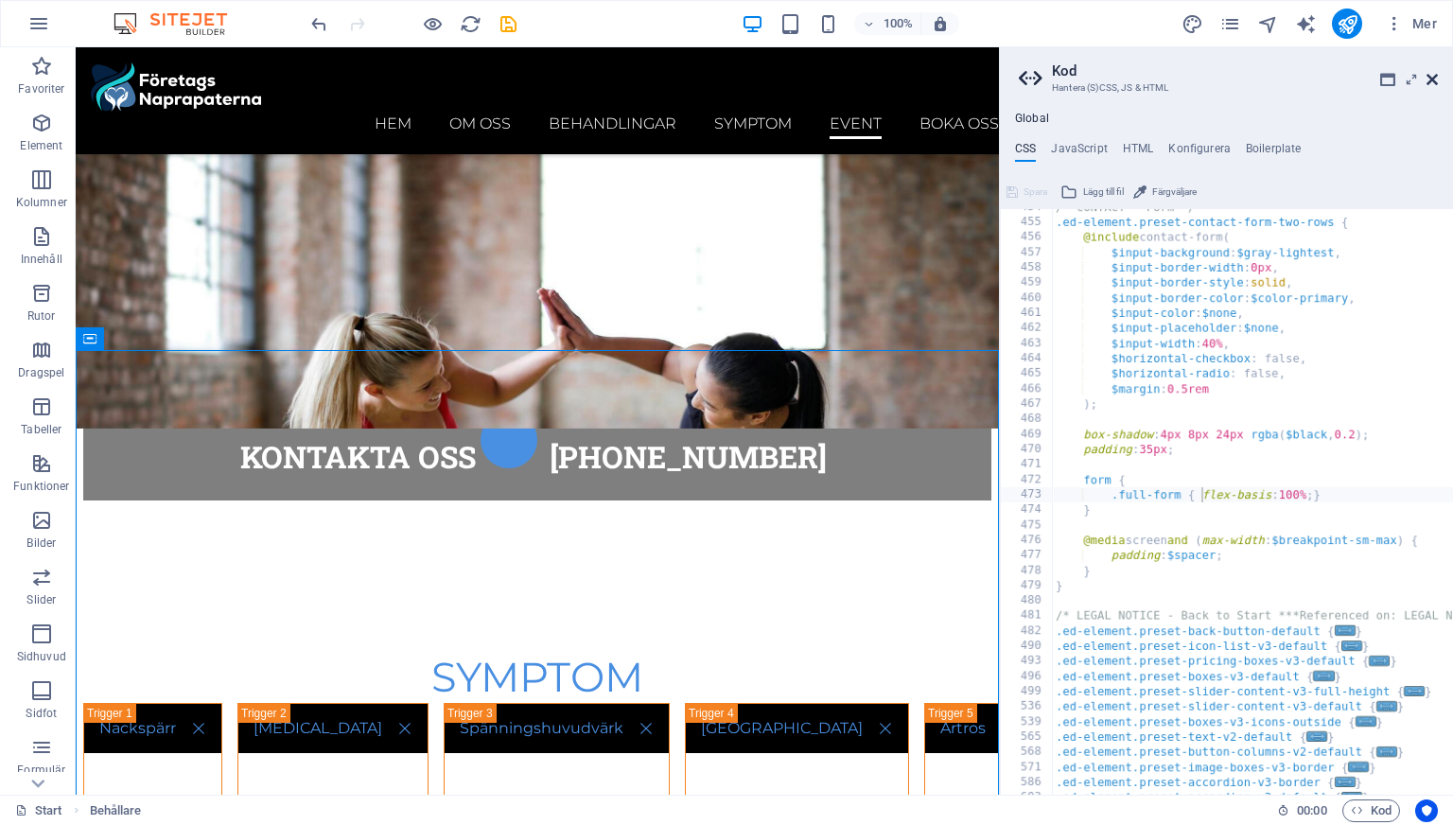
click at [1432, 79] on icon at bounding box center [1432, 79] width 11 height 15
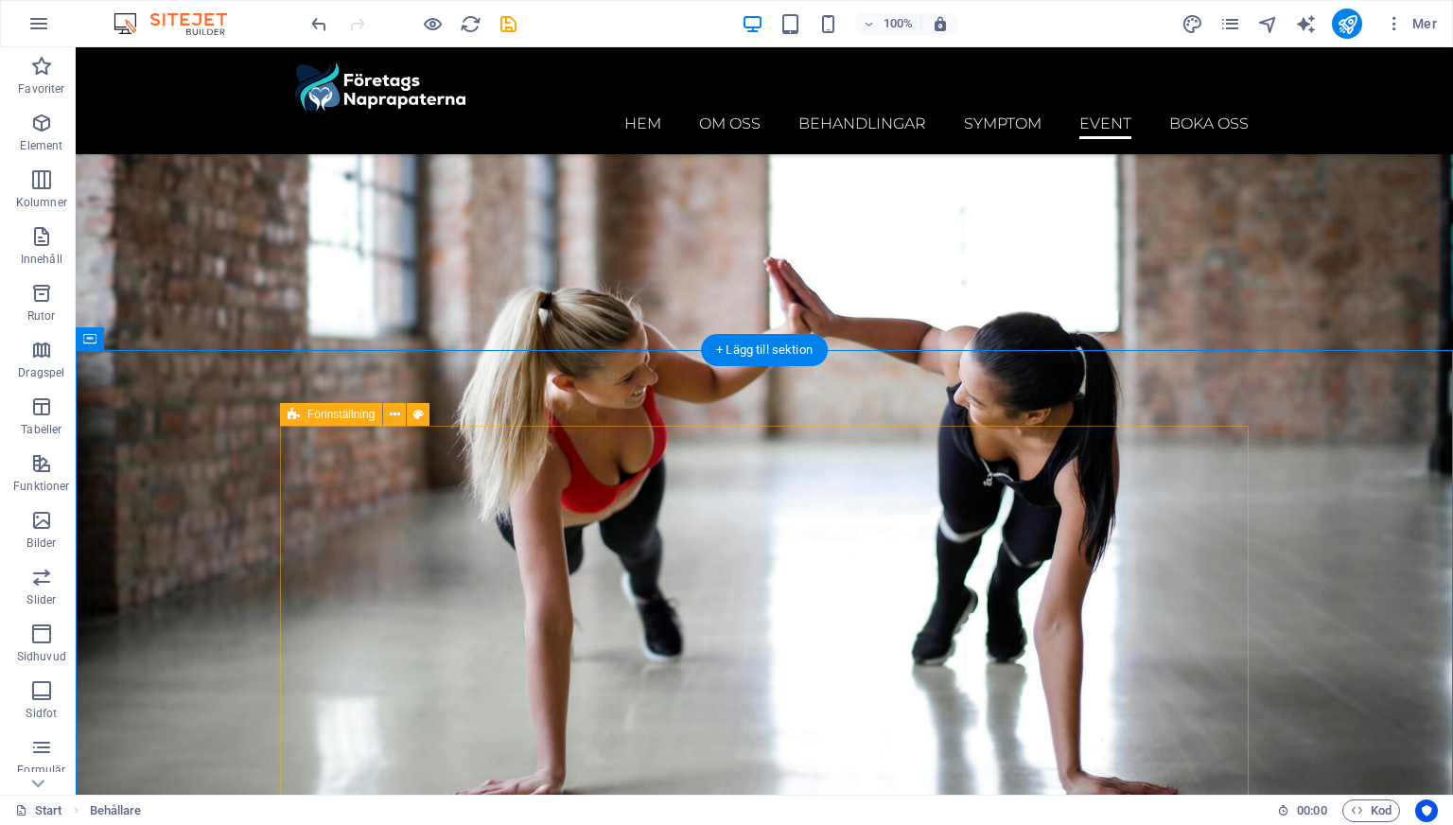
scroll to position [8713, 0]
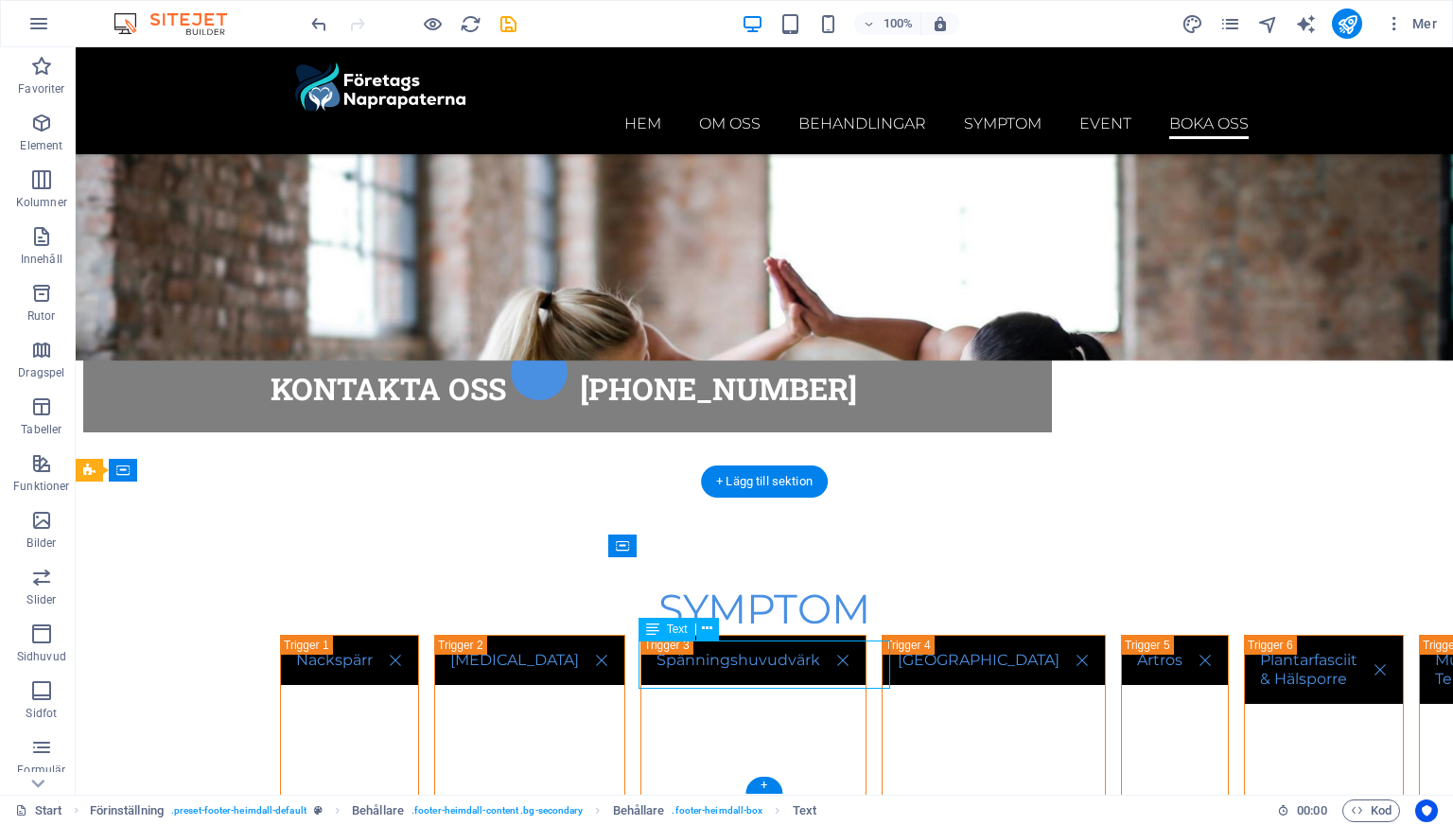
scroll to position [8979, 0]
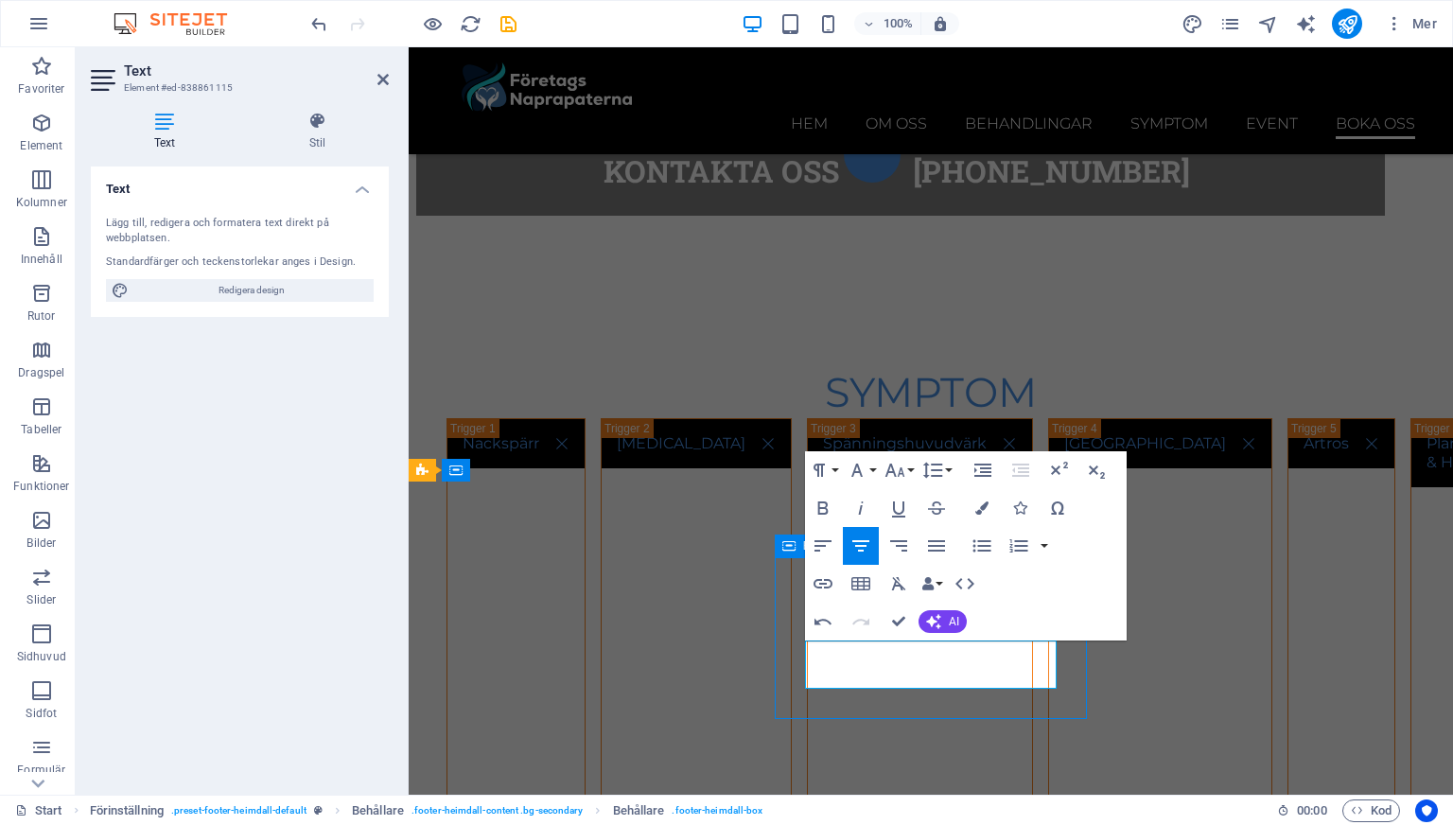
scroll to position [8712, 0]
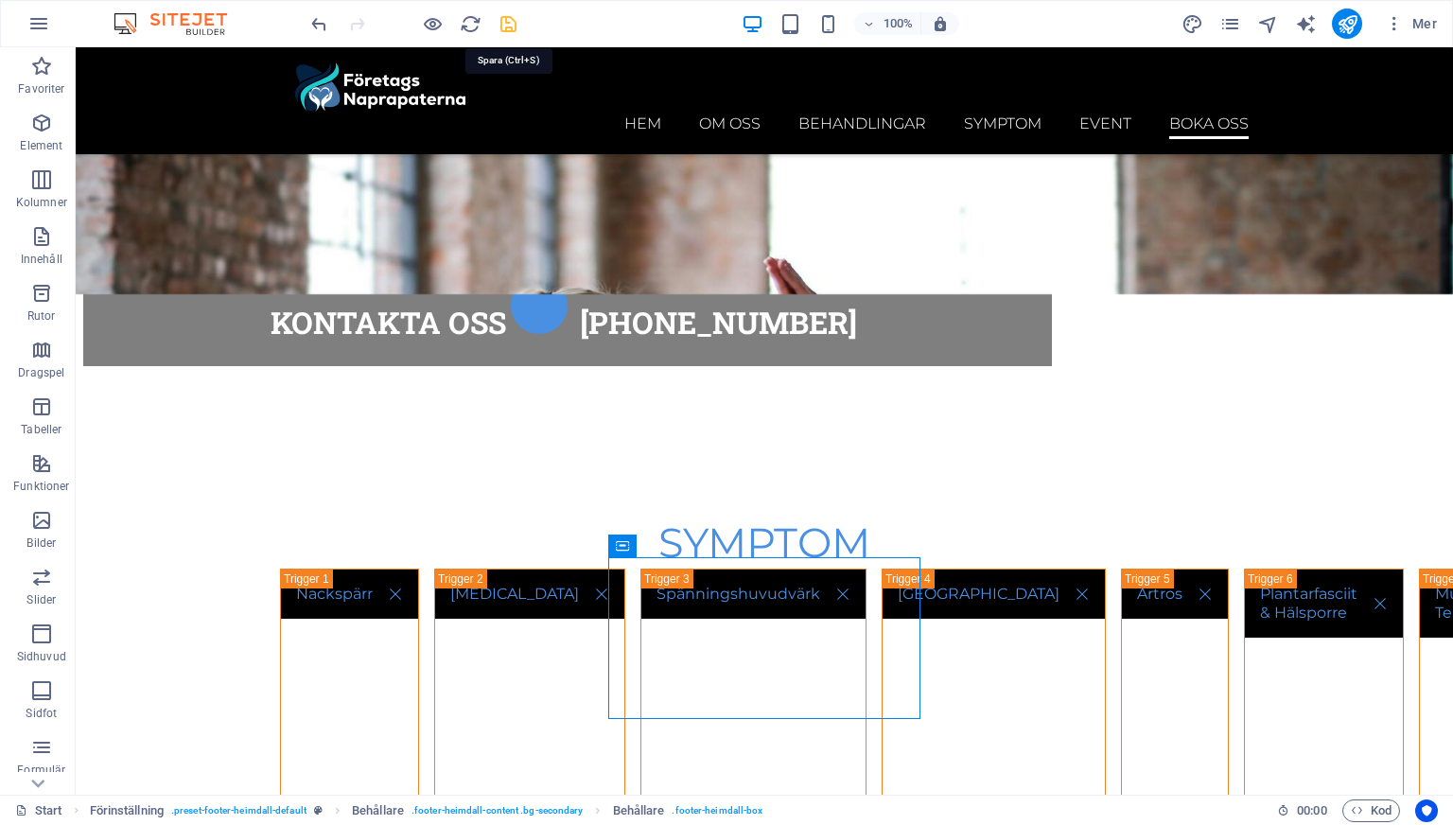
click at [505, 28] on icon "save" at bounding box center [509, 24] width 22 height 22
checkbox input "false"
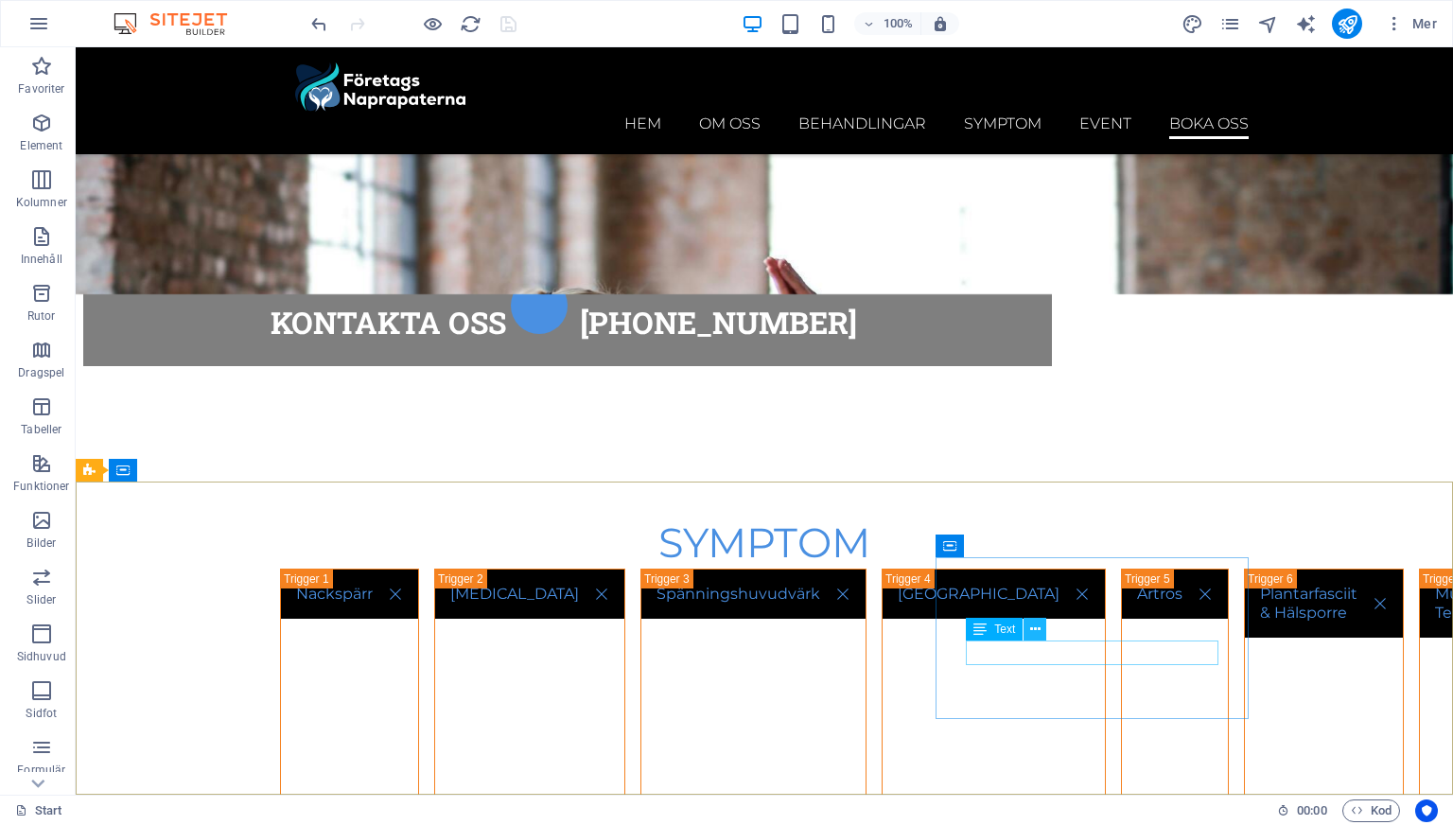
click at [1030, 623] on icon at bounding box center [1035, 630] width 10 height 20
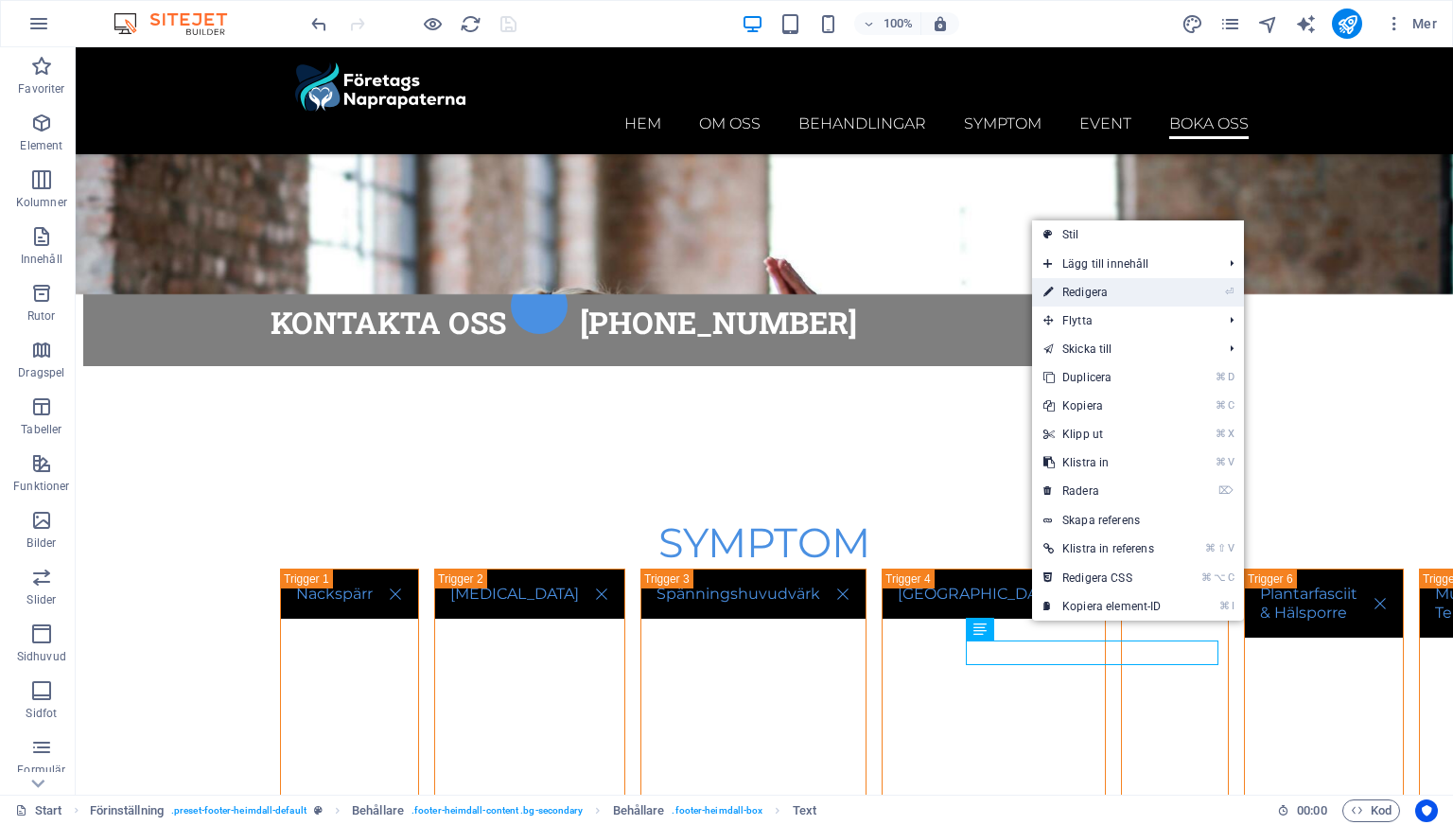
drag, startPoint x: 1064, startPoint y: 287, endPoint x: 656, endPoint y: 241, distance: 411.2
click at [1064, 287] on link "⏎ Redigera" at bounding box center [1102, 292] width 141 height 28
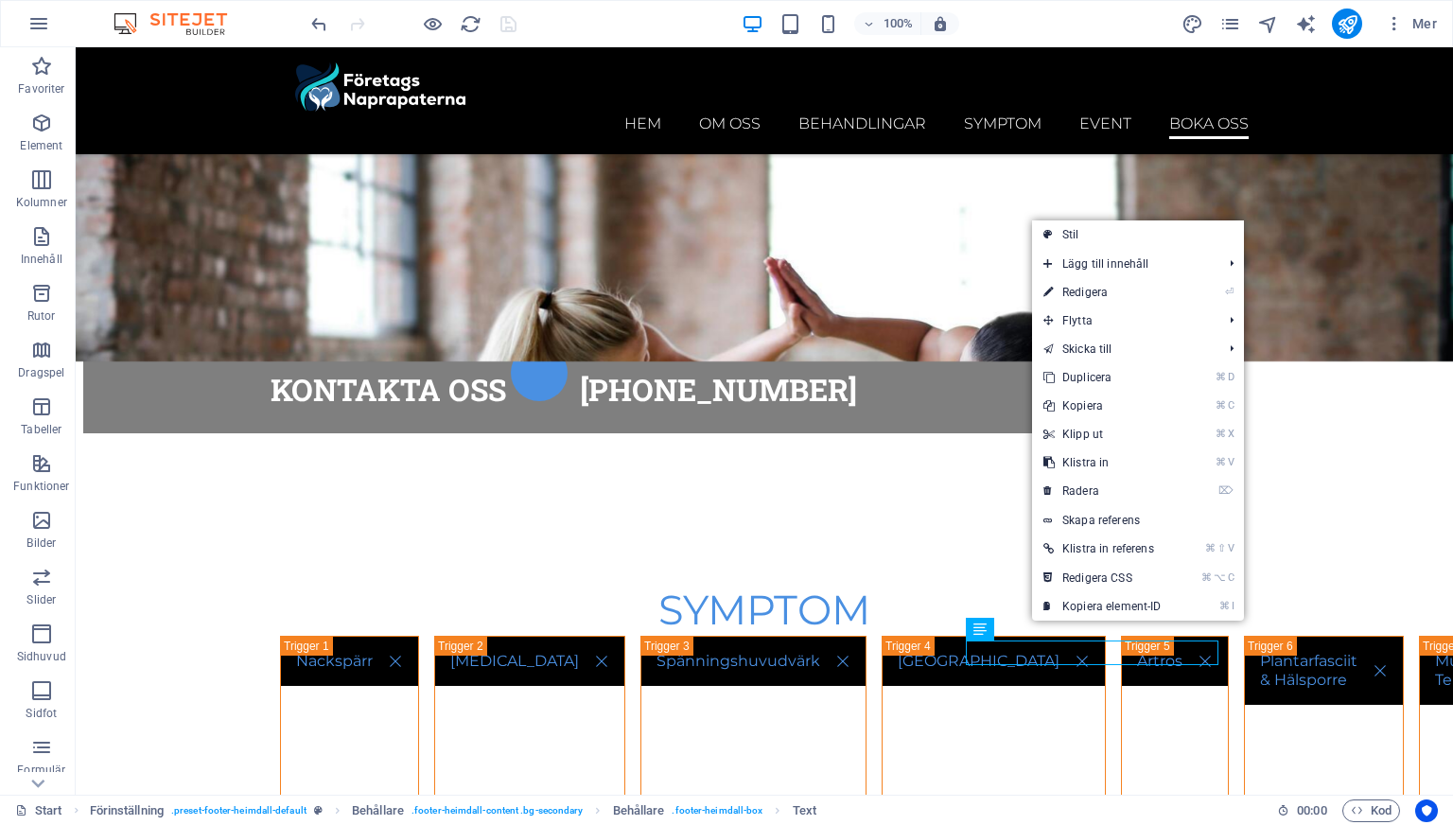
scroll to position [8979, 0]
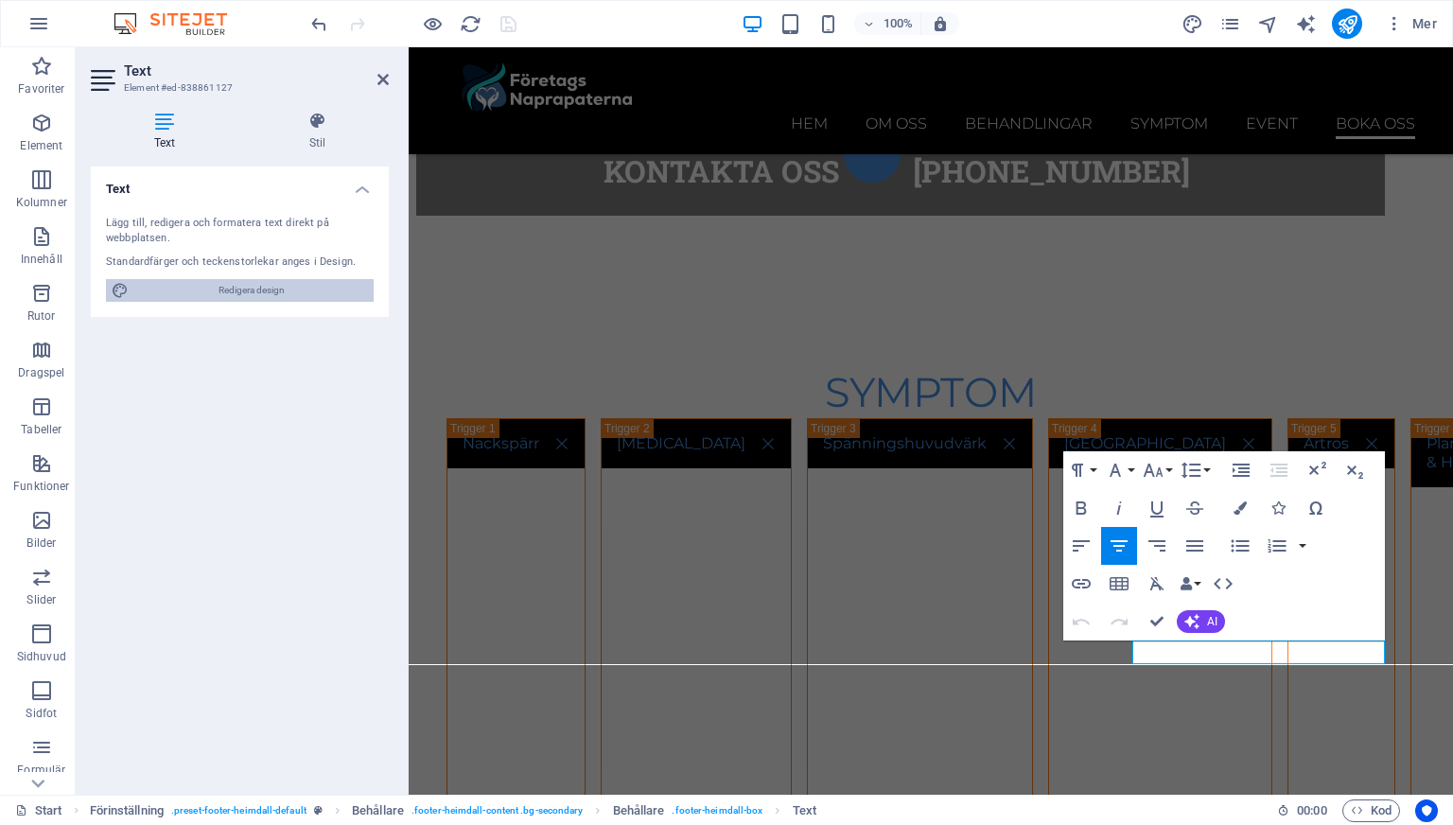
click at [234, 285] on span "Redigera design" at bounding box center [251, 290] width 234 height 23
select select "px"
select select "300"
select select "px"
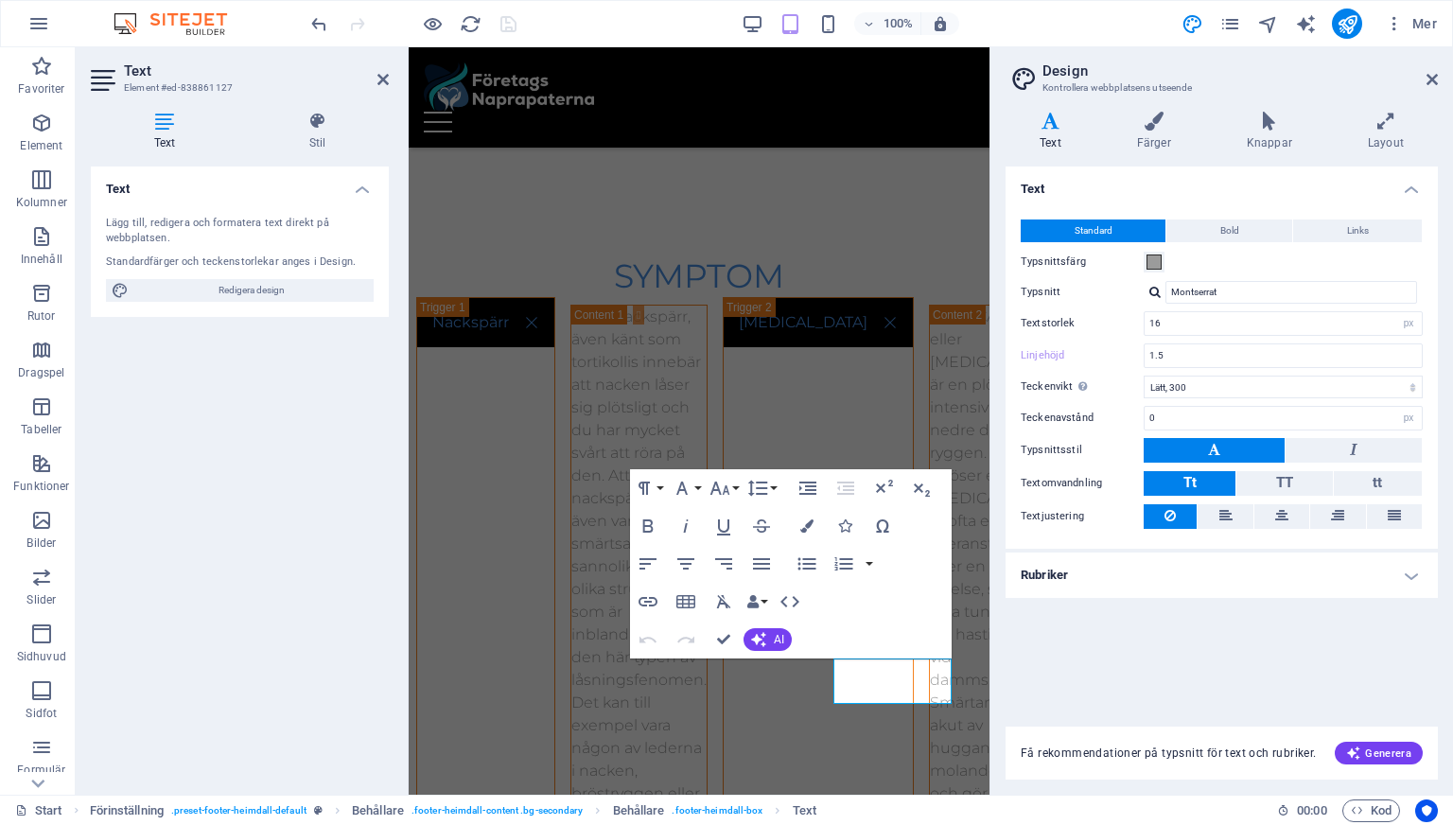
scroll to position [10872, 0]
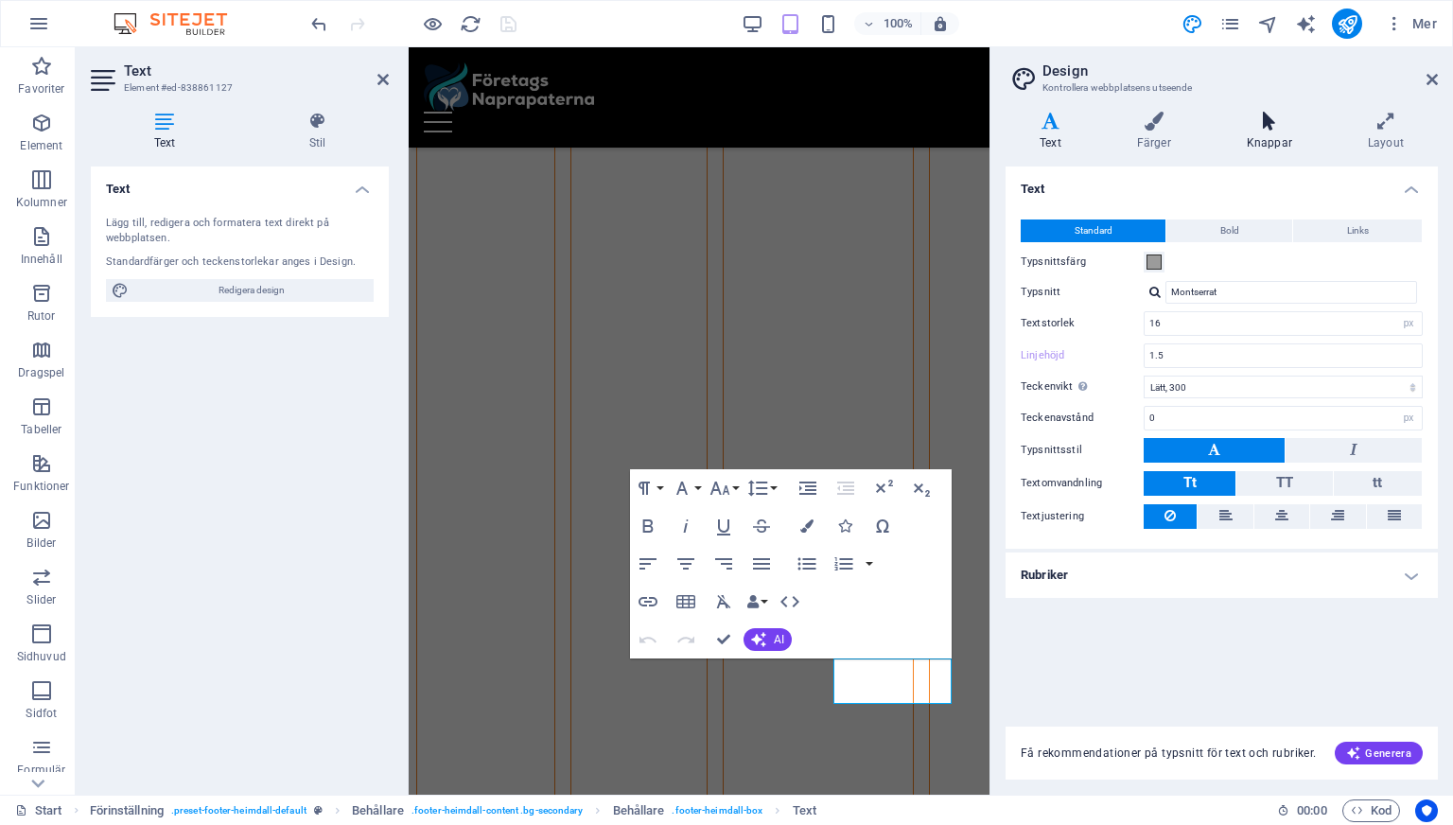
click at [1220, 134] on h4 "Knappar" at bounding box center [1273, 132] width 121 height 40
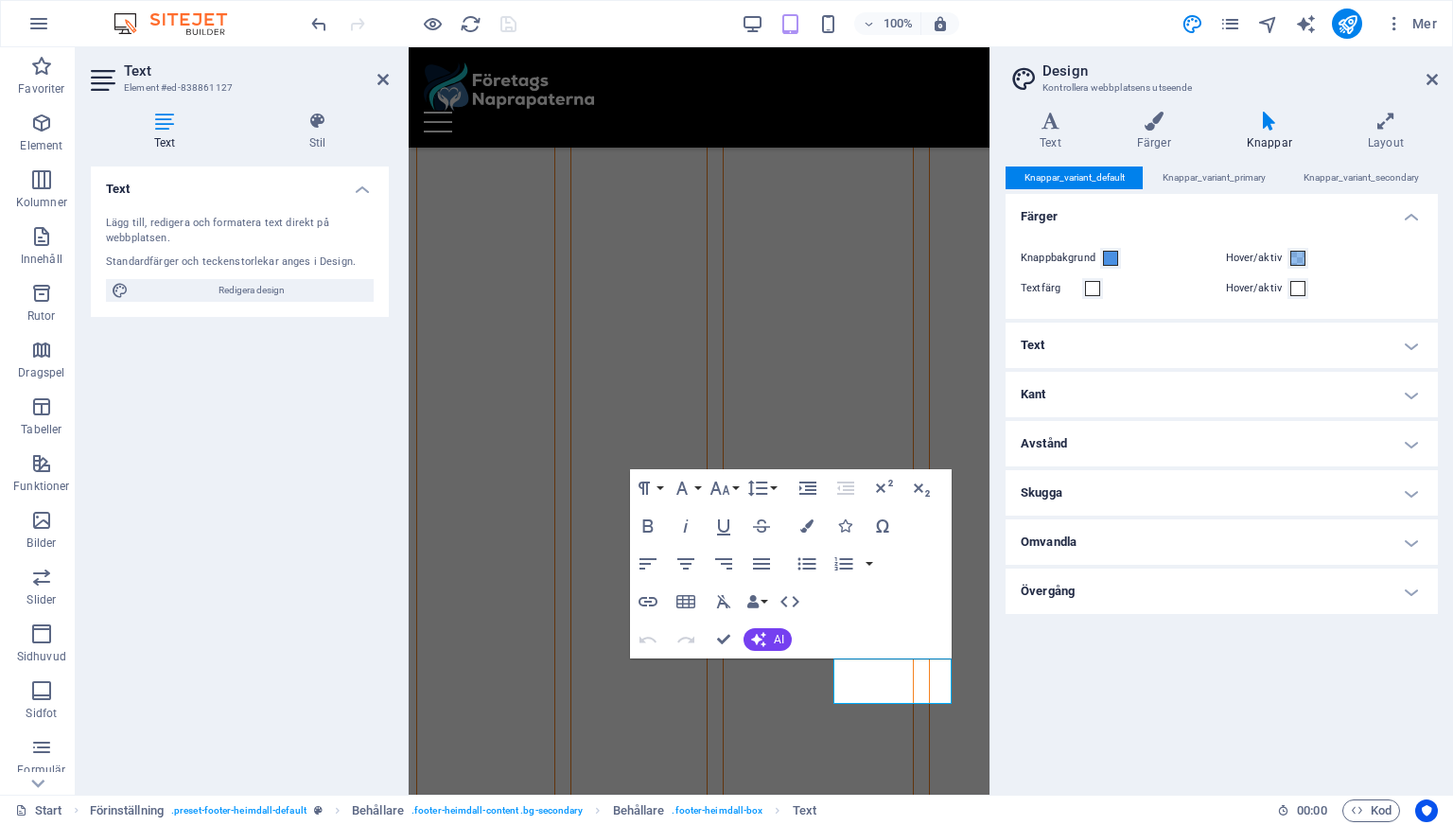
click at [1278, 126] on icon at bounding box center [1270, 121] width 114 height 19
click at [1431, 73] on icon at bounding box center [1432, 79] width 11 height 15
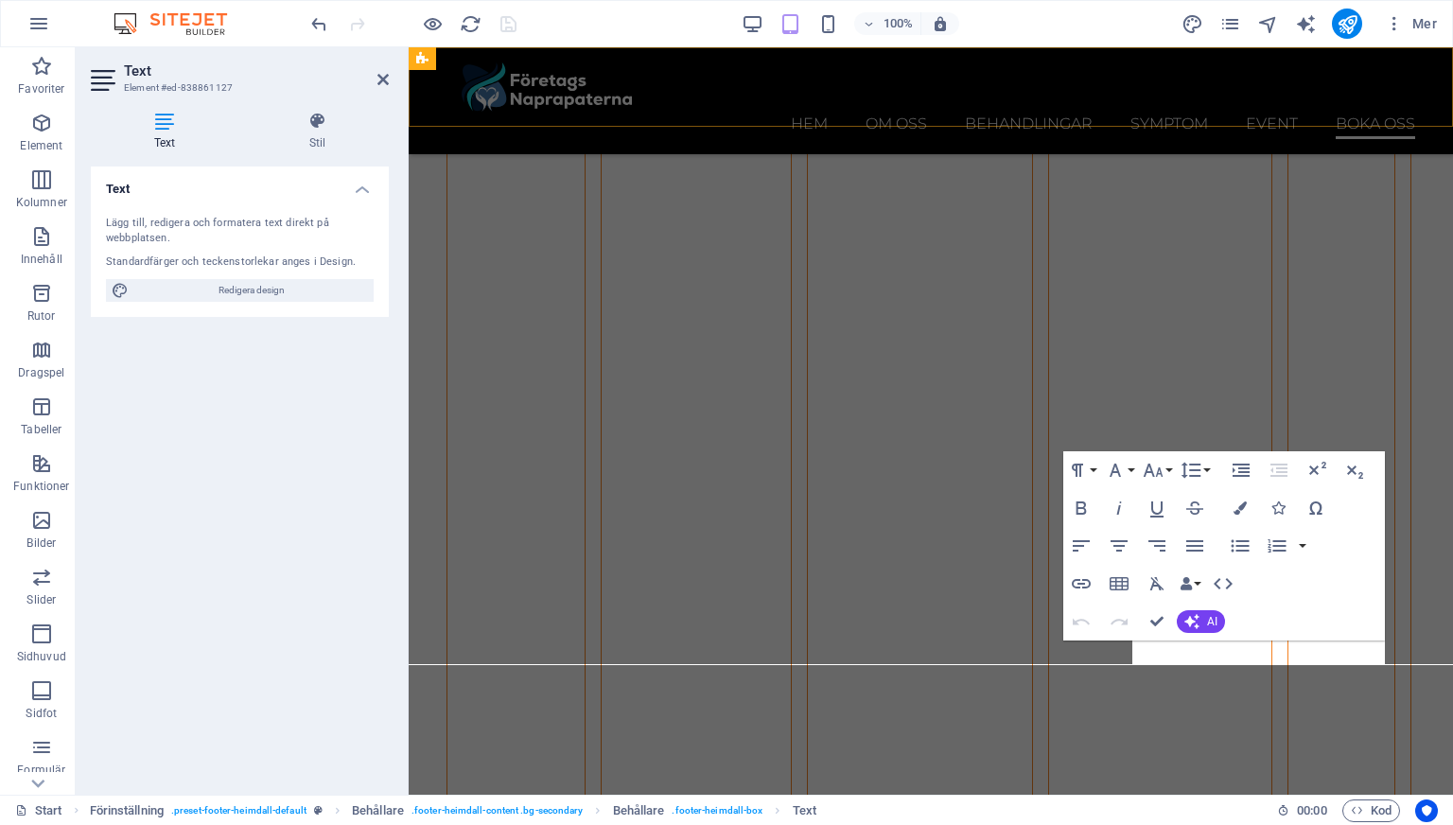
scroll to position [8979, 0]
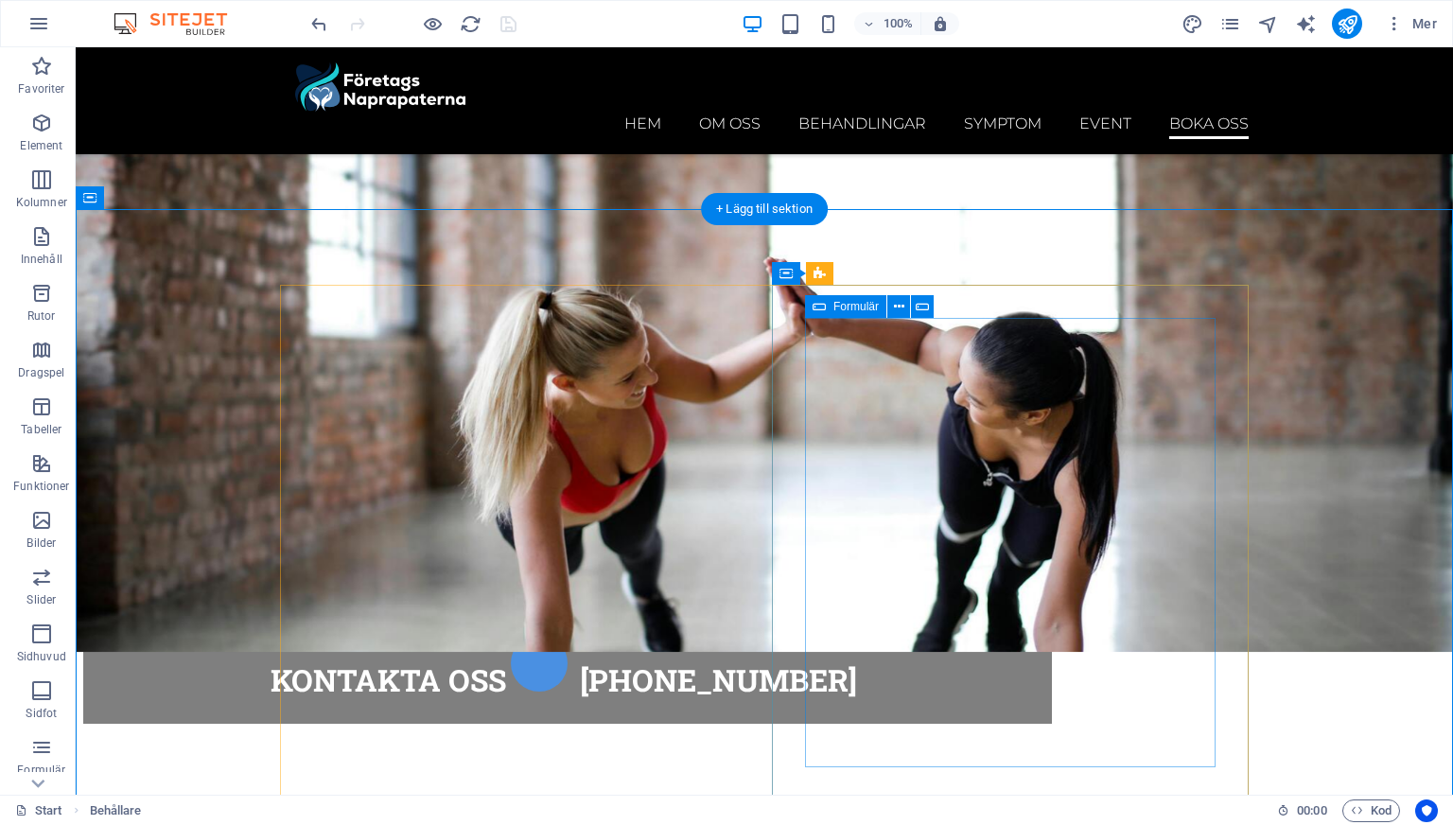
scroll to position [8268, 0]
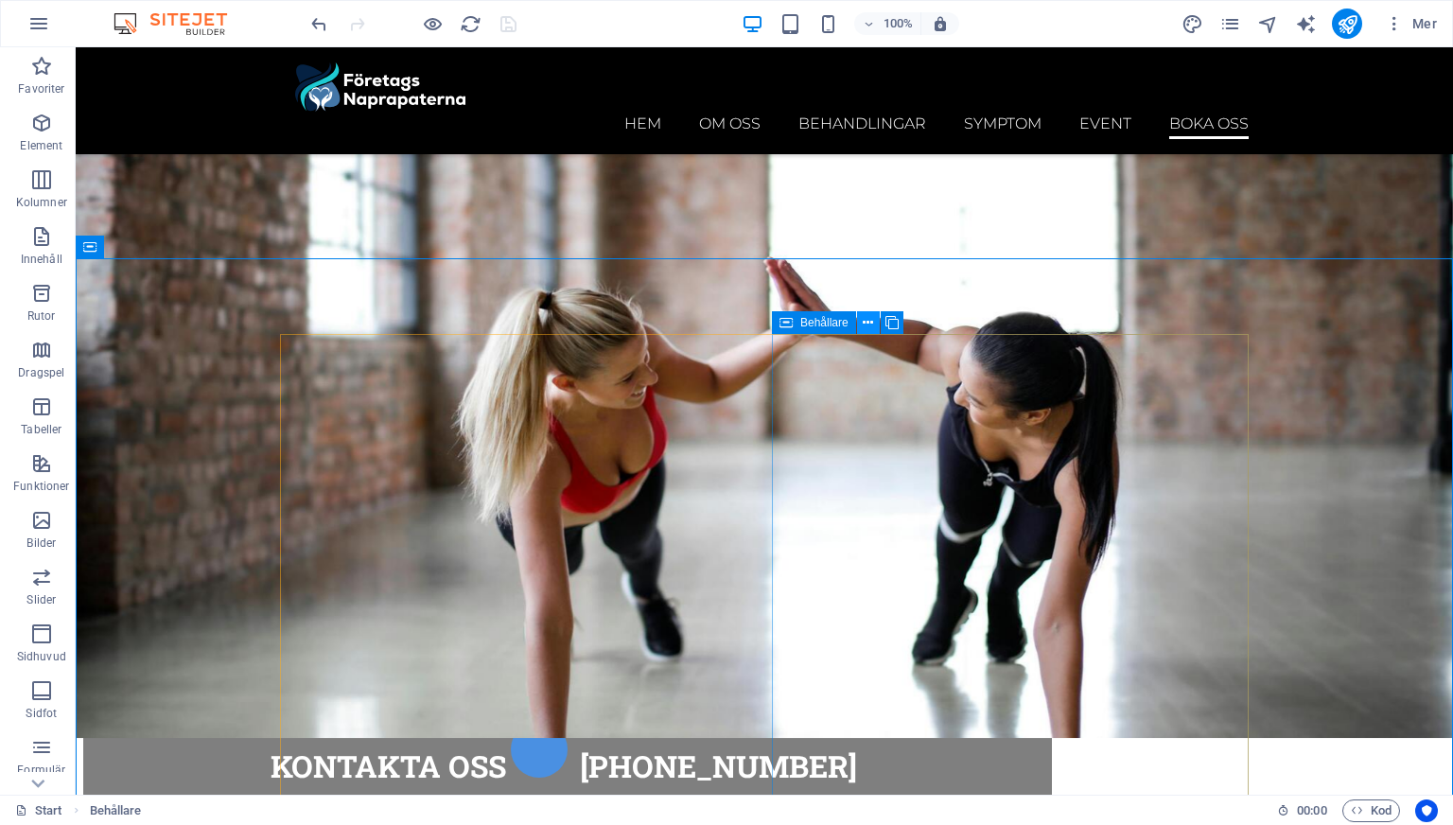
click at [872, 324] on icon at bounding box center [868, 323] width 10 height 20
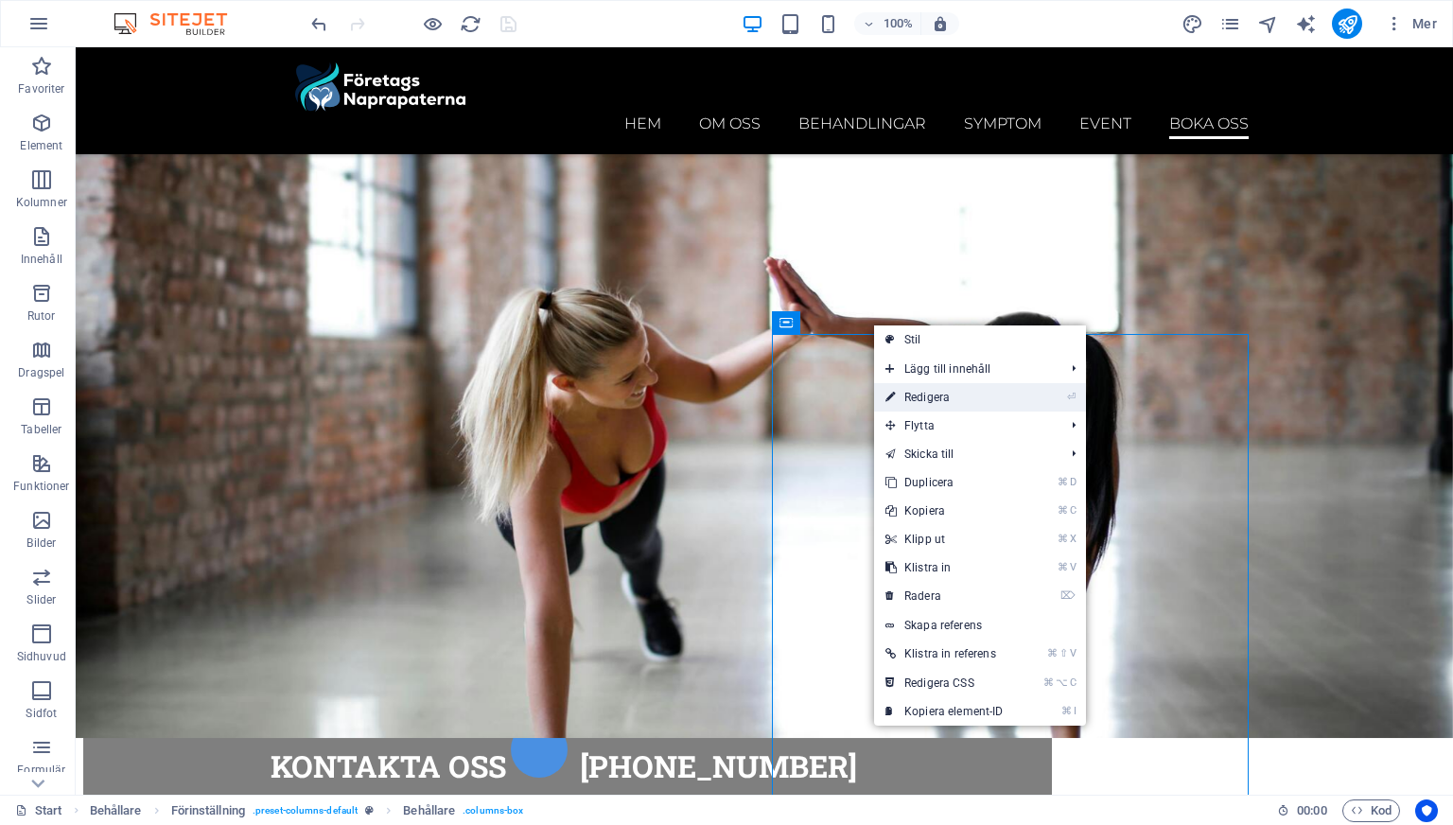
click at [910, 394] on link "⏎ Redigera" at bounding box center [944, 397] width 141 height 28
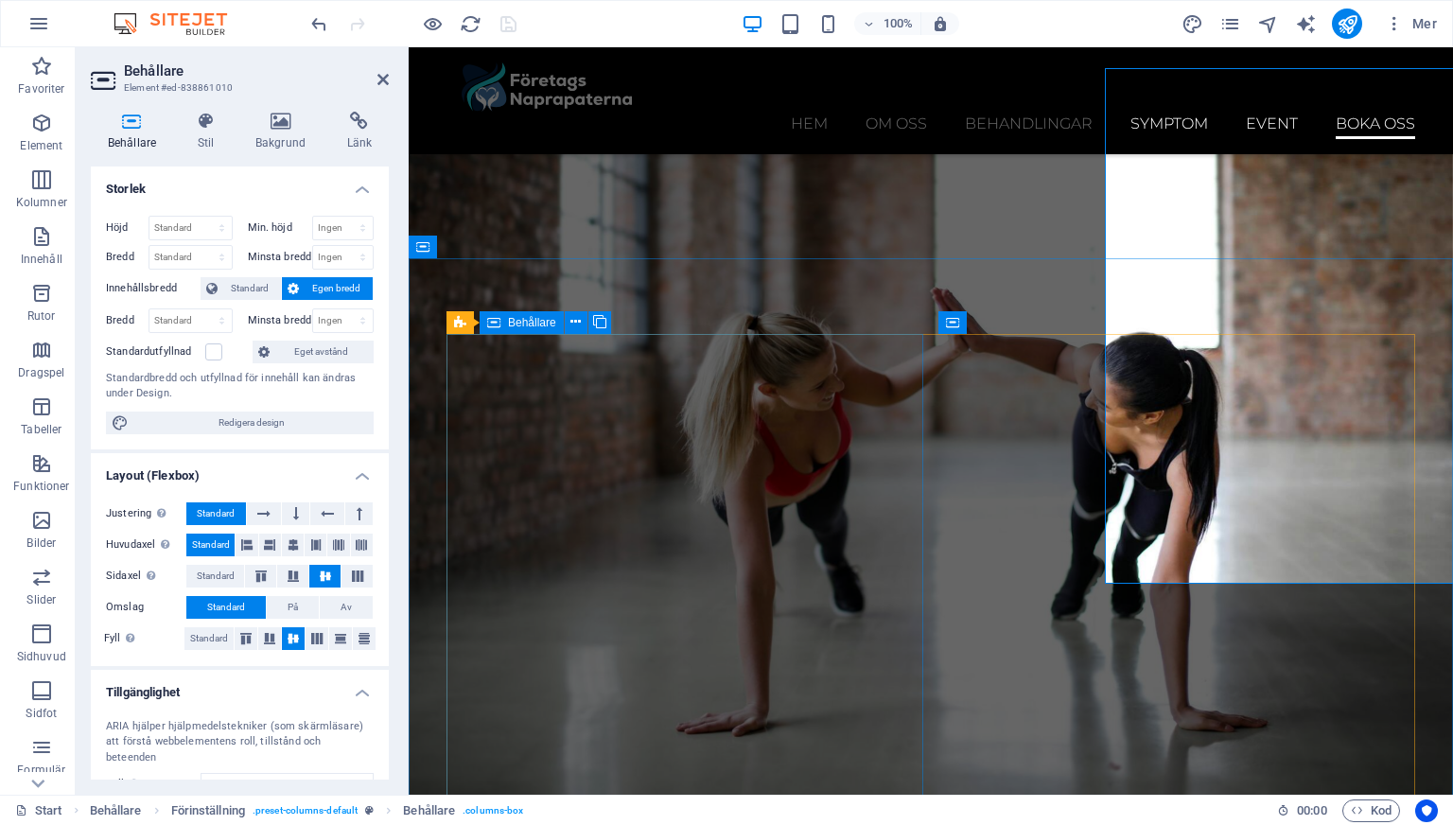
scroll to position [8535, 0]
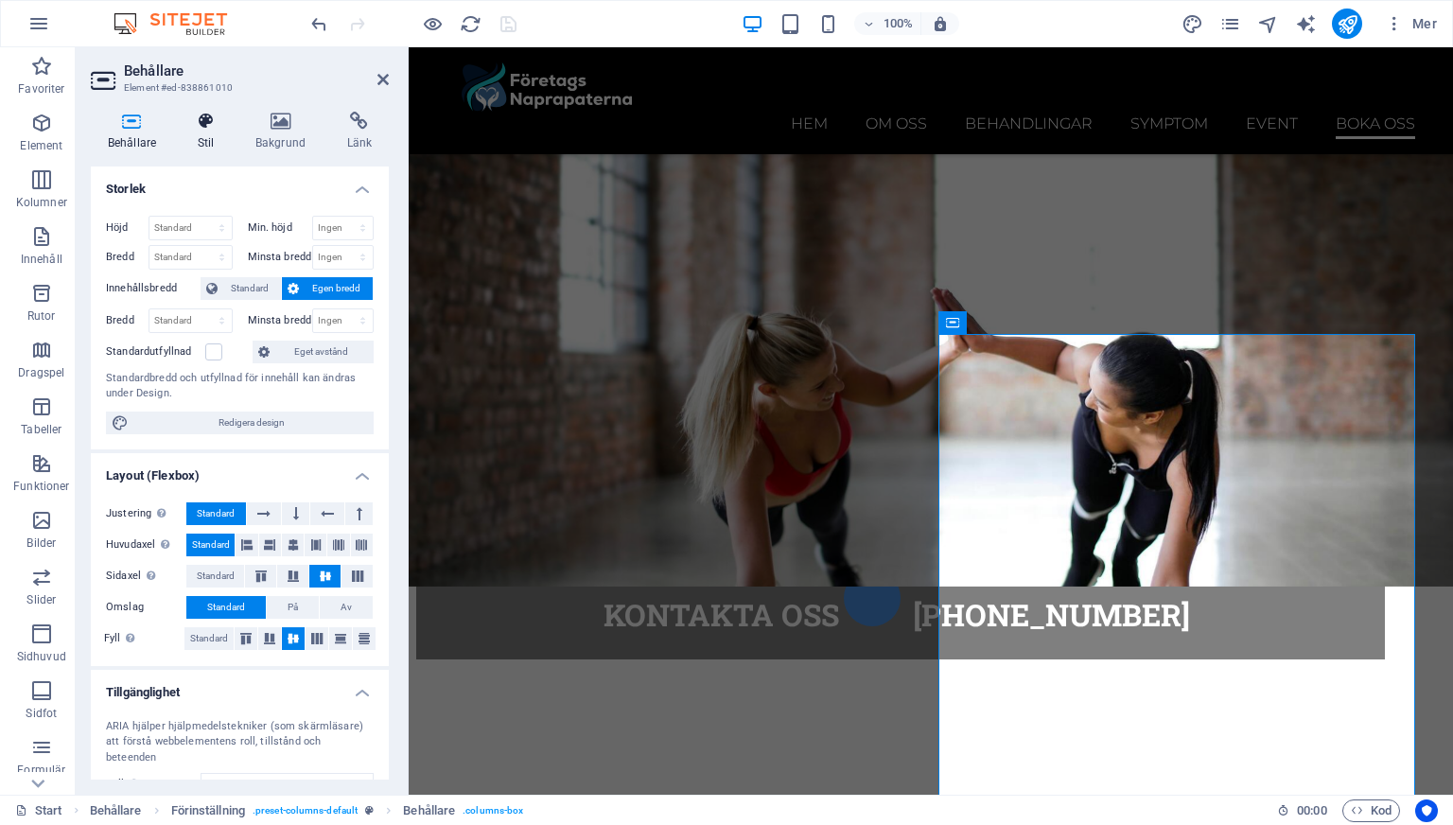
click at [202, 139] on h4 "Stil" at bounding box center [210, 132] width 58 height 40
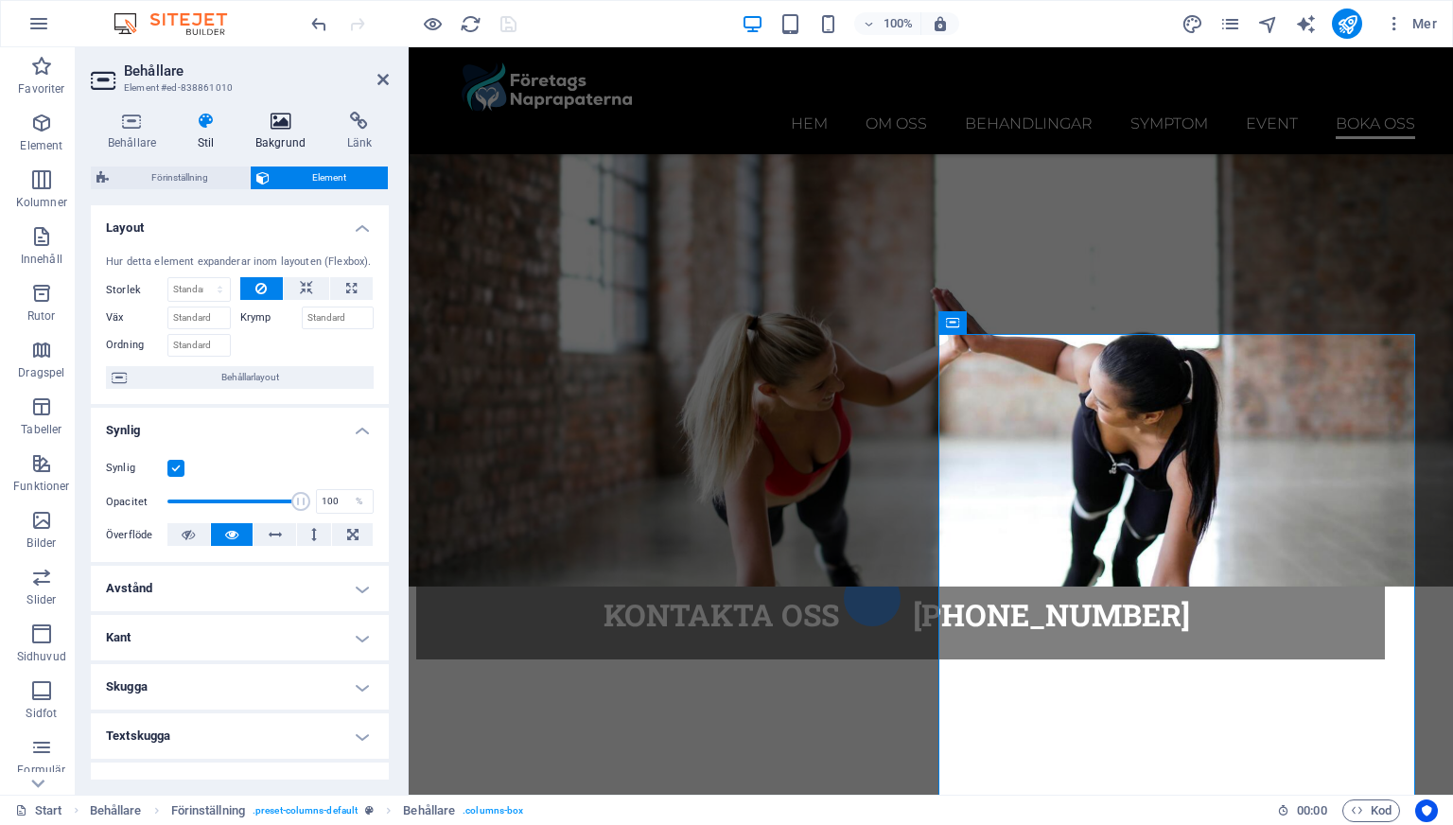
click at [268, 139] on h4 "Bakgrund" at bounding box center [284, 132] width 92 height 40
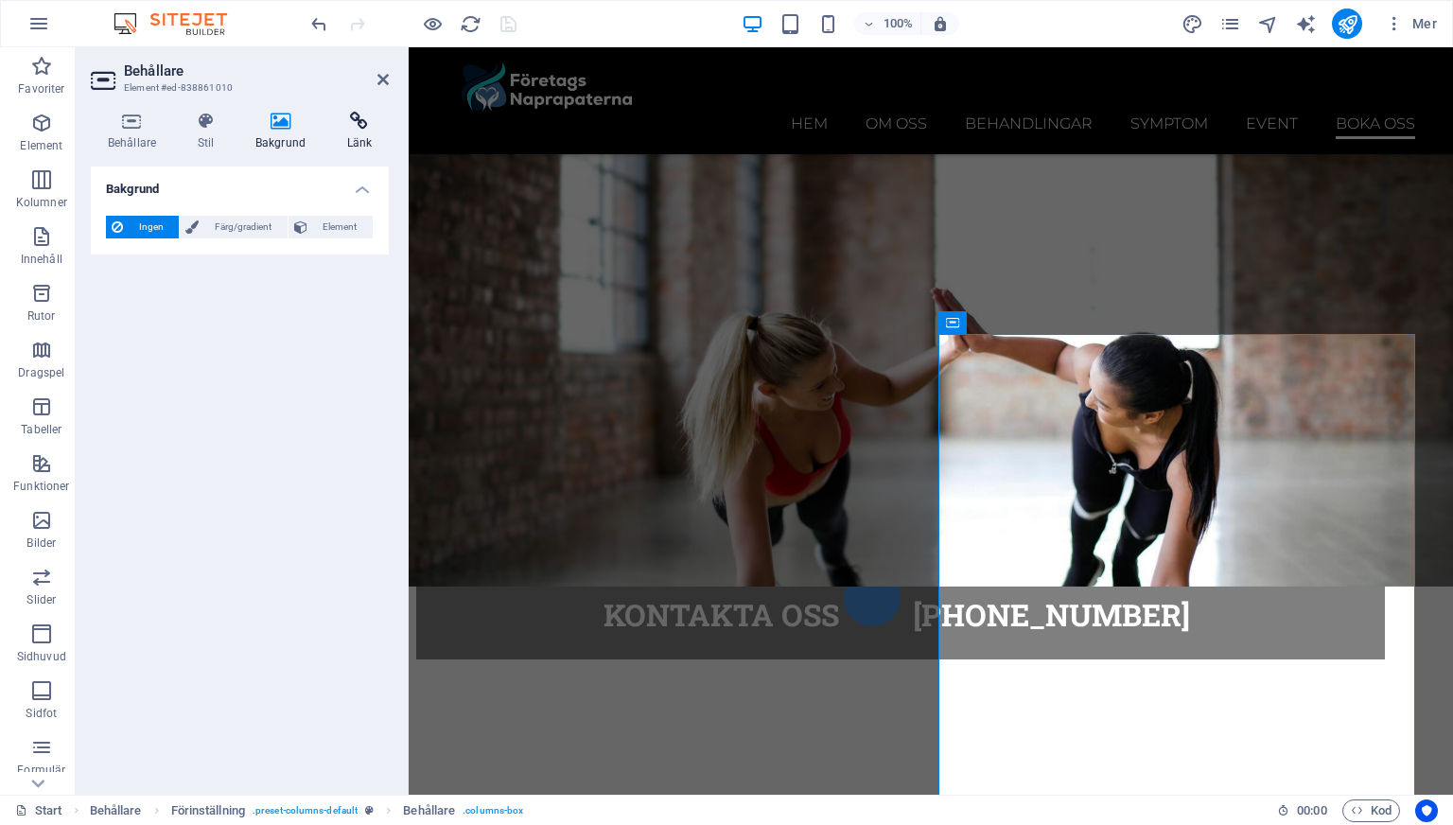
click at [345, 138] on h4 "Länk" at bounding box center [359, 132] width 59 height 40
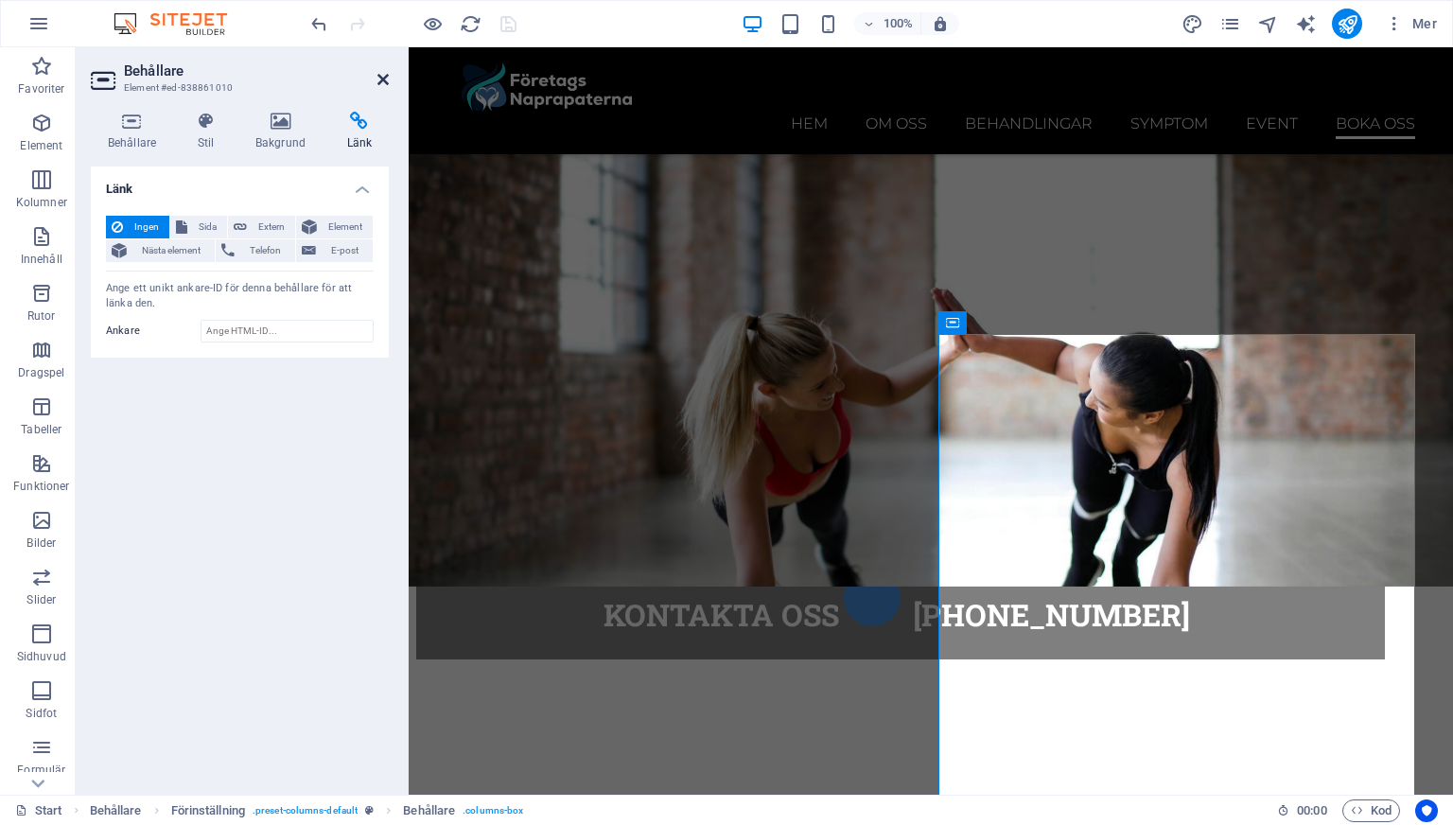
click at [386, 84] on icon at bounding box center [382, 79] width 11 height 15
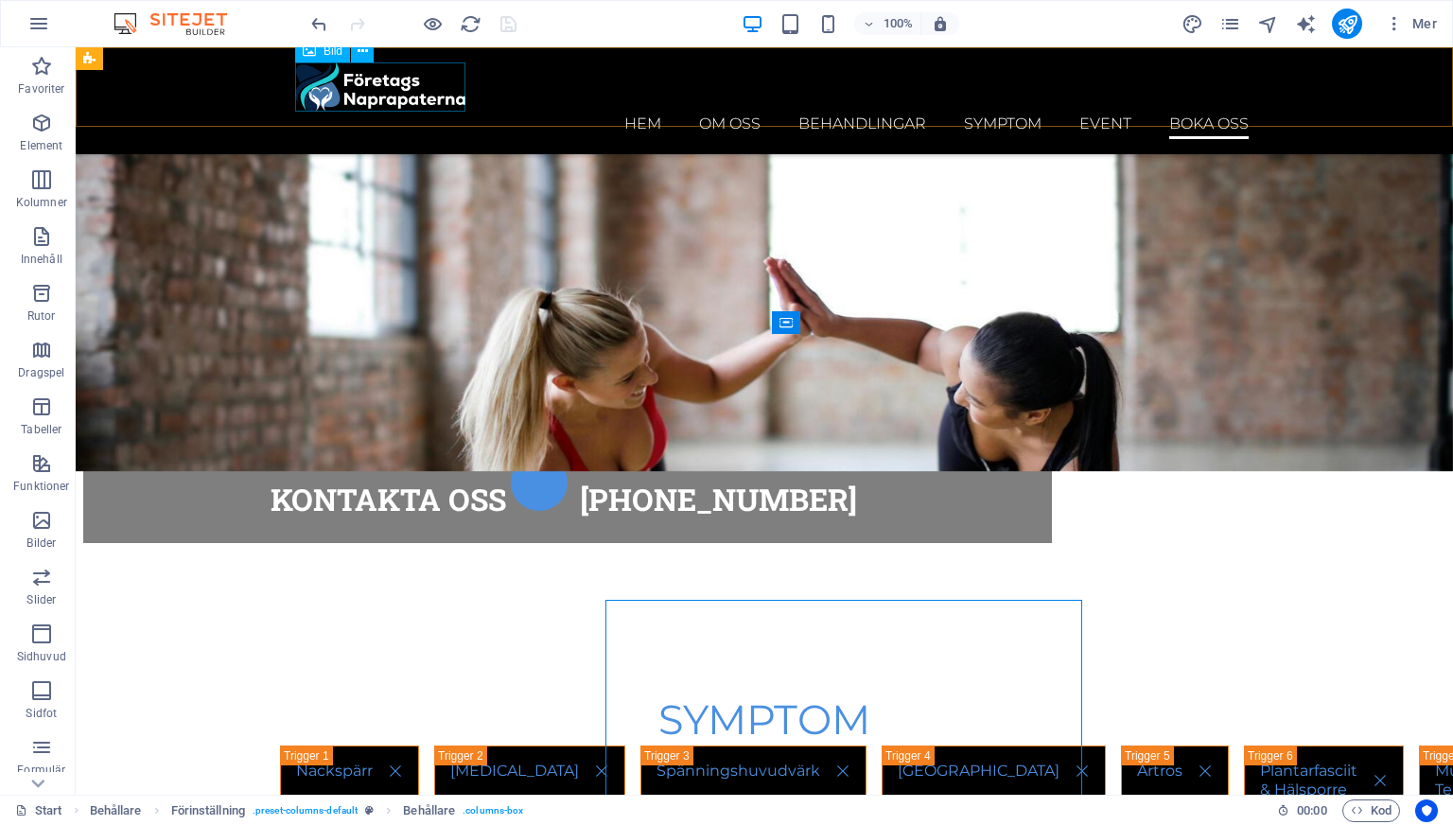
scroll to position [8268, 0]
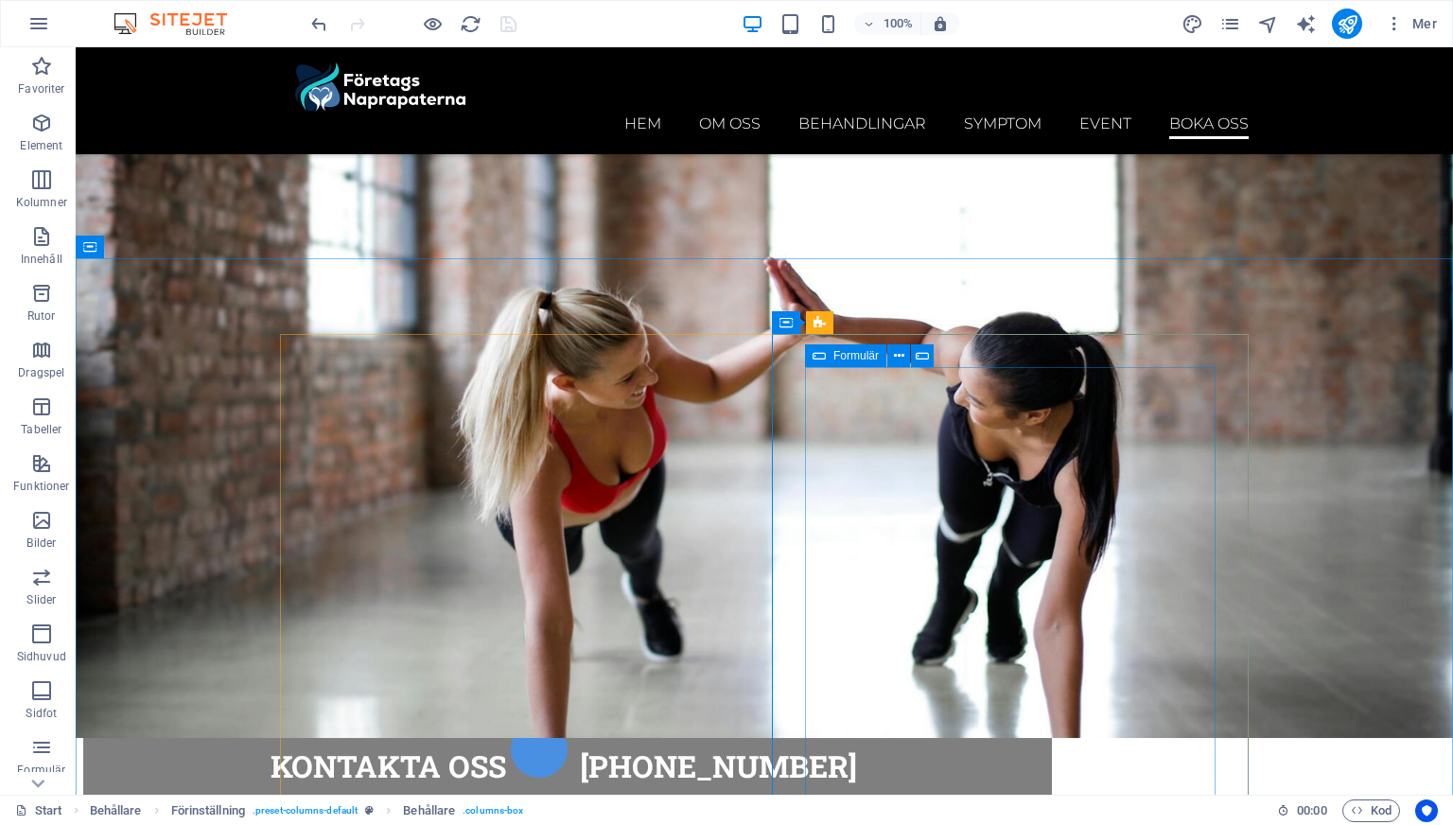
click at [827, 360] on div "Formulär" at bounding box center [845, 355] width 81 height 23
click at [898, 357] on icon at bounding box center [899, 356] width 10 height 20
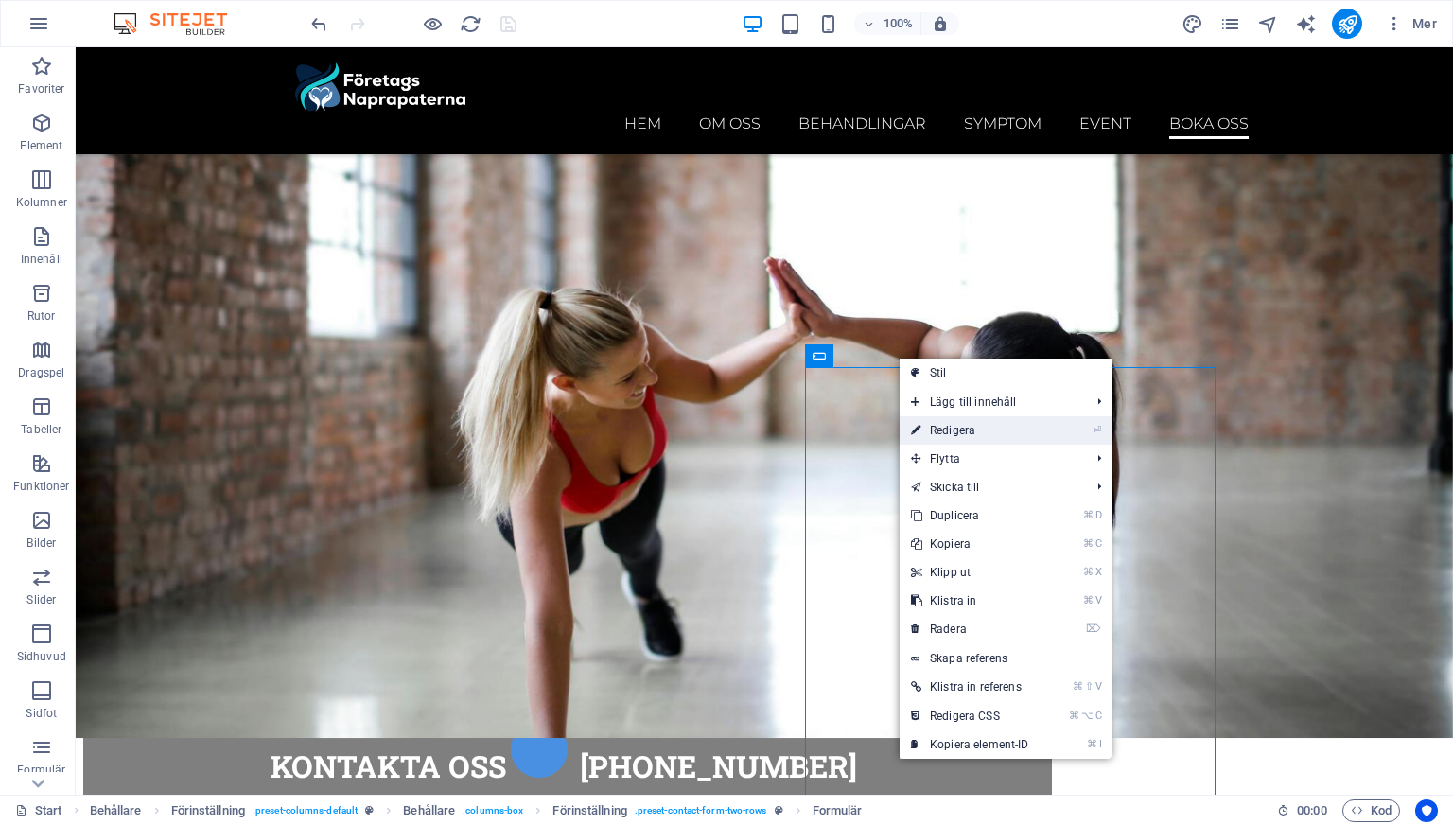
click at [927, 426] on link "⏎ Redigera" at bounding box center [970, 430] width 141 height 28
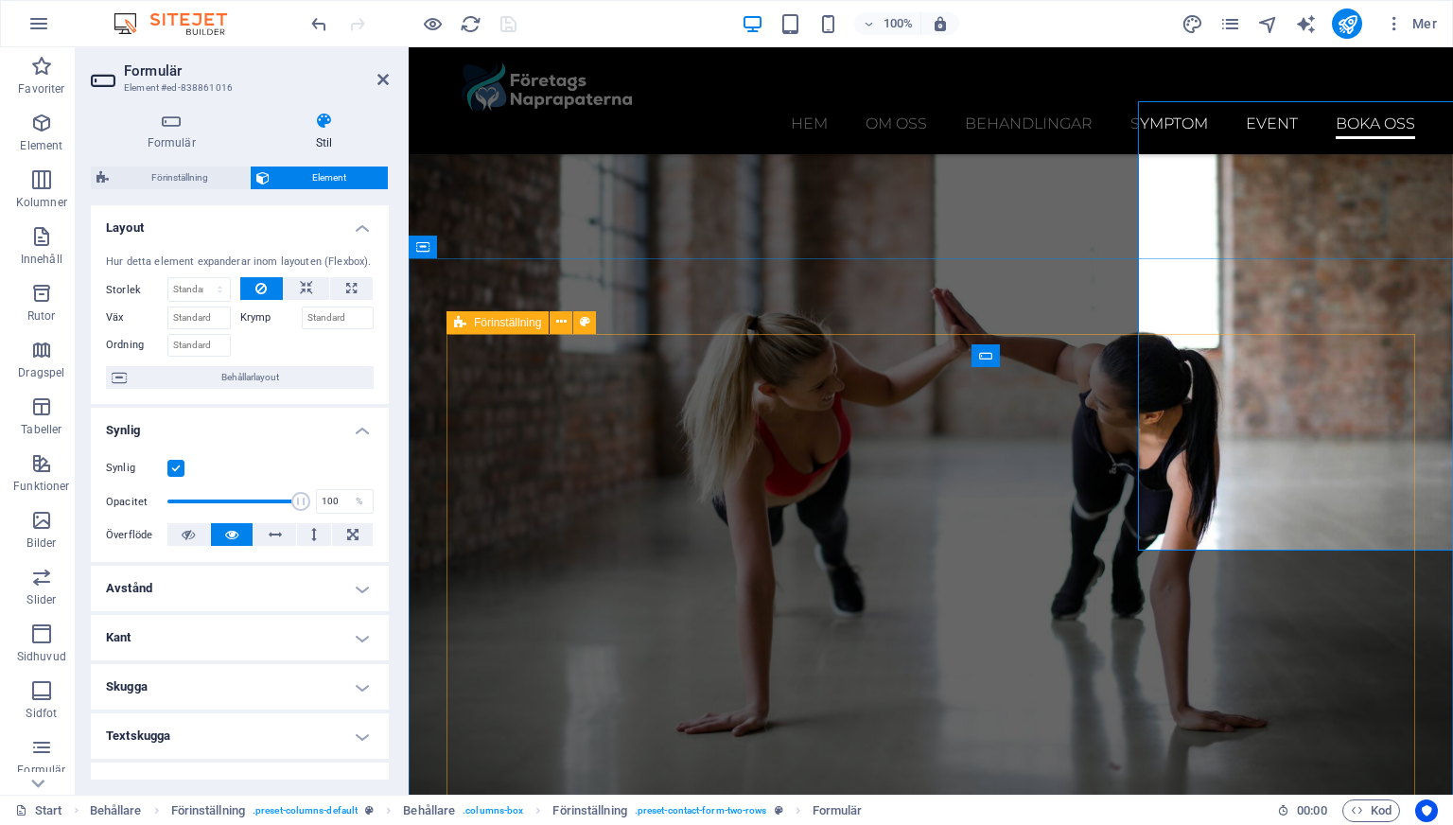
scroll to position [8535, 0]
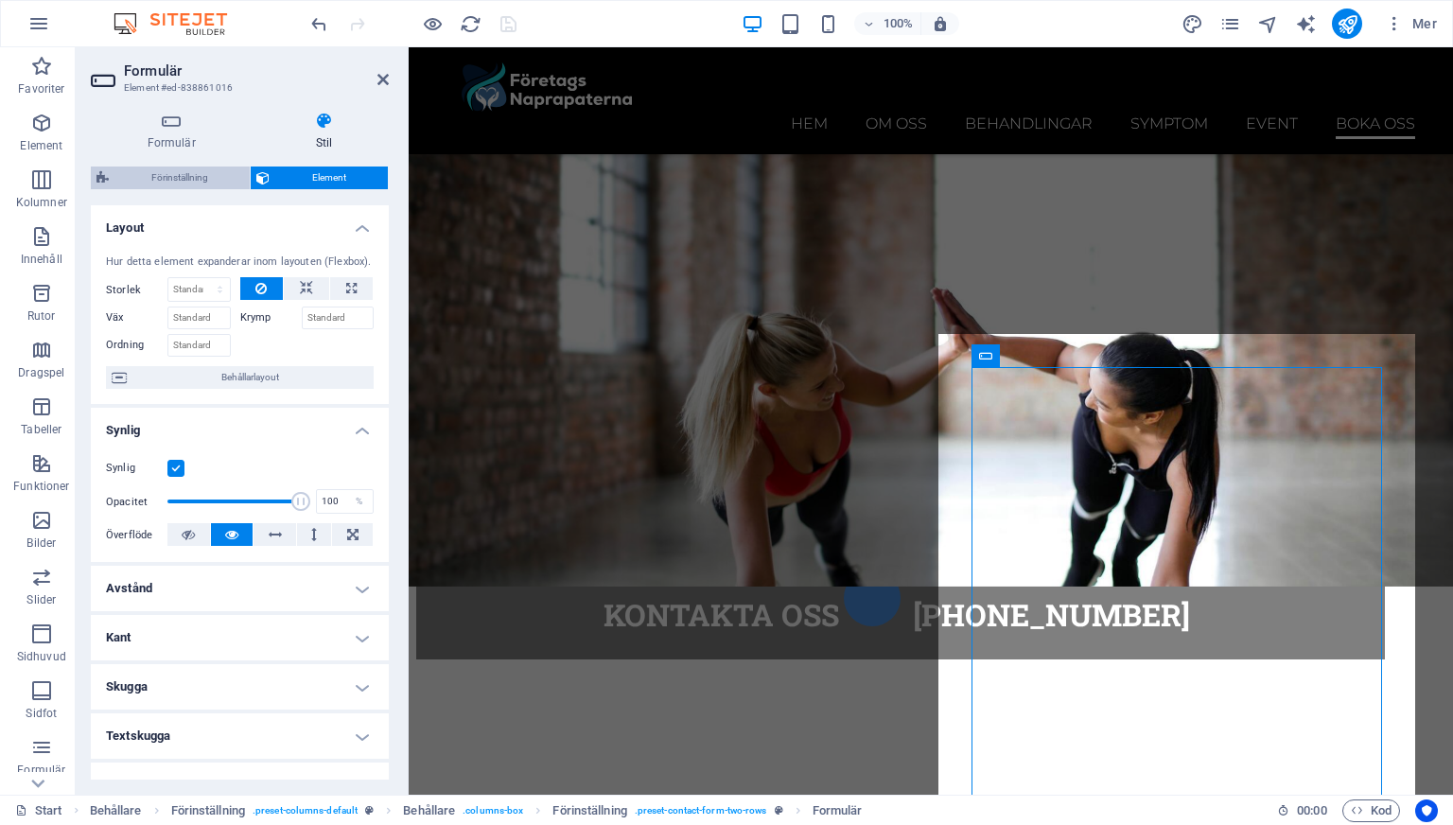
click at [171, 179] on span "Förinställning" at bounding box center [179, 178] width 130 height 23
select select "px"
select select "rem"
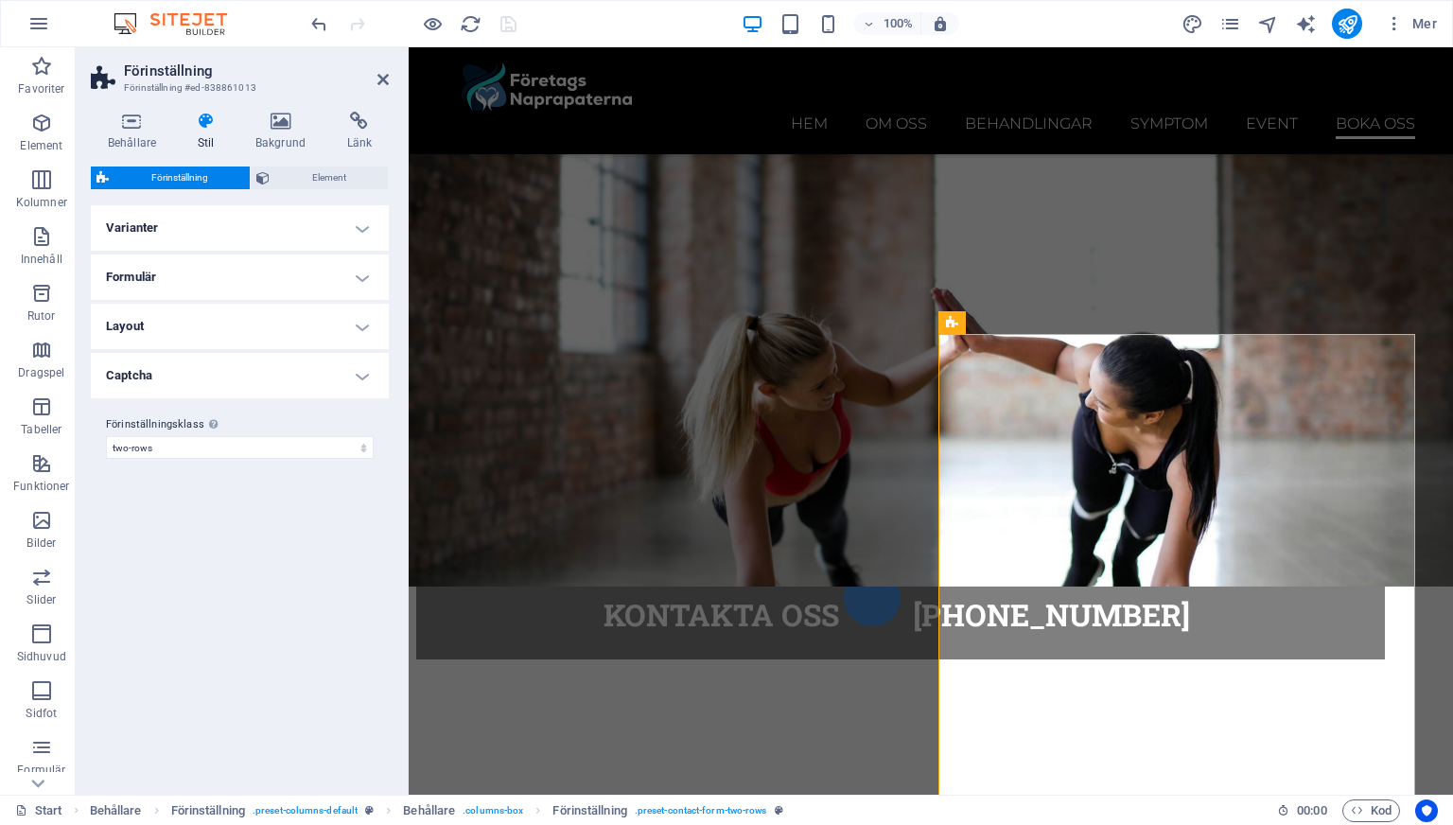
click at [196, 272] on h4 "Formulär" at bounding box center [240, 277] width 298 height 45
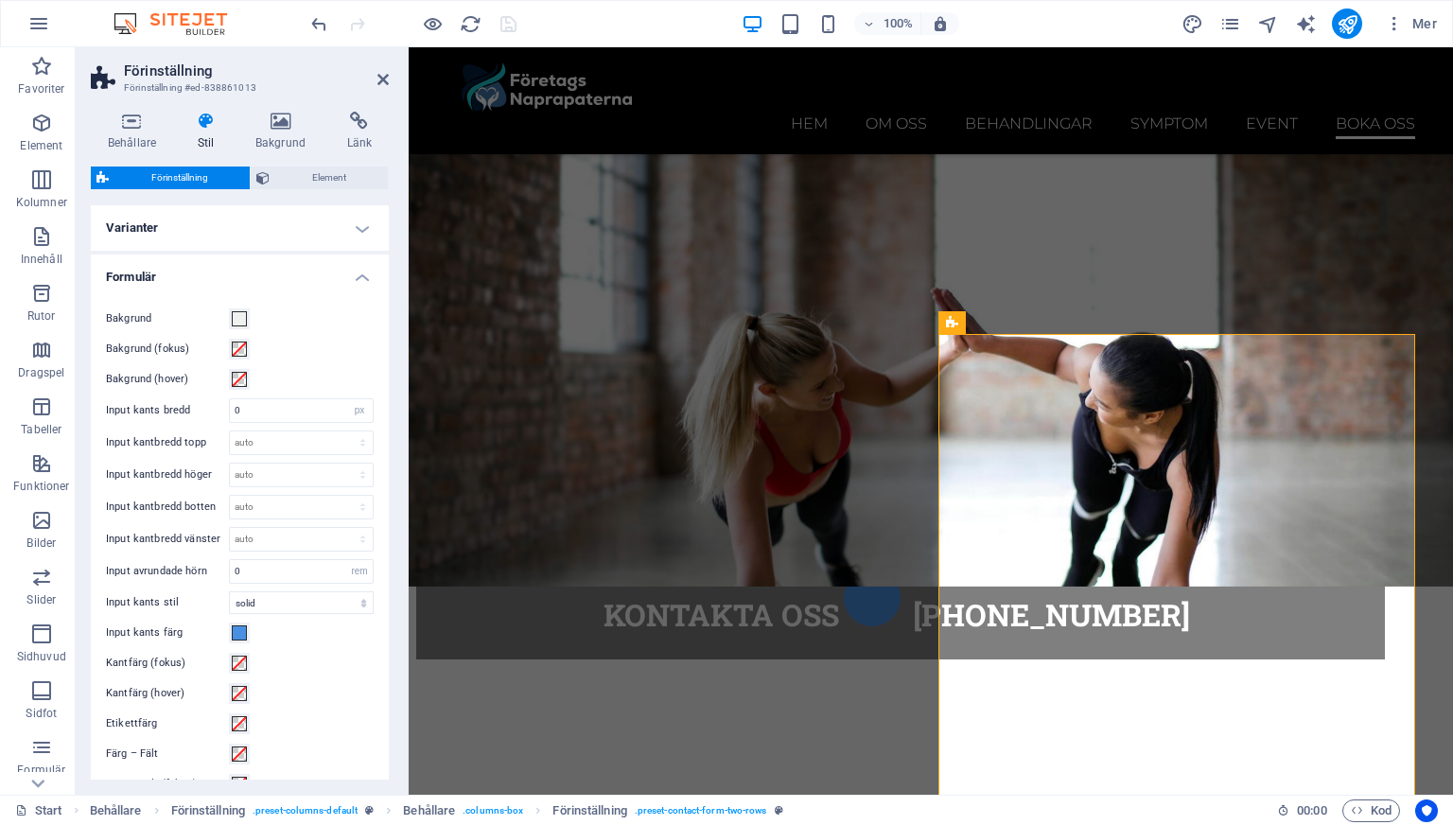
click at [260, 263] on h4 "Formulär" at bounding box center [240, 272] width 298 height 34
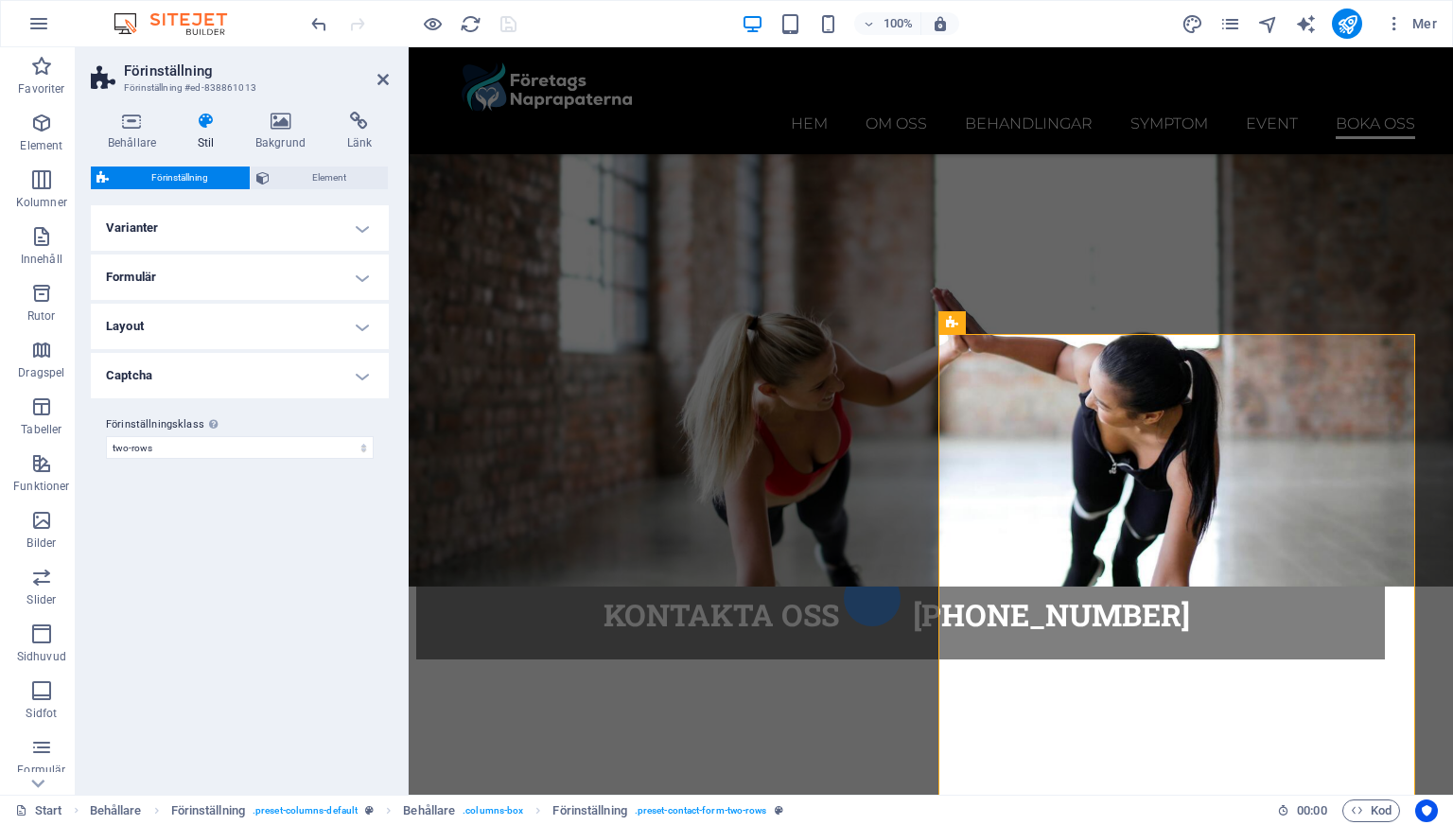
click at [270, 379] on h4 "Captcha" at bounding box center [240, 375] width 298 height 45
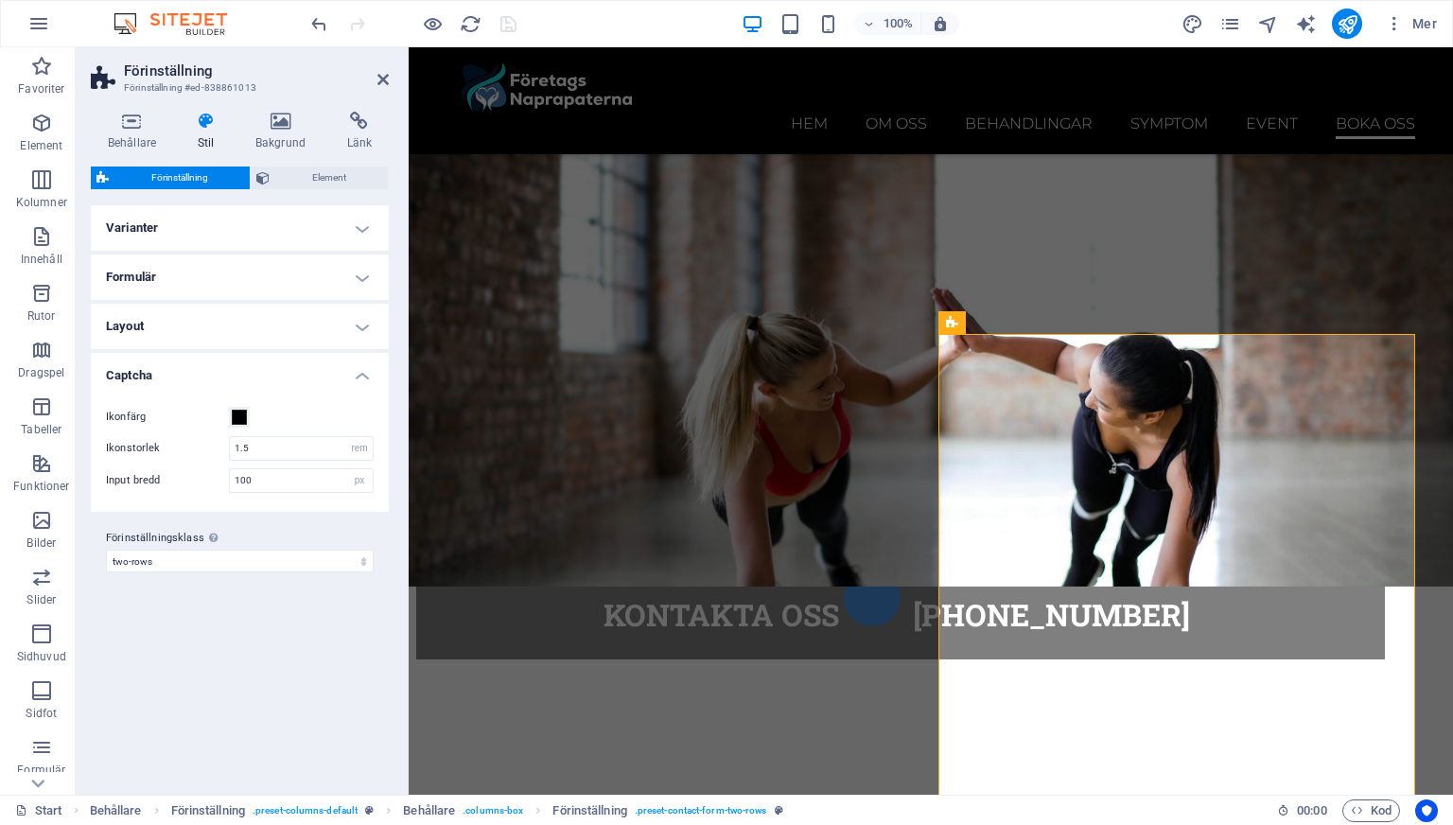
click at [270, 380] on h4 "Captcha" at bounding box center [240, 370] width 298 height 34
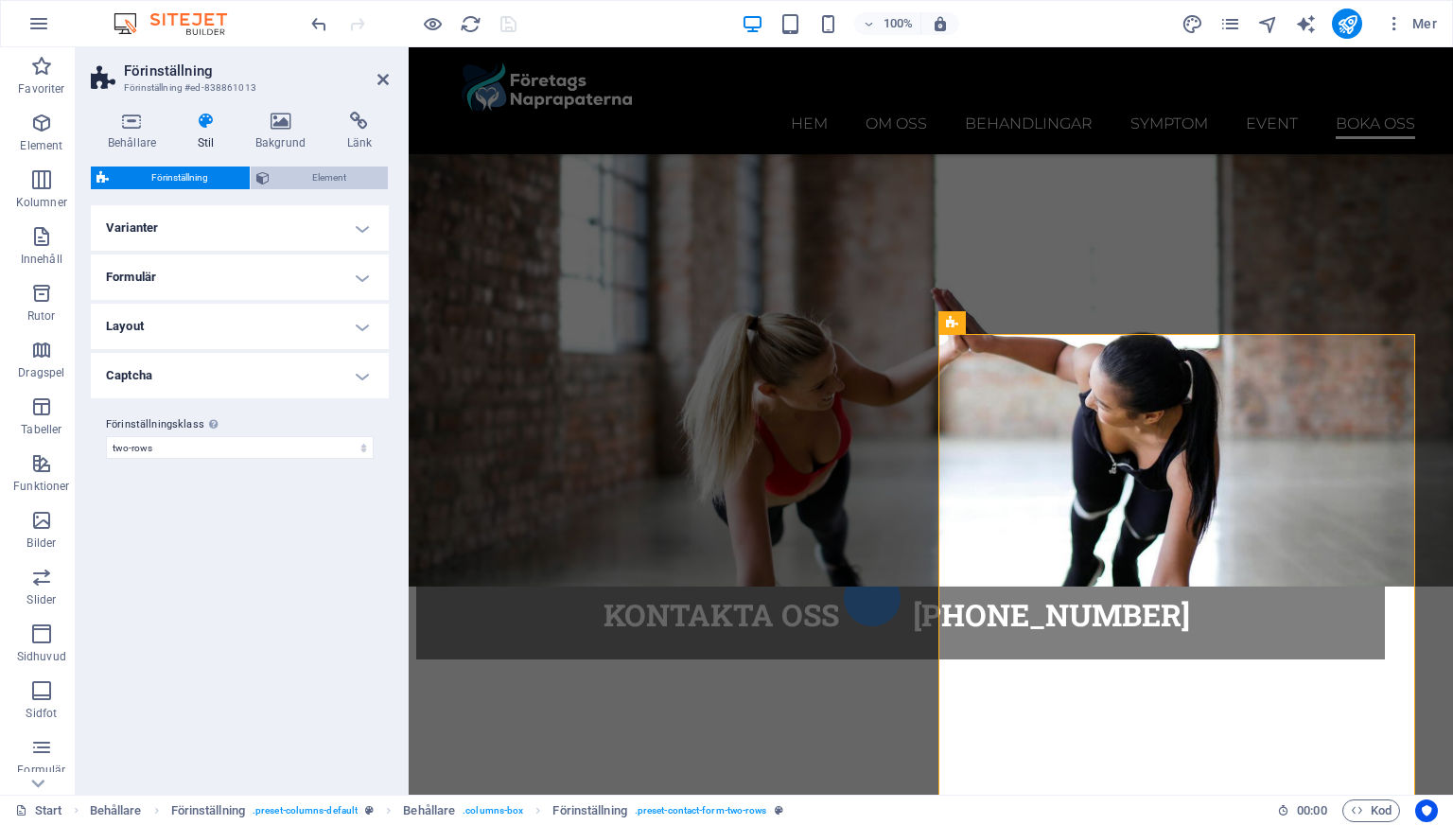
click at [309, 167] on span "Element" at bounding box center [328, 178] width 107 height 23
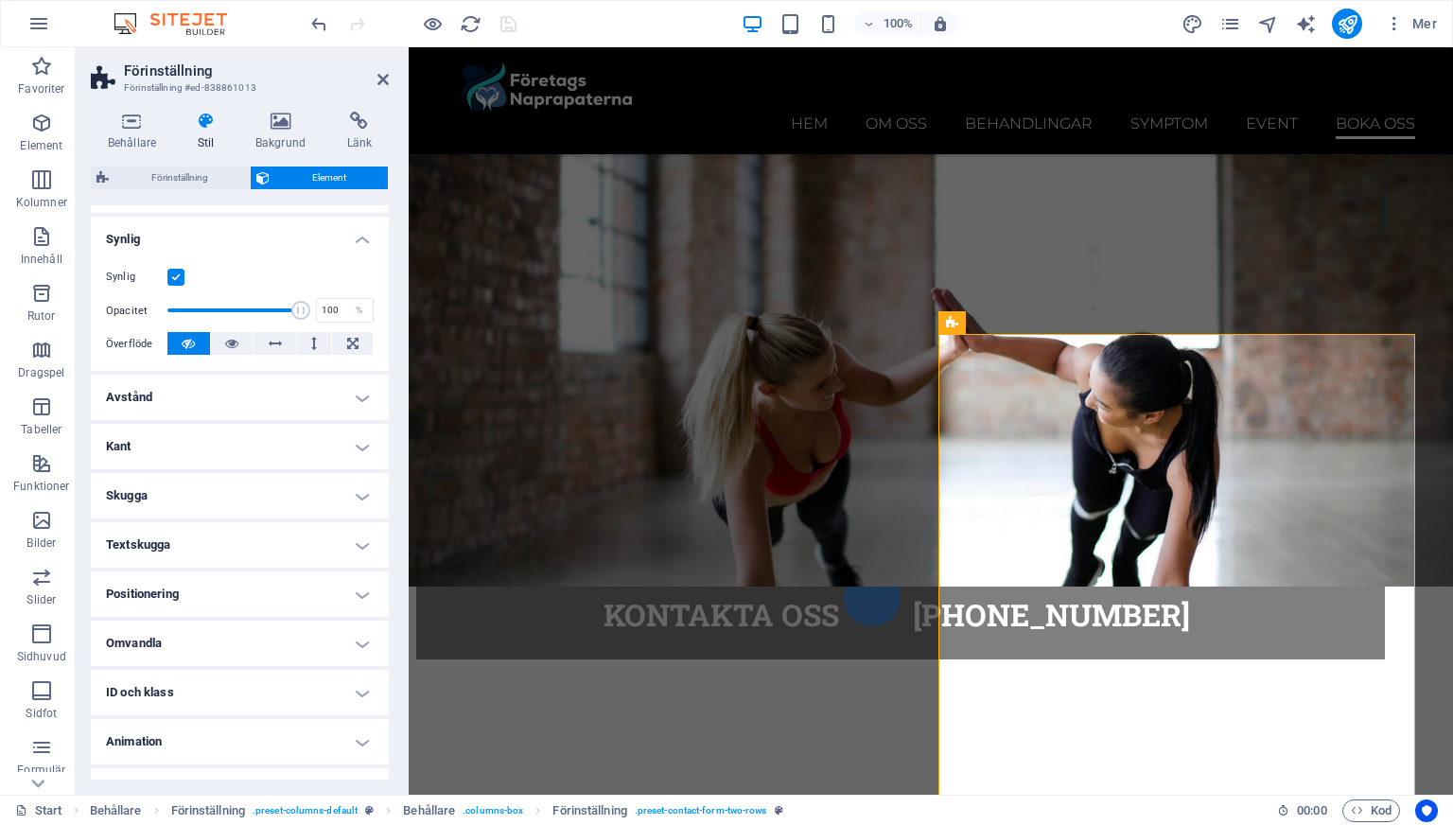
scroll to position [0, 0]
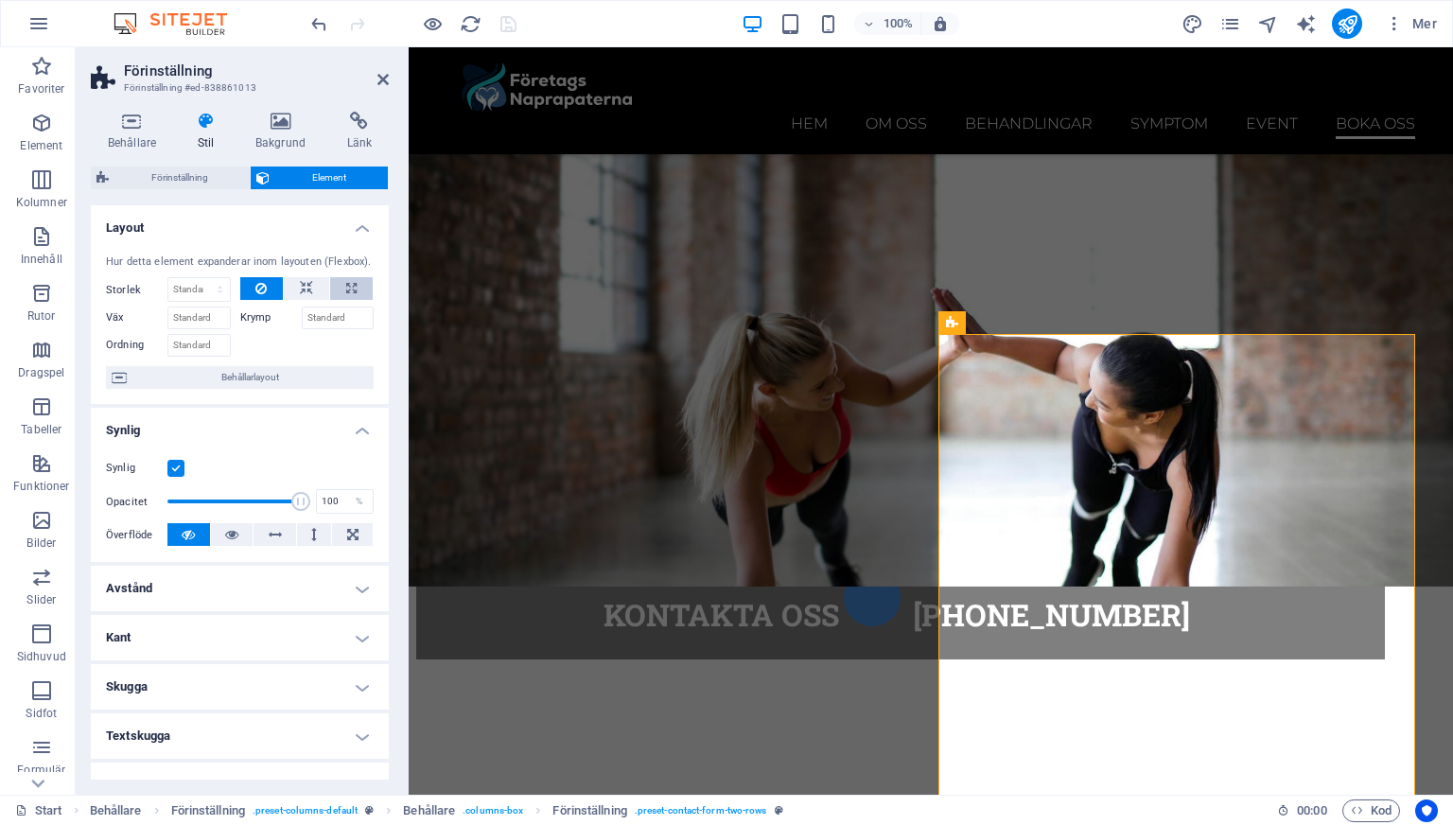
click at [346, 293] on icon at bounding box center [351, 288] width 10 height 23
type input "100"
select select "%"
select select "DISABLED_OPTION_VALUE"
click at [296, 183] on span "Element" at bounding box center [328, 178] width 107 height 23
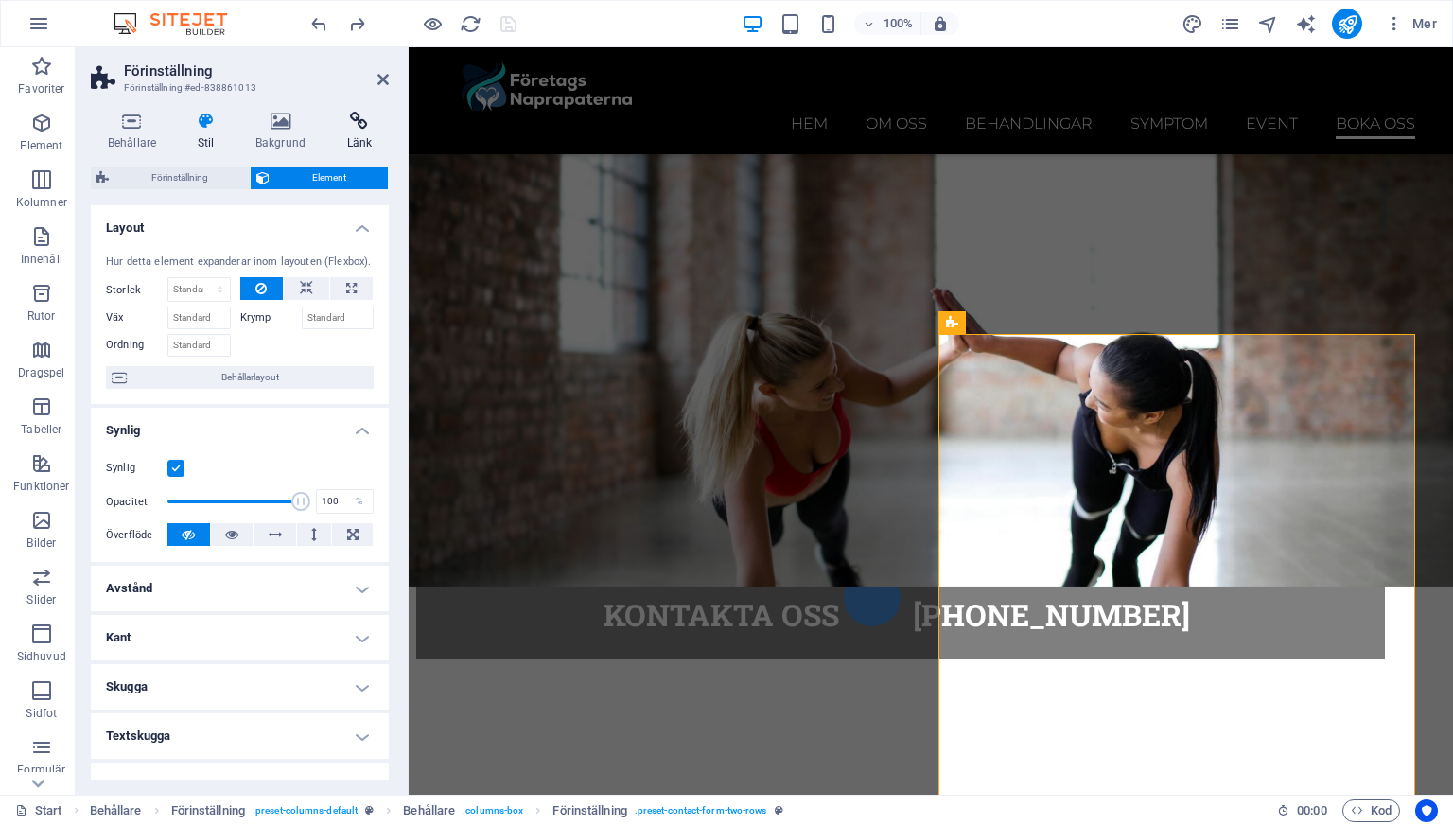
click at [351, 134] on h4 "Länk" at bounding box center [359, 132] width 59 height 40
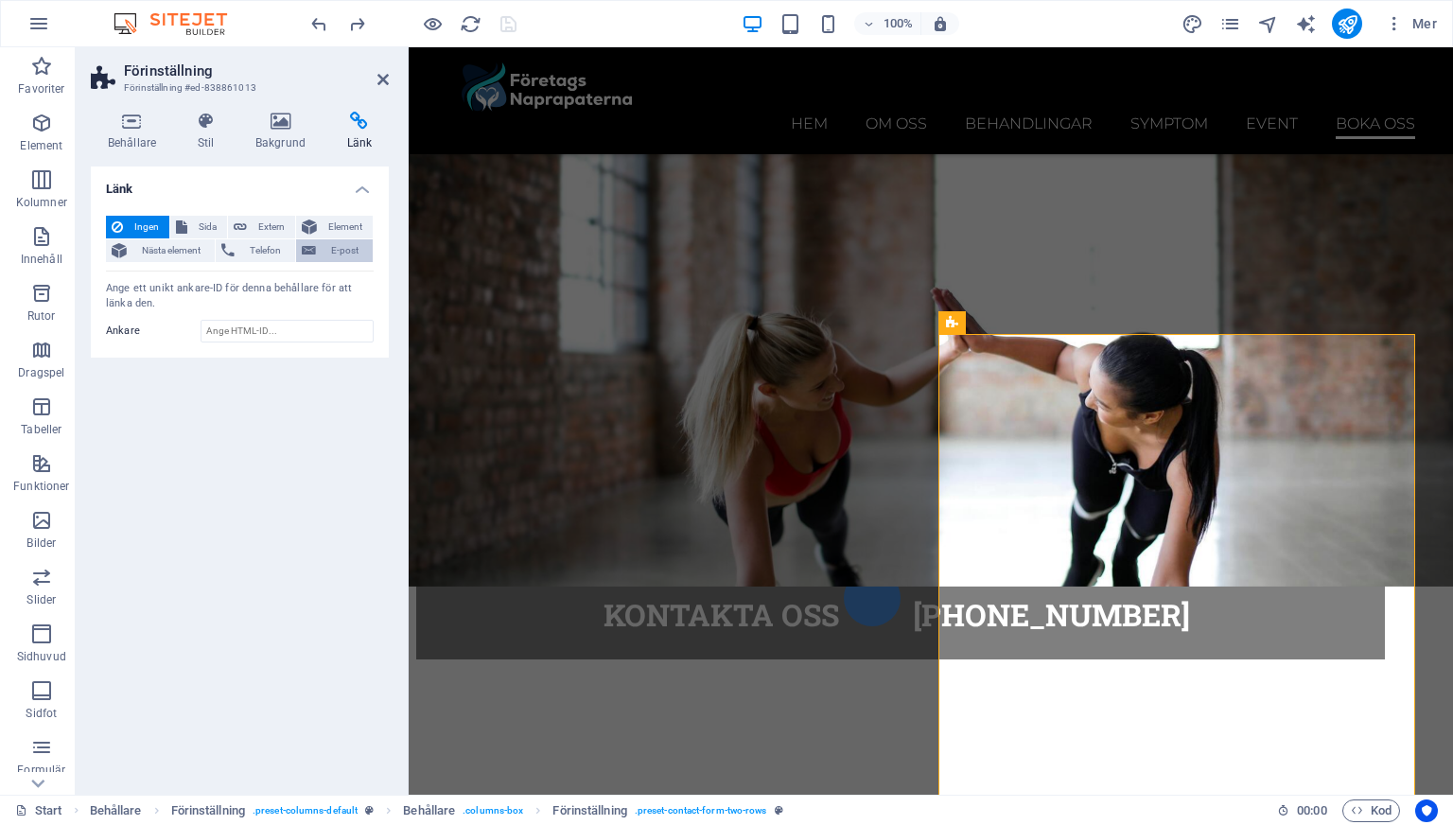
click at [326, 250] on span "E-post" at bounding box center [344, 250] width 45 height 23
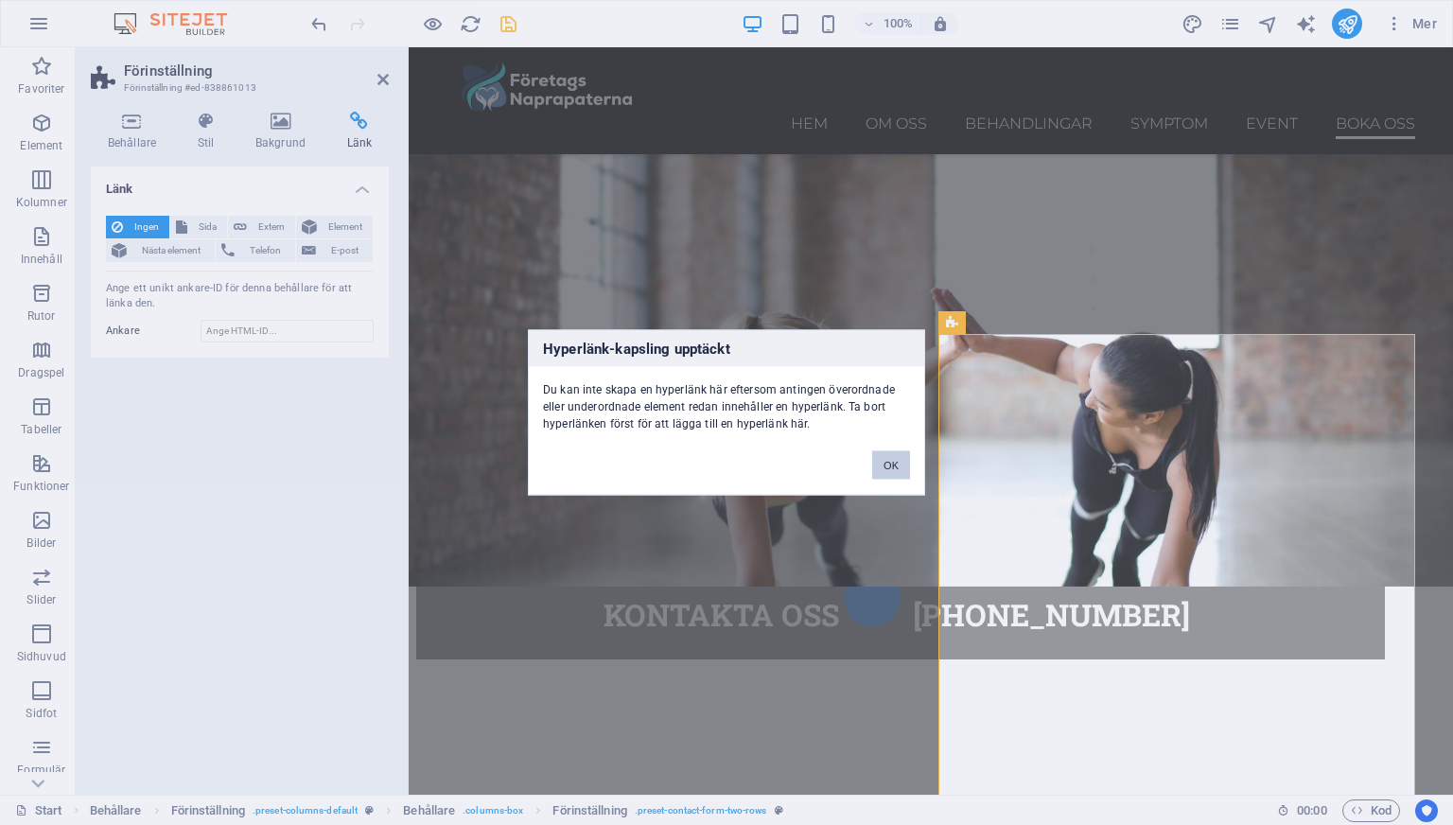
click at [903, 465] on button "OK" at bounding box center [891, 465] width 38 height 28
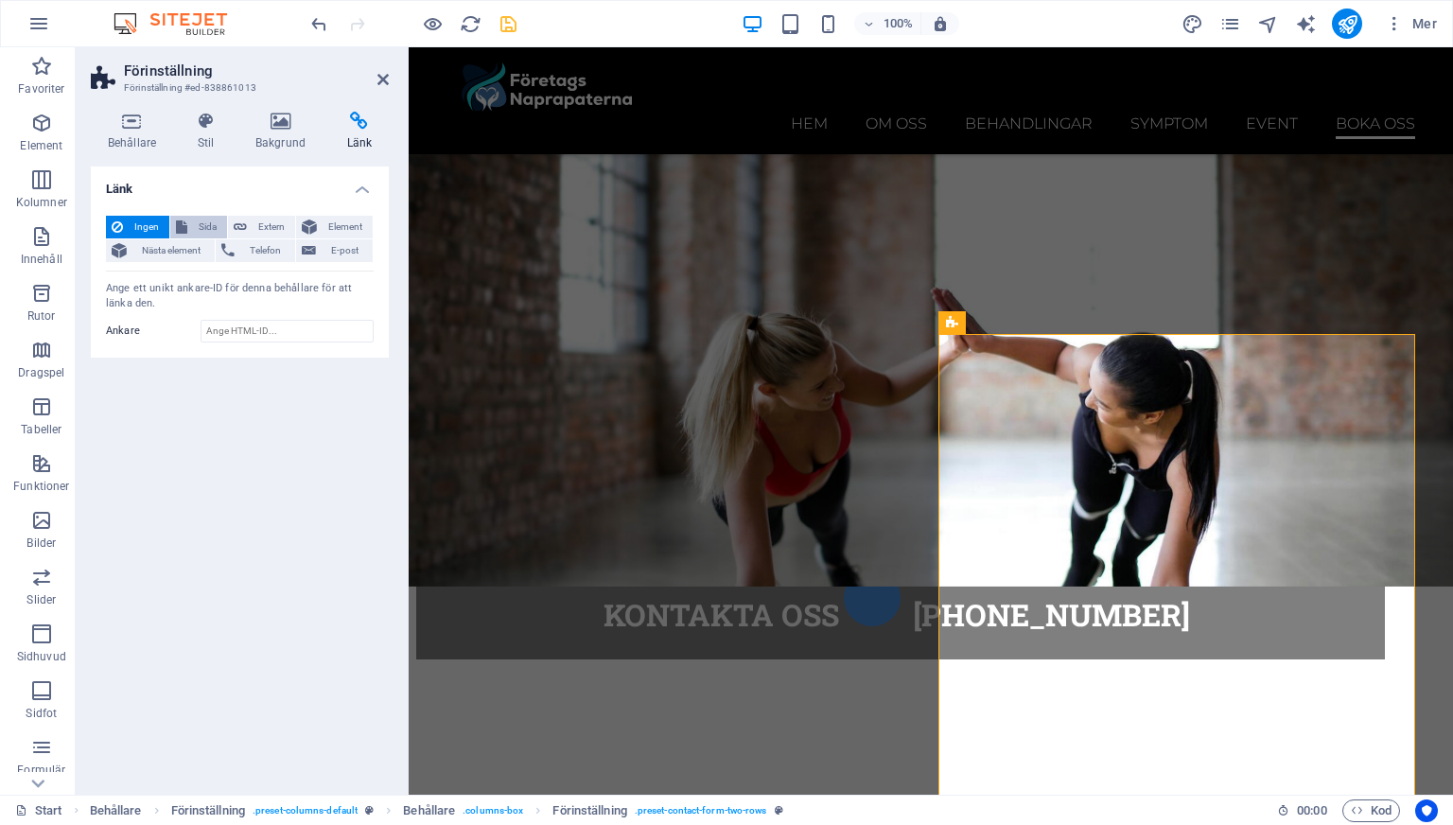
click at [202, 227] on span "Sida" at bounding box center [207, 227] width 28 height 23
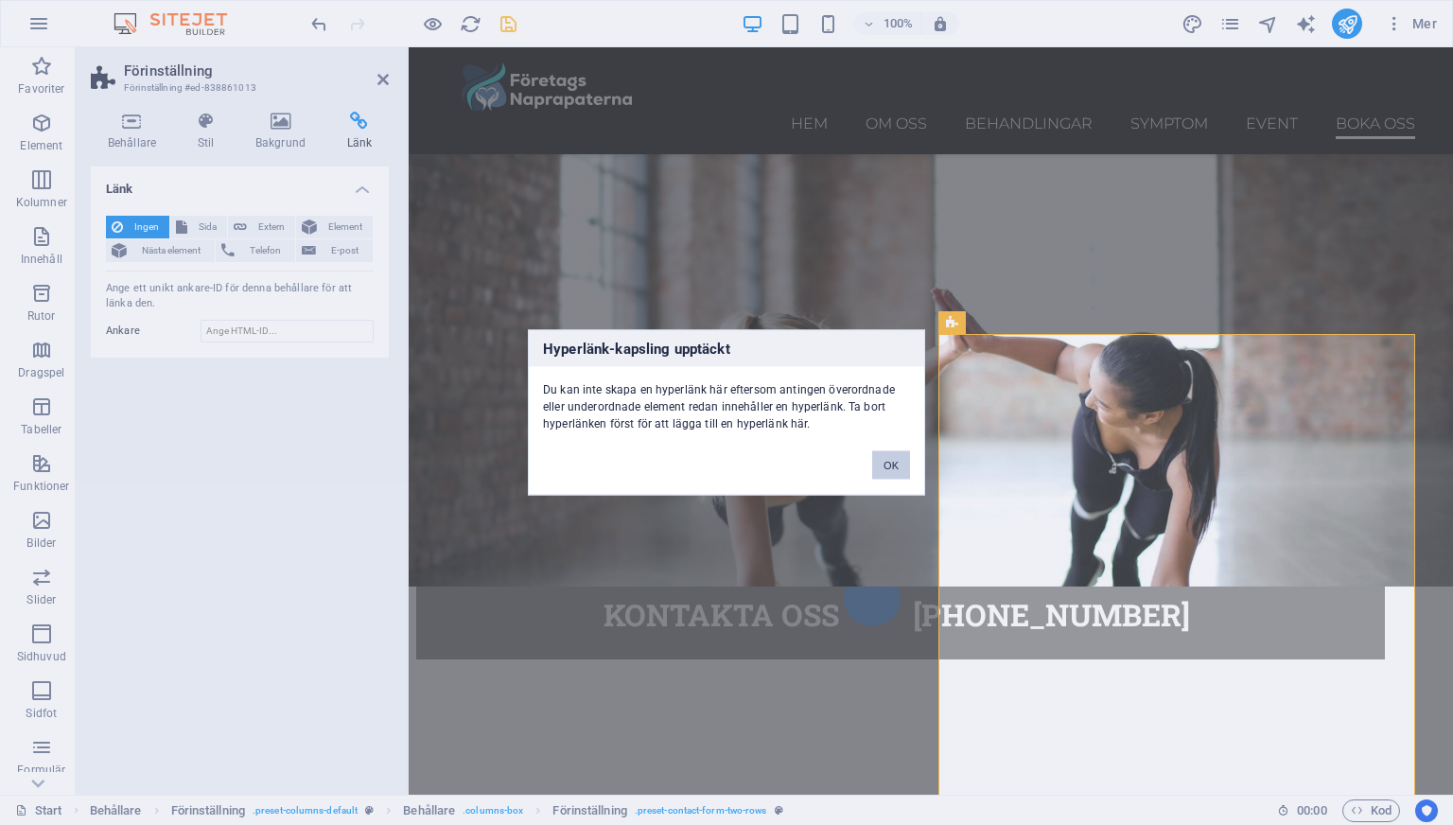
click at [880, 466] on button "OK" at bounding box center [891, 465] width 38 height 28
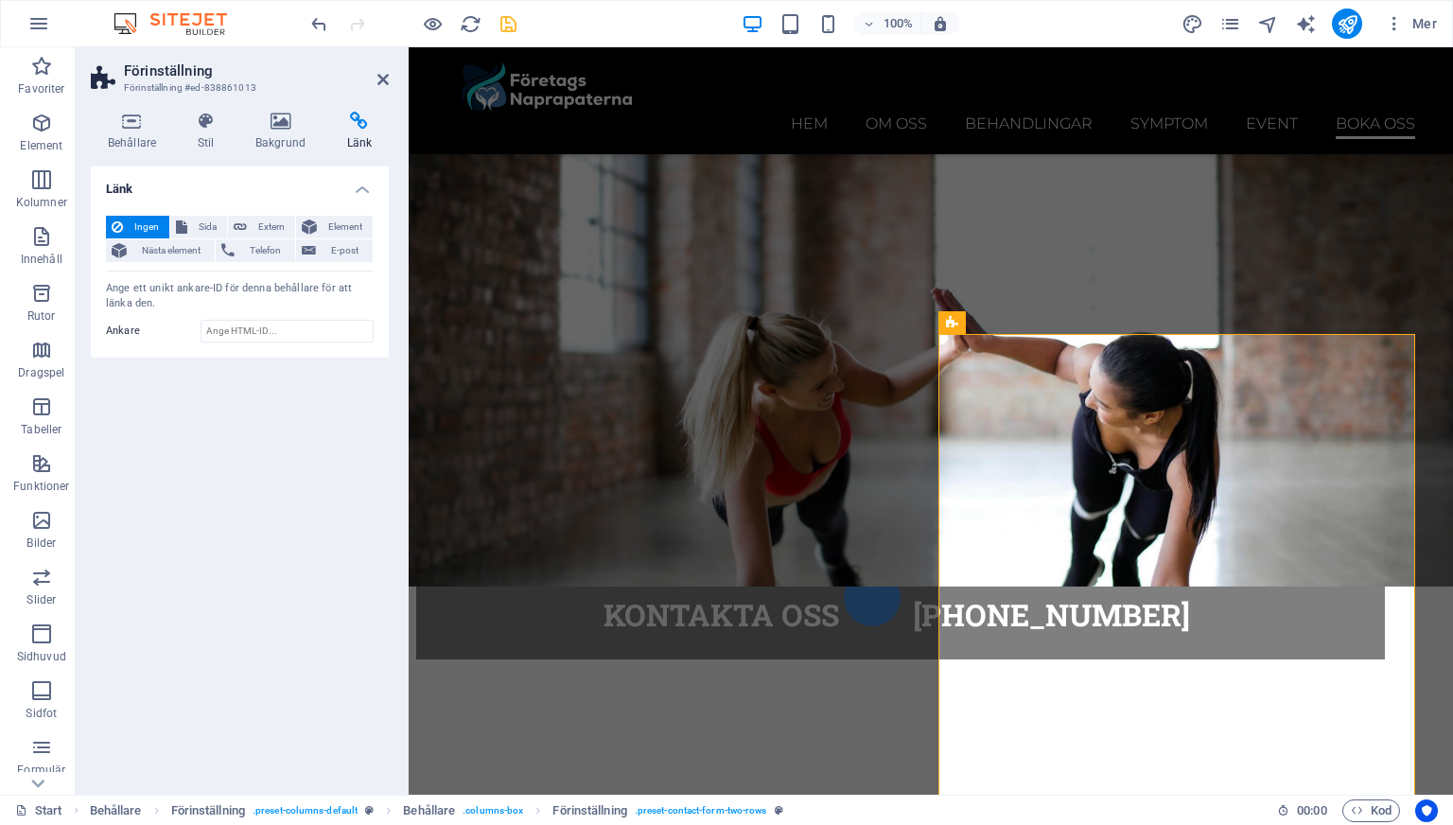
click at [374, 74] on h2 "Förinställning" at bounding box center [256, 70] width 265 height 17
drag, startPoint x: 378, startPoint y: 77, endPoint x: 301, endPoint y: 17, distance: 97.8
click at [378, 77] on icon at bounding box center [382, 79] width 11 height 15
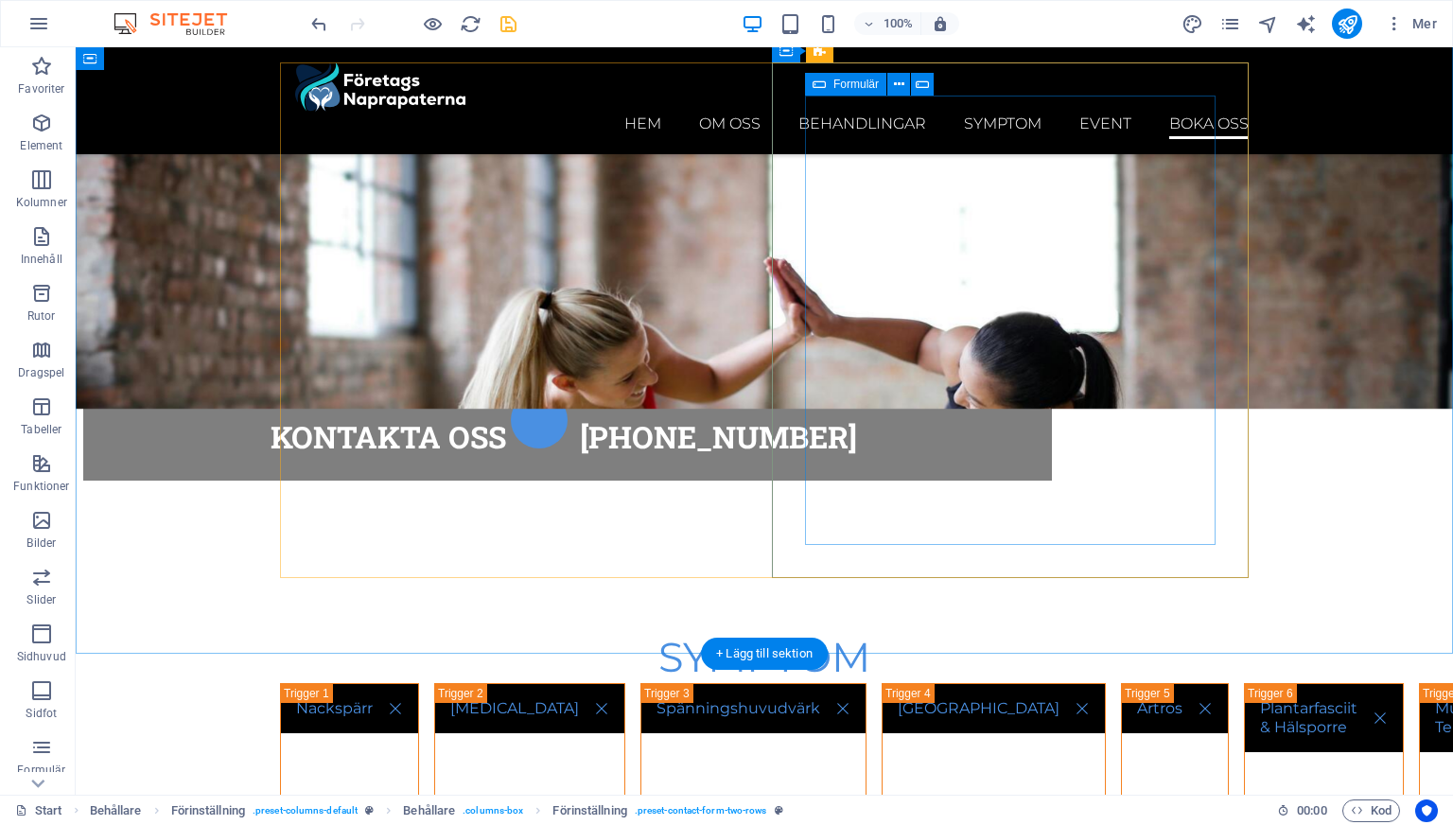
scroll to position [8417, 0]
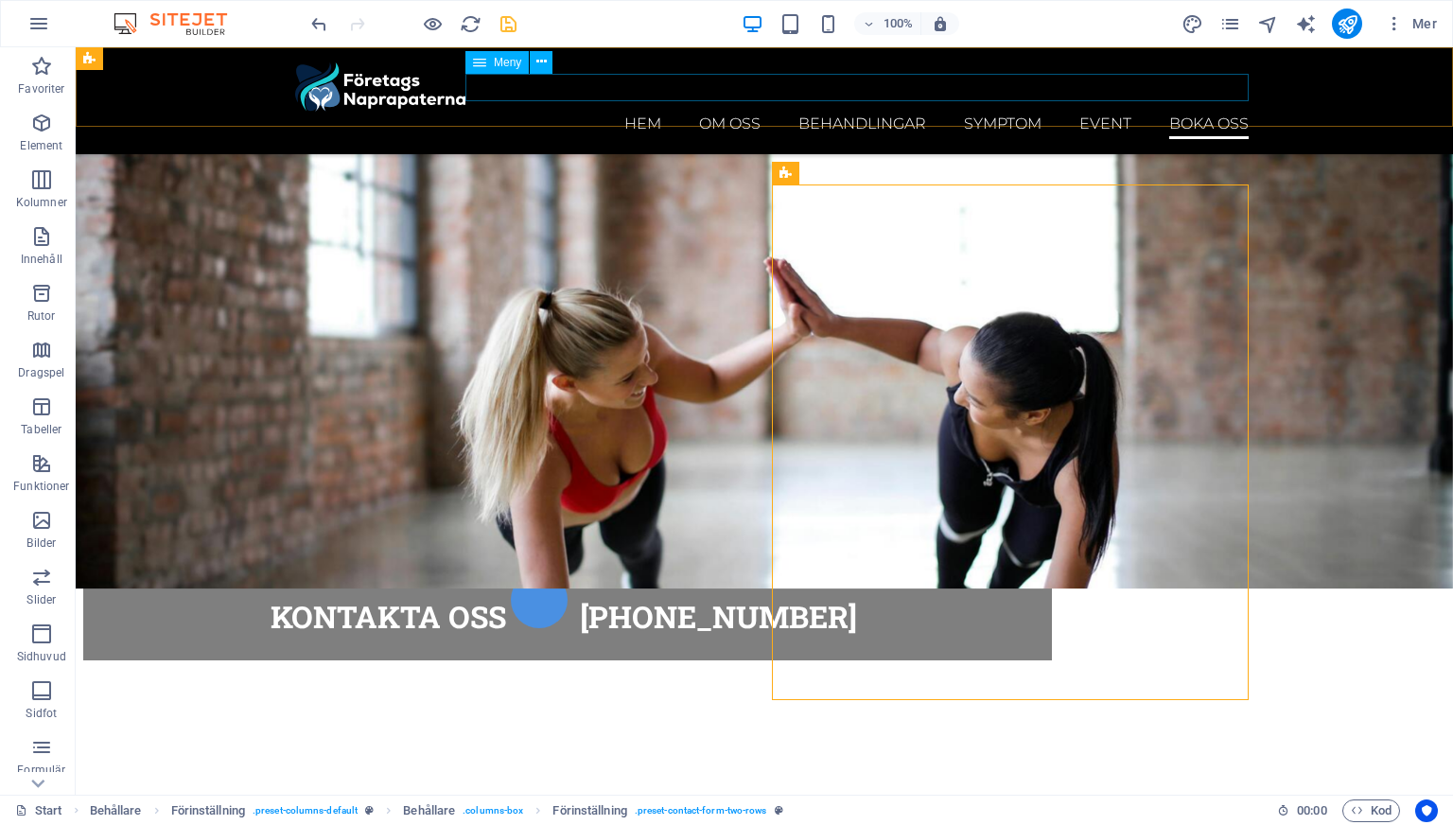
click at [1226, 112] on nav "Hem Om Oss Behandlingar Symptom Event Boka oss" at bounding box center [772, 125] width 954 height 27
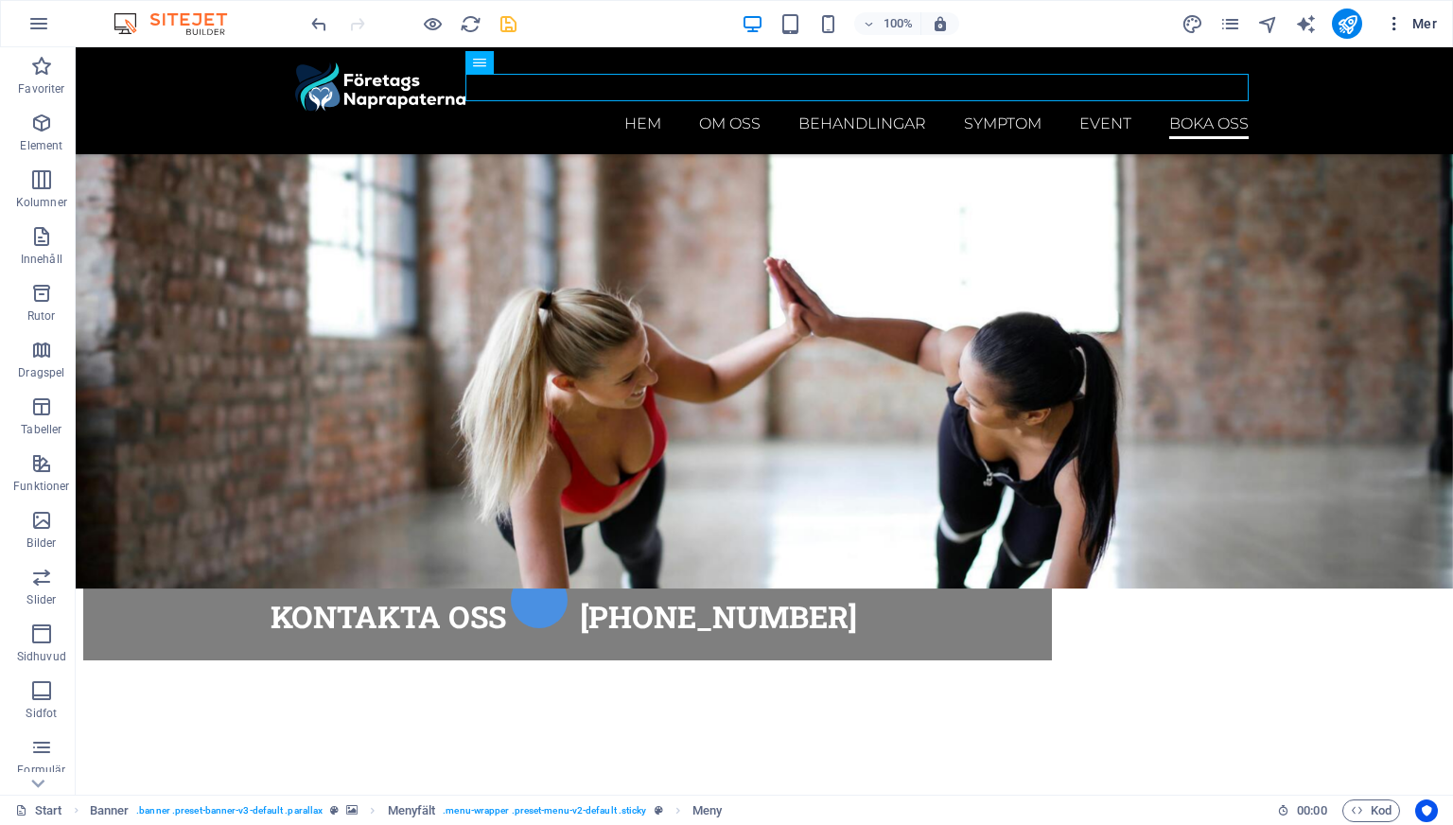
click at [1389, 31] on icon "button" at bounding box center [1394, 23] width 19 height 19
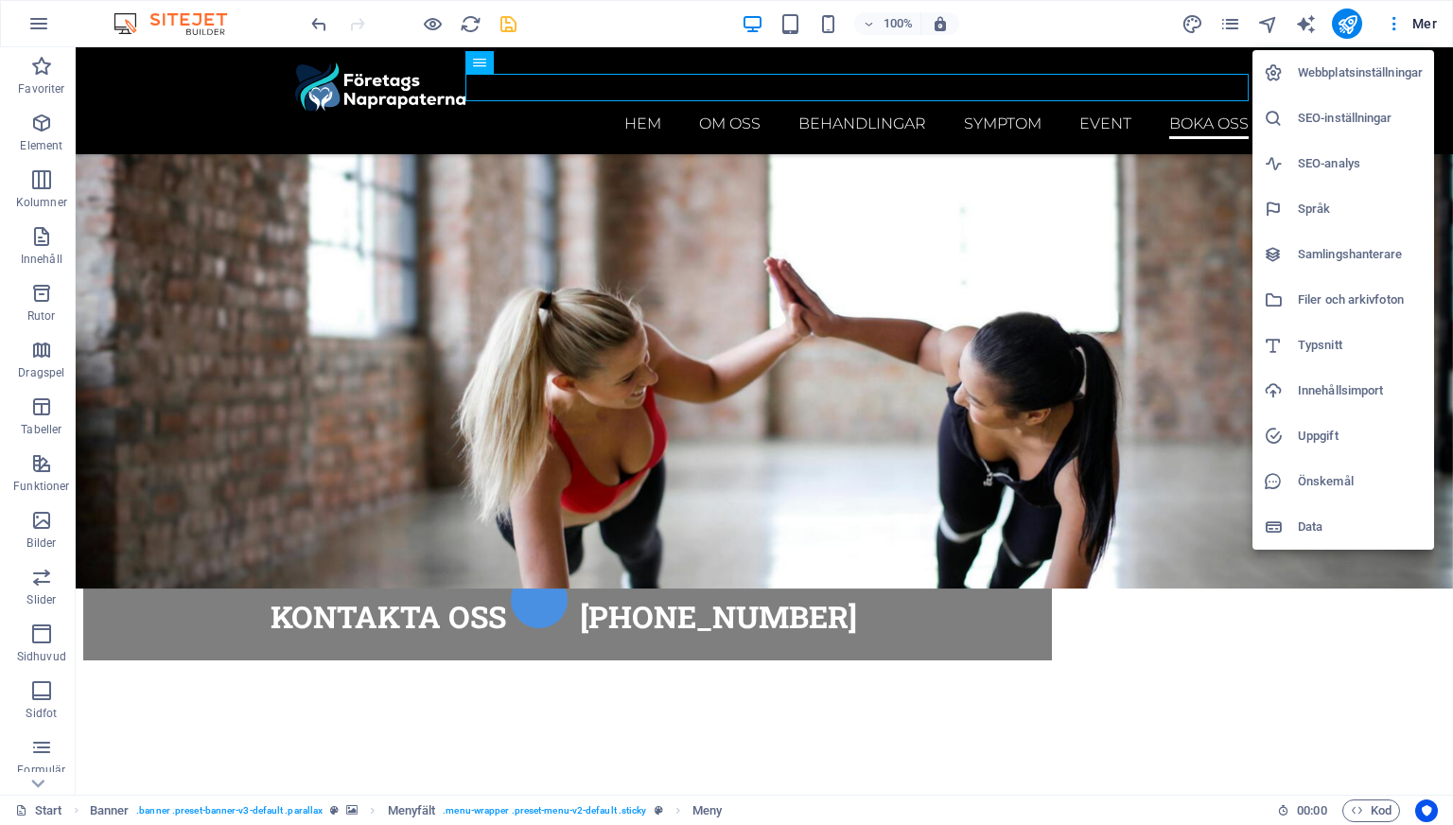
click at [980, 437] on div at bounding box center [726, 412] width 1453 height 825
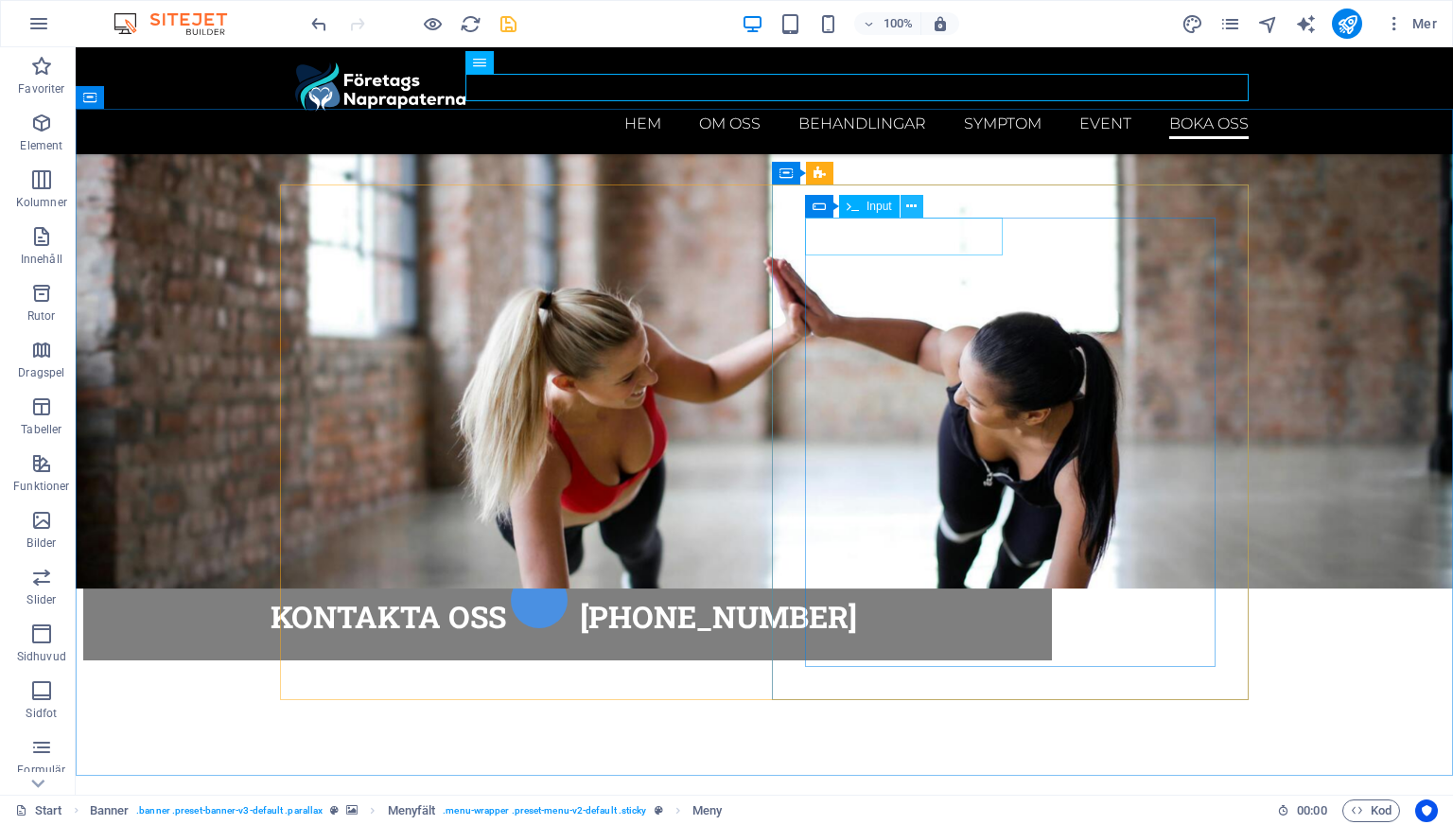
click at [911, 206] on icon at bounding box center [911, 207] width 10 height 20
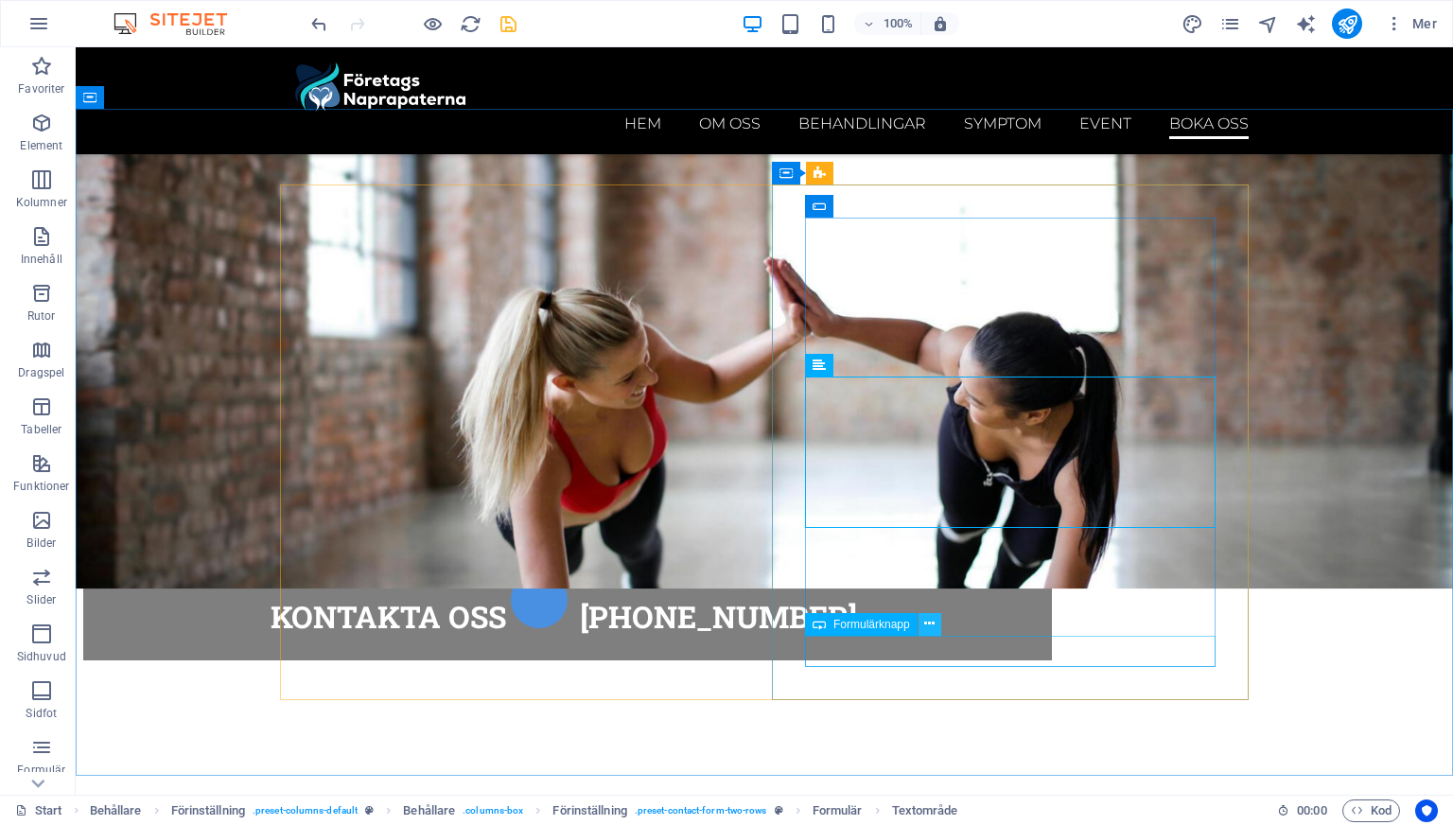
click at [927, 619] on icon at bounding box center [929, 624] width 10 height 20
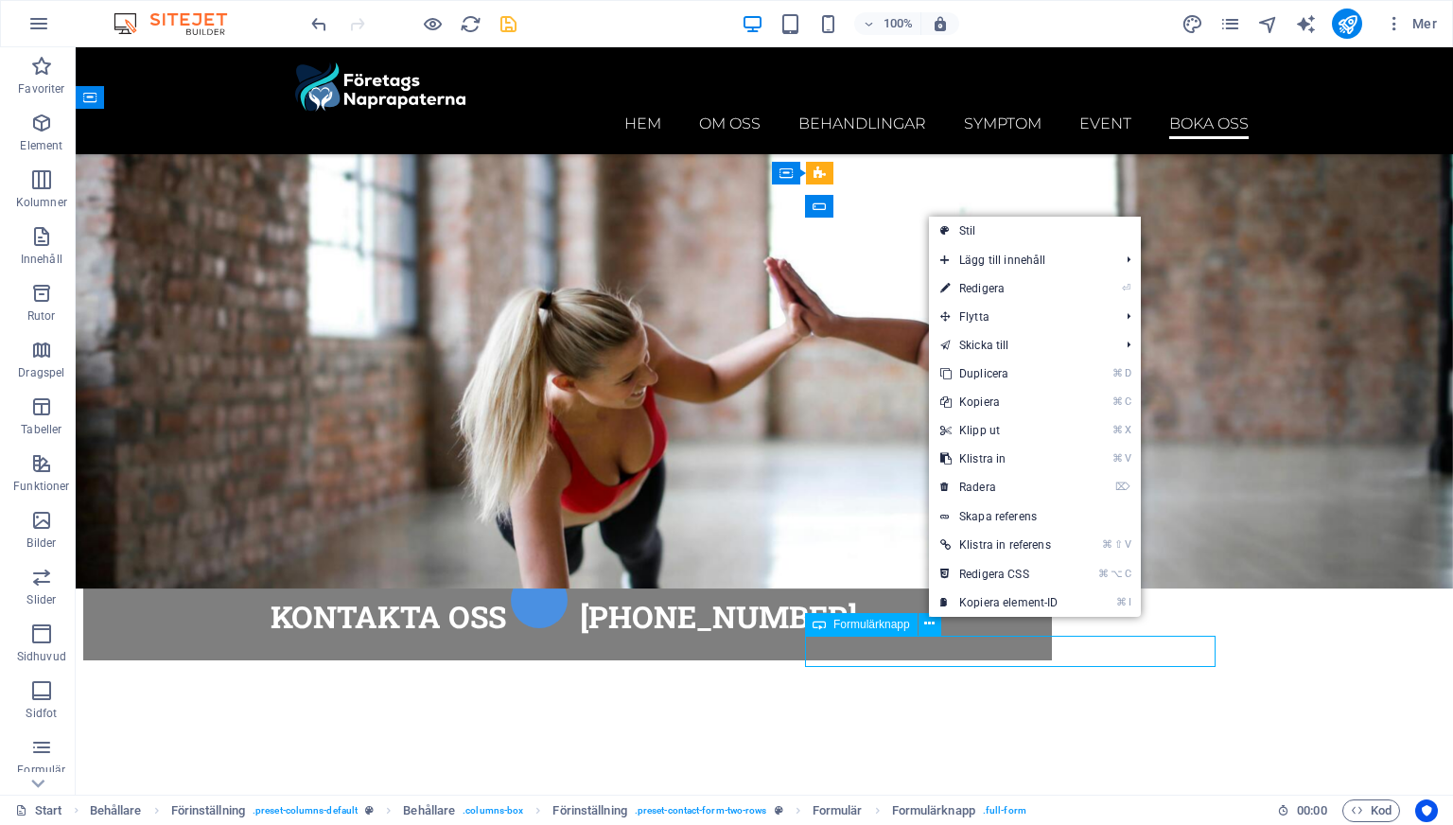
click at [900, 621] on span "Formulärknapp" at bounding box center [872, 624] width 77 height 11
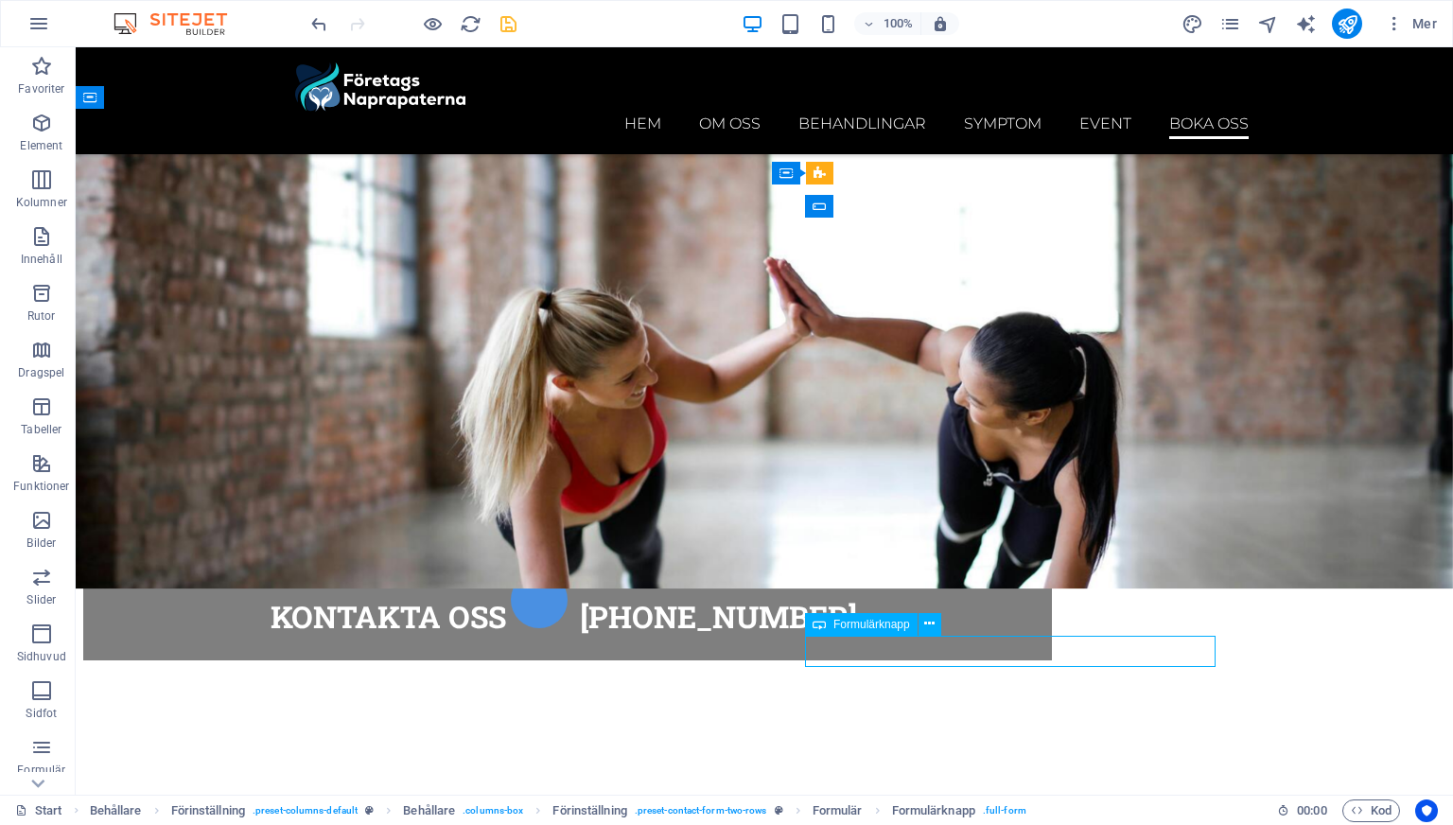
click at [900, 621] on span "Formulärknapp" at bounding box center [872, 624] width 77 height 11
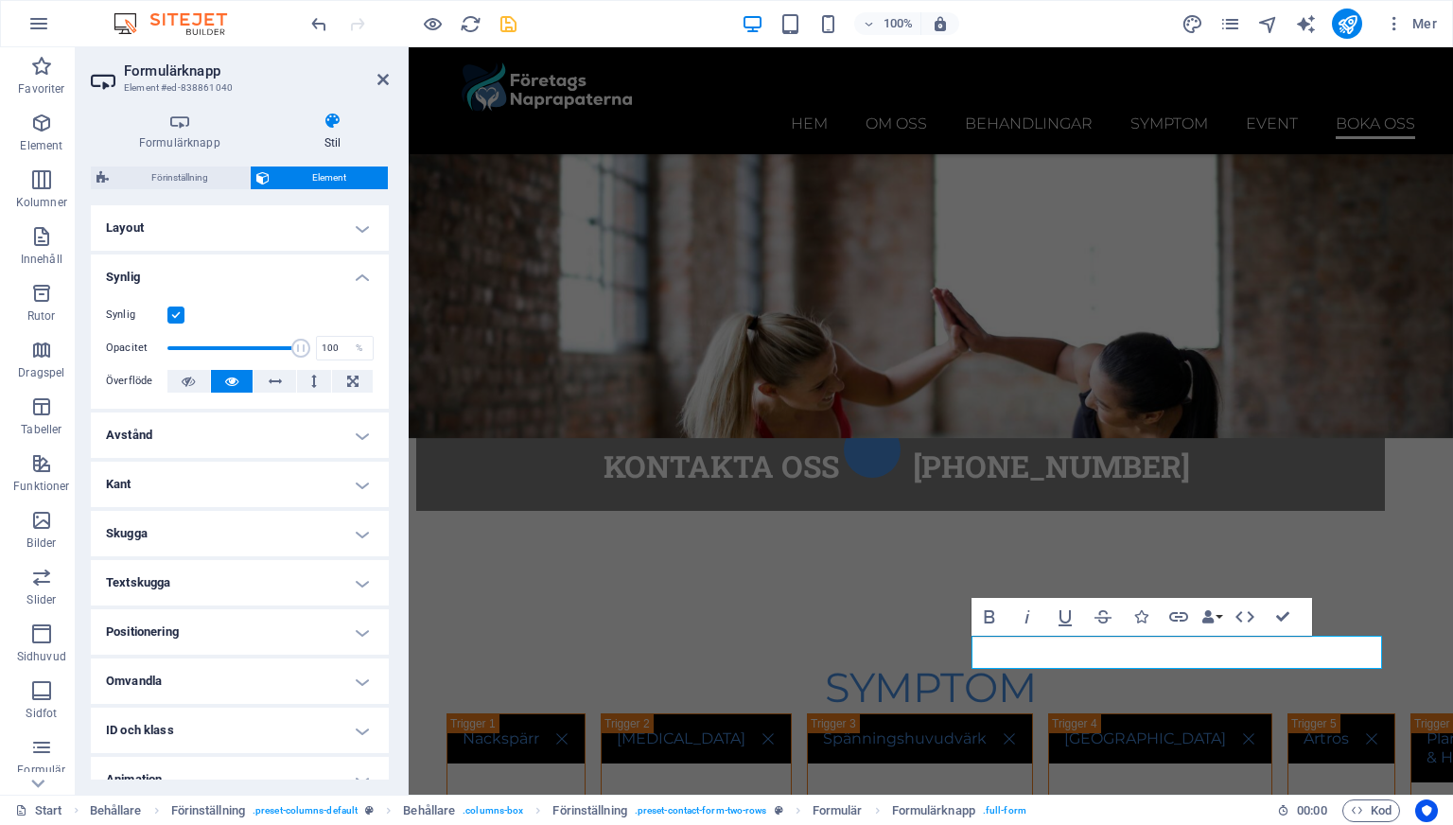
scroll to position [71, 0]
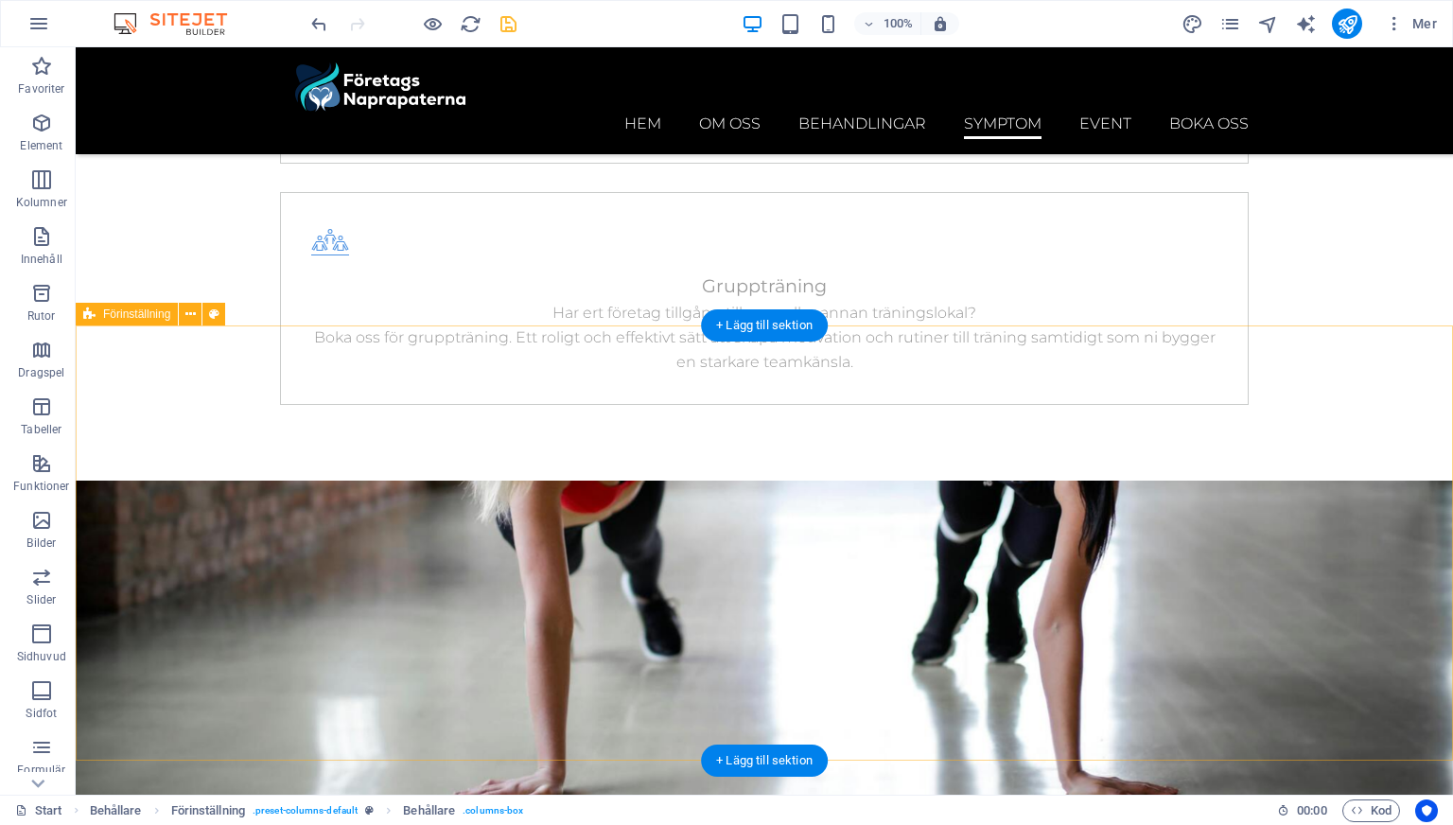
scroll to position [7762, 0]
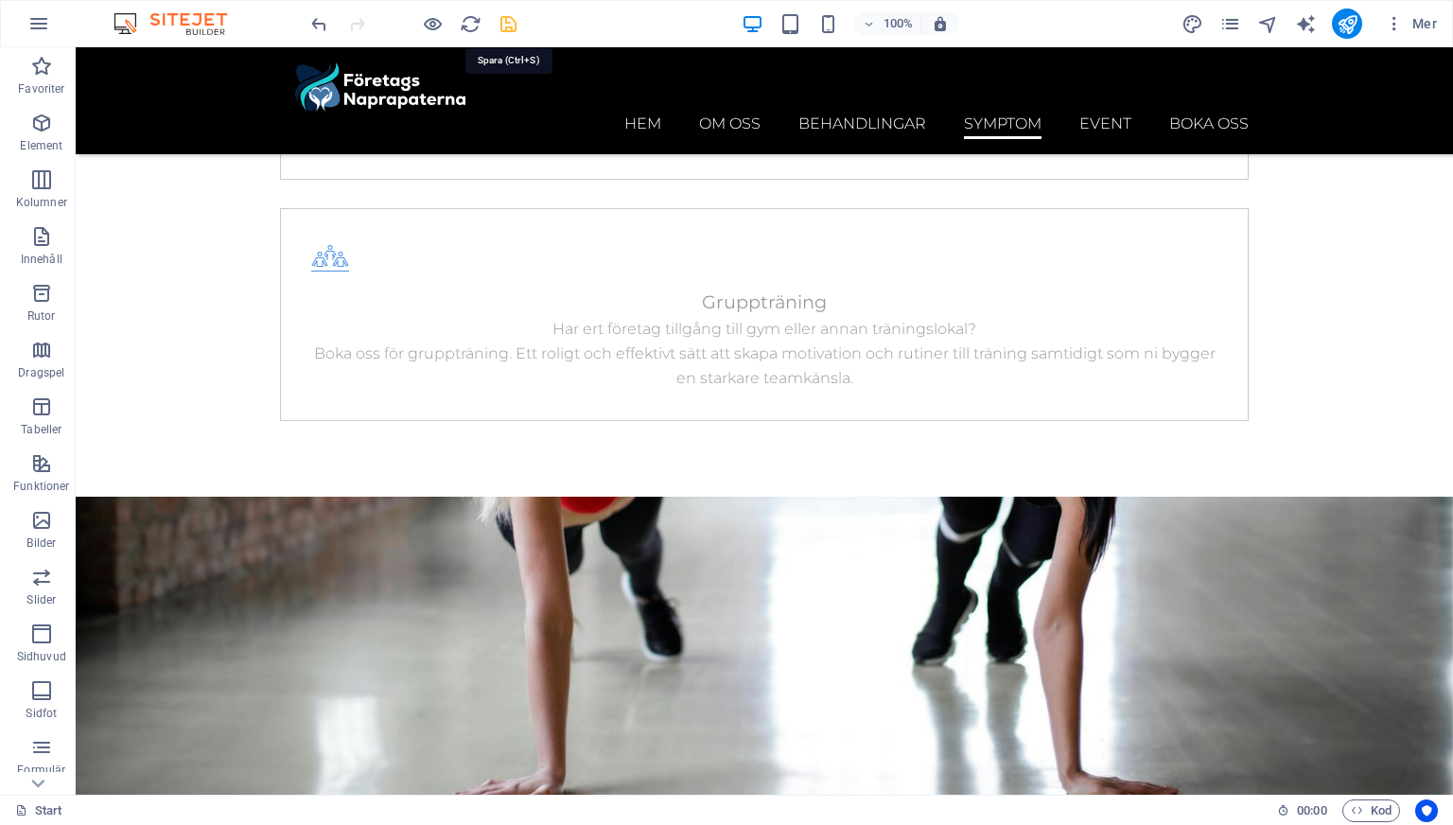
click at [511, 26] on icon "save" at bounding box center [509, 24] width 22 height 22
checkbox input "false"
click at [1350, 29] on icon "publish" at bounding box center [1348, 24] width 22 height 22
